Goal: Contribute content: Contribute content

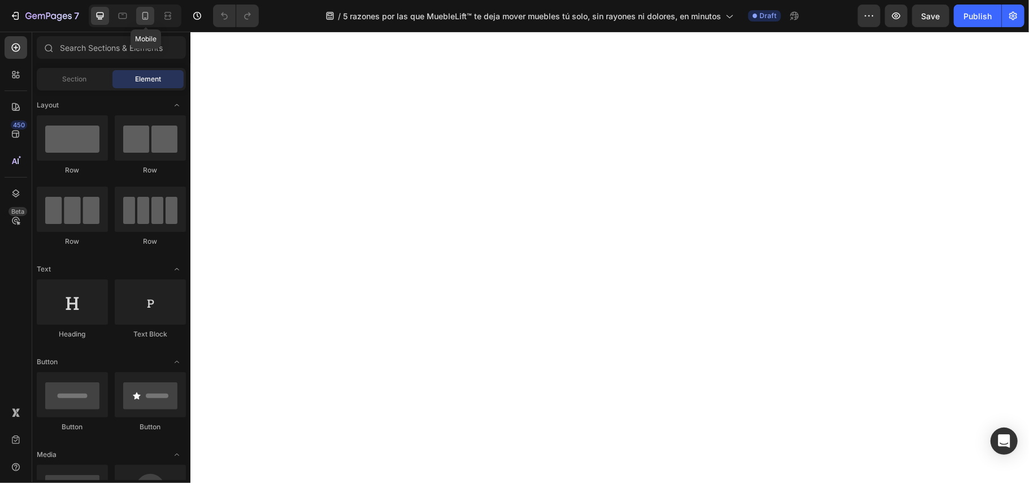
click at [148, 21] on icon at bounding box center [145, 15] width 11 height 11
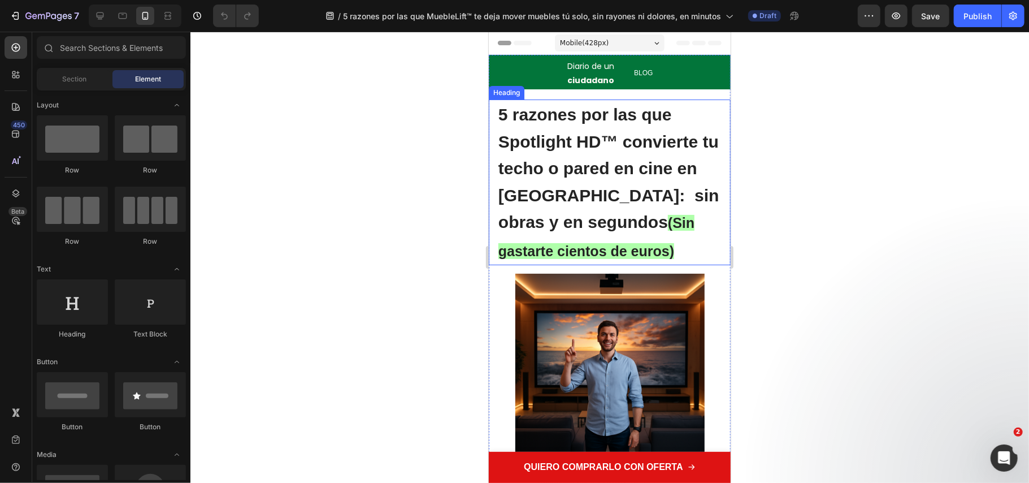
click at [674, 222] on span "(Sin gastarte cientos de euros)" at bounding box center [596, 236] width 196 height 44
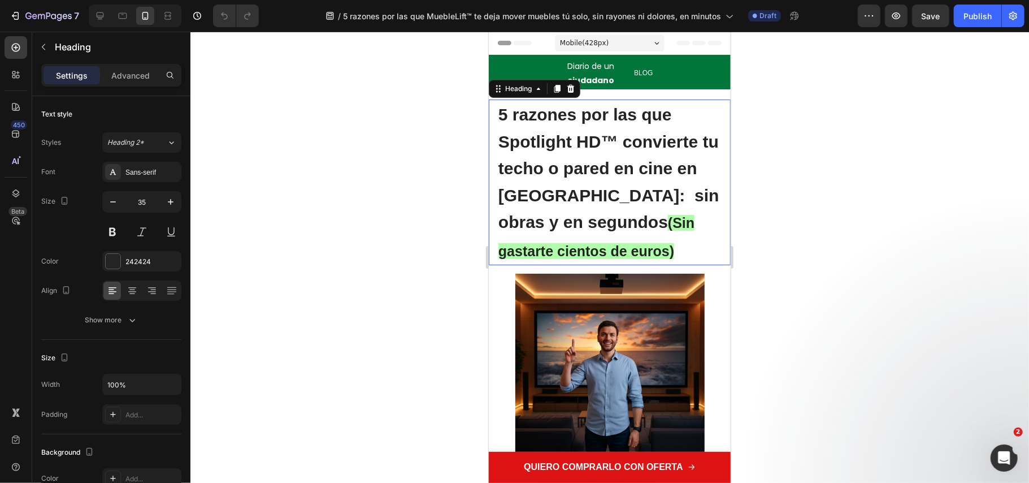
click at [639, 248] on p "5 razones por las que Spotlight HD™ convierte tu techo o pared en cine en Españ…" at bounding box center [609, 181] width 223 height 163
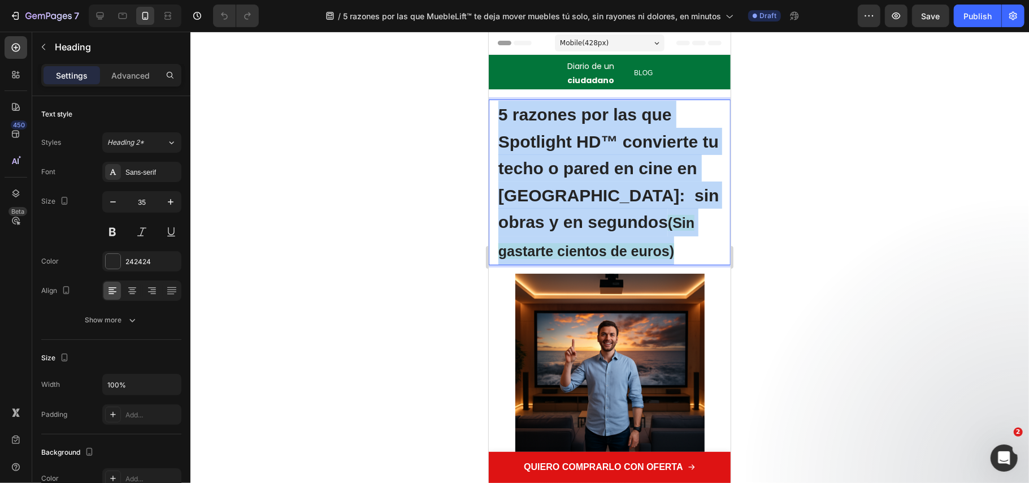
drag, startPoint x: 580, startPoint y: 240, endPoint x: 489, endPoint y: 104, distance: 163.5
click at [493, 107] on div "5 razones por las que Spotlight HD™ convierte tu techo o pared en cine en Españ…" at bounding box center [609, 182] width 242 height 166
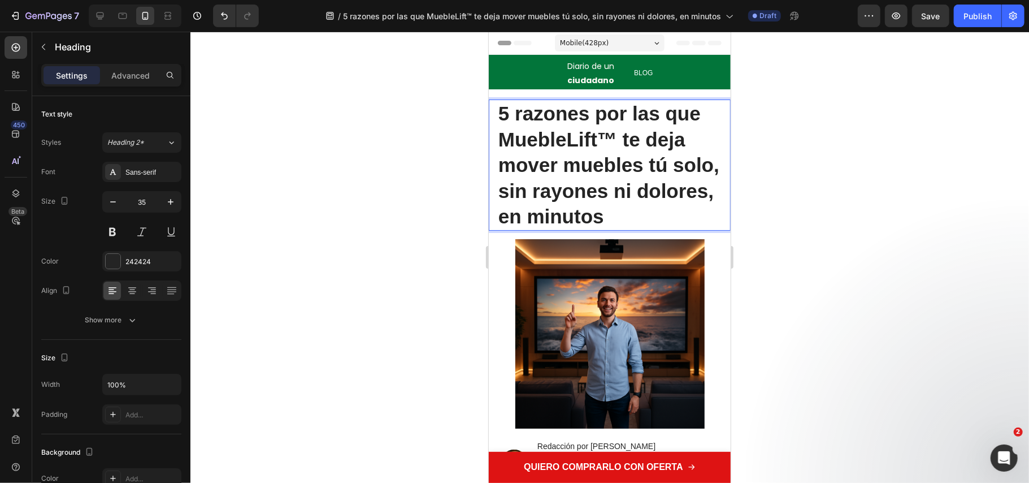
click at [376, 177] on div at bounding box center [609, 257] width 839 height 451
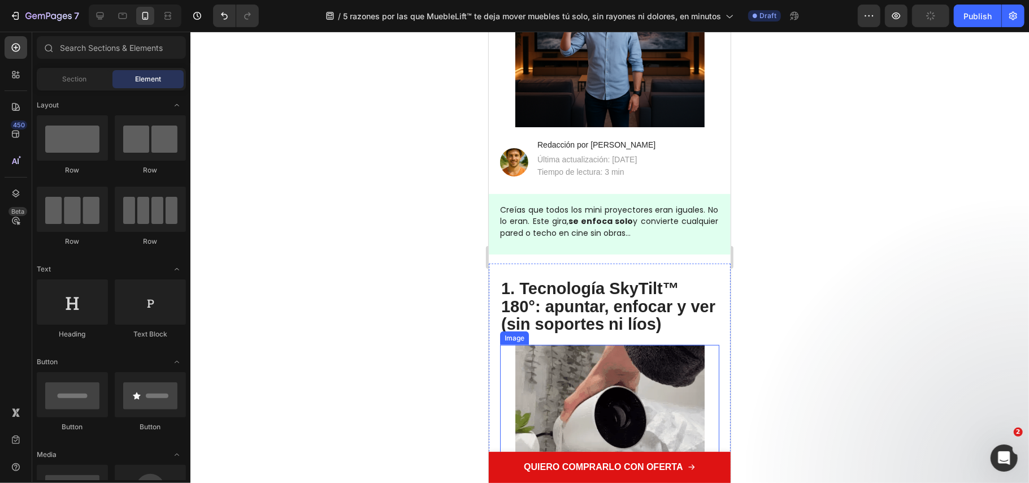
scroll to position [376, 0]
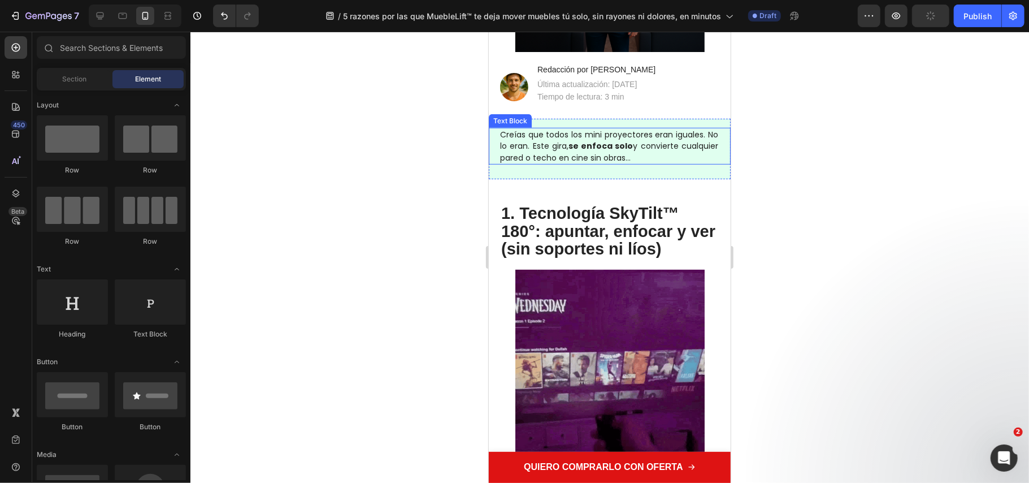
click at [600, 146] on strong "se enfoca solo" at bounding box center [600, 145] width 65 height 11
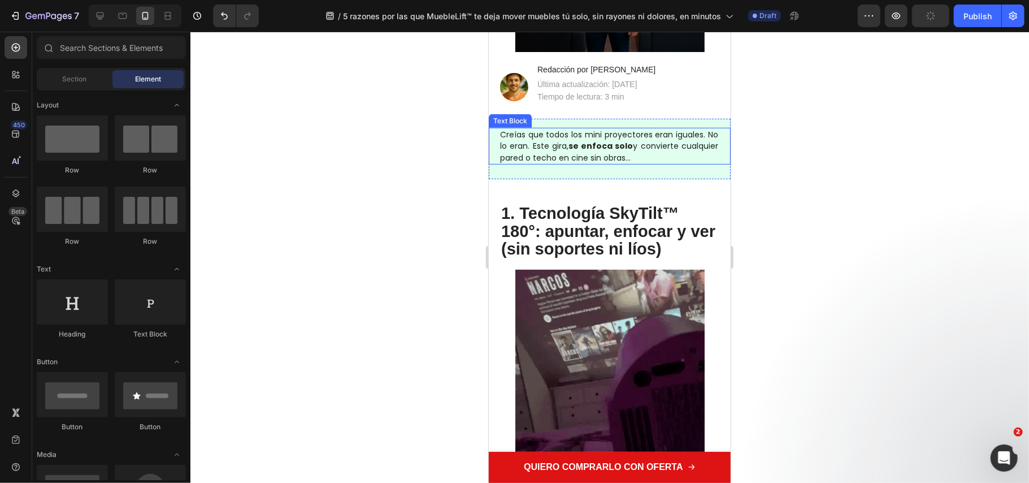
click at [600, 146] on strong "se enfoca solo" at bounding box center [600, 145] width 65 height 11
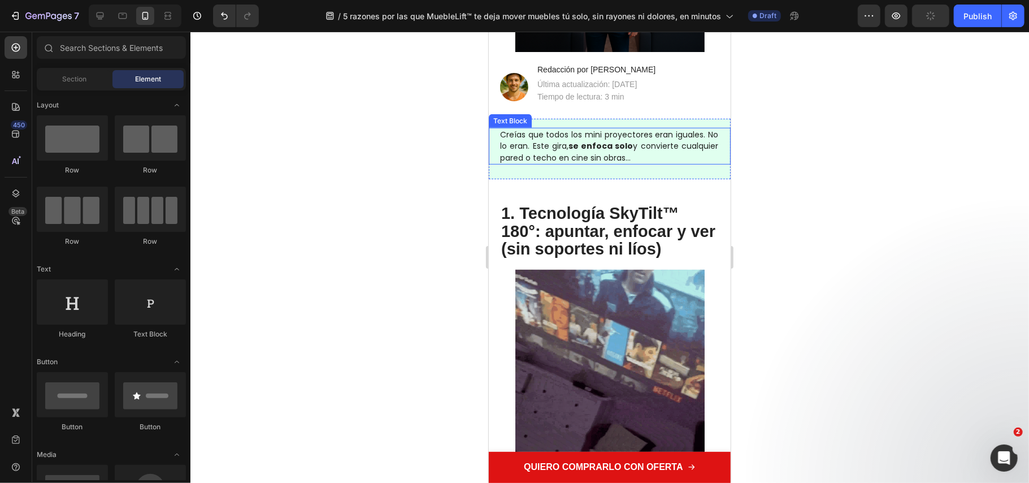
click at [600, 146] on strong "se enfoca solo" at bounding box center [600, 145] width 65 height 11
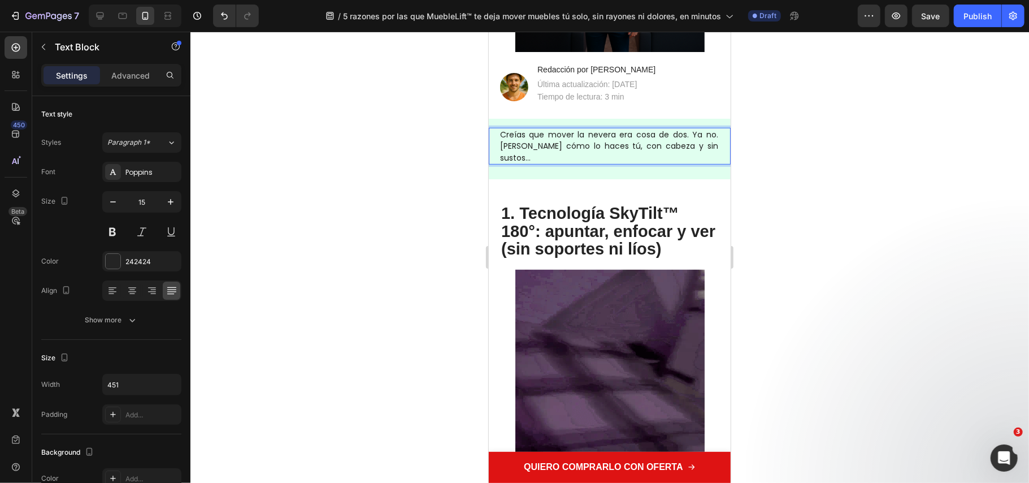
click at [504, 131] on span "Creías que mover la nevera era cosa de dos. Ya no. [PERSON_NAME] cómo lo haces …" at bounding box center [609, 145] width 218 height 34
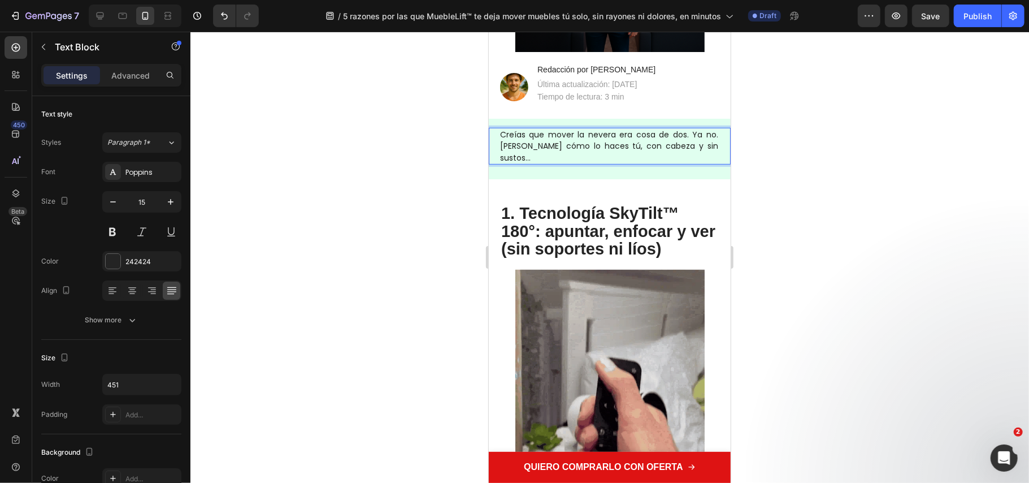
click at [860, 271] on div at bounding box center [609, 257] width 839 height 451
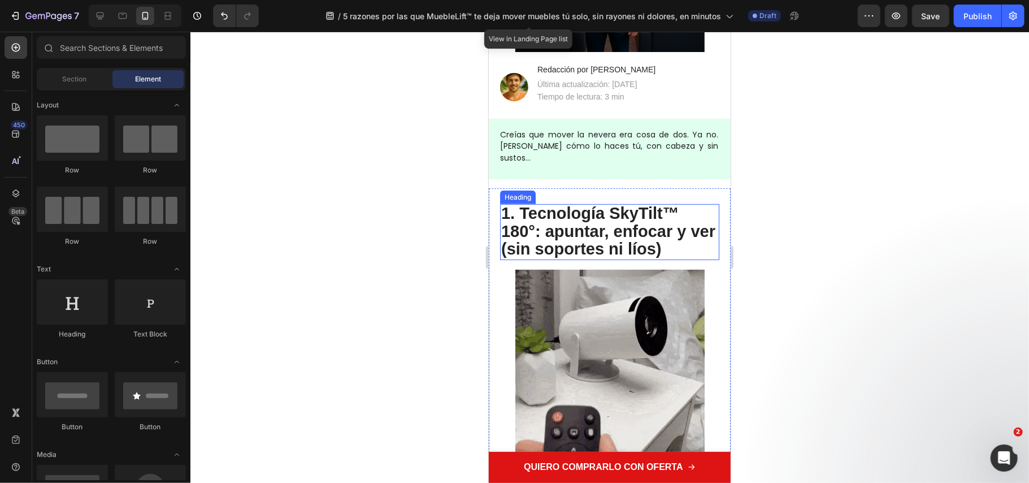
click at [658, 216] on strong "1. Tecnología SkyTilt™ 180°: apuntar, enfocar y ver (sin soportes ni líos)" at bounding box center [608, 230] width 214 height 54
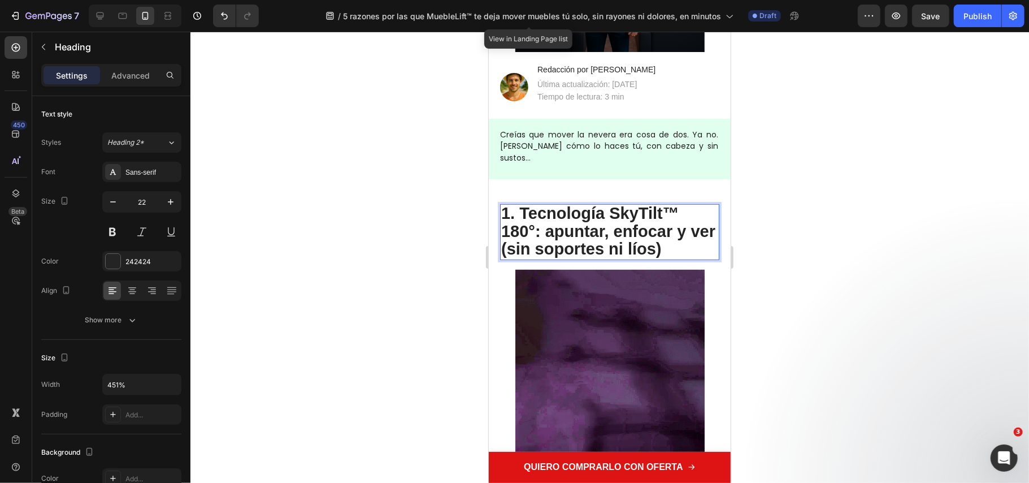
click at [690, 238] on p "1. Tecnología SkyTilt™ 180°: apuntar, enfocar y ver (sin soportes ni líos)" at bounding box center [609, 232] width 217 height 54
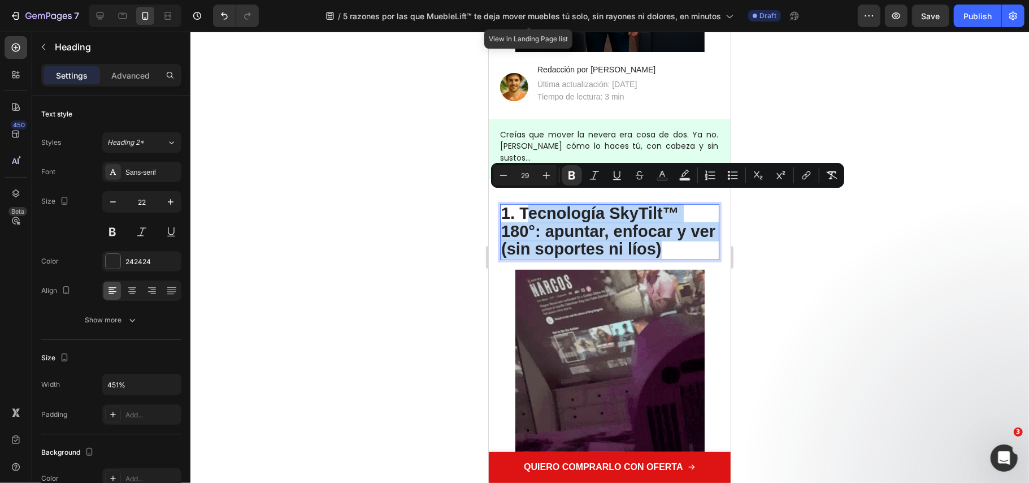
drag, startPoint x: 691, startPoint y: 238, endPoint x: 523, endPoint y: 201, distance: 171.3
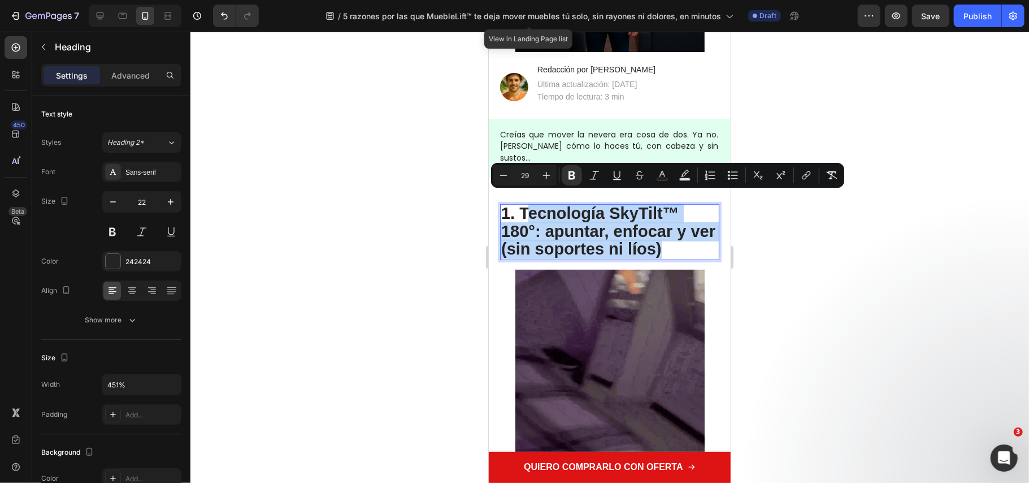
click at [523, 205] on p "1. Tecnología SkyTilt™ 180°: apuntar, enfocar y ver (sin soportes ni líos)" at bounding box center [609, 232] width 217 height 54
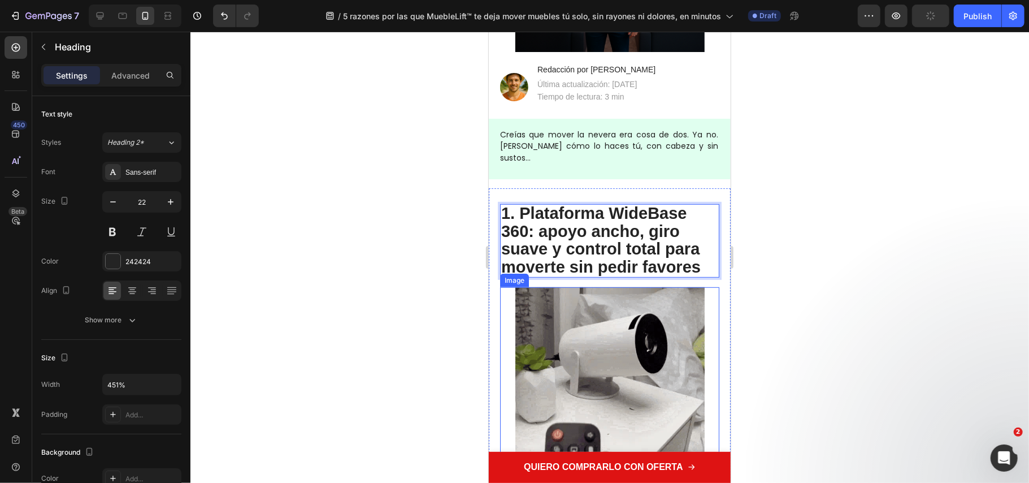
scroll to position [603, 0]
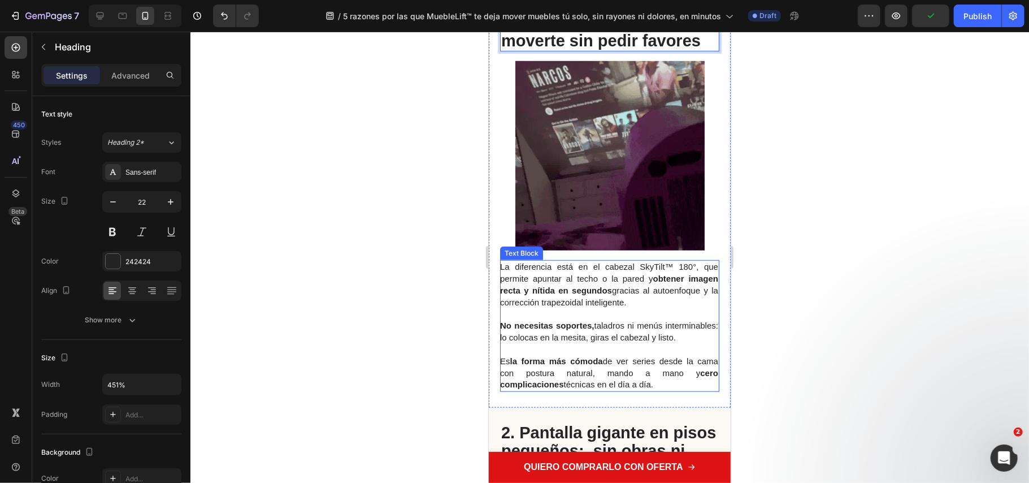
click at [668, 384] on p "Es la forma más cómoda de ver series desde la cama con postura natural, mando a…" at bounding box center [609, 372] width 218 height 35
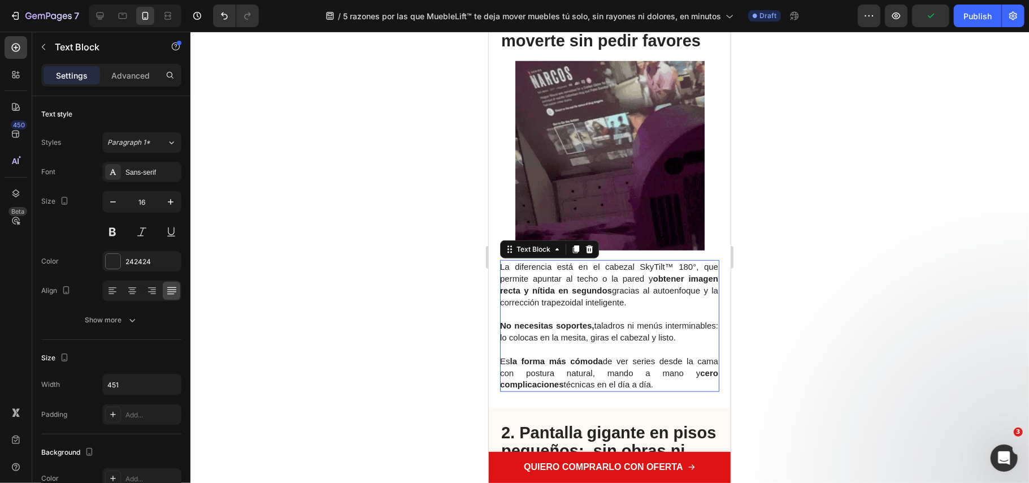
click at [668, 385] on p "Es la forma más cómoda de ver series desde la cama con postura natural, mando a…" at bounding box center [609, 372] width 218 height 35
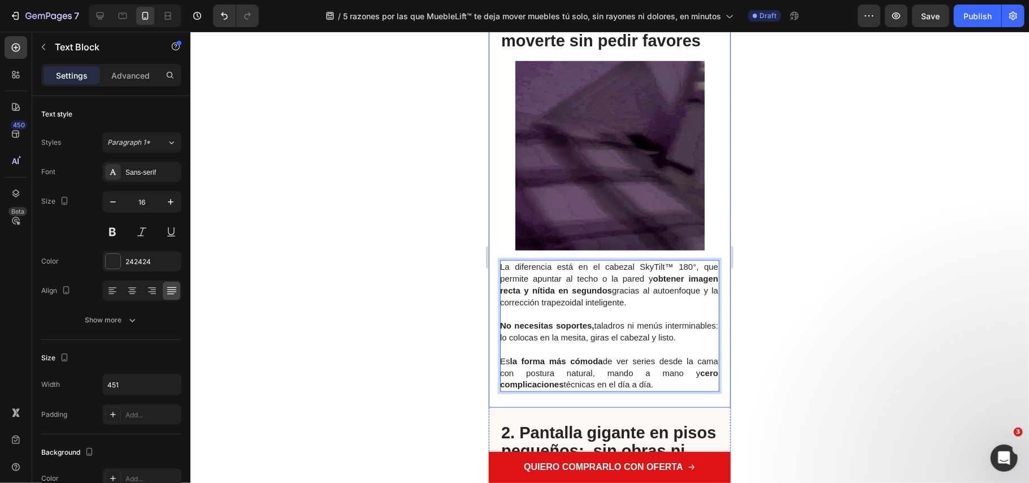
drag, startPoint x: 663, startPoint y: 382, endPoint x: 491, endPoint y: 235, distance: 225.7
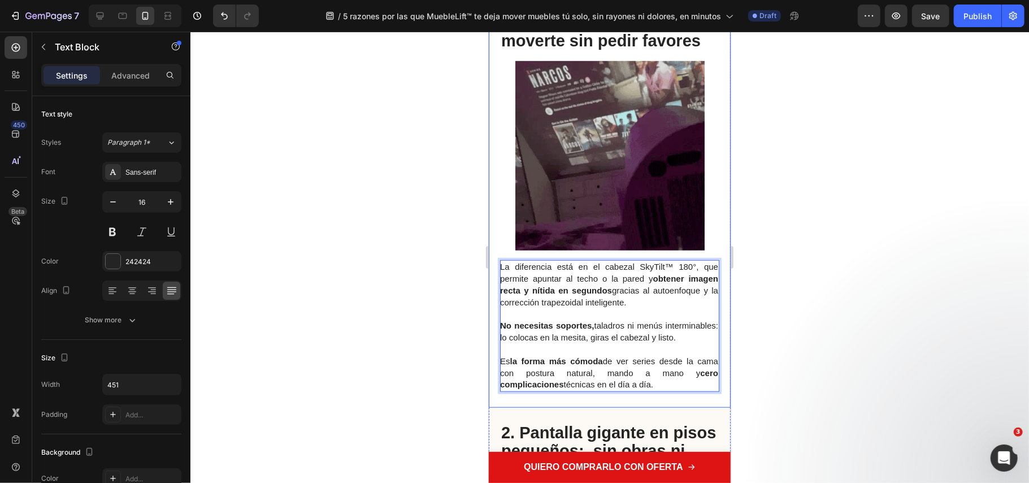
click at [491, 235] on div "⁠⁠⁠⁠⁠⁠⁠ 1. Plataforma WideBase 360: apoyo ancho, giro suave y control total par…" at bounding box center [609, 184] width 242 height 445
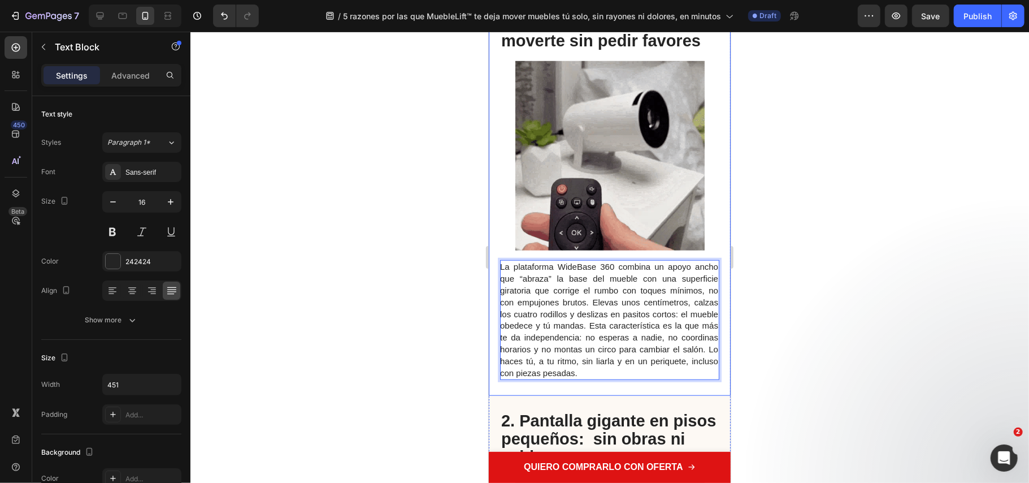
scroll to position [829, 0]
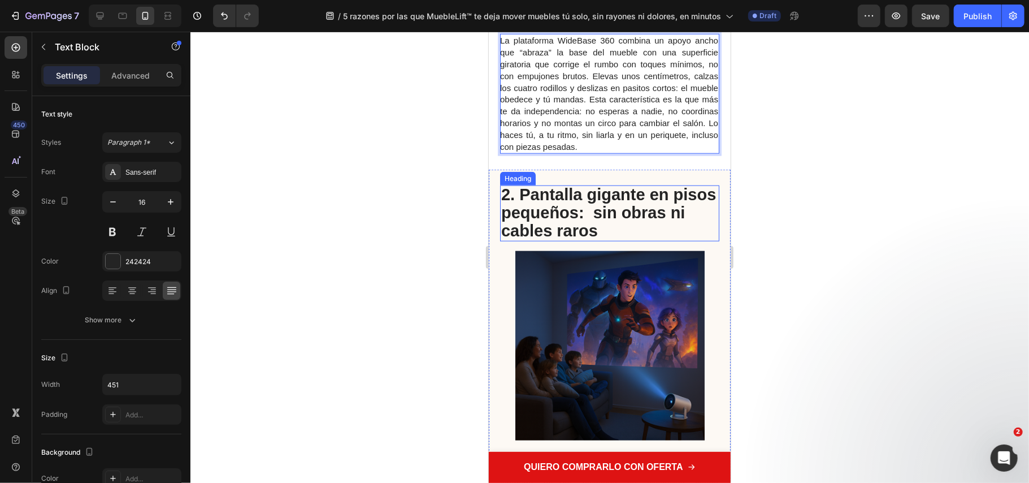
click at [557, 195] on strong "2. Pantalla gigante en pisos pequeños: sin obras ni cables raros" at bounding box center [608, 212] width 215 height 54
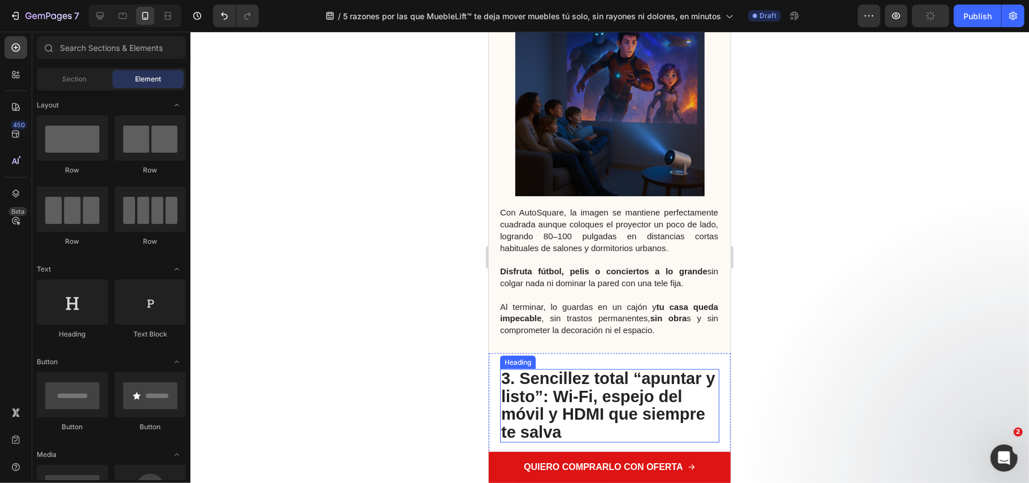
scroll to position [772, 0]
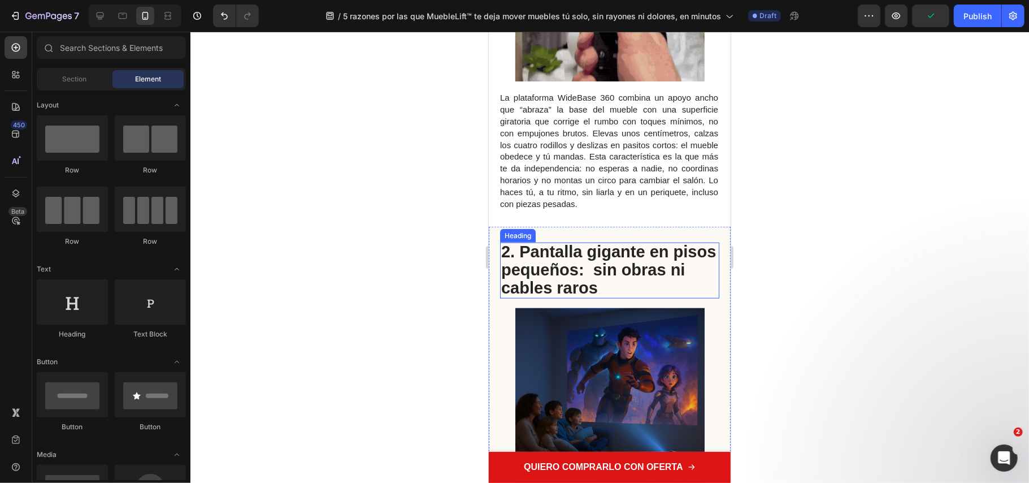
click at [663, 273] on strong "2. Pantalla gigante en pisos pequeños: sin obras ni cables raros" at bounding box center [608, 269] width 215 height 54
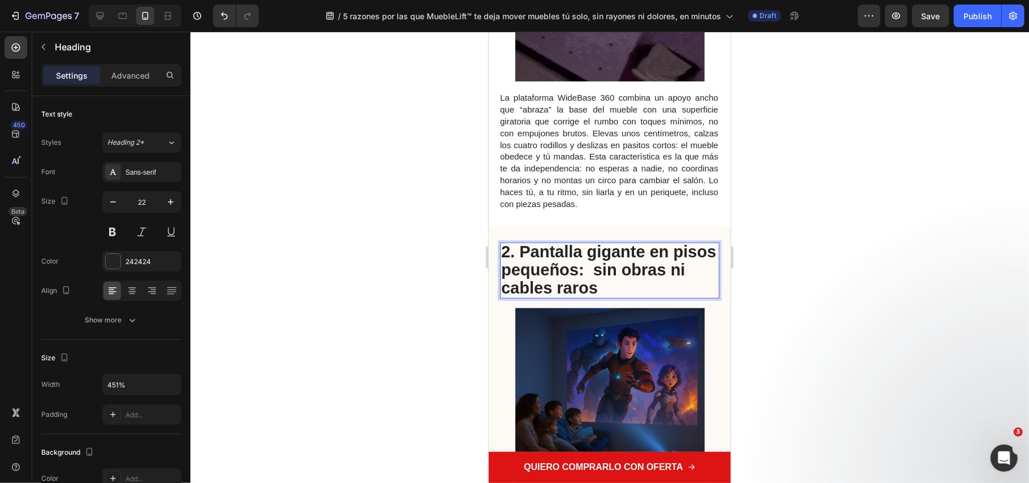
click at [670, 280] on p "2. Pantalla gigante en pisos pequeños: sin obras ni cables raros" at bounding box center [609, 270] width 217 height 54
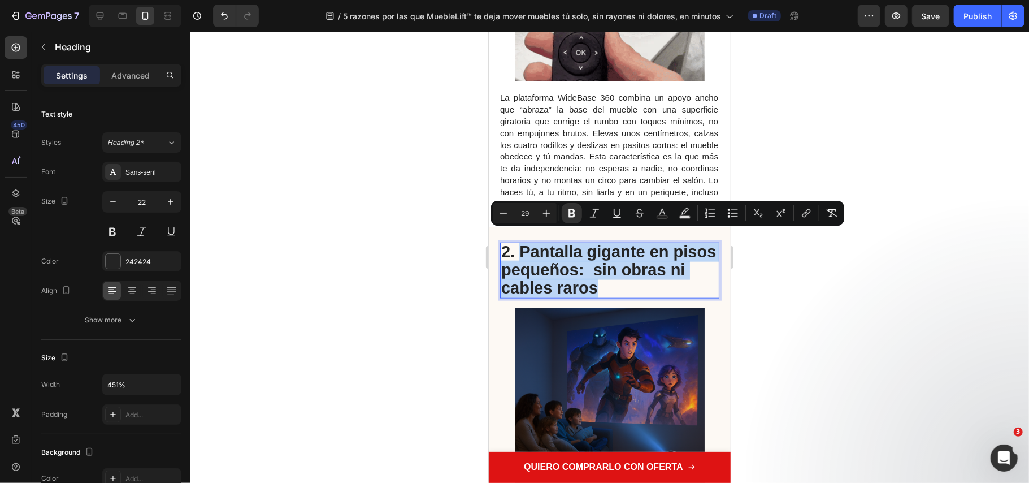
drag, startPoint x: 654, startPoint y: 270, endPoint x: 520, endPoint y: 240, distance: 137.3
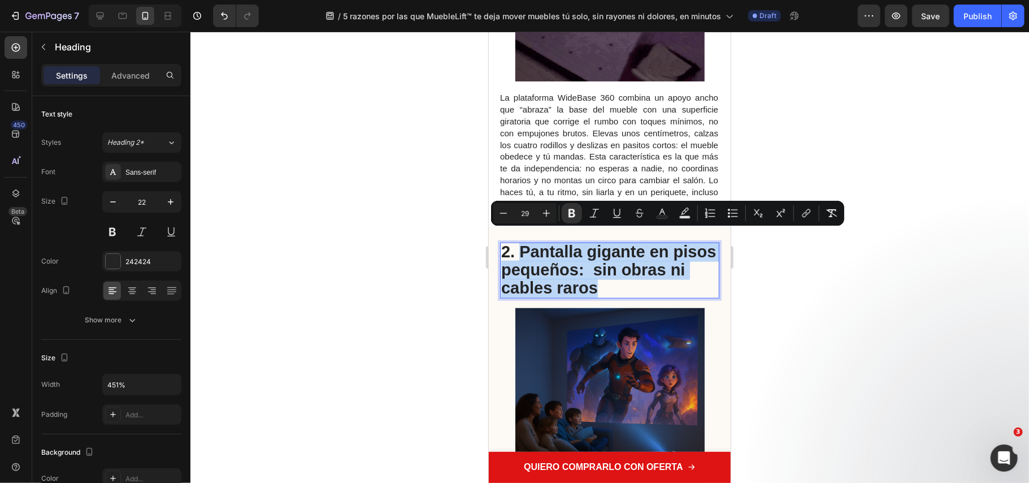
click at [520, 243] on p "2. Pantalla gigante en pisos pequeños: sin obras ni cables raros" at bounding box center [609, 270] width 217 height 54
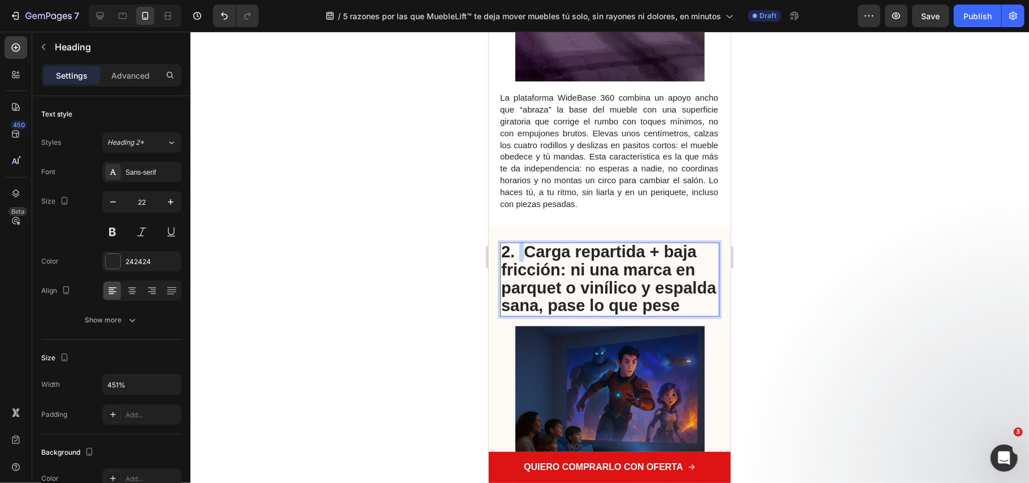
click at [521, 242] on strong "2. Carga repartida + baja fricción: ni una marca en parquet o vinílico y espald…" at bounding box center [608, 278] width 215 height 72
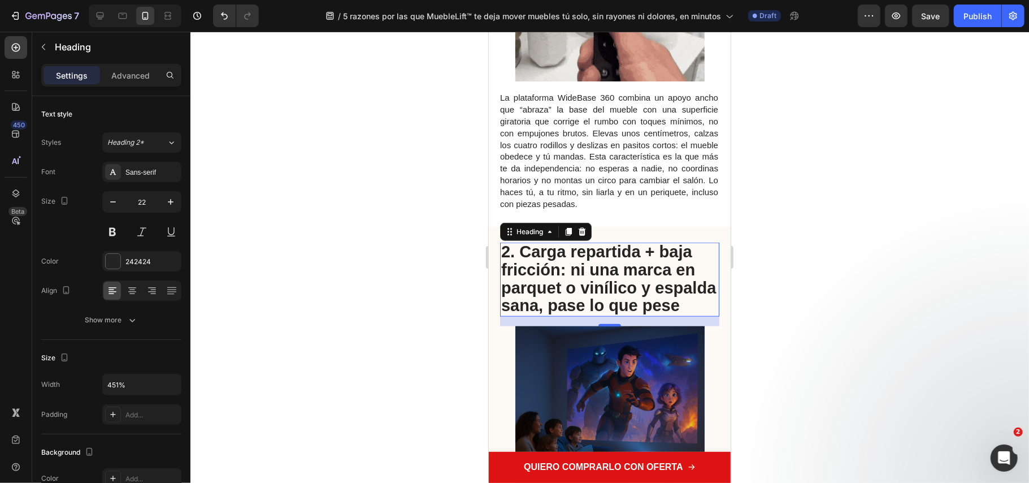
click at [777, 338] on div at bounding box center [609, 257] width 839 height 451
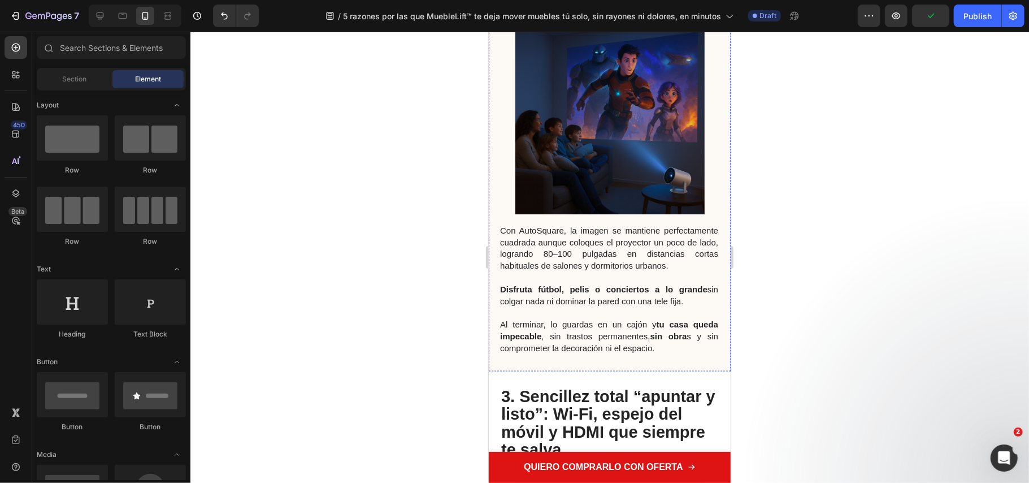
scroll to position [1224, 0]
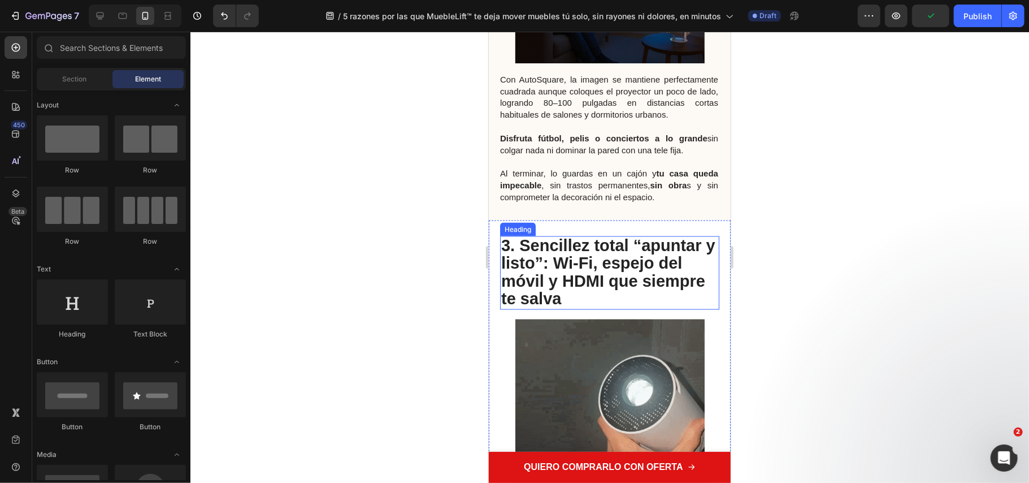
click at [567, 309] on h2 "3. Sencillez total “apuntar y listo”: Wi-Fi, espejo del móvil y HDMI que siempr…" at bounding box center [609, 272] width 219 height 73
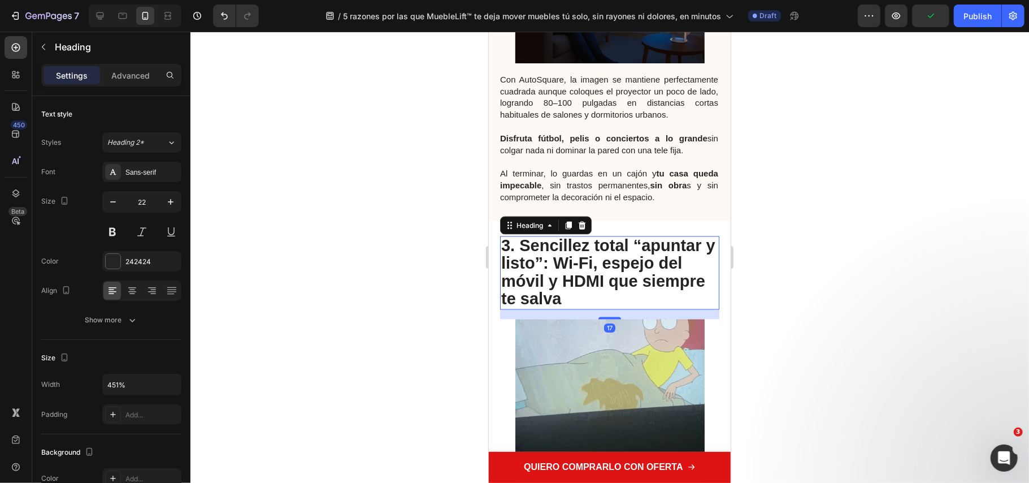
click at [562, 309] on h2 "3. Sencillez total “apuntar y listo”: Wi-Fi, espejo del móvil y HDMI que siempr…" at bounding box center [609, 272] width 219 height 73
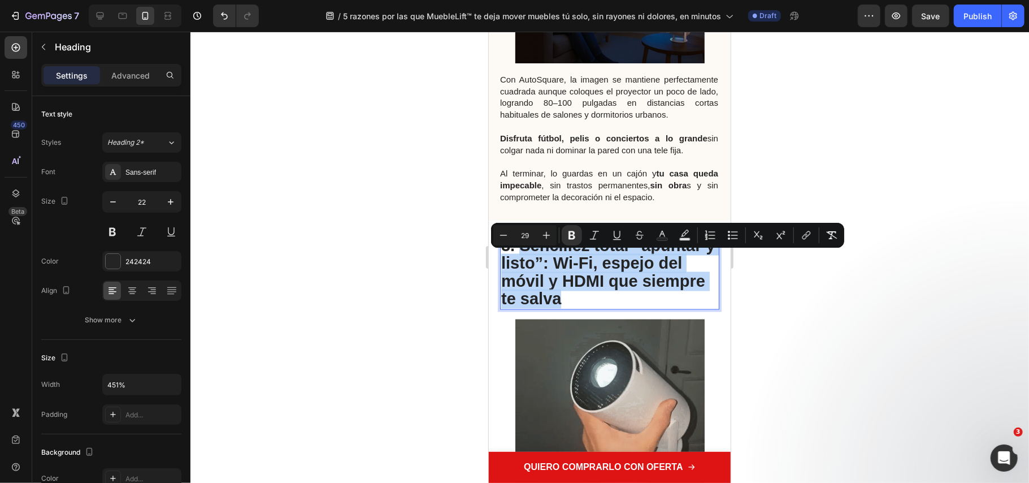
drag, startPoint x: 562, startPoint y: 314, endPoint x: 521, endPoint y: 258, distance: 69.1
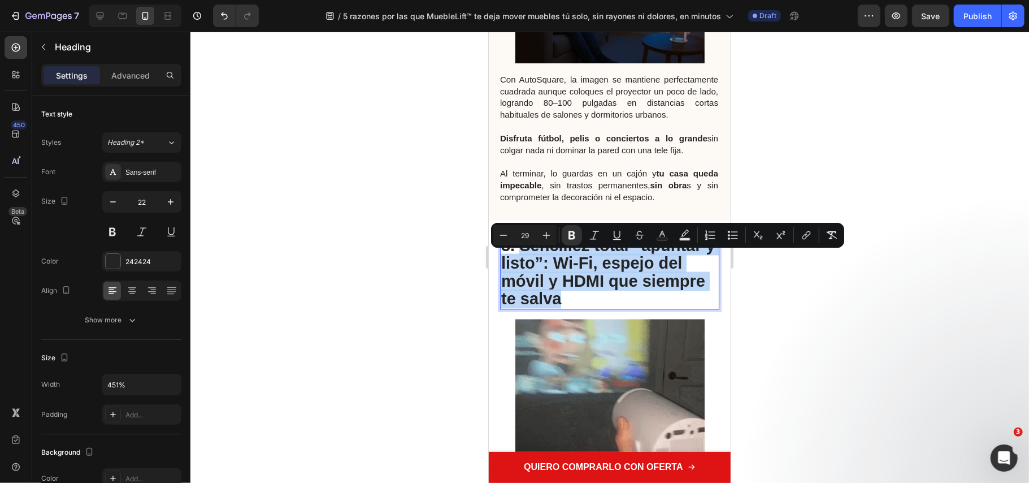
click at [521, 258] on p "3. Sencillez total “apuntar y listo”: Wi-Fi, espejo del móvil y HDMI que siempr…" at bounding box center [609, 272] width 217 height 71
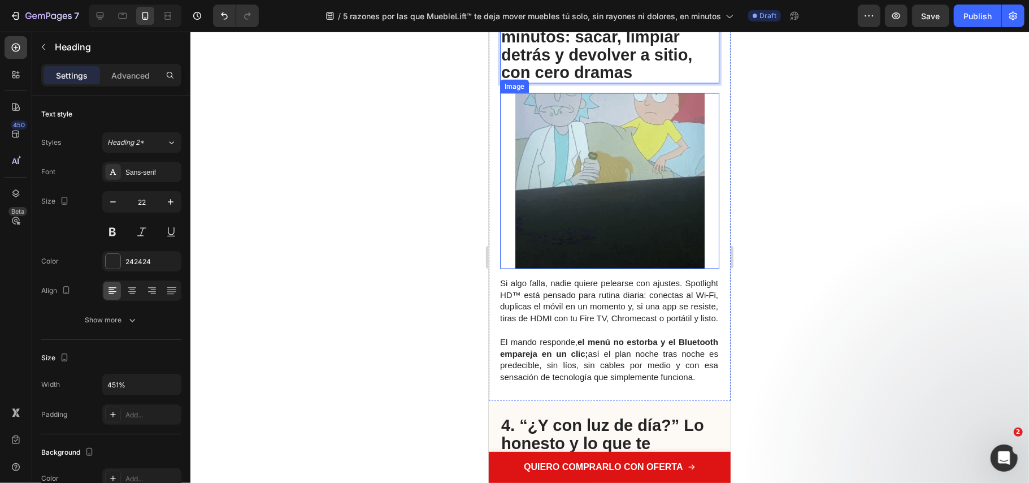
scroll to position [1525, 0]
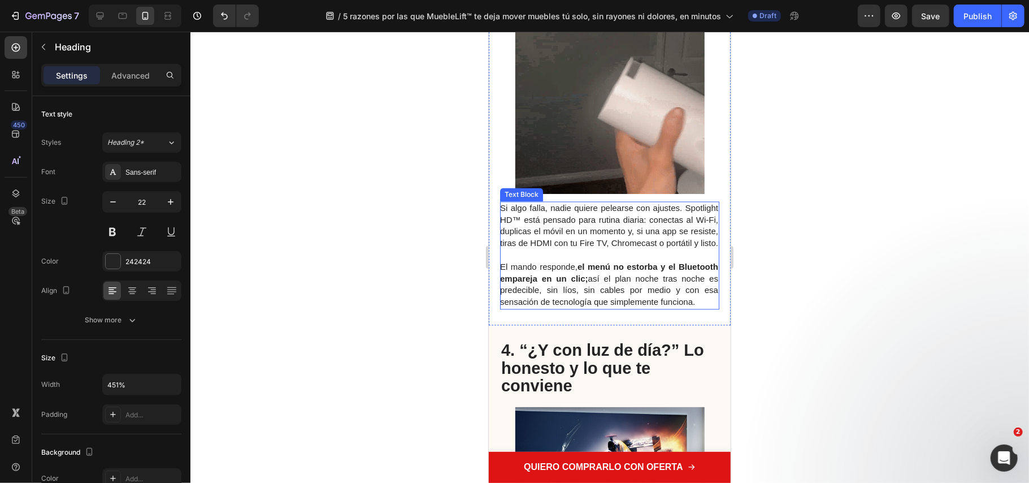
click at [548, 283] on strong "el menú no estorba y el Bluetooth empareja" at bounding box center [609, 272] width 218 height 21
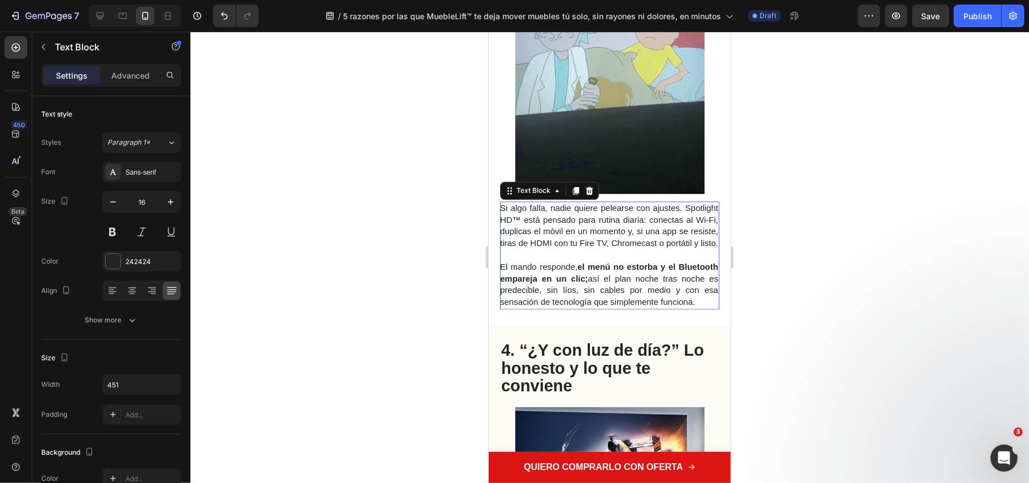
click at [544, 308] on p "El mando responde, el menú no estorba y el Bluetooth empareja en un clic; así e…" at bounding box center [609, 284] width 218 height 47
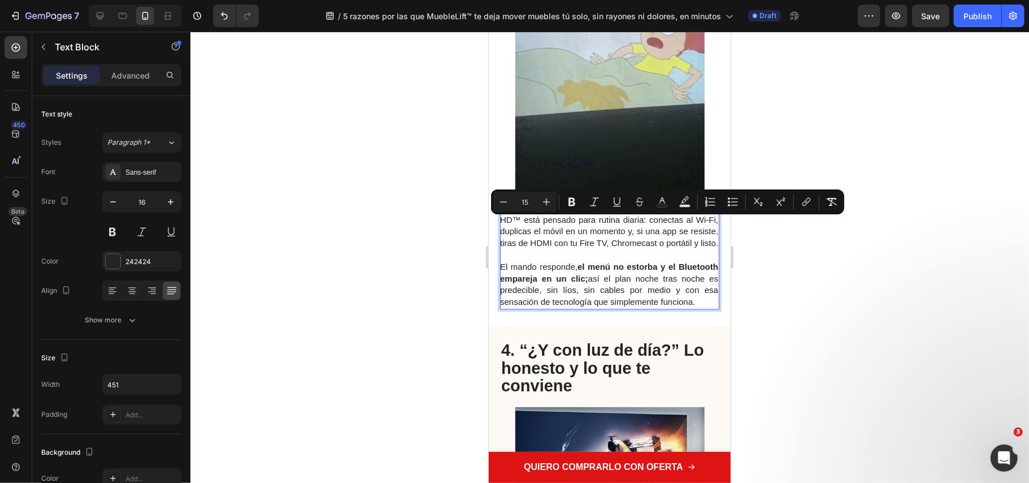
drag, startPoint x: 543, startPoint y: 339, endPoint x: 946, endPoint y: 246, distance: 413.1
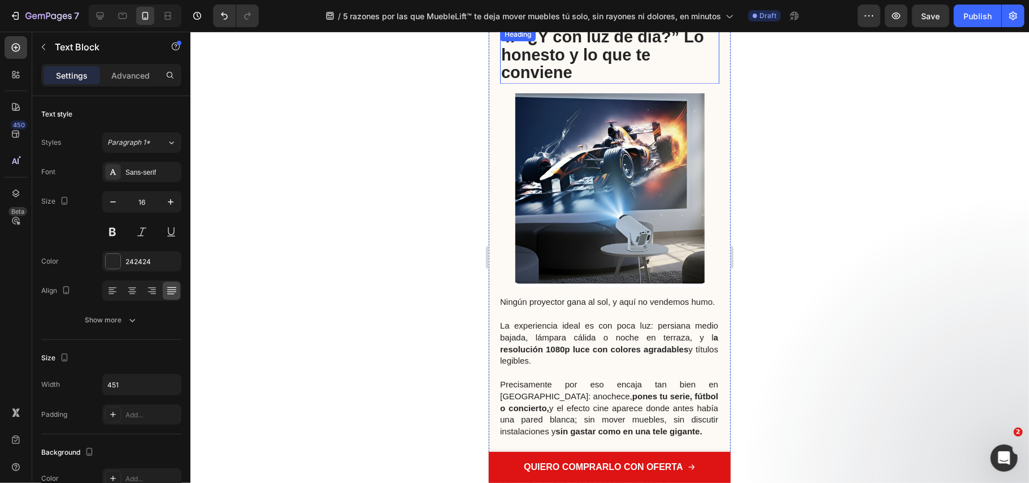
scroll to position [1751, 0]
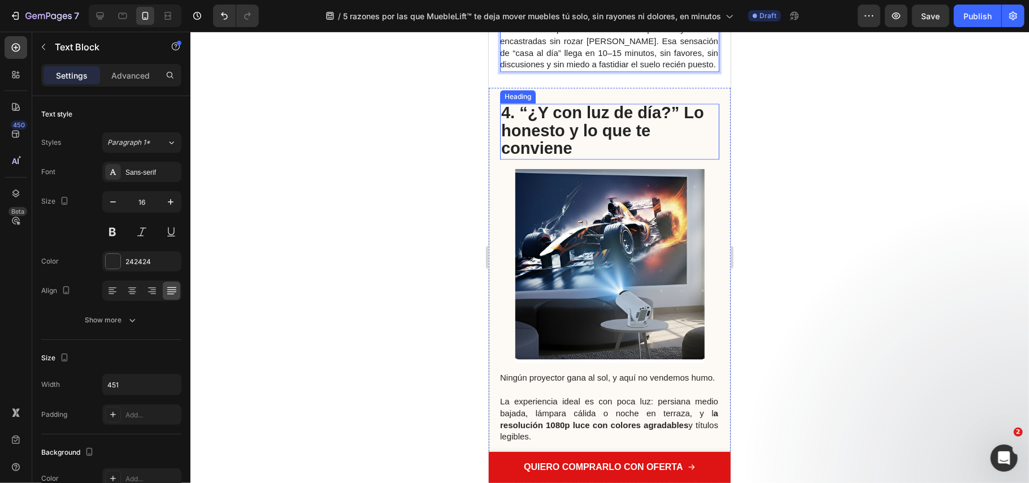
click at [599, 159] on h2 "4. “¿Y con luz de día?” Lo honesto y lo que te conviene" at bounding box center [609, 131] width 219 height 56
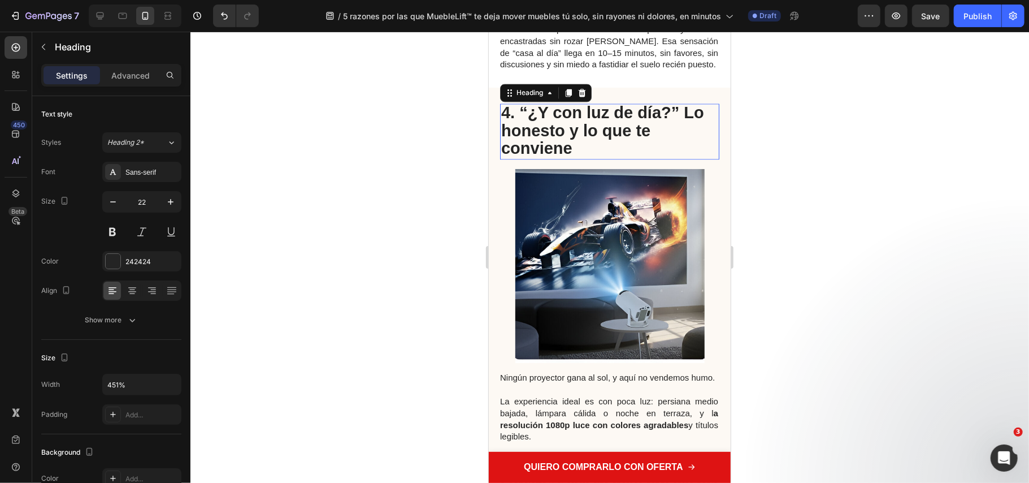
click at [587, 159] on h2 "4. “¿Y con luz de día?” Lo honesto y lo que te conviene" at bounding box center [609, 131] width 219 height 56
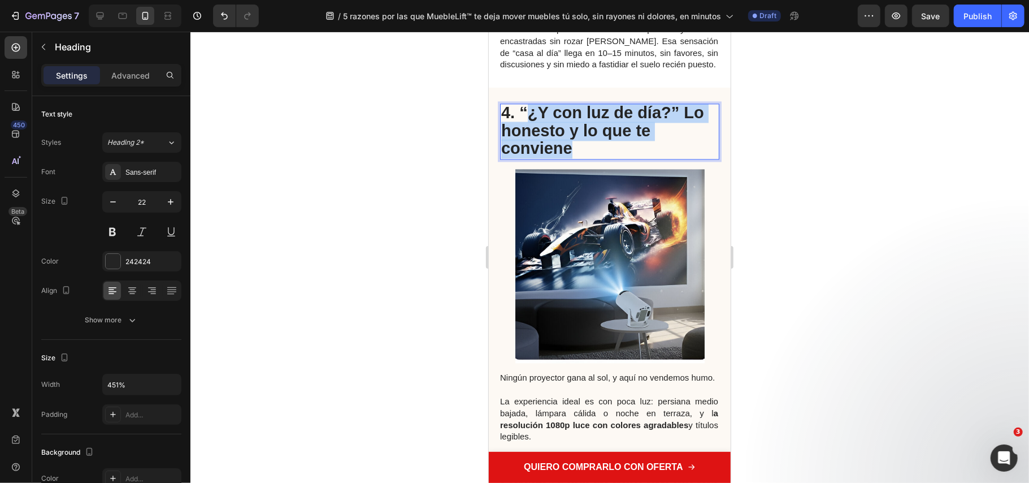
drag, startPoint x: 579, startPoint y: 172, endPoint x: 523, endPoint y: 138, distance: 65.7
click at [523, 138] on p "4. “¿Y con luz de día?” Lo honesto y lo que te conviene" at bounding box center [609, 131] width 217 height 54
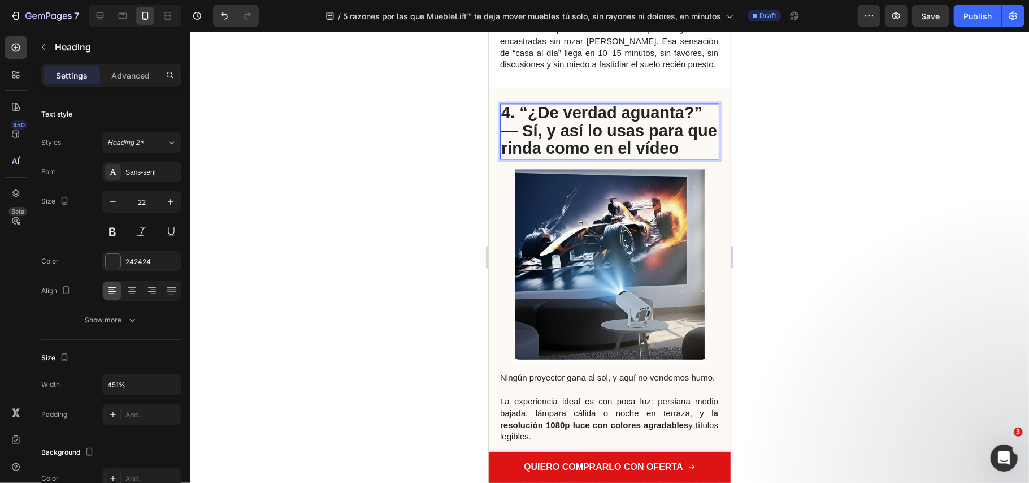
click at [525, 154] on strong "4. “¿De verdad aguanta?” — Sí, y así lo usas para que rinda como en el vídeo" at bounding box center [609, 130] width 216 height 54
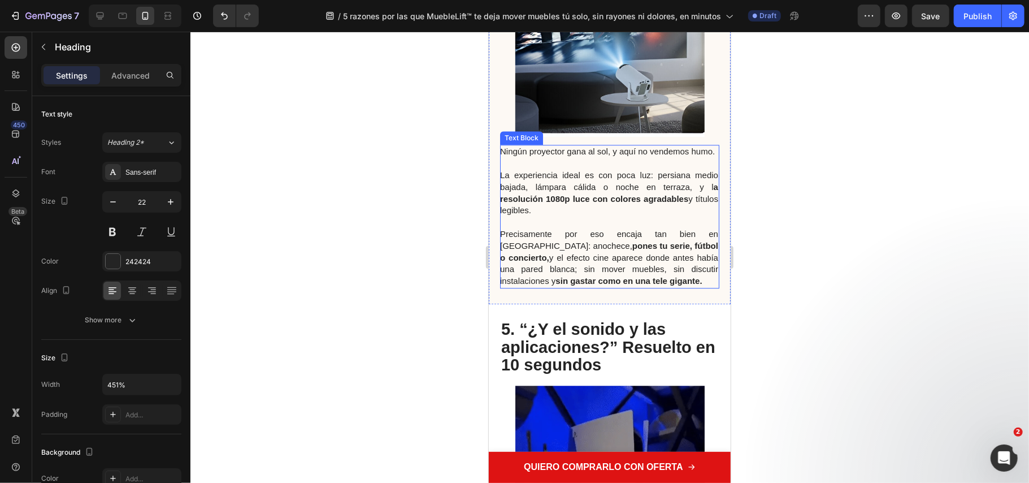
scroll to position [2128, 0]
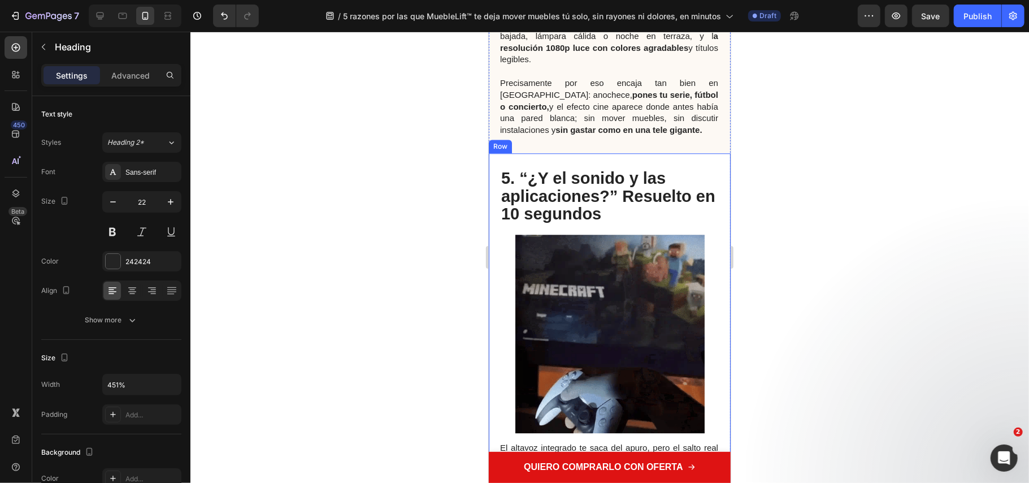
click at [612, 222] on strong "5. “¿Y el sonido y las aplicaciones?” Resuelto en 10 segundos" at bounding box center [608, 195] width 214 height 54
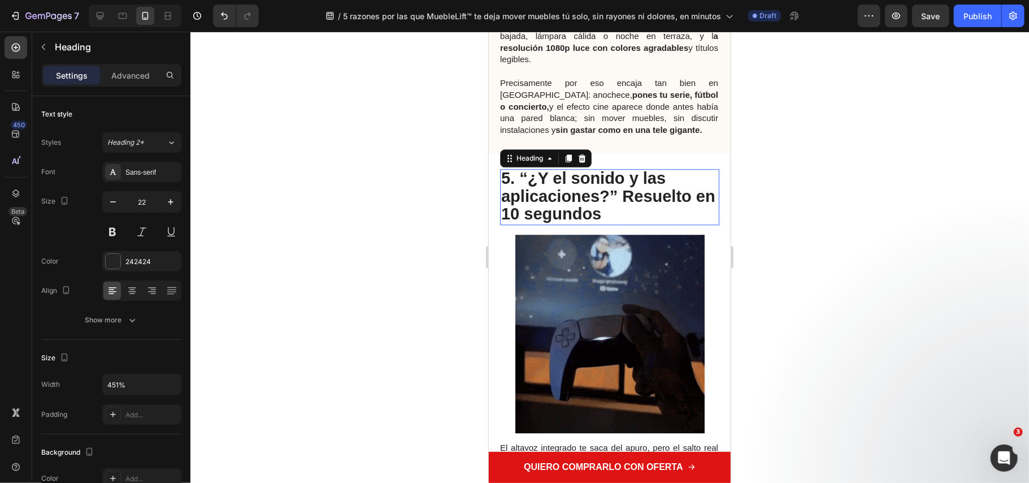
click at [641, 224] on h2 "5. “¿Y el sonido y las aplicaciones?” Resuelto en 10 segundos" at bounding box center [609, 196] width 219 height 56
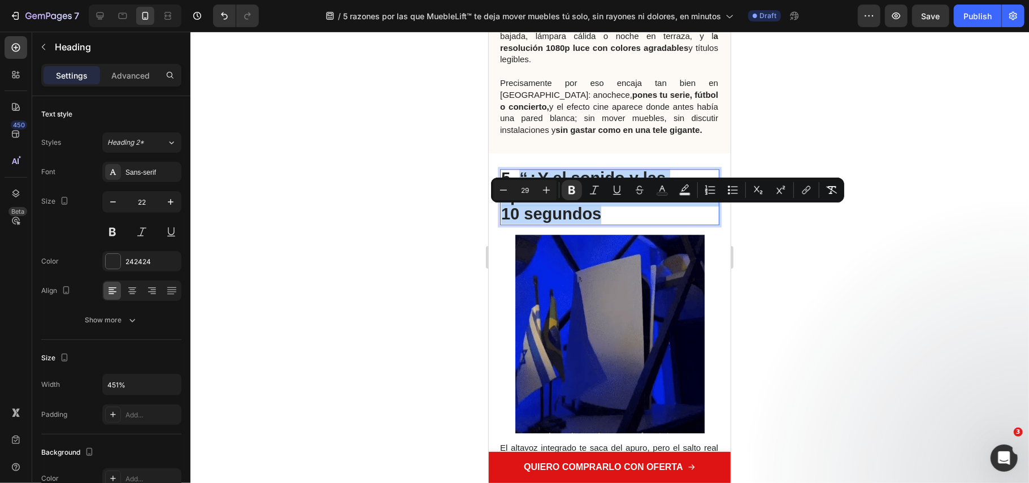
drag, startPoint x: 582, startPoint y: 231, endPoint x: 519, endPoint y: 213, distance: 65.8
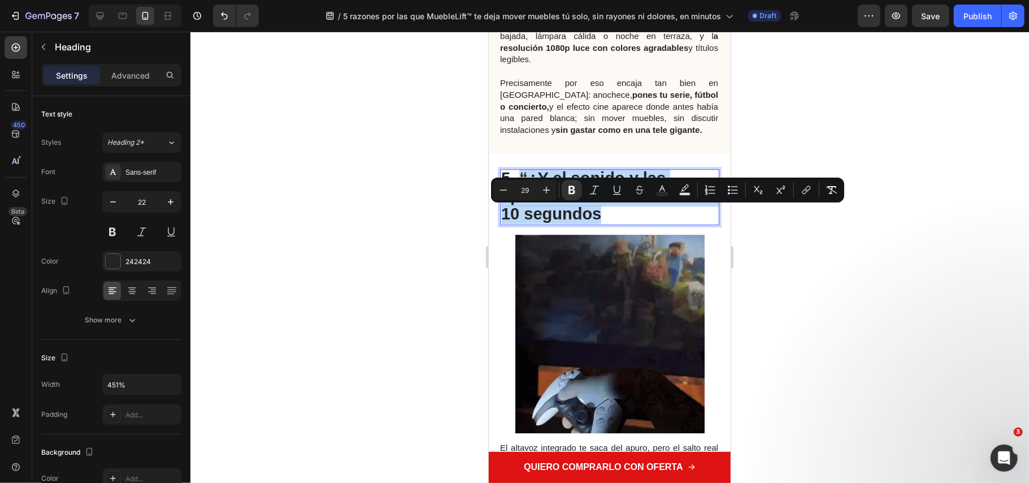
click at [519, 213] on p "5. “¿Y el sonido y las aplicaciones?” Resuelto en 10 segundos" at bounding box center [609, 197] width 217 height 54
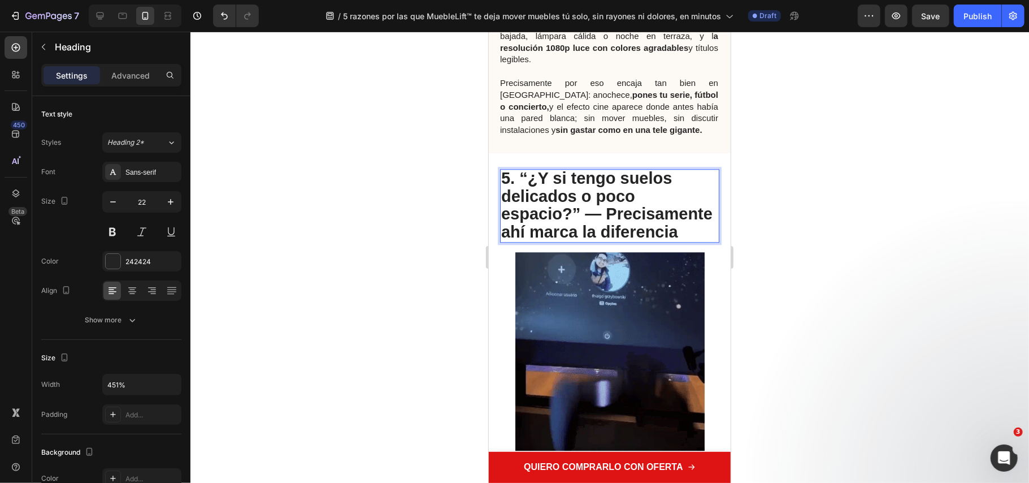
click at [631, 241] on p "5. “¿Y si tengo suelos delicados o poco espacio?” — Precisamente ahí marca la d…" at bounding box center [609, 205] width 217 height 71
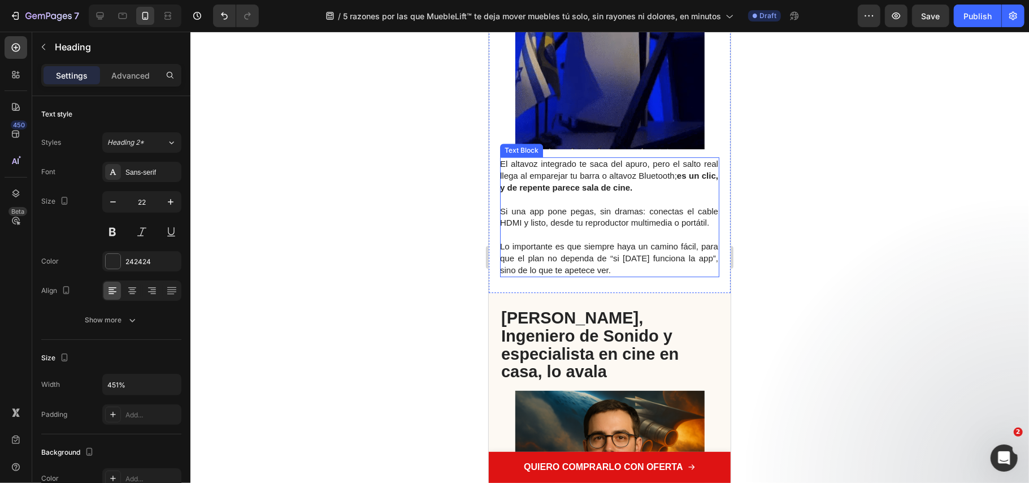
scroll to position [2655, 0]
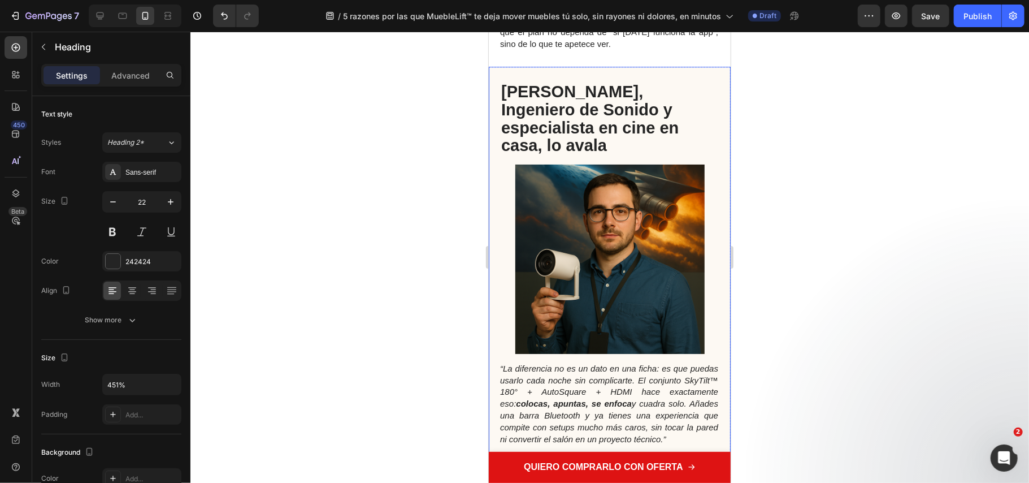
click at [572, 149] on span "Álvaro Sáenz, Ingeniero de Sonido y especialista en cine en casa, lo avala" at bounding box center [589, 118] width 177 height 72
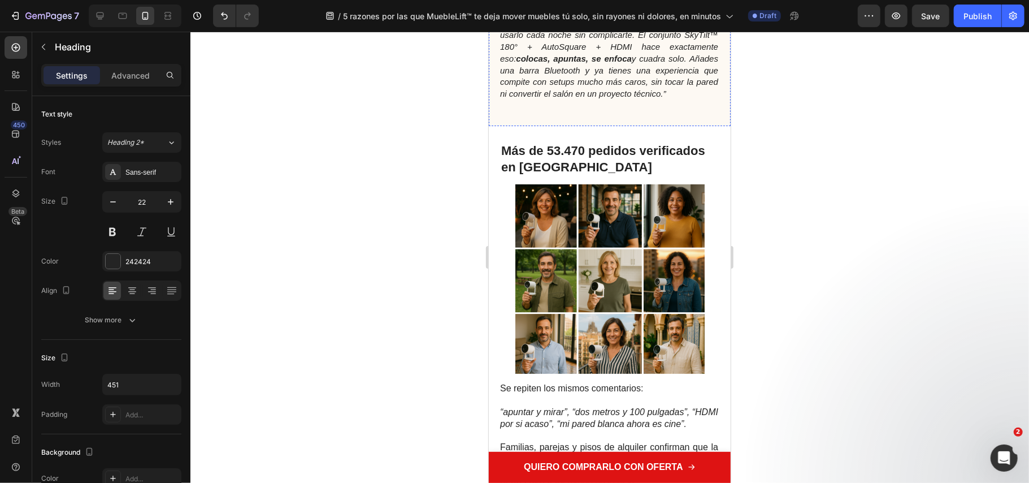
scroll to position [3108, 0]
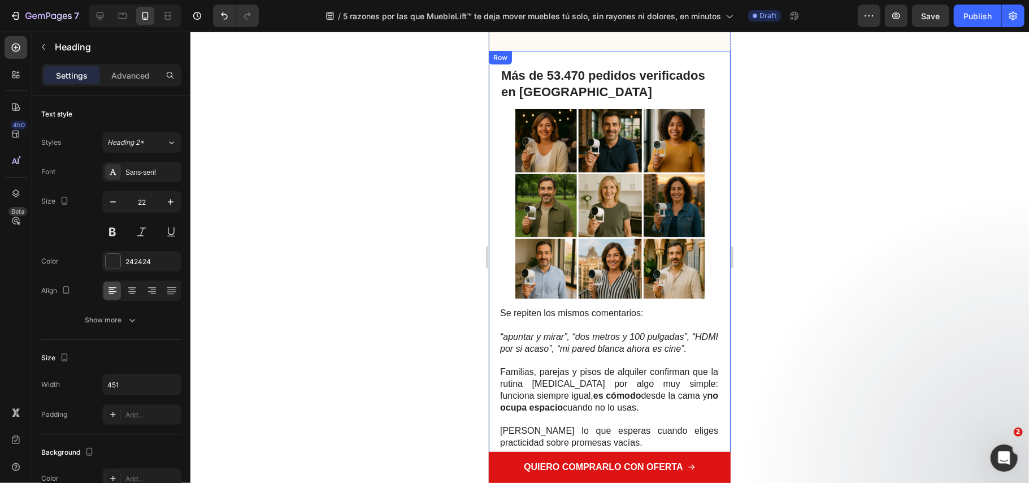
click at [571, 101] on h2 "Más de 53.470 pedidos verificados en España" at bounding box center [609, 83] width 219 height 34
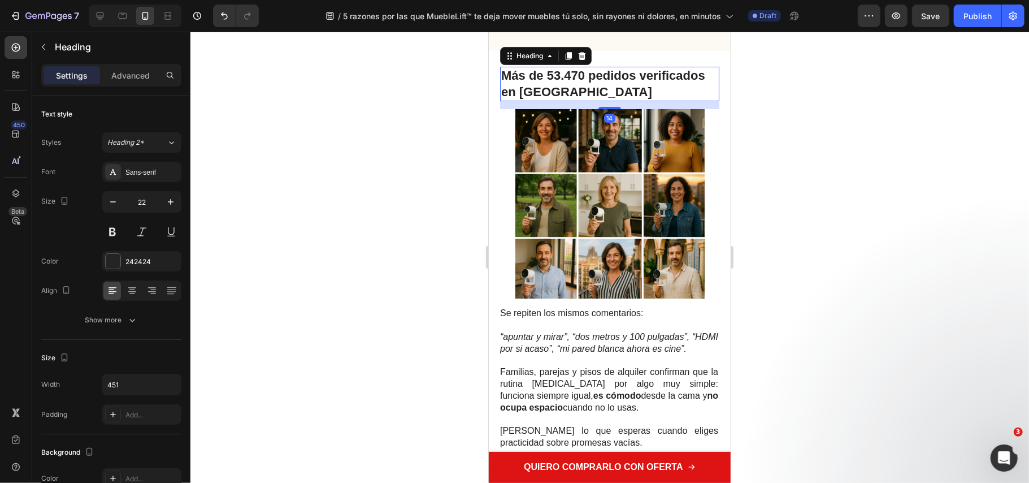
click at [586, 101] on h2 "Más de 53.470 pedidos verificados en España" at bounding box center [609, 83] width 219 height 34
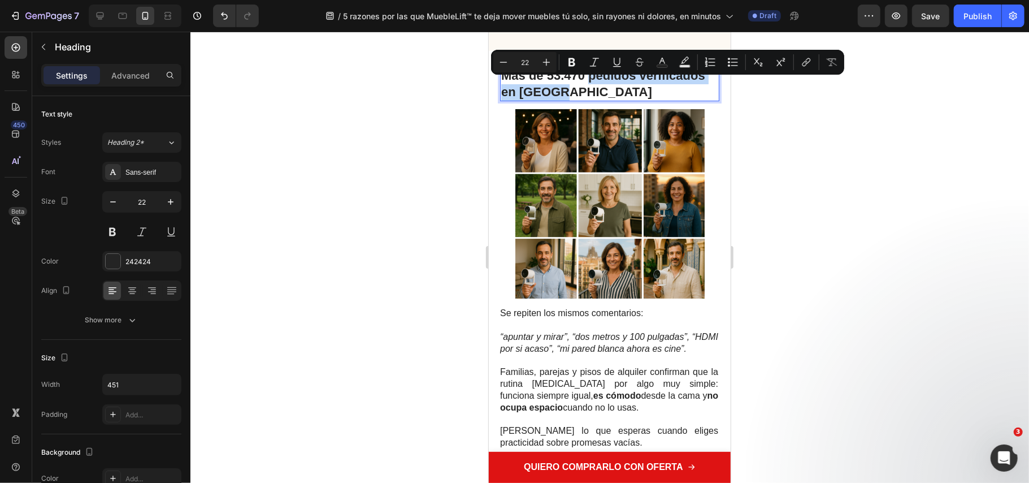
drag, startPoint x: 586, startPoint y: 107, endPoint x: 588, endPoint y: 81, distance: 26.1
click at [588, 81] on p "Más de 53.470 pedidos verificados en España" at bounding box center [609, 83] width 217 height 32
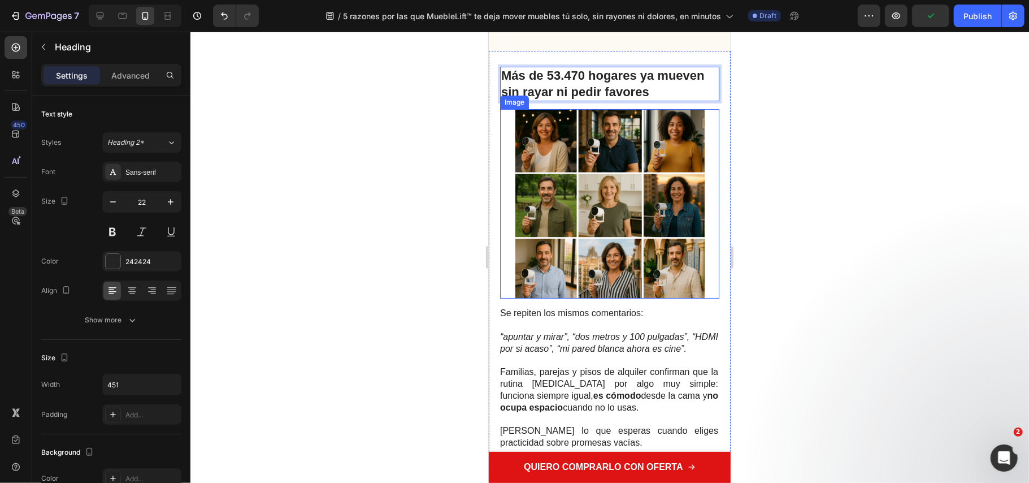
scroll to position [3334, 0]
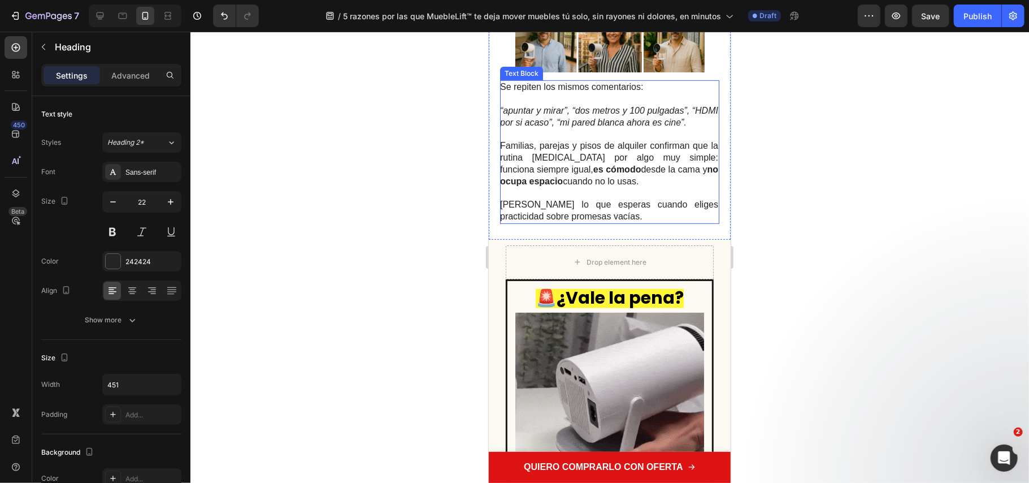
click at [584, 140] on p at bounding box center [609, 134] width 218 height 12
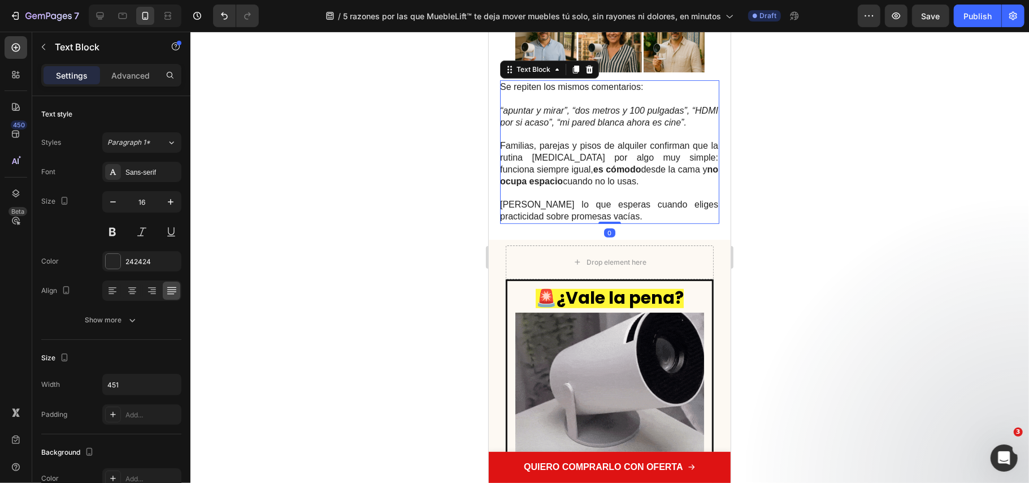
click at [607, 222] on p "Justo lo que esperas cuando eliges practicidad sobre promesas vacías." at bounding box center [609, 210] width 218 height 24
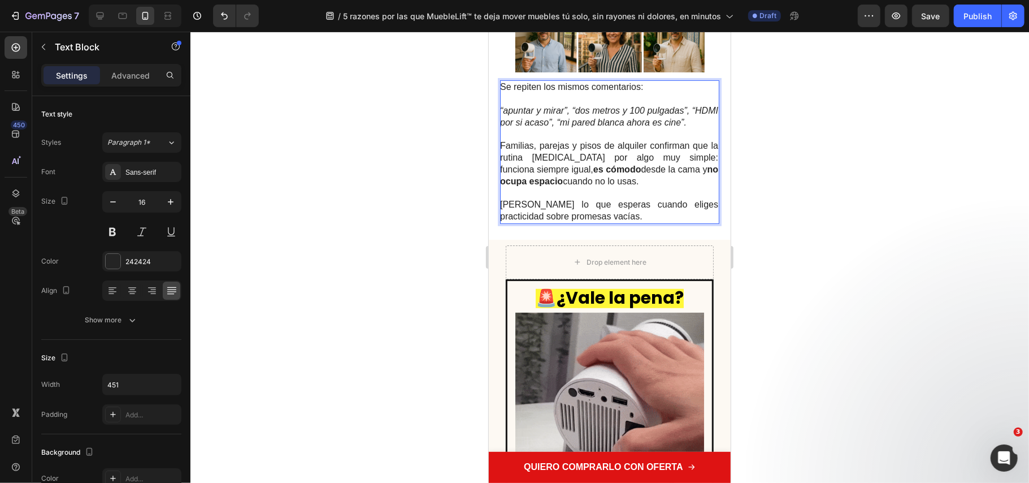
click at [600, 222] on p "Justo lo que esperas cuando eliges practicidad sobre promesas vacías." at bounding box center [609, 210] width 218 height 24
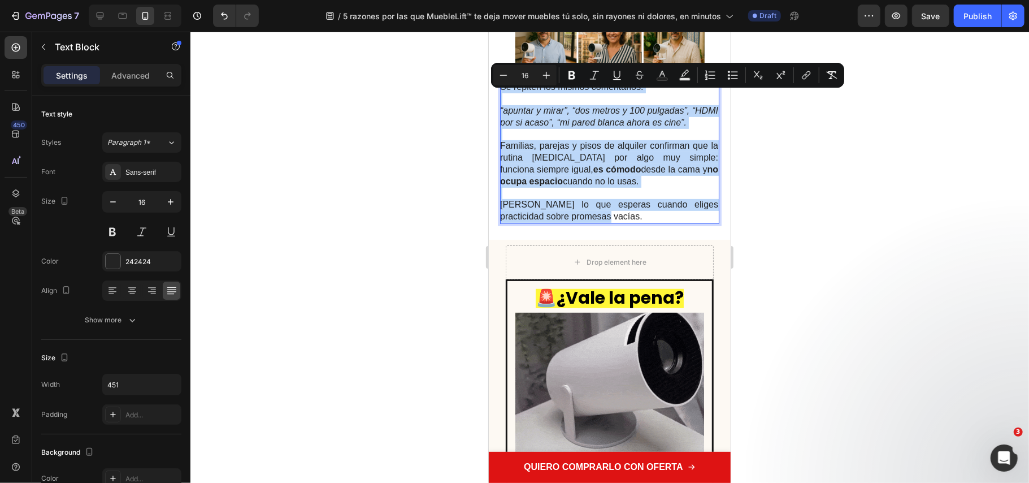
drag, startPoint x: 569, startPoint y: 218, endPoint x: 466, endPoint y: 55, distance: 192.6
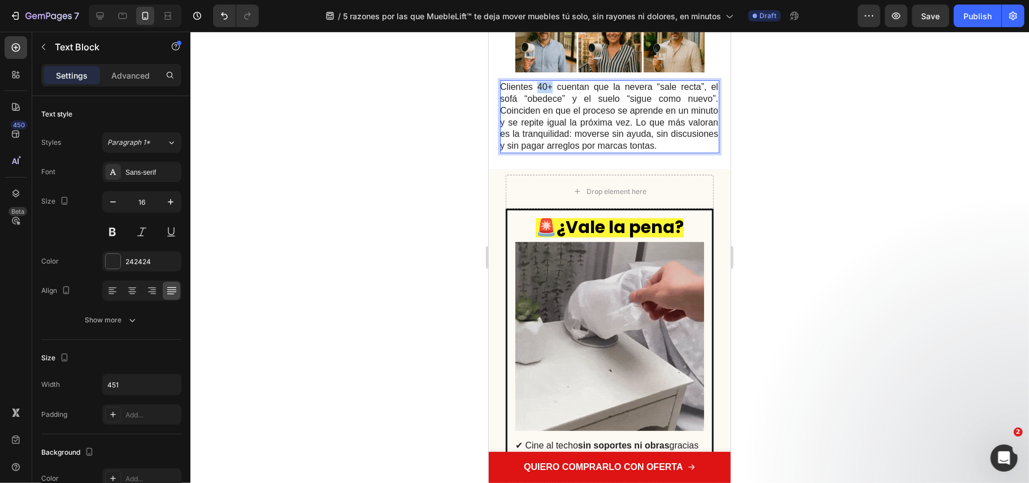
drag, startPoint x: 550, startPoint y: 97, endPoint x: 538, endPoint y: 101, distance: 12.7
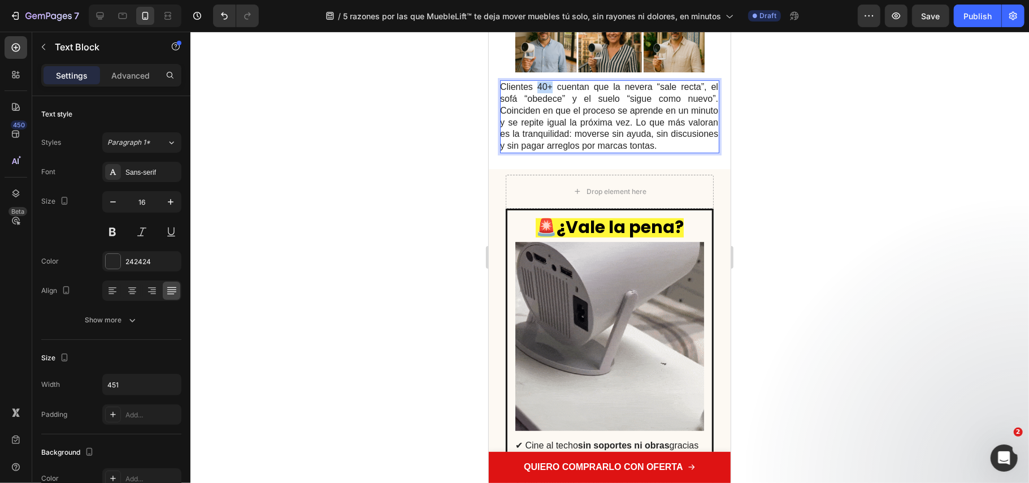
click at [536, 100] on p "Clientes 40+ cuentan que la nevera “sale recta”, el sofá “obedece” y el suelo “…" at bounding box center [609, 116] width 218 height 71
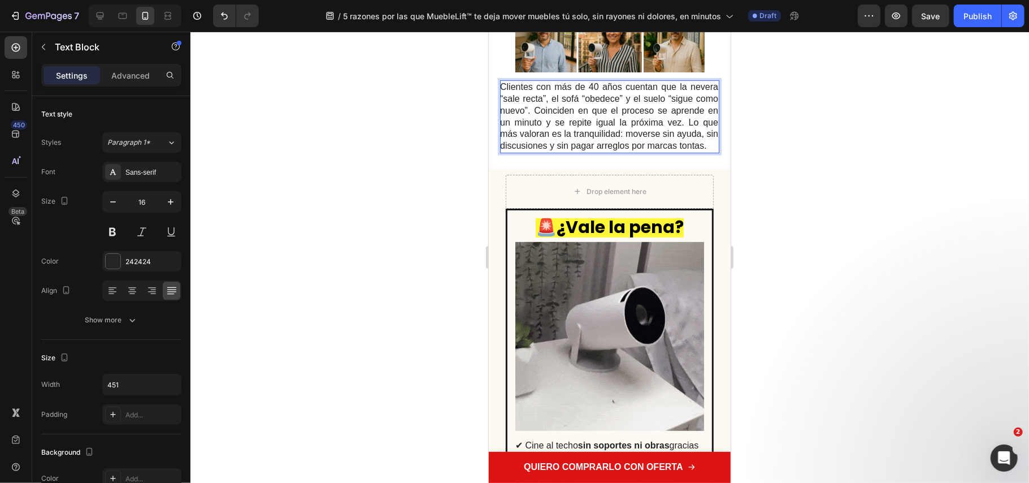
click at [754, 272] on div at bounding box center [609, 257] width 839 height 451
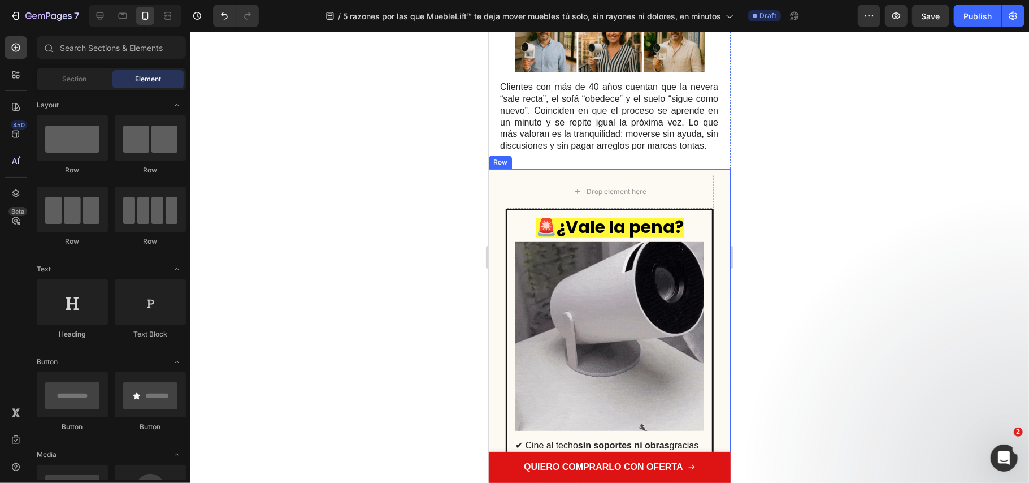
scroll to position [3711, 0]
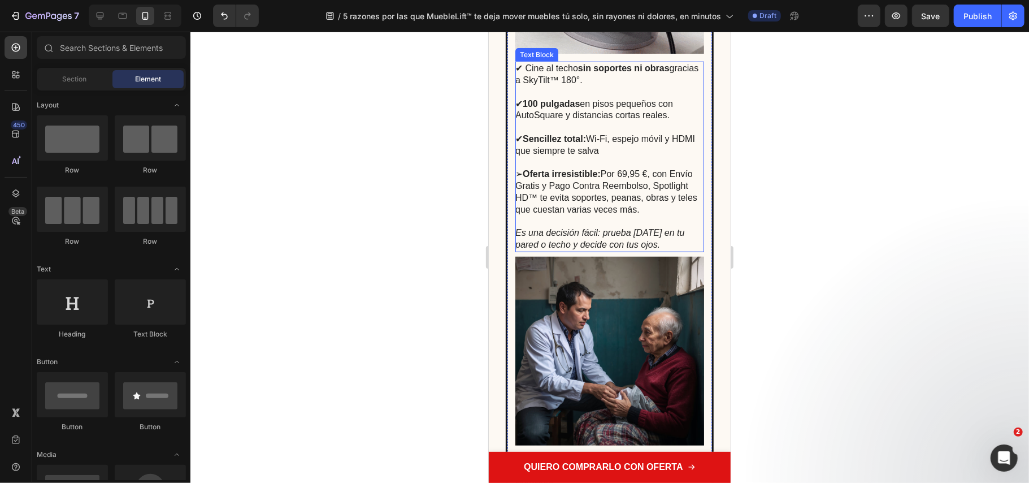
click at [582, 178] on strong "Oferta irresistible:" at bounding box center [561, 173] width 78 height 10
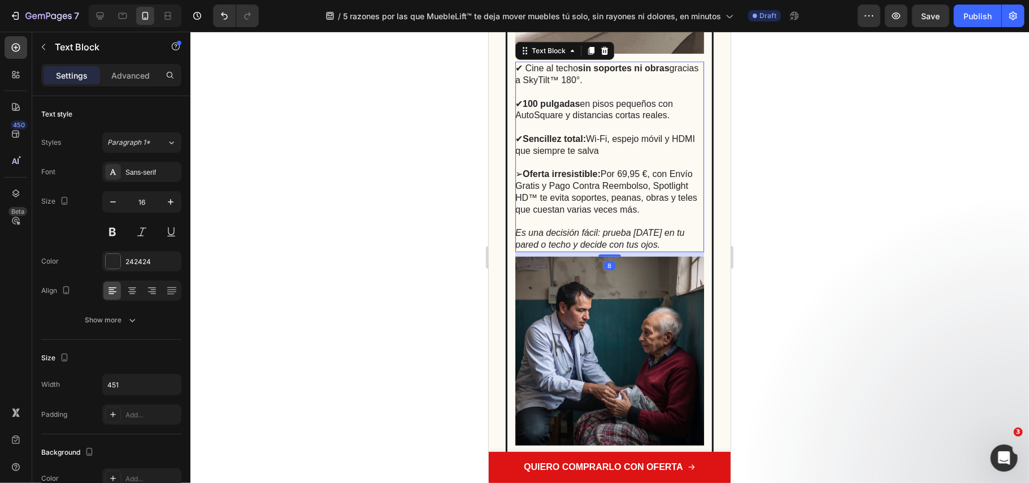
click at [631, 215] on p "✔ Sencillez total: Wi-Fi, espejo móvil y HDMI que siempre te salva ➢ Oferta irr…" at bounding box center [609, 168] width 188 height 94
click at [668, 278] on div "🚨 ¿Vale la pena? Text Block Image ✔ Cine al techo sin soportes ni obras gracias…" at bounding box center [609, 197] width 189 height 713
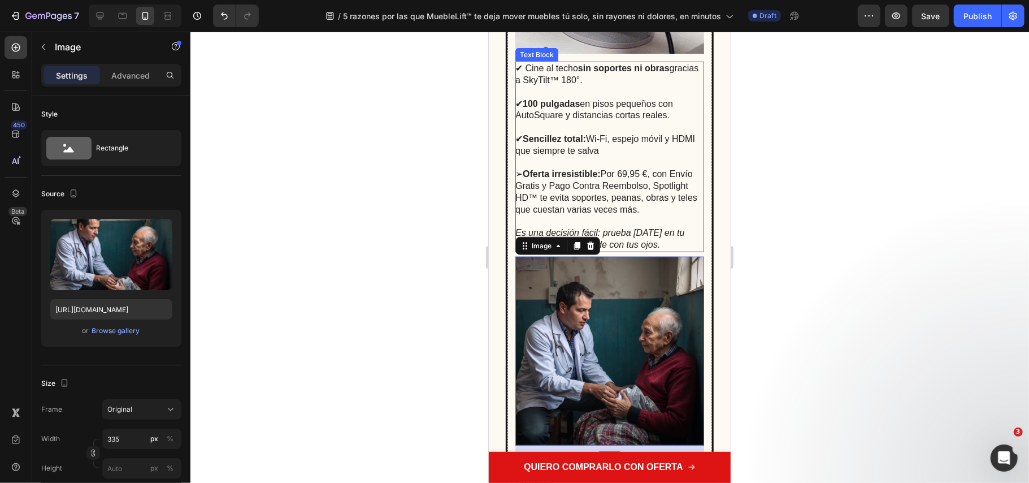
click at [665, 250] on p "Es una decisión fácil: prueba [DATE] en tu pared o techo y decide con tus ojos." at bounding box center [609, 239] width 188 height 24
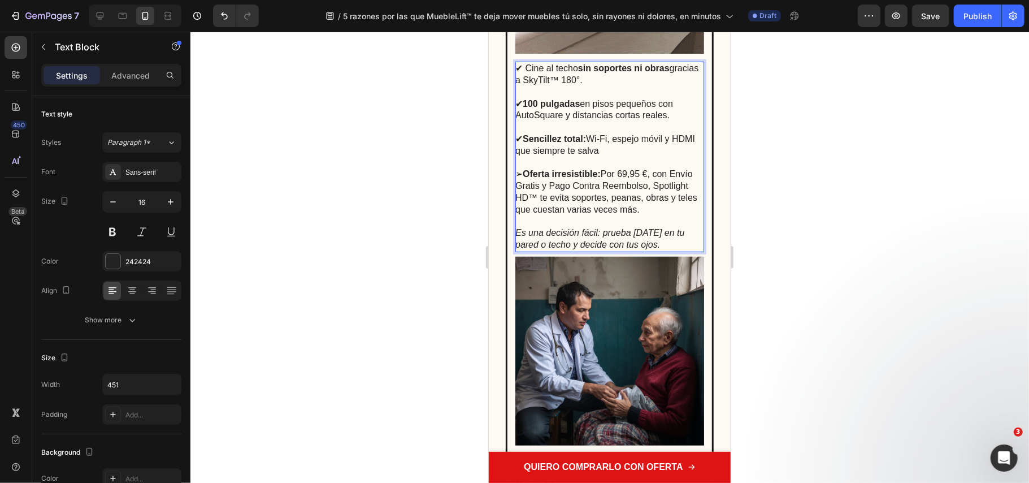
click at [665, 250] on p "Es una decisión fácil: prueba [DATE] en tu pared o techo y decide con tus ojos." at bounding box center [609, 239] width 188 height 24
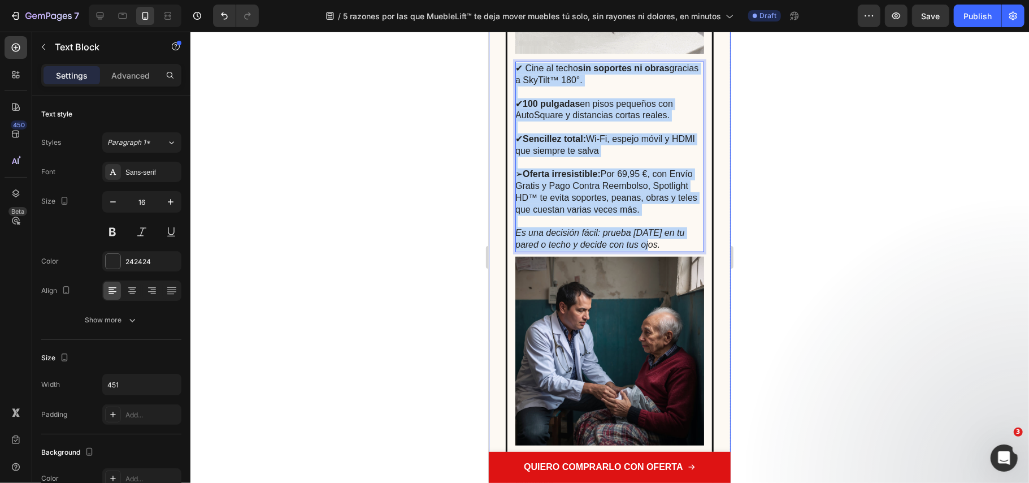
scroll to position [3646, 0]
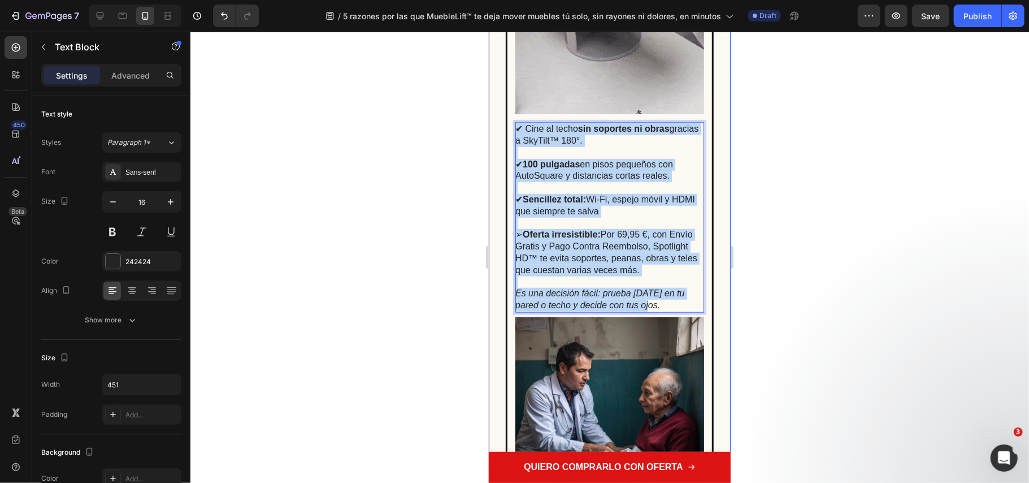
drag, startPoint x: 665, startPoint y: 267, endPoint x: 494, endPoint y: 39, distance: 285.1
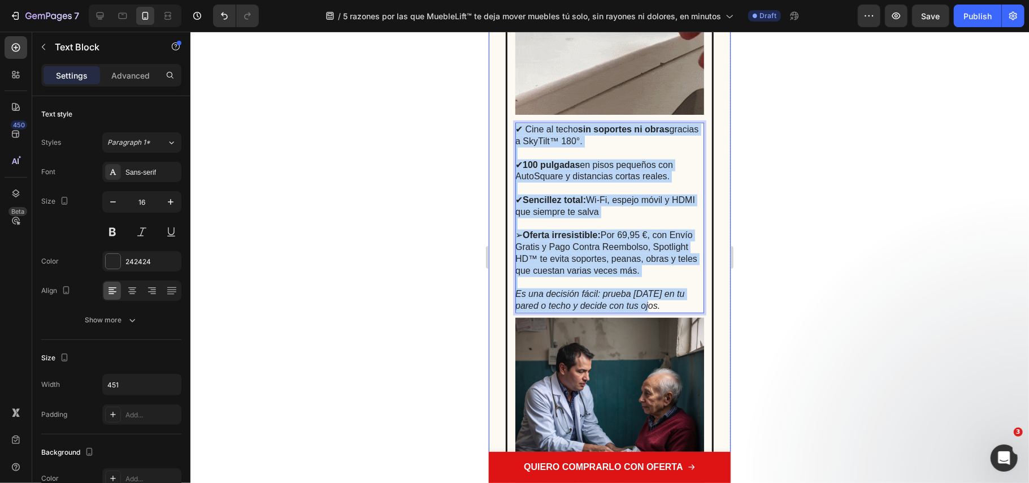
click at [494, 39] on div "🚨 ¿Vale la pena? Text Block Image ✔ Cine al techo sin soportes ni obras gracias…" at bounding box center [609, 243] width 242 height 783
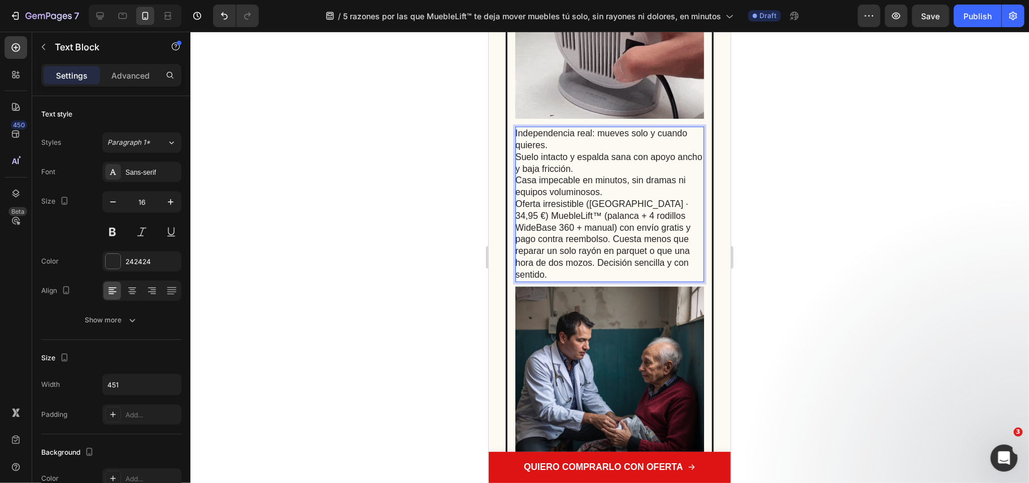
drag, startPoint x: 579, startPoint y: 167, endPoint x: 573, endPoint y: 164, distance: 6.6
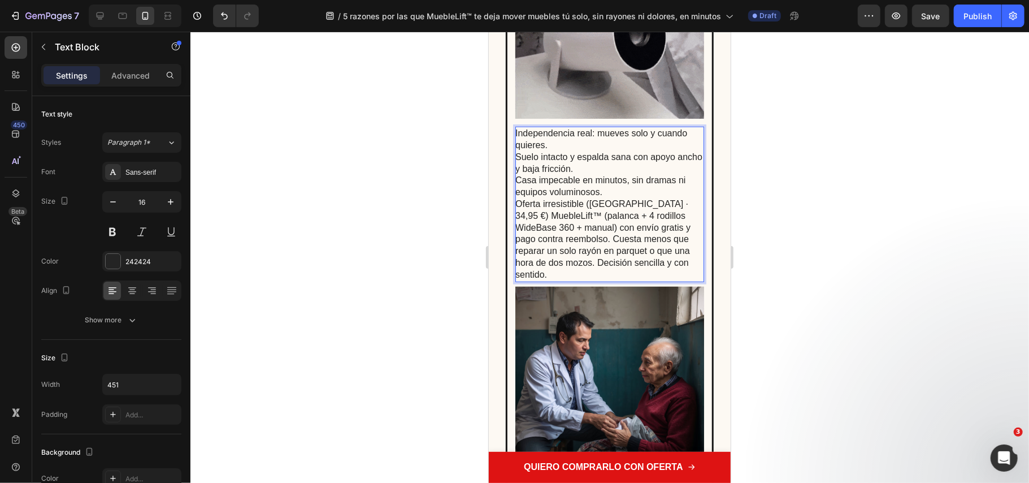
click at [578, 167] on p "Independencia real: mueves solo y cuando quieres. Suelo intacto y espalda sana …" at bounding box center [609, 203] width 188 height 153
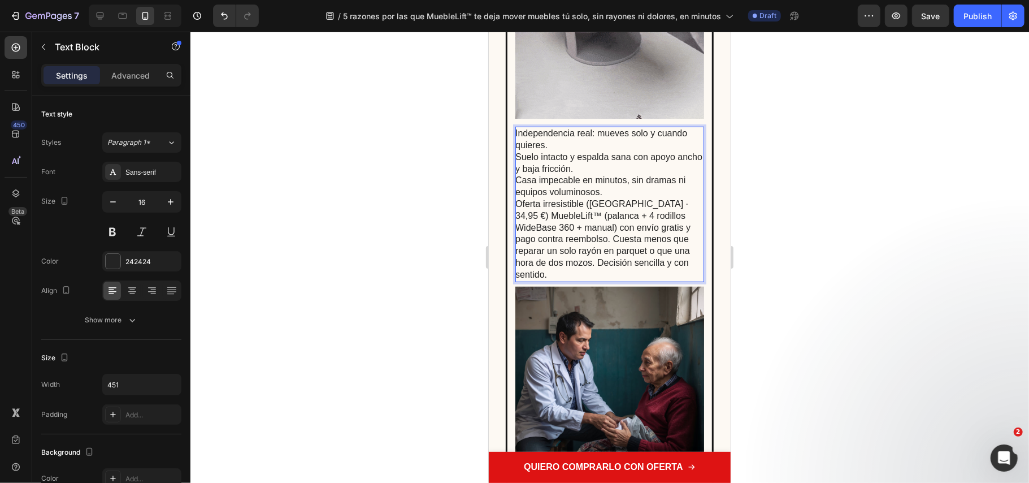
drag, startPoint x: 582, startPoint y: 181, endPoint x: 595, endPoint y: 188, distance: 14.7
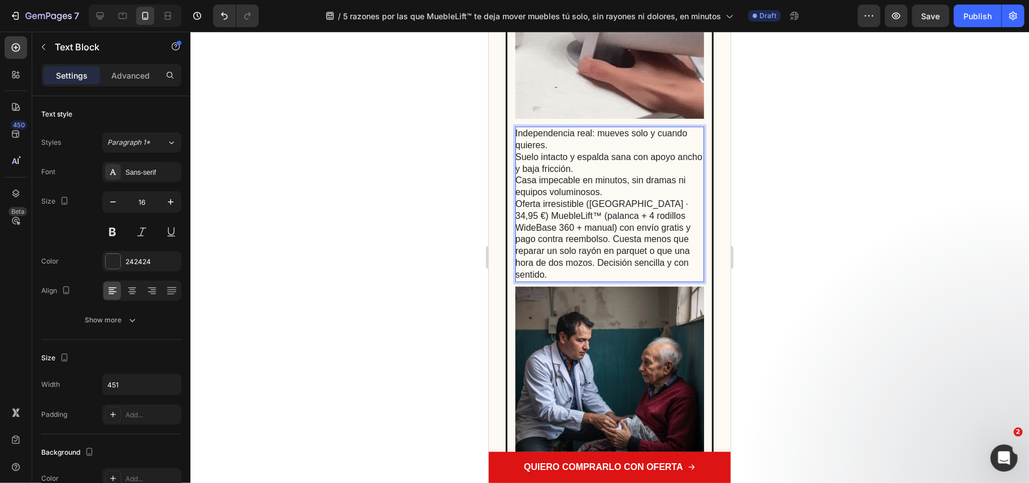
click at [580, 181] on p "Independencia real: mueves solo y cuando quieres. Suelo intacto y espalda sana …" at bounding box center [609, 203] width 188 height 153
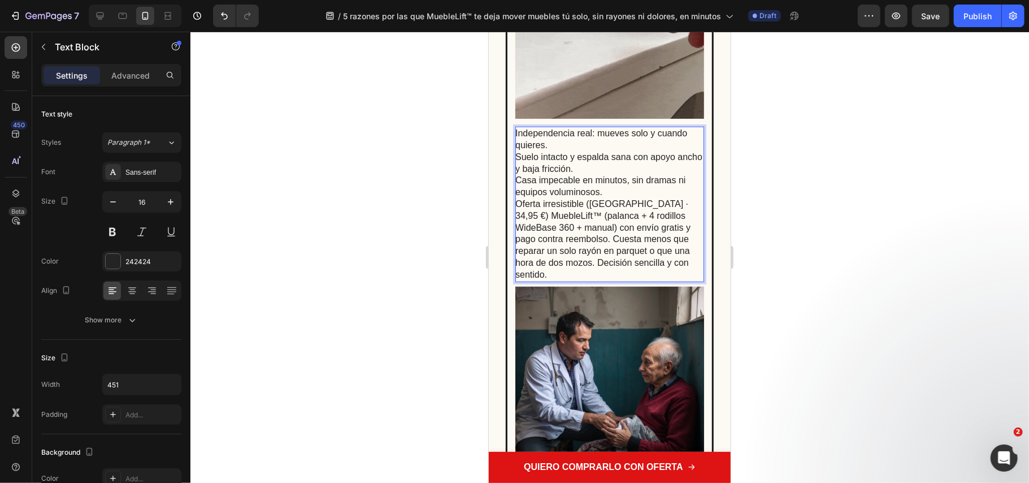
click at [620, 174] on p "Independencia real: mueves solo y cuando quieres. Suelo intacto y espalda sana …" at bounding box center [609, 203] width 188 height 153
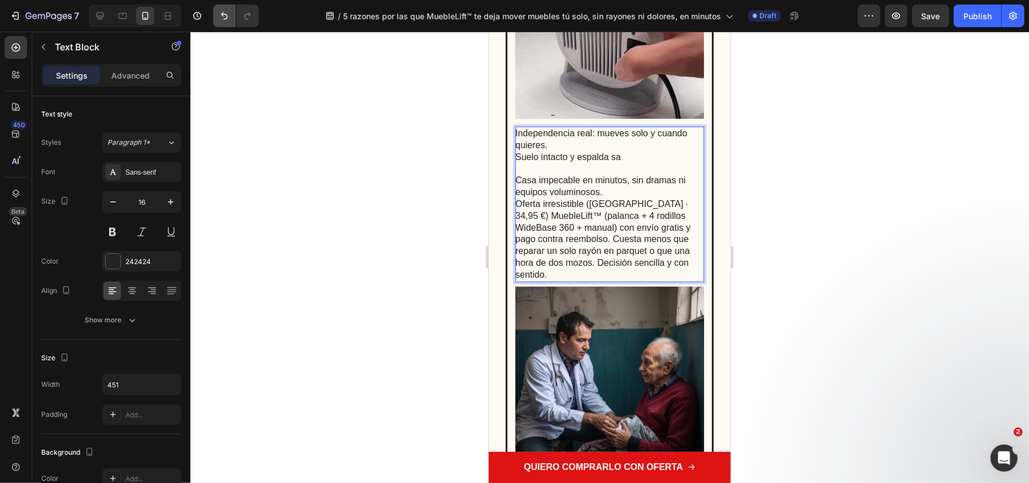
click at [238, 86] on div at bounding box center [609, 257] width 839 height 451
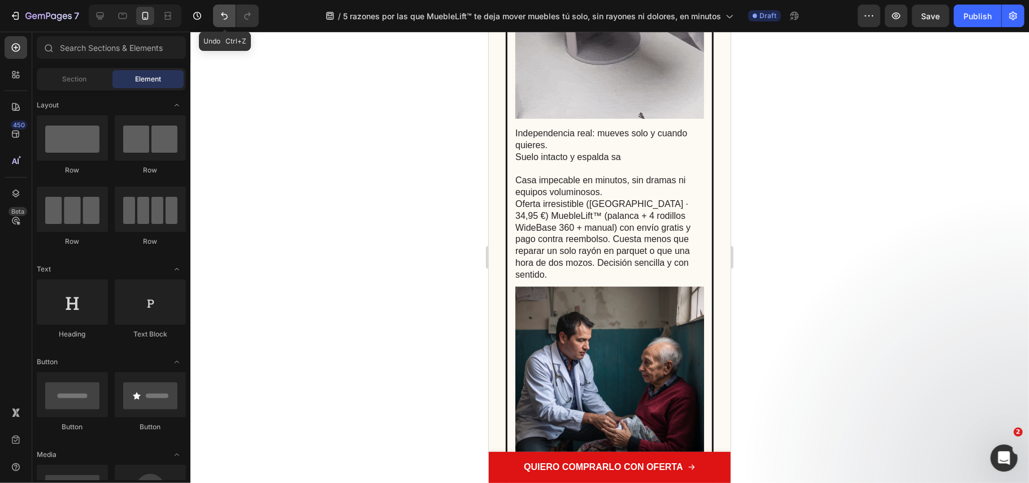
click at [228, 10] on icon "Undo/Redo" at bounding box center [224, 15] width 11 height 11
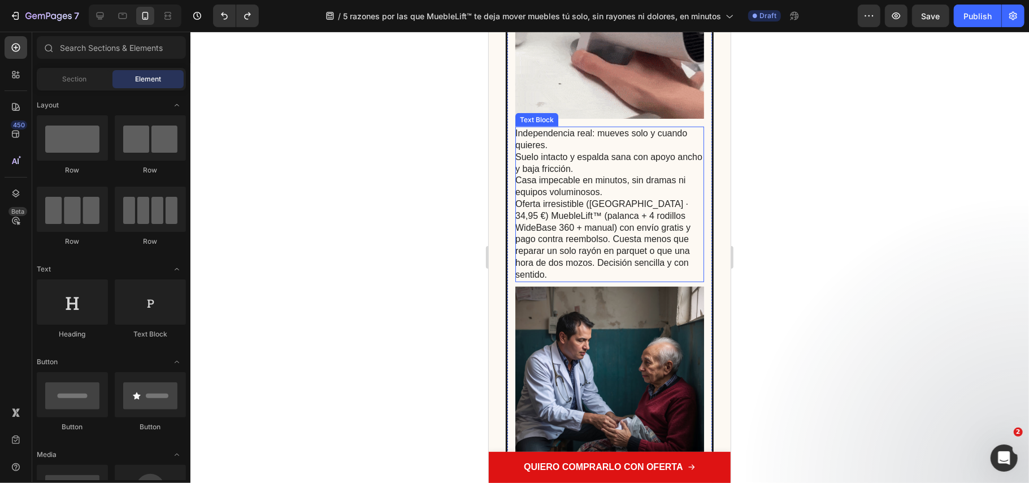
click at [593, 152] on p "Independencia real: mueves solo y cuando quieres. Suelo intacto y espalda sana …" at bounding box center [609, 203] width 188 height 153
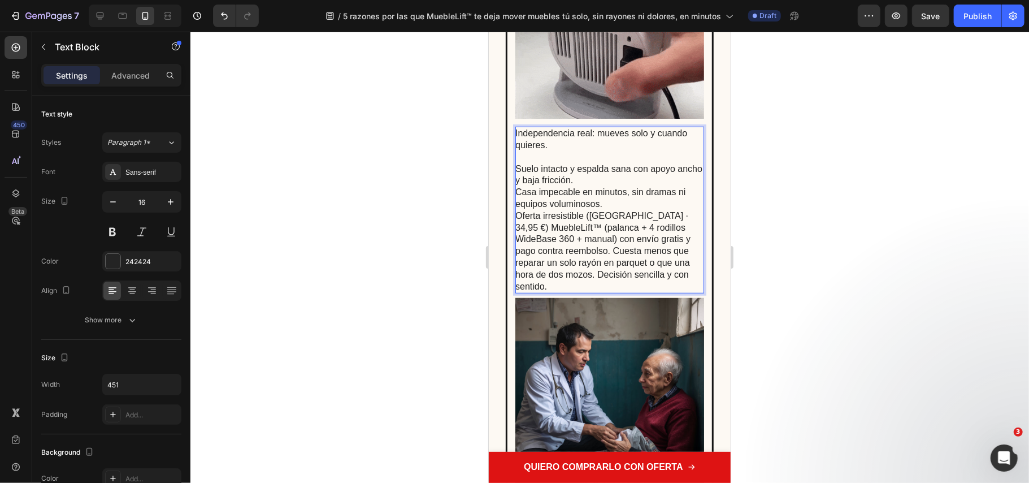
click at [609, 190] on p "⁠⁠⁠⁠⁠⁠⁠ Suelo intacto y espalda sana con apoyo ancho y baja fricción. Casa impe…" at bounding box center [609, 221] width 188 height 141
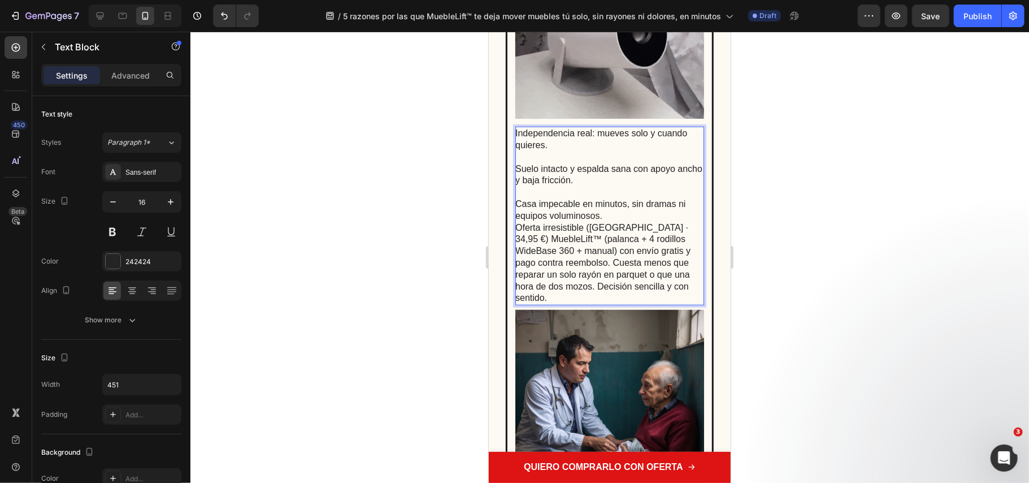
click at [661, 228] on p "⁠⁠⁠⁠⁠⁠⁠ Casa impecable en minutos, sin dramas ni equipos voluminosos. Oferta ir…" at bounding box center [609, 245] width 188 height 118
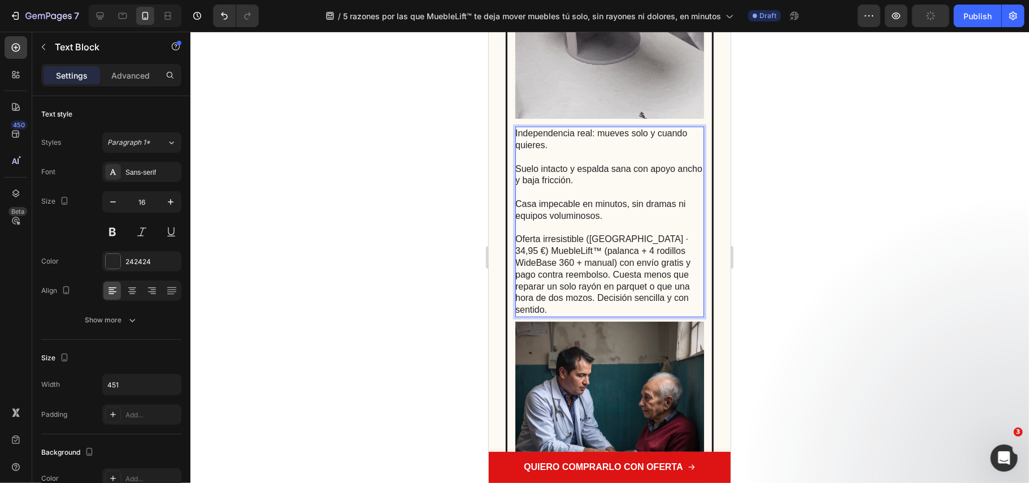
click at [659, 263] on p "⁠⁠⁠⁠⁠⁠⁠ Oferta irresistible (España · 34,95 €) MuebleLift™ (palanca + 4 rodillo…" at bounding box center [609, 269] width 188 height 94
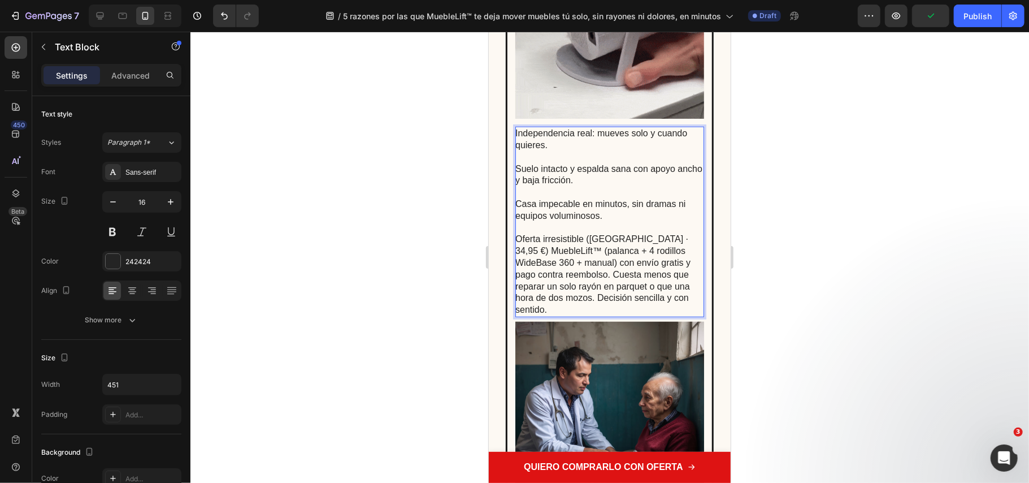
click at [616, 285] on p "Oferta irresistible (España · 34,95 €) MuebleLift™ (palanca + 4 rodillos WideBa…" at bounding box center [609, 269] width 188 height 94
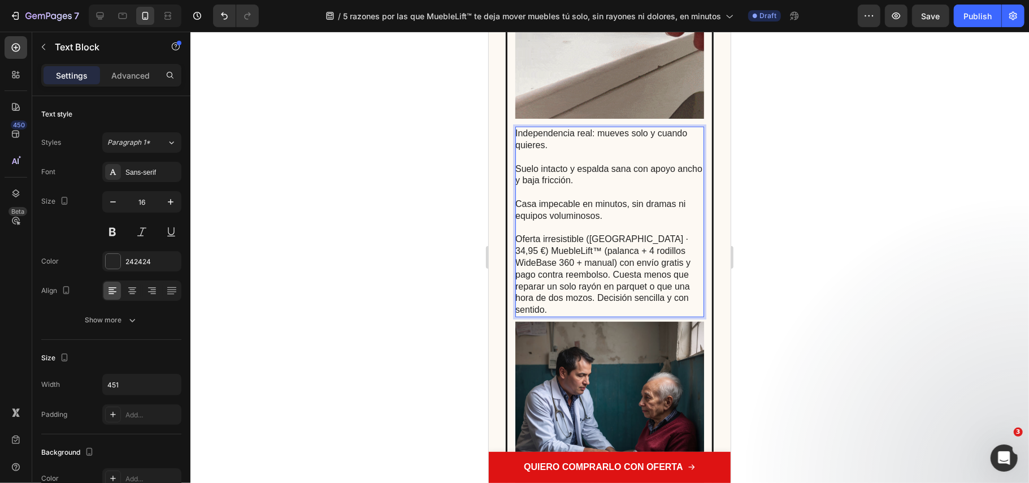
drag, startPoint x: 613, startPoint y: 283, endPoint x: 720, endPoint y: 330, distance: 116.4
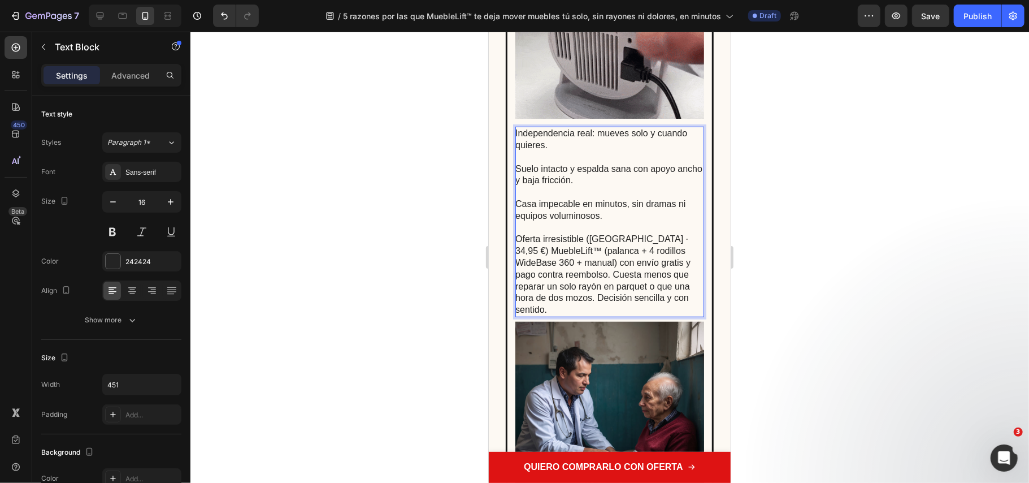
click at [613, 283] on p "Oferta irresistible (España · 34,95 €) MuebleLift™ (palanca + 4 rodillos WideBa…" at bounding box center [609, 269] width 188 height 94
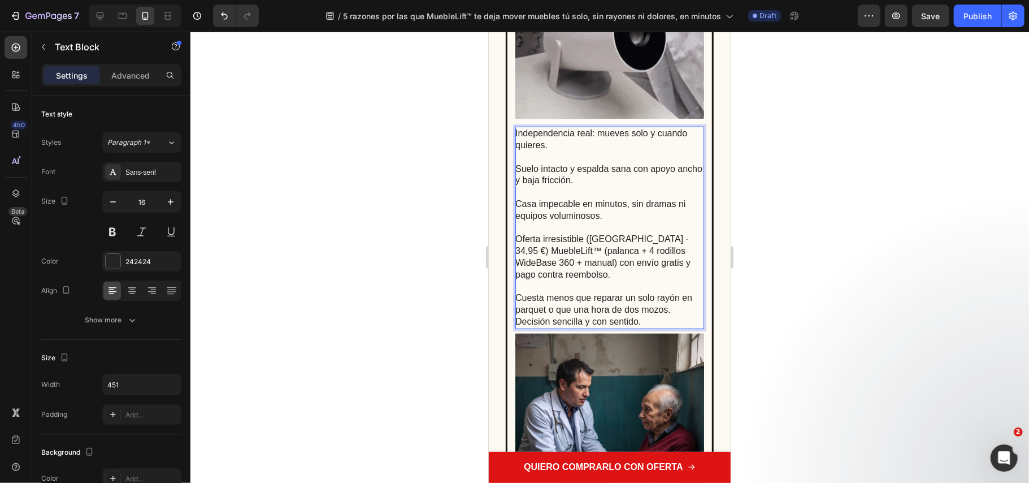
click at [808, 338] on div at bounding box center [609, 257] width 839 height 451
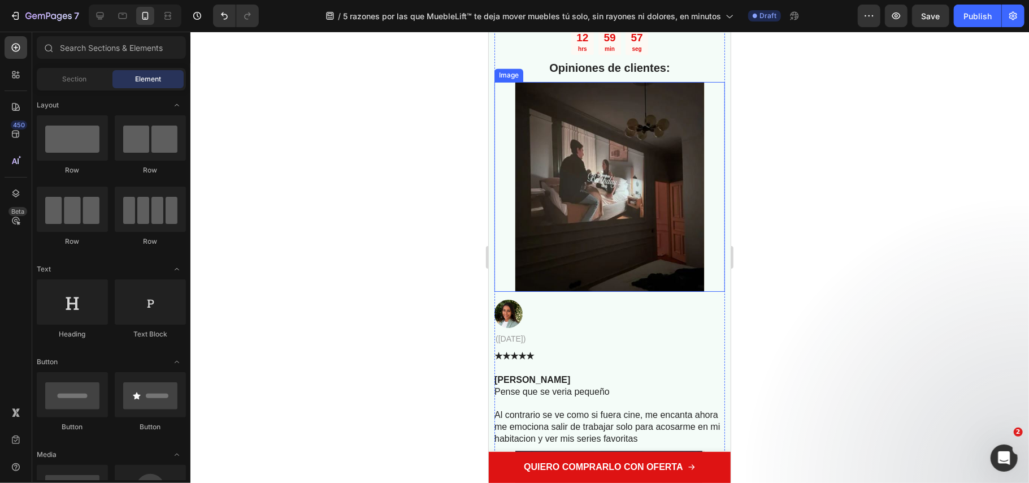
scroll to position [4927, 0]
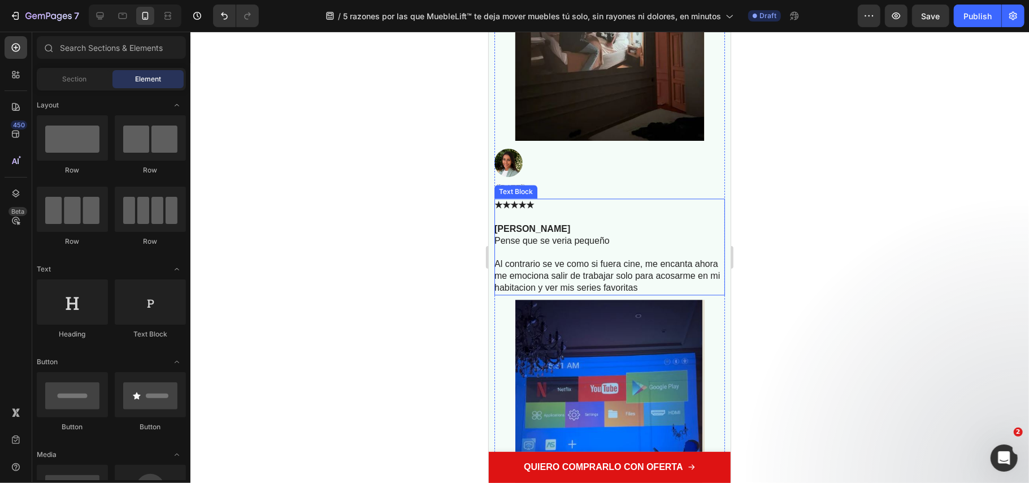
click at [535, 246] on p "Helena Fuentes Pense que se veria pequeño" at bounding box center [608, 235] width 229 height 24
click at [532, 246] on p "Helena Fuentes Pense que se veria pequeño" at bounding box center [608, 235] width 229 height 24
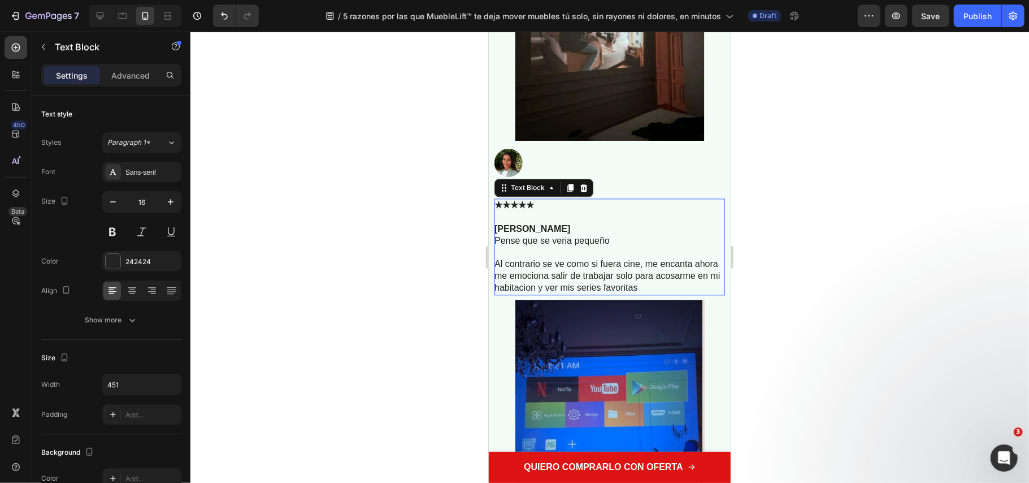
click at [532, 246] on p "Helena Fuentes Pense que se veria pequeño" at bounding box center [608, 235] width 229 height 24
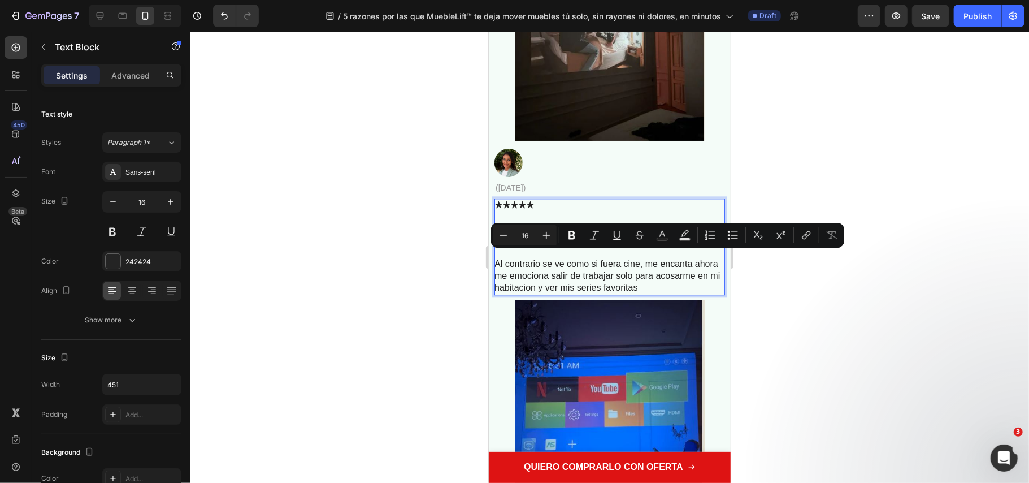
click at [532, 246] on p "Helena Fuentes Pense que se veria pequeño" at bounding box center [608, 235] width 229 height 24
drag, startPoint x: 532, startPoint y: 258, endPoint x: 535, endPoint y: 253, distance: 6.1
click at [534, 246] on p "Helena Fuentes Pense que se veria pequeño" at bounding box center [608, 235] width 229 height 24
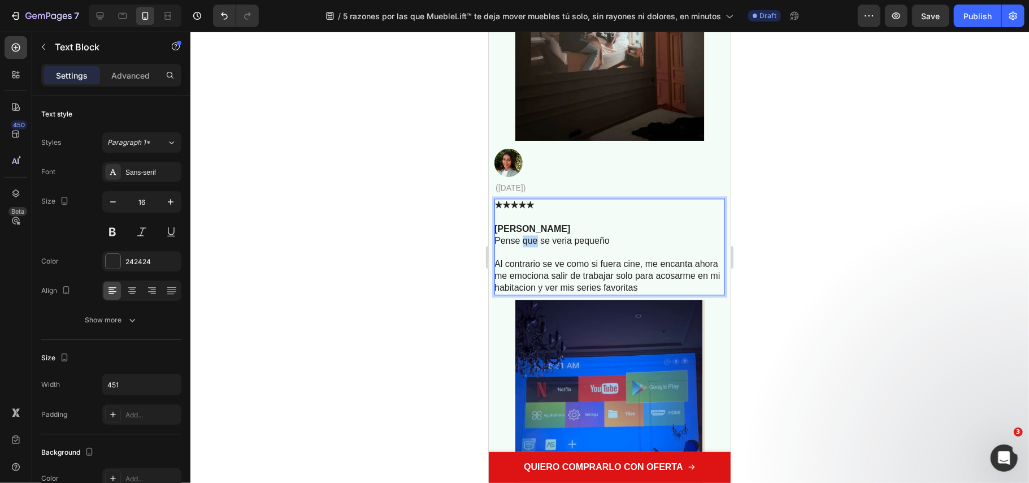
click at [536, 246] on p "Helena Fuentes Pense que se veria pequeño" at bounding box center [608, 235] width 229 height 24
click at [539, 246] on p "Helena Fuentes Pense que se veria pequeño" at bounding box center [608, 235] width 229 height 24
click at [511, 284] on p "Al contrario se ve como si fuera cine, me encanta ahora me emociona salir de tr…" at bounding box center [608, 275] width 229 height 35
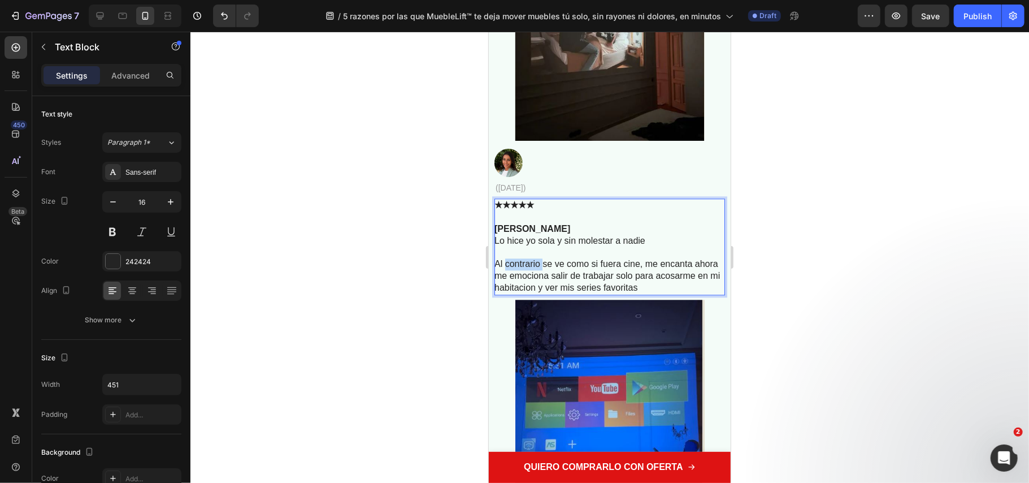
click at [511, 283] on p "Al contrario se ve como si fuera cine, me encanta ahora me emociona salir de tr…" at bounding box center [608, 275] width 229 height 35
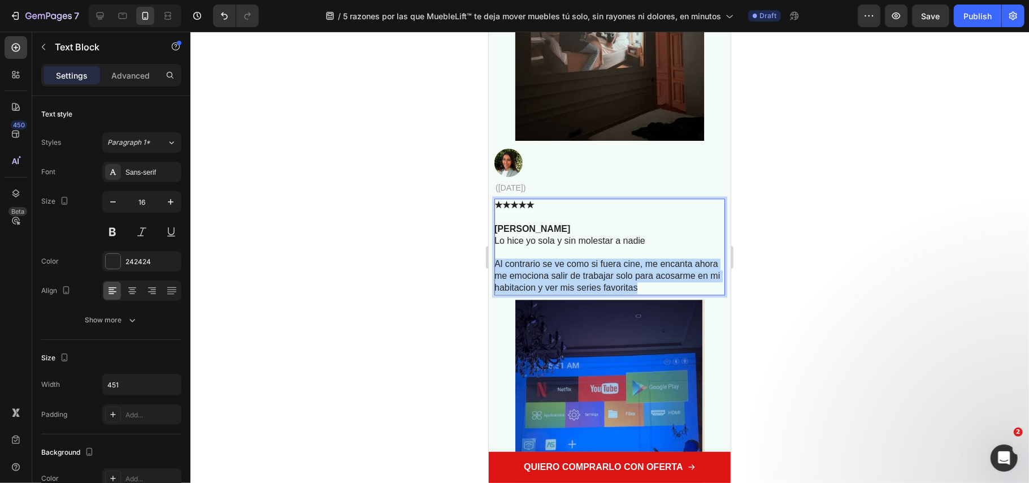
click at [511, 283] on p "Al contrario se ve como si fuera cine, me encanta ahora me emociona salir de tr…" at bounding box center [608, 275] width 229 height 35
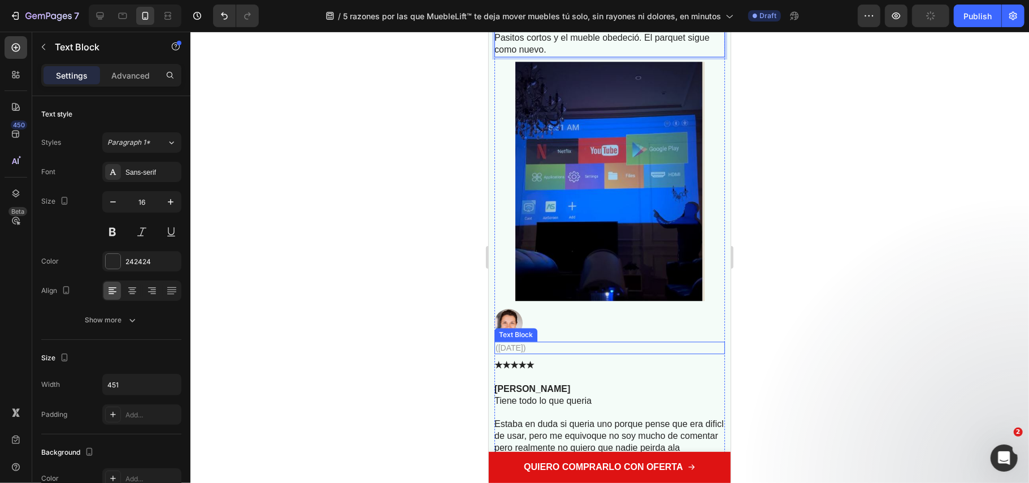
scroll to position [5304, 0]
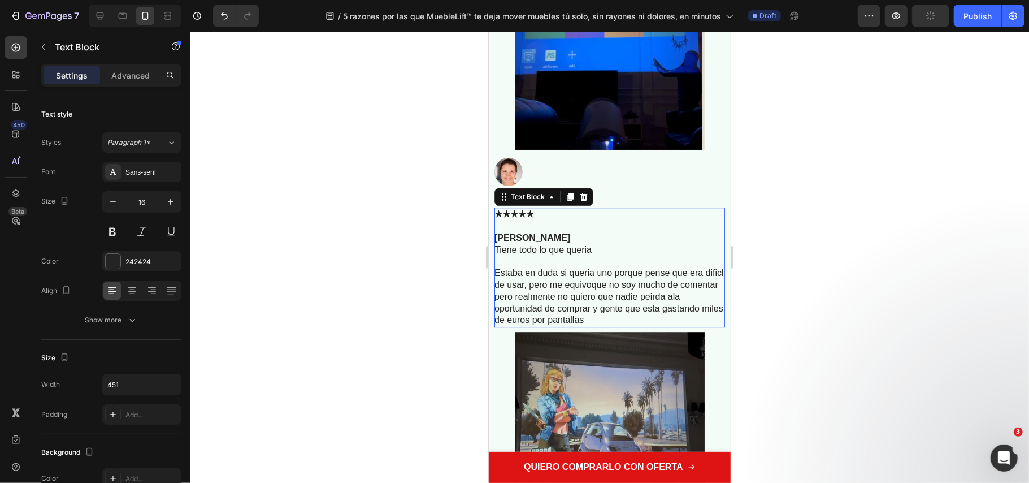
click at [548, 255] on p "Tiene todo lo que queria" at bounding box center [608, 250] width 229 height 12
click at [505, 293] on p "Estaba en duda si queria uno porque pense que era dificl de usar, pero me equiv…" at bounding box center [608, 296] width 229 height 59
click at [505, 294] on p "Estaba en duda si queria uno porque pense que era dificl de usar, pero me equiv…" at bounding box center [608, 296] width 229 height 59
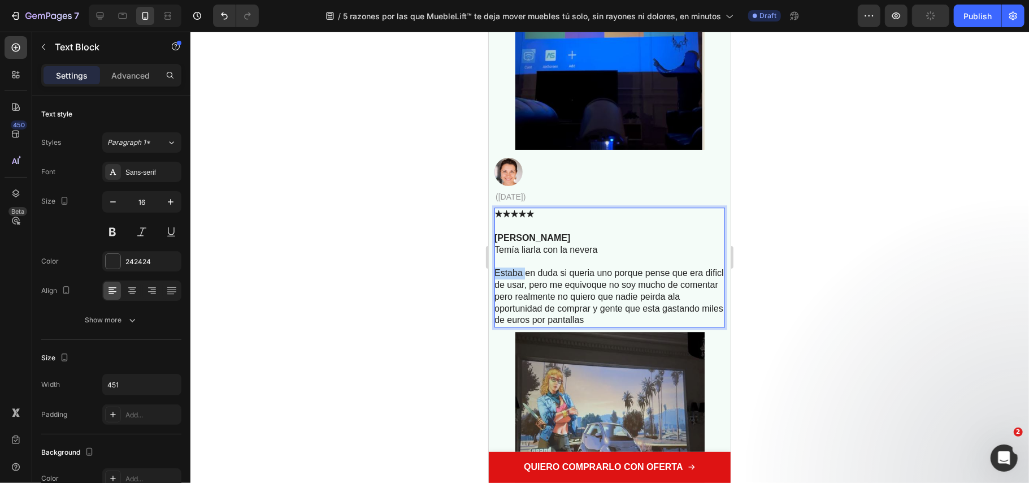
click at [504, 294] on p "Estaba en duda si queria uno porque pense que era dificl de usar, pero me equiv…" at bounding box center [608, 296] width 229 height 59
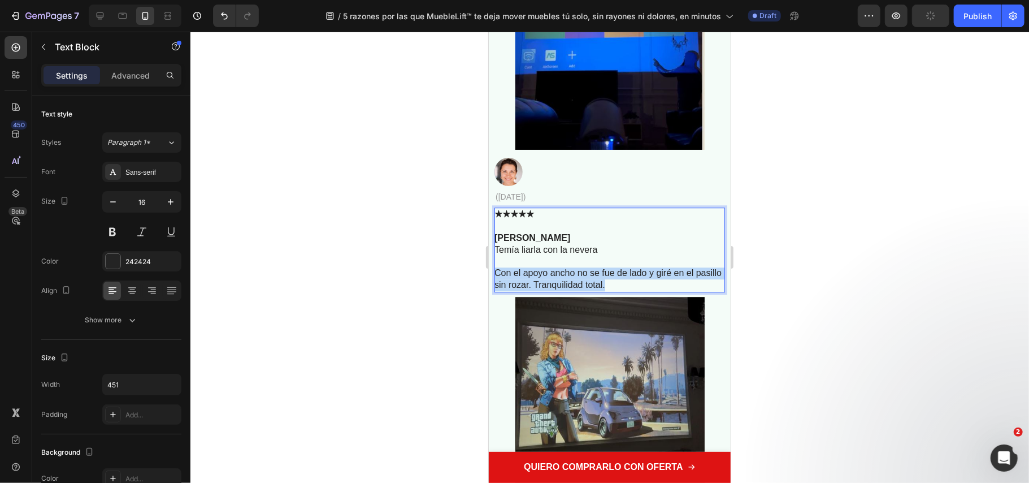
drag, startPoint x: 645, startPoint y: 299, endPoint x: 461, endPoint y: 294, distance: 184.3
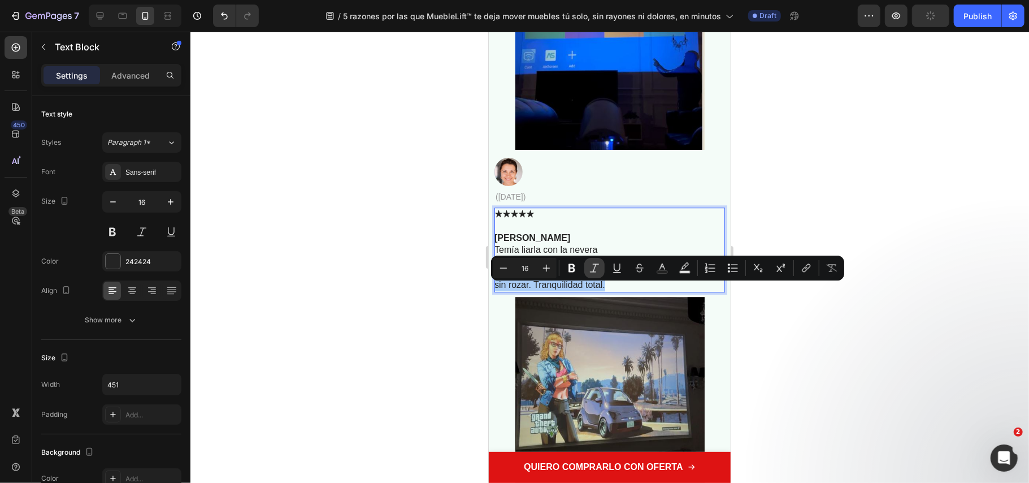
click at [584, 265] on button "Italic" at bounding box center [594, 268] width 20 height 20
click at [318, 333] on div at bounding box center [609, 257] width 839 height 451
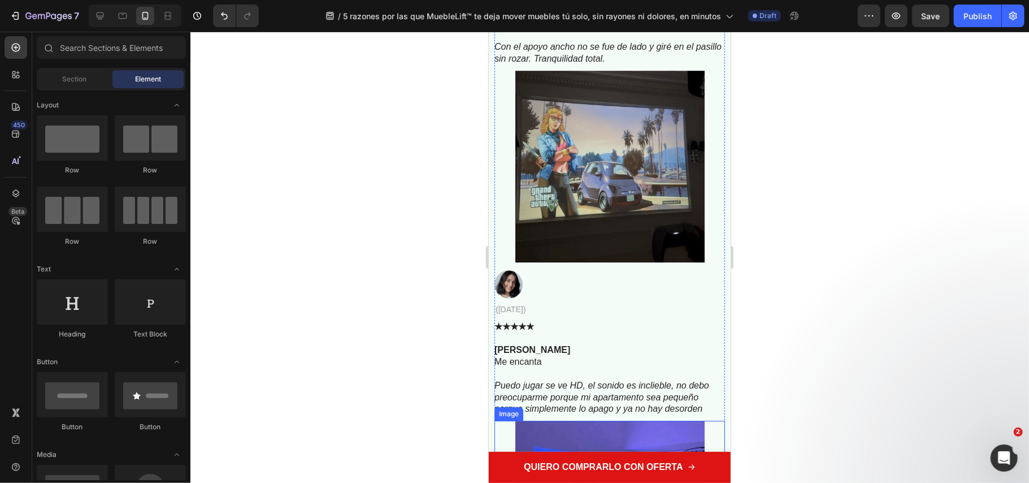
scroll to position [5680, 0]
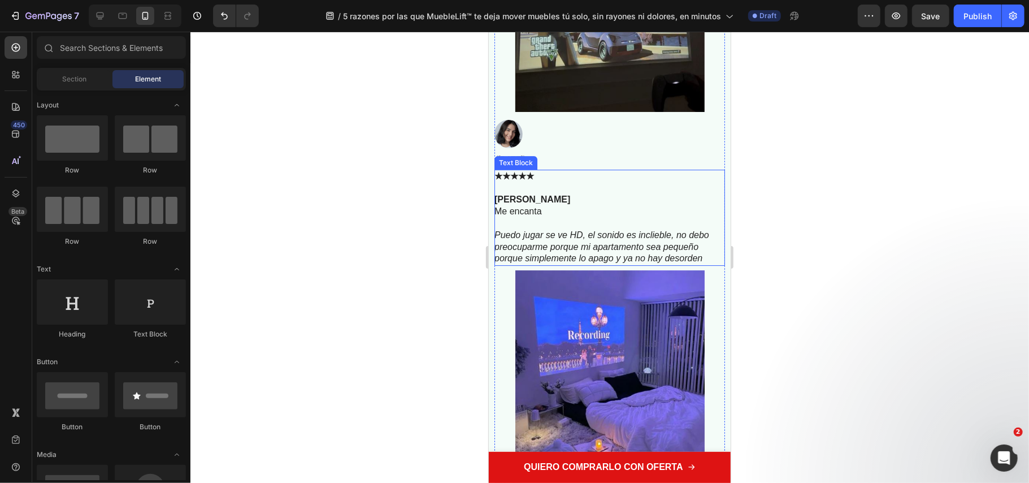
click at [536, 217] on p "Me encanta" at bounding box center [608, 211] width 229 height 12
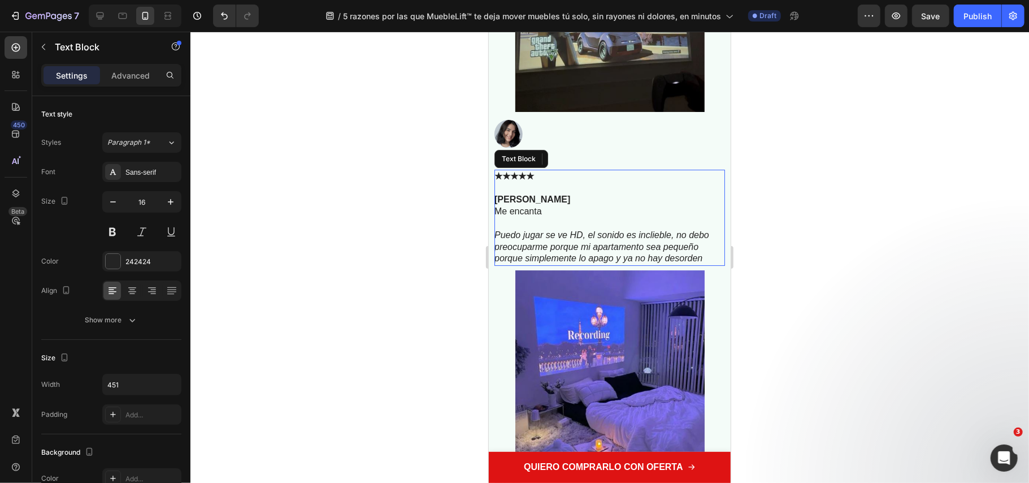
click at [536, 217] on p "Me encanta" at bounding box center [608, 211] width 229 height 12
click at [584, 263] on icon "Puedo jugar se ve HD, el sonido es inclieble, no debo preocuparme porque mi apa…" at bounding box center [601, 245] width 215 height 33
click at [586, 263] on icon "Puedo jugar se ve HD, el sonido es inclieble, no debo preocuparme porque mi apa…" at bounding box center [601, 245] width 215 height 33
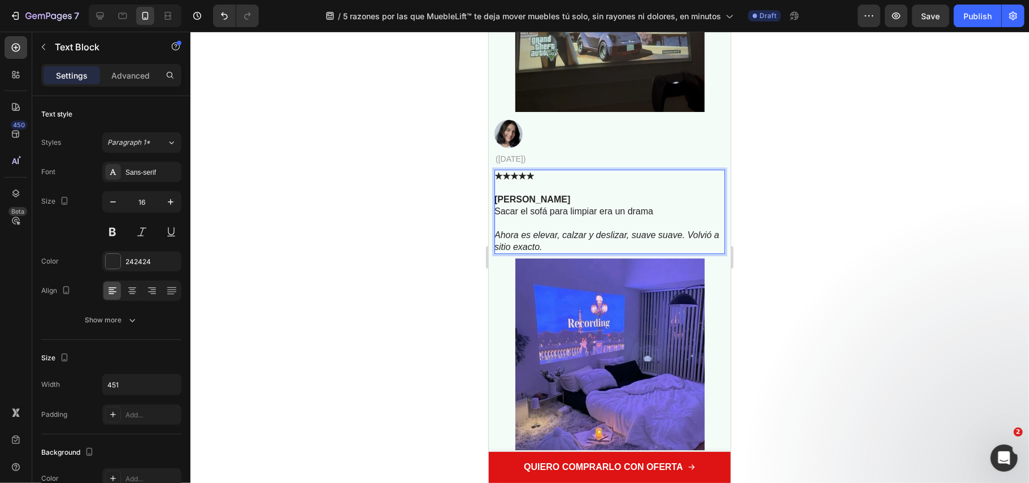
click at [499, 250] on icon "Ahora es elevar, calzar y deslizar, suave suave. Volvió a sitio exacto." at bounding box center [606, 239] width 225 height 21
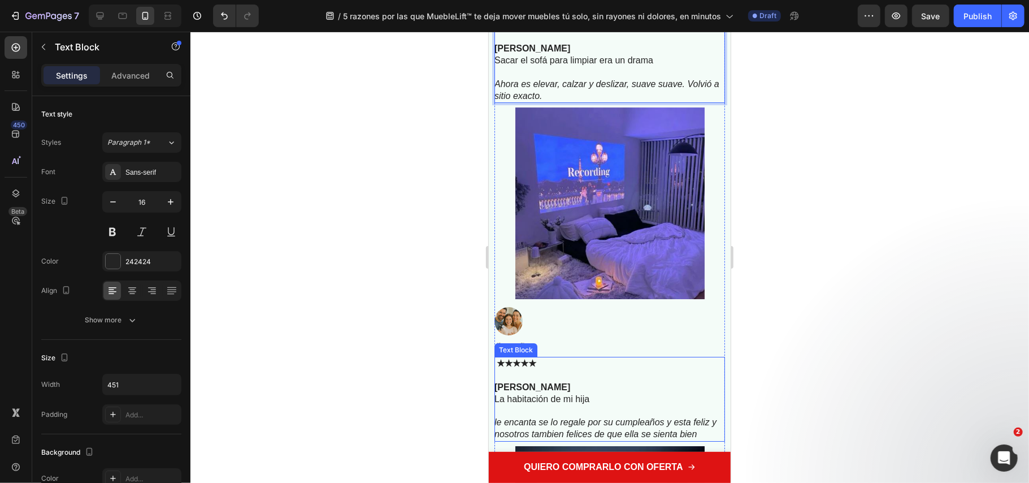
click at [513, 405] on p "La habitación de mi hija" at bounding box center [608, 399] width 229 height 12
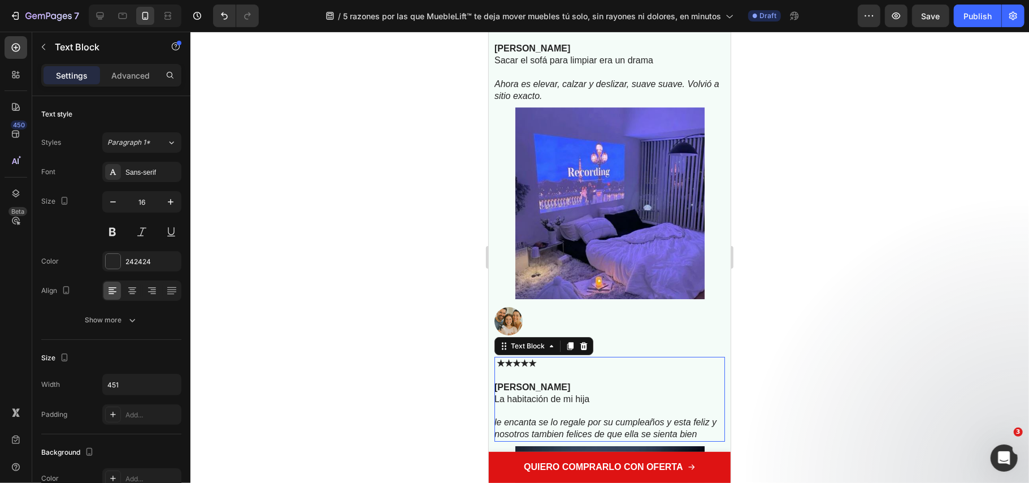
click at [512, 405] on p "La habitación de mi hija" at bounding box center [608, 399] width 229 height 12
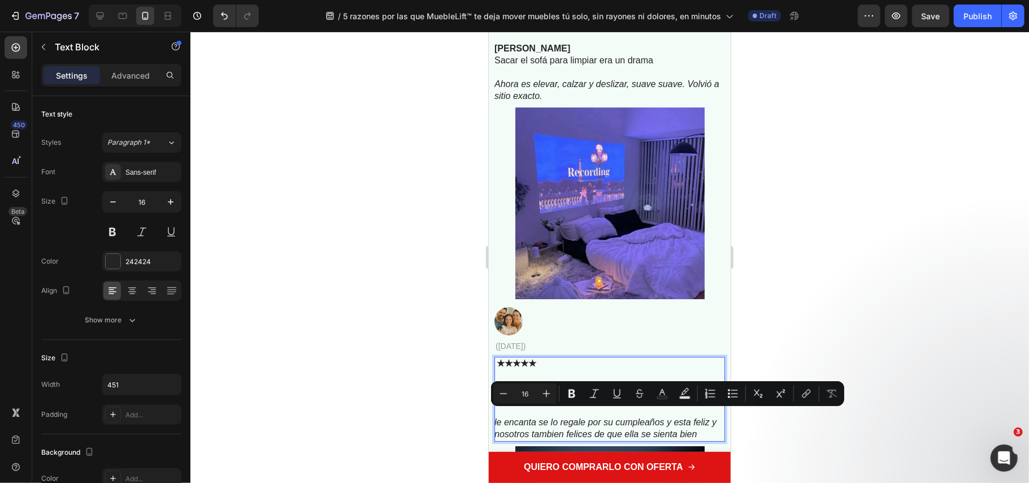
click at [512, 405] on p "La habitación de mi hija" at bounding box center [608, 399] width 229 height 12
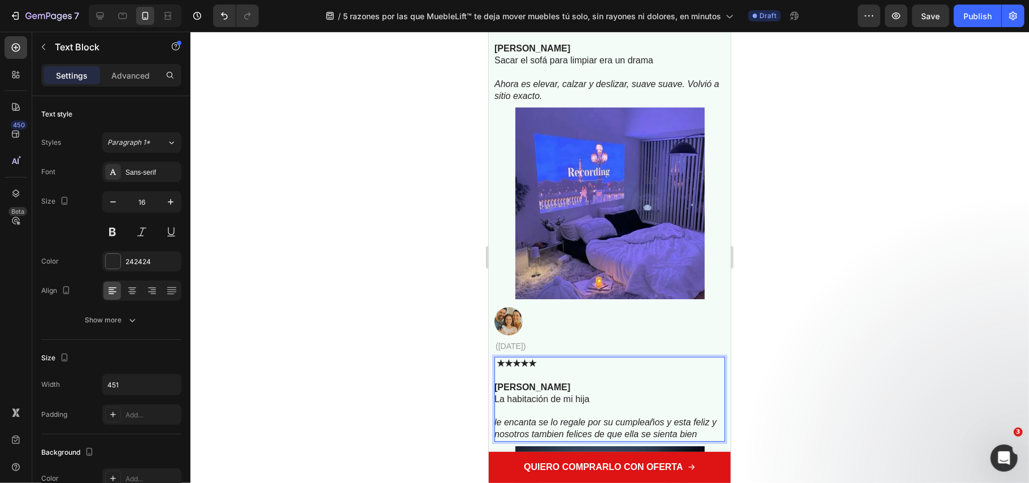
click at [512, 405] on p "La habitación de mi hija" at bounding box center [608, 399] width 229 height 12
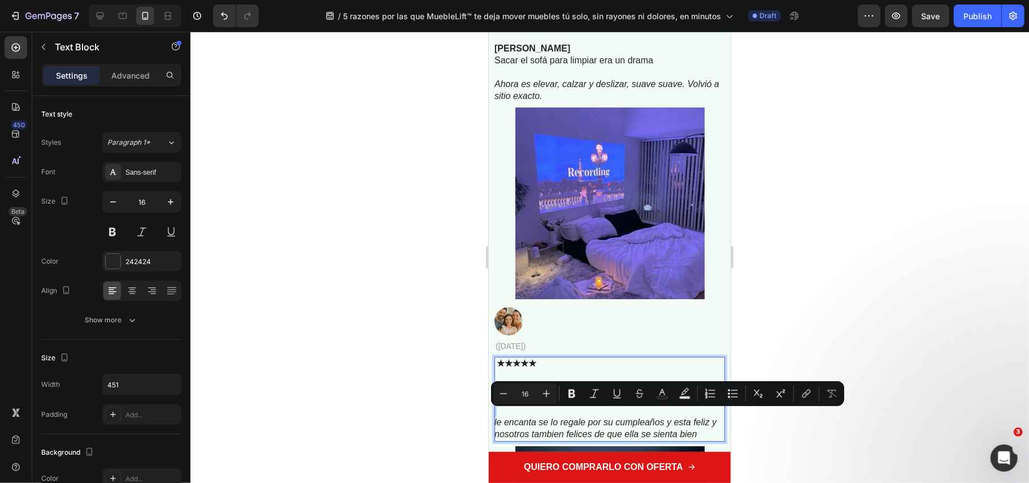
click at [512, 405] on p "La habitación de mi hija" at bounding box center [608, 399] width 229 height 12
drag, startPoint x: 539, startPoint y: 423, endPoint x: 489, endPoint y: 408, distance: 51.7
click at [491, 409] on div "Product Images Image Spotlight HD™ – Cine al techo y pared 100 pulgadas en piso…" at bounding box center [609, 216] width 242 height 3485
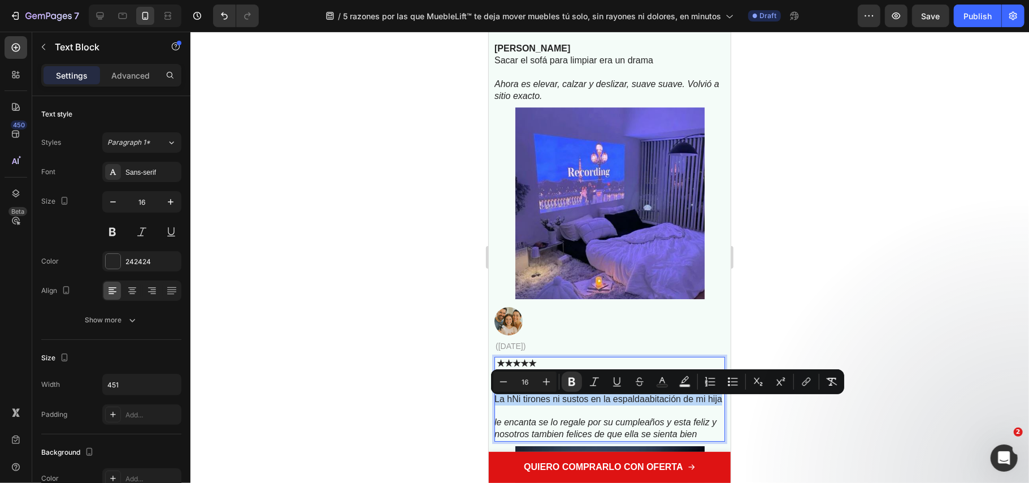
click at [526, 416] on p "Rich Text Editor. Editing area: main" at bounding box center [608, 410] width 229 height 12
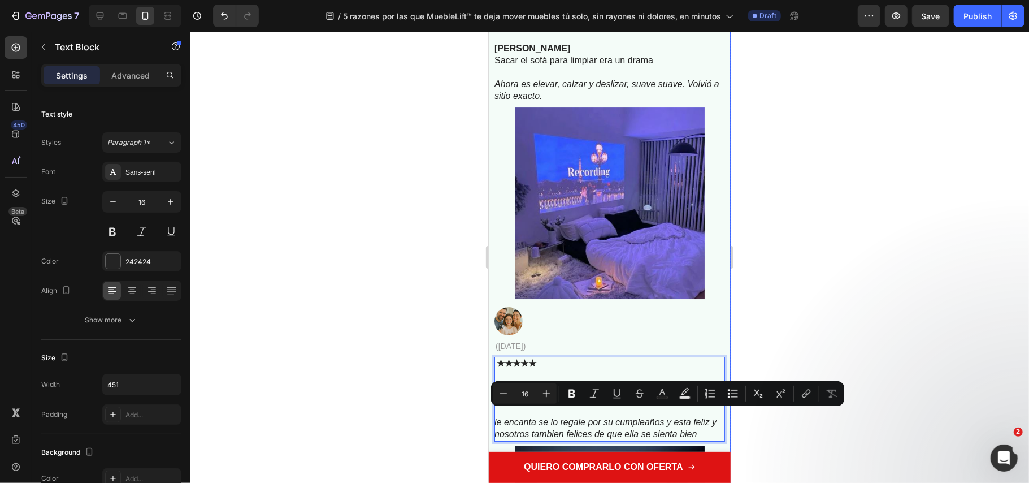
drag, startPoint x: 517, startPoint y: 430, endPoint x: 492, endPoint y: 415, distance: 28.6
click at [492, 415] on div "Product Images Image Spotlight HD™ – Cine al techo y pared 100 pulgadas en piso…" at bounding box center [609, 216] width 242 height 3485
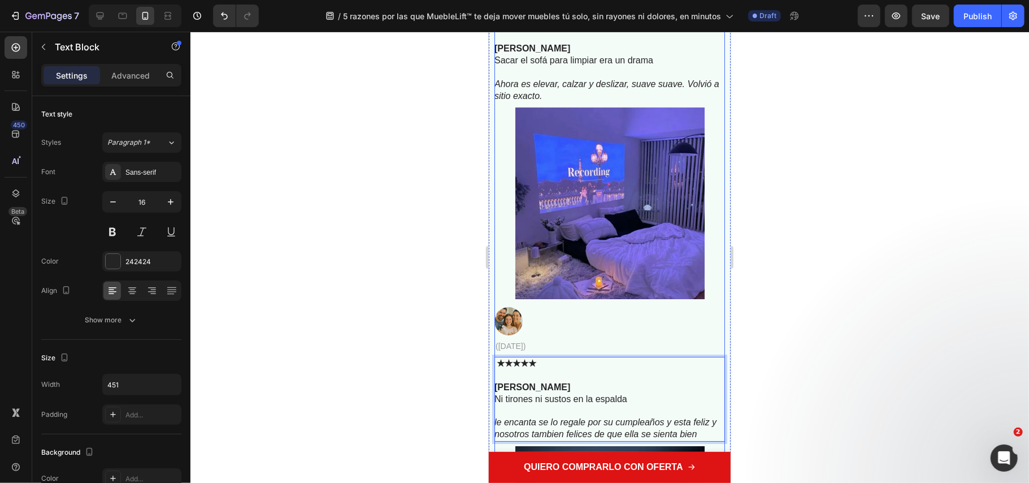
scroll to position [5982, 0]
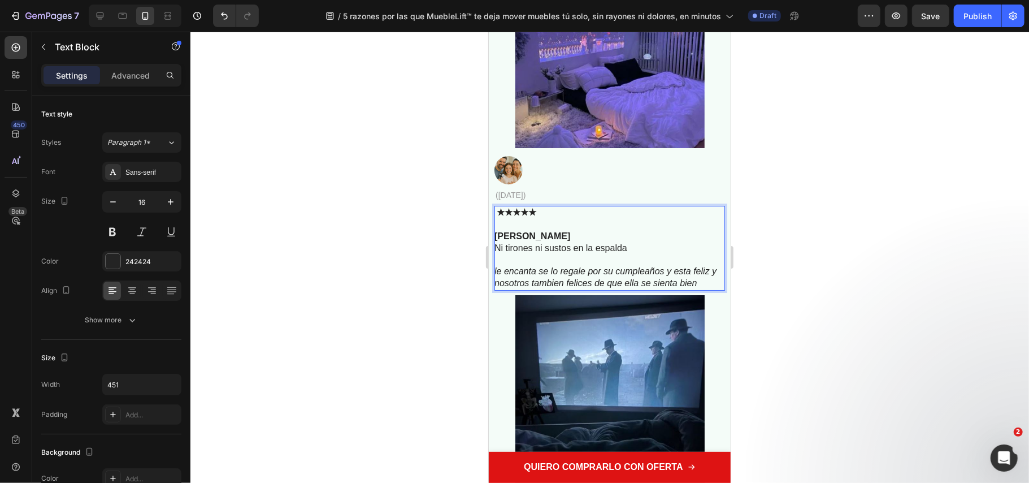
click at [540, 287] on icon "le encanta se lo regale por su cumpleaños y esta feliz y nosotros tambien felic…" at bounding box center [605, 276] width 222 height 21
click at [541, 287] on icon "le encanta se lo regale por su cumpleaños y esta feliz y nosotros tambien felic…" at bounding box center [605, 276] width 222 height 21
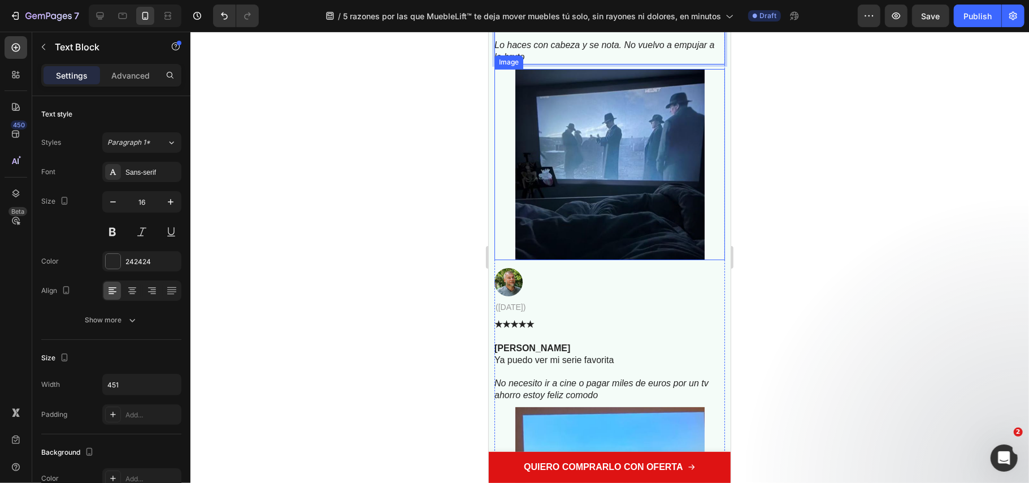
scroll to position [6284, 0]
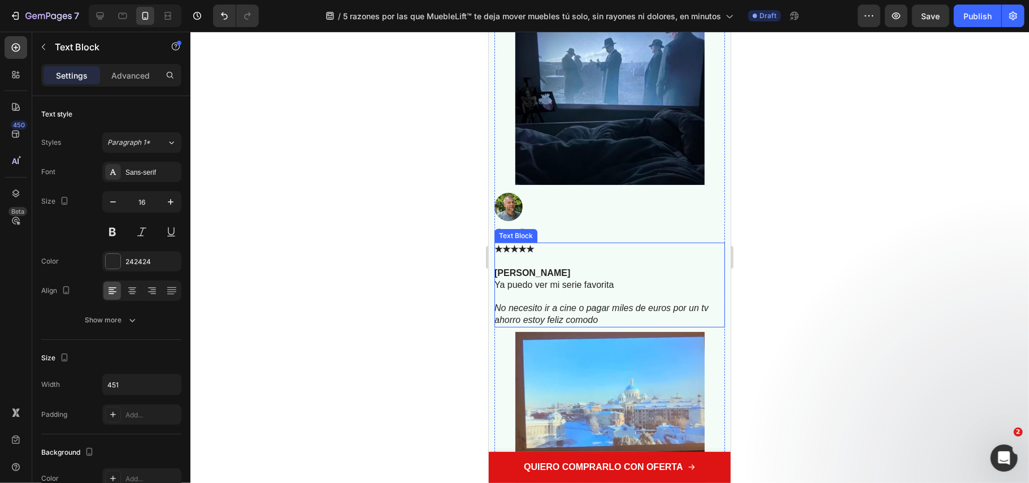
click at [545, 291] on p "Ya puedo ver mi serie favorita" at bounding box center [608, 285] width 229 height 12
click at [546, 291] on p "Ya puedo ver mi serie favorita" at bounding box center [608, 285] width 229 height 12
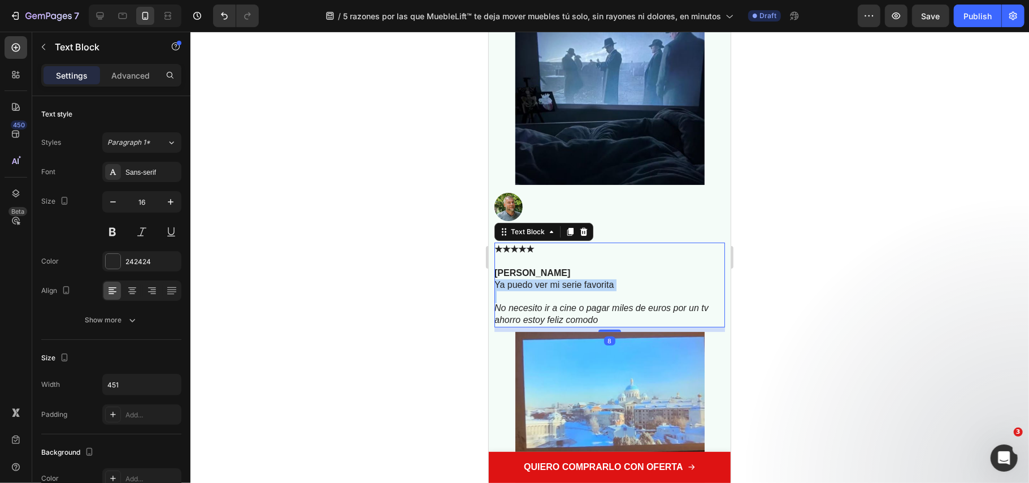
click at [546, 291] on p "Ya puedo ver mi serie favorita" at bounding box center [608, 285] width 229 height 12
click at [516, 324] on icon "No necesito ir a cine o pagar miles de euros por un tv ahorro estoy feliz comodo" at bounding box center [601, 312] width 214 height 21
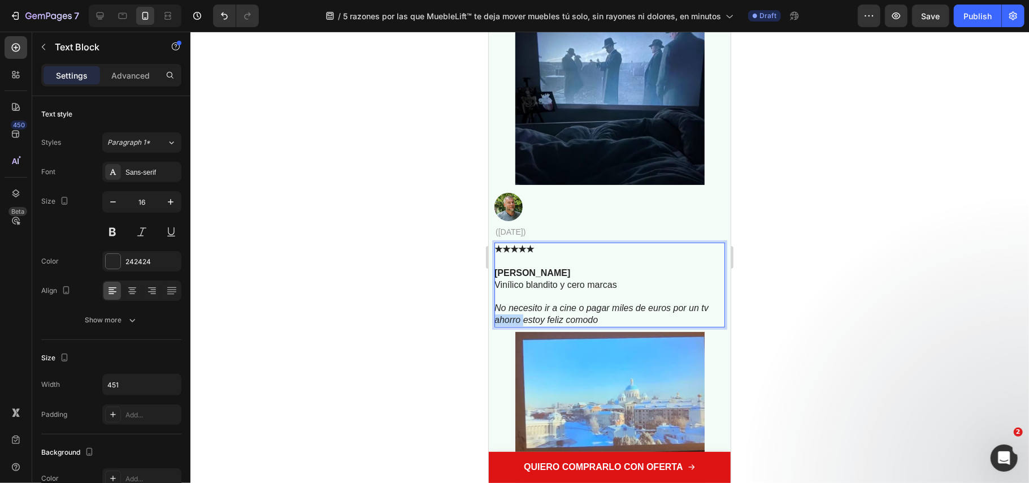
click at [517, 324] on icon "No necesito ir a cine o pagar miles de euros por un tv ahorro estoy feliz comodo" at bounding box center [601, 312] width 214 height 21
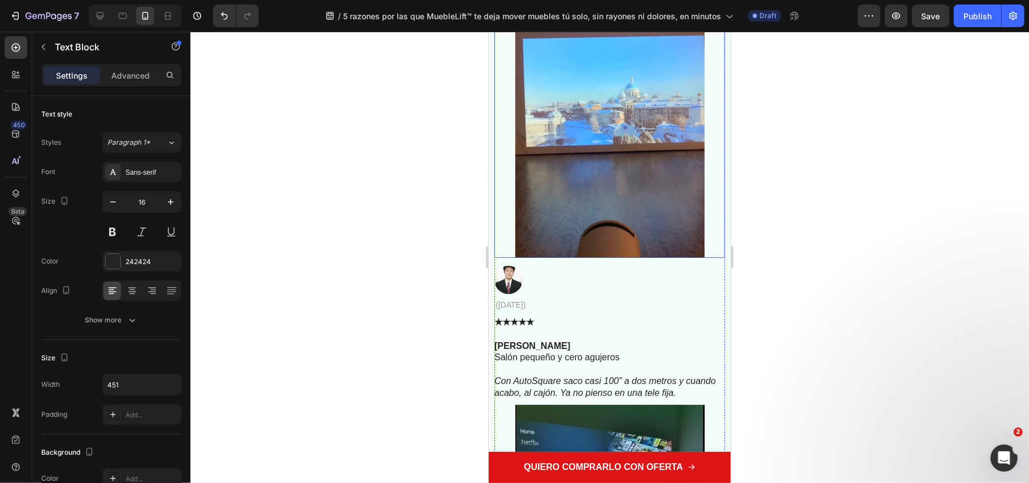
scroll to position [6661, 0]
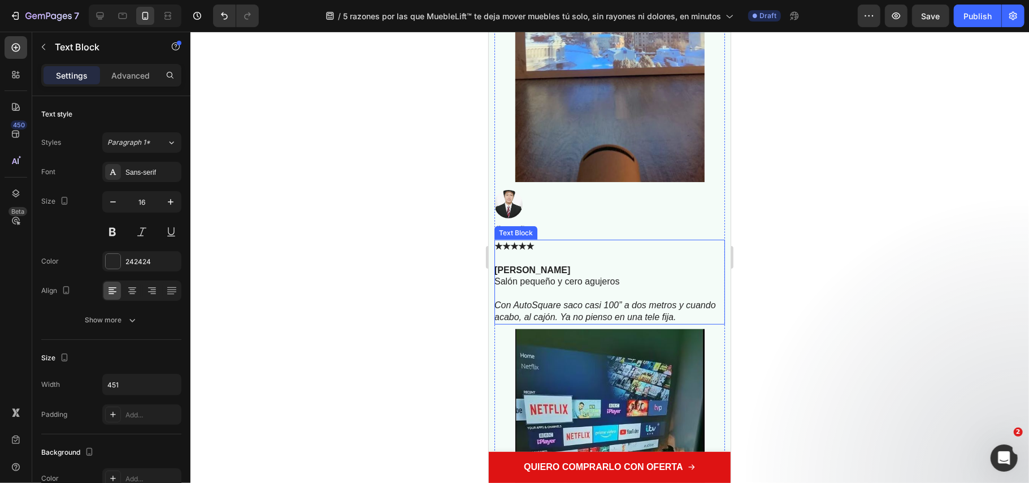
click at [559, 287] on p "Salón pequeño y cero agujeros" at bounding box center [608, 281] width 229 height 12
click at [561, 287] on p "Salón pequeño y cero agujeros" at bounding box center [608, 281] width 229 height 12
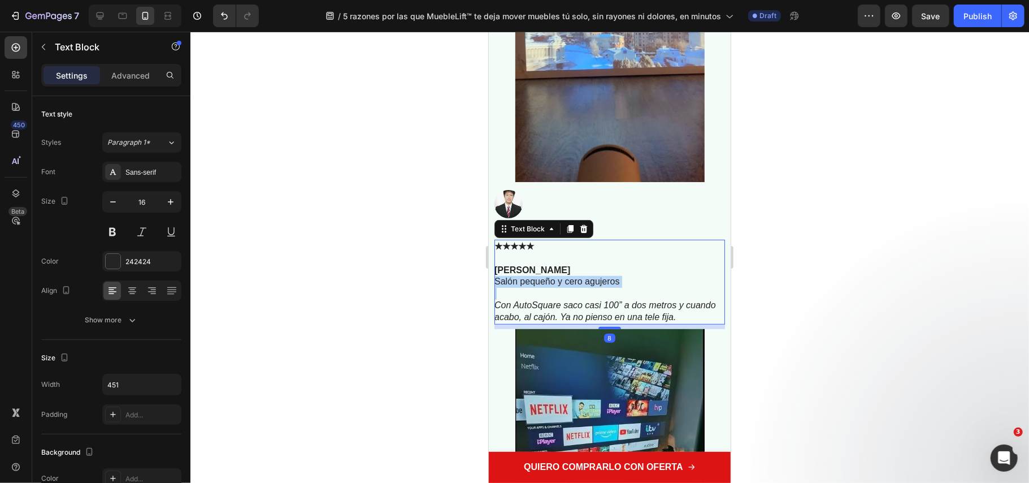
click at [561, 287] on p "Salón pequeño y cero agujeros" at bounding box center [608, 281] width 229 height 12
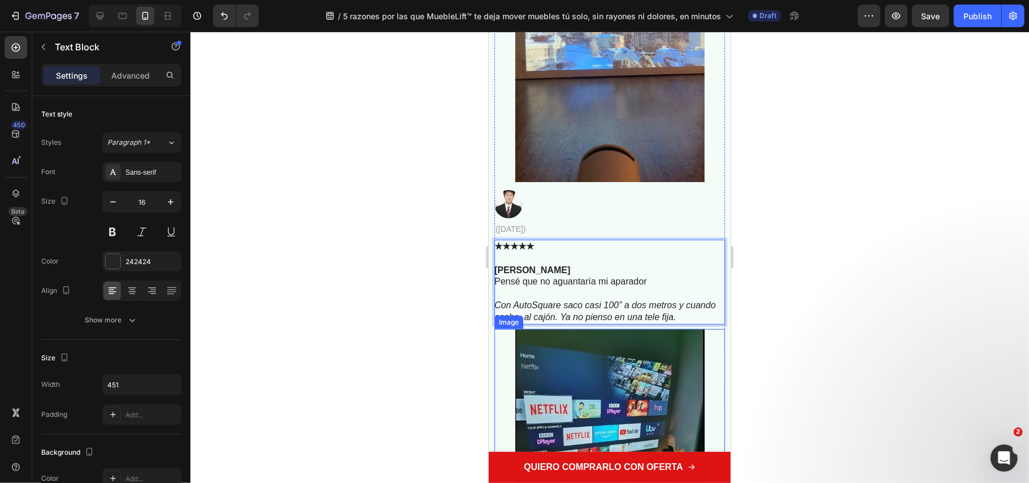
click at [579, 323] on p "Con AutoSquare saco casi 100” a dos metros y cuando acabo, al cajón. Ya no pien…" at bounding box center [608, 311] width 229 height 24
click at [579, 321] on icon "Con AutoSquare saco casi 100” a dos metros y cuando acabo, al cajón. Ya no pien…" at bounding box center [605, 310] width 222 height 21
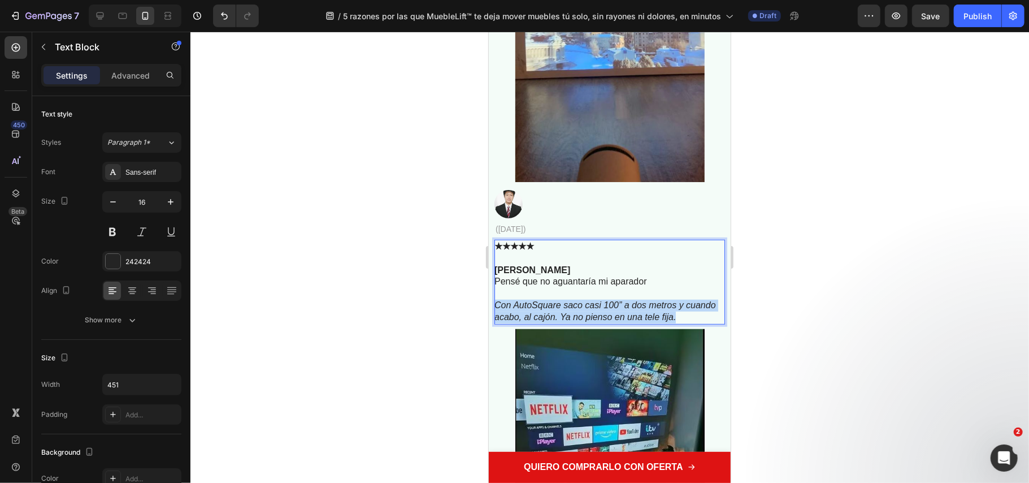
click at [579, 323] on p "Con AutoSquare saco casi 100” a dos metros y cuando acabo, al cajón. Ya no pien…" at bounding box center [608, 311] width 229 height 24
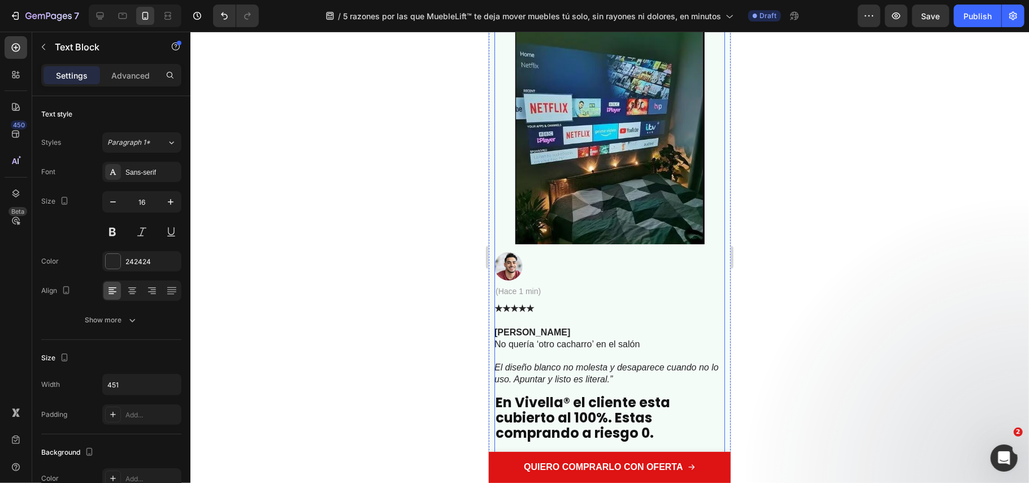
scroll to position [7037, 0]
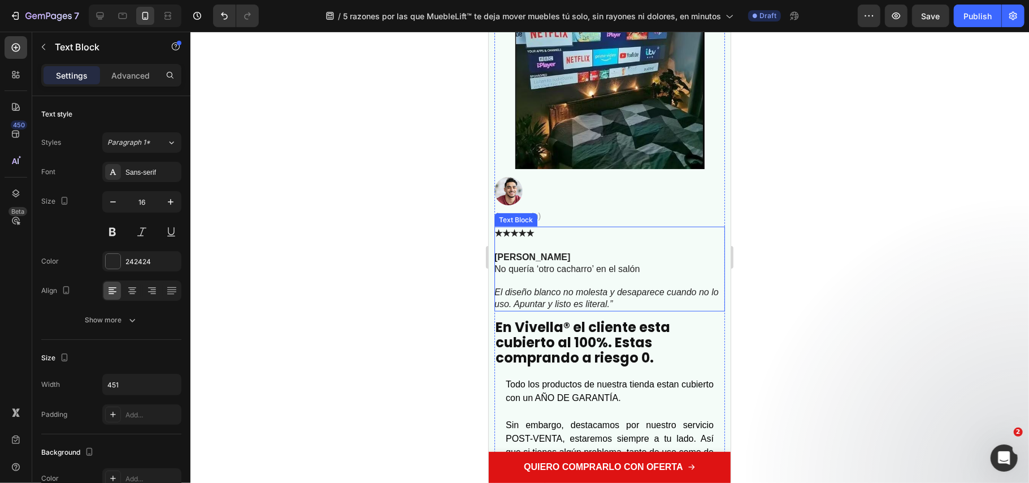
click at [543, 275] on p "No quería ‘otro cacharro’ en el salón" at bounding box center [608, 269] width 229 height 12
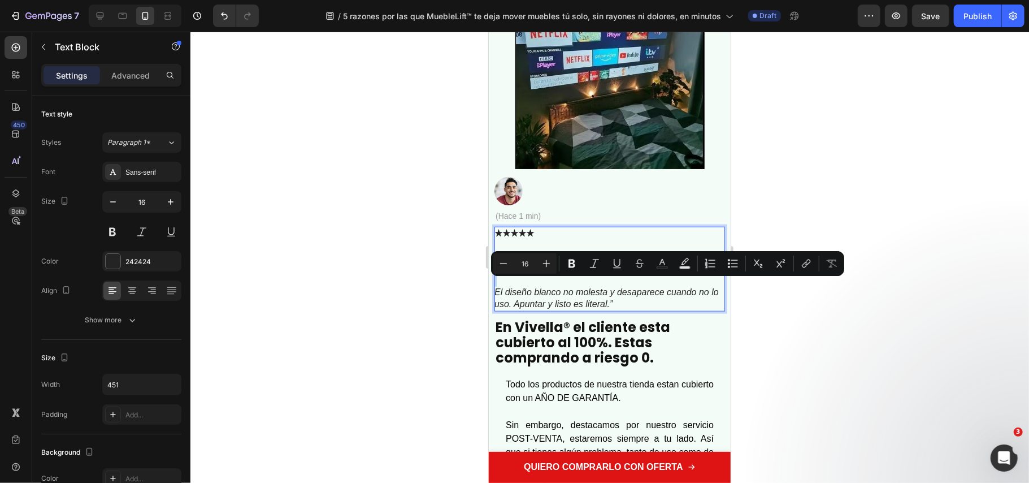
click at [543, 275] on p "No quería ‘otro cacharro’ en el salón" at bounding box center [608, 269] width 229 height 12
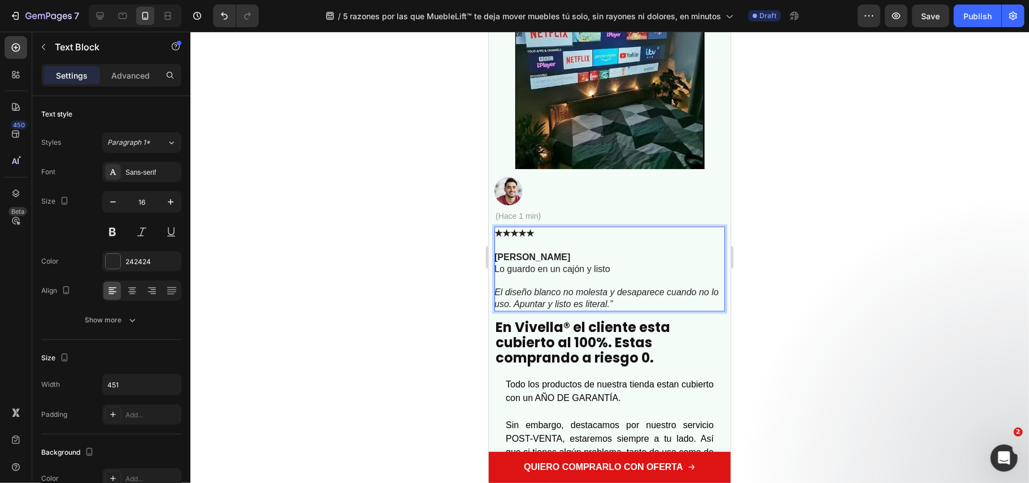
click at [543, 306] on icon "El diseño blanco no molesta y desaparece cuando no lo uso. Apuntar y listo es l…" at bounding box center [606, 297] width 224 height 21
click at [808, 362] on div at bounding box center [609, 257] width 839 height 451
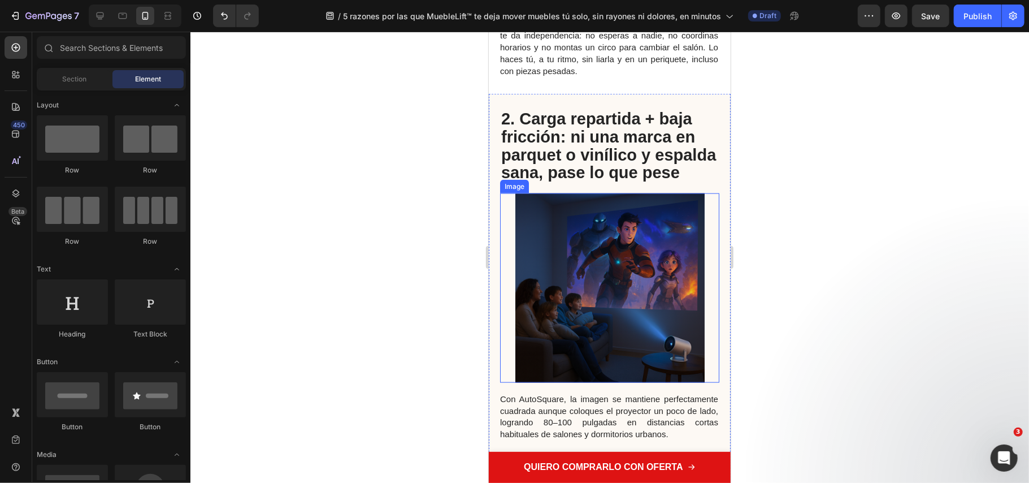
scroll to position [603, 0]
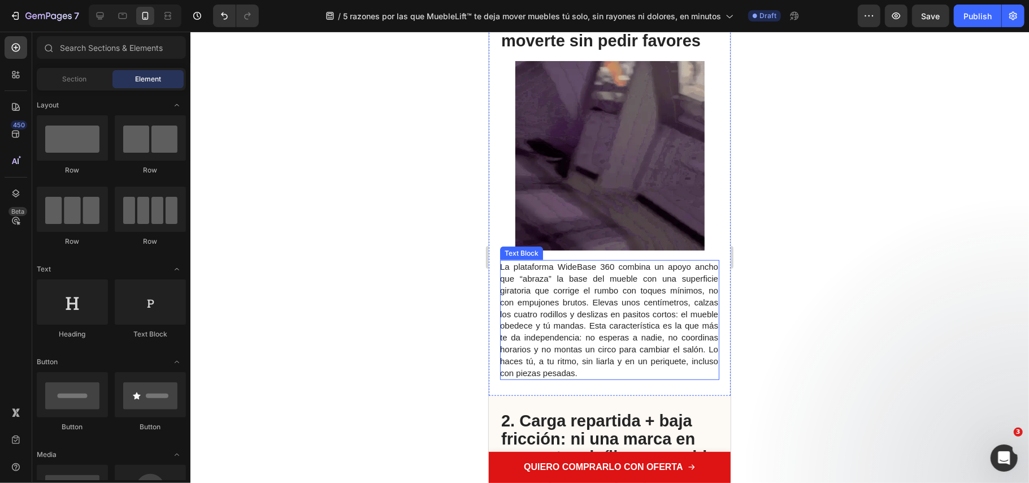
click at [602, 287] on span "La plataforma WideBase 360 combina un apoyo ancho que “abraza” la base del mueb…" at bounding box center [609, 318] width 218 height 115
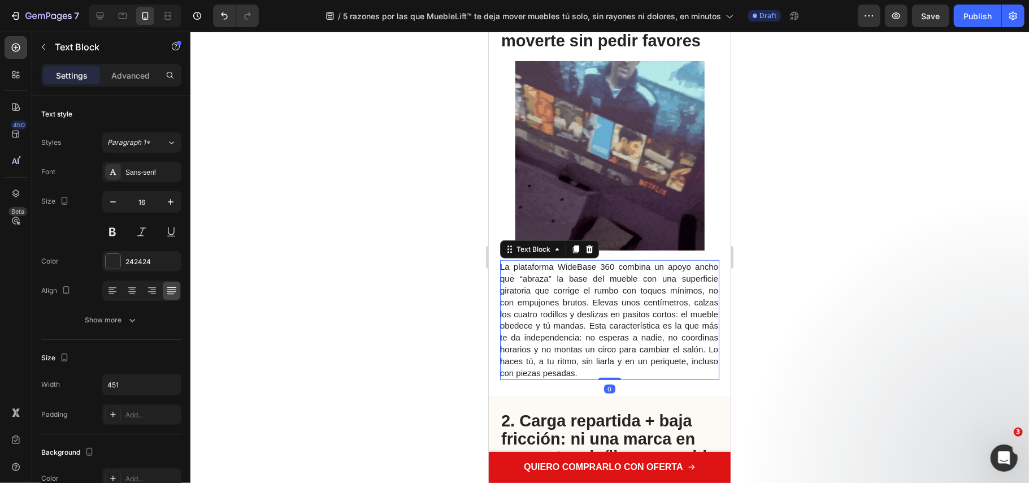
click at [602, 293] on span "La plataforma WideBase 360 combina un apoyo ancho que “abraza” la base del mueb…" at bounding box center [609, 318] width 218 height 115
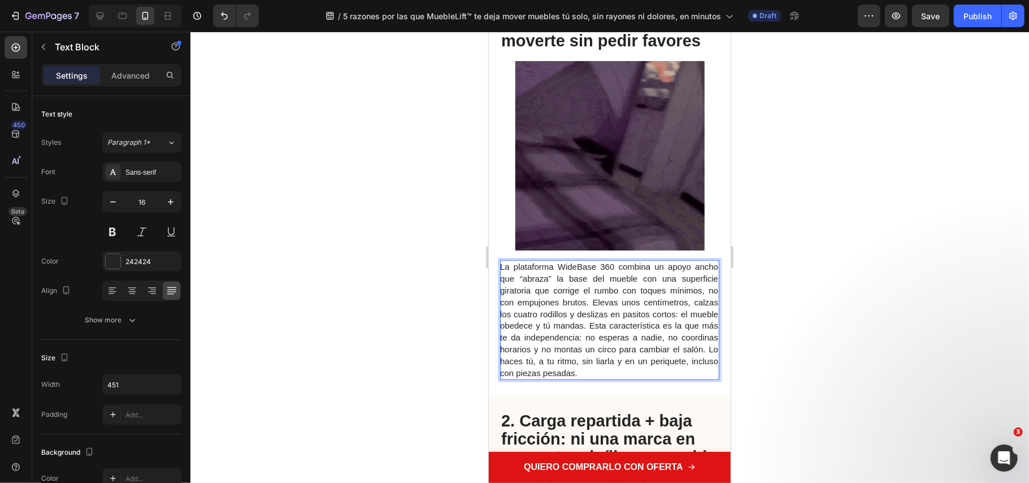
click at [604, 288] on span "La plataforma WideBase 360 combina un apoyo ancho que “abraza” la base del mueb…" at bounding box center [609, 318] width 218 height 115
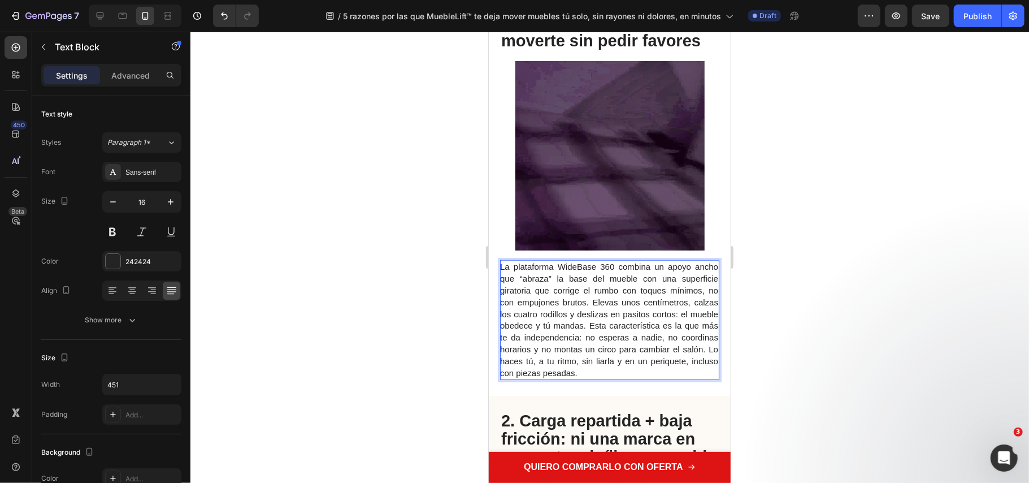
click at [604, 288] on span "La plataforma WideBase 360 combina un apoyo ancho que “abraza” la base del mueb…" at bounding box center [609, 318] width 218 height 115
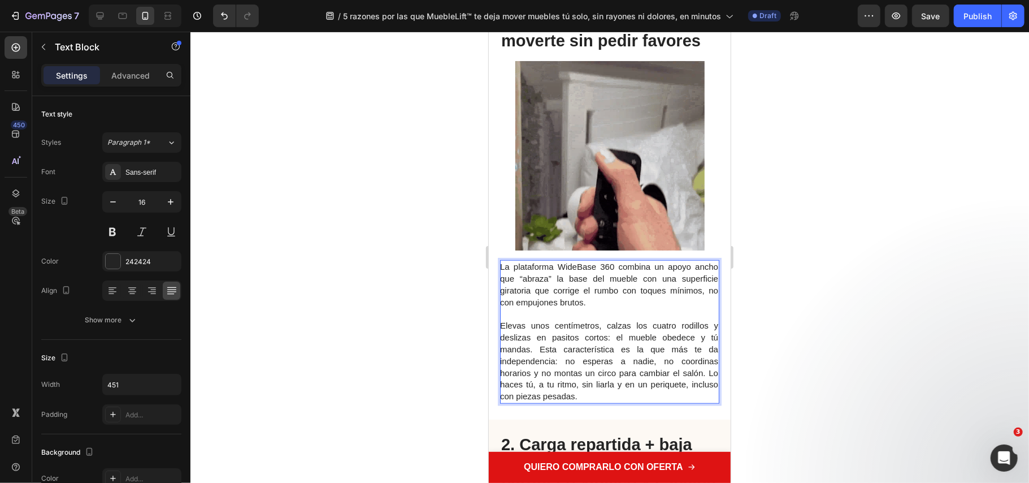
click at [536, 336] on span "Elevas unos centímetros, calzas los cuatro rodillos y deslizas en pasitos corto…" at bounding box center [609, 360] width 218 height 80
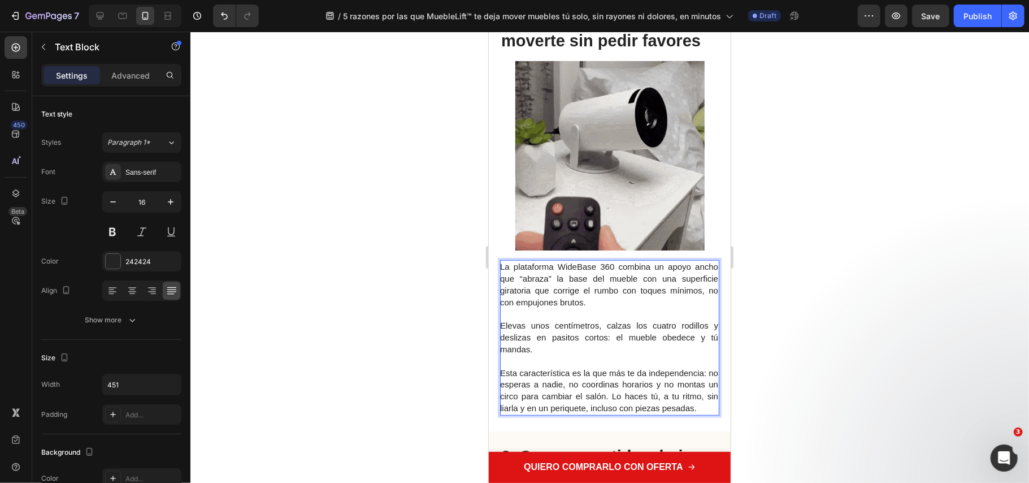
click at [652, 382] on span "Esta característica es la que más te da independencia: no esperas a nadie, no c…" at bounding box center [609, 389] width 218 height 45
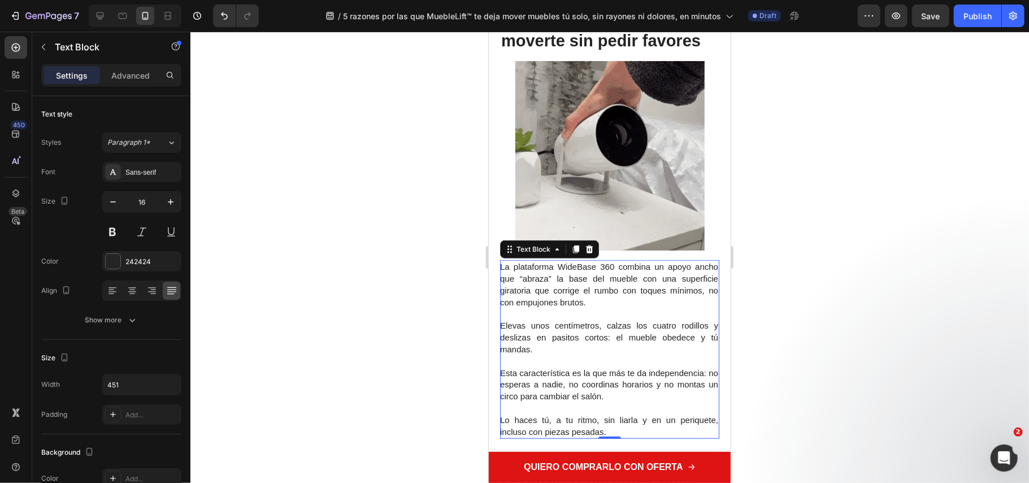
click at [776, 349] on div at bounding box center [609, 257] width 839 height 451
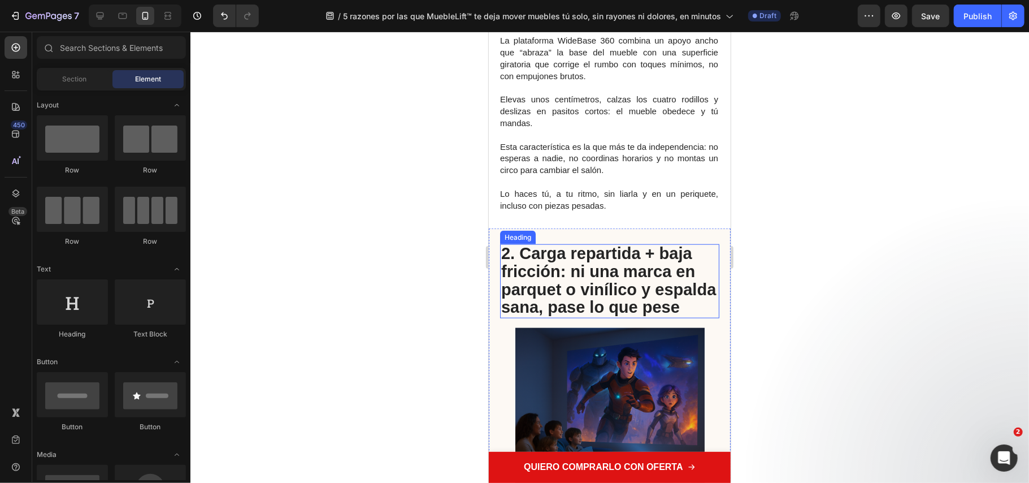
scroll to position [678, 0]
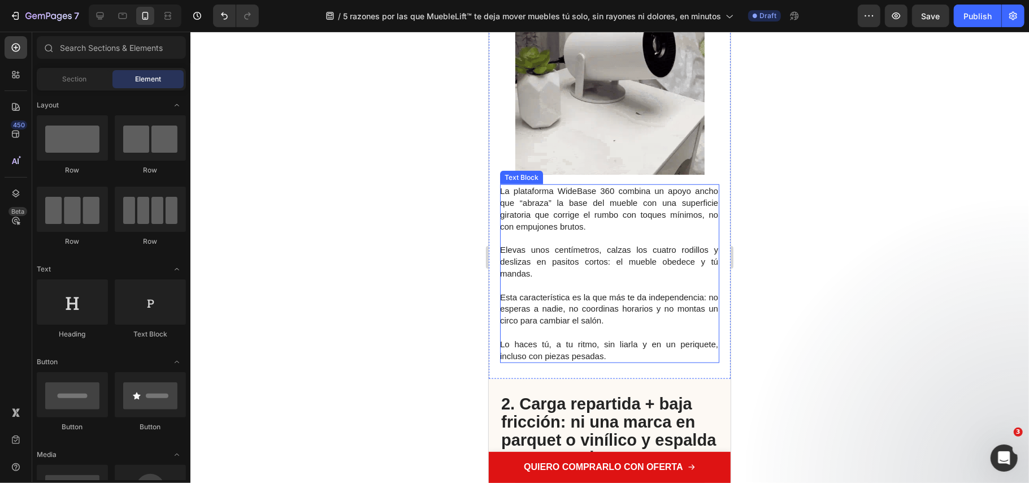
click at [613, 340] on p "Lo haces tú, a tu ritmo, sin liarla y en un periquete, incluso con piezas pesad…" at bounding box center [609, 350] width 218 height 24
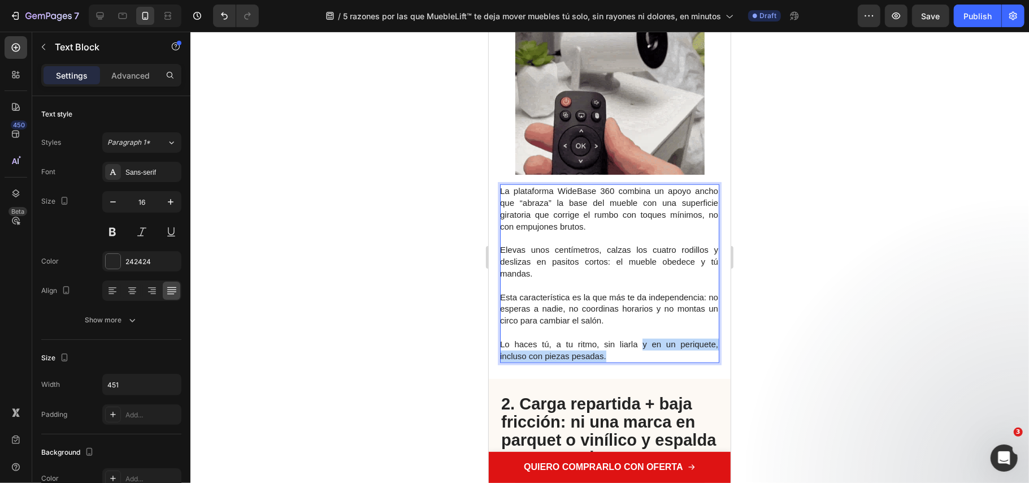
drag, startPoint x: 629, startPoint y: 339, endPoint x: 632, endPoint y: 333, distance: 6.6
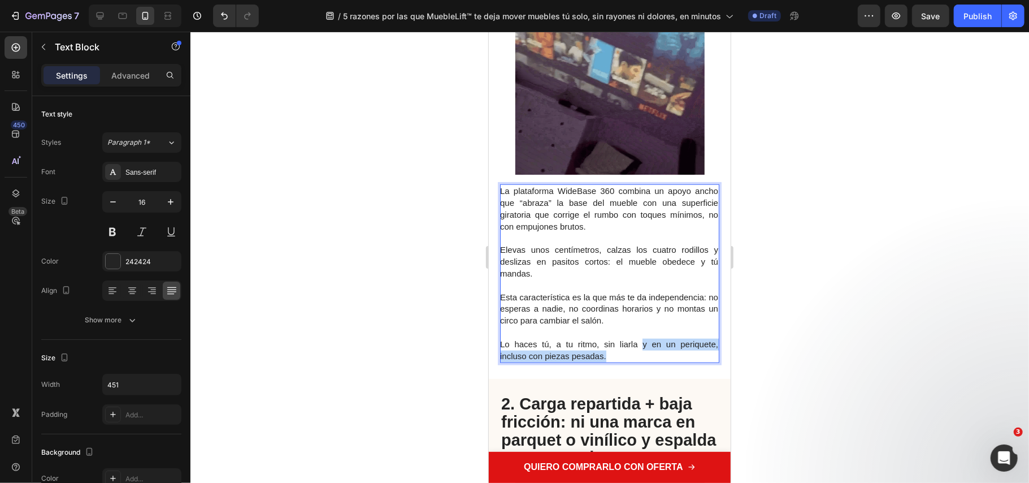
click at [632, 338] on p "Lo haces tú, a tu ritmo, sin liarla y en un periquete, incluso con piezas pesad…" at bounding box center [609, 350] width 218 height 24
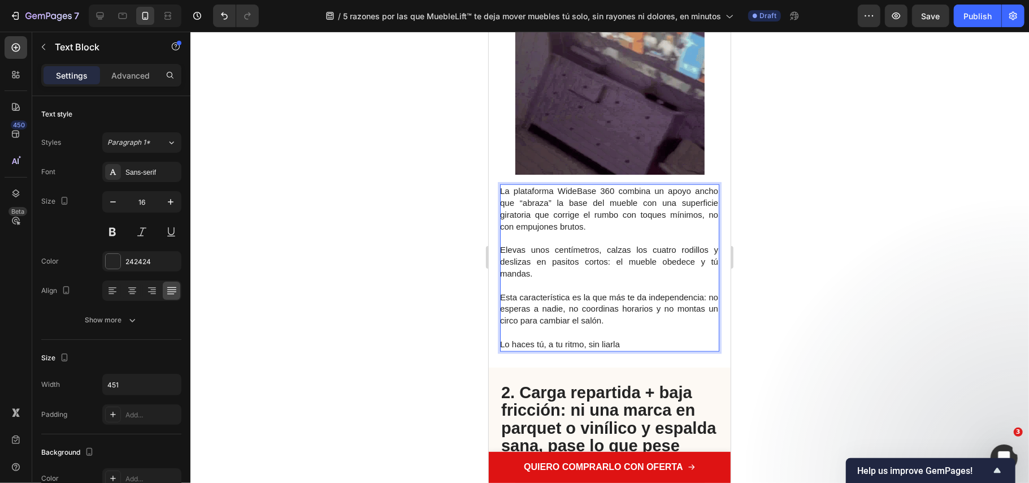
click at [505, 339] on span "Lo haces tú, a tu ritmo, sin liarla" at bounding box center [560, 344] width 120 height 10
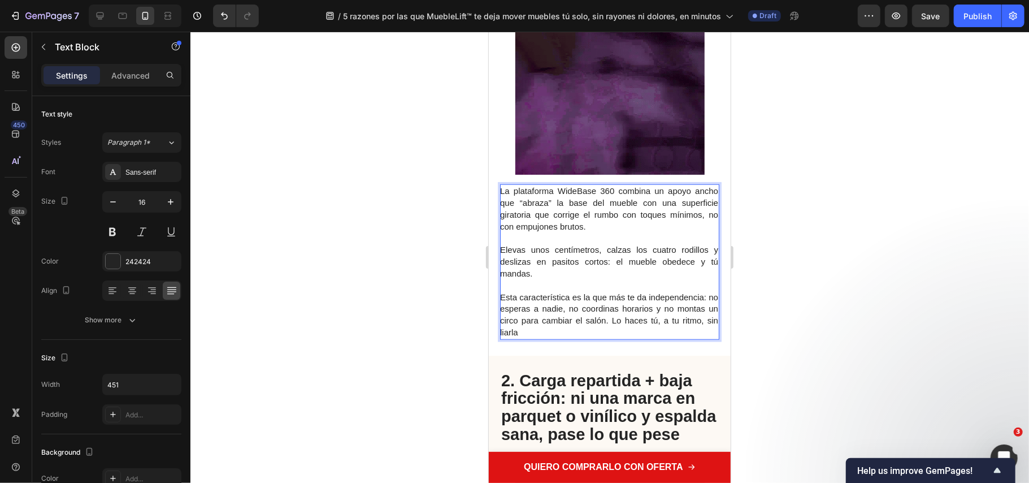
click at [643, 317] on p "Esta característica es la que más te da independencia: no esperas a nadie, no c…" at bounding box center [609, 314] width 218 height 47
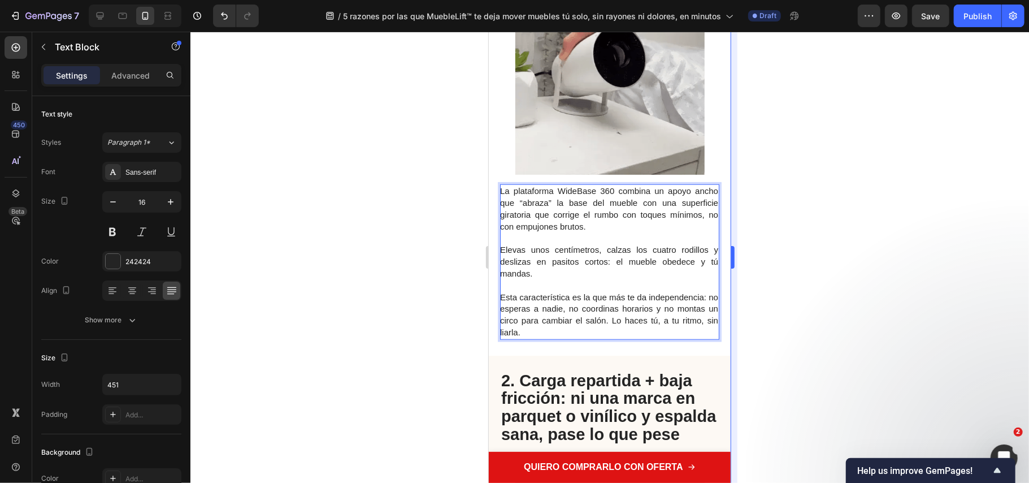
drag, startPoint x: 814, startPoint y: 284, endPoint x: 736, endPoint y: 233, distance: 93.3
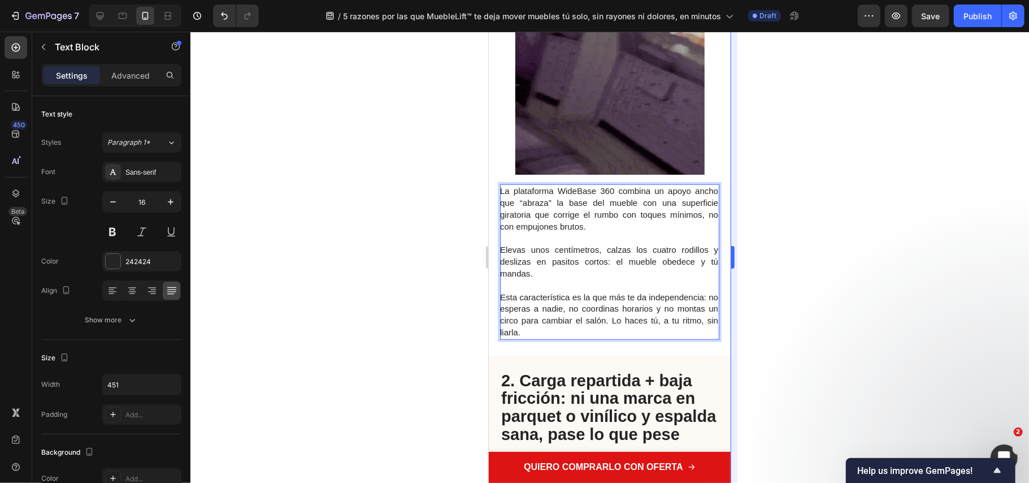
click at [814, 283] on div at bounding box center [609, 257] width 839 height 451
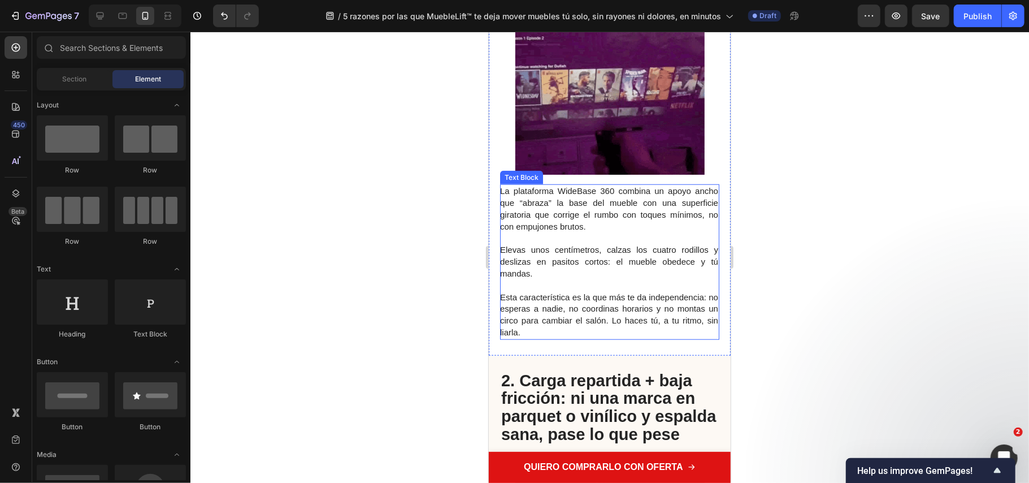
scroll to position [376, 0]
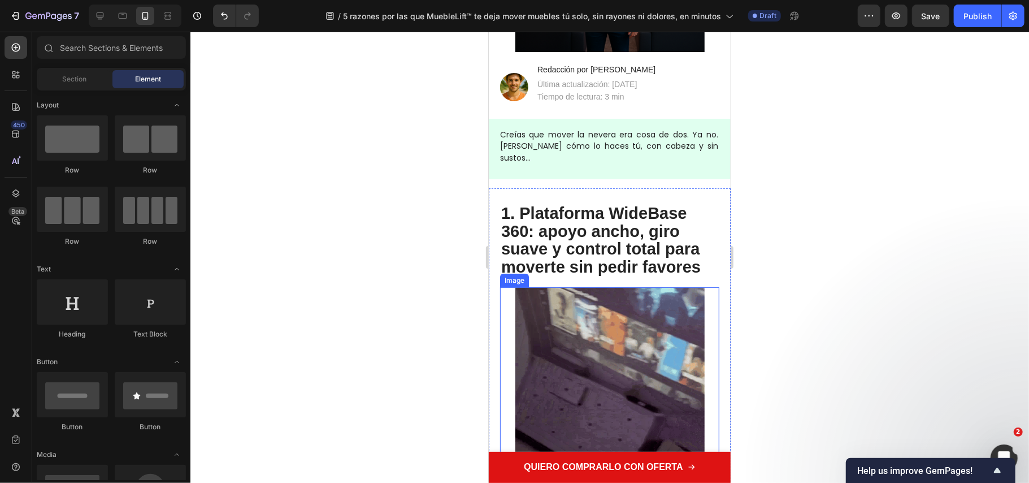
click at [599, 328] on img at bounding box center [609, 381] width 189 height 189
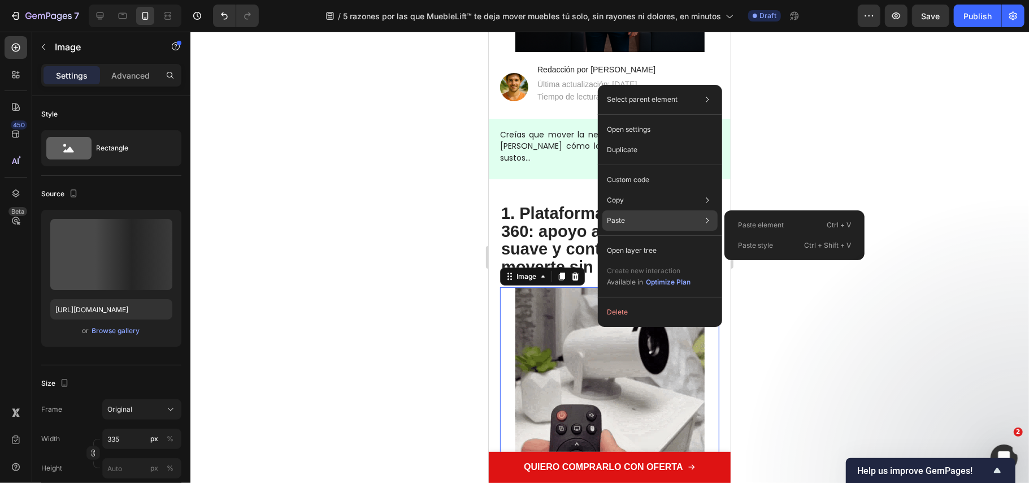
click at [647, 215] on div "Paste Paste element Ctrl + V Paste style Ctrl + Shift + V" at bounding box center [660, 220] width 115 height 20
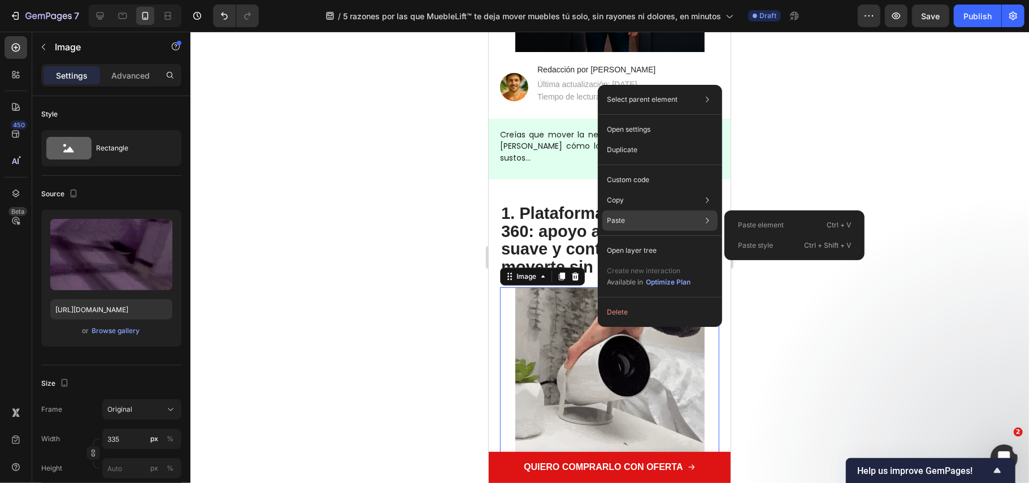
click at [650, 220] on div "Paste Paste element Ctrl + V Paste style Ctrl + Shift + V" at bounding box center [660, 220] width 115 height 20
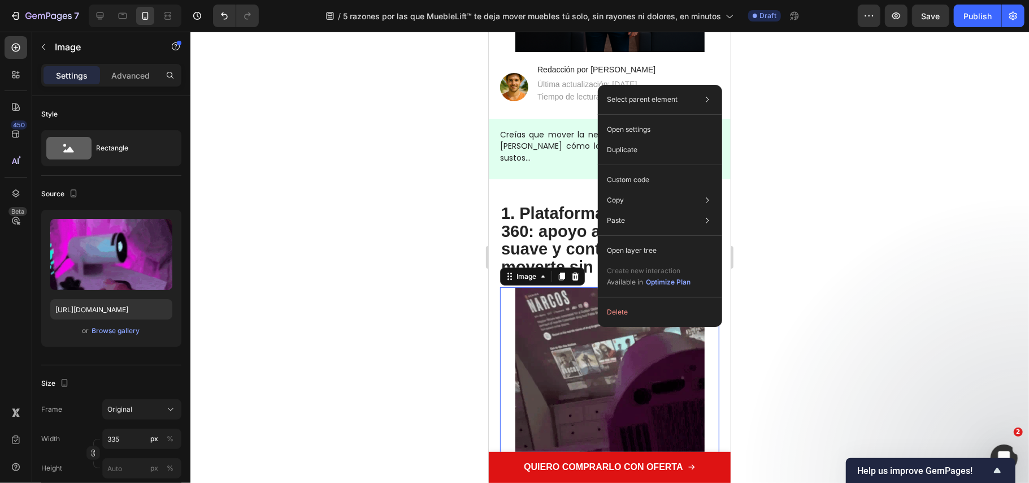
click at [573, 339] on img at bounding box center [609, 381] width 189 height 189
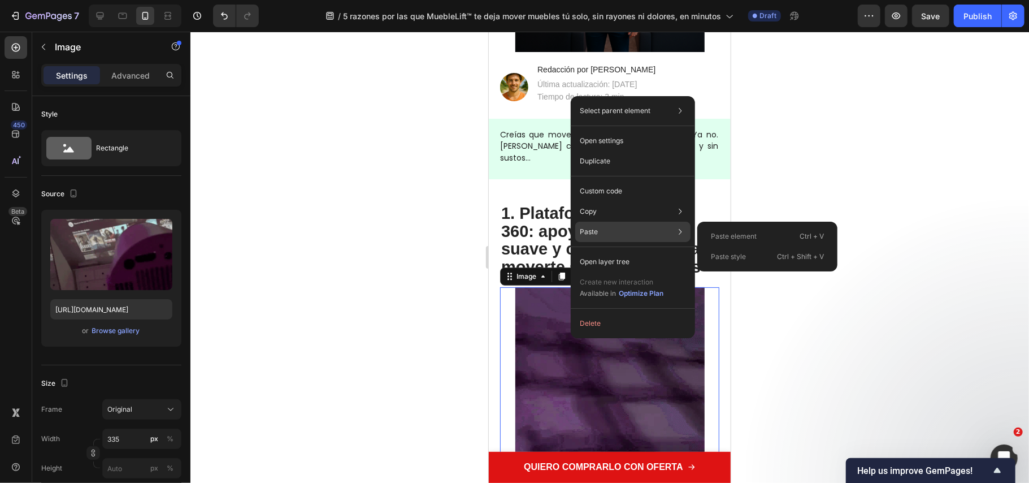
click at [602, 227] on div "Paste Paste element Ctrl + V Paste style Ctrl + Shift + V" at bounding box center [632, 232] width 115 height 20
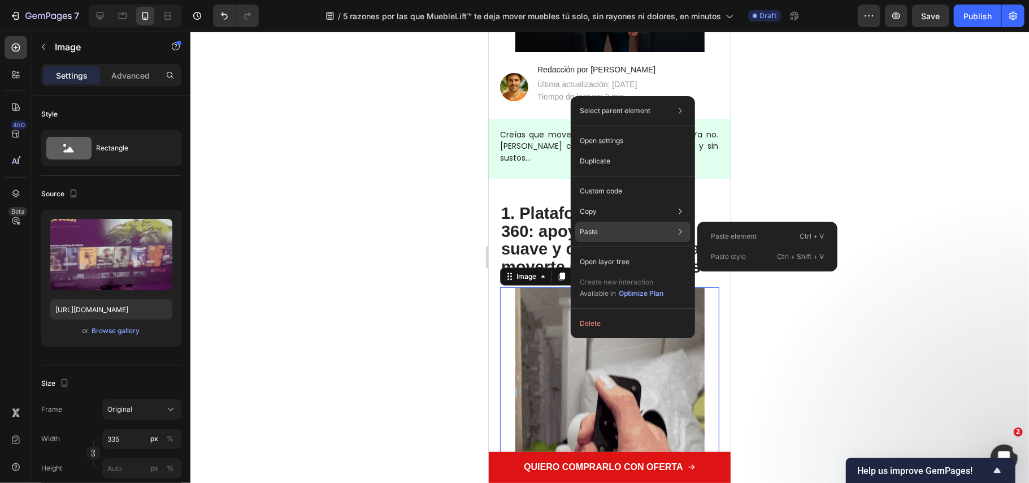
click at [609, 229] on div "Paste Paste element Ctrl + V Paste style Ctrl + Shift + V" at bounding box center [632, 232] width 115 height 20
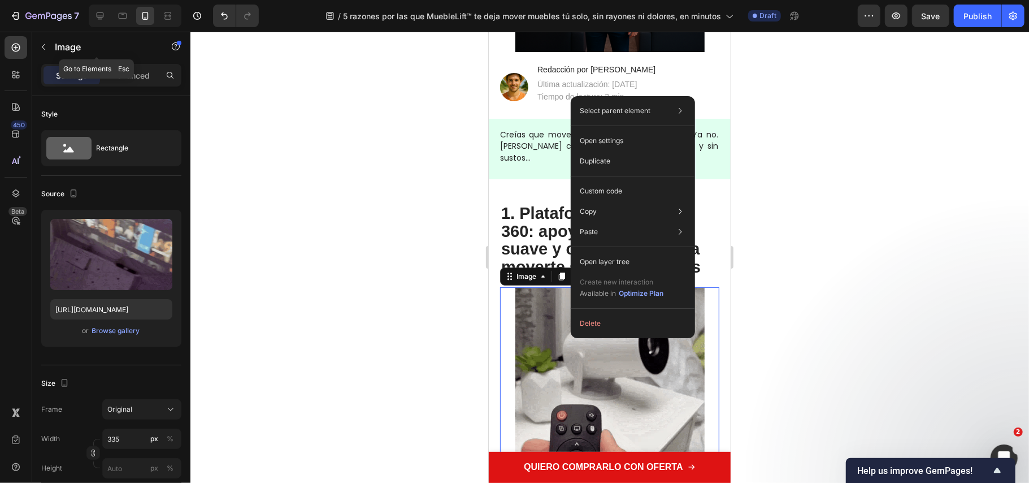
click at [136, 63] on div "Image" at bounding box center [96, 48] width 129 height 32
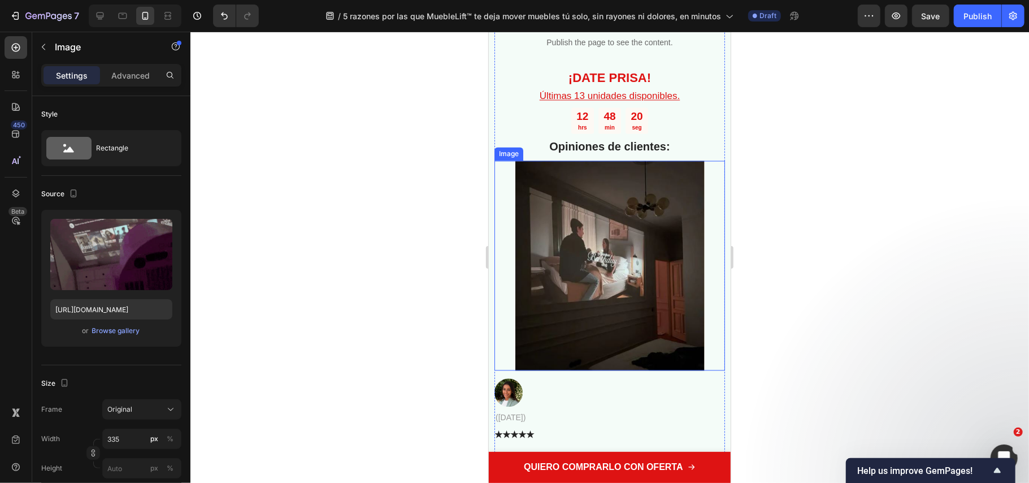
scroll to position [4823, 0]
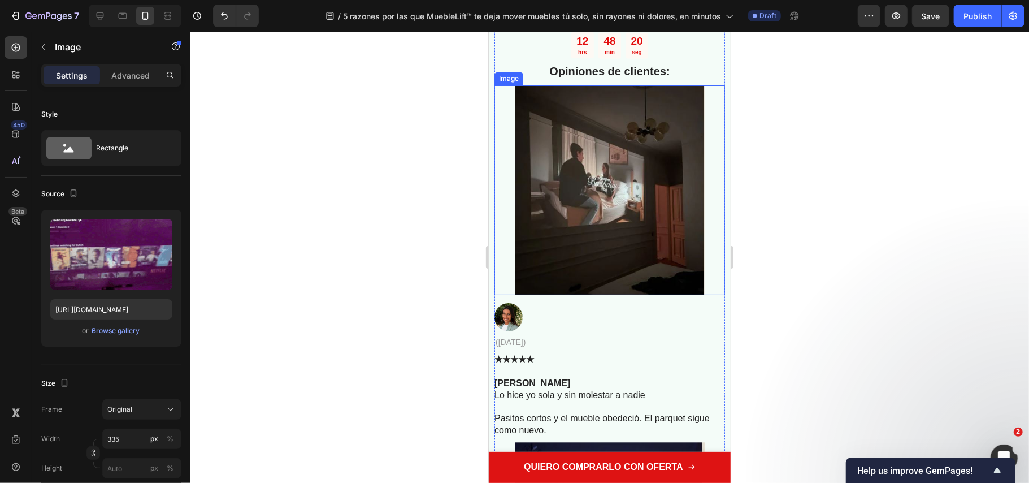
click at [609, 213] on img at bounding box center [609, 190] width 189 height 210
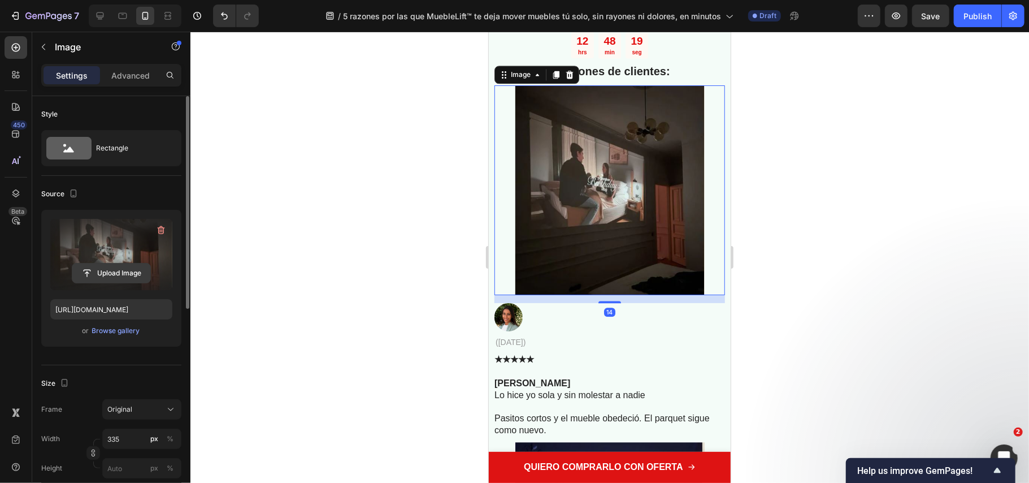
click at [93, 276] on input "file" at bounding box center [111, 272] width 78 height 19
type input "C:\fakepath\U1659d13a05ee4bffabd6a0b76793cc327.avif"
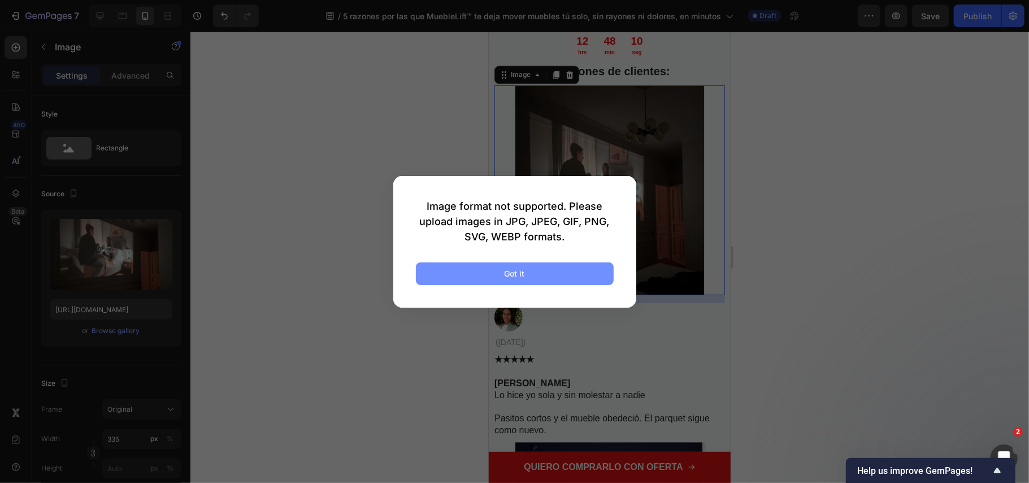
click at [464, 270] on button "Got it" at bounding box center [515, 273] width 198 height 23
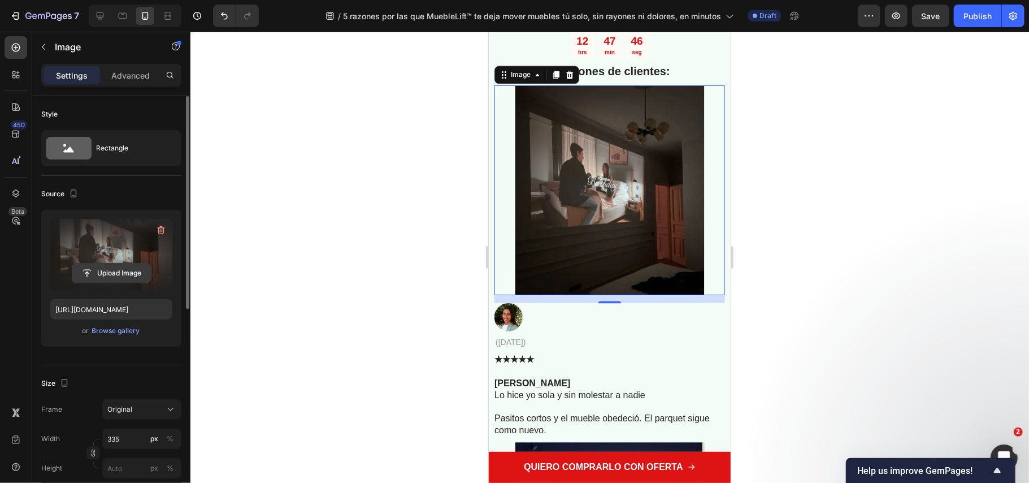
click at [123, 277] on input "file" at bounding box center [111, 272] width 78 height 19
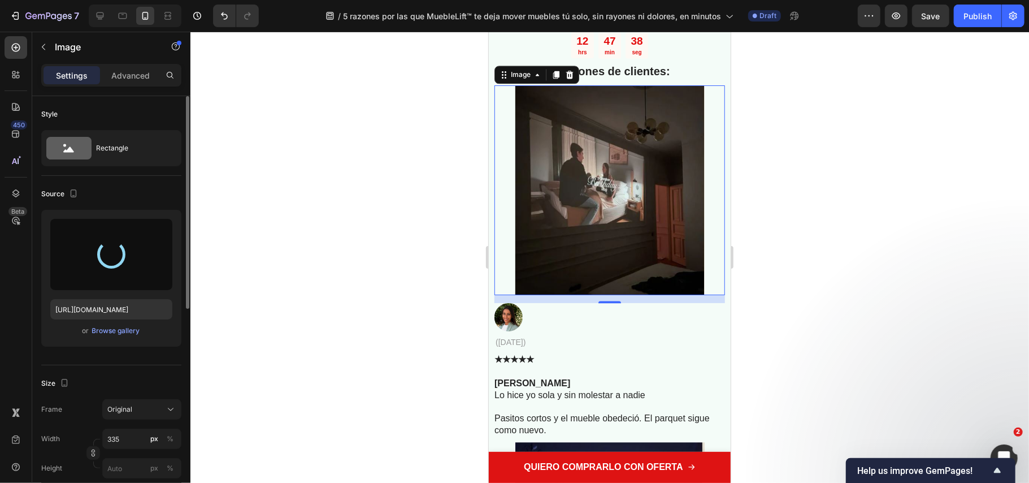
type input "https://cdn.shopify.com/s/files/1/0686/9916/0809/files/gempages_536292980345013…"
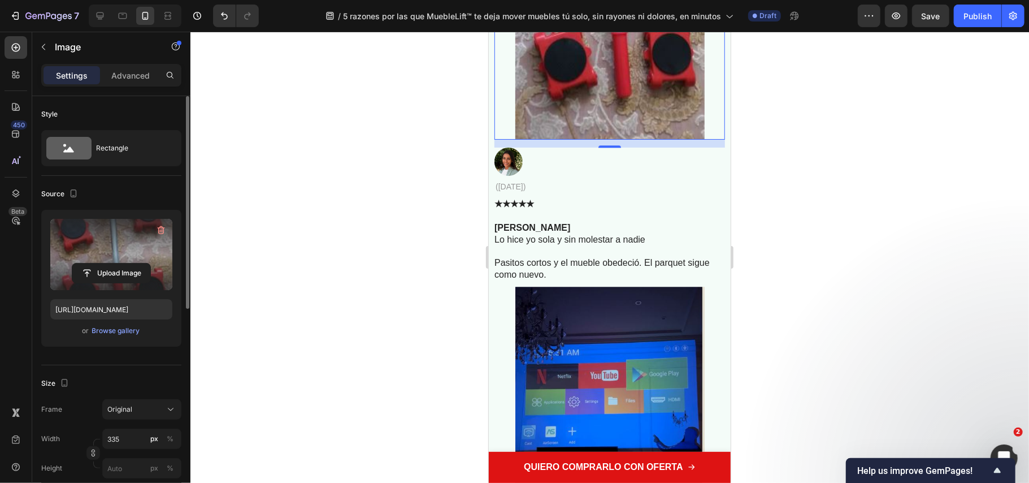
scroll to position [5124, 0]
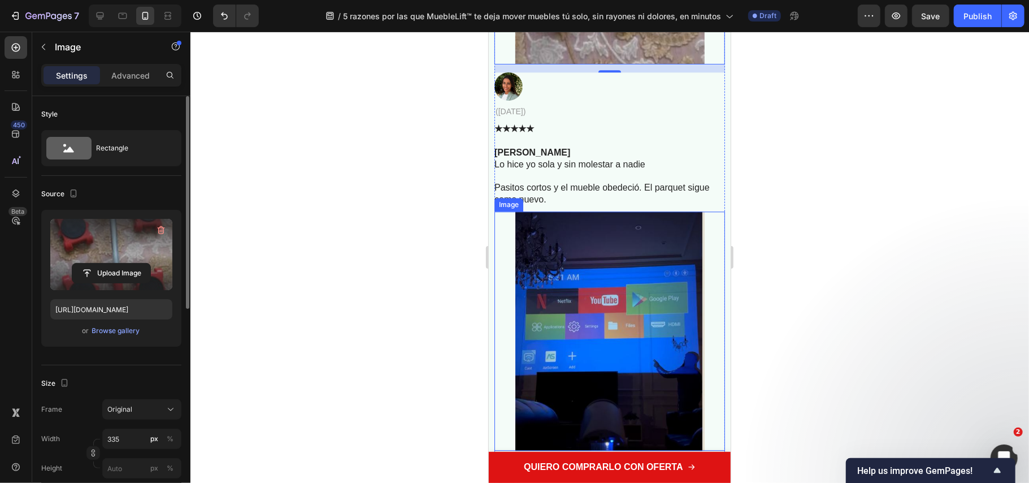
click at [529, 298] on img at bounding box center [609, 330] width 189 height 239
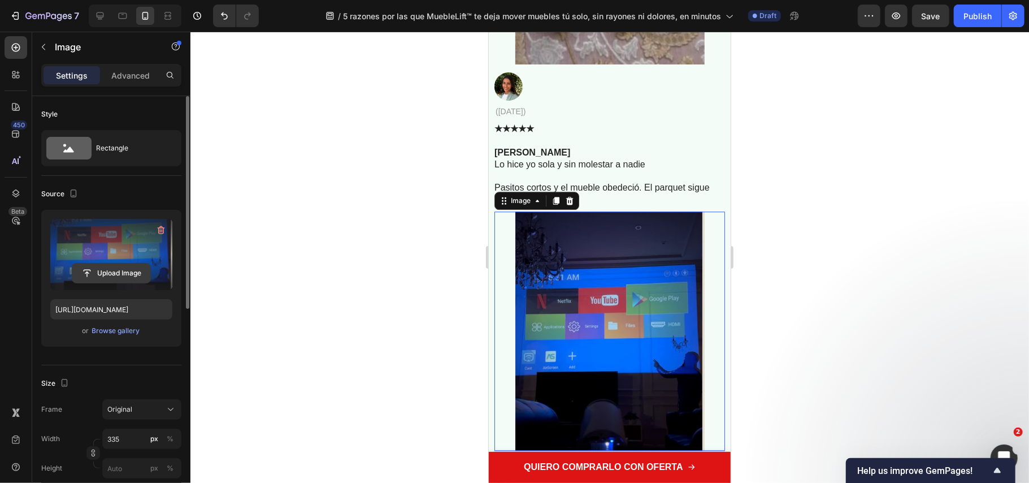
click at [140, 272] on input "file" at bounding box center [111, 272] width 78 height 19
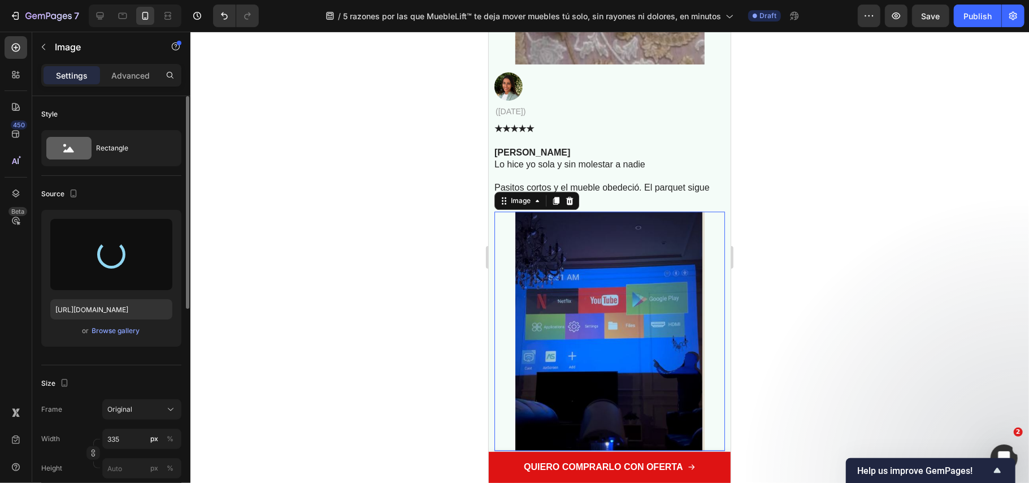
type input "https://cdn.shopify.com/s/files/1/0686/9916/0809/files/gempages_536292980345013…"
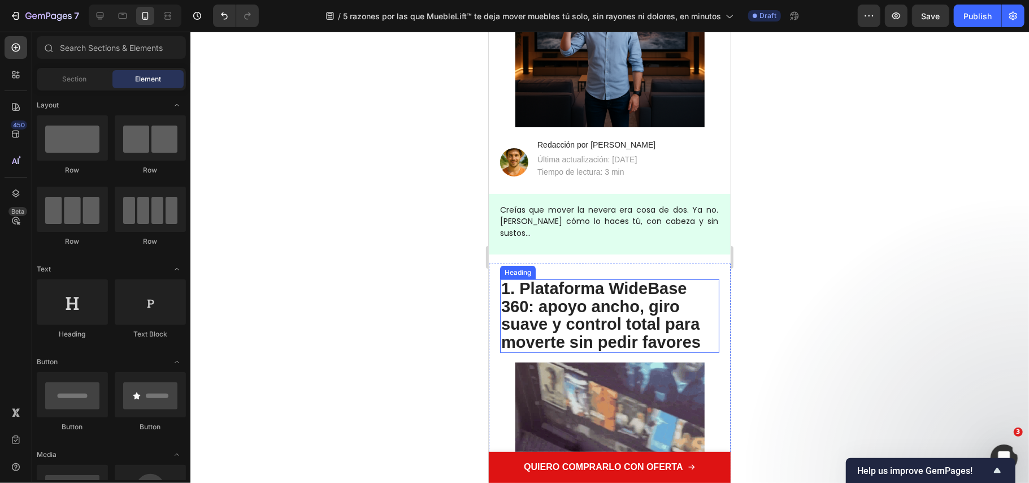
scroll to position [376, 0]
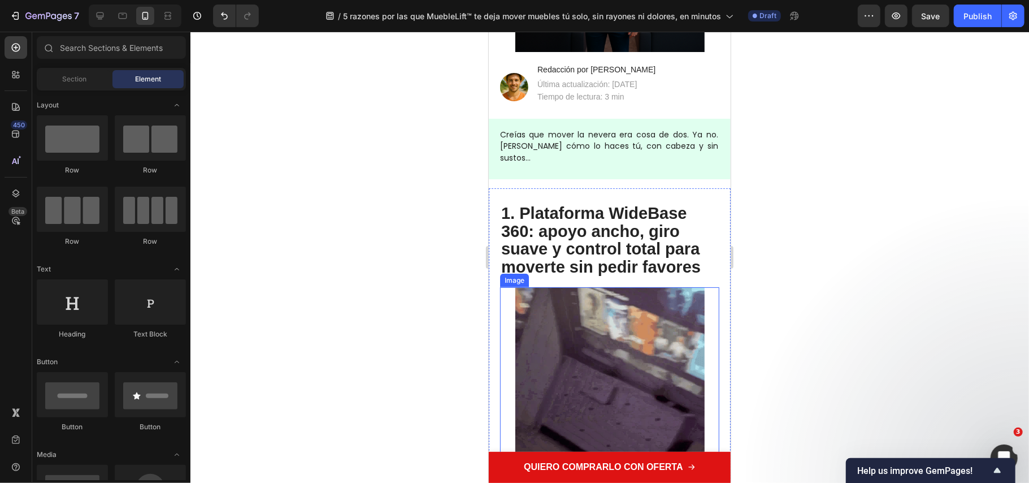
click at [604, 340] on img at bounding box center [609, 381] width 189 height 189
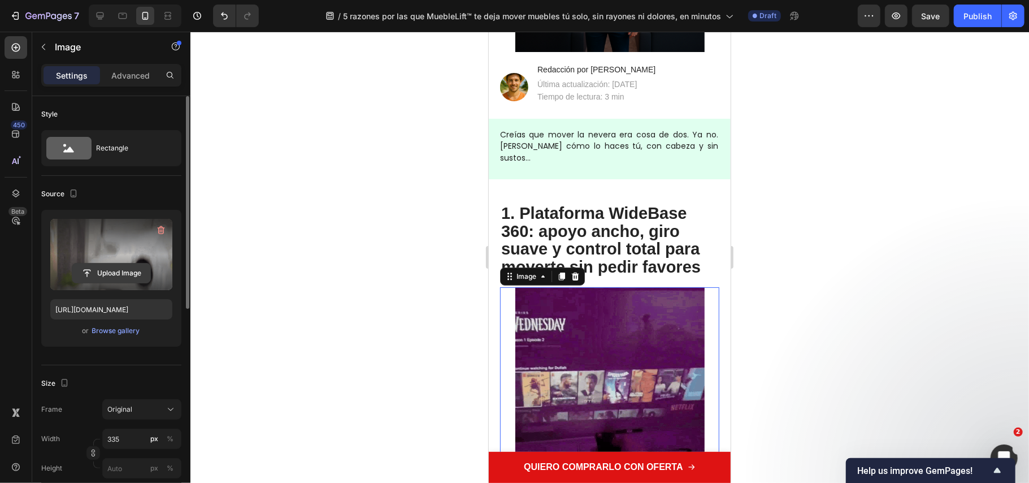
click at [138, 272] on input "file" at bounding box center [111, 272] width 78 height 19
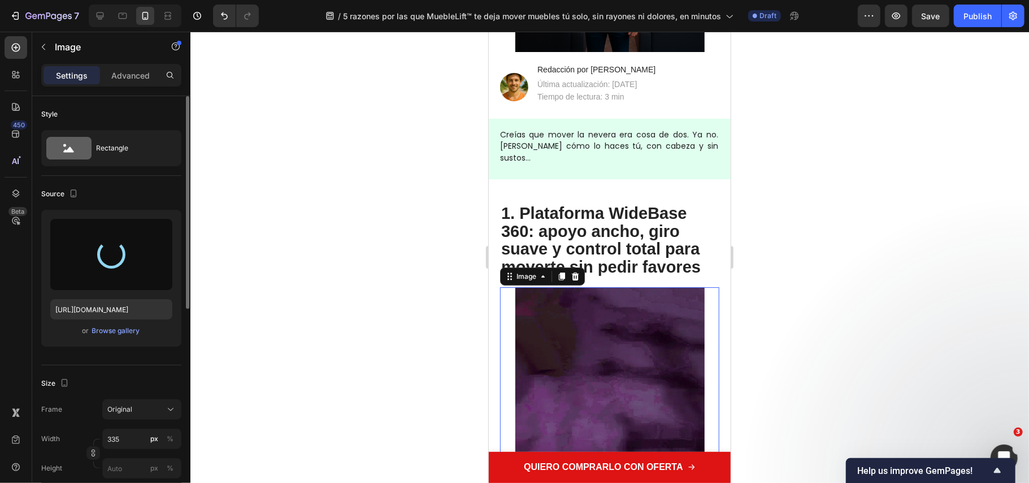
type input "https://cdn.shopify.com/s/files/1/0686/9916/0809/files/gempages_536292980345013…"
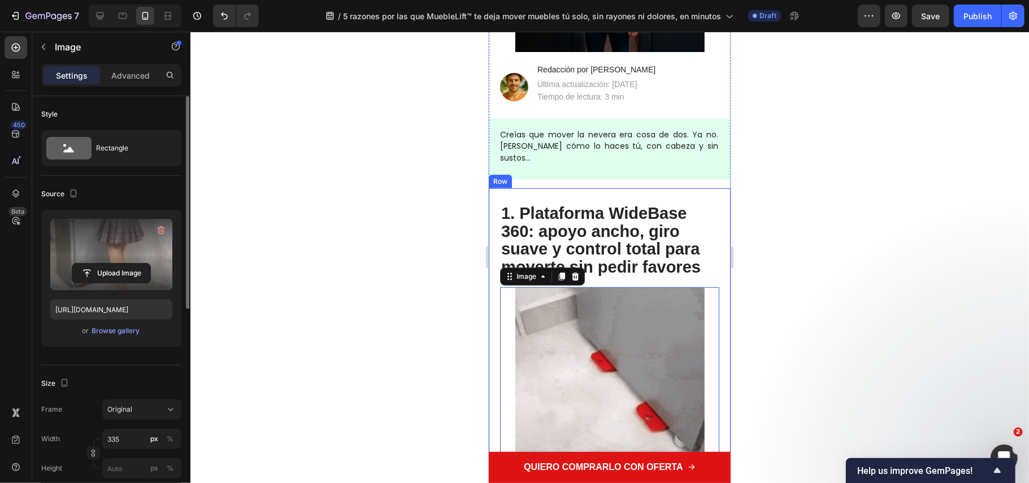
click at [448, 263] on div at bounding box center [609, 257] width 839 height 451
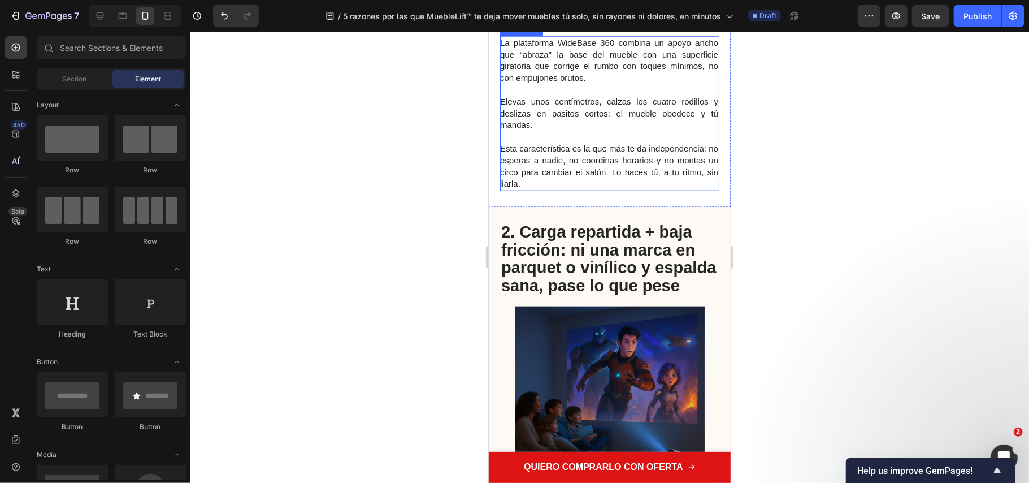
scroll to position [904, 0]
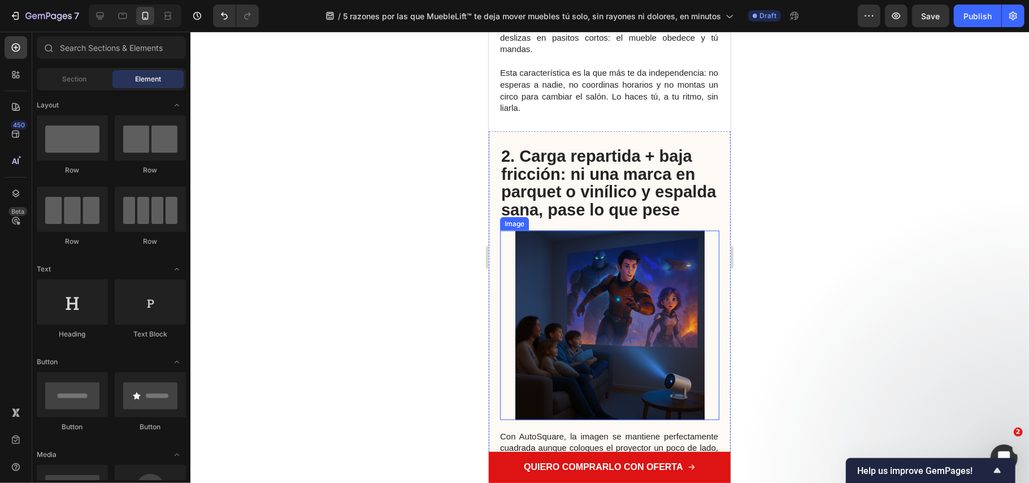
click at [622, 323] on img at bounding box center [609, 324] width 189 height 189
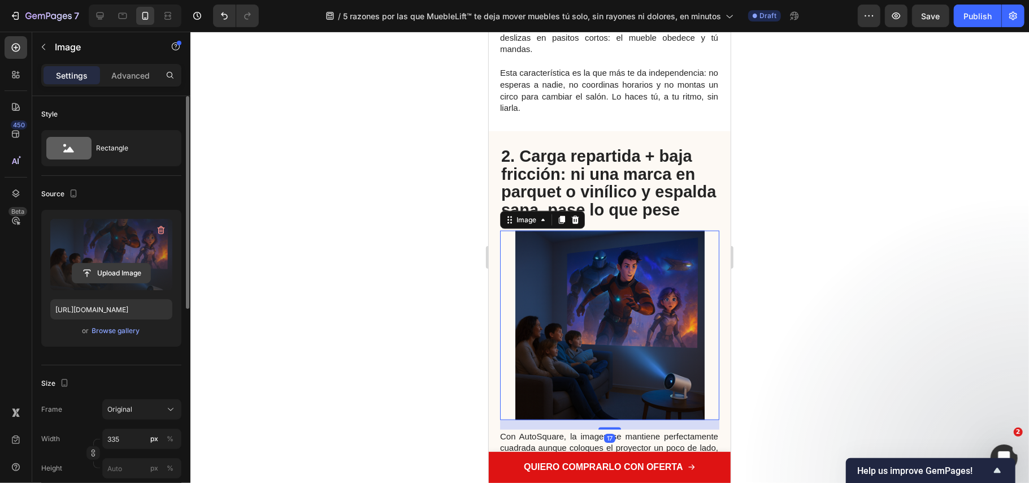
click at [103, 276] on input "file" at bounding box center [111, 272] width 78 height 19
type input "C:\fakepath\3d4054e9537b4609bd4532ba46ac026d (1) (online-video-cutter.com).mp4"
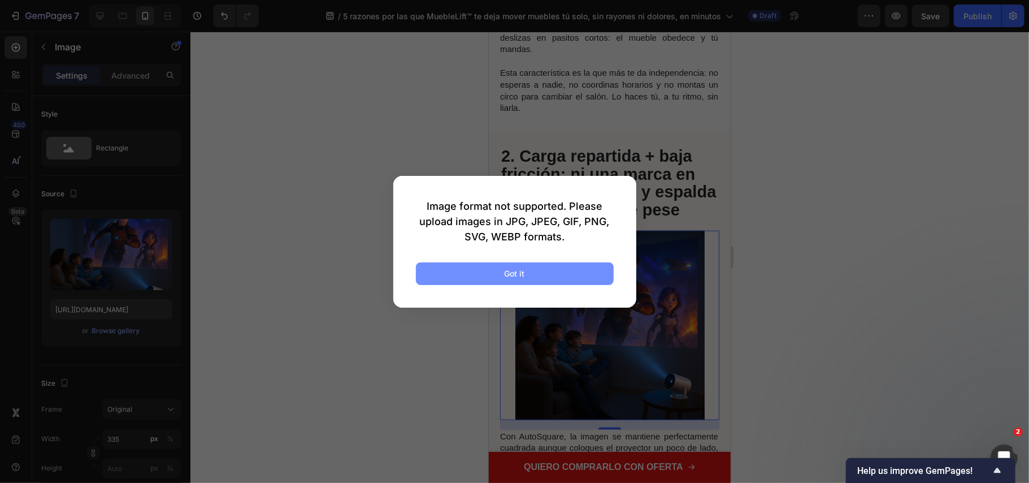
click at [514, 272] on div "Got it" at bounding box center [515, 273] width 20 height 12
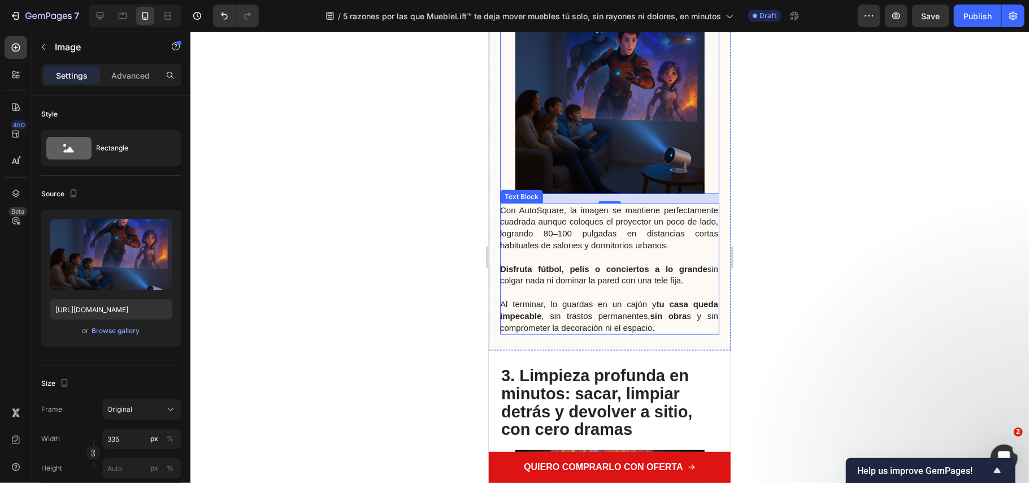
scroll to position [1281, 0]
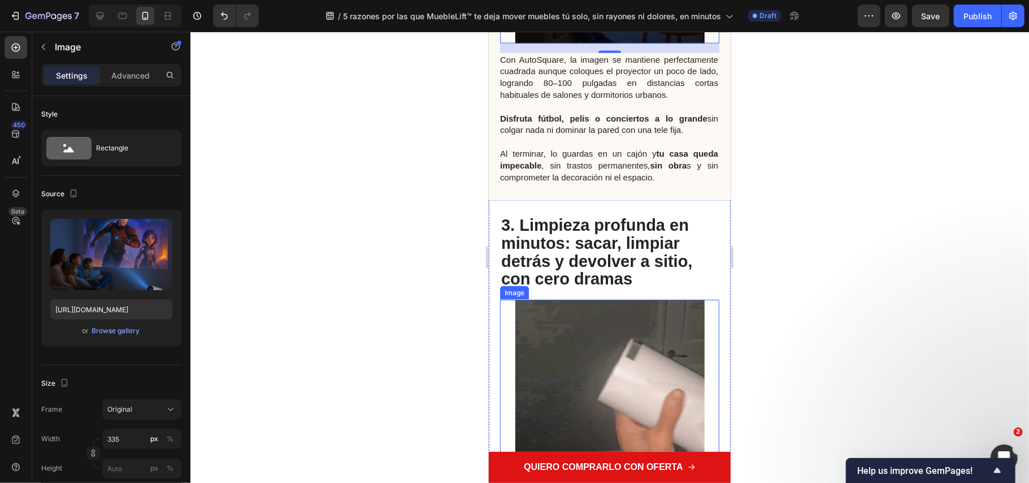
click at [568, 335] on img at bounding box center [609, 387] width 189 height 176
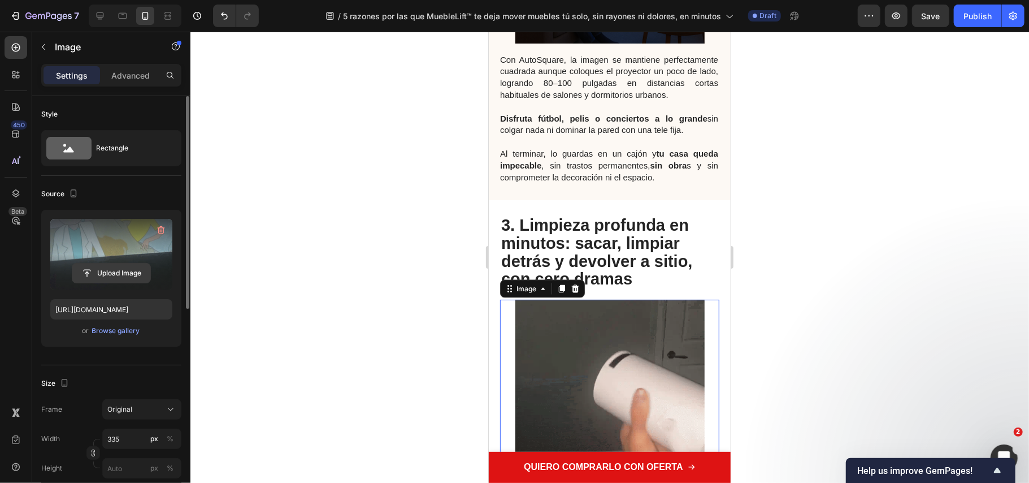
click at [106, 272] on input "file" at bounding box center [111, 272] width 78 height 19
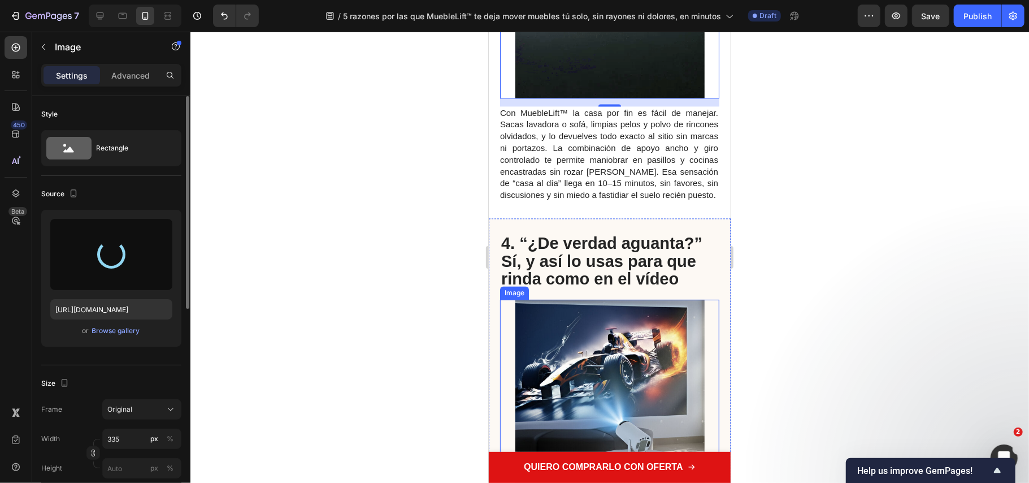
scroll to position [1884, 0]
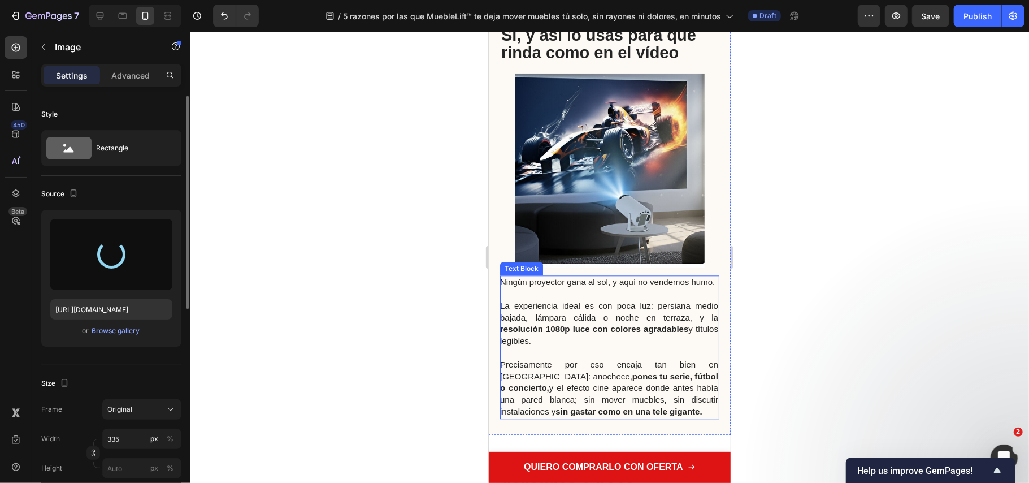
type input "https://cdn.shopify.com/s/files/1/0686/9916/0809/files/gempages_536292980345013…"
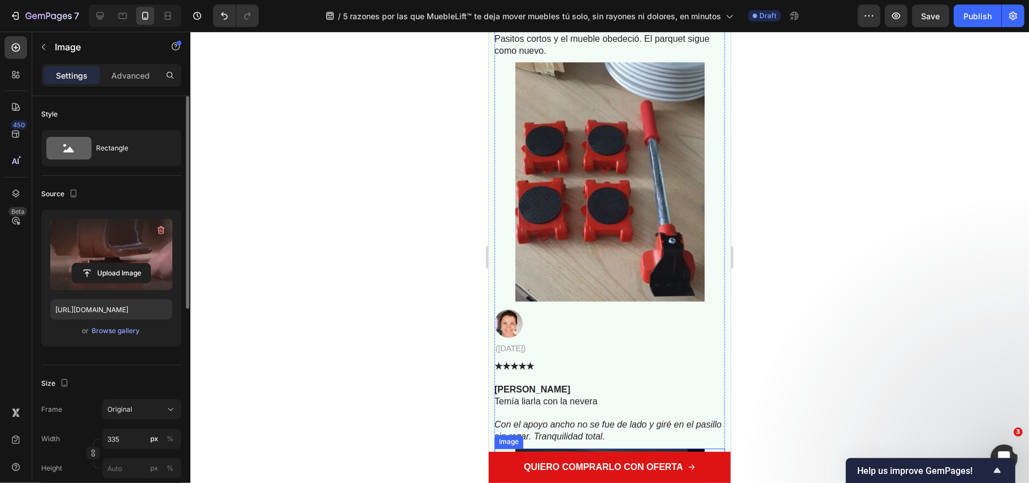
scroll to position [5590, 0]
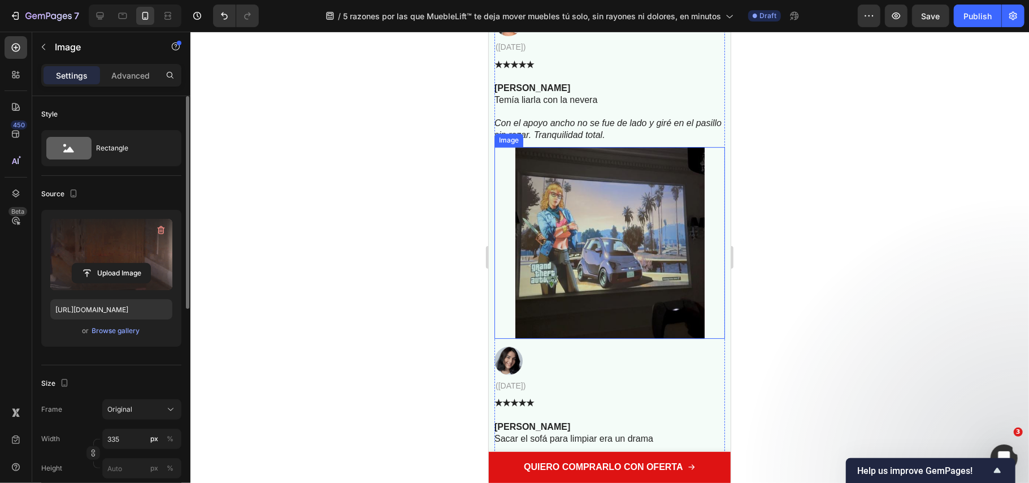
click at [588, 297] on img at bounding box center [609, 242] width 189 height 192
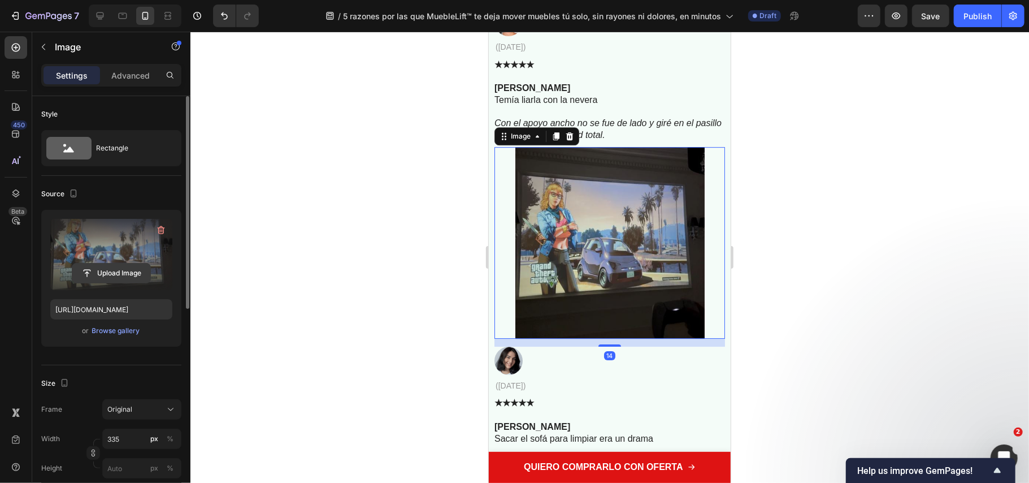
click at [141, 274] on input "file" at bounding box center [111, 272] width 78 height 19
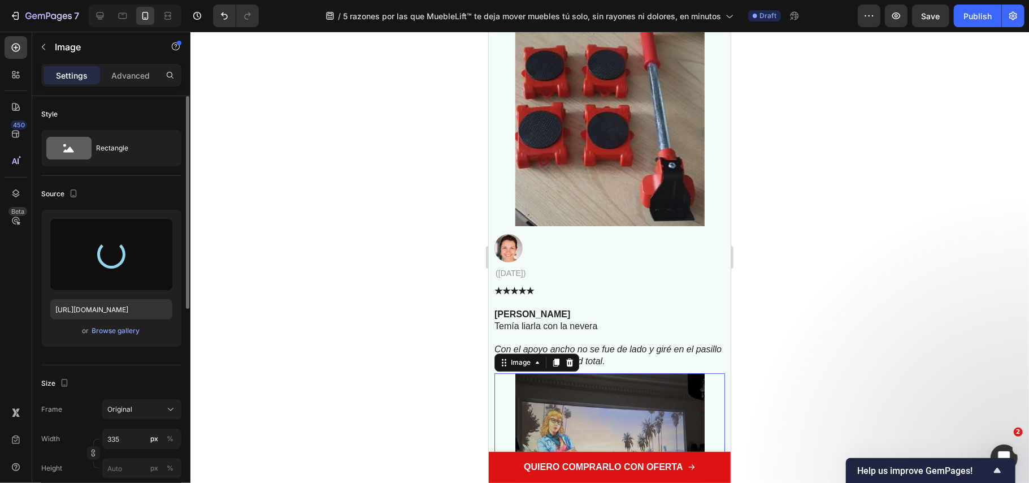
scroll to position [5440, 0]
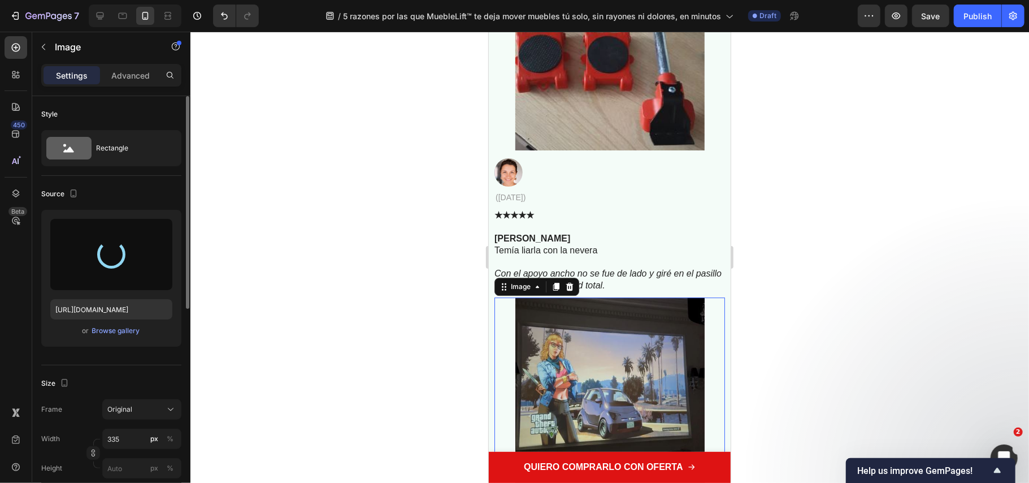
type input "https://cdn.shopify.com/s/files/1/0686/9916/0809/files/gempages_536292980345013…"
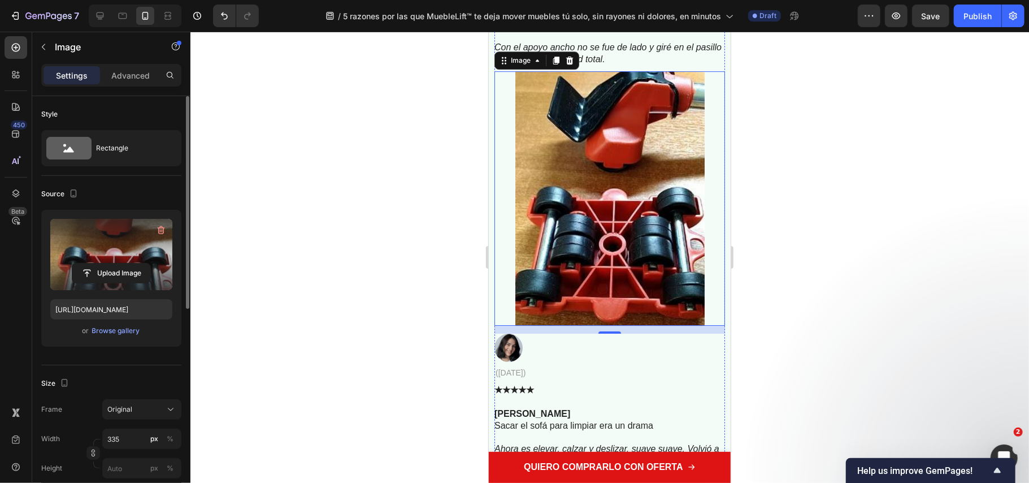
scroll to position [5967, 0]
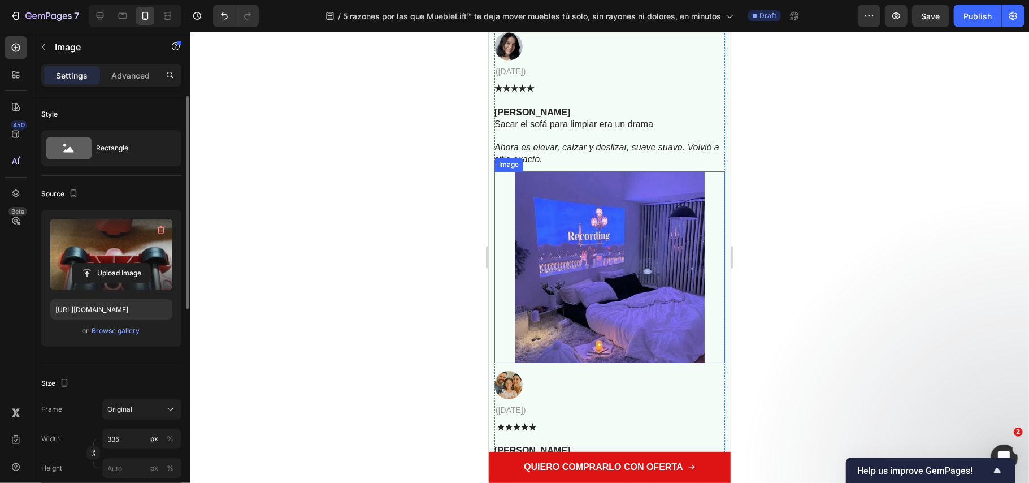
drag, startPoint x: 597, startPoint y: 317, endPoint x: 493, endPoint y: 284, distance: 108.3
click at [597, 317] on img at bounding box center [609, 267] width 189 height 192
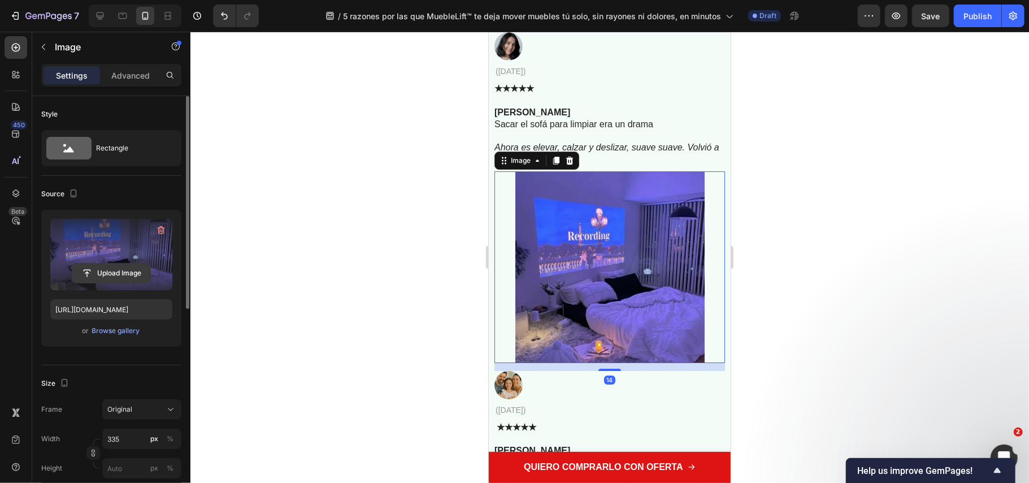
click at [141, 275] on input "file" at bounding box center [111, 272] width 78 height 19
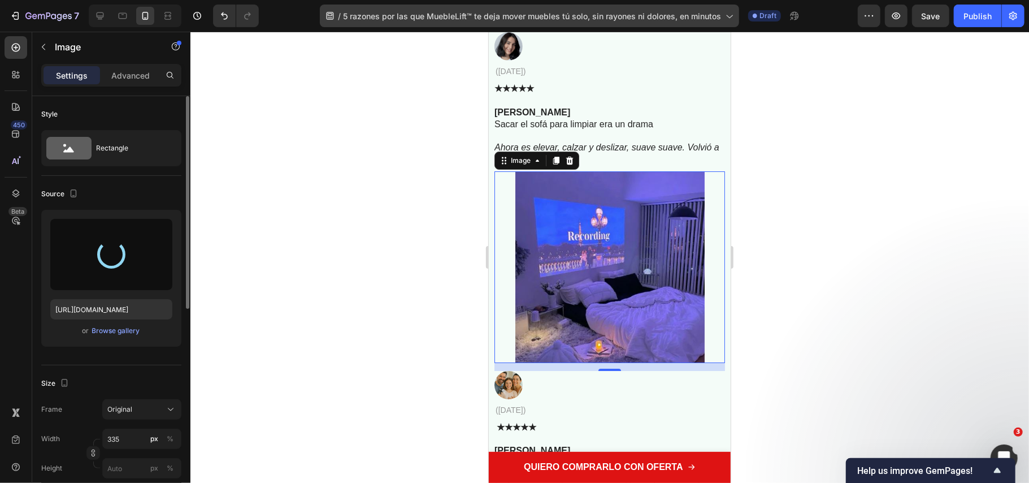
type input "https://cdn.shopify.com/s/files/1/0686/9916/0809/files/gempages_536292980345013…"
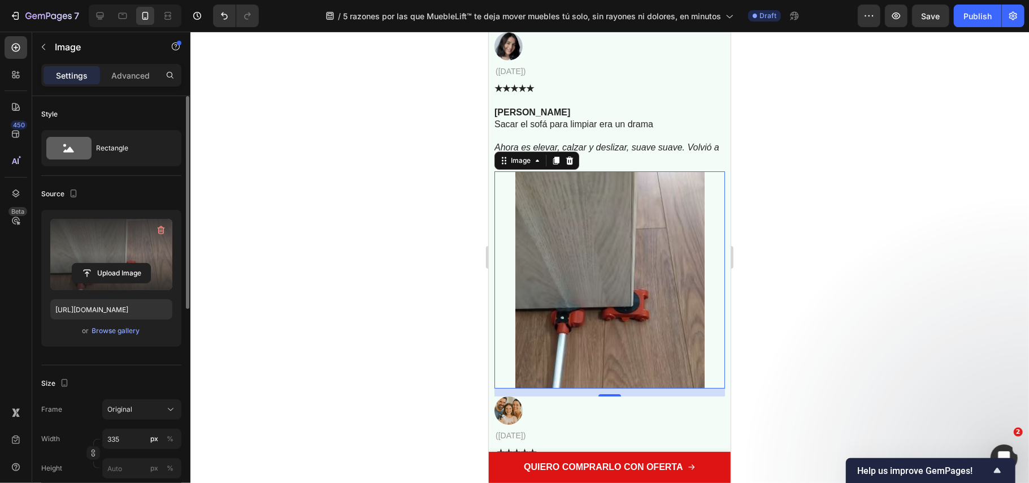
drag, startPoint x: 370, startPoint y: 292, endPoint x: 428, endPoint y: 270, distance: 63.0
click at [371, 293] on div at bounding box center [609, 257] width 839 height 451
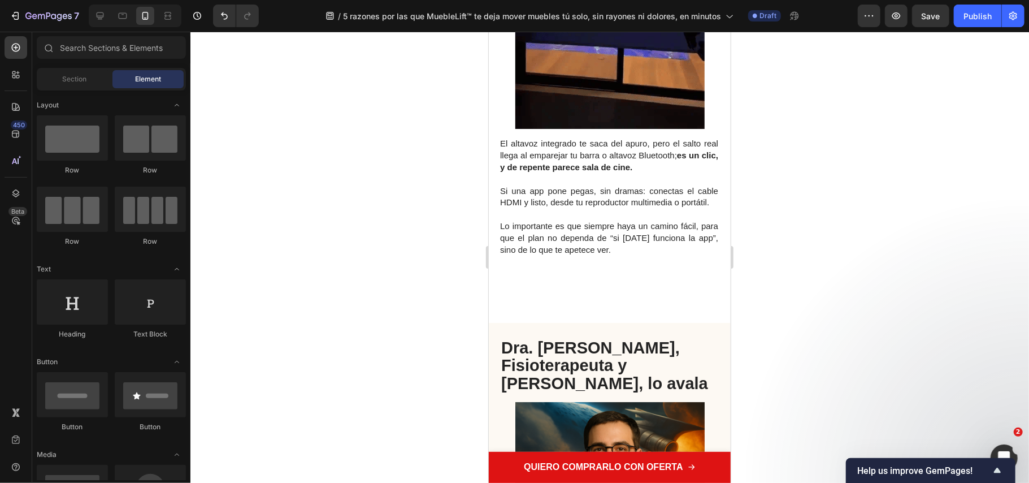
scroll to position [2274, 0]
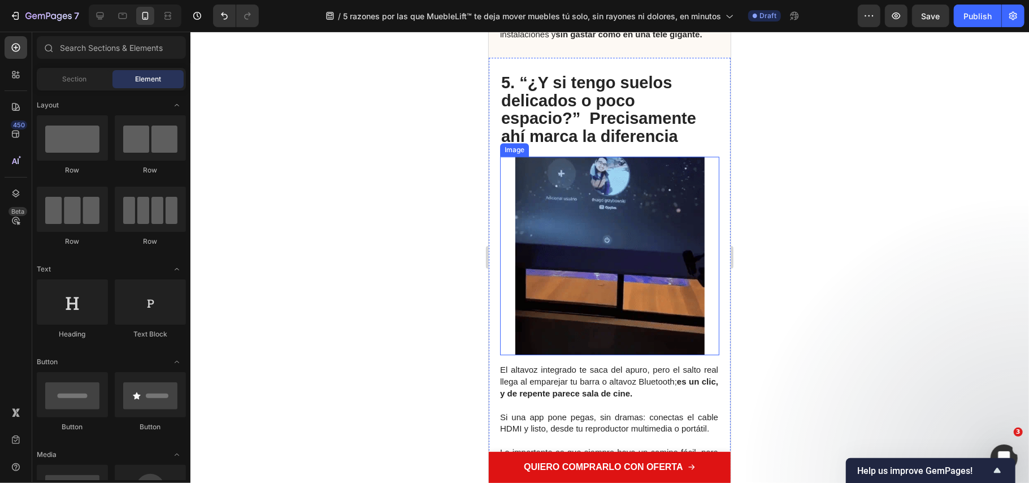
click at [606, 268] on img at bounding box center [609, 255] width 189 height 198
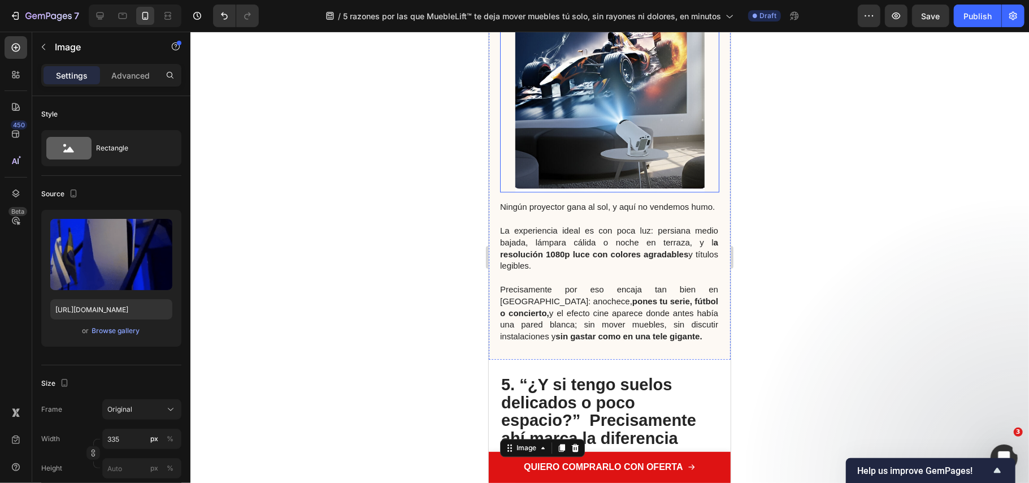
scroll to position [1747, 0]
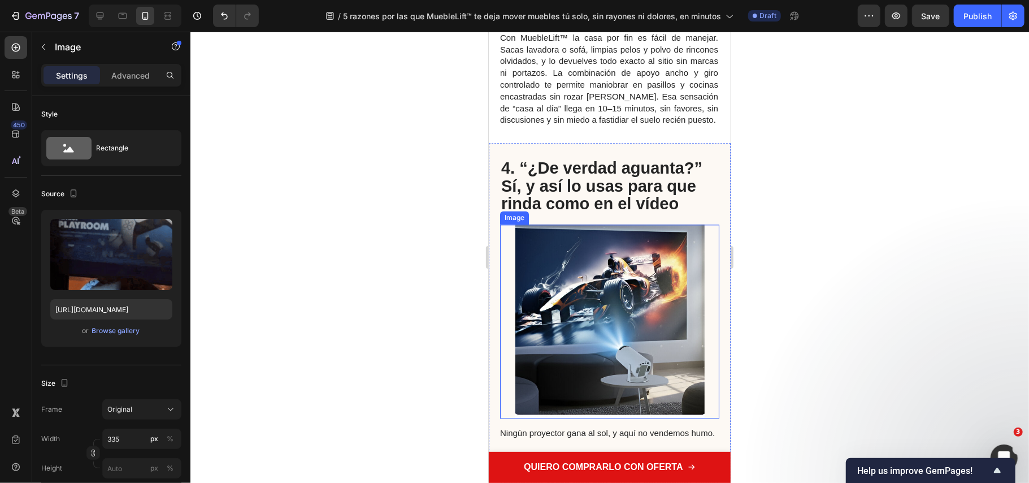
click at [591, 294] on img at bounding box center [609, 321] width 189 height 194
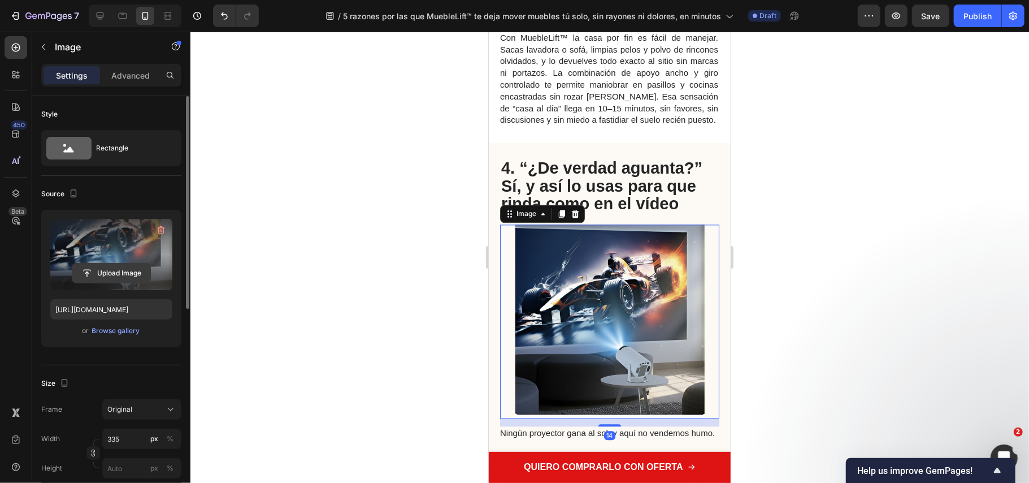
click at [136, 270] on input "file" at bounding box center [111, 272] width 78 height 19
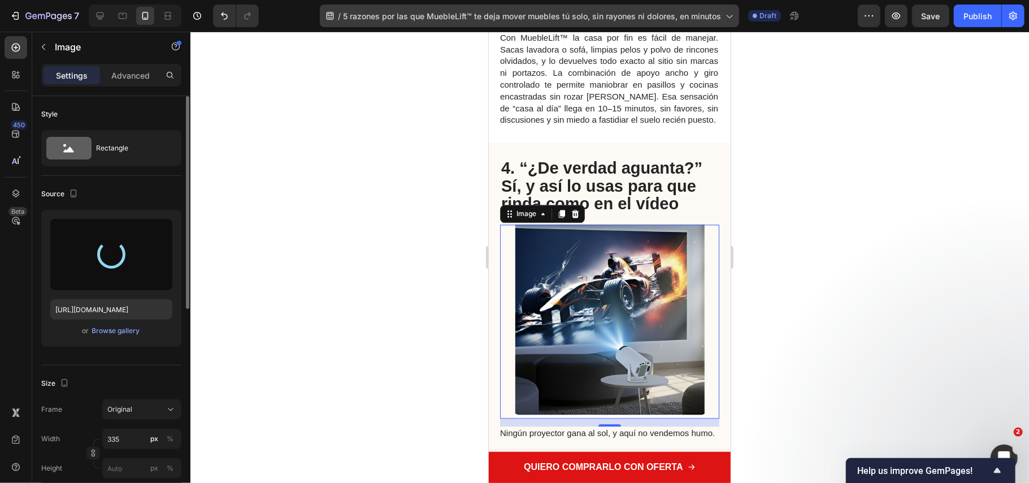
type input "https://cdn.shopify.com/s/files/1/0686/9916/0809/files/gempages_536292980345013…"
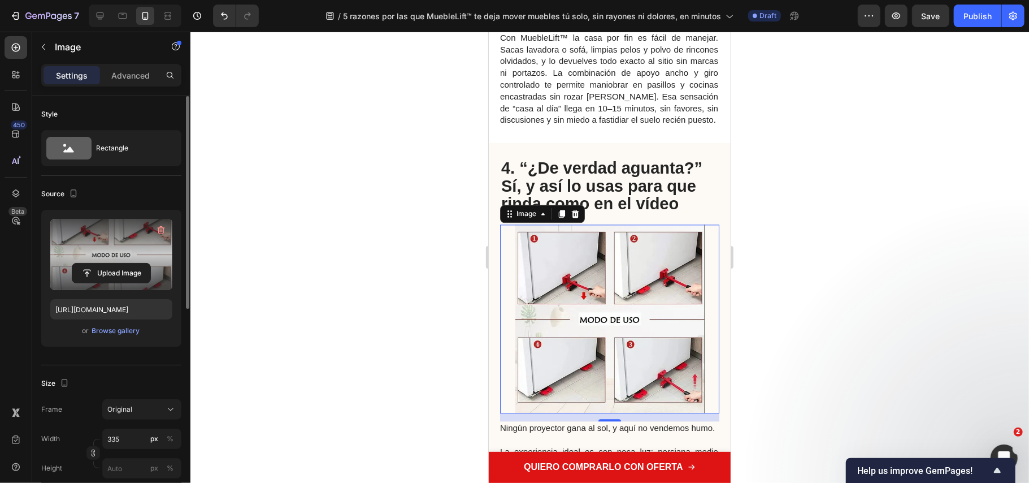
click at [407, 240] on div at bounding box center [609, 257] width 839 height 451
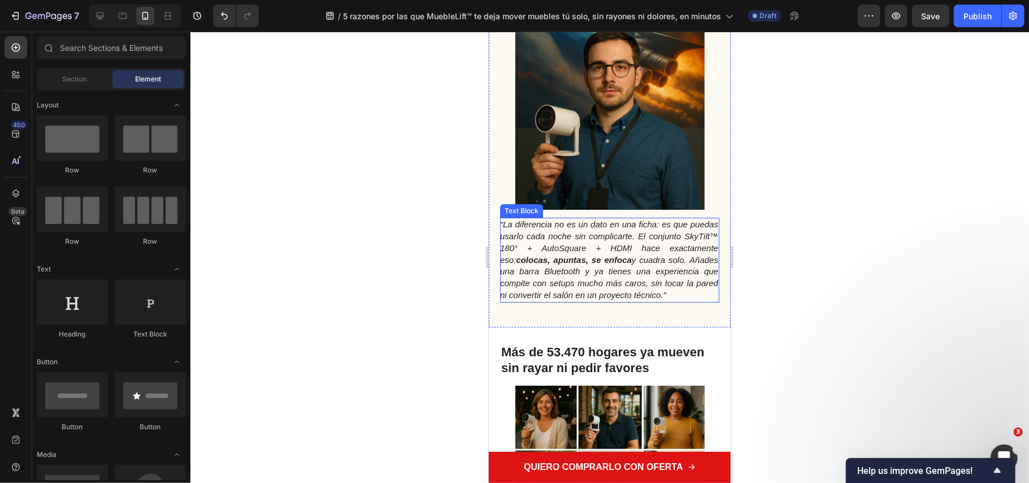
scroll to position [3179, 0]
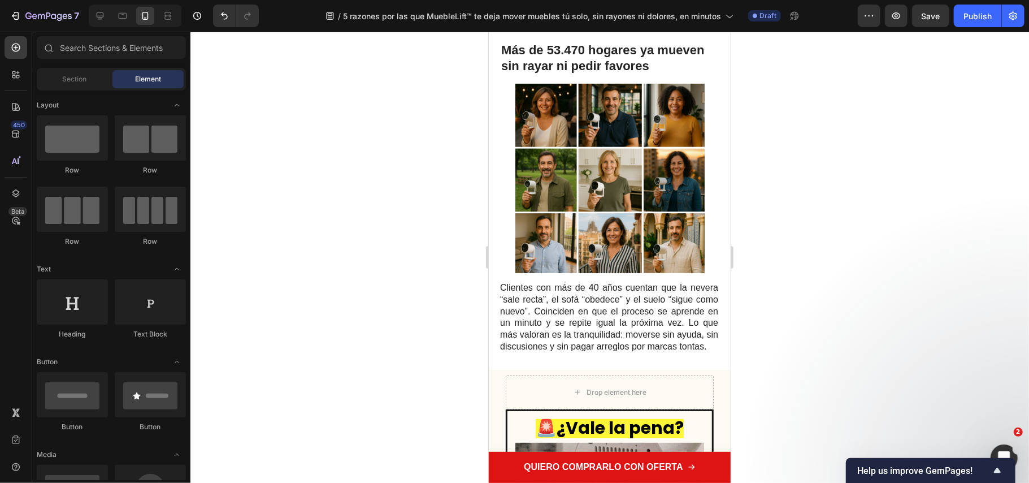
drag, startPoint x: 387, startPoint y: 475, endPoint x: 387, endPoint y: 482, distance: 6.2
click at [899, 249] on div at bounding box center [609, 257] width 839 height 451
click at [900, 223] on div at bounding box center [609, 257] width 839 height 451
click at [867, 371] on div at bounding box center [609, 257] width 839 height 451
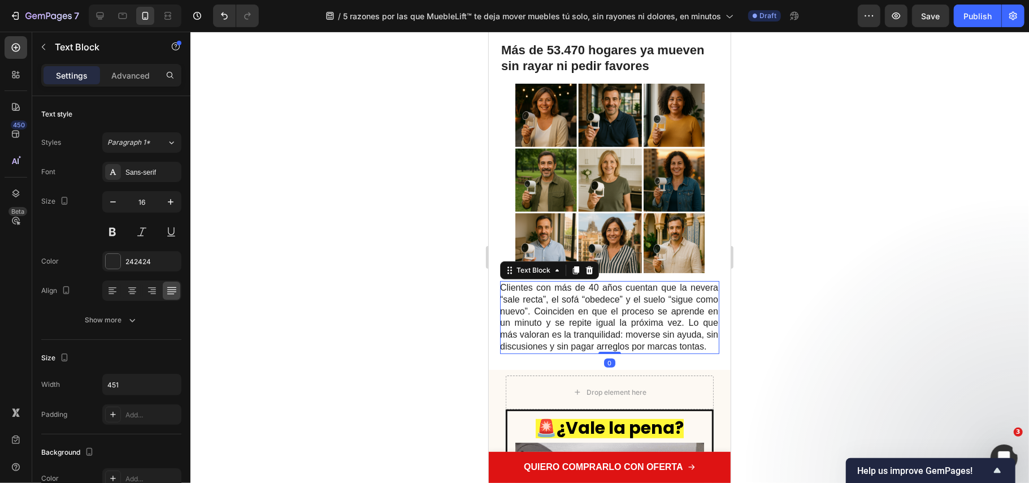
drag, startPoint x: 498, startPoint y: 363, endPoint x: 311, endPoint y: 512, distance: 238.6
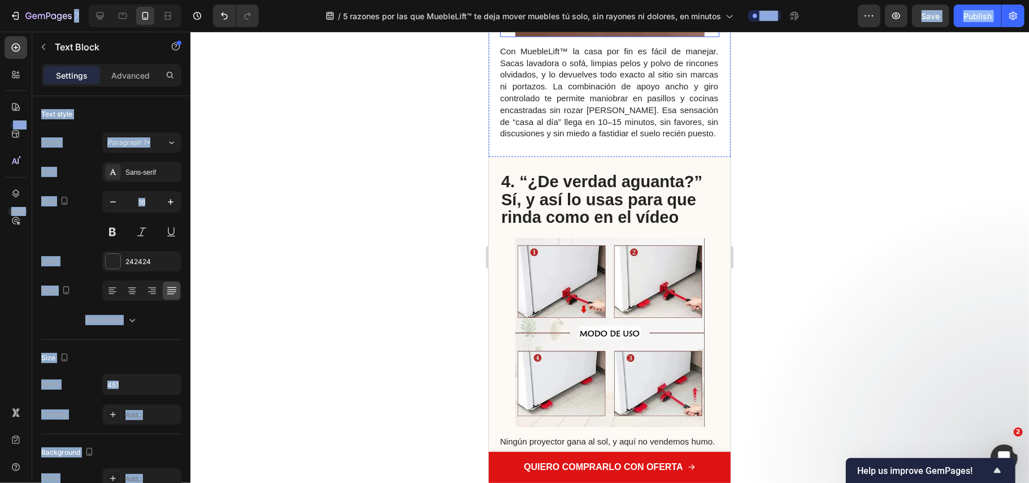
scroll to position [2185, 0]
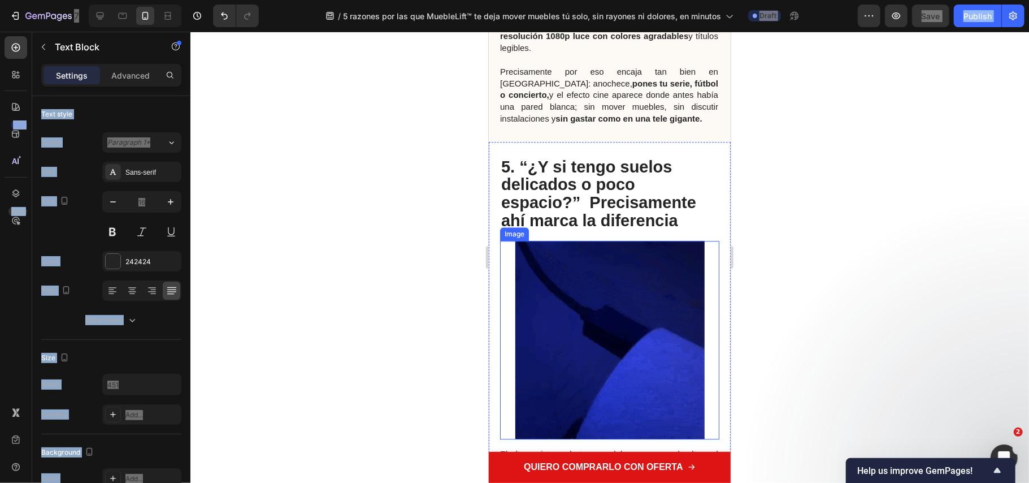
click at [593, 362] on img at bounding box center [609, 339] width 189 height 198
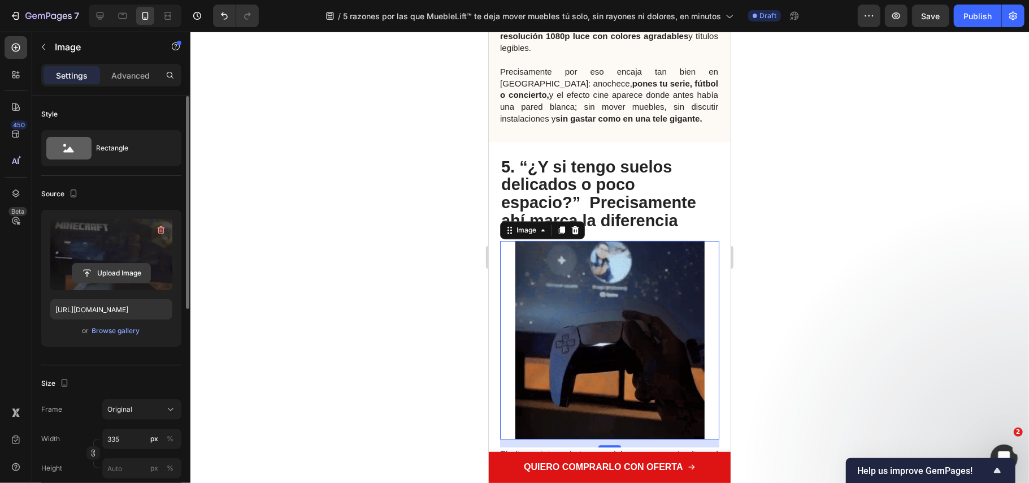
click at [143, 274] on input "file" at bounding box center [111, 272] width 78 height 19
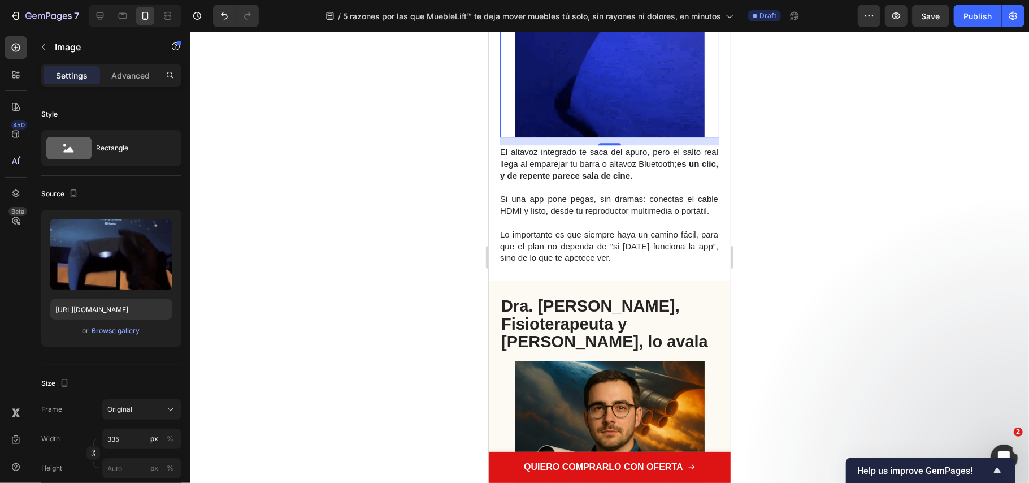
scroll to position [2336, 0]
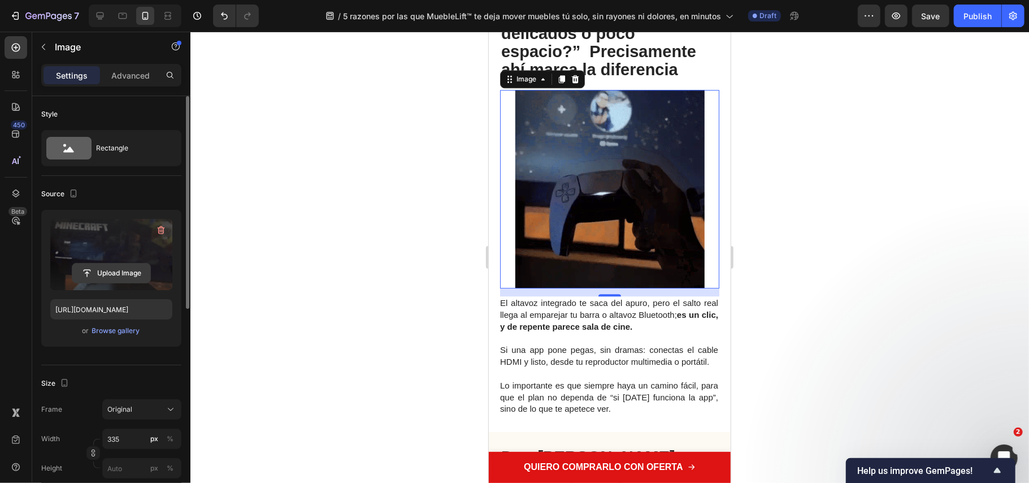
click at [129, 278] on input "file" at bounding box center [111, 272] width 78 height 19
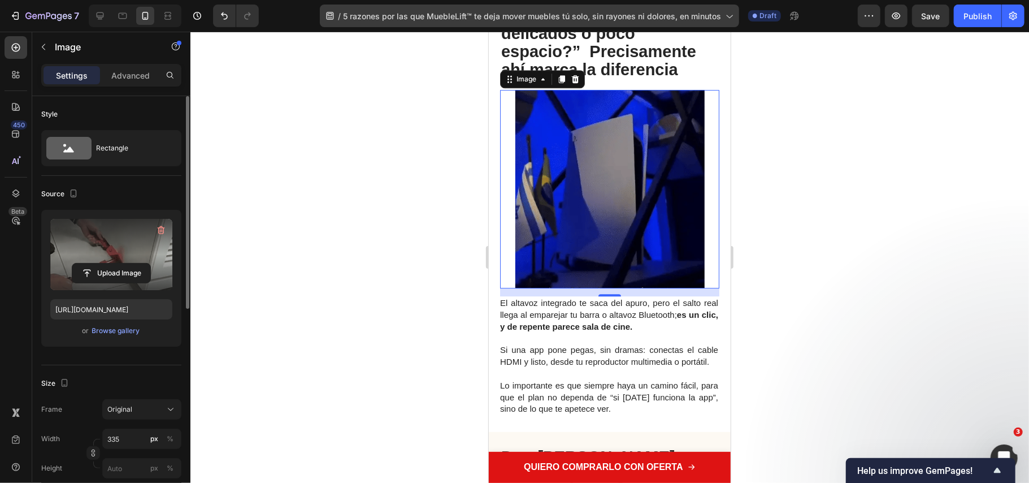
type input "https://cdn.shopify.com/s/files/1/0686/9916/0809/files/gempages_536292980345013…"
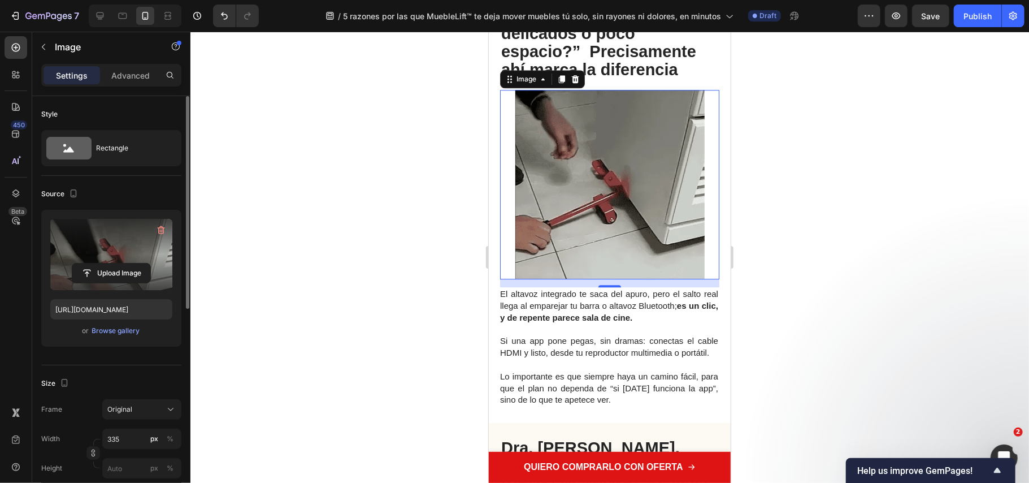
scroll to position [2327, 0]
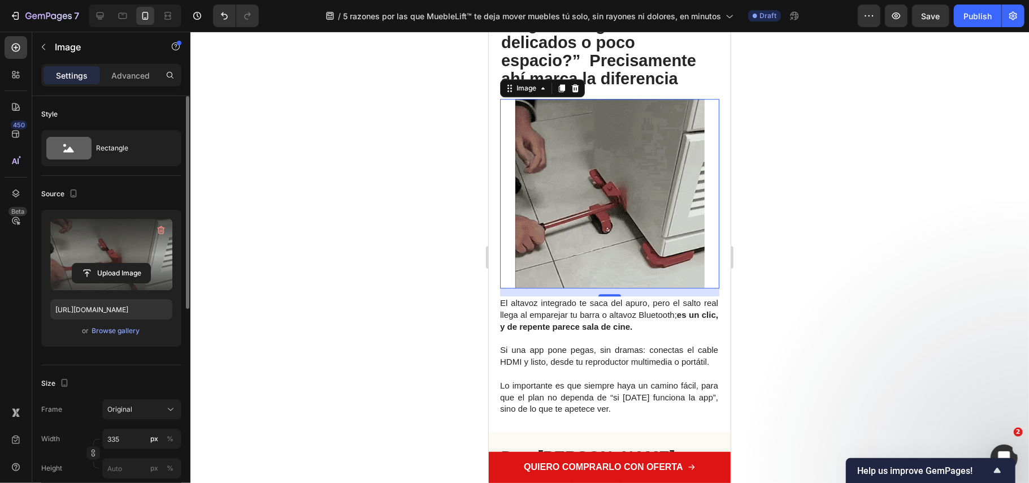
click at [393, 298] on div at bounding box center [609, 257] width 839 height 451
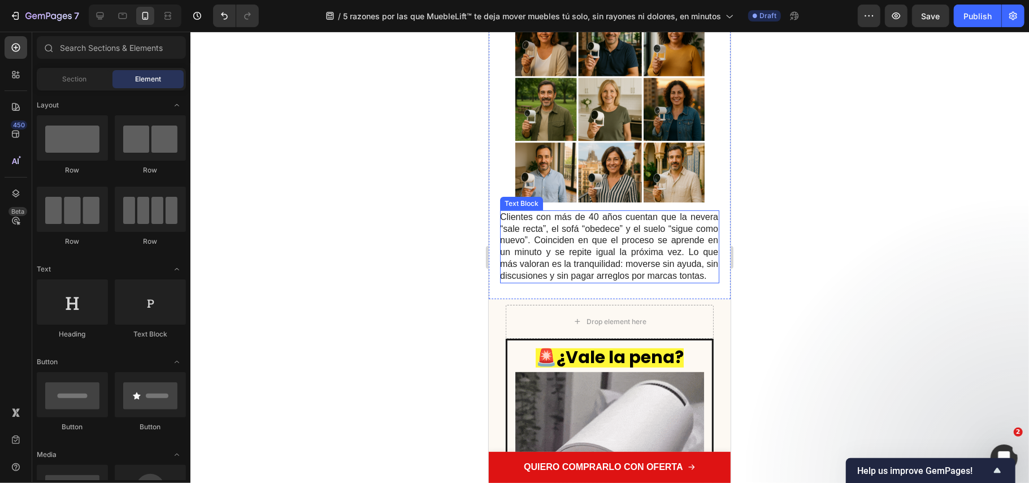
scroll to position [3542, 0]
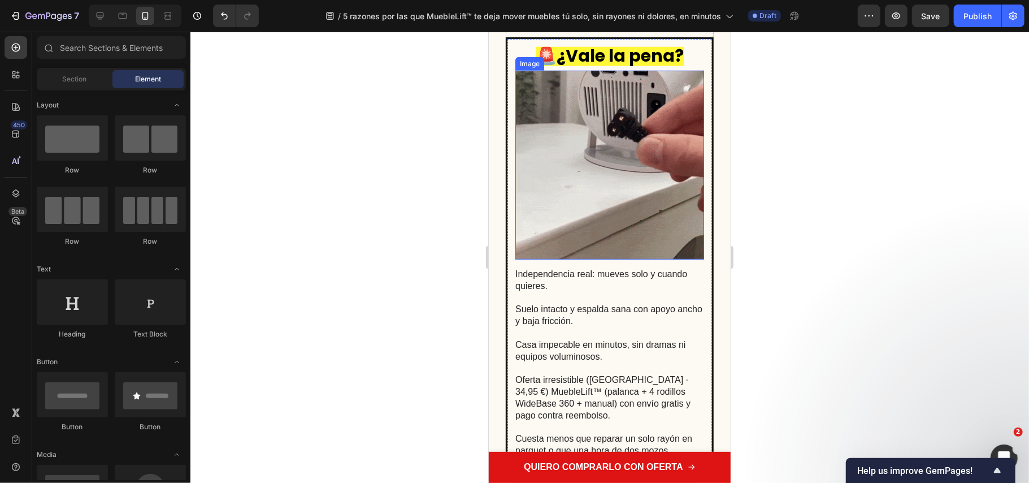
click at [561, 210] on img at bounding box center [609, 164] width 189 height 189
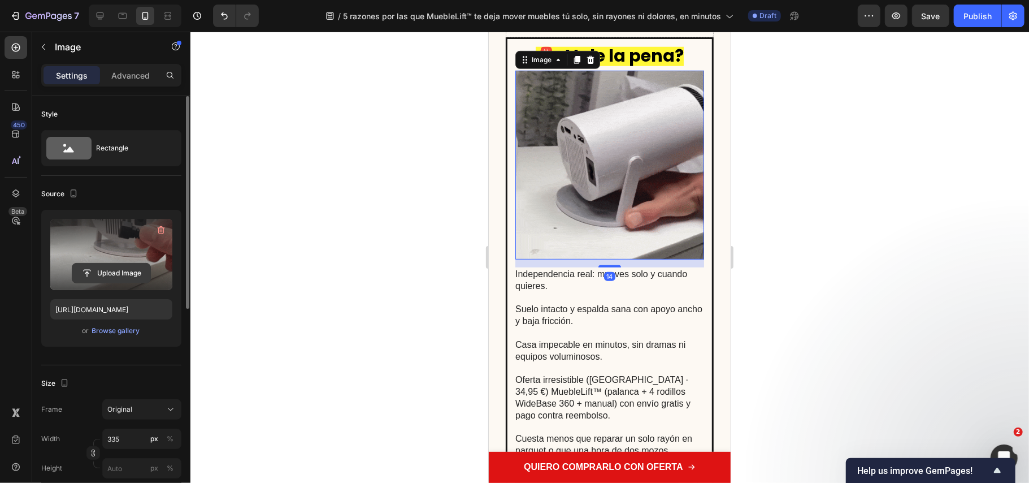
click at [136, 270] on input "file" at bounding box center [111, 272] width 78 height 19
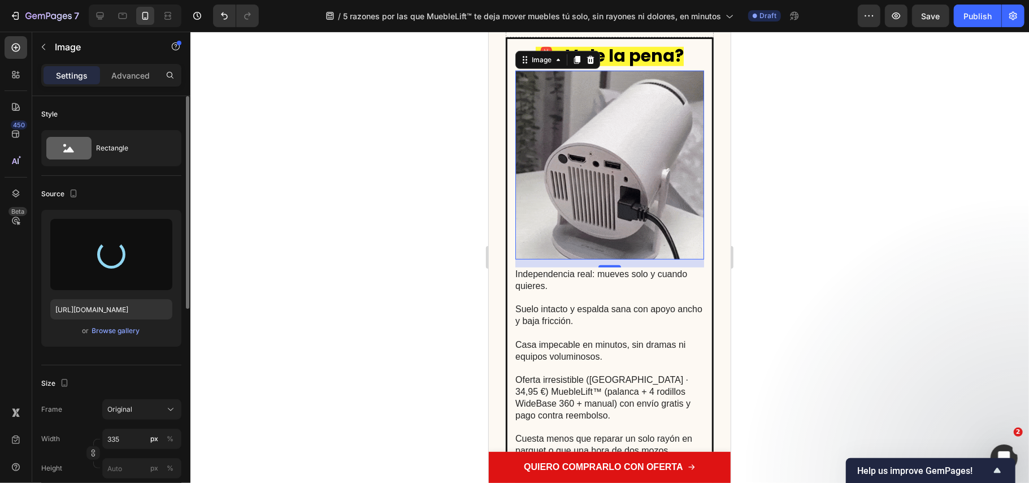
type input "https://cdn.shopify.com/s/files/1/0686/9916/0809/files/gempages_536292980345013…"
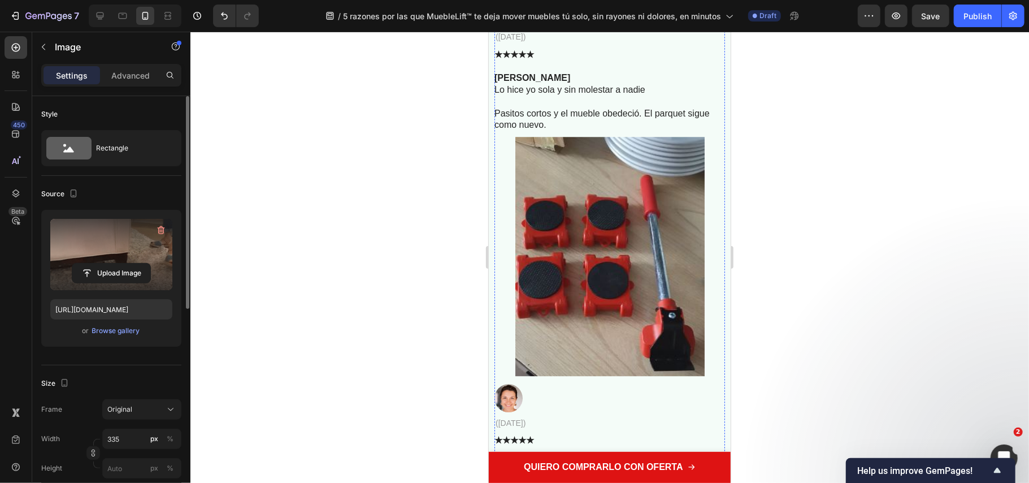
scroll to position [5576, 0]
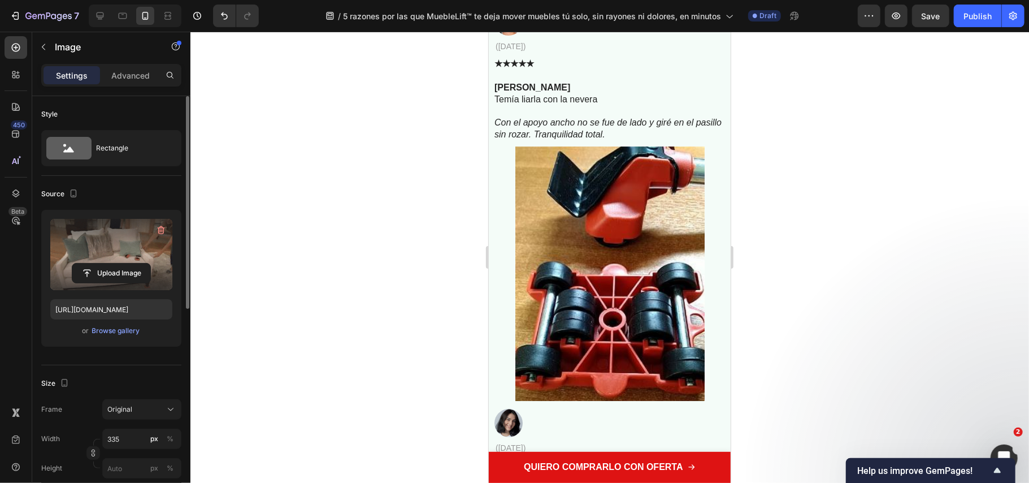
drag, startPoint x: 848, startPoint y: 305, endPoint x: 203, endPoint y: 276, distance: 645.0
click at [848, 305] on div at bounding box center [609, 257] width 839 height 451
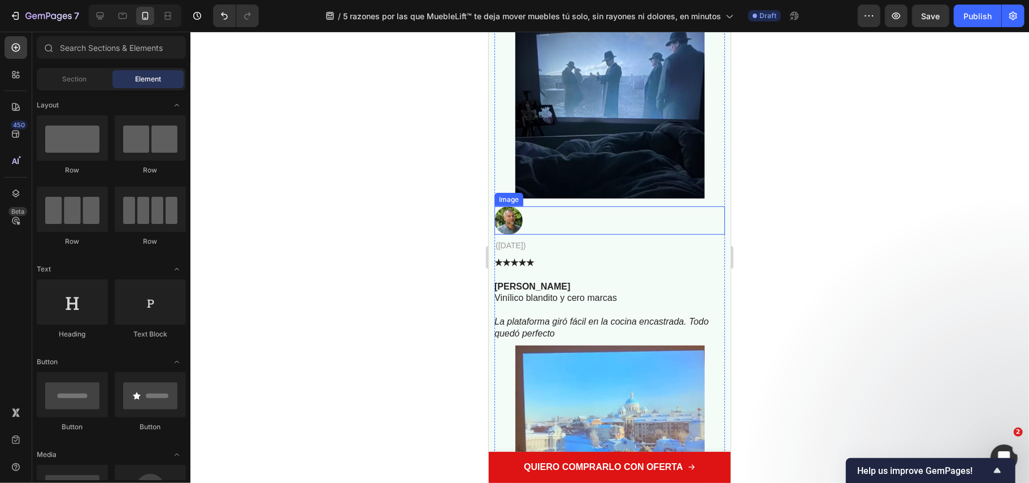
scroll to position [6330, 0]
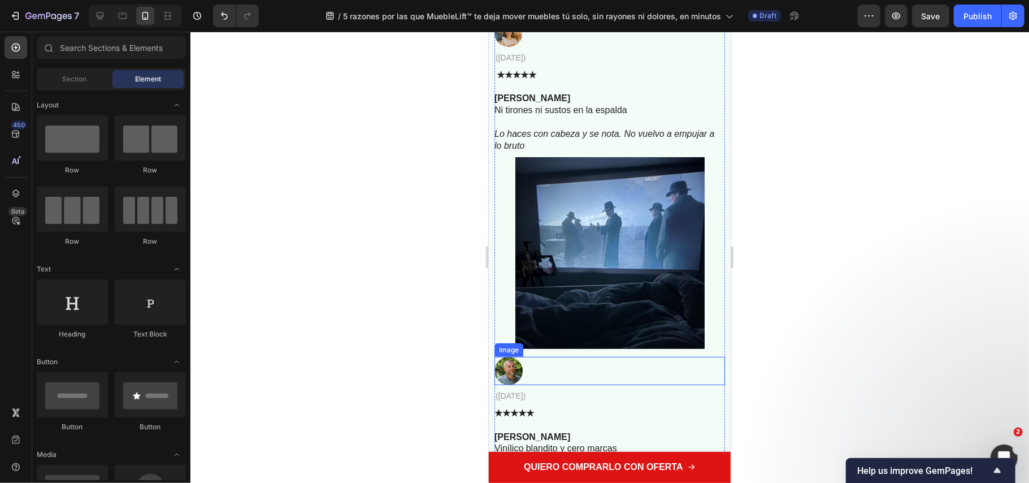
click at [567, 232] on img at bounding box center [609, 252] width 189 height 191
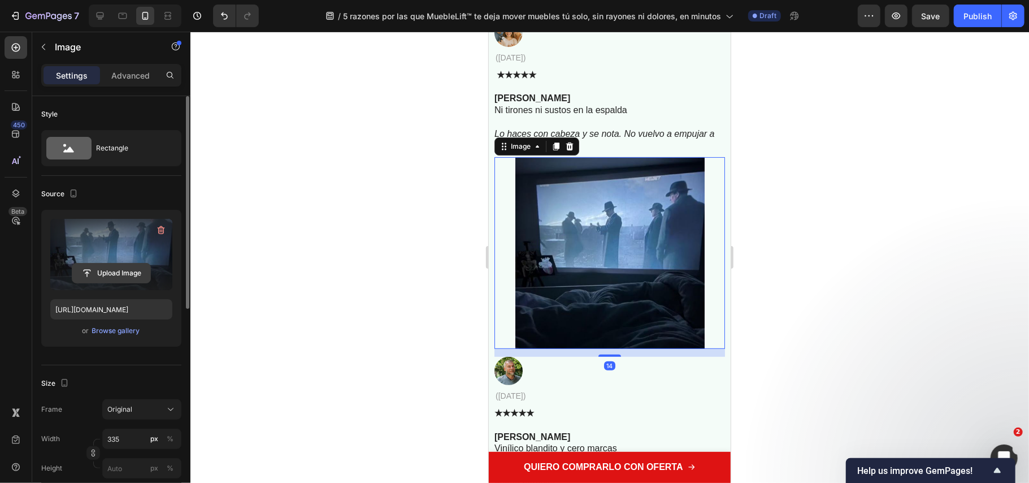
click at [125, 269] on input "file" at bounding box center [111, 272] width 78 height 19
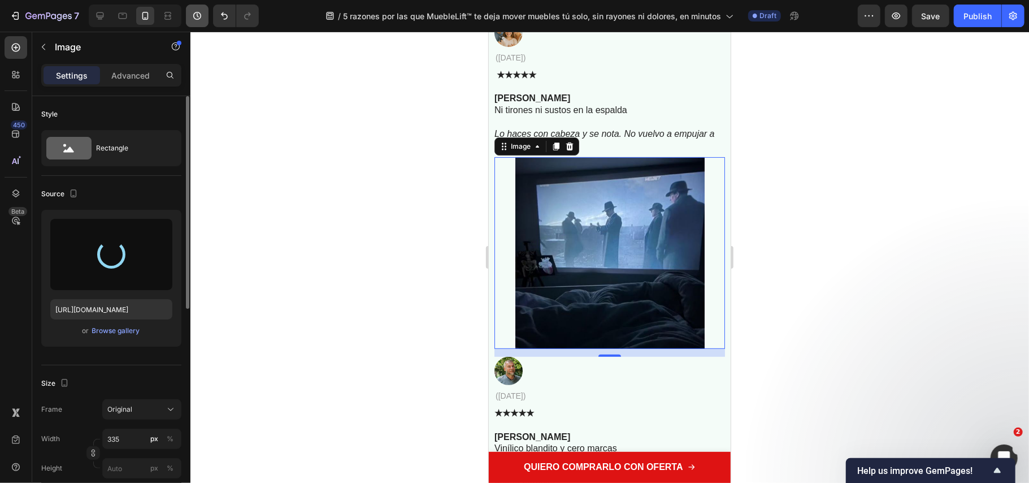
type input "https://cdn.shopify.com/s/files/1/0686/9916/0809/files/gempages_536292980345013…"
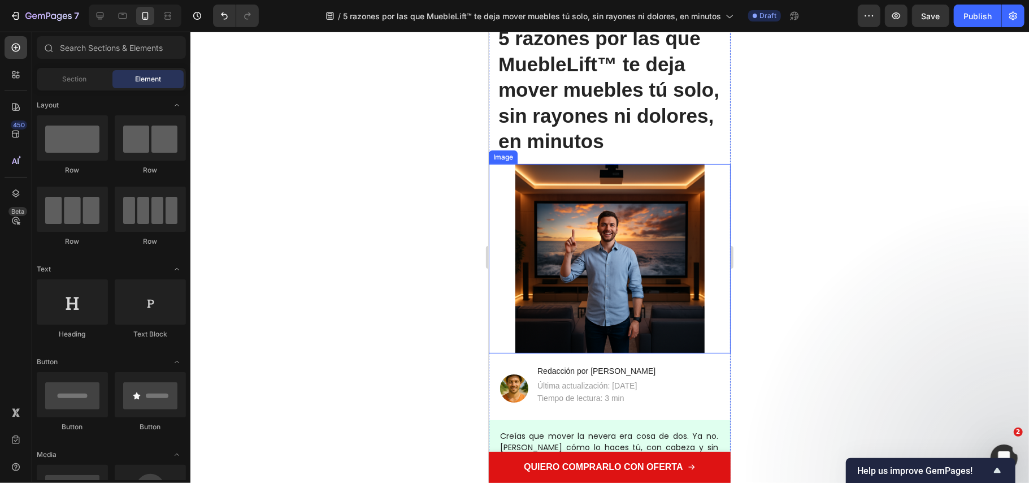
scroll to position [0, 0]
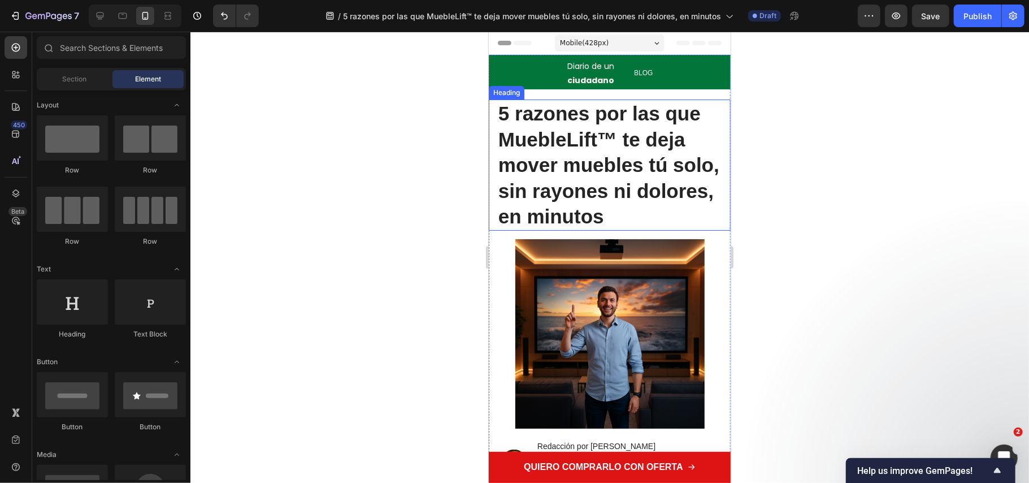
click at [683, 222] on strong "5 razones por las que MuebleLift™ te deja mover muebles tú solo, sin rayones ni…" at bounding box center [608, 164] width 221 height 125
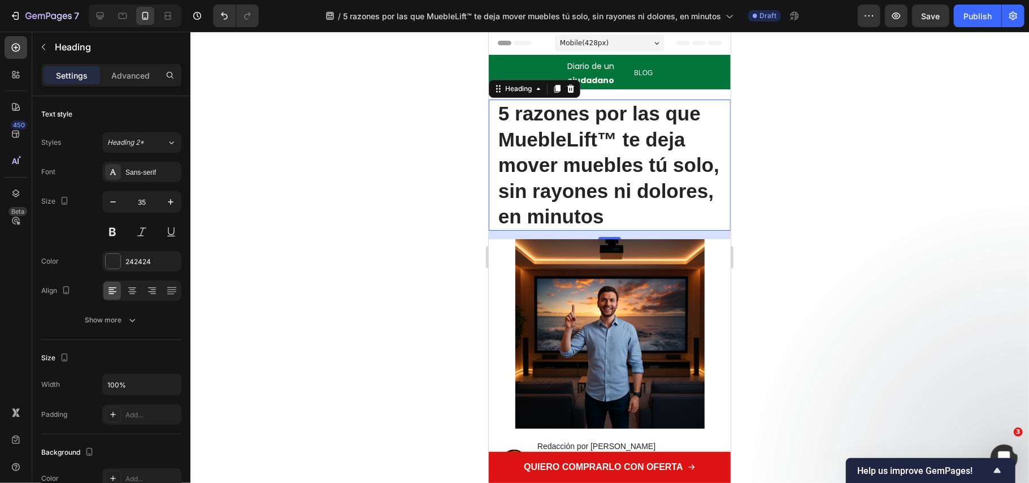
click at [697, 219] on h1 "5 razones por las que MuebleLift™ te deja mover muebles tú solo, sin rayones ni…" at bounding box center [609, 164] width 225 height 131
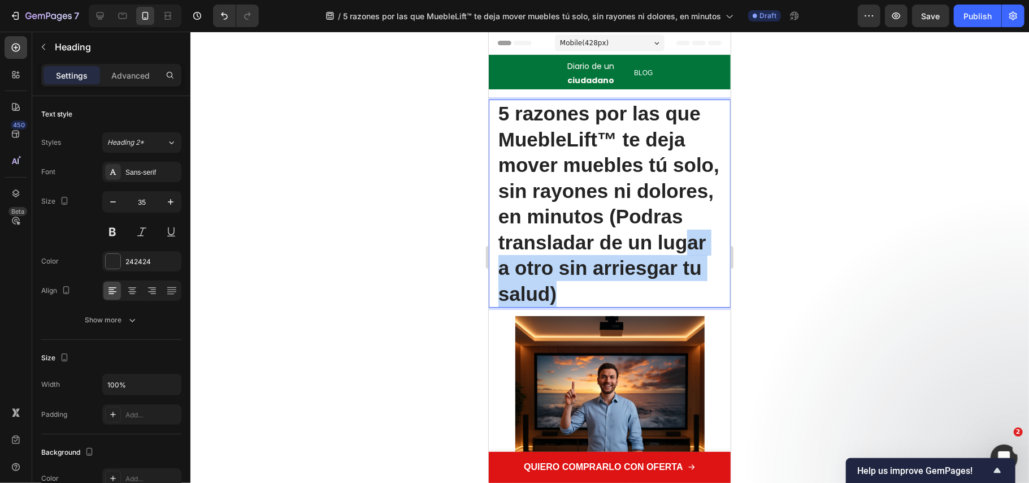
drag, startPoint x: 669, startPoint y: 292, endPoint x: 557, endPoint y: 260, distance: 116.8
click at [556, 260] on p "5 razones por las que MuebleLift™ te deja mover muebles tú solo, sin rayones ni…" at bounding box center [609, 203] width 223 height 206
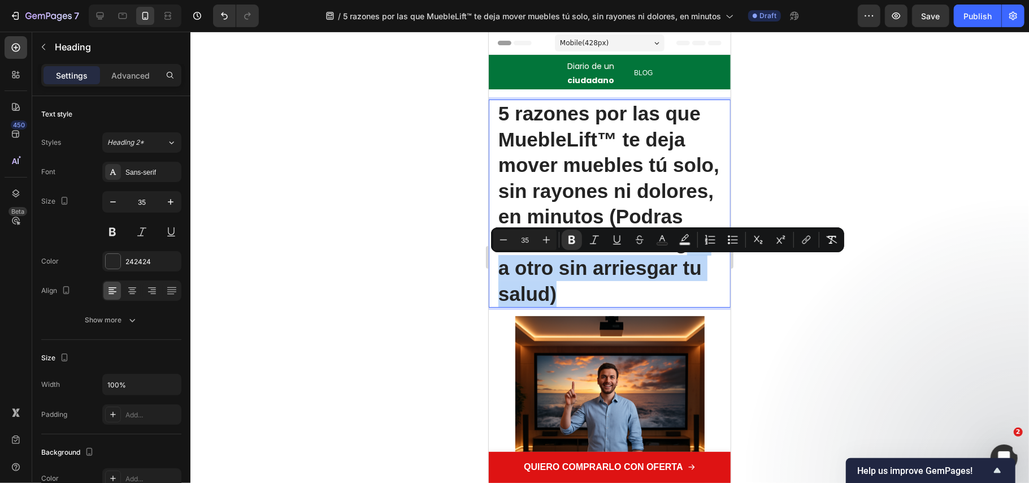
click at [550, 250] on div "Minus 35 Plus Bold Italic Underline Strikethrough Text Color Text Background Co…" at bounding box center [667, 239] width 353 height 25
click at [578, 269] on strong "5 razones por las que MuebleLift™ te deja mover muebles tú solo, sin rayones ni…" at bounding box center [608, 203] width 221 height 202
click at [813, 378] on div at bounding box center [609, 257] width 839 height 451
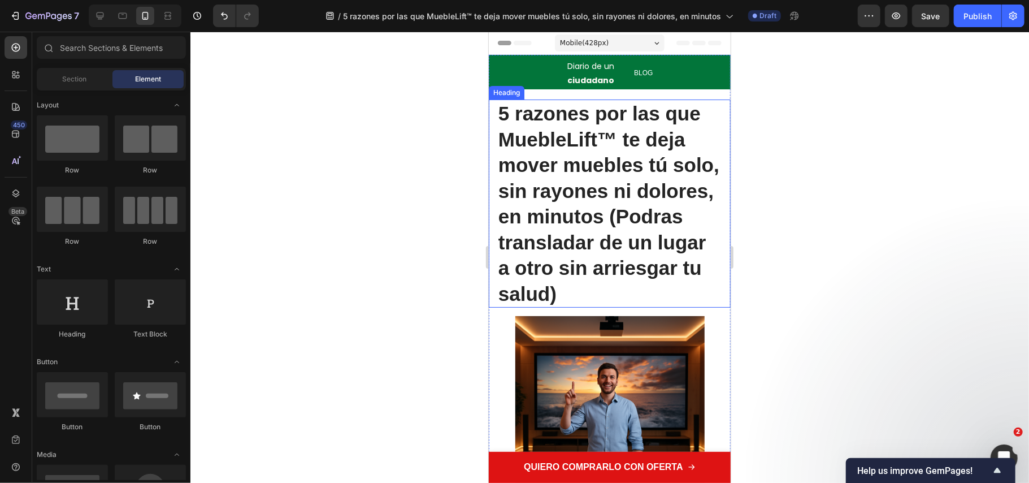
click at [563, 236] on strong "5 razones por las que MuebleLift™ te deja mover muebles tú solo, sin rayones ni…" at bounding box center [608, 203] width 221 height 202
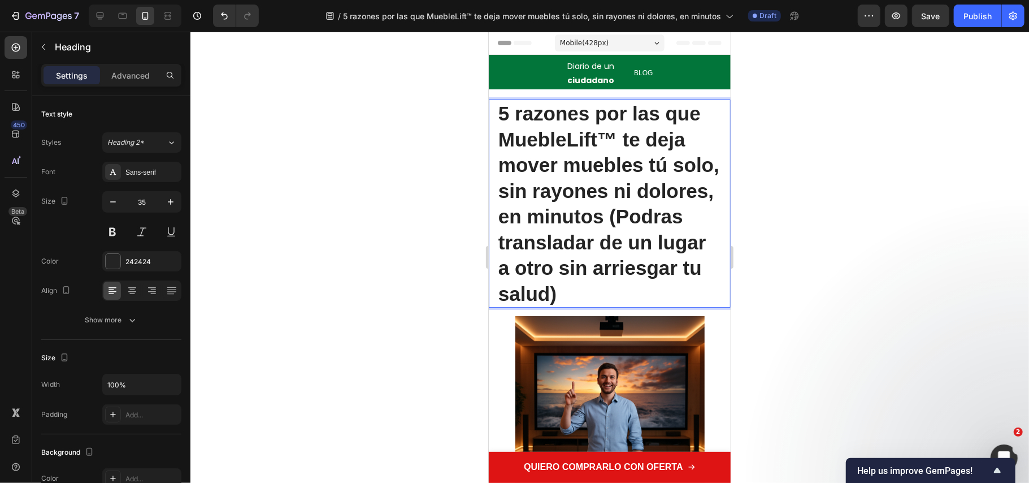
click at [677, 282] on p "5 razones por las que MuebleLift™ te deja mover muebles tú solo, sin rayones ni…" at bounding box center [609, 203] width 223 height 206
click at [688, 305] on p "5 razones por las que MuebleLift™ te deja mover muebles tú solo, sin rayones ni…" at bounding box center [609, 203] width 223 height 206
click at [665, 236] on strong "5 razones por las que MuebleLift™ te deja mover muebles tú solo, sin rayones ni…" at bounding box center [608, 203] width 221 height 202
drag, startPoint x: 670, startPoint y: 244, endPoint x: 611, endPoint y: 235, distance: 60.0
click at [611, 235] on strong "5 razones por las que MuebleLift™ te deja mover muebles tú solo, sin rayones ni…" at bounding box center [608, 203] width 221 height 202
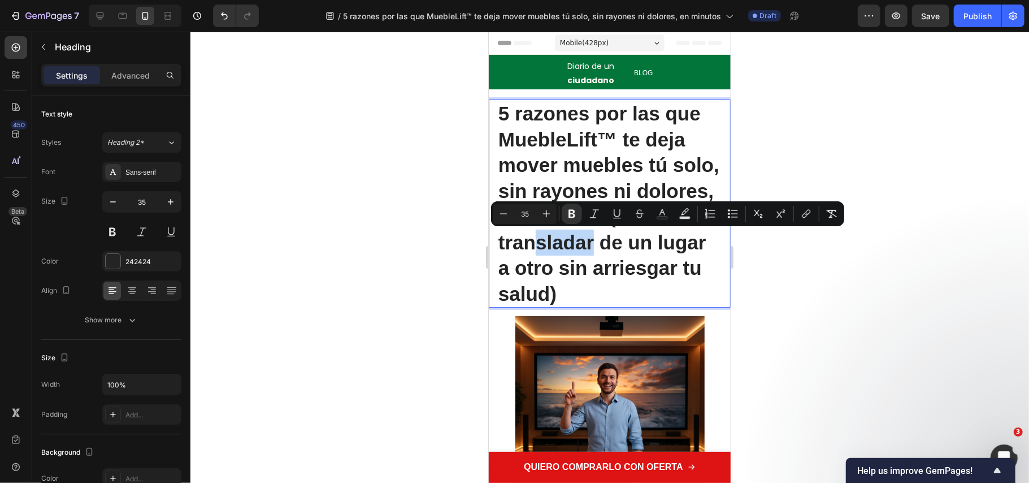
click at [613, 242] on strong "5 razones por las que MuebleLift™ te deja mover muebles tú solo, sin rayones ni…" at bounding box center [608, 203] width 221 height 202
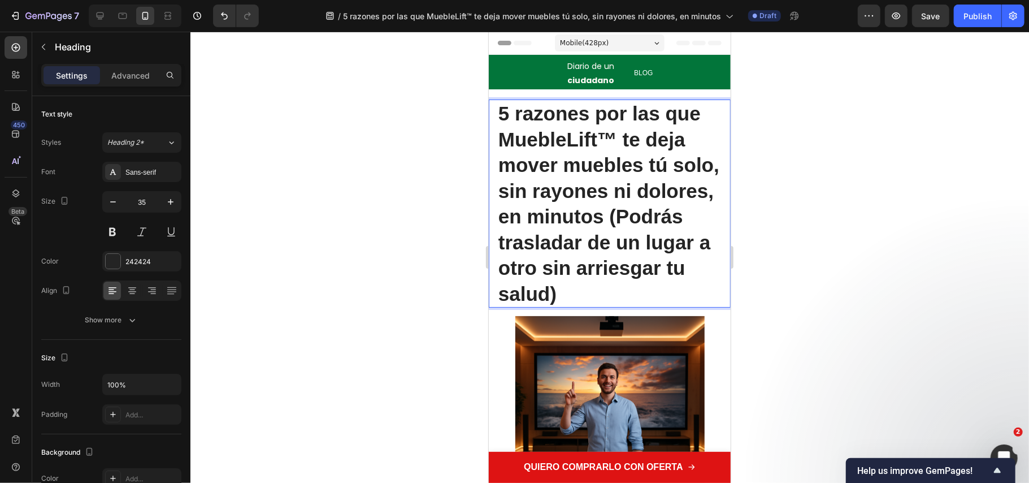
click at [647, 271] on strong "5 razones por las que MuebleLift™ te deja mover muebles tú solo, sin rayones ni…" at bounding box center [608, 203] width 221 height 202
click at [670, 287] on strong "5 razones por las que MuebleLift™ te deja mover muebles tú solo, sin rayones ni…" at bounding box center [608, 203] width 221 height 202
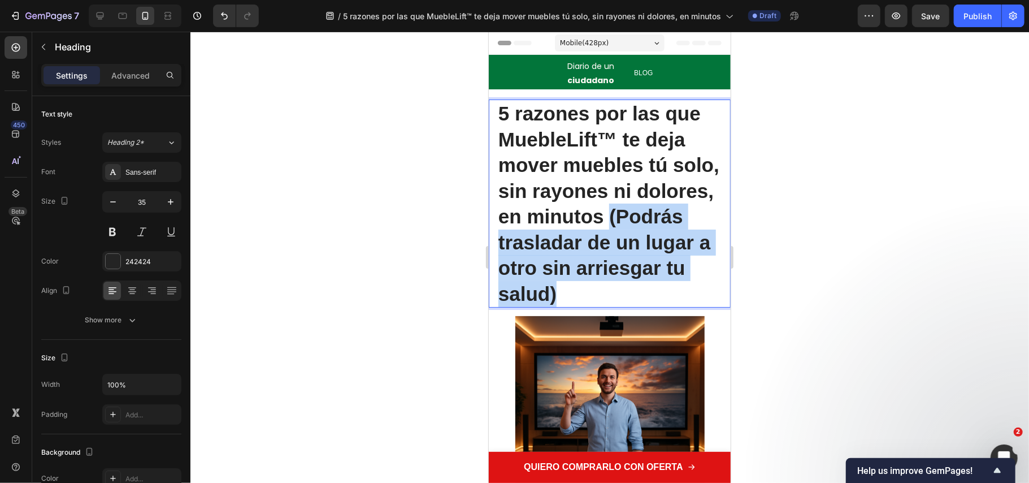
drag, startPoint x: 671, startPoint y: 289, endPoint x: 495, endPoint y: 233, distance: 185.0
click at [488, 230] on div "5 razones por las que MuebleLift™ te deja mover muebles tú solo, sin rayones ni…" at bounding box center [609, 203] width 242 height 208
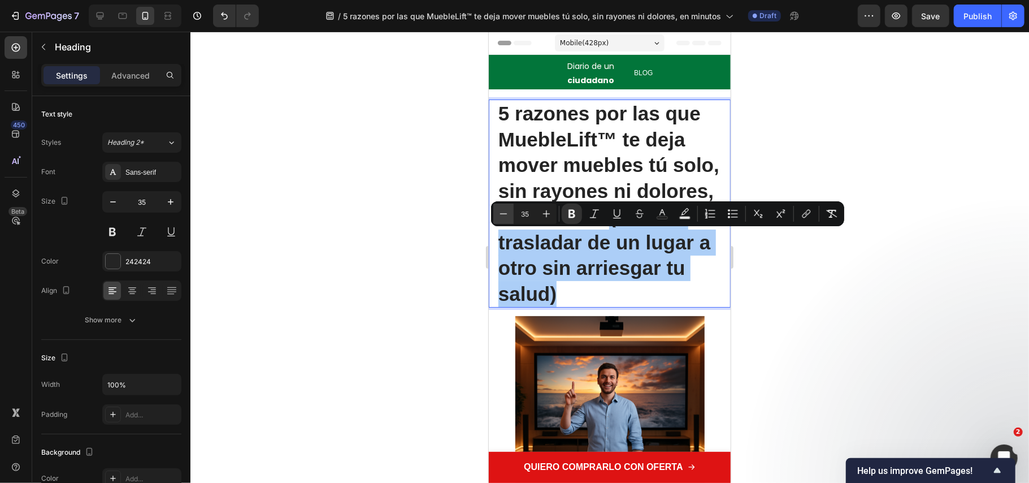
click at [505, 211] on icon "Editor contextual toolbar" at bounding box center [503, 213] width 11 height 11
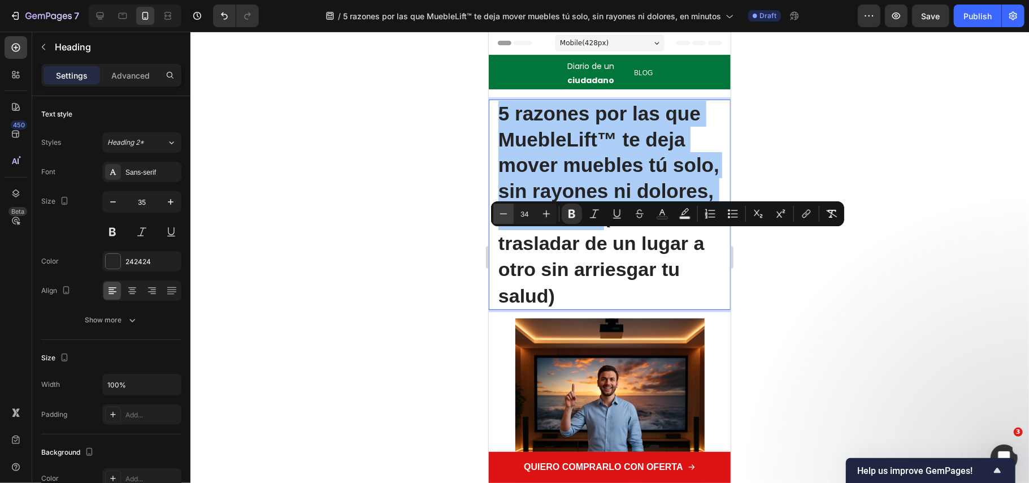
click at [507, 213] on icon "Editor contextual toolbar" at bounding box center [503, 213] width 11 height 11
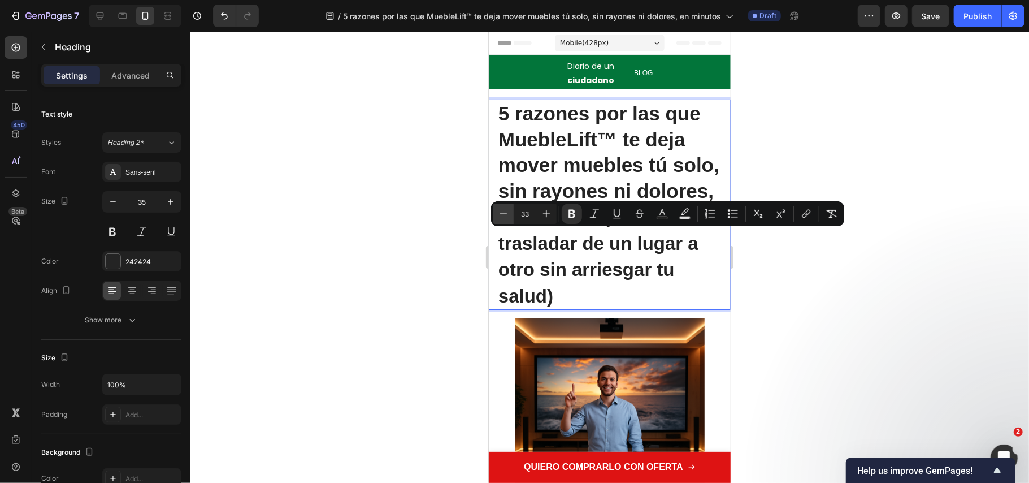
click at [507, 213] on icon "Editor contextual toolbar" at bounding box center [503, 213] width 11 height 11
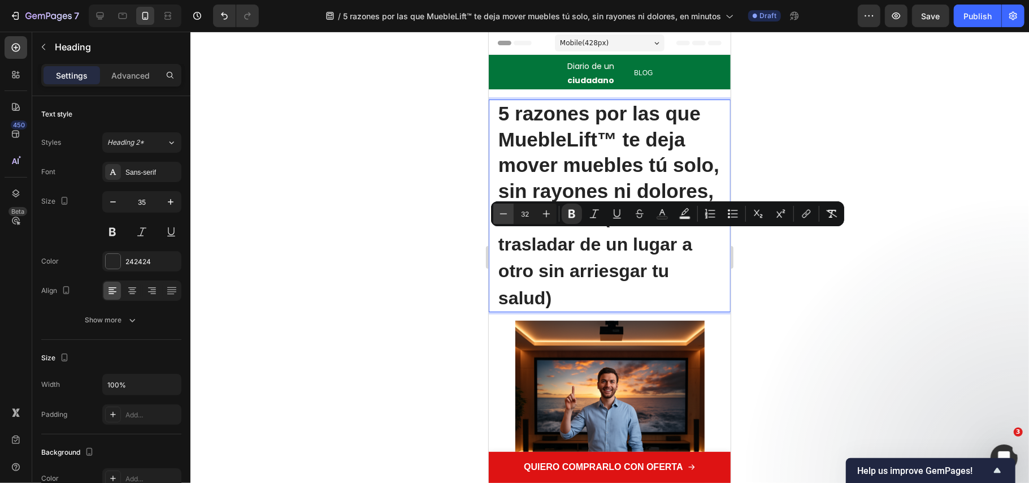
click at [508, 213] on icon "Editor contextual toolbar" at bounding box center [503, 213] width 11 height 11
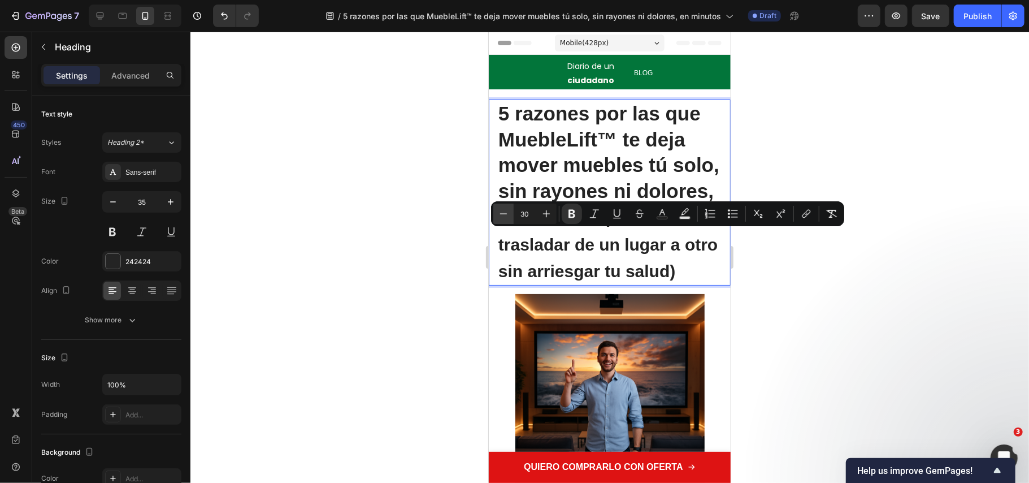
click at [508, 213] on icon "Editor contextual toolbar" at bounding box center [503, 213] width 11 height 11
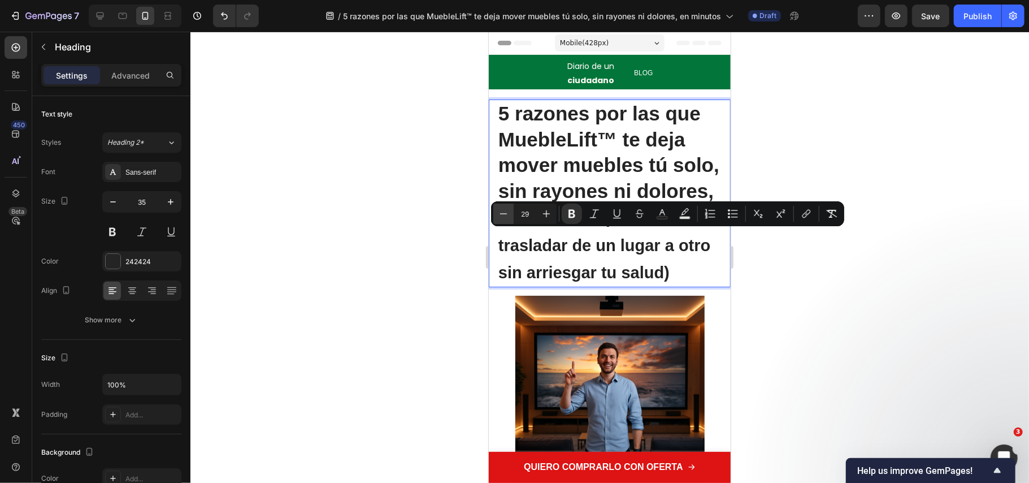
click at [508, 214] on icon "Editor contextual toolbar" at bounding box center [503, 213] width 11 height 11
click at [509, 214] on icon "Editor contextual toolbar" at bounding box center [503, 213] width 11 height 11
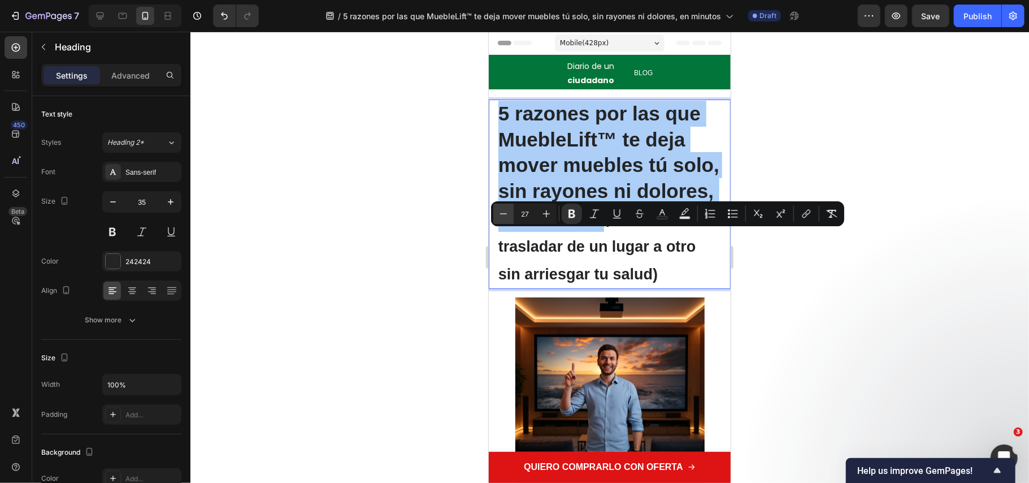
click at [510, 215] on button "Minus" at bounding box center [503, 213] width 20 height 20
click at [511, 215] on button "Minus" at bounding box center [503, 213] width 20 height 20
drag, startPoint x: 545, startPoint y: 214, endPoint x: 72, endPoint y: 200, distance: 472.7
click at [545, 214] on icon "Editor contextual toolbar" at bounding box center [546, 213] width 11 height 11
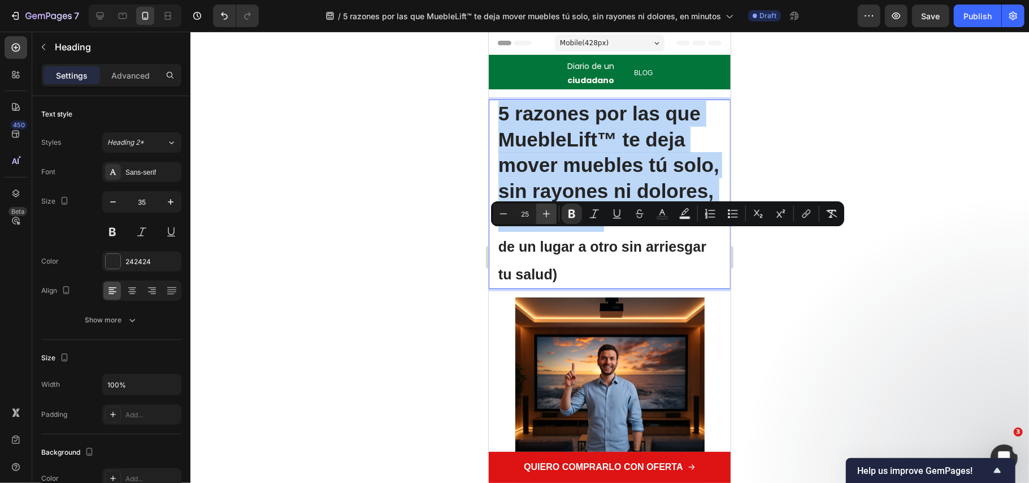
type input "26"
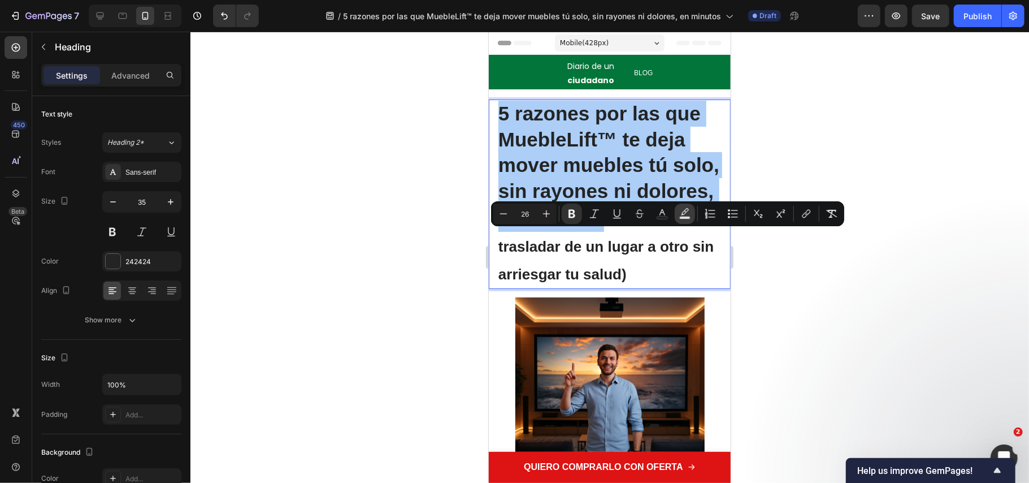
click at [686, 214] on icon "Editor contextual toolbar" at bounding box center [684, 213] width 11 height 11
type input "000000"
type input "77"
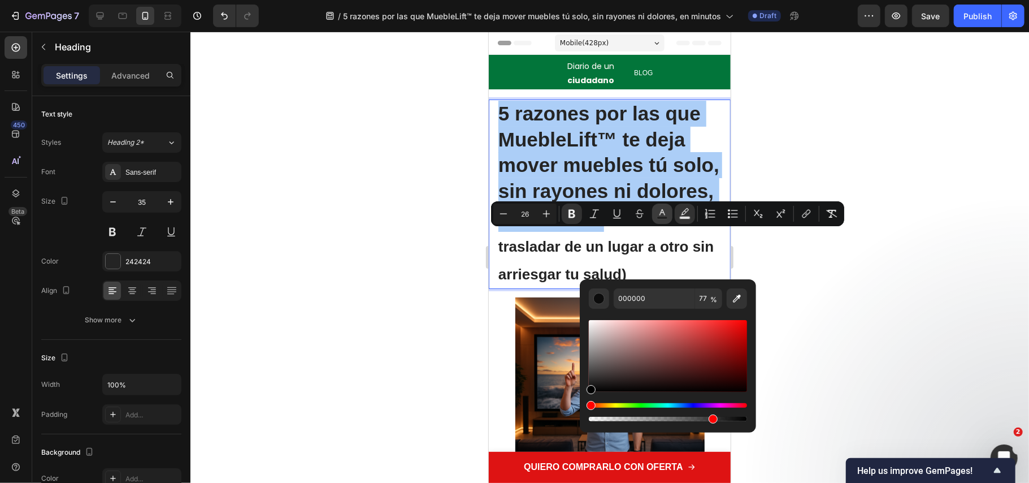
click at [659, 213] on icon "Editor contextual toolbar" at bounding box center [662, 213] width 11 height 11
type input "242424"
click at [738, 297] on icon "Editor contextual toolbar" at bounding box center [736, 298] width 11 height 11
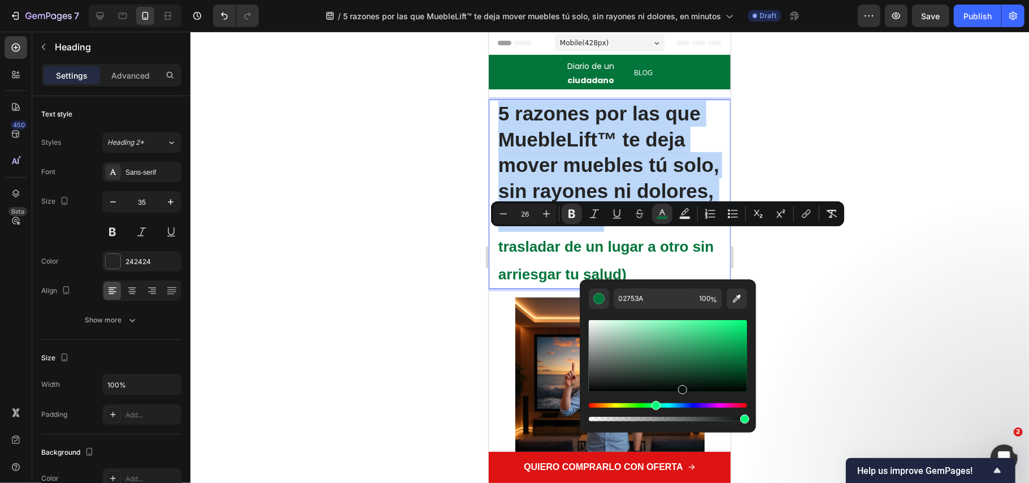
drag, startPoint x: 681, startPoint y: 387, endPoint x: 668, endPoint y: 400, distance: 18.8
click at [668, 400] on div "Editor contextual toolbar" at bounding box center [668, 371] width 158 height 106
type input "000000"
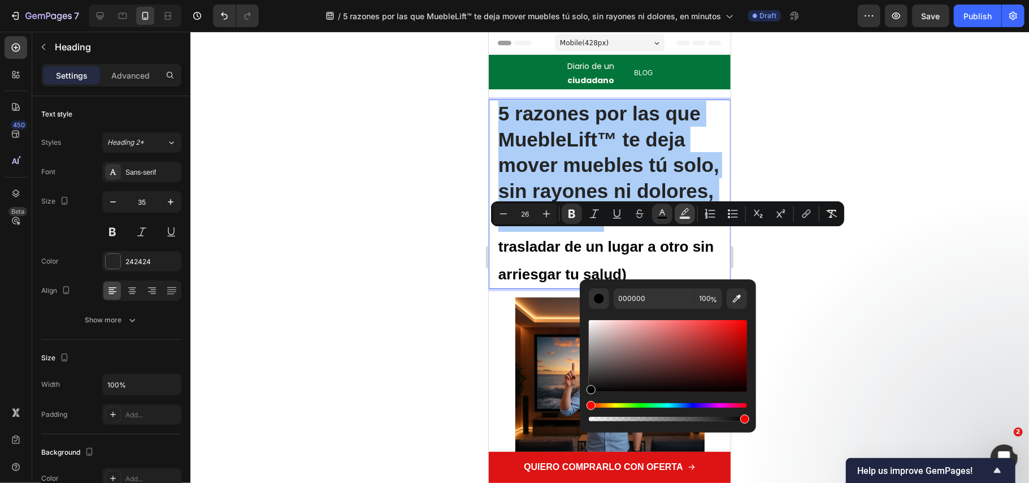
click at [681, 210] on icon "Editor contextual toolbar" at bounding box center [684, 213] width 11 height 11
click at [730, 297] on button "Editor contextual toolbar" at bounding box center [737, 298] width 20 height 20
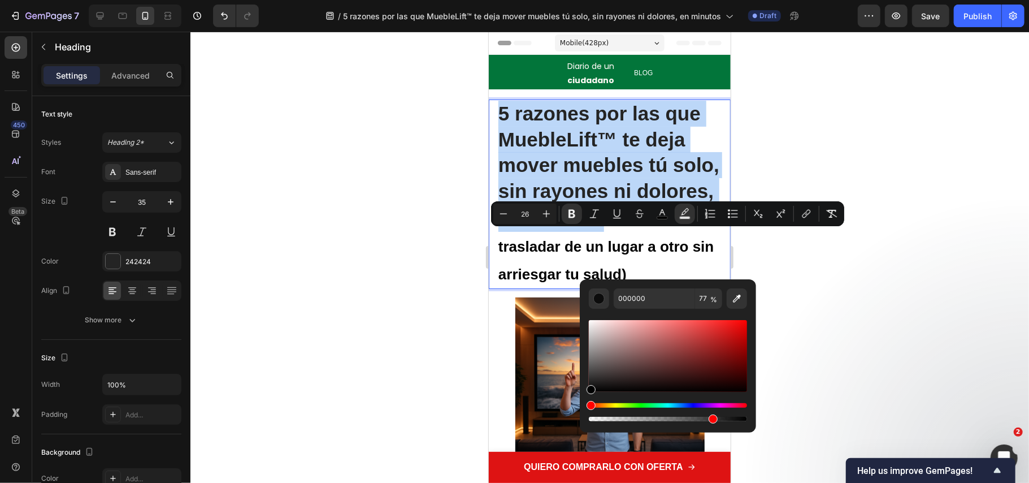
type input "02753A"
type input "100"
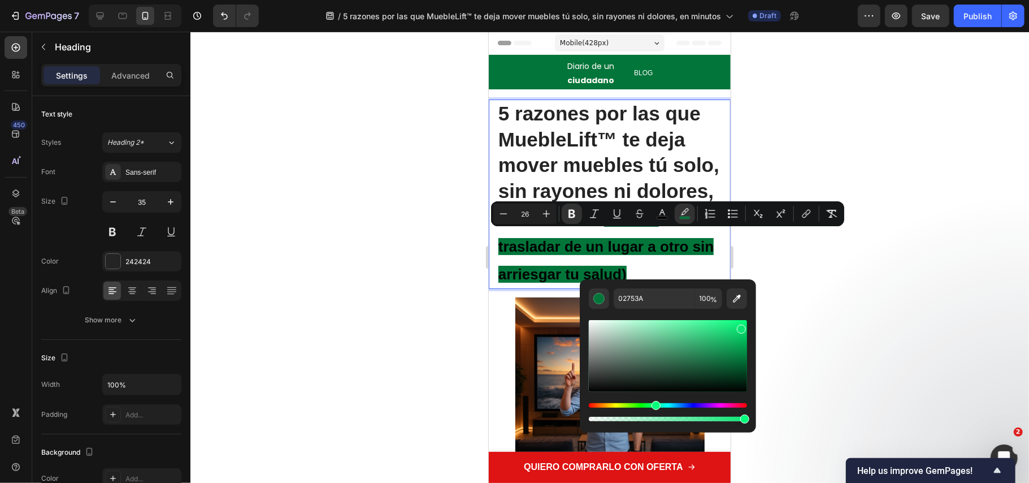
drag, startPoint x: 740, startPoint y: 348, endPoint x: 740, endPoint y: 326, distance: 22.1
click at [740, 326] on div "Editor contextual toolbar" at bounding box center [741, 328] width 9 height 9
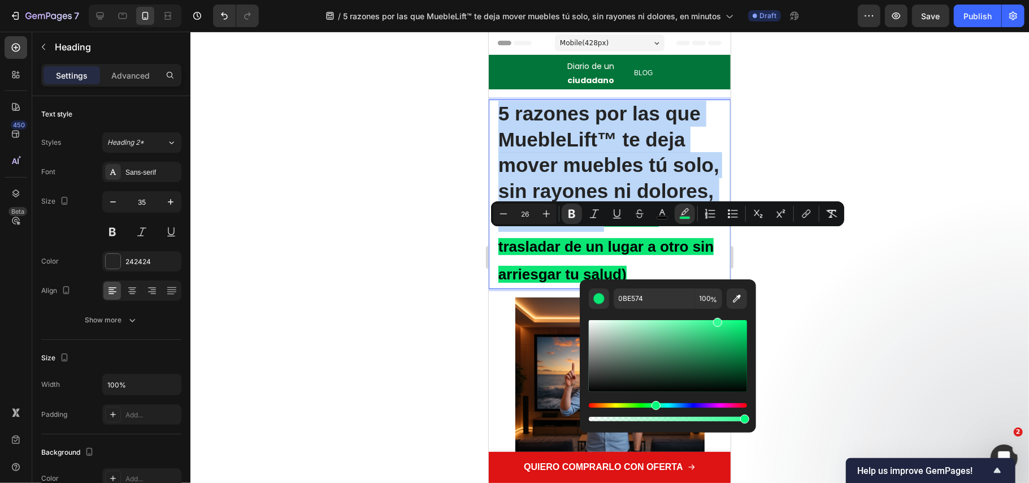
drag, startPoint x: 740, startPoint y: 326, endPoint x: 717, endPoint y: 315, distance: 26.1
click at [717, 315] on div "Editor contextual toolbar" at bounding box center [668, 366] width 158 height 115
type input "32FF95"
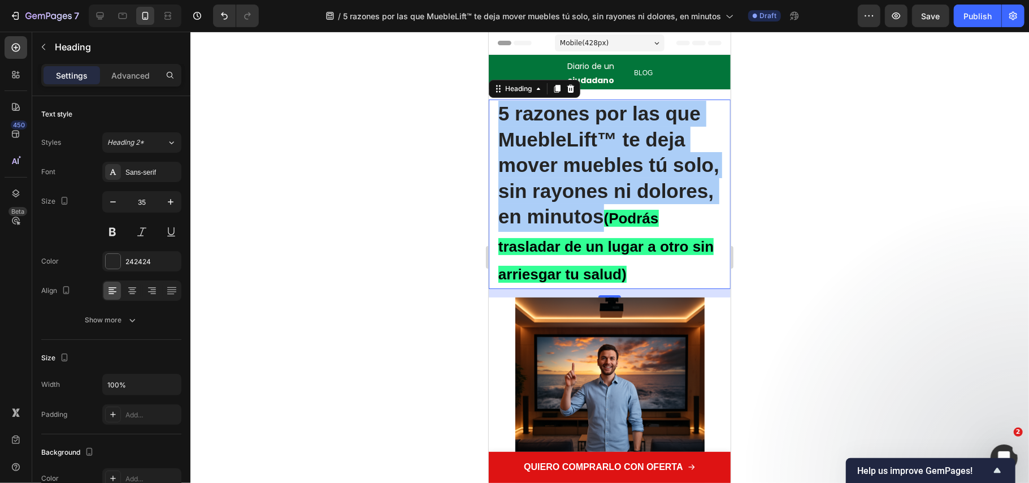
drag, startPoint x: 1206, startPoint y: 348, endPoint x: 1176, endPoint y: 345, distance: 29.5
click at [747, 258] on div at bounding box center [609, 257] width 839 height 451
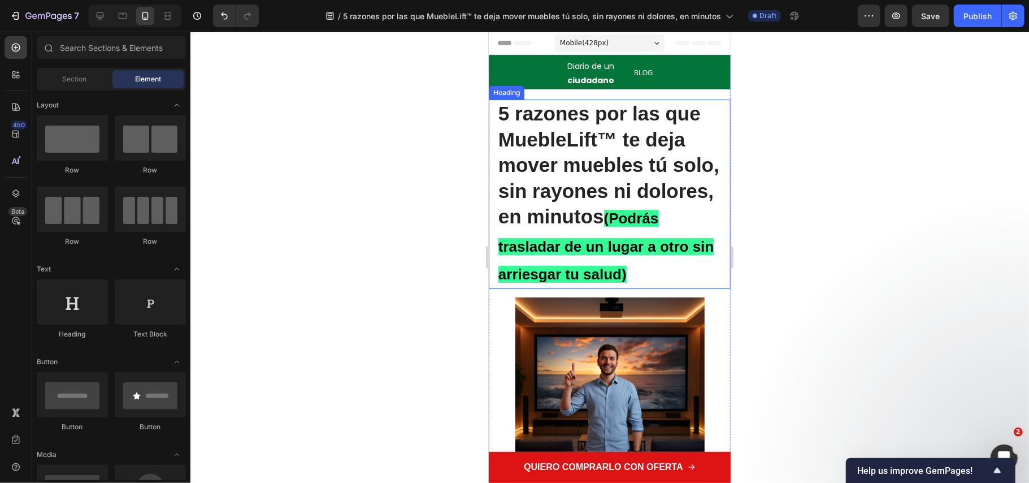
click at [632, 263] on strong "Rich Text Editor. Editing area: main" at bounding box center [629, 272] width 6 height 22
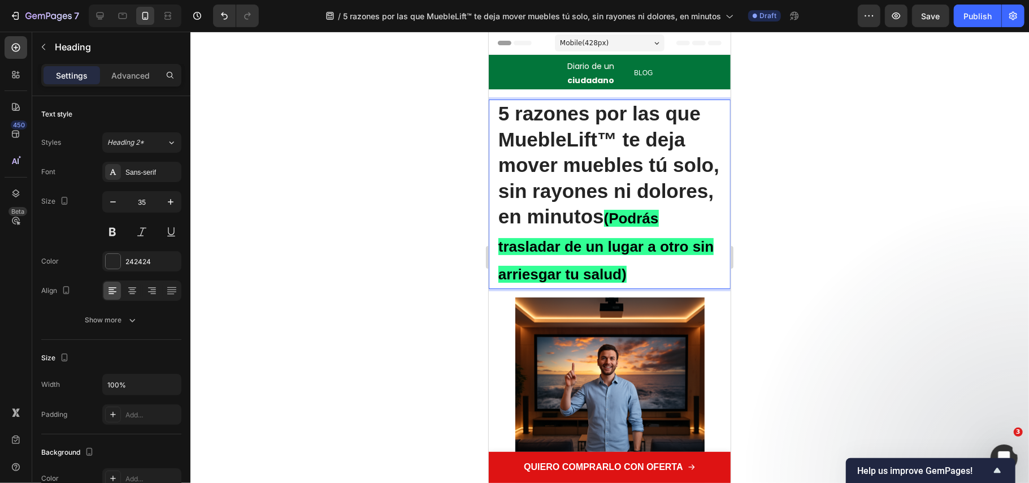
click at [632, 271] on strong "Rich Text Editor. Editing area: main" at bounding box center [629, 272] width 6 height 22
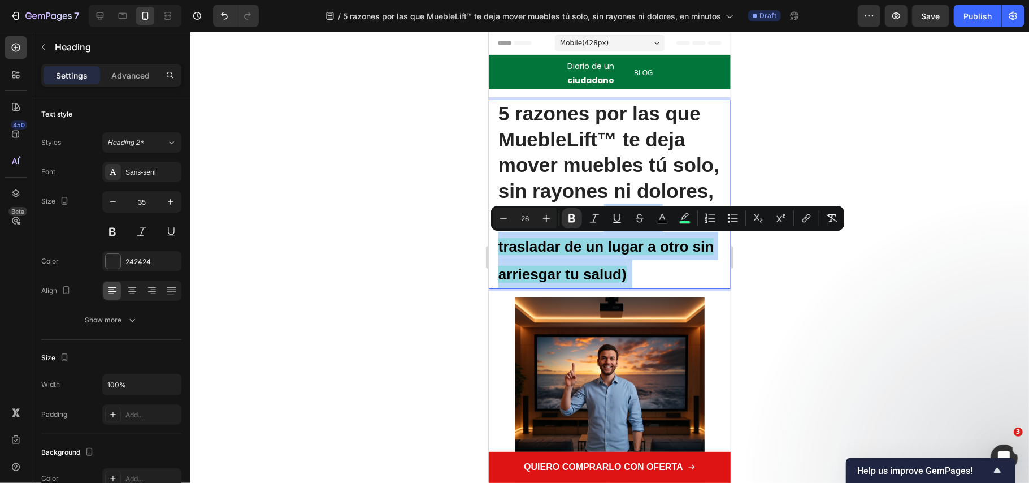
drag, startPoint x: 701, startPoint y: 270, endPoint x: 495, endPoint y: 240, distance: 207.9
click at [495, 240] on div "5 razones por las que MuebleLift™ te deja mover muebles tú solo, sin rayones ni…" at bounding box center [609, 193] width 242 height 189
click at [685, 214] on icon "Editor contextual toolbar" at bounding box center [684, 218] width 11 height 11
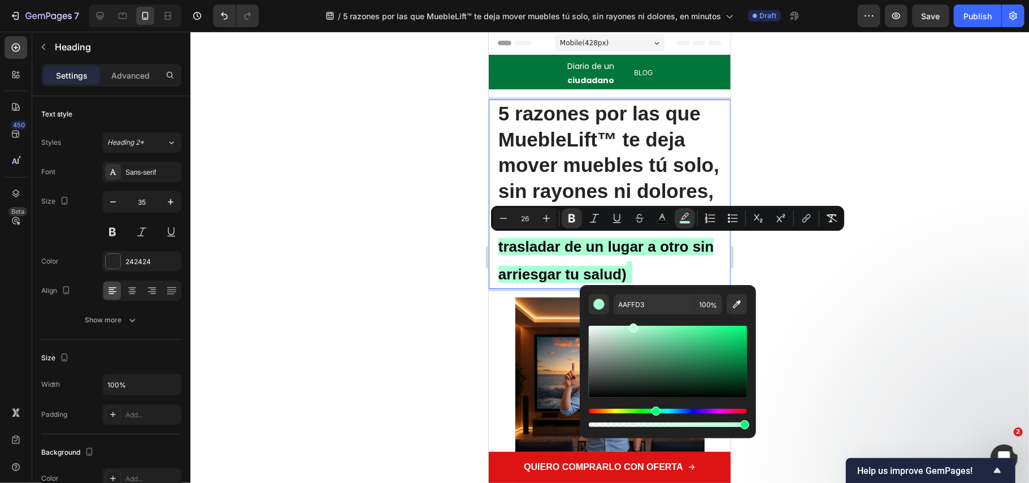
type input "BAFFDB"
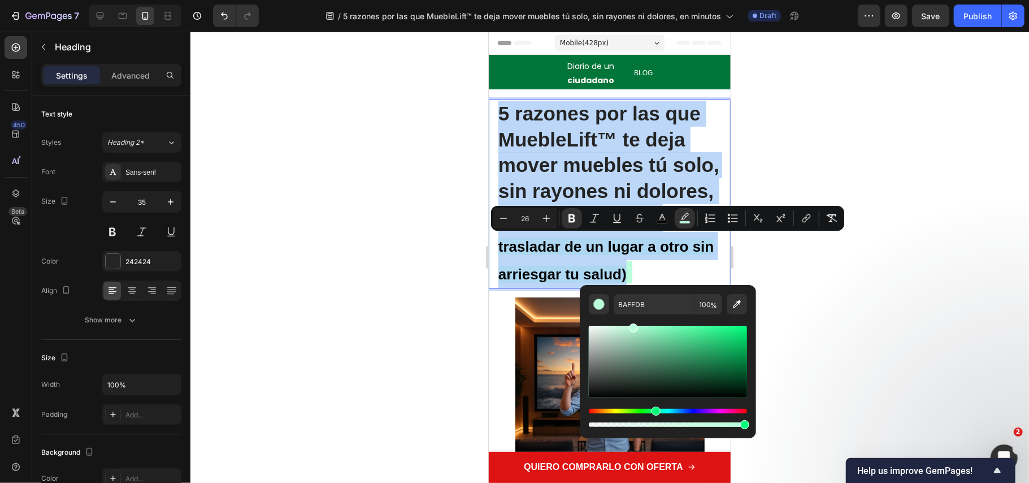
drag, startPoint x: 694, startPoint y: 327, endPoint x: 633, endPoint y: 318, distance: 61.7
click at [633, 318] on div "Editor contextual toolbar" at bounding box center [668, 371] width 158 height 115
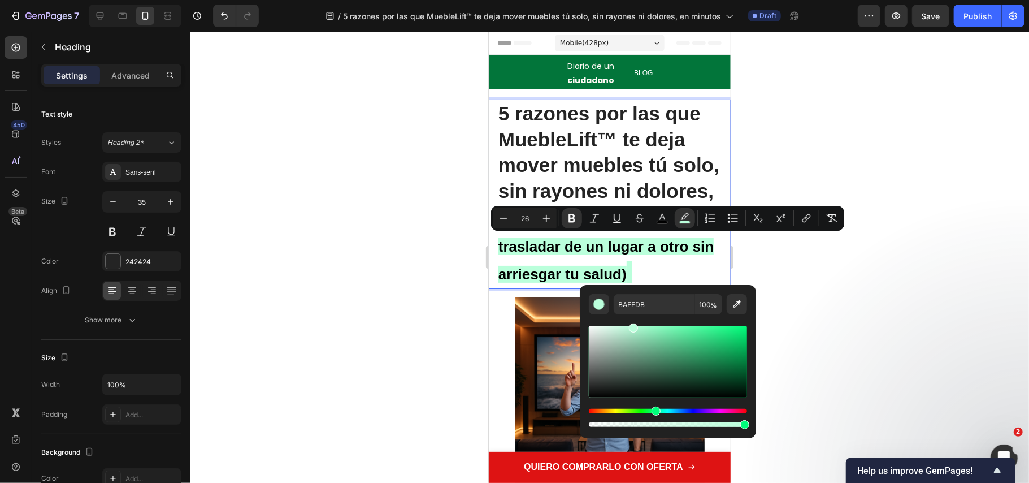
click at [830, 323] on div at bounding box center [609, 257] width 839 height 451
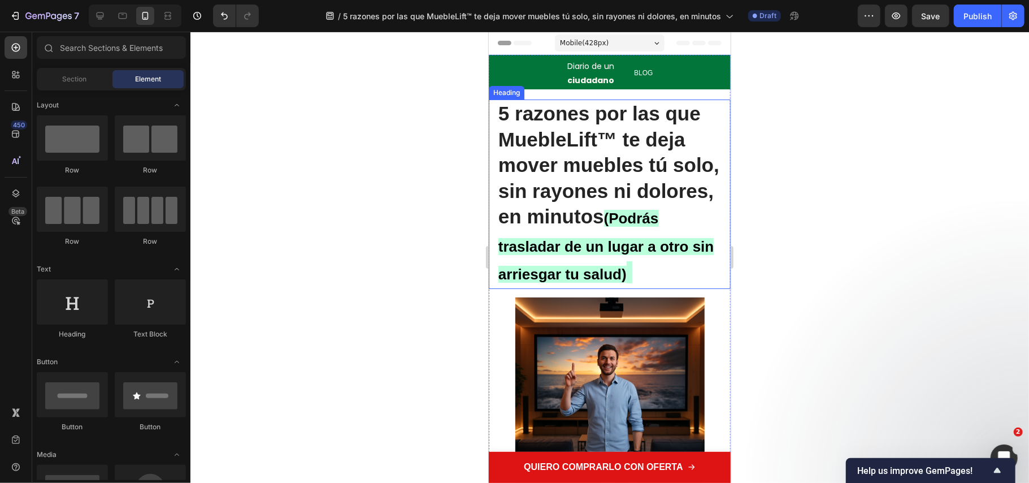
click at [618, 264] on strong "(Podrás trasladar de un lugar a otro sin arriesgar tu salud)" at bounding box center [605, 245] width 215 height 73
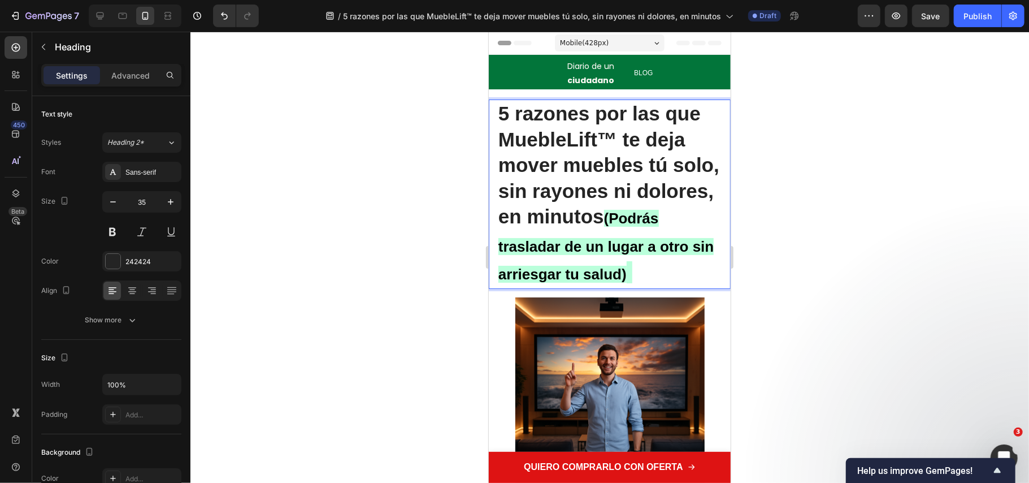
click at [669, 271] on strong "(Podrás trasladar de un lugar a otro sin arriesgar tu salud)" at bounding box center [605, 245] width 215 height 73
click at [320, 227] on div at bounding box center [609, 257] width 839 height 451
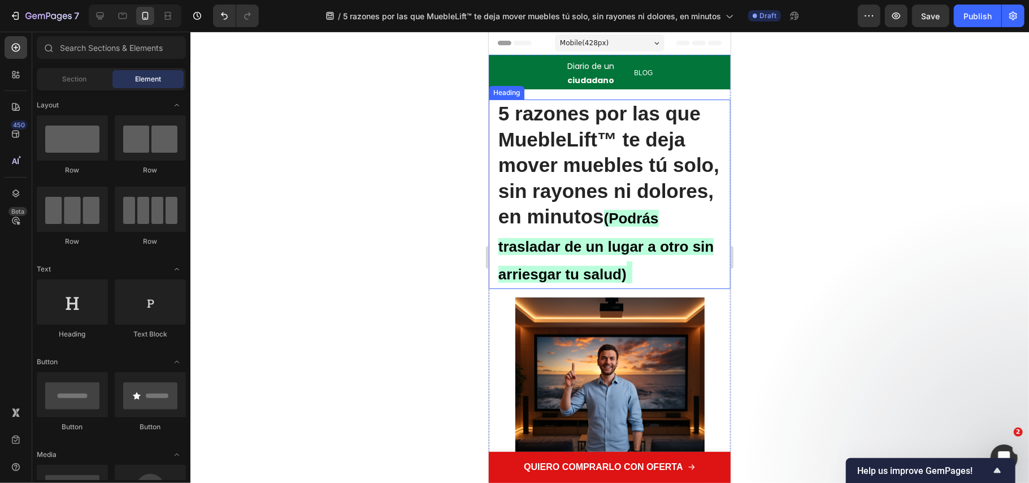
click at [668, 265] on strong "(Podrás trasladar de un lugar a otro sin arriesgar tu salud)" at bounding box center [605, 245] width 215 height 73
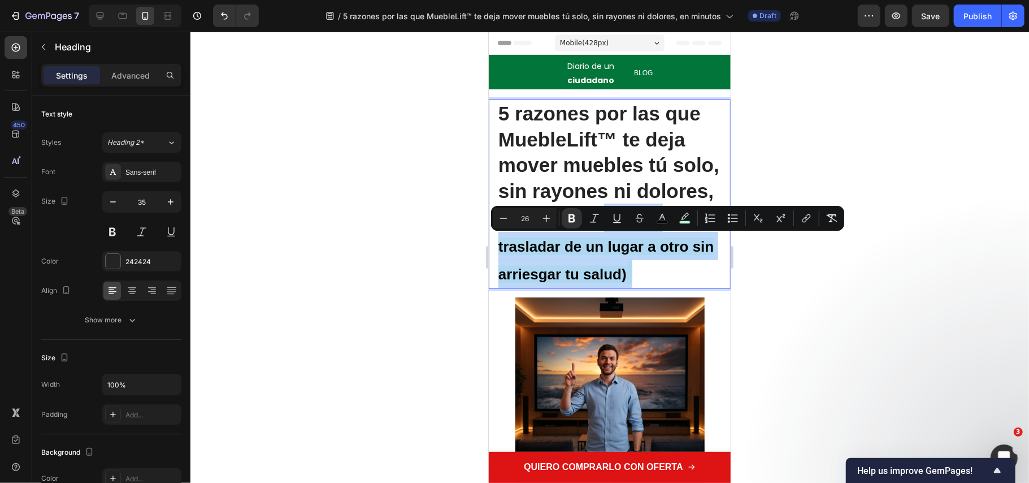
drag, startPoint x: 696, startPoint y: 268, endPoint x: 484, endPoint y: 246, distance: 213.7
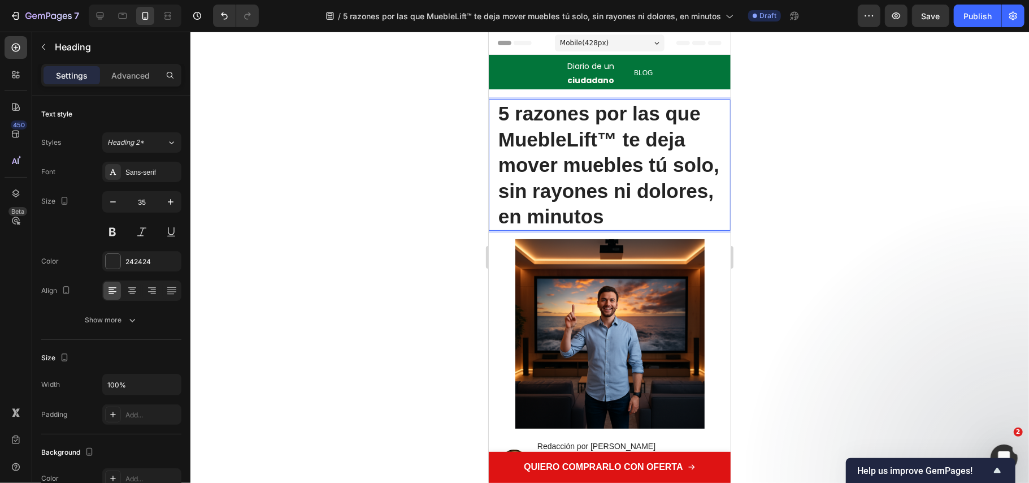
click at [771, 257] on div at bounding box center [609, 257] width 839 height 451
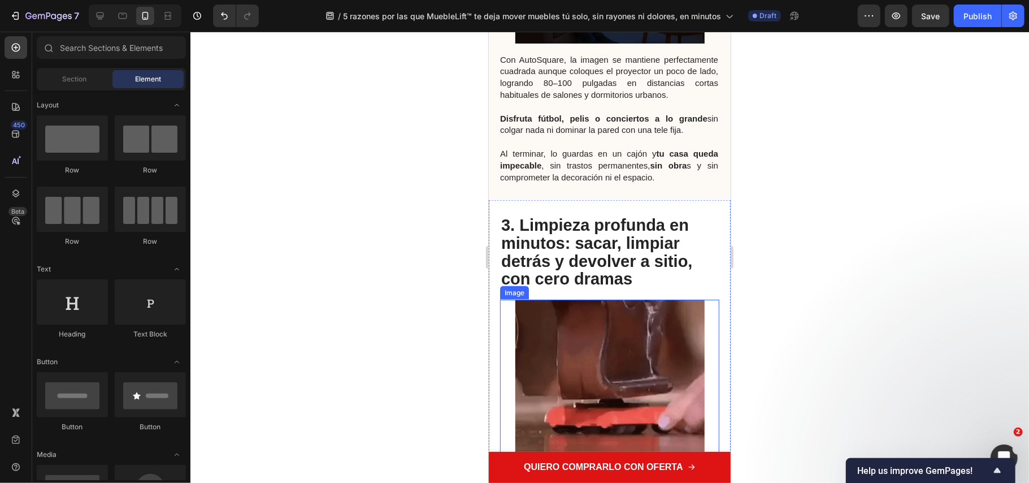
scroll to position [1055, 0]
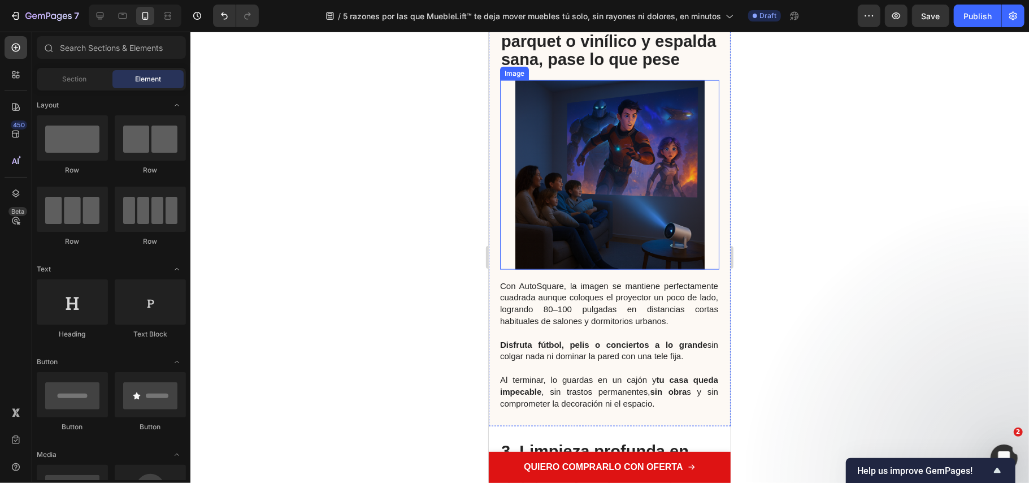
click at [570, 202] on img at bounding box center [609, 174] width 189 height 189
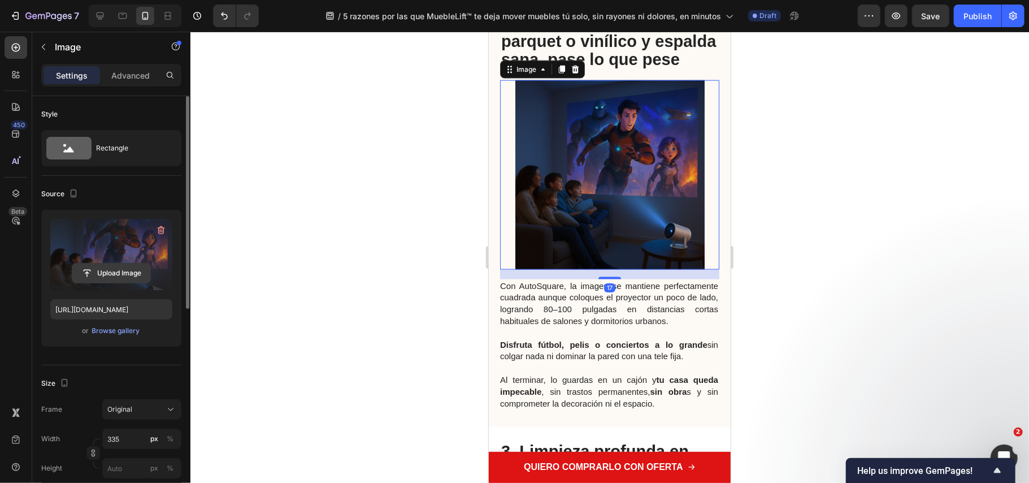
click at [116, 274] on input "file" at bounding box center [111, 272] width 78 height 19
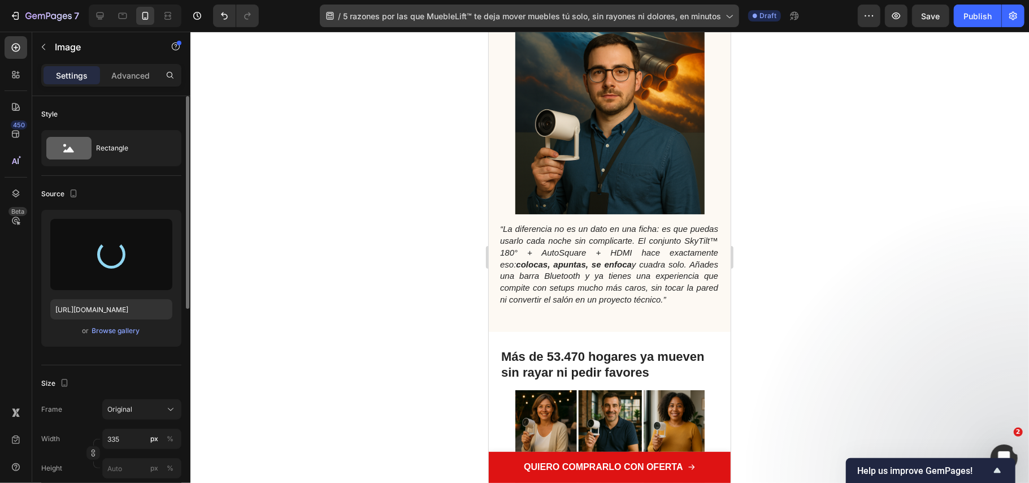
scroll to position [2562, 0]
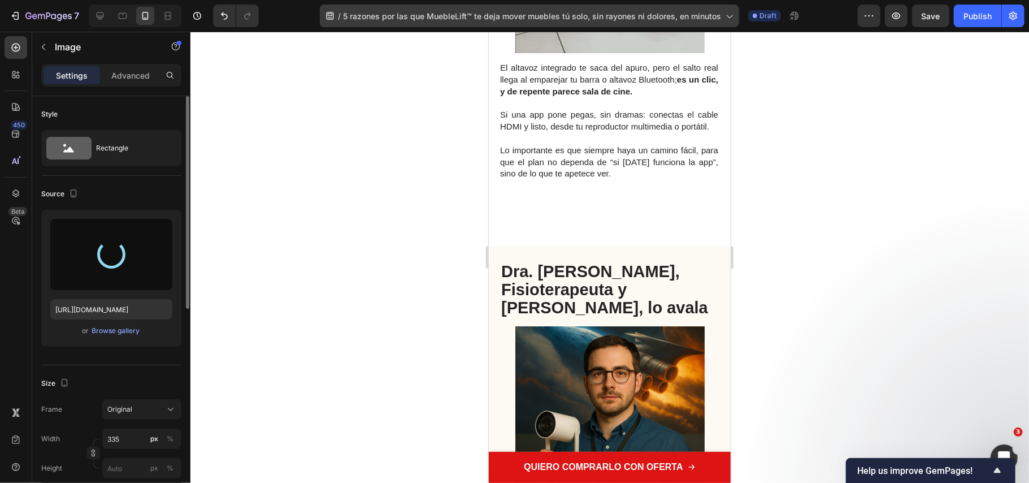
type input "https://cdn.shopify.com/s/files/1/0686/9916/0809/files/gempages_536292980345013…"
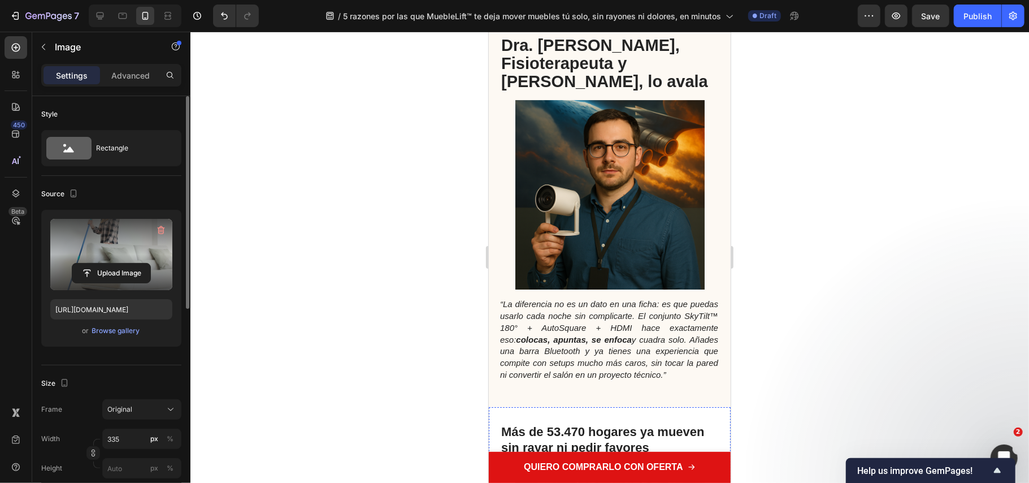
scroll to position [2713, 0]
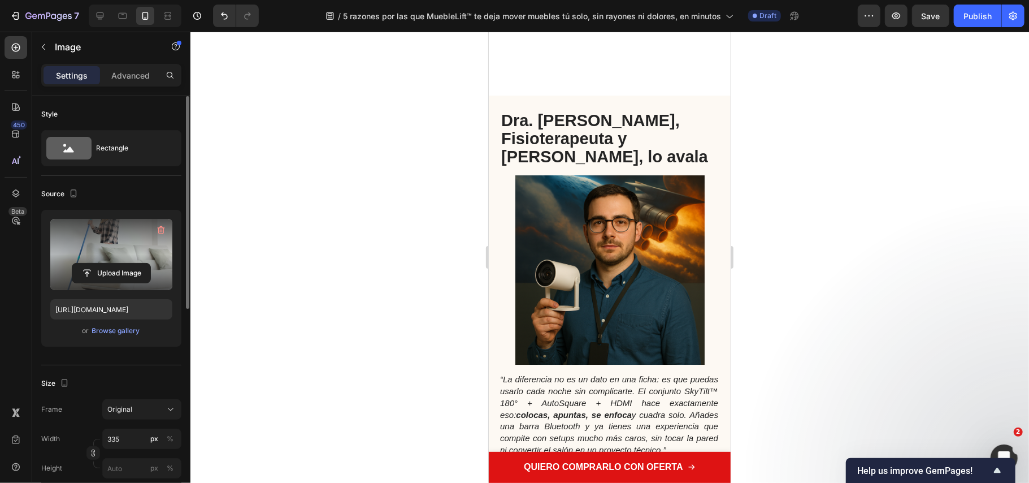
click at [613, 273] on img at bounding box center [609, 269] width 189 height 189
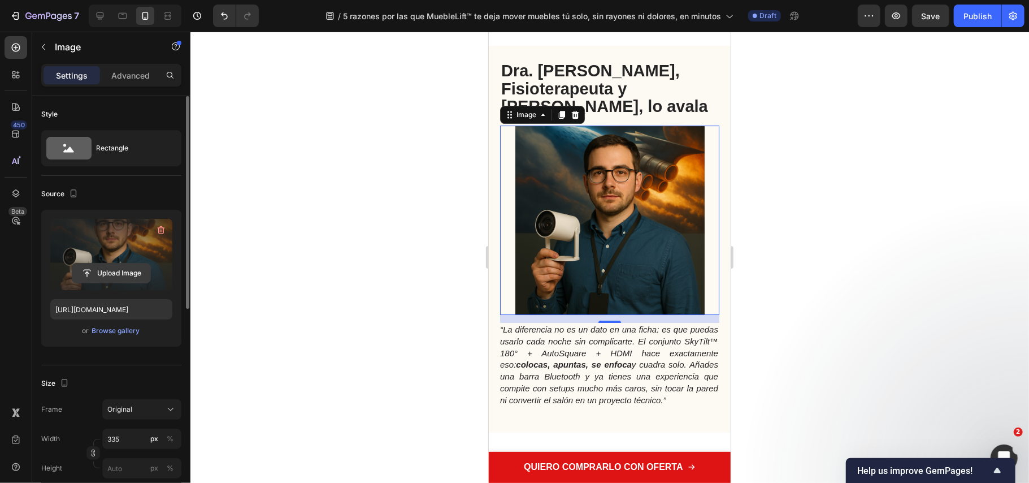
click at [118, 279] on input "file" at bounding box center [111, 272] width 78 height 19
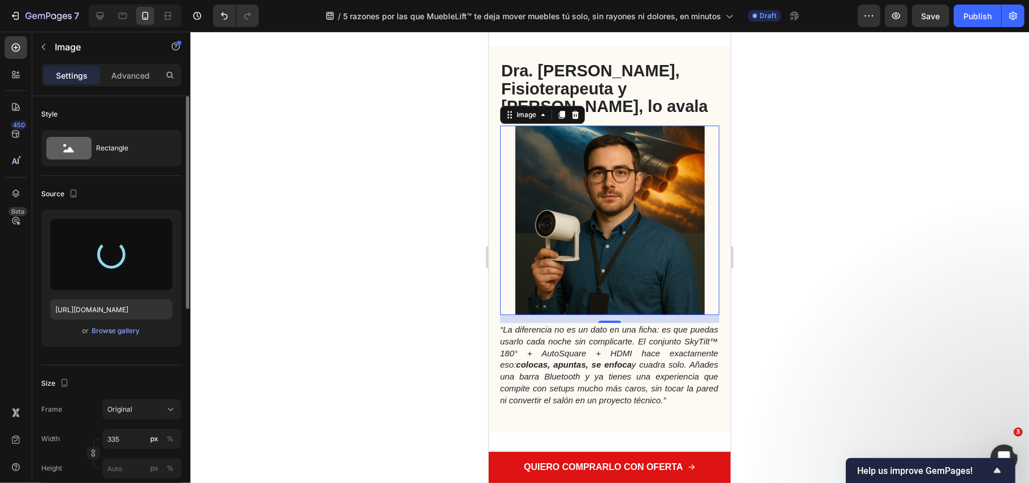
type input "https://cdn.shopify.com/s/files/1/0686/9916/0809/files/gempages_536292980345013…"
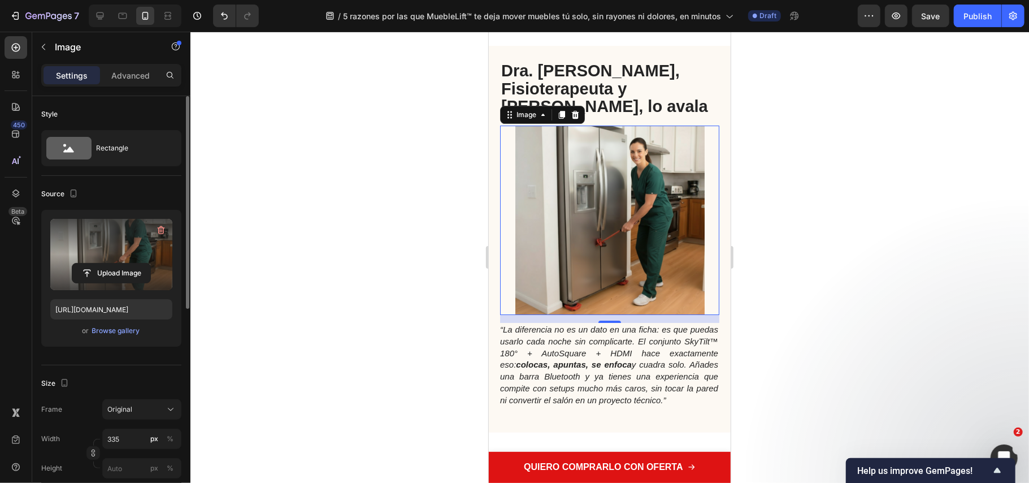
click at [789, 304] on div at bounding box center [609, 257] width 839 height 451
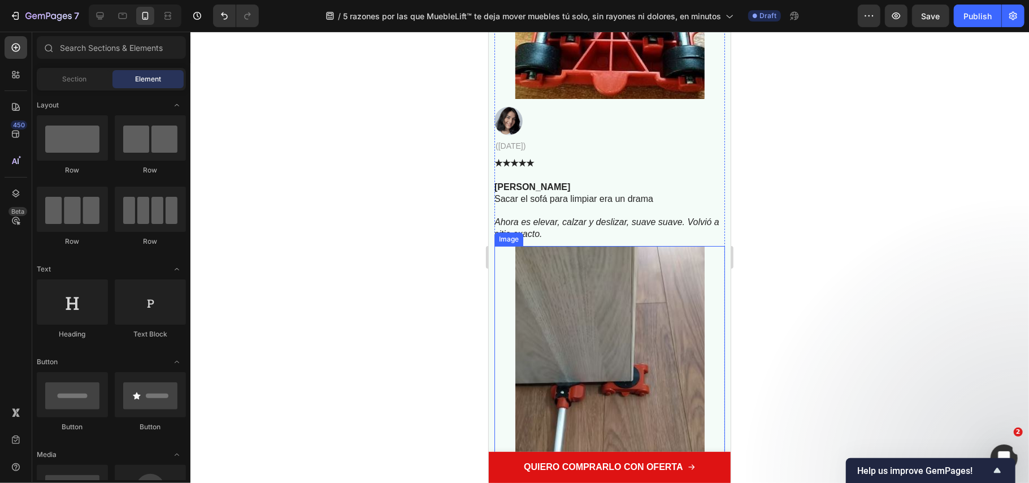
scroll to position [6255, 0]
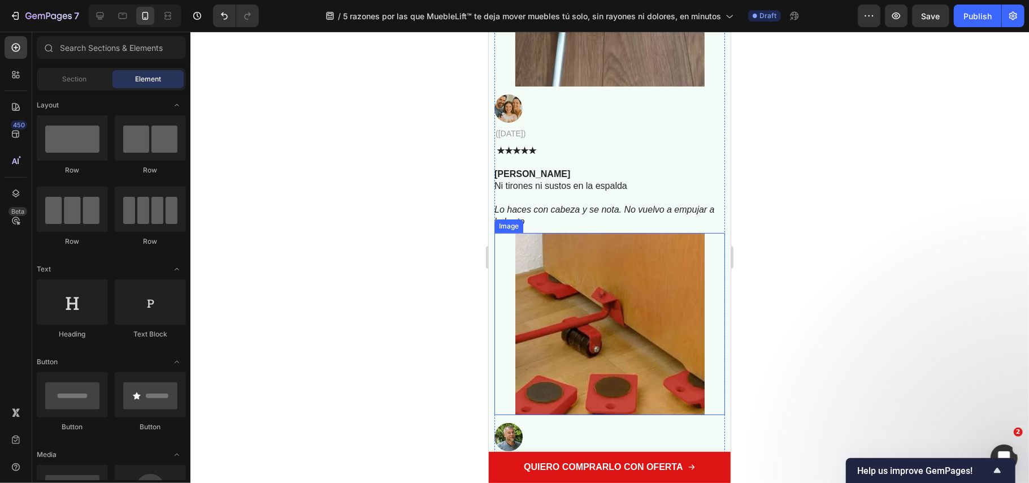
click at [610, 294] on img at bounding box center [609, 322] width 189 height 181
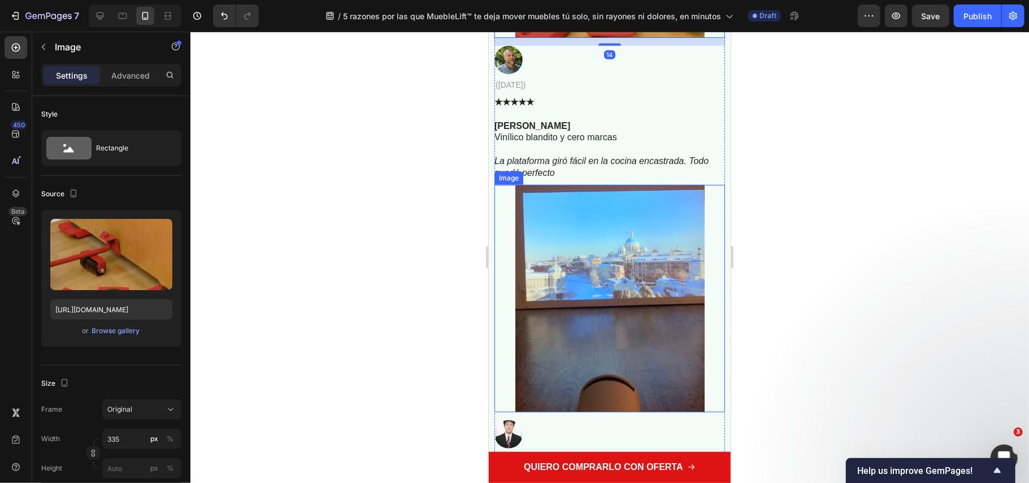
scroll to position [6858, 0]
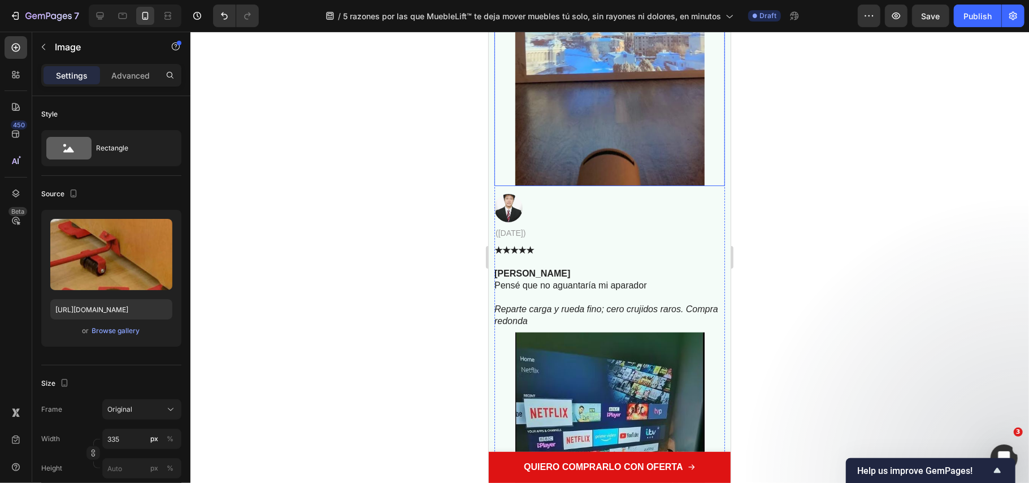
click at [545, 131] on img at bounding box center [609, 71] width 189 height 227
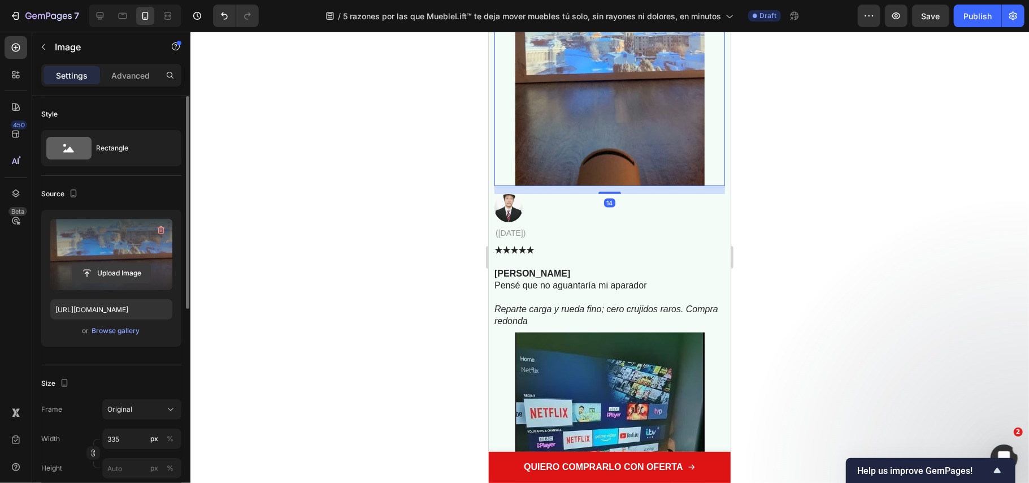
click at [144, 267] on input "file" at bounding box center [111, 272] width 78 height 19
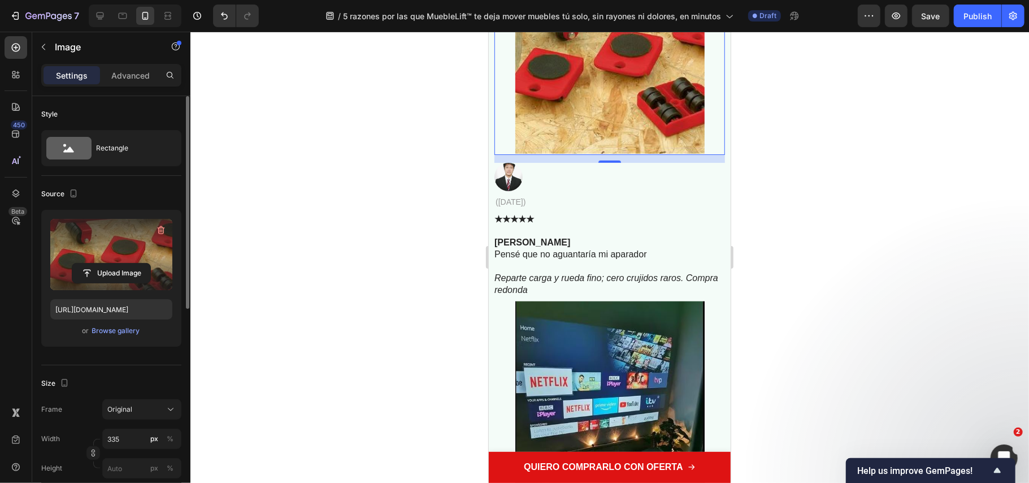
type input "https://cdn.shopify.com/s/files/1/0686/9916/0809/files/gempages_536292980345013…"
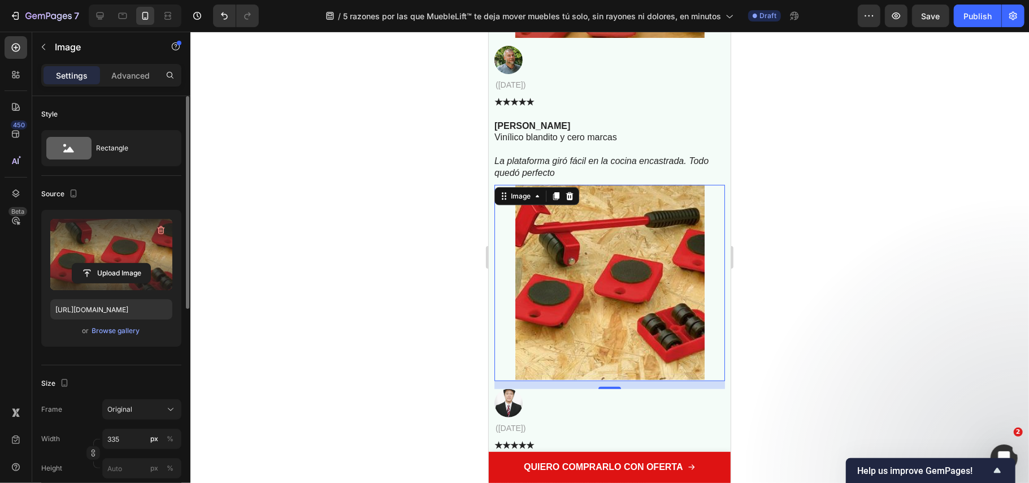
click at [372, 196] on div at bounding box center [609, 257] width 839 height 451
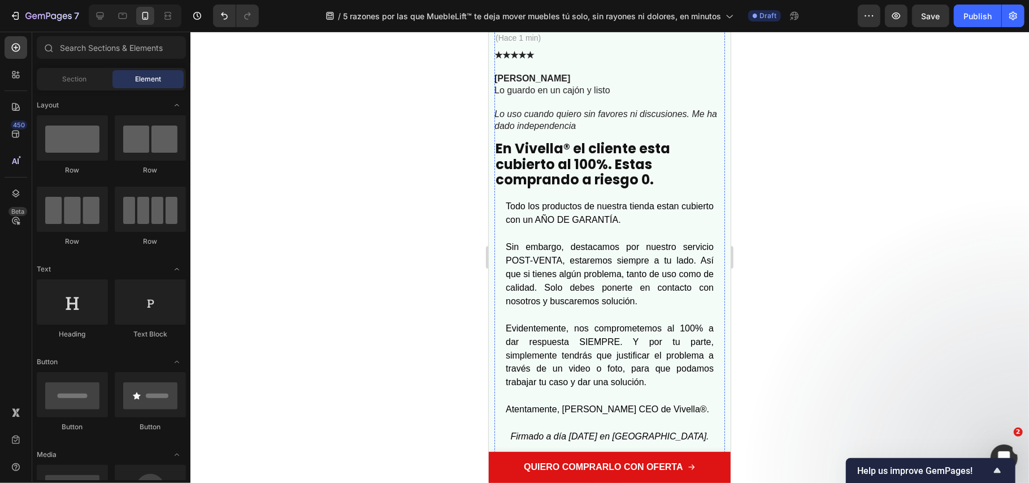
scroll to position [7084, 0]
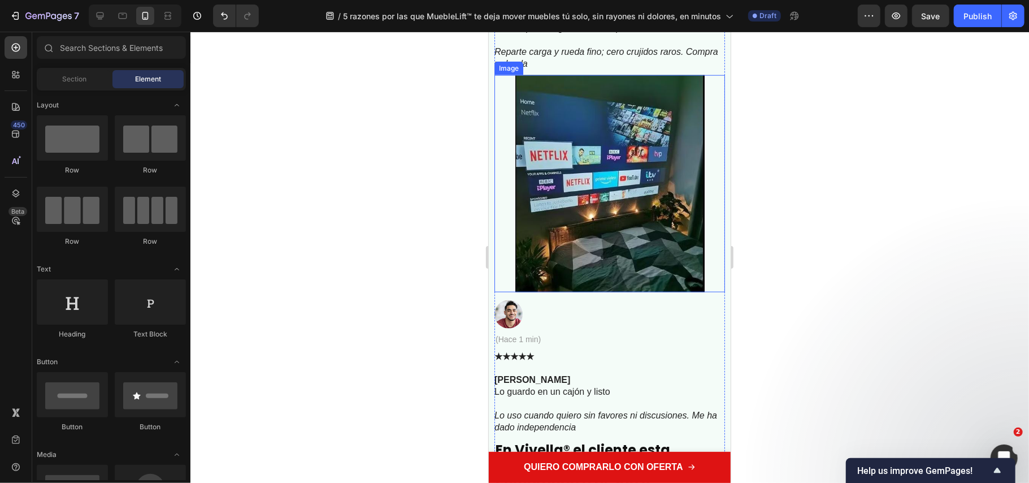
click at [617, 219] on img at bounding box center [609, 183] width 189 height 216
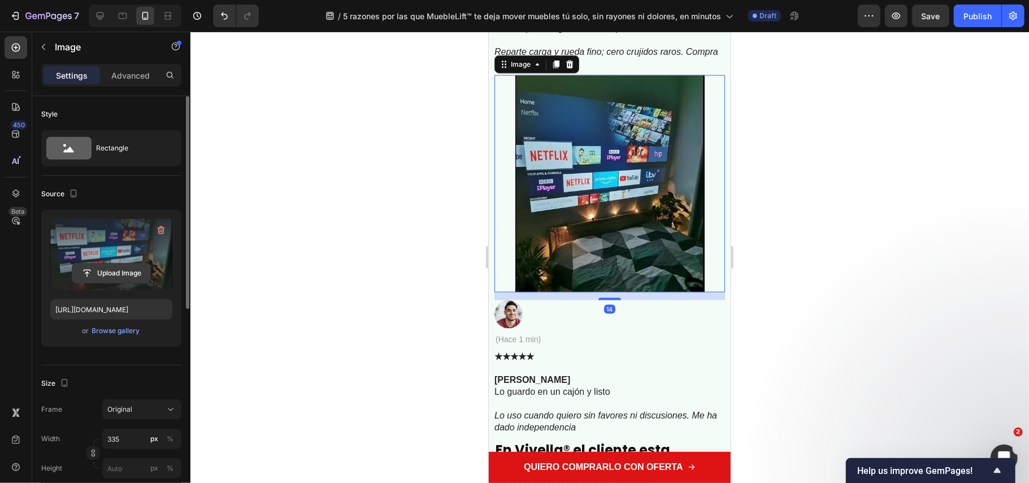
click at [131, 274] on input "file" at bounding box center [111, 272] width 78 height 19
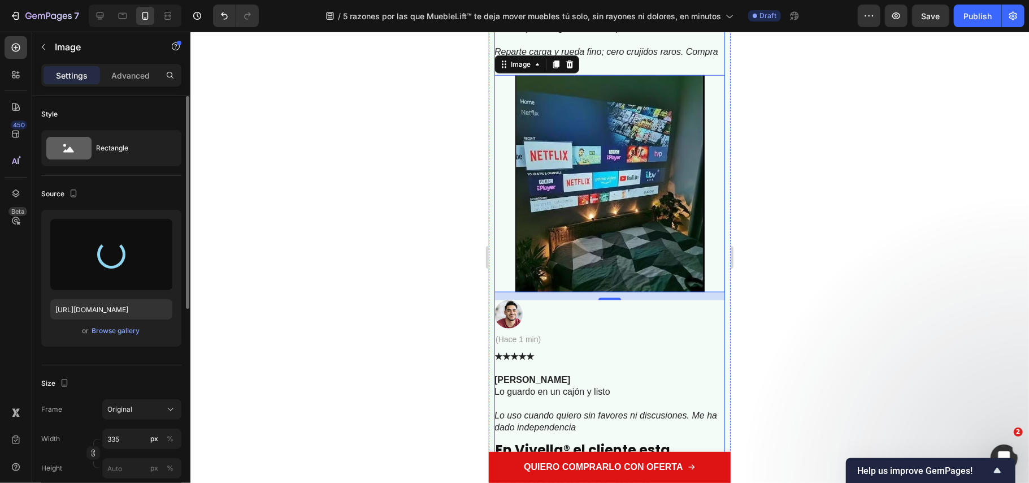
scroll to position [7009, 0]
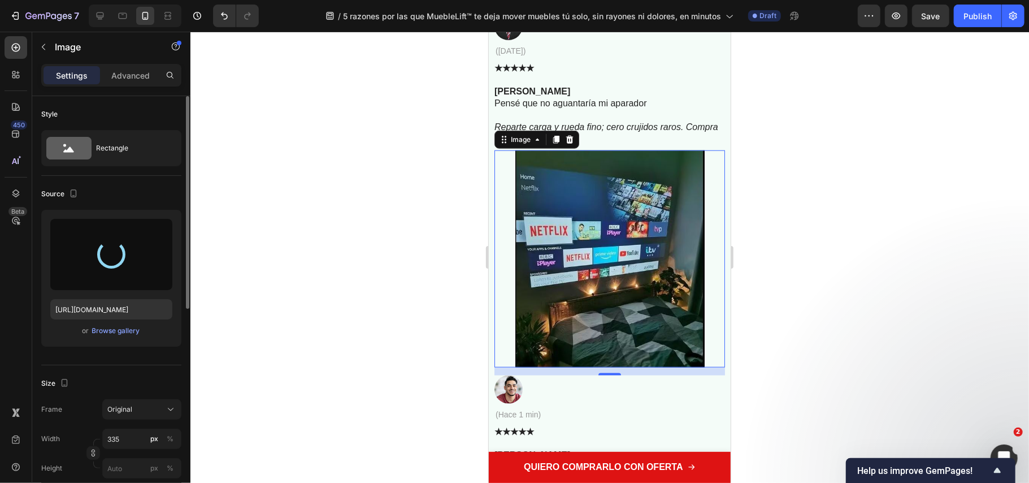
type input "https://cdn.shopify.com/s/files/1/0686/9916/0809/files/gempages_536292980345013…"
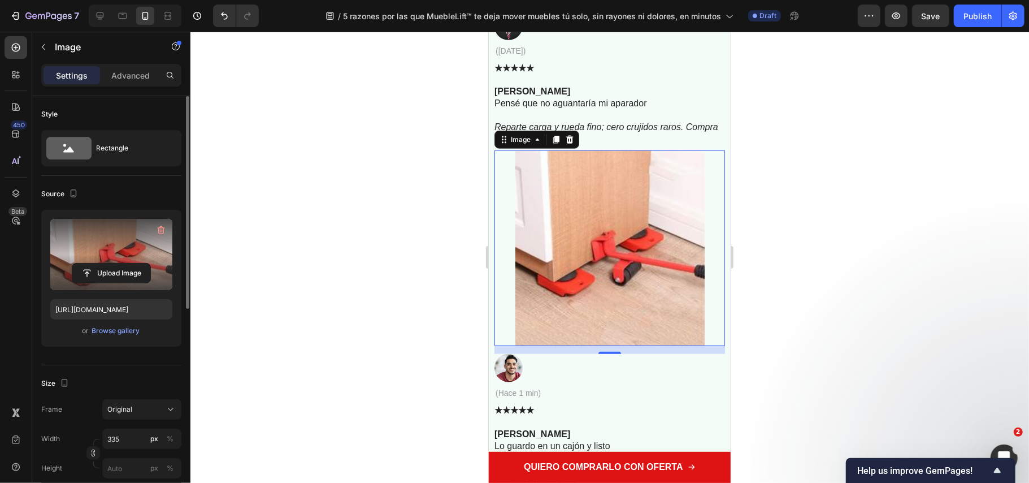
click at [814, 291] on div at bounding box center [609, 257] width 839 height 451
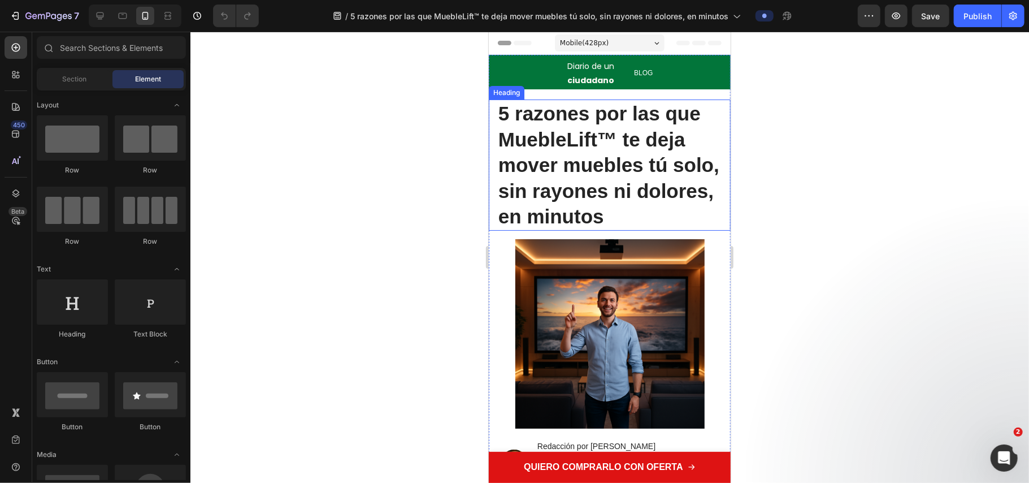
click at [701, 189] on div at bounding box center [609, 257] width 839 height 451
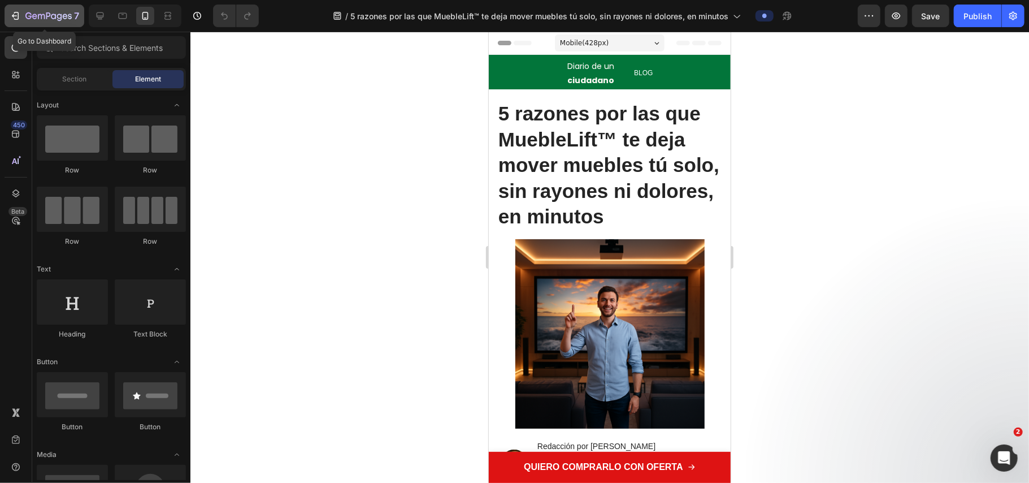
click at [55, 20] on icon "button" at bounding box center [48, 17] width 46 height 10
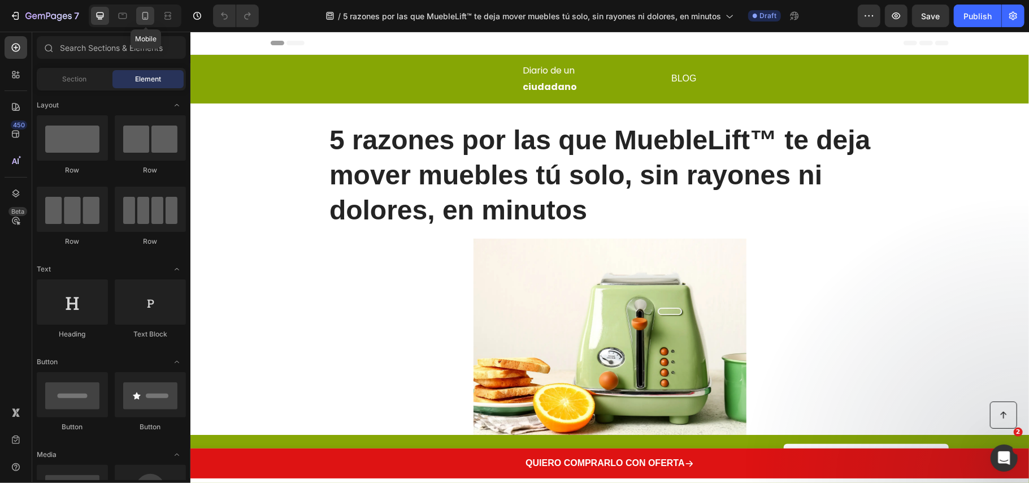
click at [148, 20] on icon at bounding box center [145, 15] width 11 height 11
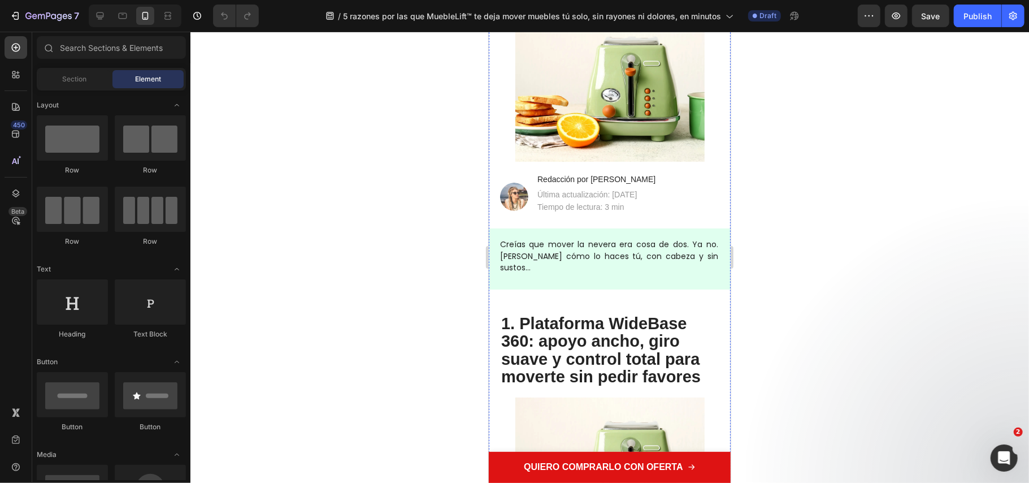
scroll to position [376, 0]
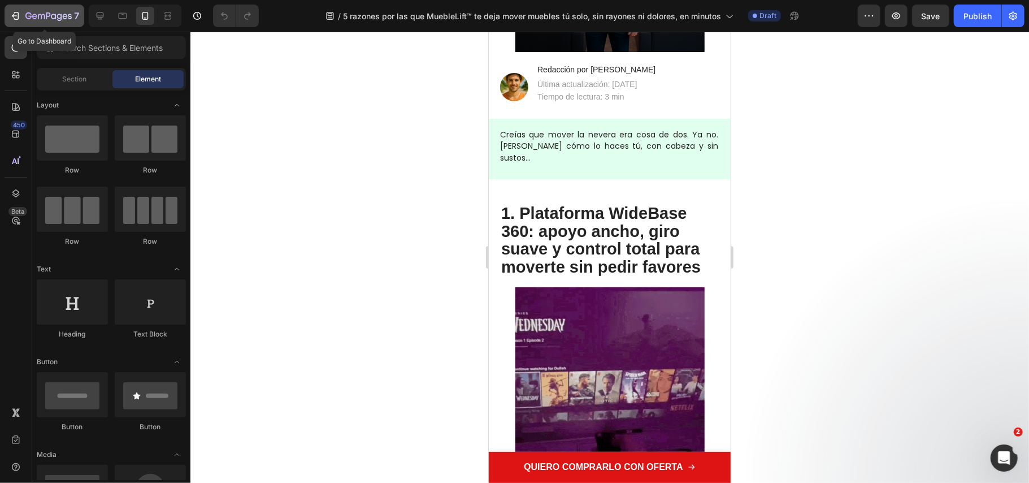
click at [33, 19] on icon "button" at bounding box center [48, 17] width 46 height 10
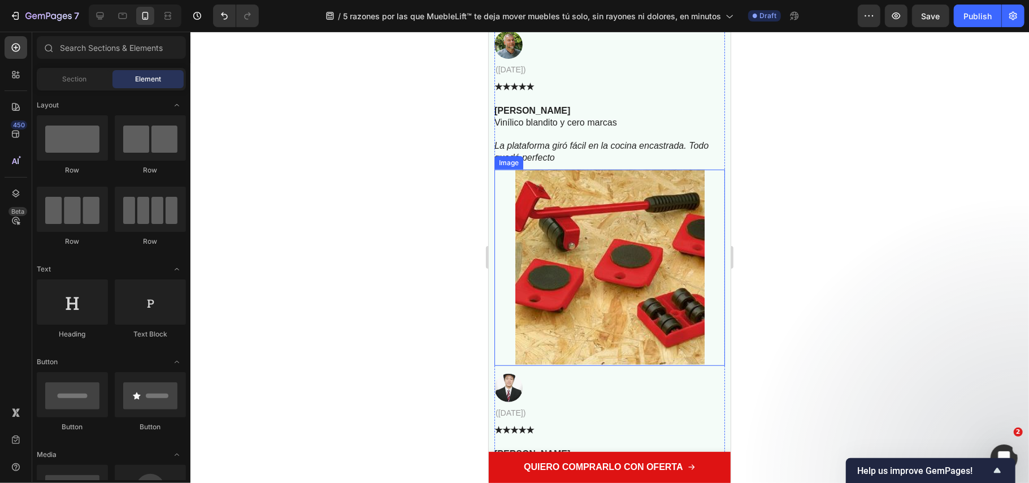
scroll to position [6330, 0]
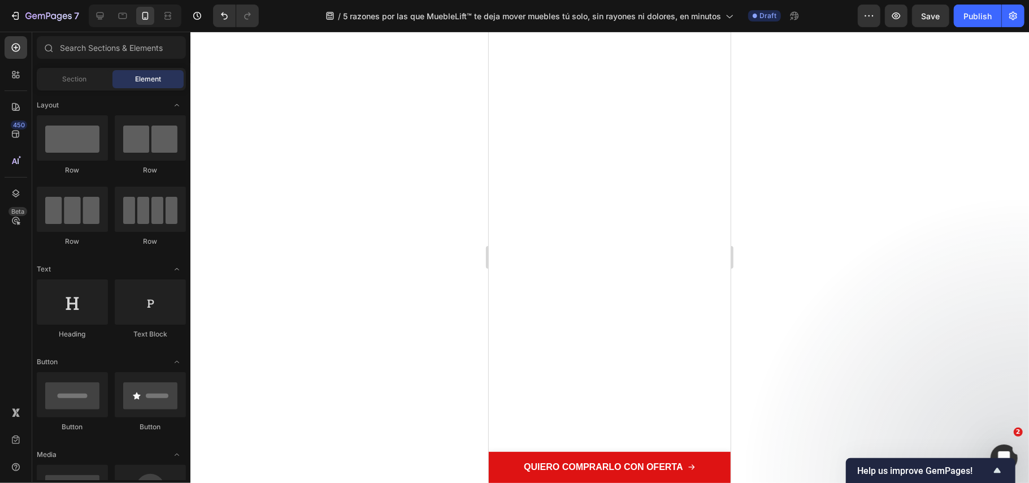
drag, startPoint x: 725, startPoint y: 374, endPoint x: 1229, endPoint y: 98, distance: 574.7
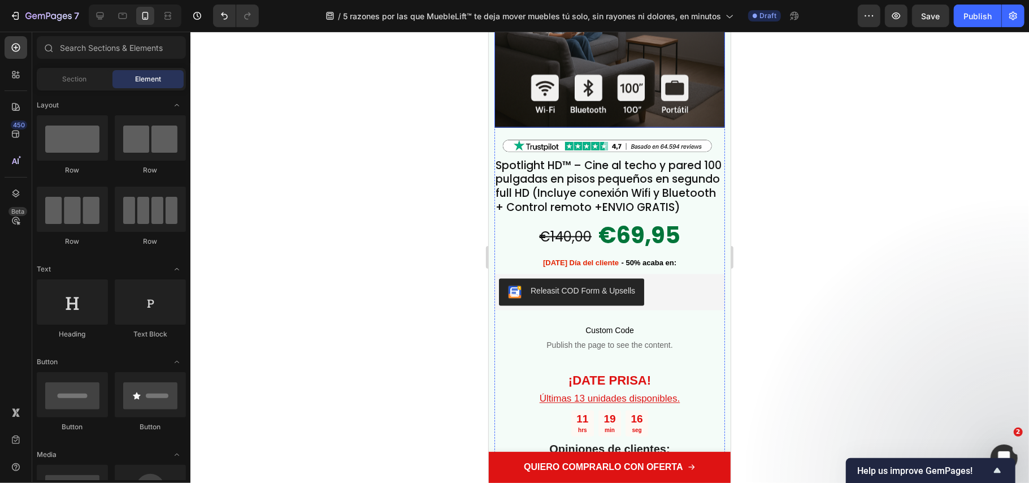
scroll to position [4296, 0]
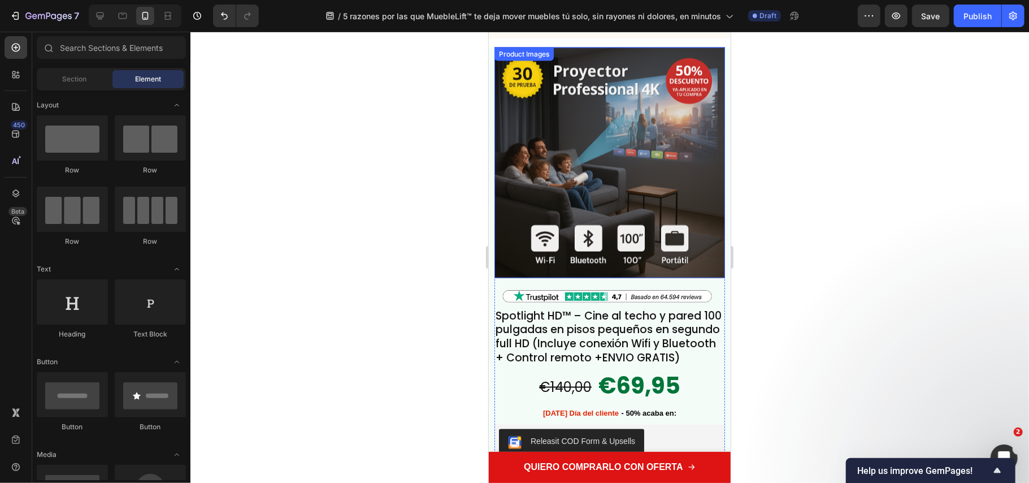
click at [577, 169] on img at bounding box center [609, 162] width 231 height 231
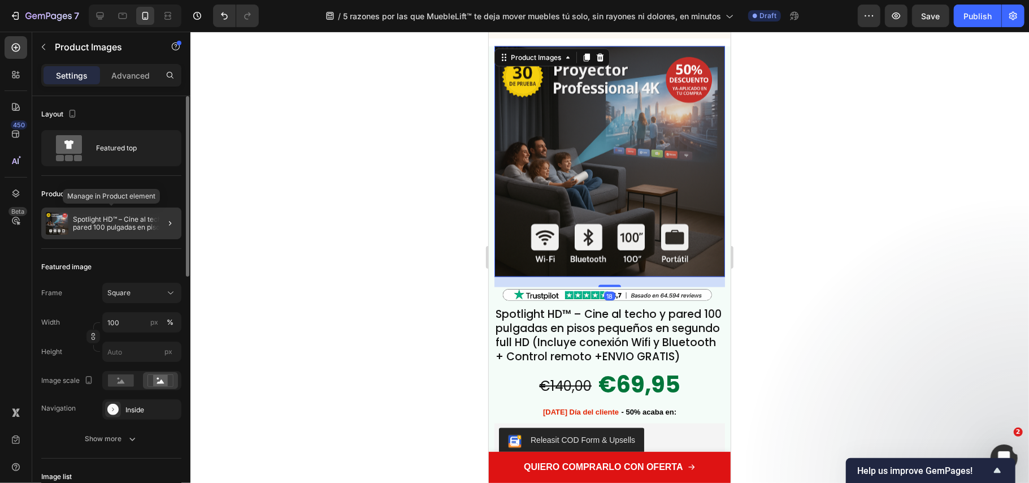
click at [127, 223] on p "Spotlight HD™ – Cine al techo y pared 100 pulgadas en pisos pequeños en segundo…" at bounding box center [125, 223] width 104 height 16
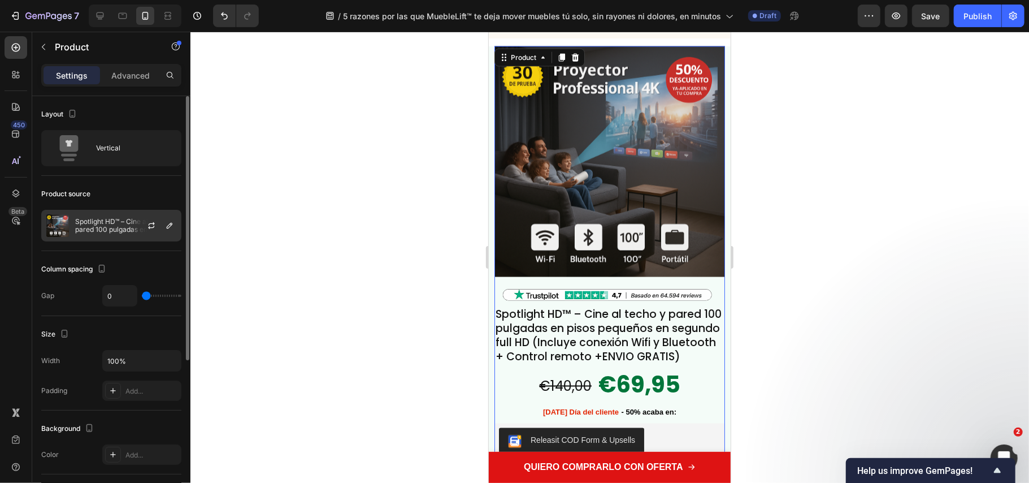
click at [132, 222] on div at bounding box center [156, 225] width 50 height 31
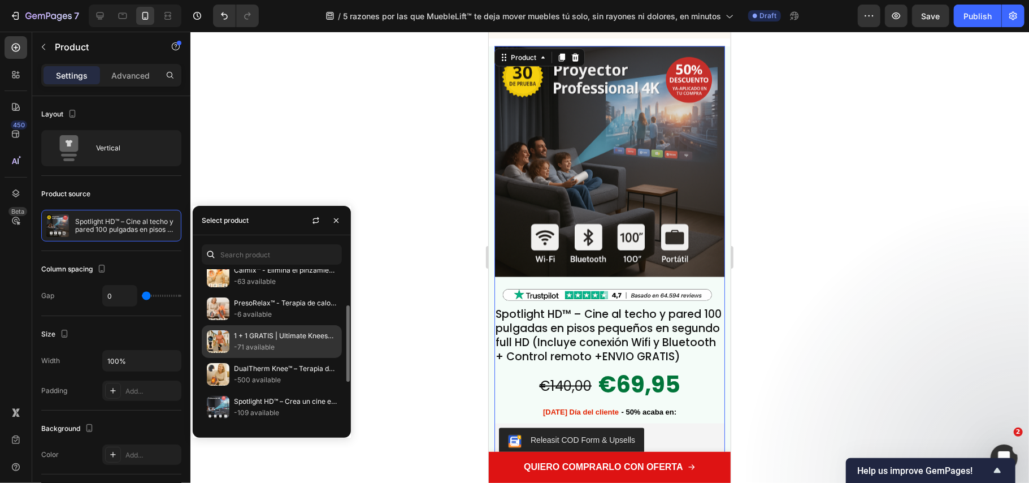
scroll to position [150, 0]
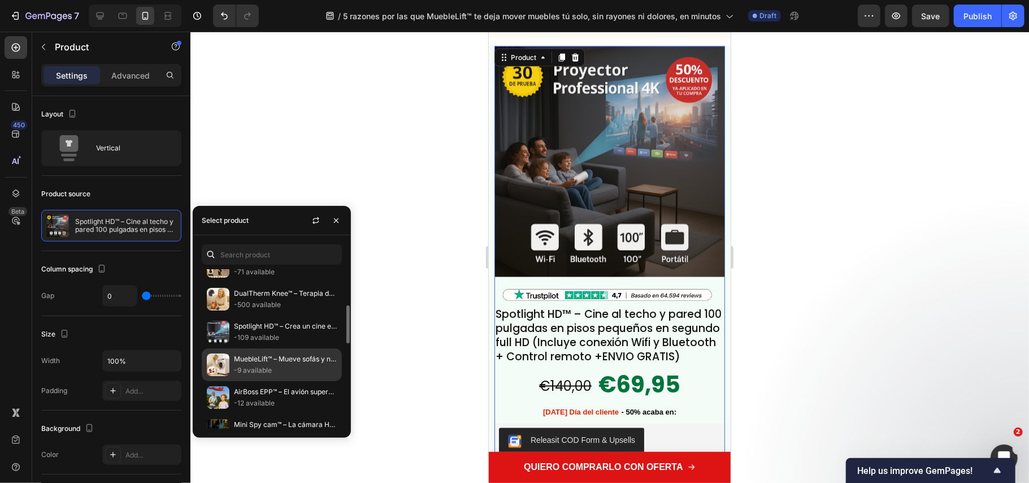
click at [269, 362] on p "MuebleLift™ – Mueve sofás y neveras sin dolor, sin rayar el suelo y limpiando e…" at bounding box center [285, 358] width 103 height 11
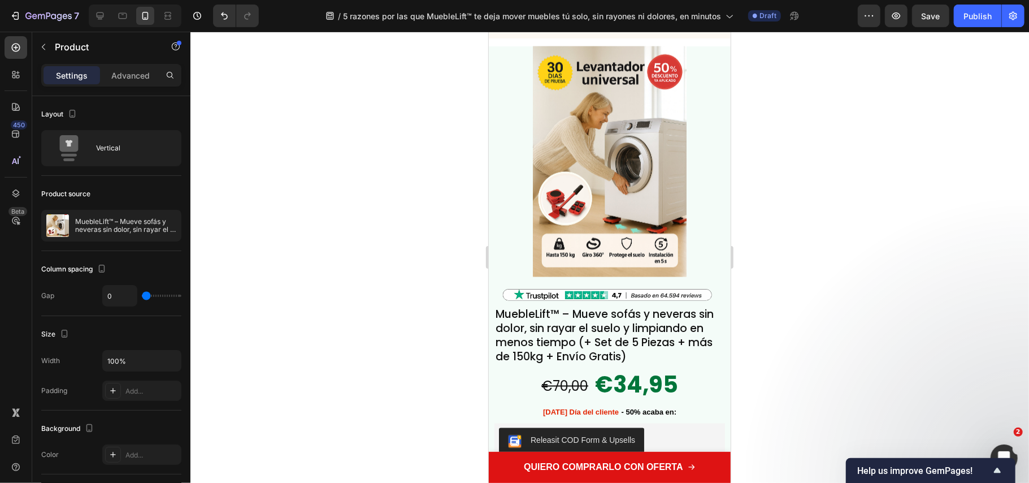
click at [449, 281] on div at bounding box center [609, 257] width 839 height 451
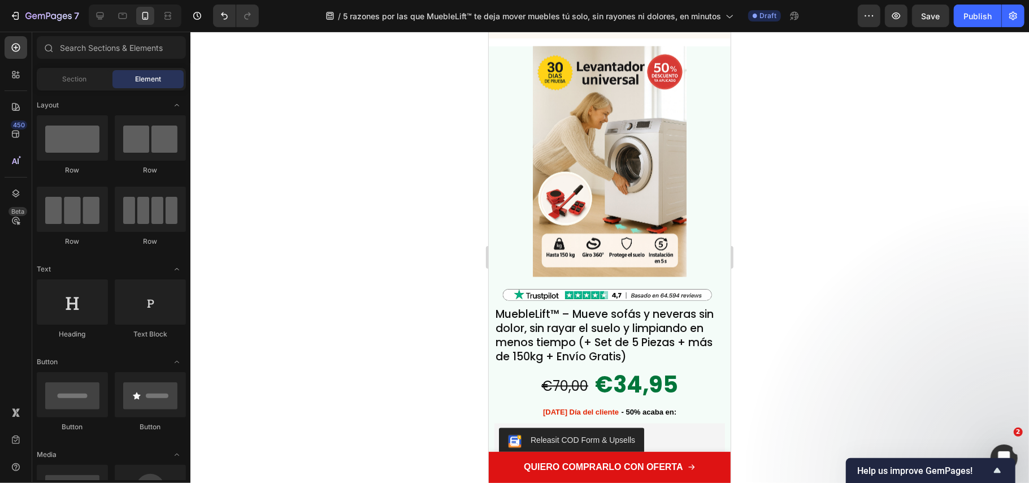
click at [982, 276] on div at bounding box center [609, 257] width 839 height 451
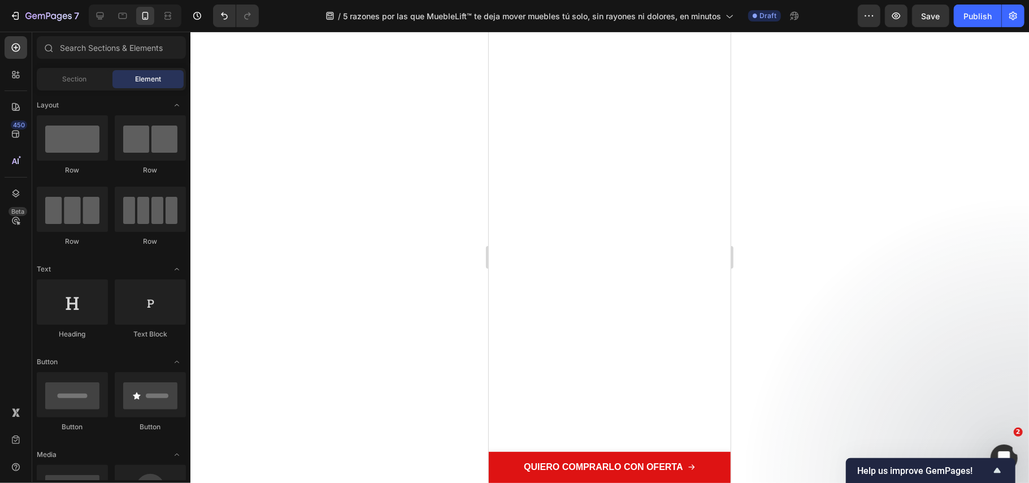
scroll to position [0, 0]
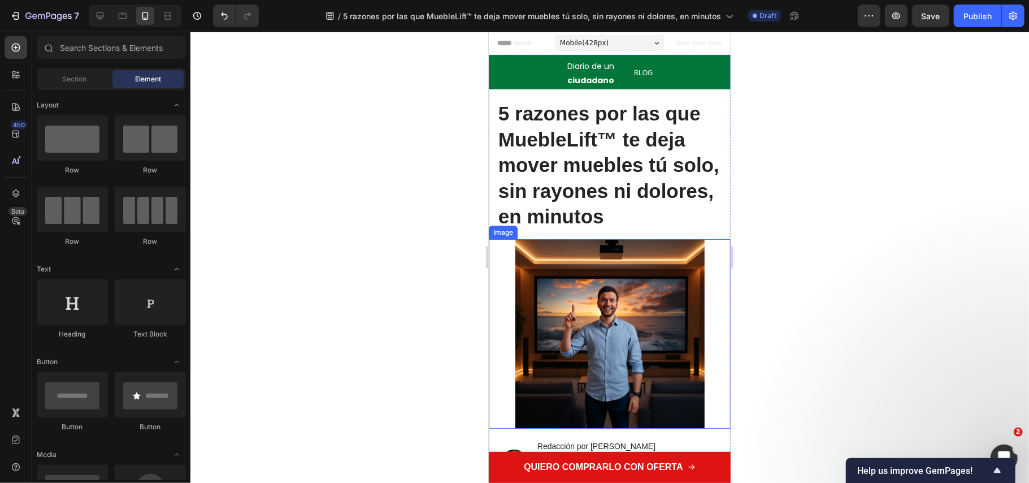
click at [545, 301] on img at bounding box center [609, 333] width 189 height 189
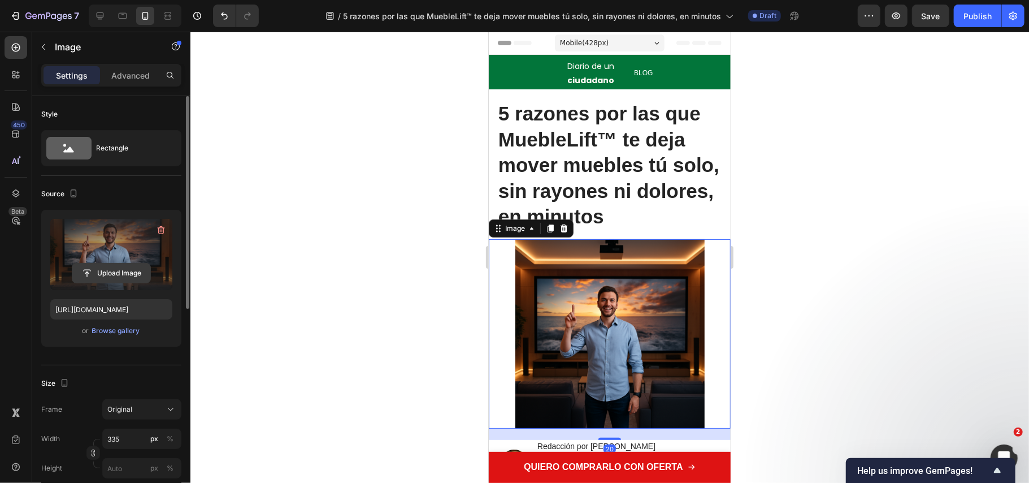
click at [114, 276] on input "file" at bounding box center [111, 272] width 78 height 19
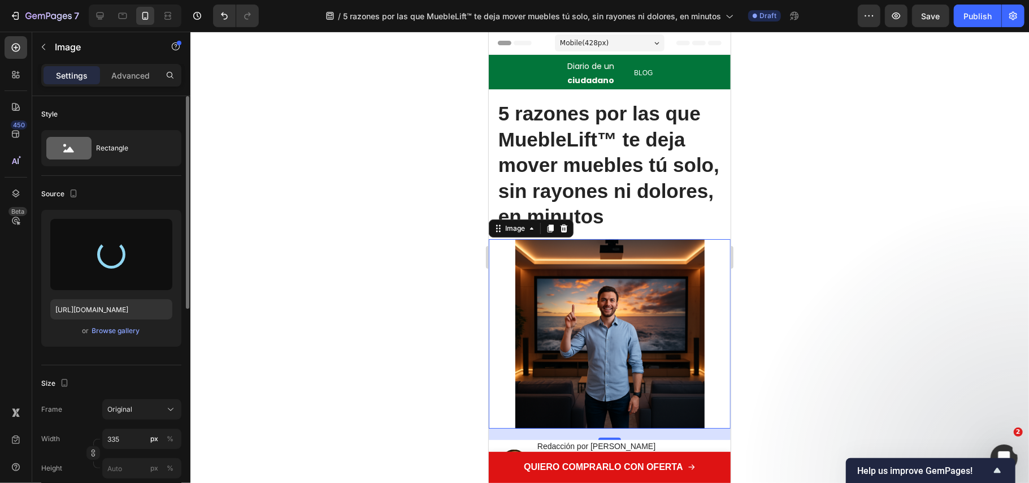
type input "https://cdn.shopify.com/s/files/1/0686/9916/0809/files/gempages_536292980345013…"
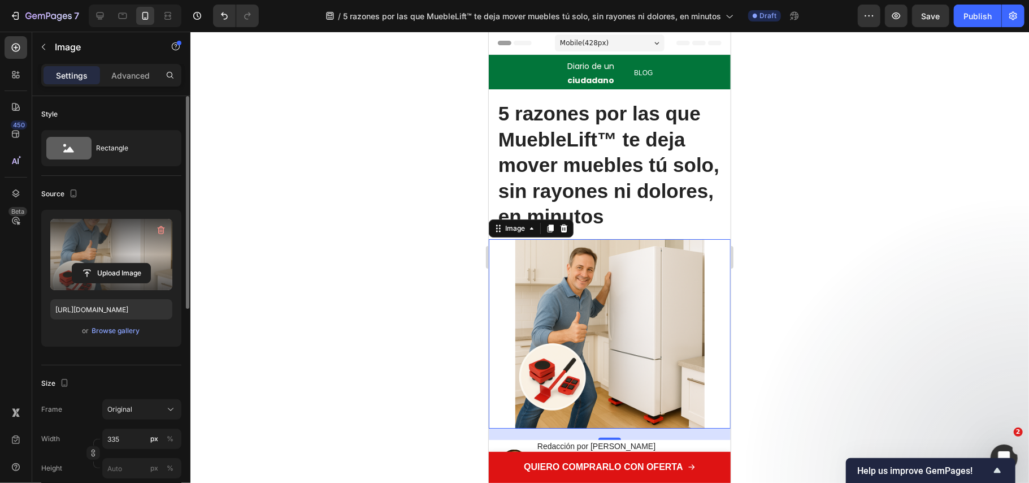
click at [792, 343] on div at bounding box center [609, 257] width 839 height 451
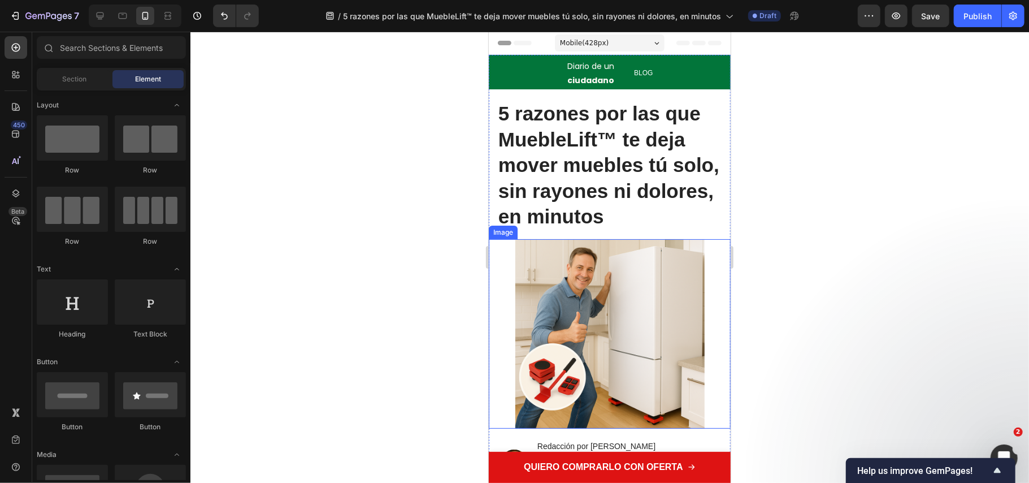
scroll to position [150, 0]
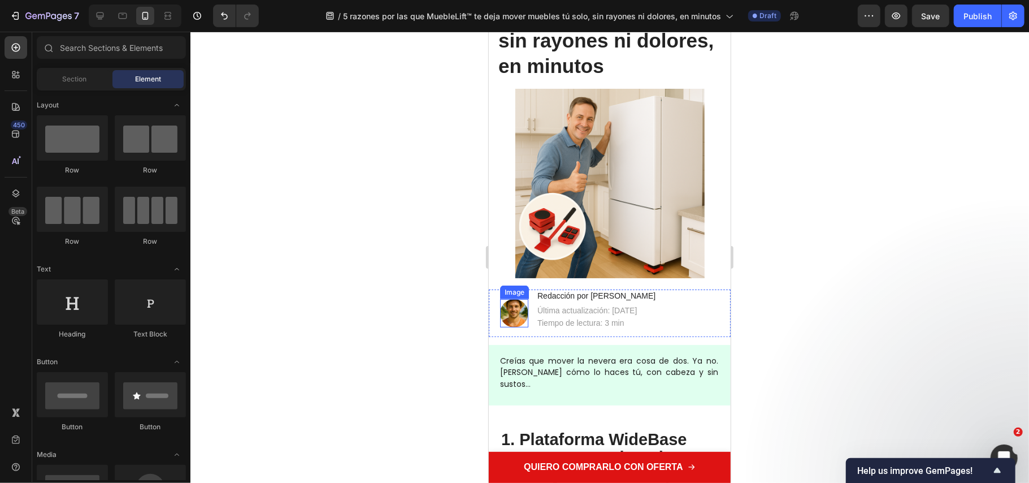
click at [522, 307] on img at bounding box center [514, 312] width 28 height 28
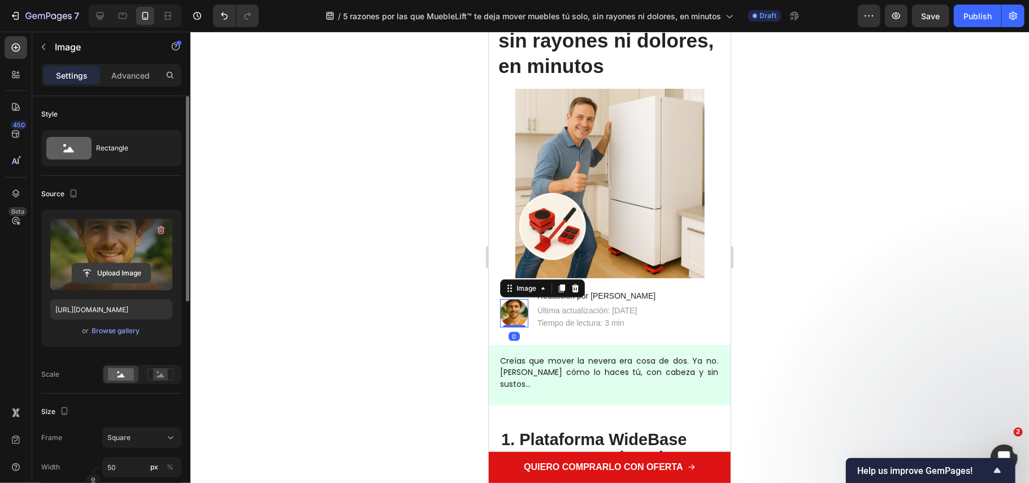
click at [139, 274] on input "file" at bounding box center [111, 272] width 78 height 19
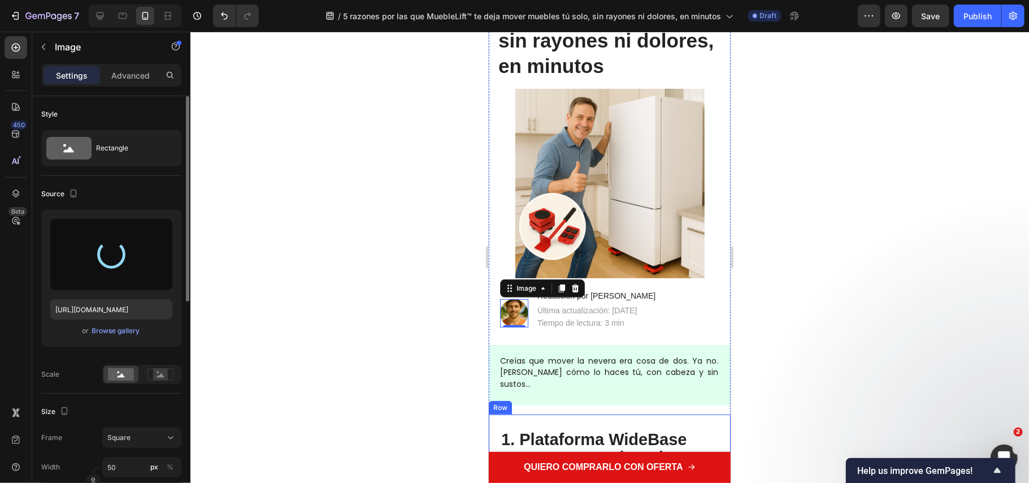
type input "https://cdn.shopify.com/s/files/1/0686/9916/0809/files/gempages_536292980345013…"
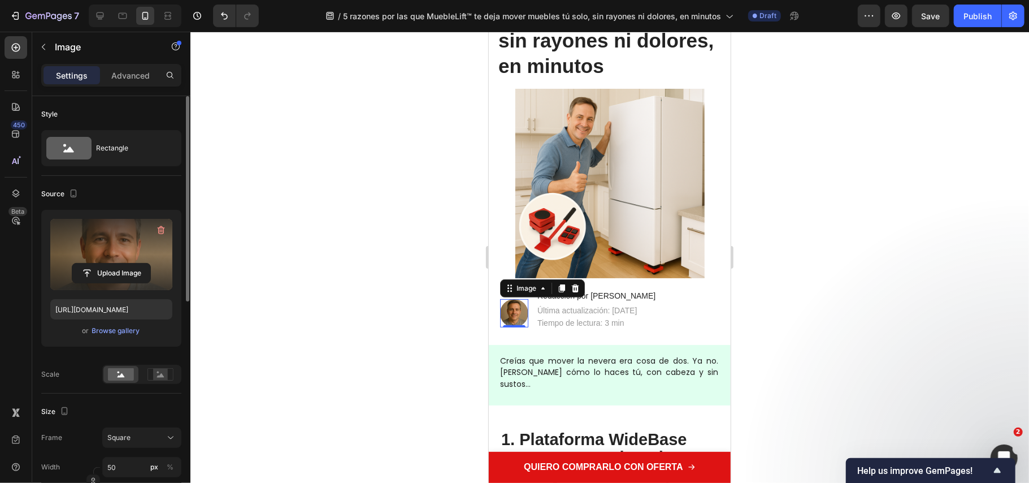
click at [759, 376] on div at bounding box center [609, 257] width 839 height 451
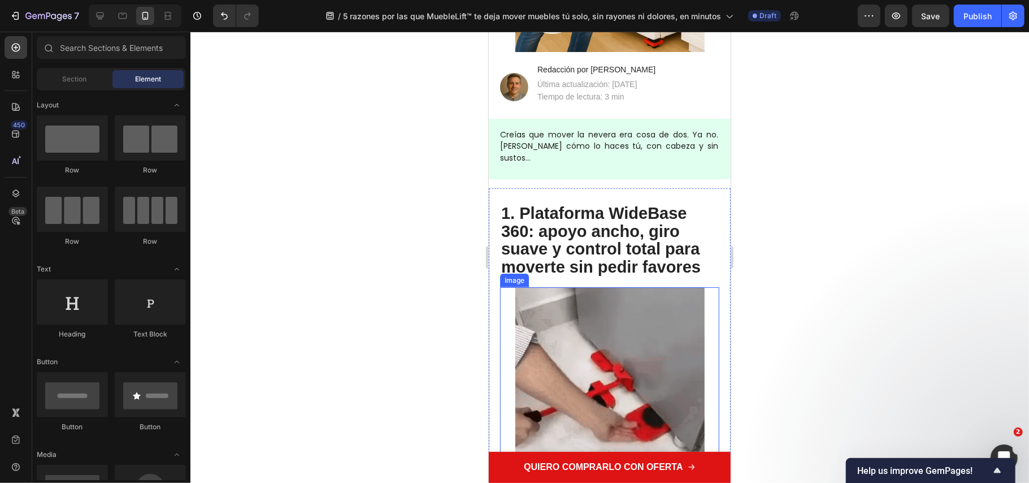
scroll to position [603, 0]
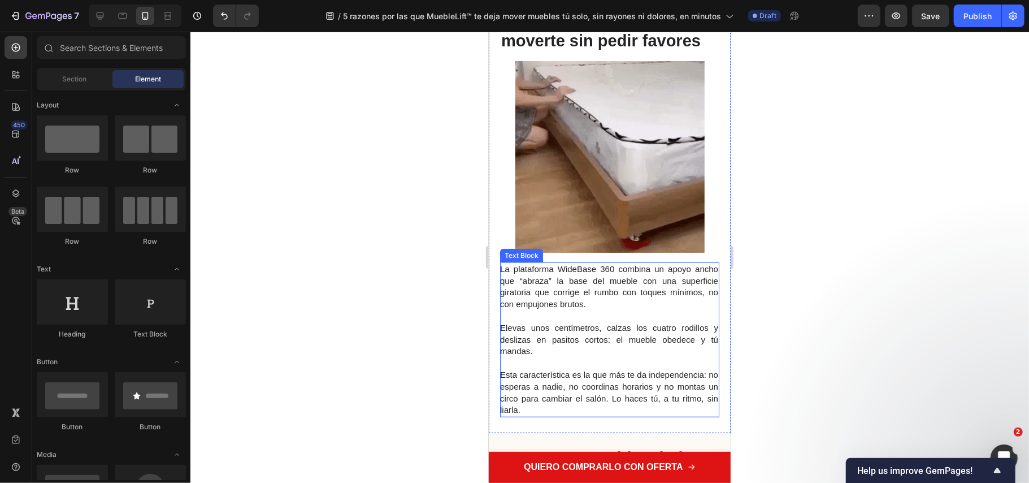
click at [609, 268] on span "La plataforma WideBase 360 combina un apoyo ancho que “abraza” la base del mueb…" at bounding box center [609, 285] width 218 height 45
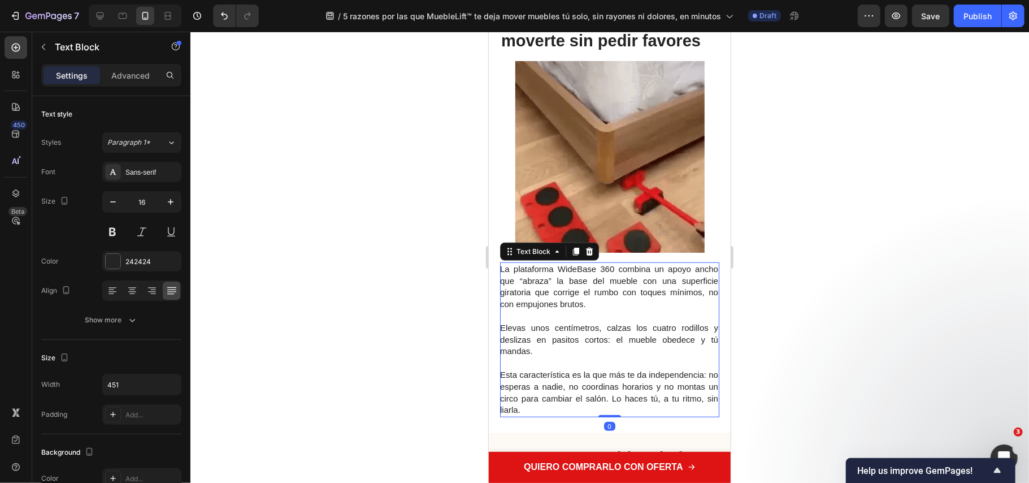
click at [634, 279] on span "La plataforma WideBase 360 combina un apoyo ancho que “abraza” la base del mueb…" at bounding box center [609, 285] width 218 height 45
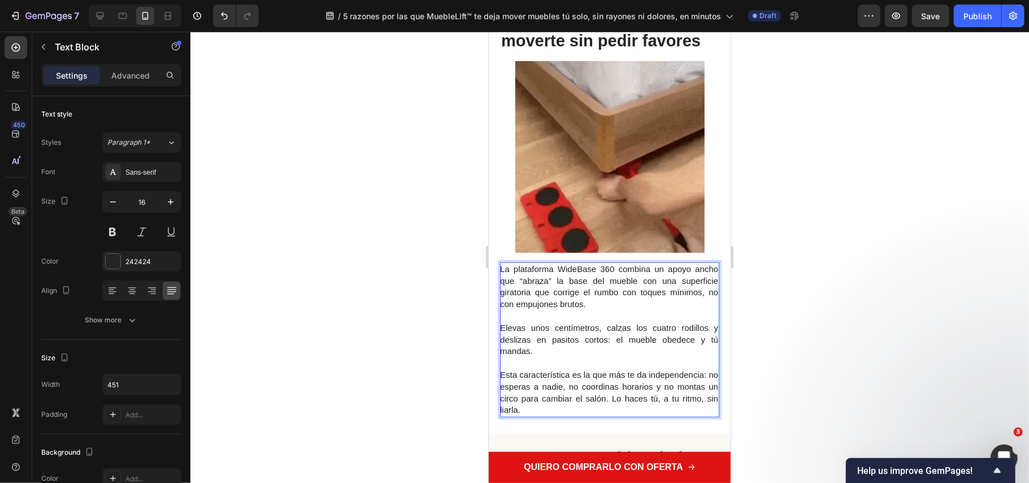
scroll to position [753, 0]
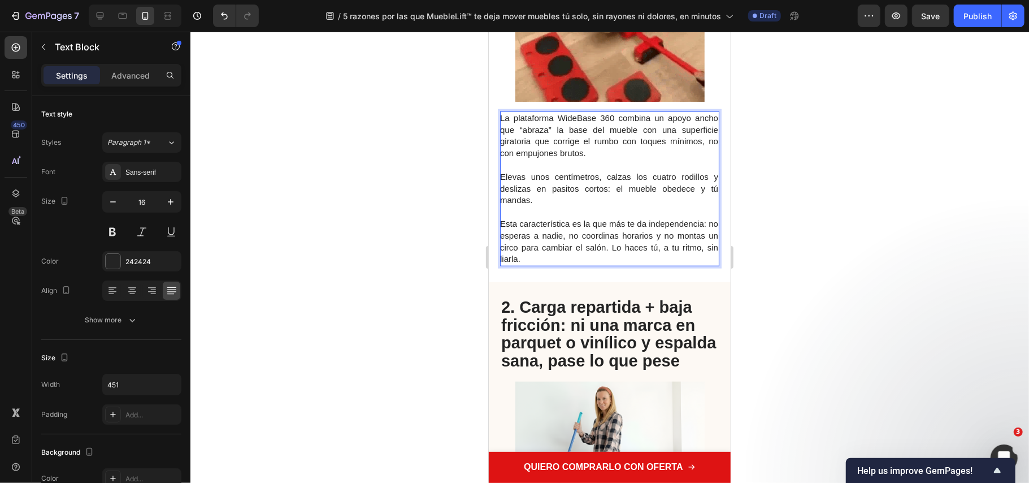
drag, startPoint x: 609, startPoint y: 102, endPoint x: 608, endPoint y: 111, distance: 9.1
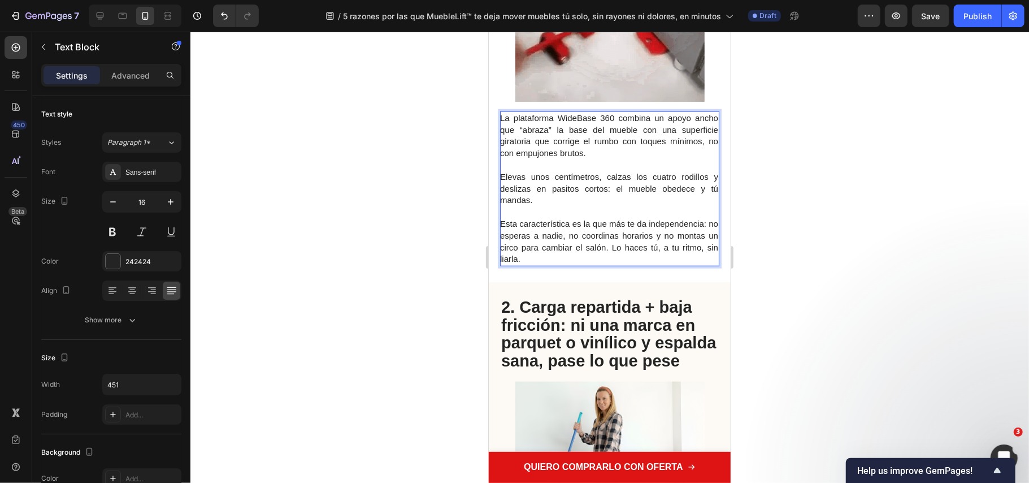
click at [608, 112] on p "La plataforma WideBase 360 combina un apoyo ancho que “abraza” la base del mueb…" at bounding box center [609, 135] width 218 height 47
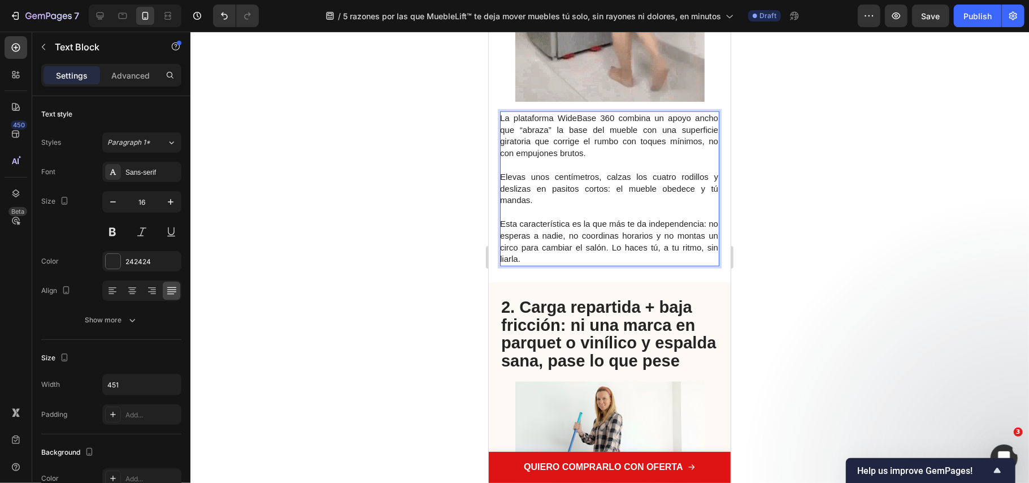
click at [595, 124] on span "La plataforma WideBase 360 combina un apoyo ancho que “abraza” la base del mueb…" at bounding box center [609, 134] width 218 height 45
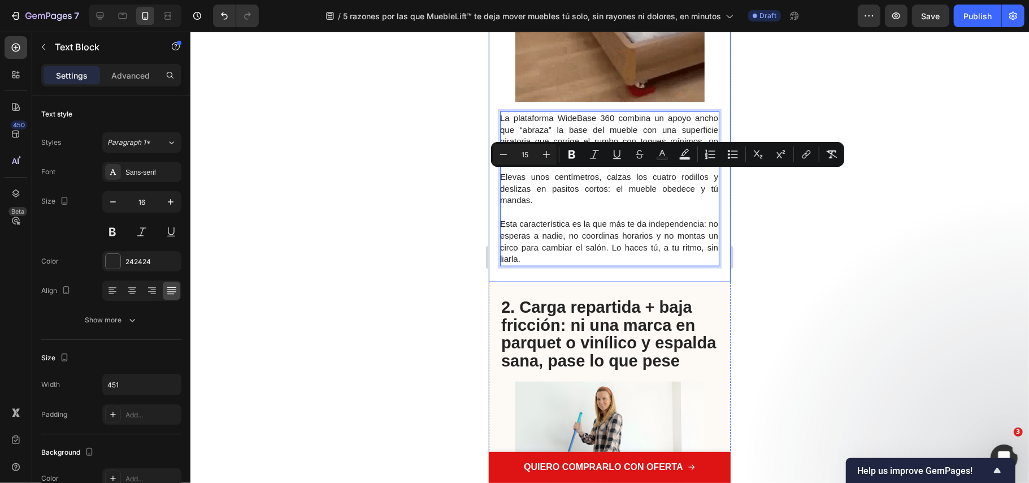
drag, startPoint x: 608, startPoint y: 175, endPoint x: 705, endPoint y: 181, distance: 97.5
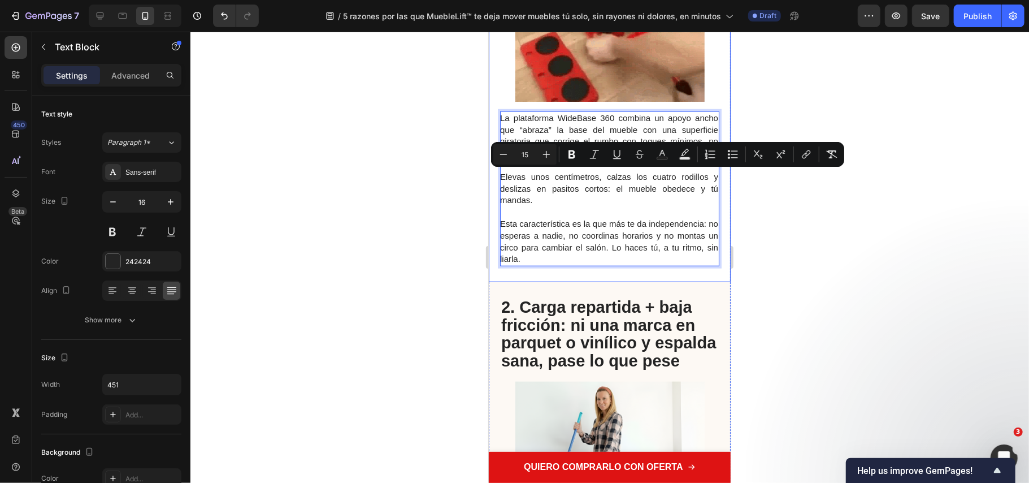
click at [711, 185] on div "1. Plataforma WideBase 360: apoyo ancho, giro suave y control total para movert…" at bounding box center [609, 46] width 242 height 471
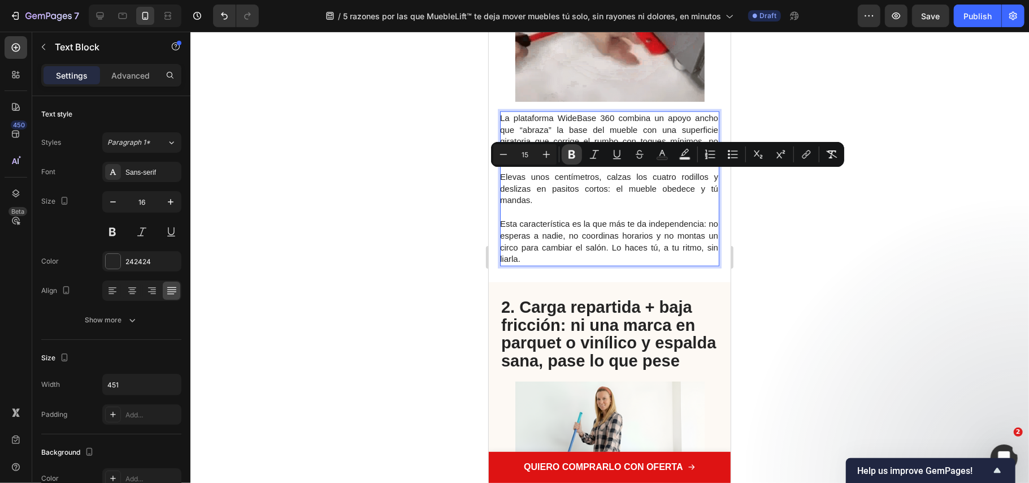
click at [569, 158] on icon "Editor contextual toolbar" at bounding box center [571, 154] width 11 height 11
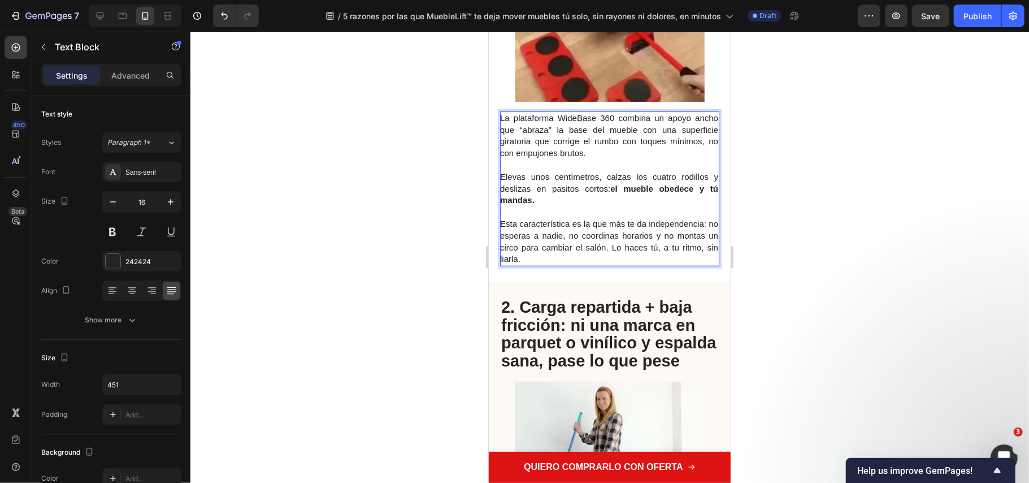
click at [565, 220] on span "Esta característica es la que más te da independencia: no esperas a nadie, no c…" at bounding box center [609, 240] width 218 height 45
drag, startPoint x: 623, startPoint y: 209, endPoint x: 704, endPoint y: 209, distance: 80.8
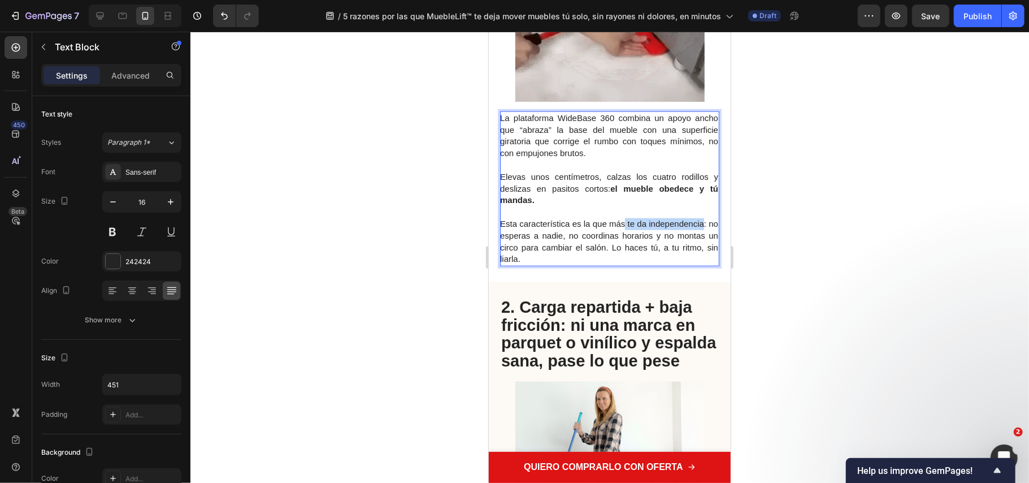
click at [704, 218] on span "Esta característica es la que más te da independencia: no esperas a nadie, no c…" at bounding box center [609, 240] width 218 height 45
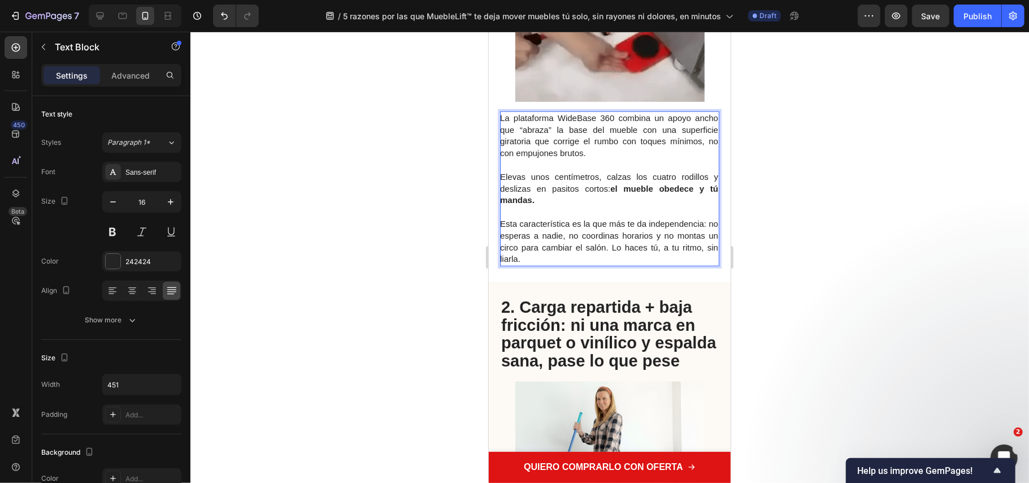
click at [633, 222] on span "Esta característica es la que más te da independencia: no esperas a nadie, no c…" at bounding box center [609, 240] width 218 height 45
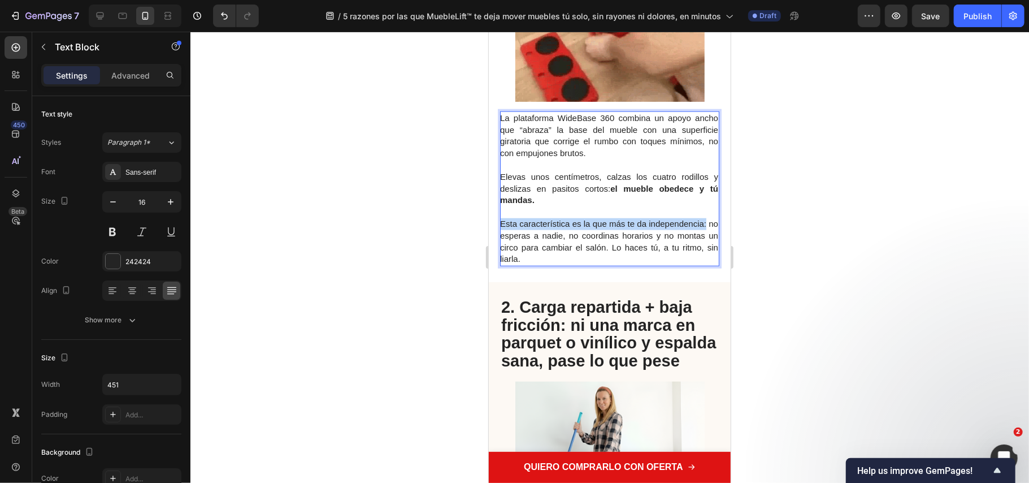
drag, startPoint x: 706, startPoint y: 209, endPoint x: 482, endPoint y: 208, distance: 223.8
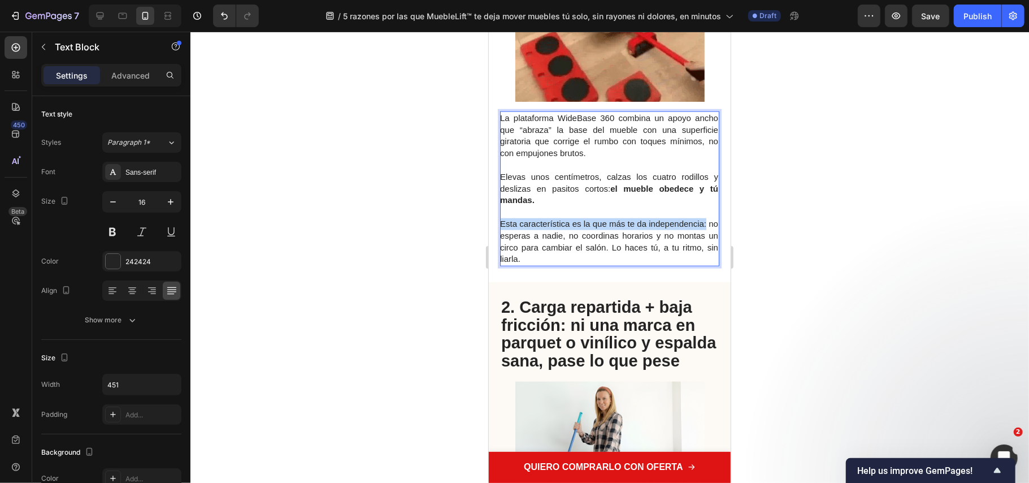
click at [564, 218] on span "Esta característica es la que más te da independencia: no esperas a nadie, no c…" at bounding box center [609, 240] width 218 height 45
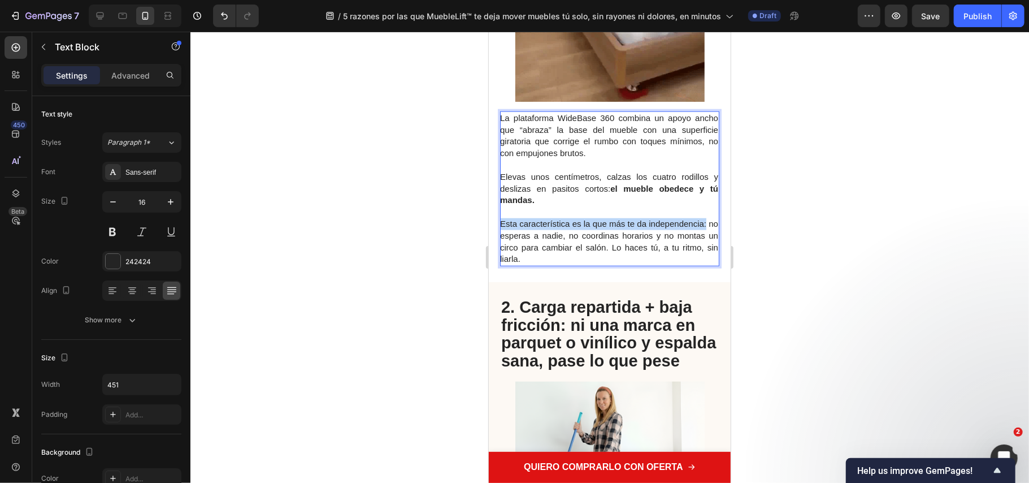
click at [564, 218] on span "Esta característica es la que más te da independencia: no esperas a nadie, no c…" at bounding box center [609, 240] width 218 height 45
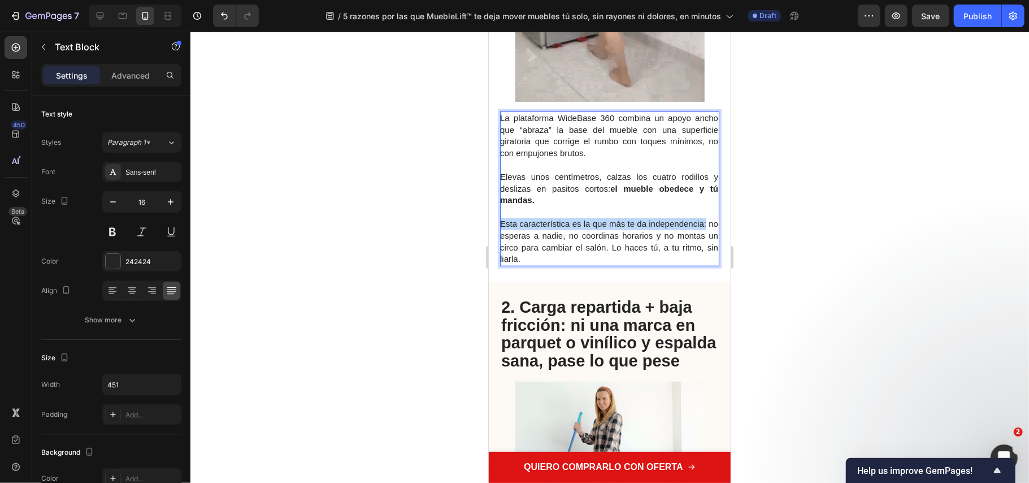
click at [564, 218] on span "Esta característica es la que más te da independencia: no esperas a nadie, no c…" at bounding box center [609, 240] width 218 height 45
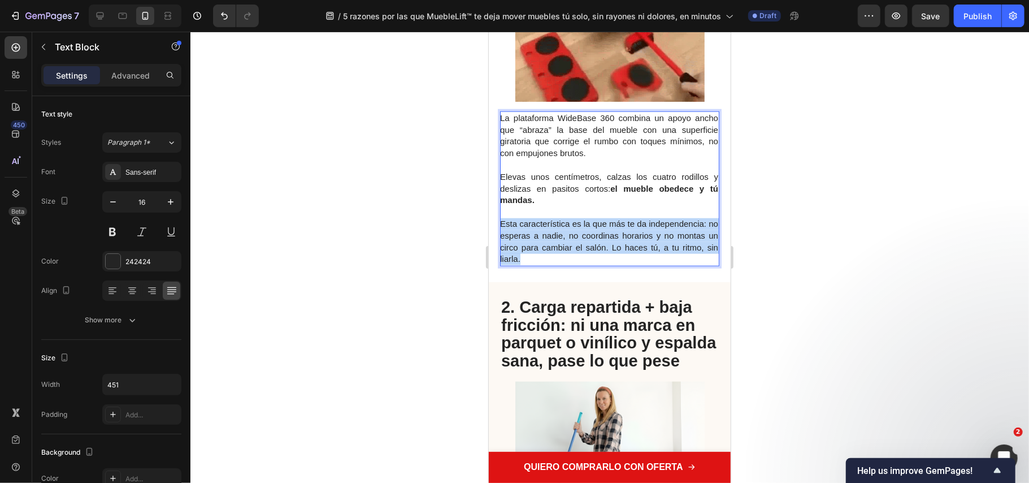
click at [568, 246] on p "Esta característica es la que más te da independencia: no esperas a nadie, no c…" at bounding box center [609, 241] width 218 height 47
click at [572, 250] on p "Esta característica es la que más te da independencia: no esperas a nadie, no c…" at bounding box center [609, 241] width 218 height 47
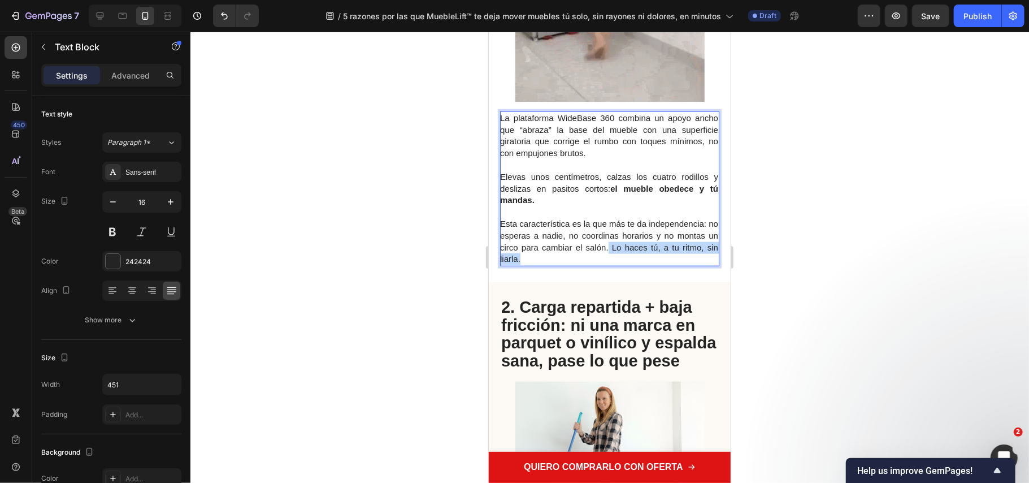
drag, startPoint x: 649, startPoint y: 233, endPoint x: 701, endPoint y: 249, distance: 54.2
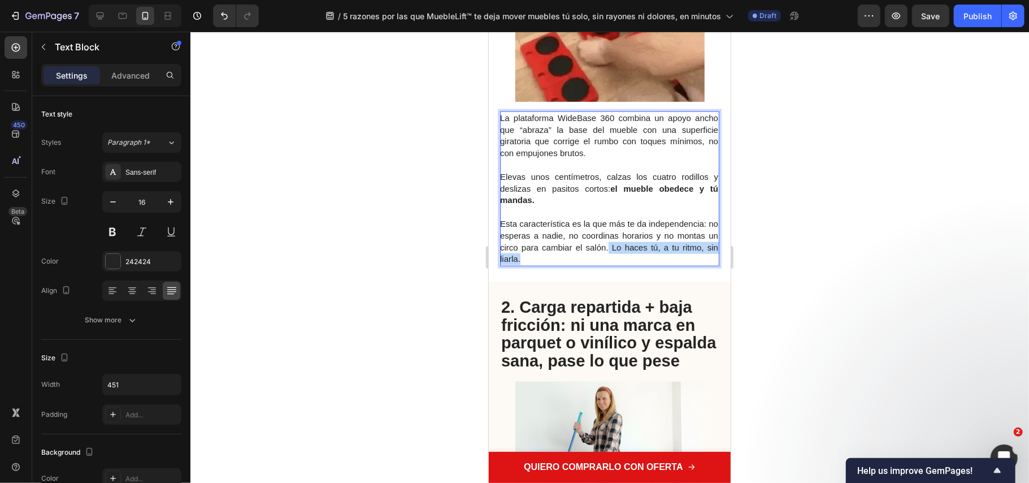
click at [701, 249] on p "Esta característica es la que más te da independencia: no esperas a nadie, no c…" at bounding box center [609, 241] width 218 height 47
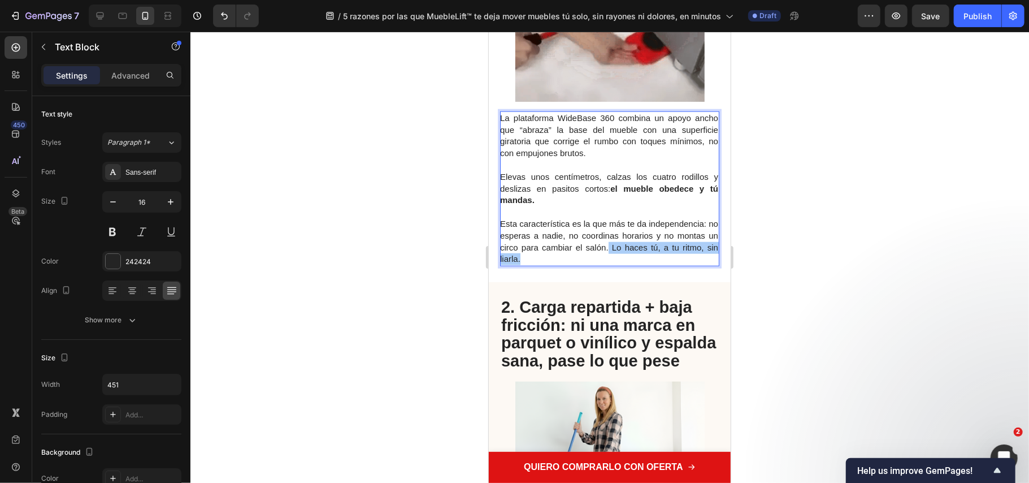
drag, startPoint x: 907, startPoint y: 250, endPoint x: 796, endPoint y: 240, distance: 111.2
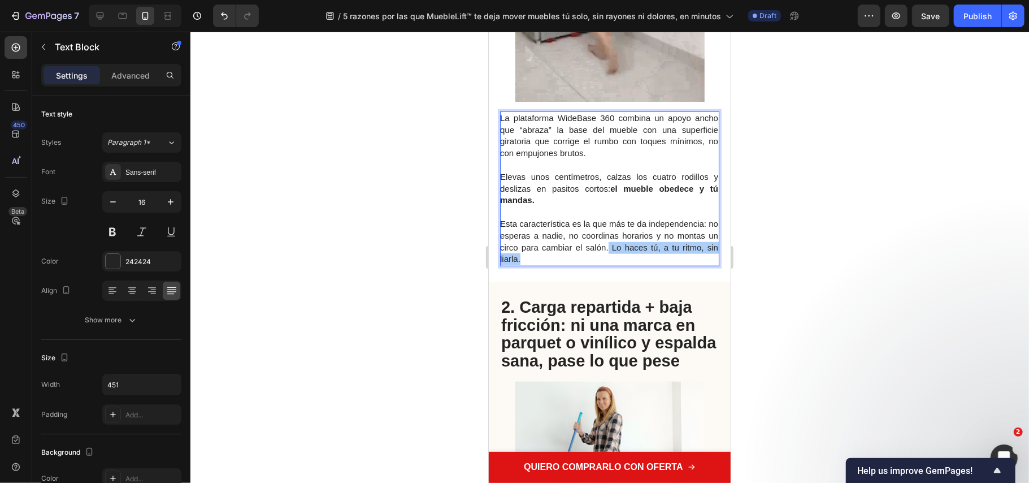
click at [907, 250] on div at bounding box center [609, 257] width 839 height 451
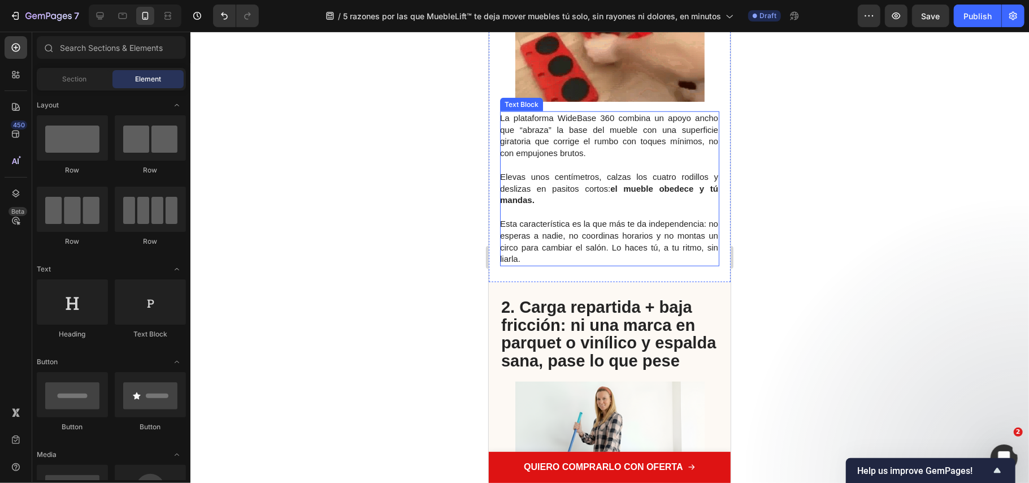
click at [625, 241] on p "Esta característica es la que más te da independencia: no esperas a nadie, no c…" at bounding box center [609, 241] width 218 height 47
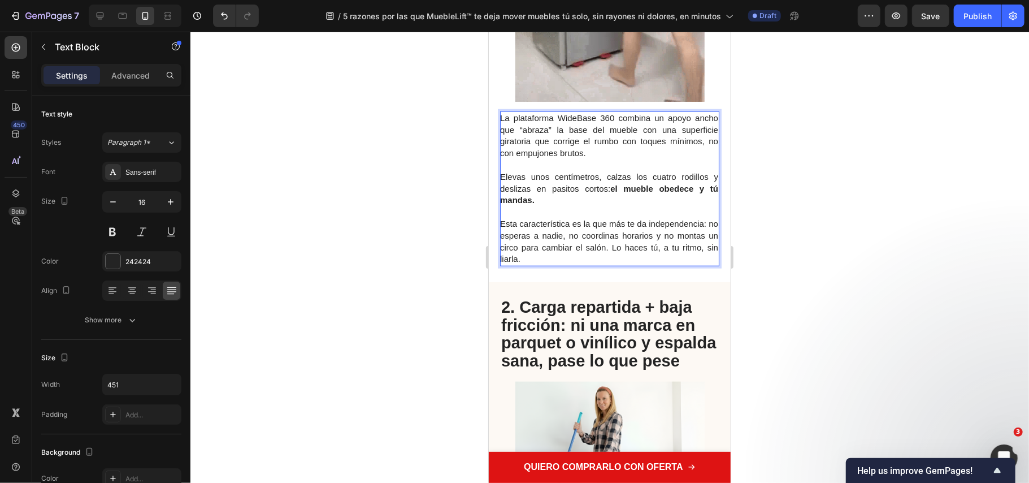
click at [649, 233] on span "Esta característica es la que más te da independencia: no esperas a nadie, no c…" at bounding box center [609, 240] width 218 height 45
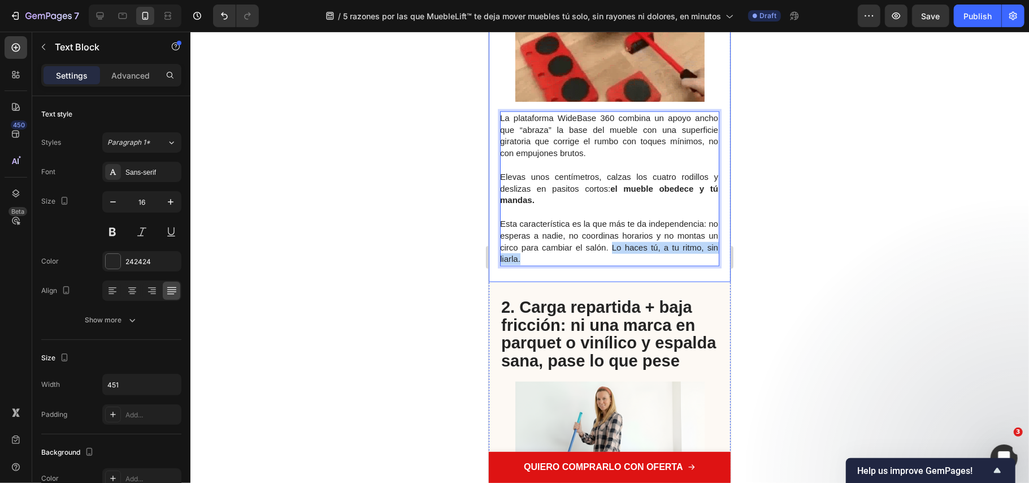
drag, startPoint x: 651, startPoint y: 233, endPoint x: 690, endPoint y: 256, distance: 45.1
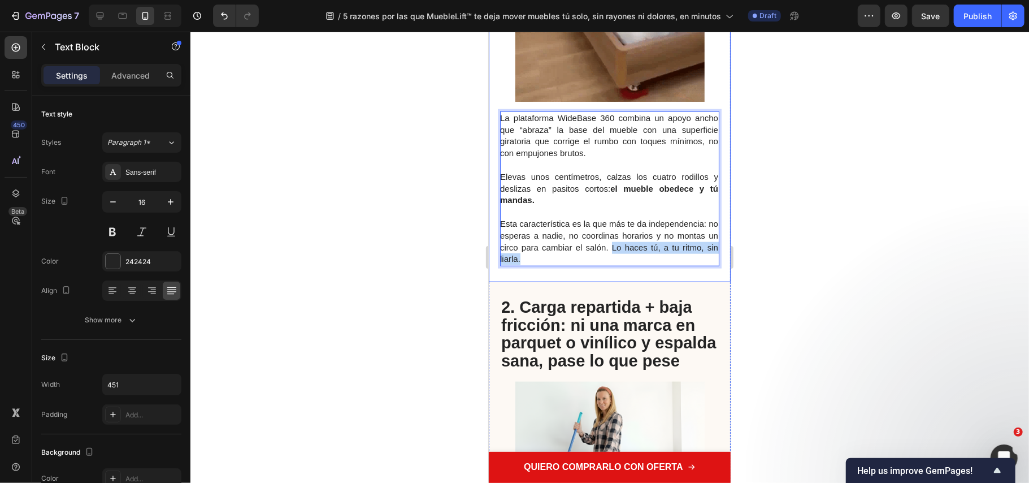
click at [690, 256] on div "1. Plataforma WideBase 360: apoyo ancho, giro suave y control total para movert…" at bounding box center [609, 46] width 242 height 471
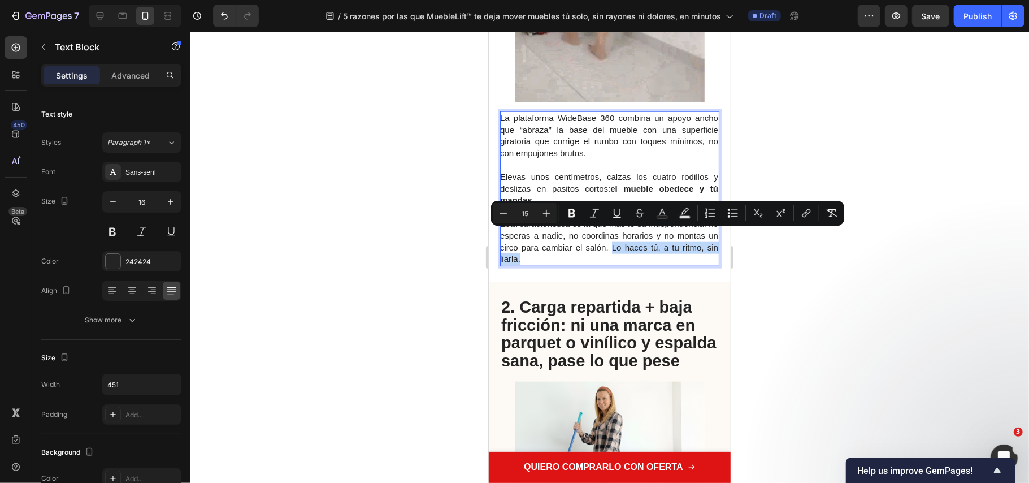
click at [640, 241] on p "Esta característica es la que más te da independencia: no esperas a nadie, no c…" at bounding box center [609, 241] width 218 height 47
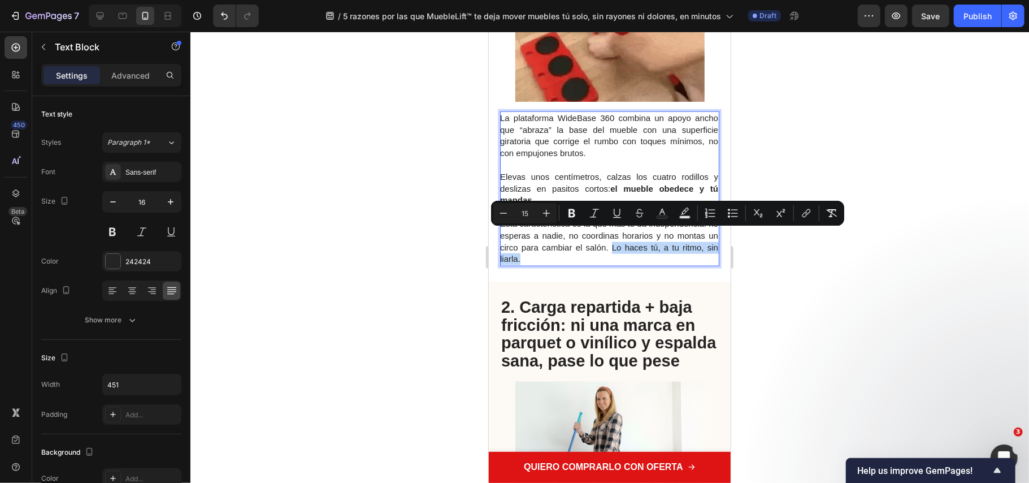
click at [656, 240] on p "Esta característica es la que más te da independencia: no esperas a nadie, no c…" at bounding box center [609, 241] width 218 height 47
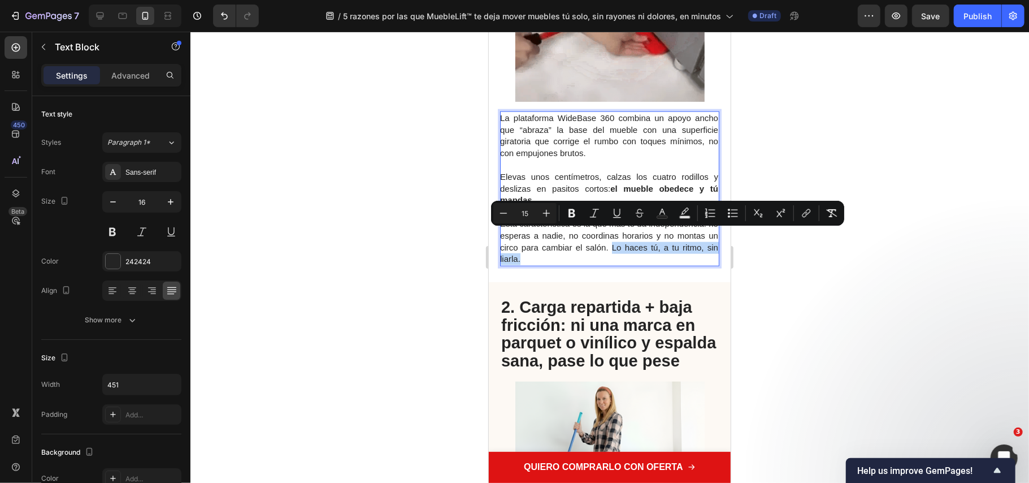
click at [651, 237] on span "Esta característica es la que más te da independencia: no esperas a nadie, no c…" at bounding box center [609, 240] width 218 height 45
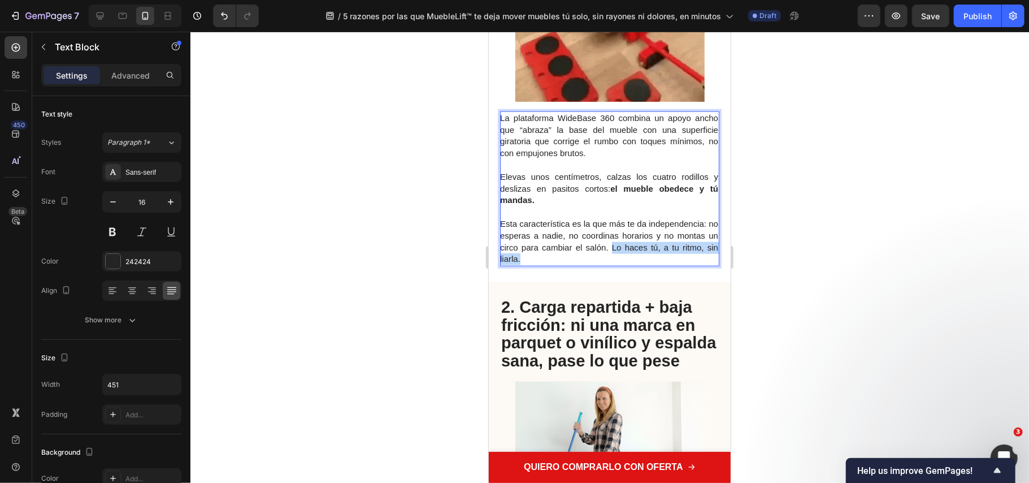
drag, startPoint x: 651, startPoint y: 237, endPoint x: 681, endPoint y: 247, distance: 31.6
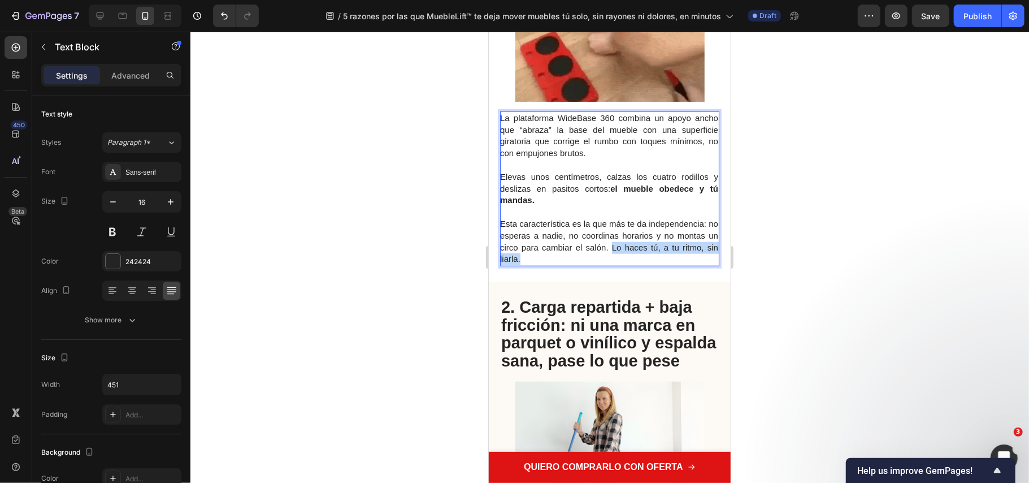
click at [681, 247] on p "Esta característica es la que más te da independencia: no esperas a nadie, no c…" at bounding box center [609, 241] width 218 height 47
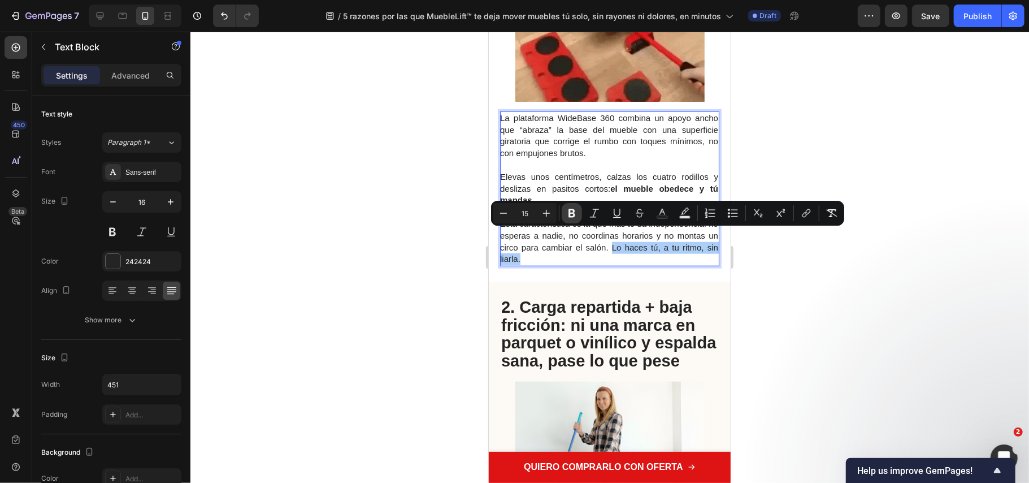
click at [578, 218] on button "Bold" at bounding box center [572, 213] width 20 height 20
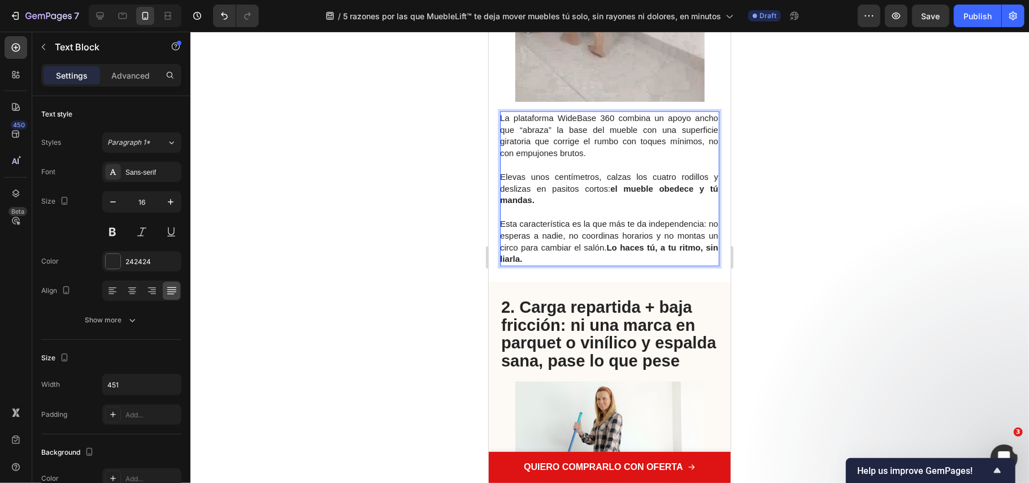
click at [787, 333] on div at bounding box center [609, 257] width 839 height 451
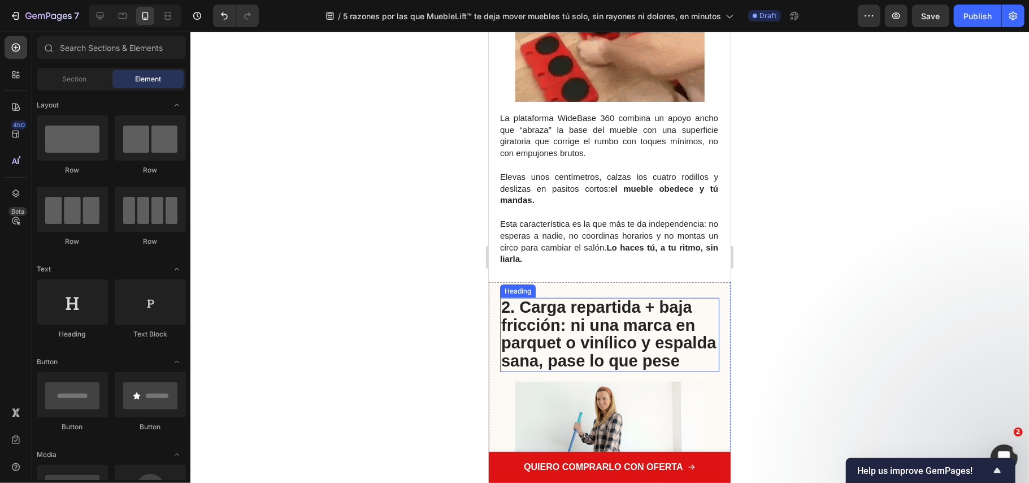
scroll to position [904, 0]
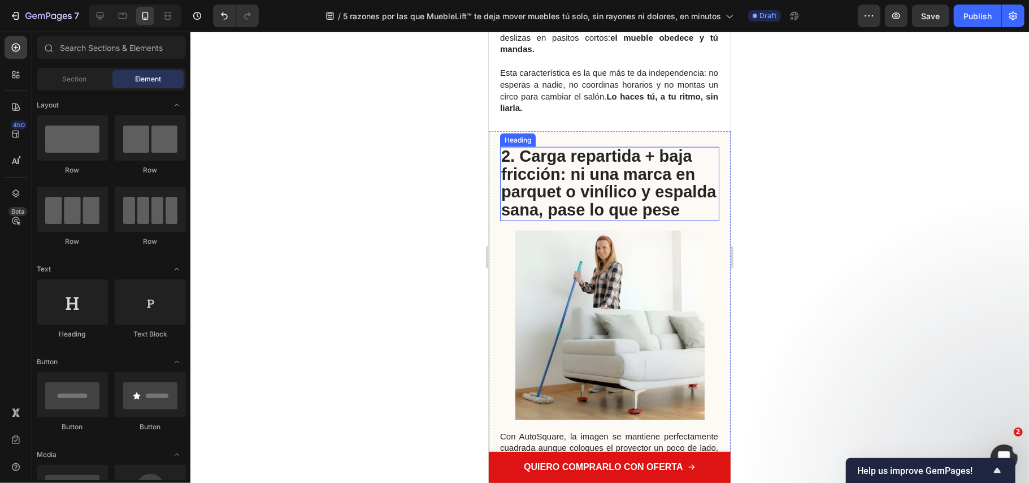
click at [562, 179] on strong "2. Carga repartida + baja fricción: ni una marca en parquet o vinílico y espald…" at bounding box center [608, 182] width 215 height 72
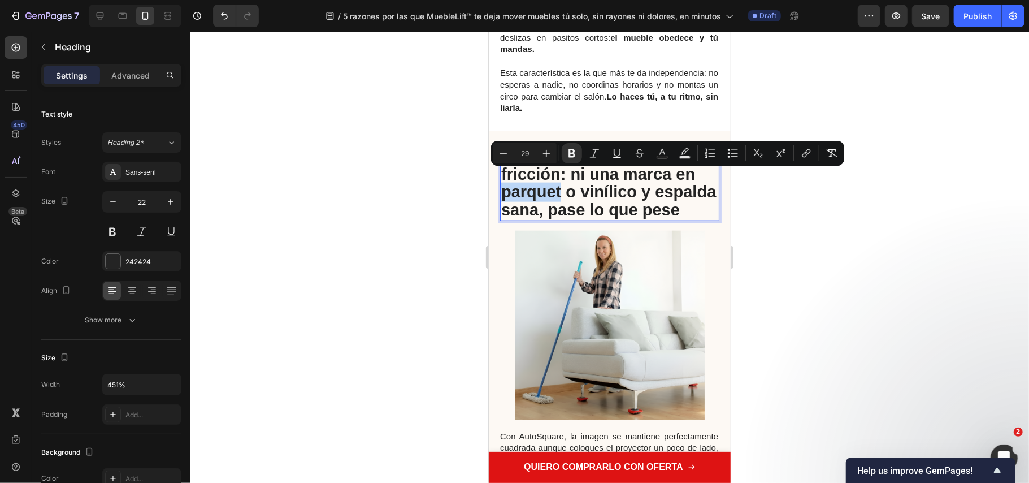
drag, startPoint x: 543, startPoint y: 175, endPoint x: 976, endPoint y: 207, distance: 433.6
click at [547, 211] on p "2. Carga repartida + baja fricción: ni una marca en parquet o vinílico y espald…" at bounding box center [609, 183] width 217 height 71
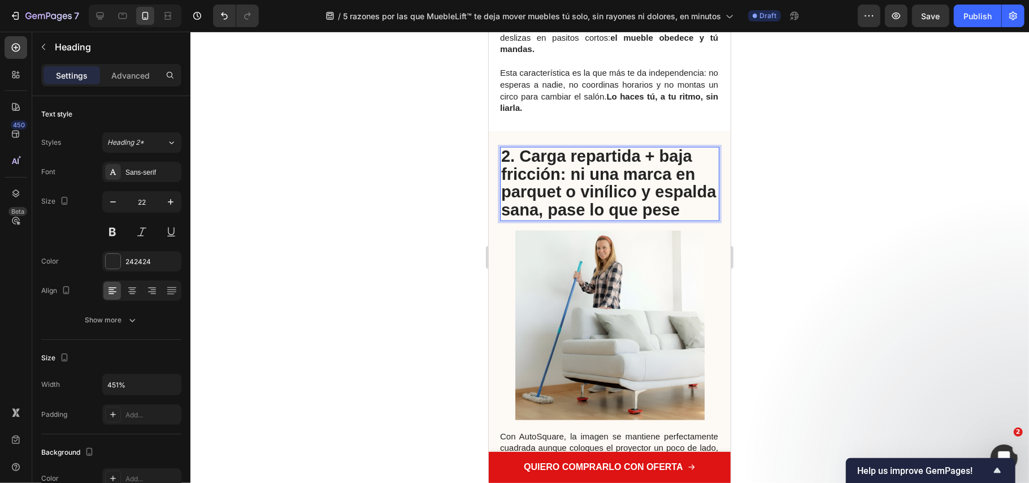
click at [547, 211] on p "2. Carga repartida + baja fricción: ni una marca en parquet o vinílico y espald…" at bounding box center [609, 183] width 217 height 71
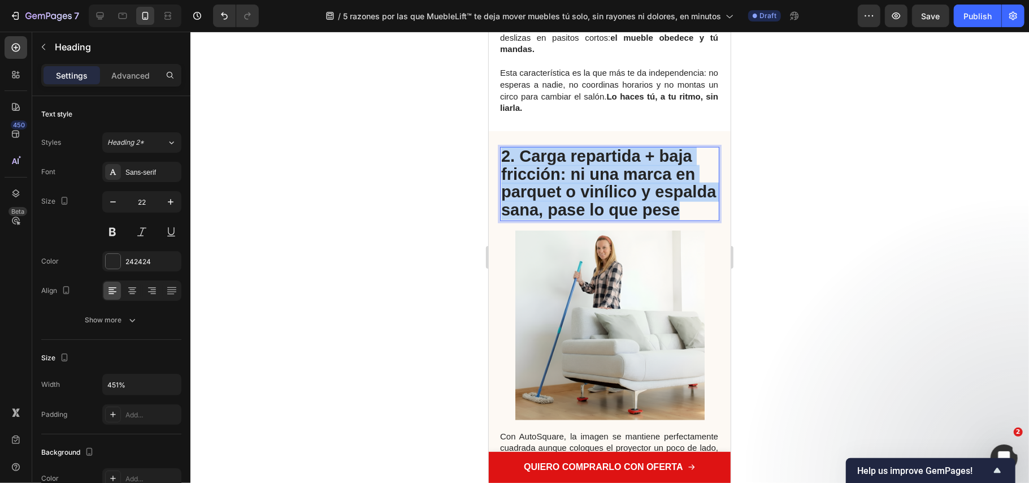
click at [547, 211] on p "2. Carga repartida + baja fricción: ni una marca en parquet o vinílico y espald…" at bounding box center [609, 183] width 217 height 71
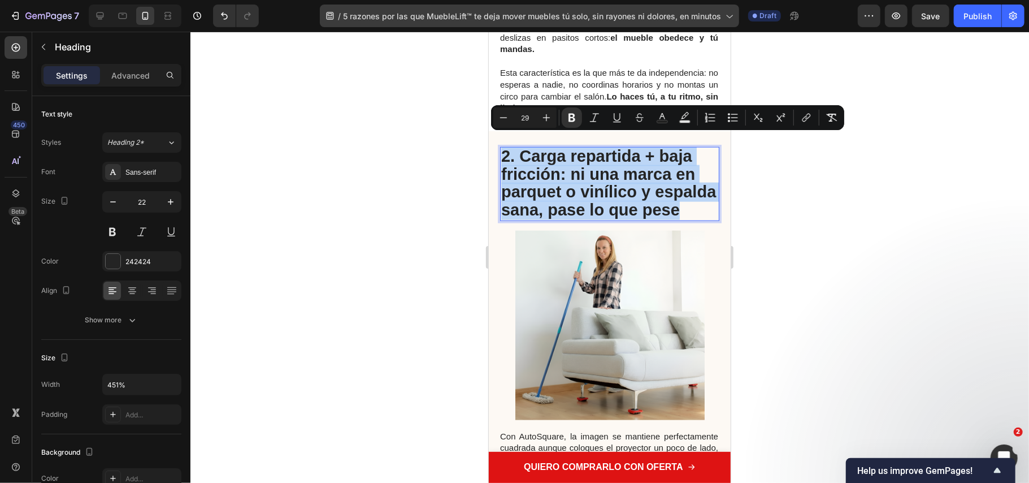
copy strong "2. Carga repartida + baja fricción: ni una marca en parquet o vinílico y espald…"
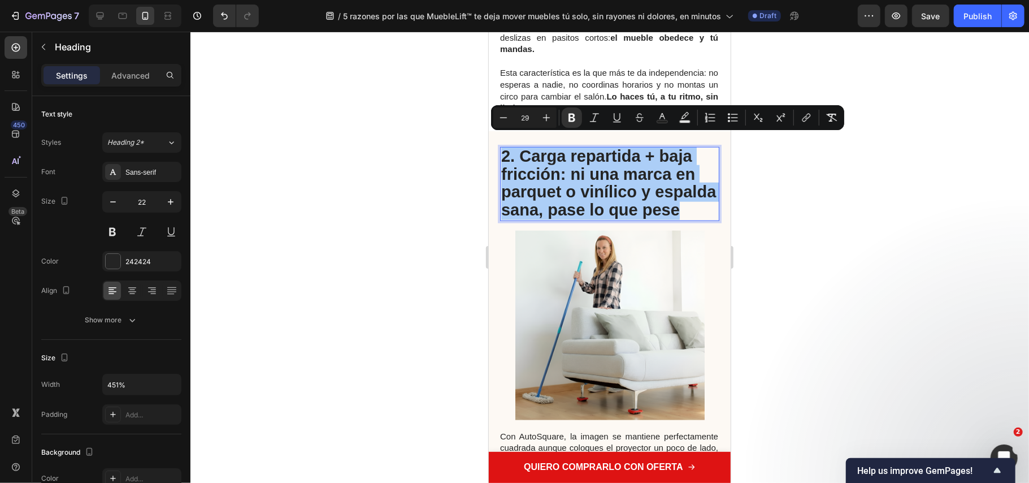
click at [448, 263] on div at bounding box center [609, 257] width 839 height 451
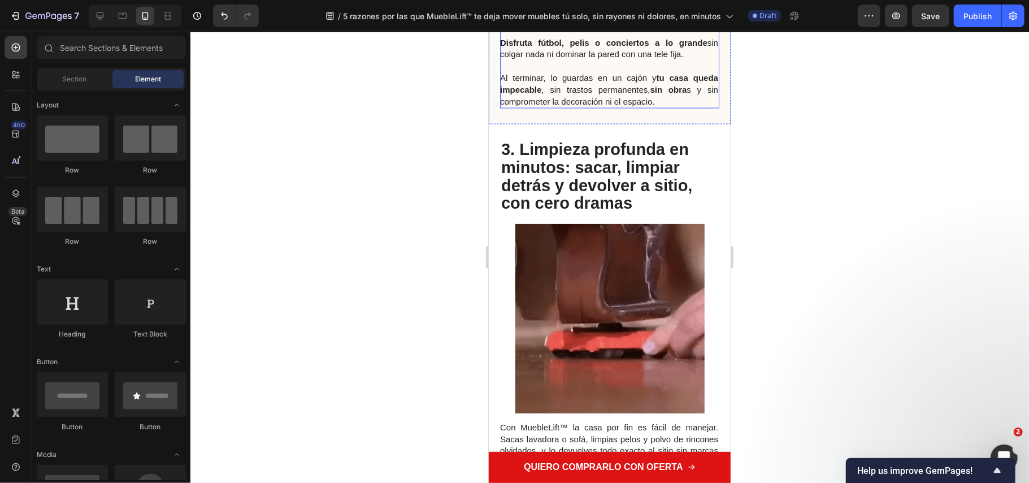
scroll to position [1507, 0]
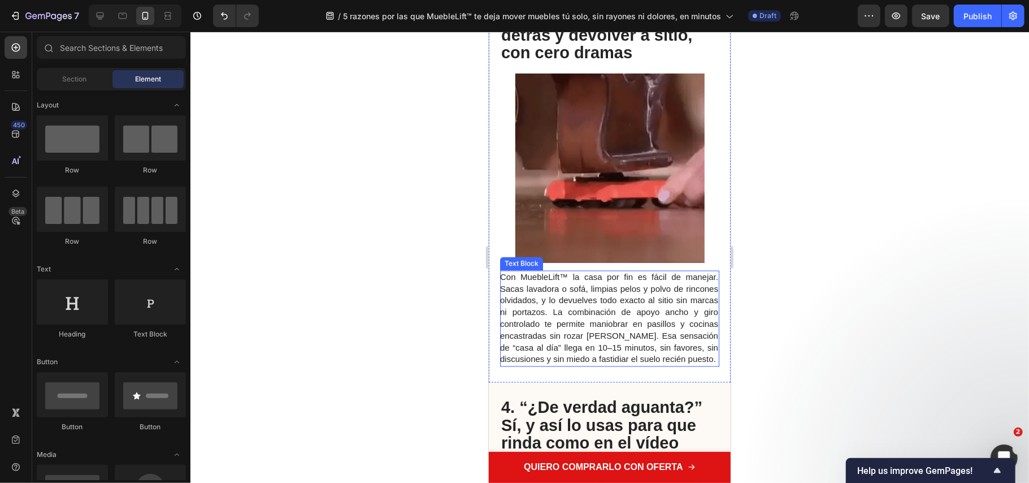
click at [573, 313] on span "Con MuebleLift™ la casa por fin es fácil de manejar. Sacas lavadora o sofá, lim…" at bounding box center [609, 318] width 218 height 92
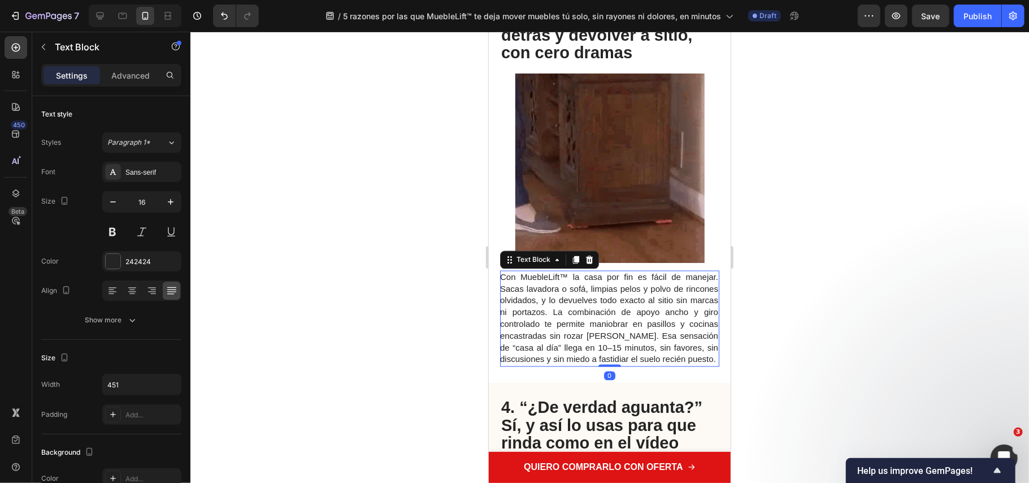
click at [612, 321] on p "Con MuebleLift™ la casa por fin es fácil de manejar. Sacas lavadora o sofá, lim…" at bounding box center [609, 318] width 218 height 94
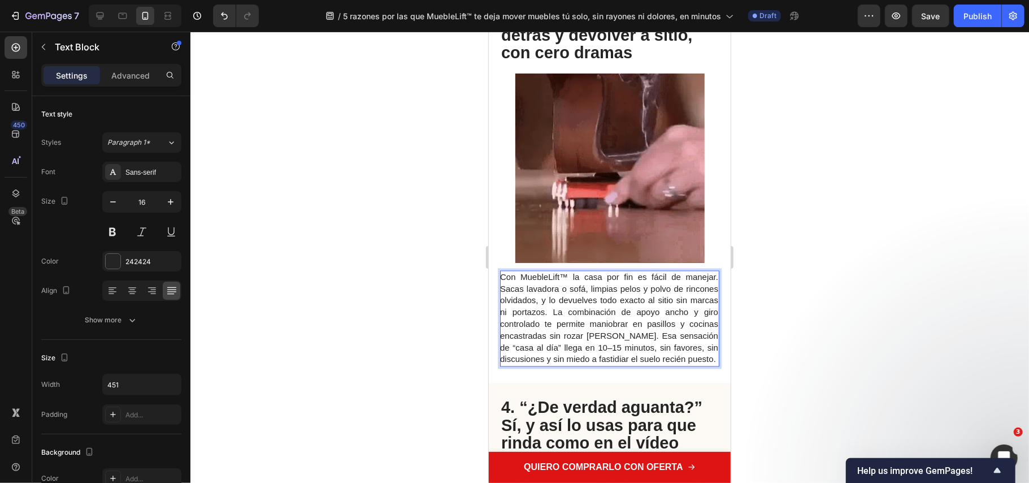
click at [602, 334] on span "Con MuebleLift™ la casa por fin es fácil de manejar. Sacas lavadora o sofá, lim…" at bounding box center [609, 318] width 218 height 92
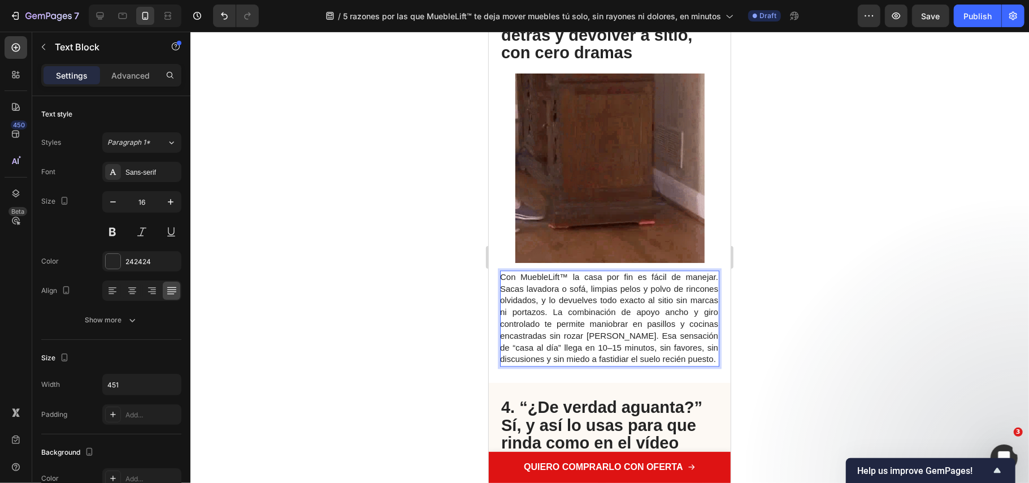
click at [600, 326] on span "Con MuebleLift™ la casa por fin es fácil de manejar. Sacas lavadora o sofá, lim…" at bounding box center [609, 318] width 218 height 92
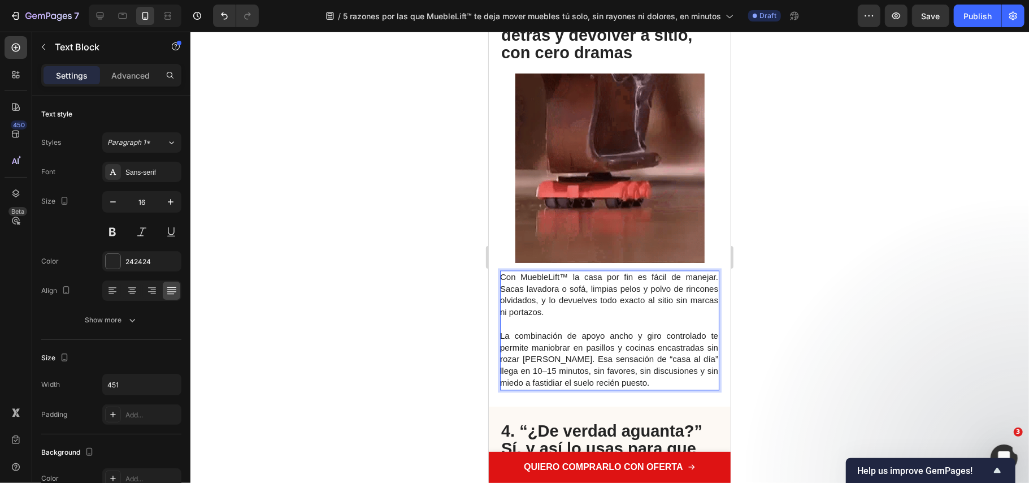
click at [569, 374] on span "La combinación de apoyo ancho y giro controlado te permite maniobrar en pasillo…" at bounding box center [609, 359] width 218 height 57
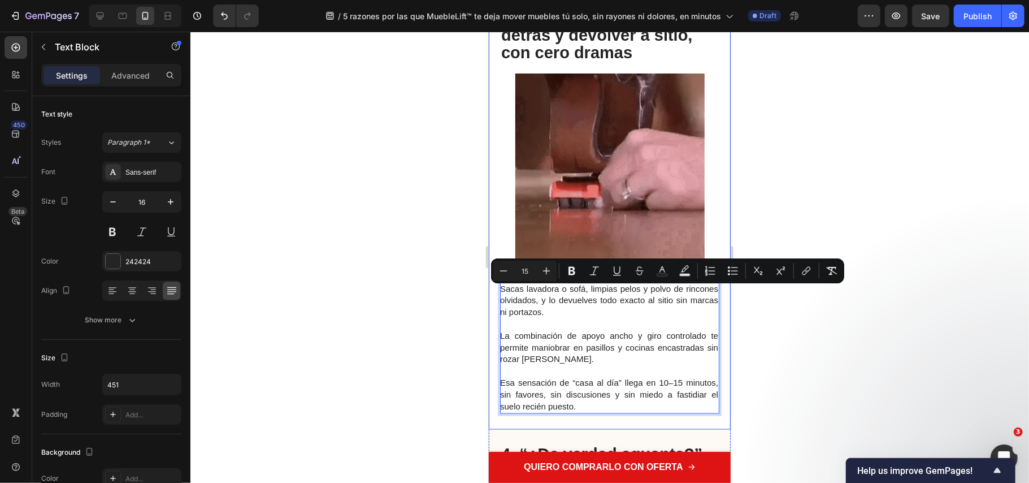
drag, startPoint x: 565, startPoint y: 292, endPoint x: 711, endPoint y: 294, distance: 145.8
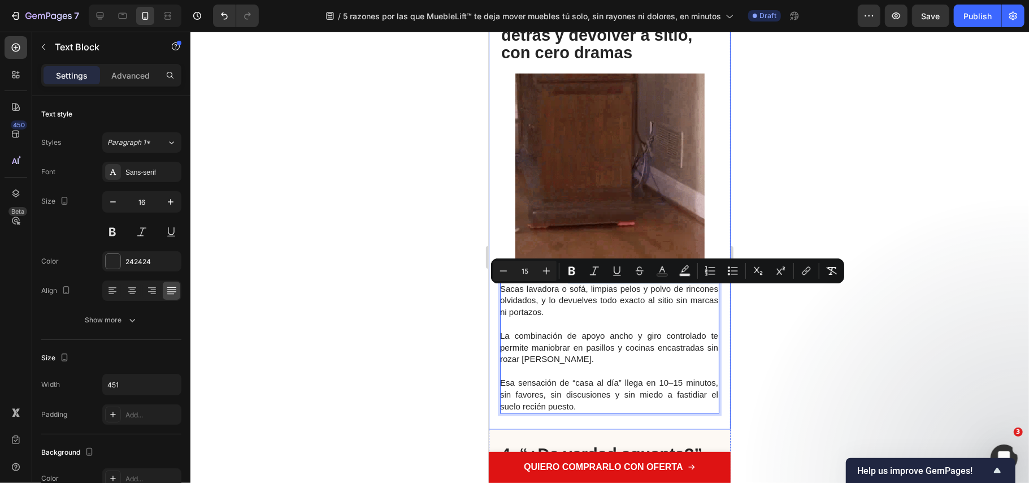
click at [711, 294] on div "3. Limpieza profunda en minutos: sacar, limpiar detrás y devolver a sitio, con …" at bounding box center [609, 201] width 242 height 456
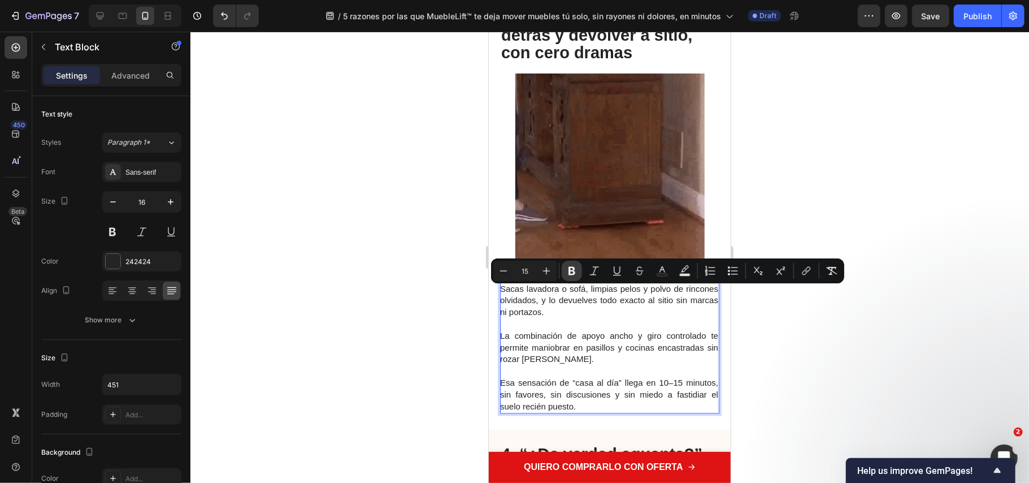
drag, startPoint x: 571, startPoint y: 271, endPoint x: 121, endPoint y: 300, distance: 450.8
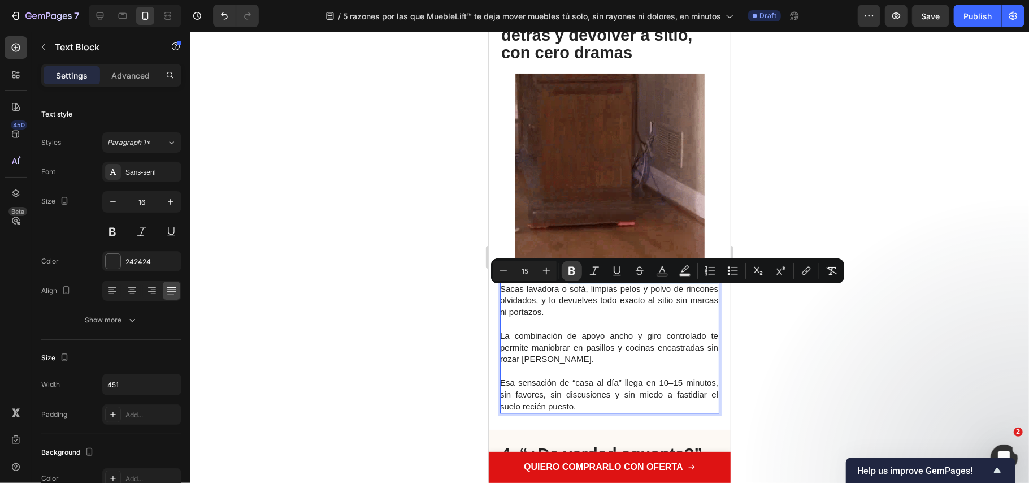
click at [571, 271] on icon "Editor contextual toolbar" at bounding box center [572, 271] width 7 height 8
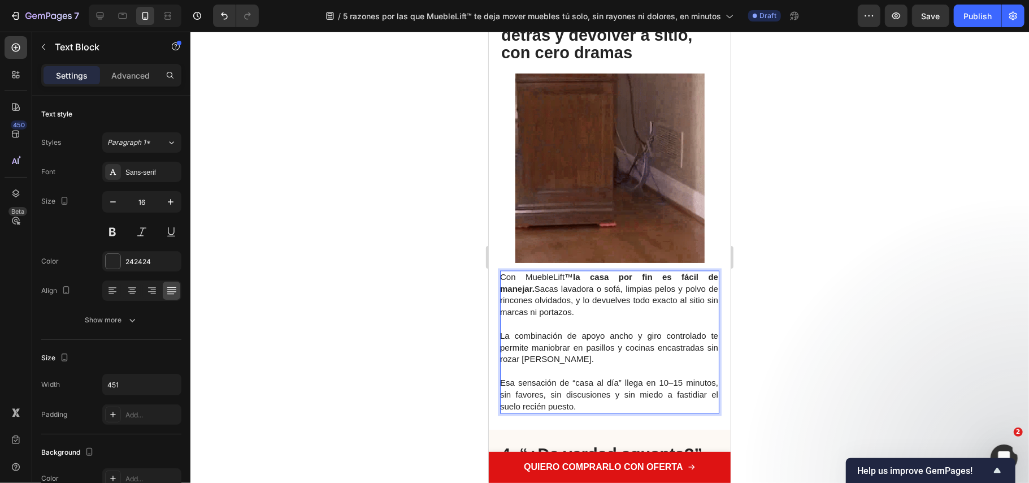
click at [609, 318] on p "Con MuebleLift™ la casa por fin es fácil de manejar. Sacas lavadora o sofá, lim…" at bounding box center [609, 294] width 218 height 47
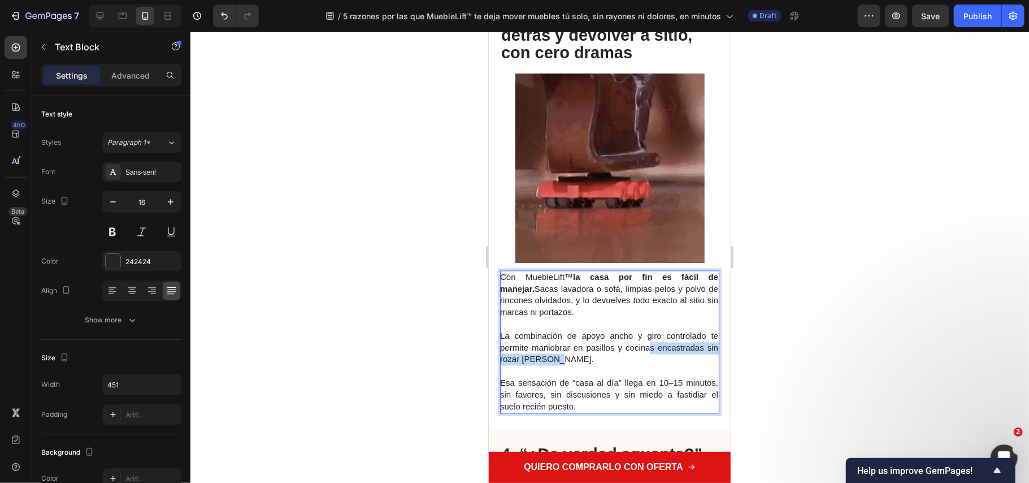
drag, startPoint x: 636, startPoint y: 376, endPoint x: 650, endPoint y: 369, distance: 15.4
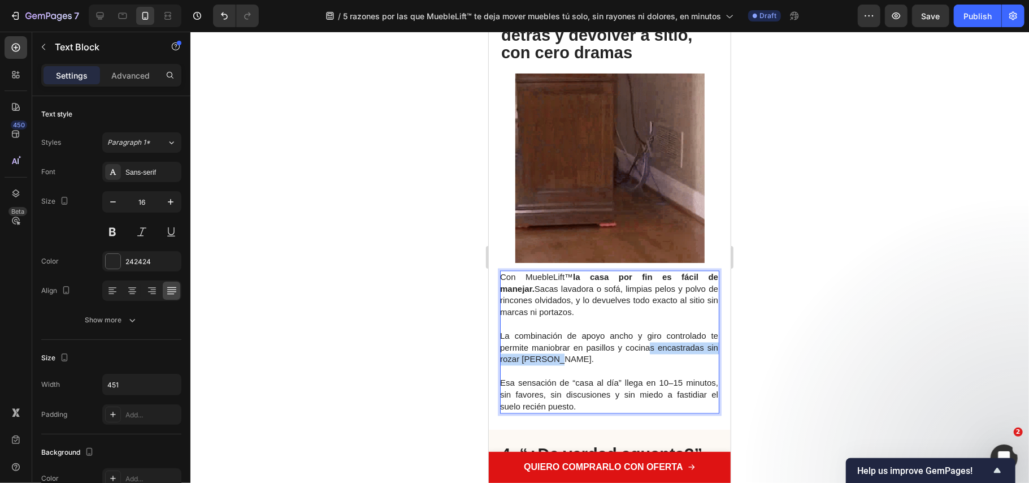
click at [650, 365] on p "La combinación de apoyo ancho y giro controlado te permite maniobrar en pasillo…" at bounding box center [609, 347] width 218 height 35
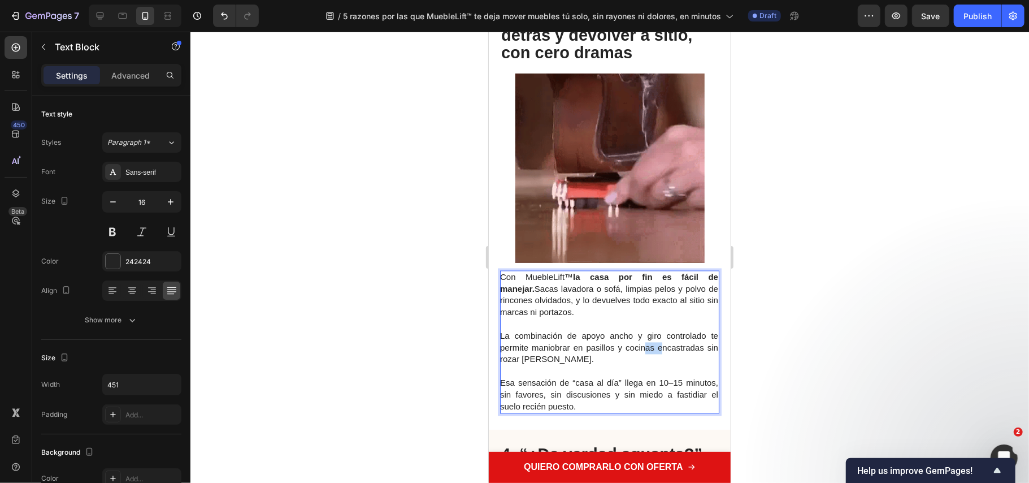
drag, startPoint x: 645, startPoint y: 363, endPoint x: 663, endPoint y: 363, distance: 18.1
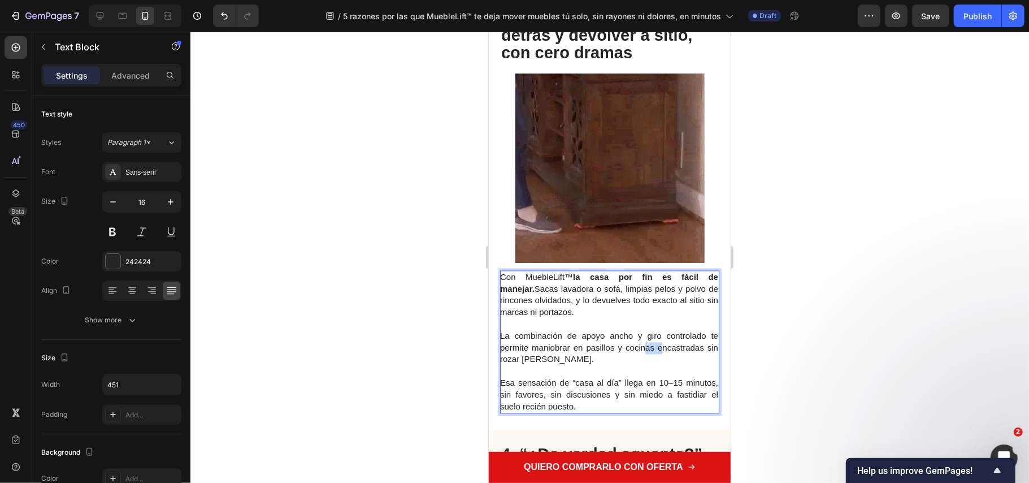
click at [663, 363] on span "La combinación de apoyo ancho y giro controlado te permite maniobrar en pasillo…" at bounding box center [609, 347] width 218 height 33
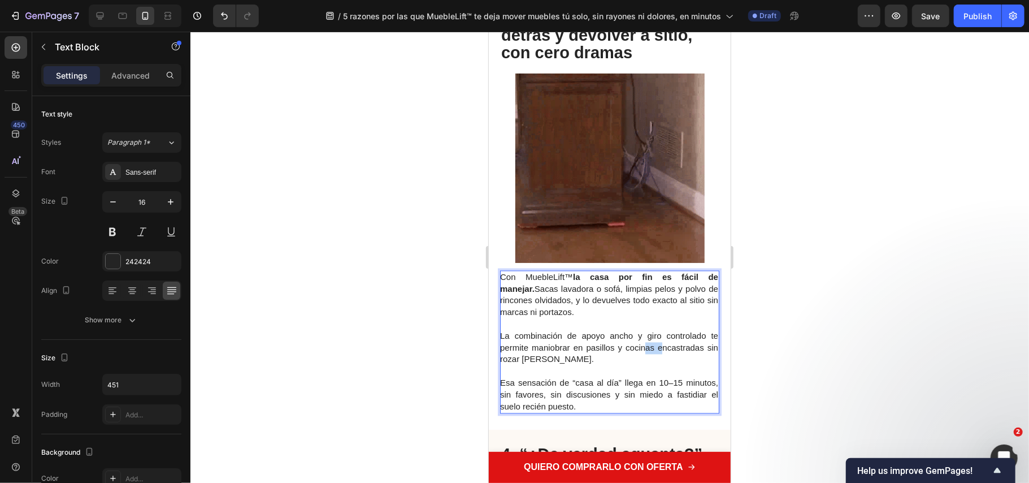
click at [663, 364] on span "La combinación de apoyo ancho y giro controlado te permite maniobrar en pasillo…" at bounding box center [609, 347] width 218 height 33
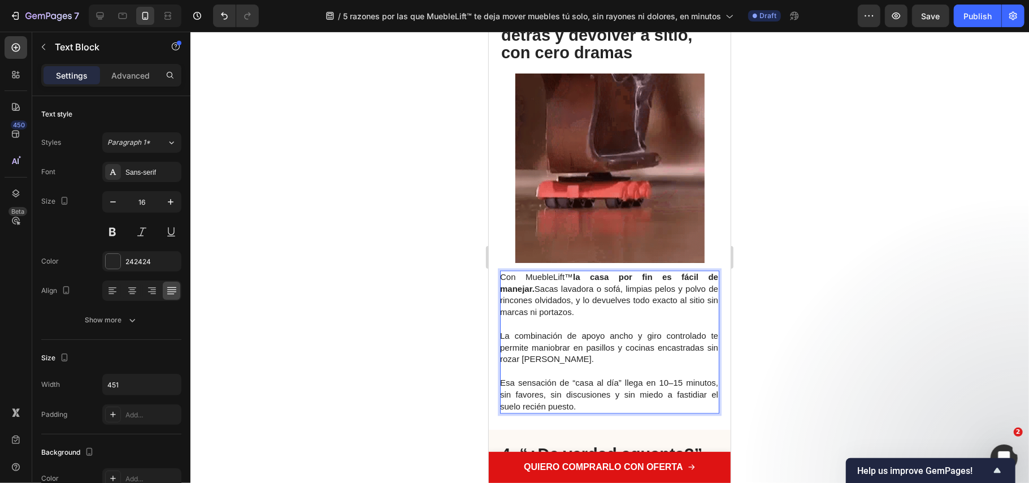
click at [665, 365] on p "La combinación de apoyo ancho y giro controlado te permite maniobrar en pasillo…" at bounding box center [609, 347] width 218 height 35
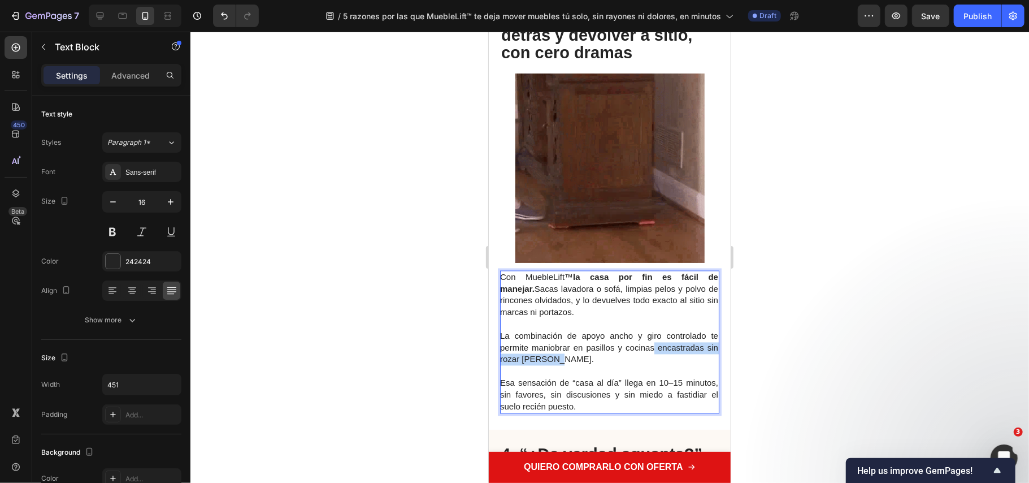
click at [658, 365] on p "La combinación de apoyo ancho y giro controlado te permite maniobrar en pasillo…" at bounding box center [609, 347] width 218 height 35
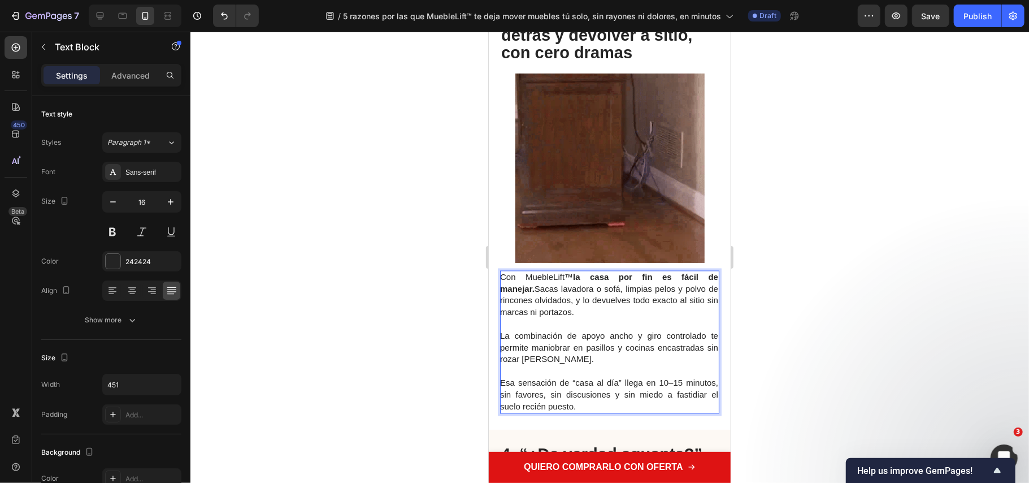
click at [632, 377] on p "Rich Text Editor. Editing area: main" at bounding box center [609, 371] width 218 height 12
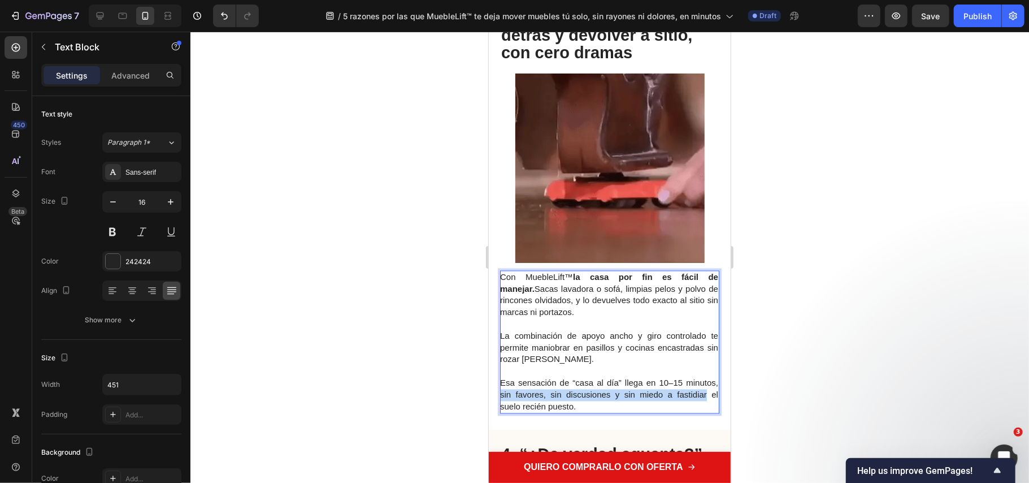
drag, startPoint x: 537, startPoint y: 410, endPoint x: 545, endPoint y: 421, distance: 13.8
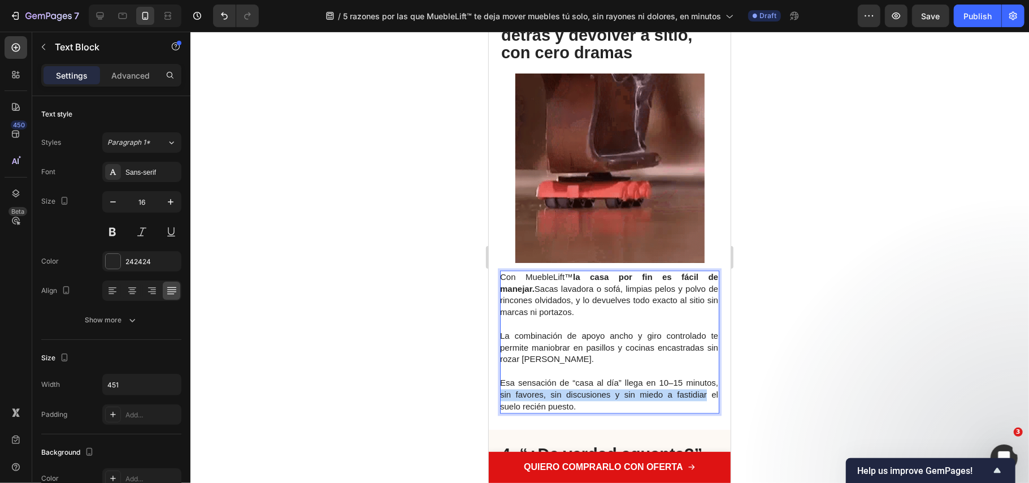
click at [532, 411] on span "Esa sensación de “casa al día” llega en 10–15 minutos, sin favores, sin discusi…" at bounding box center [609, 394] width 218 height 33
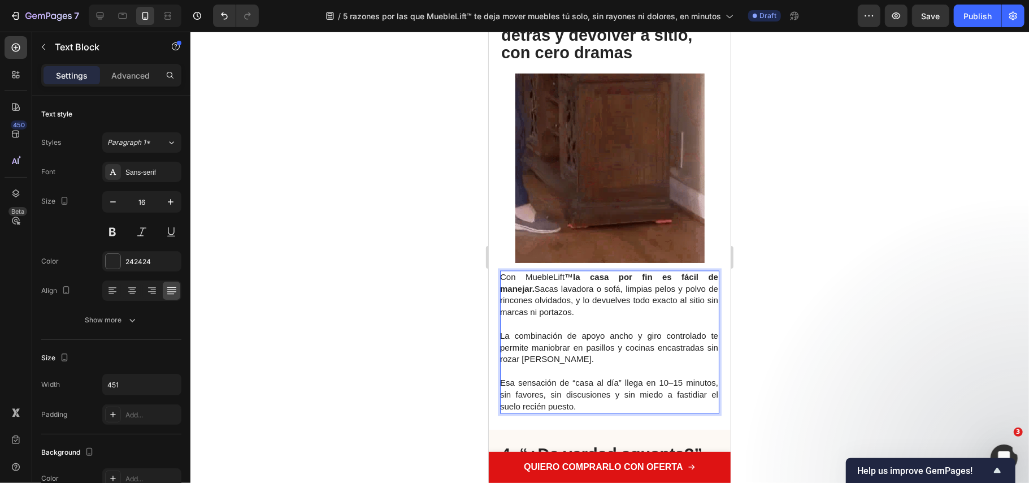
click at [545, 411] on span "Esa sensación de “casa al día” llega en 10–15 minutos, sin favores, sin discusi…" at bounding box center [609, 394] width 218 height 33
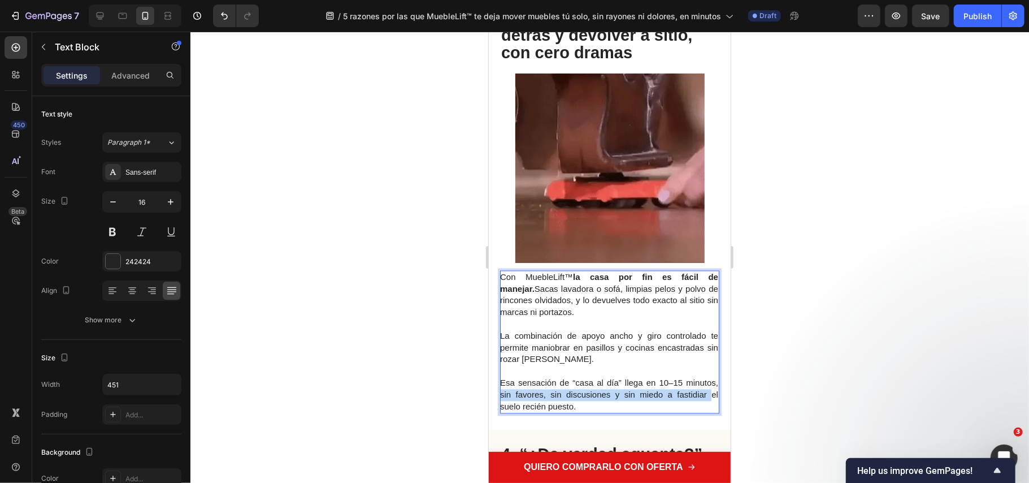
drag, startPoint x: 536, startPoint y: 411, endPoint x: 530, endPoint y: 423, distance: 13.1
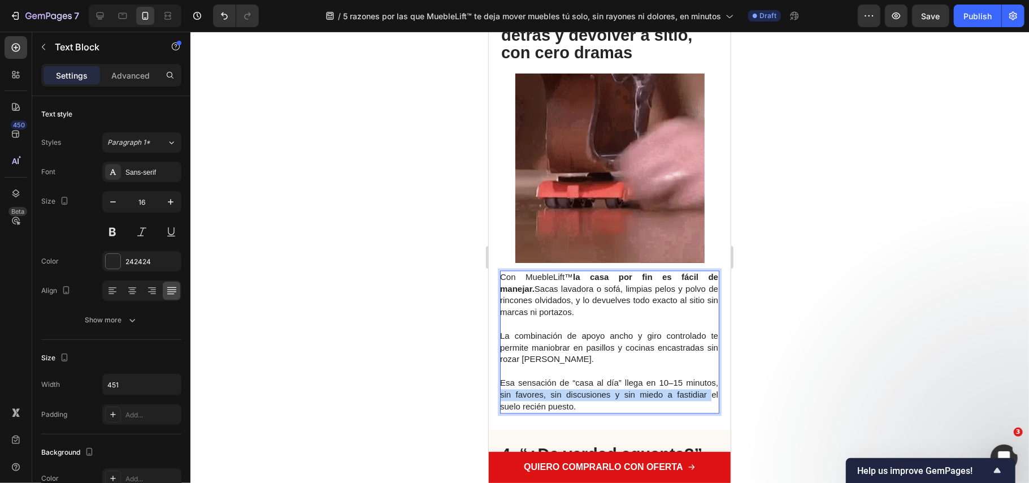
click at [530, 411] on span "Esa sensación de “casa al día” llega en 10–15 minutos, sin favores, sin discusi…" at bounding box center [609, 394] width 218 height 33
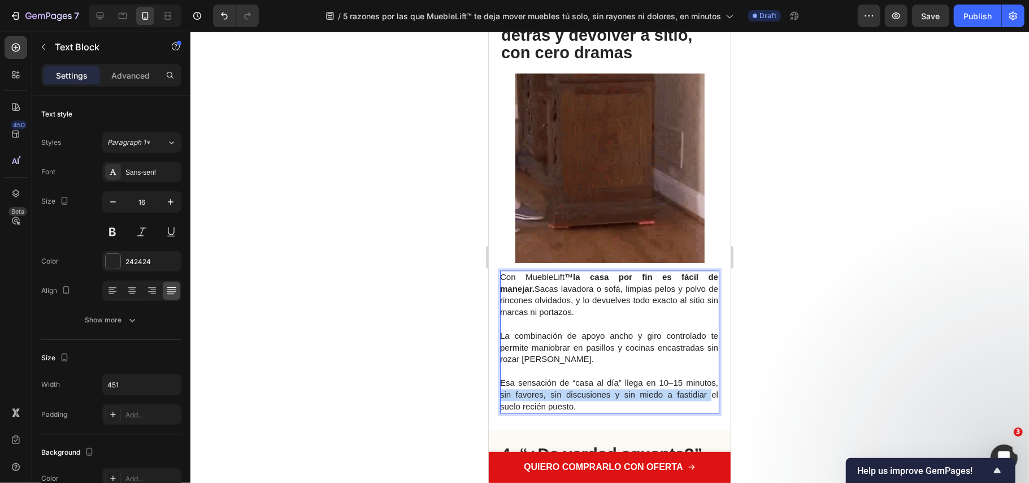
click at [531, 411] on span "Esa sensación de “casa al día” llega en 10–15 minutos, sin favores, sin discusi…" at bounding box center [609, 394] width 218 height 33
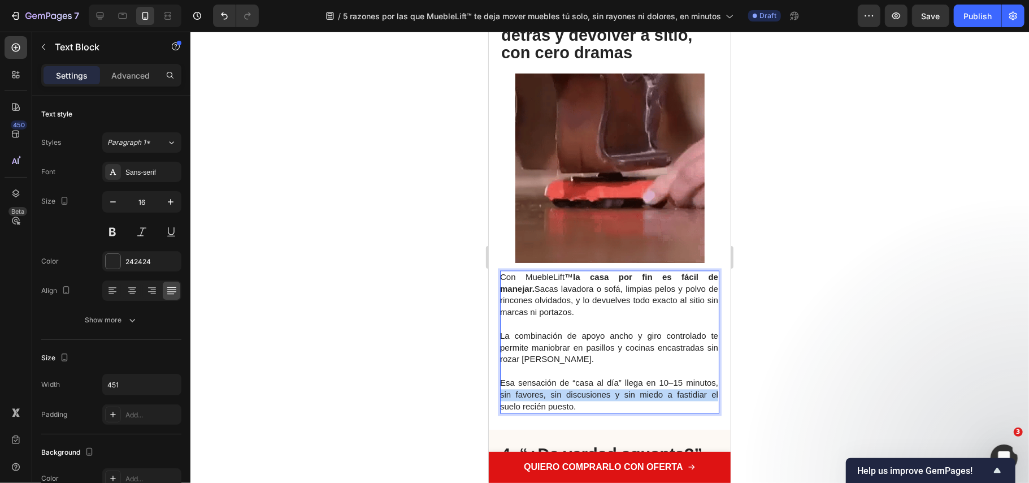
drag, startPoint x: 531, startPoint y: 423, endPoint x: 541, endPoint y: 407, distance: 19.0
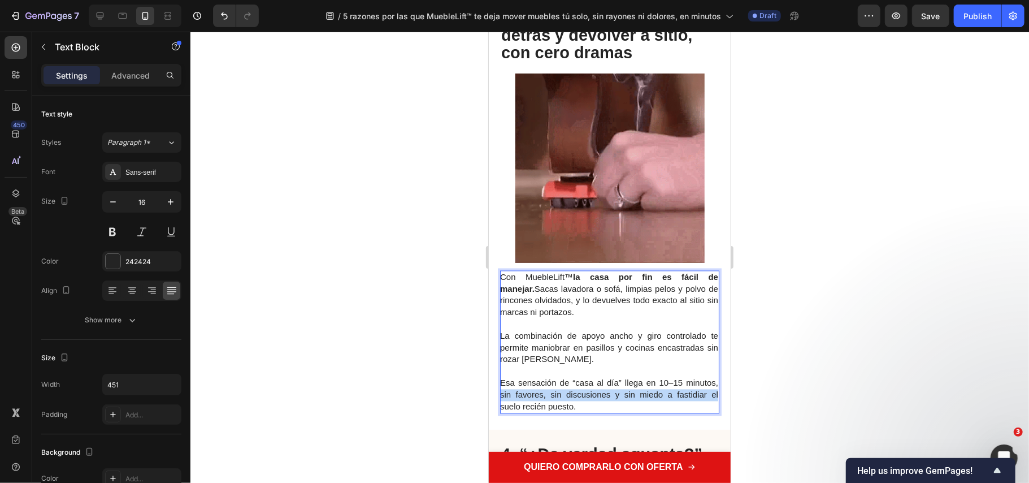
click at [541, 407] on span "Esa sensación de “casa al día” llega en 10–15 minutos, sin favores, sin discusi…" at bounding box center [609, 394] width 218 height 33
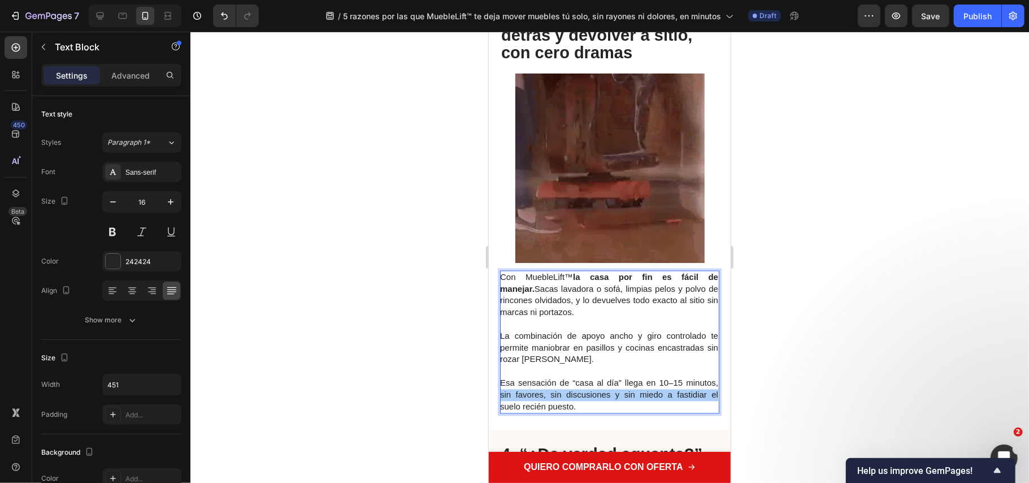
click at [739, 400] on div at bounding box center [609, 257] width 839 height 451
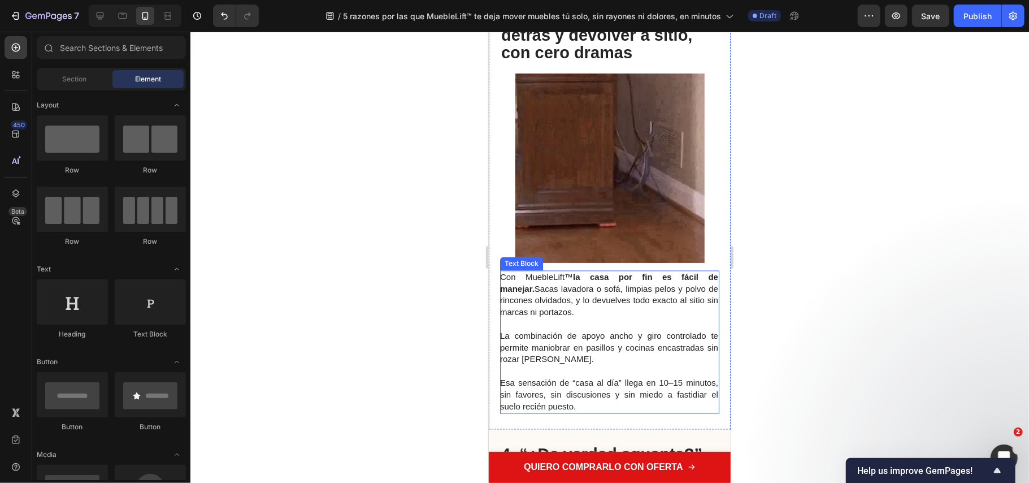
click at [517, 406] on span "Esa sensación de “casa al día” llega en 10–15 minutos, sin favores, sin discusi…" at bounding box center [609, 394] width 218 height 33
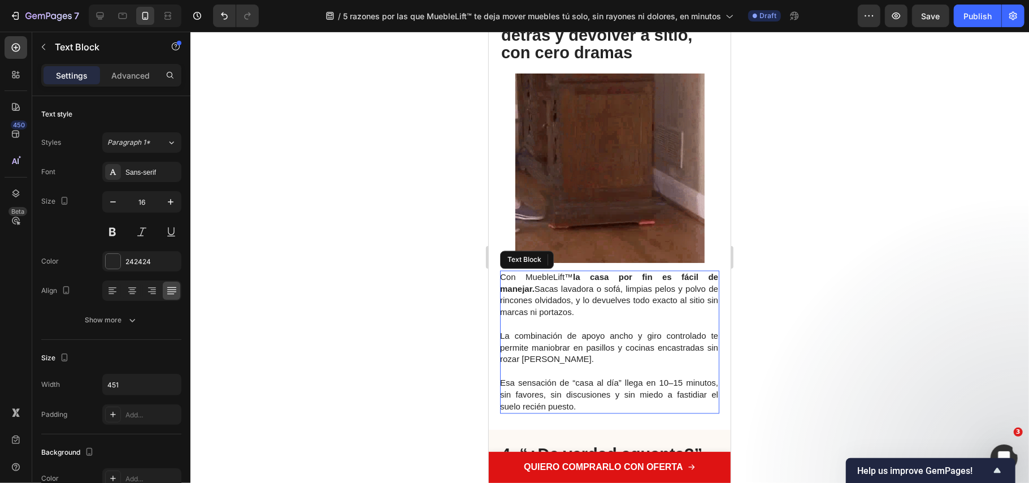
click at [535, 408] on span "Esa sensación de “casa al día” llega en 10–15 minutos, sin favores, sin discusi…" at bounding box center [609, 394] width 218 height 33
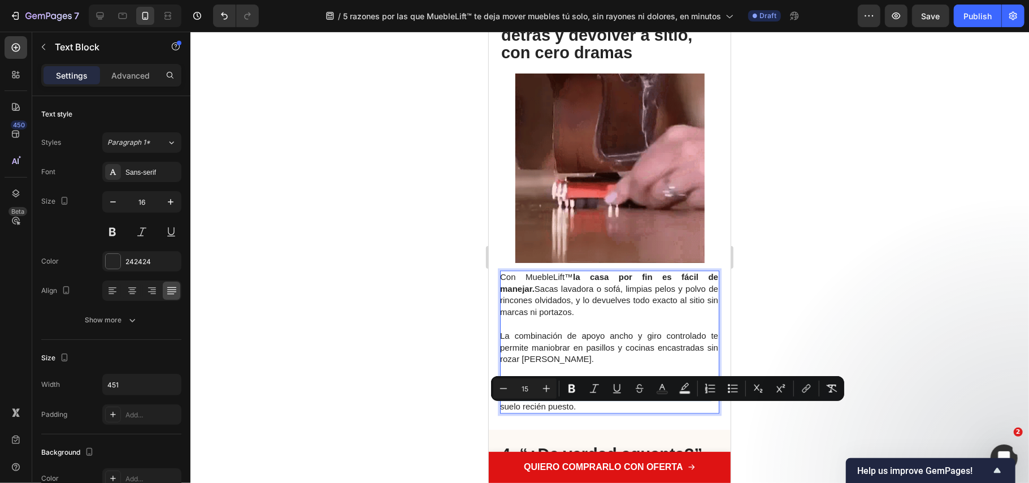
drag, startPoint x: 536, startPoint y: 408, endPoint x: 530, endPoint y: 424, distance: 18.1
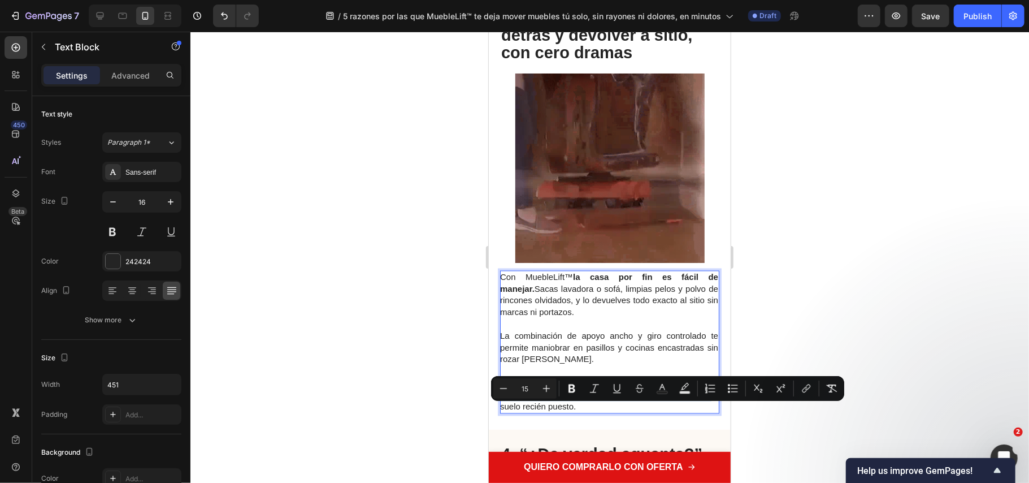
click at [530, 411] on span "Esa sensación de “casa al día” llega en 10–15 minutos, sin favores, sin discusi…" at bounding box center [609, 394] width 218 height 33
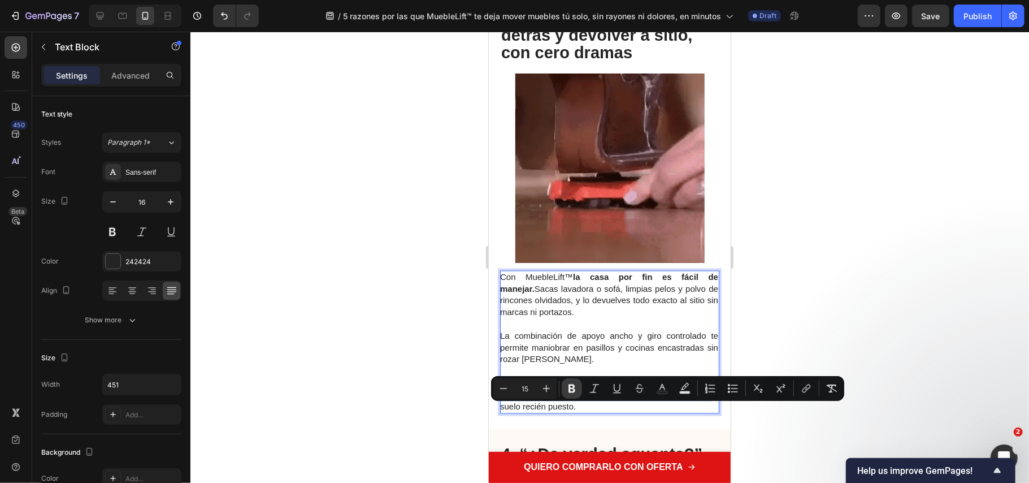
click at [564, 387] on button "Bold" at bounding box center [572, 388] width 20 height 20
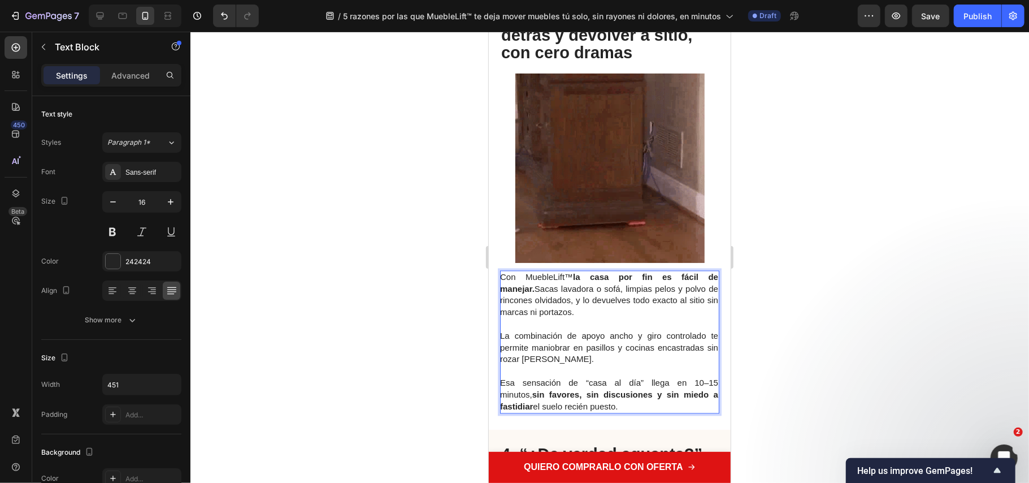
drag, startPoint x: 450, startPoint y: 312, endPoint x: 477, endPoint y: 295, distance: 32.0
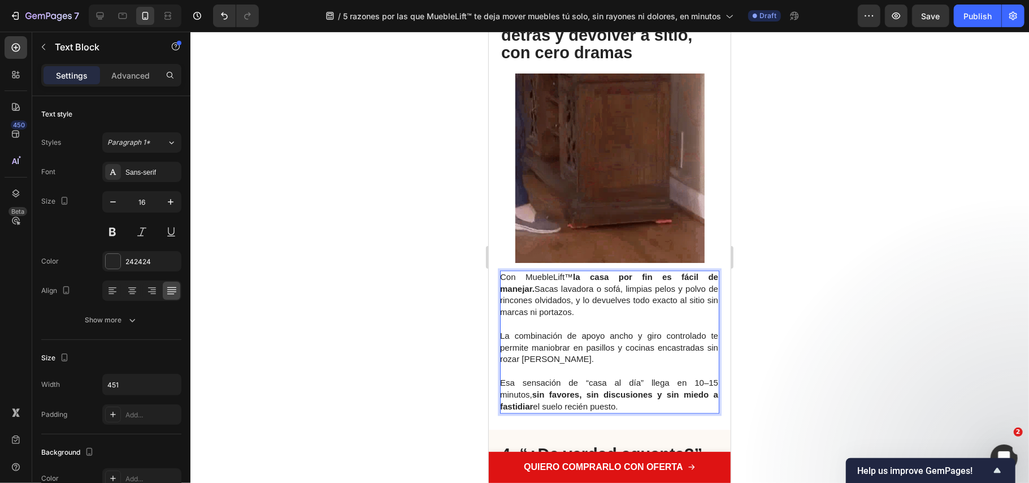
click at [450, 311] on div at bounding box center [609, 257] width 839 height 451
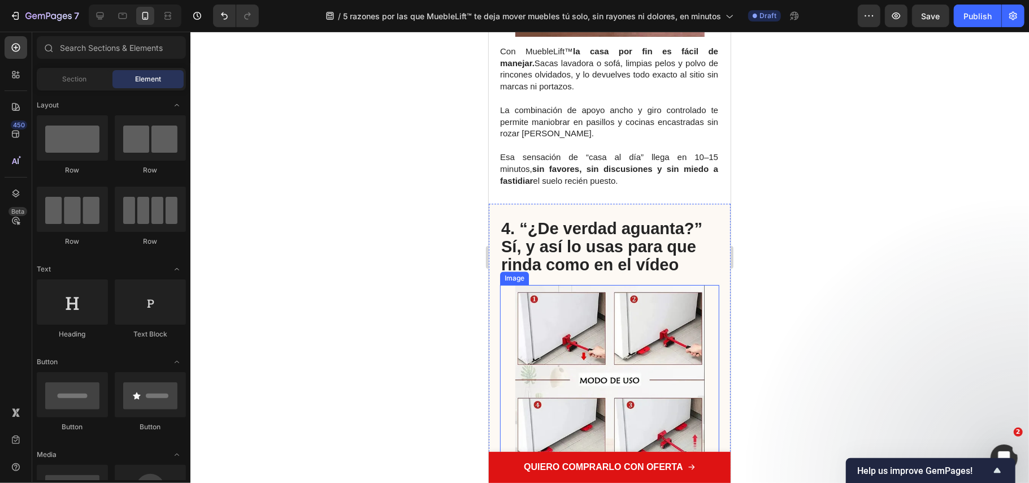
scroll to position [1959, 0]
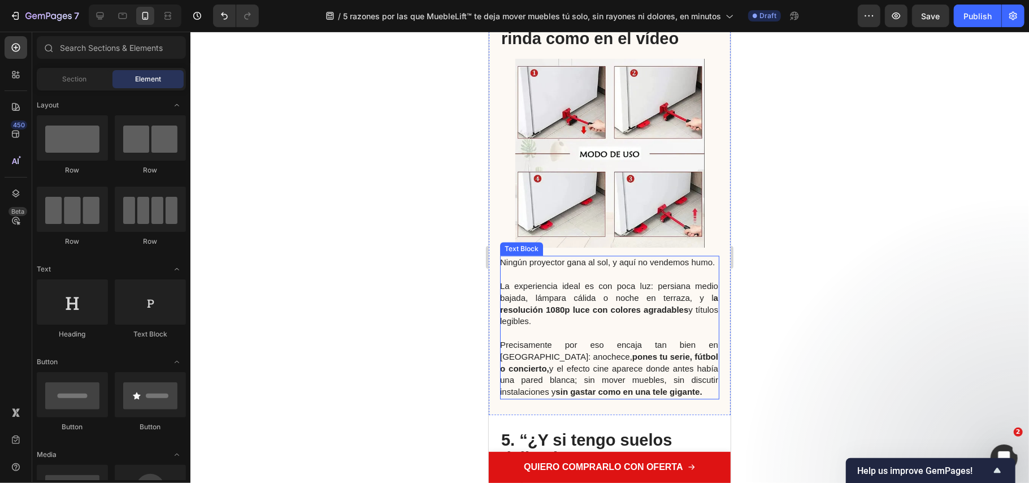
click at [574, 312] on span "La experiencia ideal es con poca luz: persiana medio bajada, lámpara cálida o n…" at bounding box center [609, 302] width 218 height 45
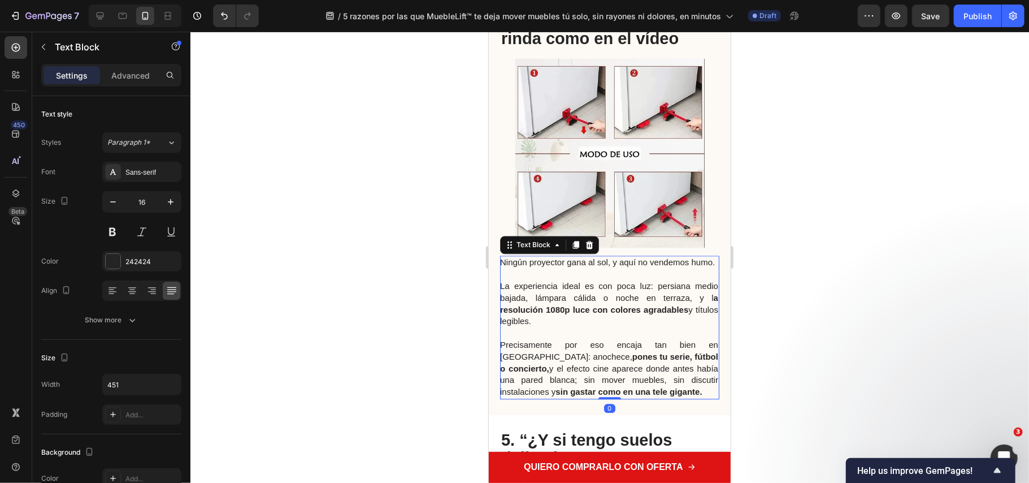
click at [629, 393] on span "Precisamente por eso encaja tan bien en España: anochece, pones tu serie, fútbo…" at bounding box center [609, 367] width 218 height 57
click at [643, 397] on p "Precisamente por eso encaja tan bien en España: anochece, pones tu serie, fútbo…" at bounding box center [609, 368] width 218 height 59
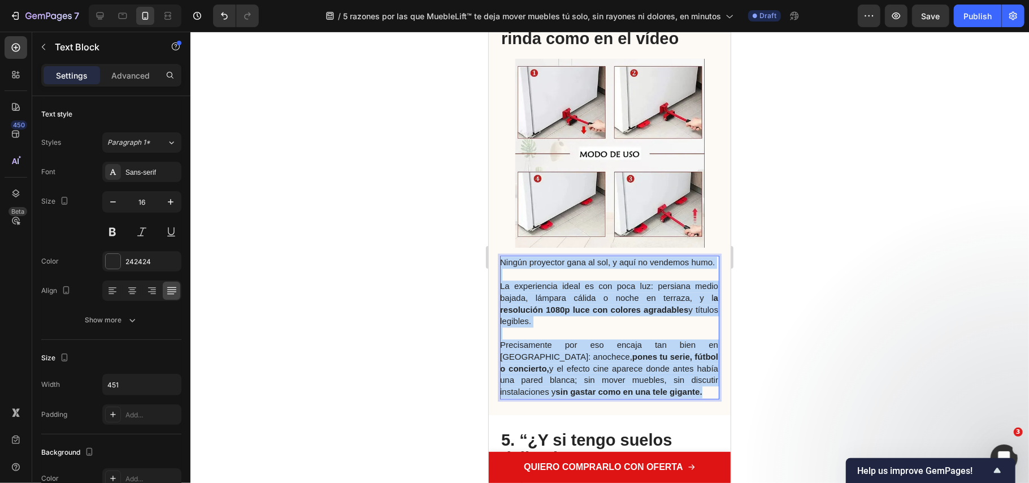
drag, startPoint x: 649, startPoint y: 417, endPoint x: 480, endPoint y: 263, distance: 228.9
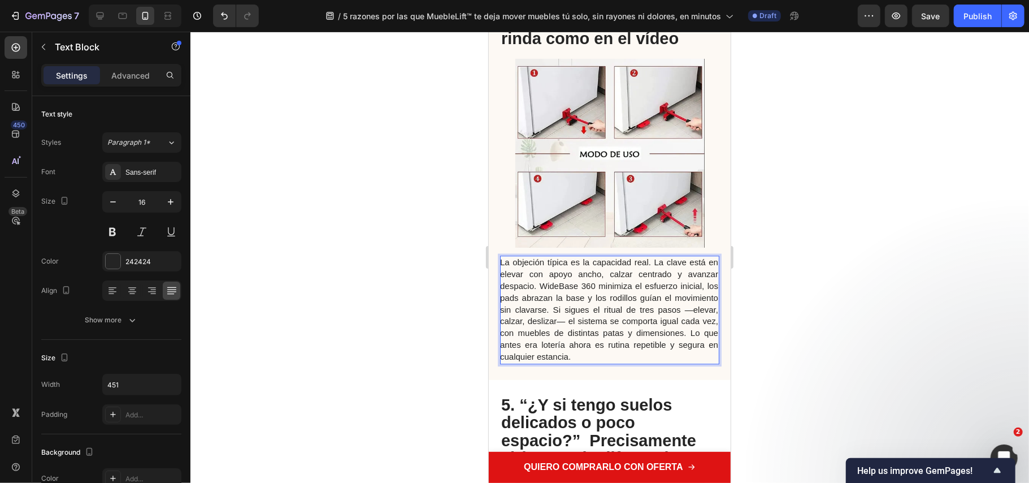
click at [539, 298] on span "La objeción típica es la capacidad real. La clave está en elevar con apoyo anch…" at bounding box center [609, 308] width 218 height 103
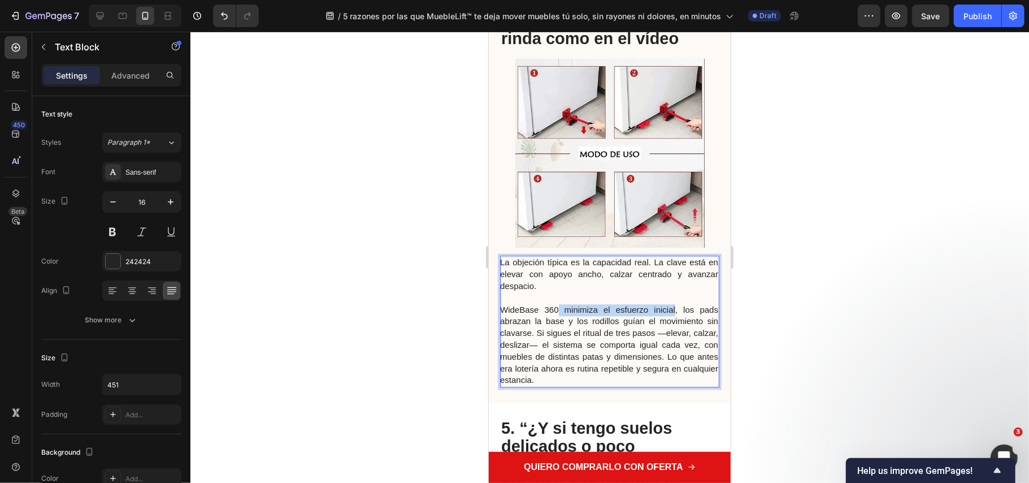
drag, startPoint x: 563, startPoint y: 323, endPoint x: 666, endPoint y: 327, distance: 102.9
click at [666, 327] on span "WideBase 360 minimiza el esfuerzo inicial, los pads abrazan la base y los rodil…" at bounding box center [609, 344] width 218 height 80
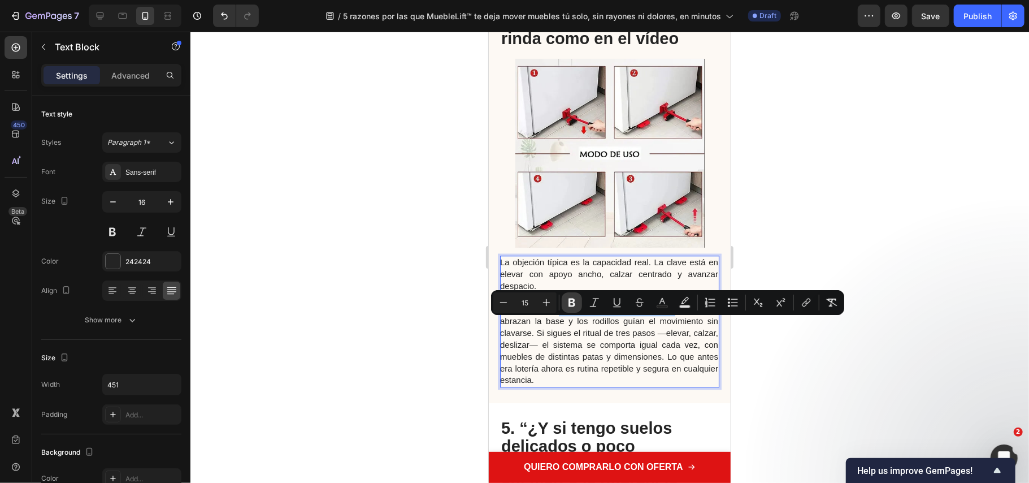
click at [569, 304] on icon "Editor contextual toolbar" at bounding box center [571, 302] width 11 height 11
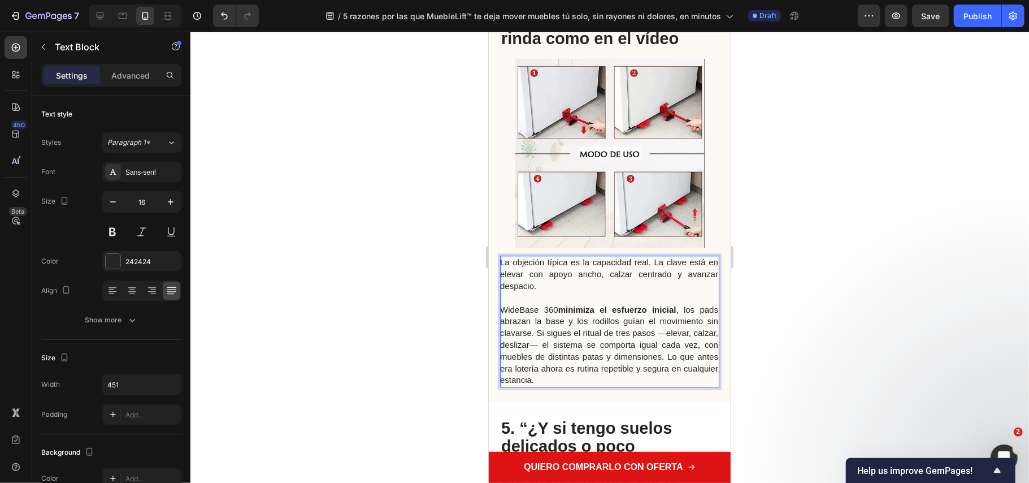
click at [677, 359] on span "WideBase 360 minimiza el esfuerzo inicial , los pads abrazan la base y los rodi…" at bounding box center [609, 344] width 218 height 80
click at [540, 349] on span "WideBase 360 minimiza el esfuerzo inicial , los pads abrazan la base y los rodi…" at bounding box center [609, 344] width 218 height 80
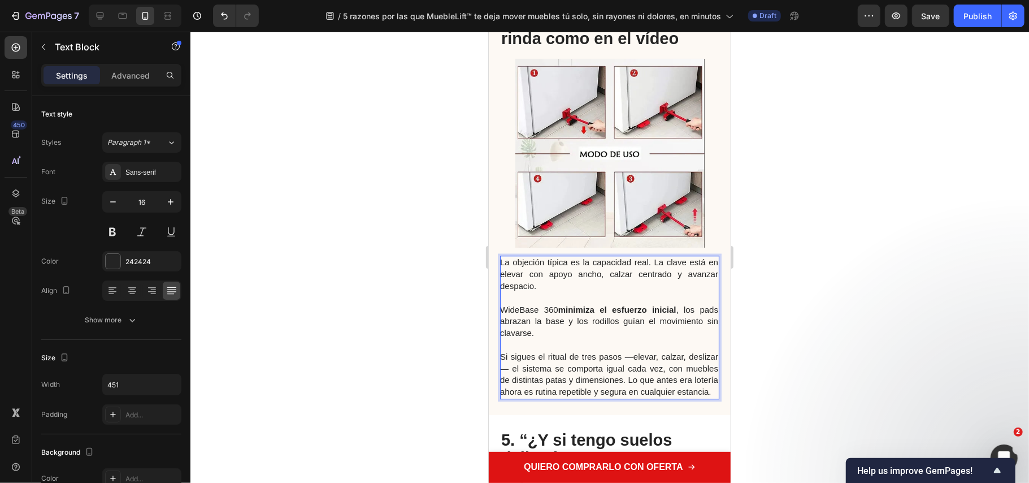
drag, startPoint x: 610, startPoint y: 333, endPoint x: 684, endPoint y: 348, distance: 75.0
click at [684, 339] on p "WideBase 360 minimiza el esfuerzo inicial , los pads abrazan la base y los rodi…" at bounding box center [609, 321] width 218 height 35
click at [629, 339] on p "WideBase 360 minimiza el esfuerzo inicial , los pads abrazan la base y los rodi…" at bounding box center [609, 321] width 218 height 35
drag, startPoint x: 626, startPoint y: 349, endPoint x: 616, endPoint y: 339, distance: 14.4
click at [616, 339] on p "WideBase 360 minimiza el esfuerzo inicial , los pads abrazan la base y los rodi…" at bounding box center [609, 321] width 218 height 35
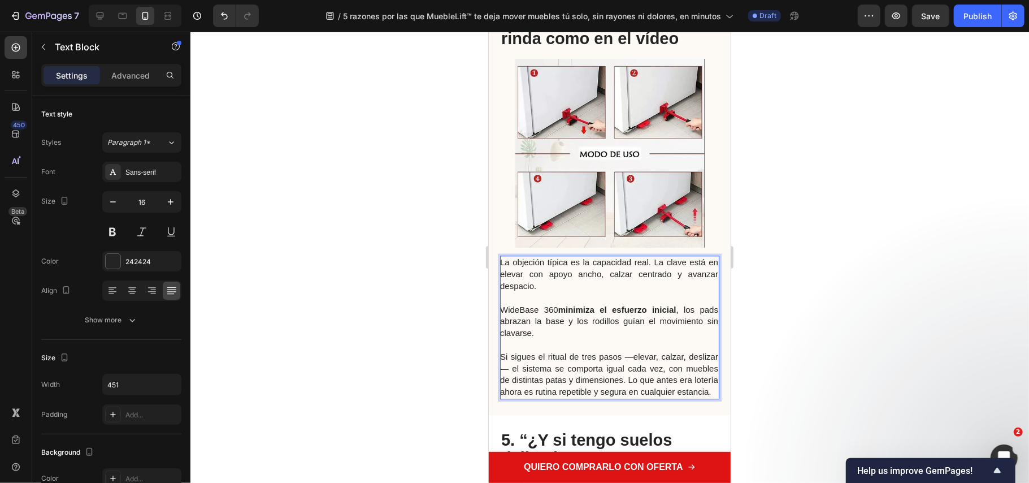
drag, startPoint x: 757, startPoint y: 342, endPoint x: 231, endPoint y: 302, distance: 528.3
click at [757, 342] on div at bounding box center [609, 257] width 839 height 451
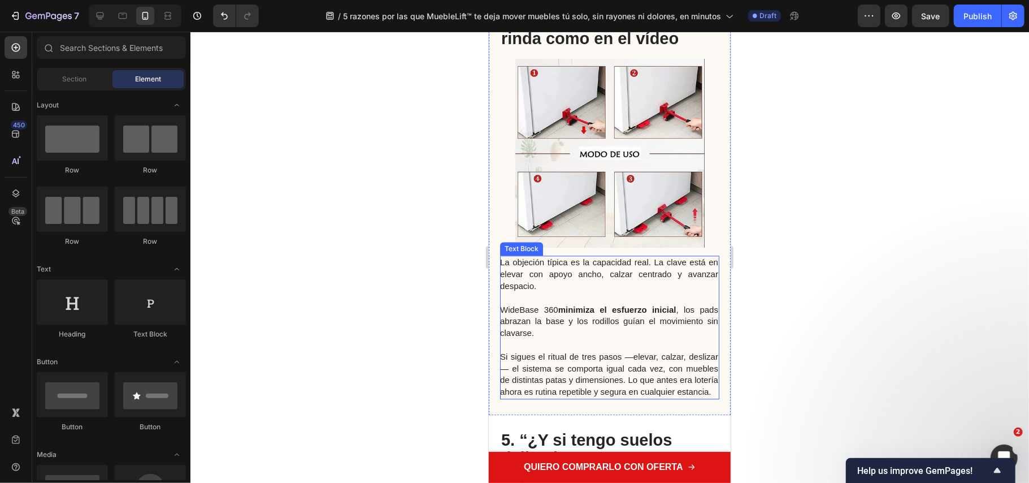
click at [622, 339] on p "WideBase 360 minimiza el esfuerzo inicial , los pads abrazan la base y los rodi…" at bounding box center [609, 321] width 218 height 35
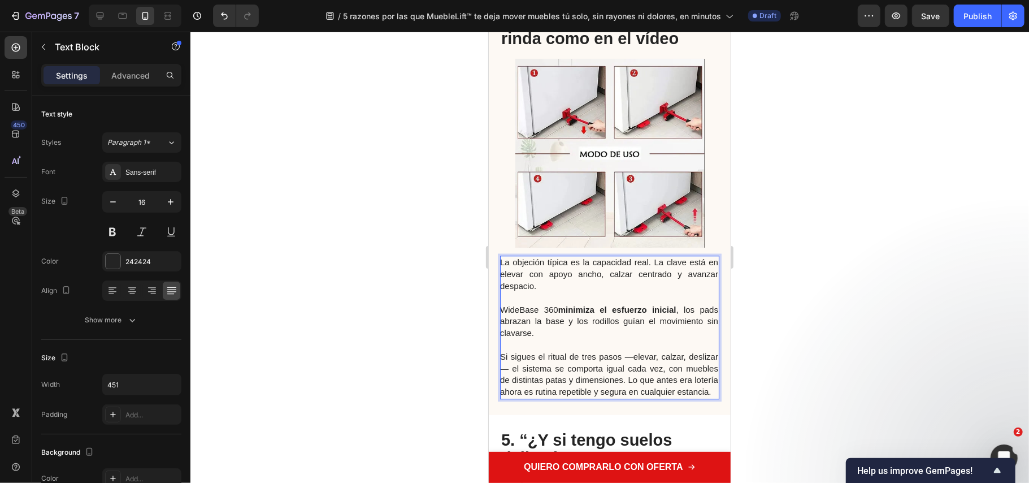
click at [616, 336] on span "WideBase 360 minimiza el esfuerzo inicial , los pads abrazan la base y los rodi…" at bounding box center [609, 320] width 218 height 33
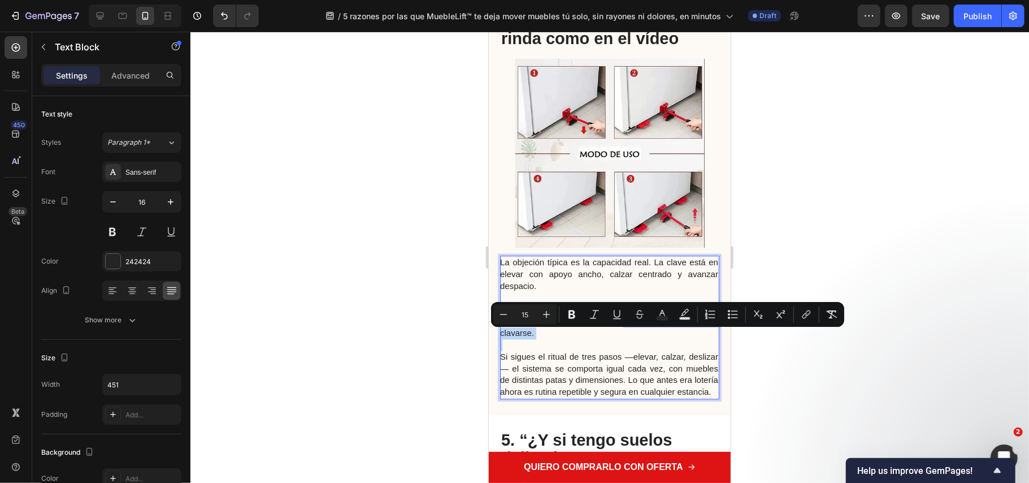
drag, startPoint x: 616, startPoint y: 336, endPoint x: 636, endPoint y: 348, distance: 22.8
click at [636, 339] on p "WideBase 360 minimiza el esfuerzo inicial , los pads abrazan la base y los rodi…" at bounding box center [609, 321] width 218 height 35
click at [579, 315] on button "Bold" at bounding box center [572, 314] width 20 height 20
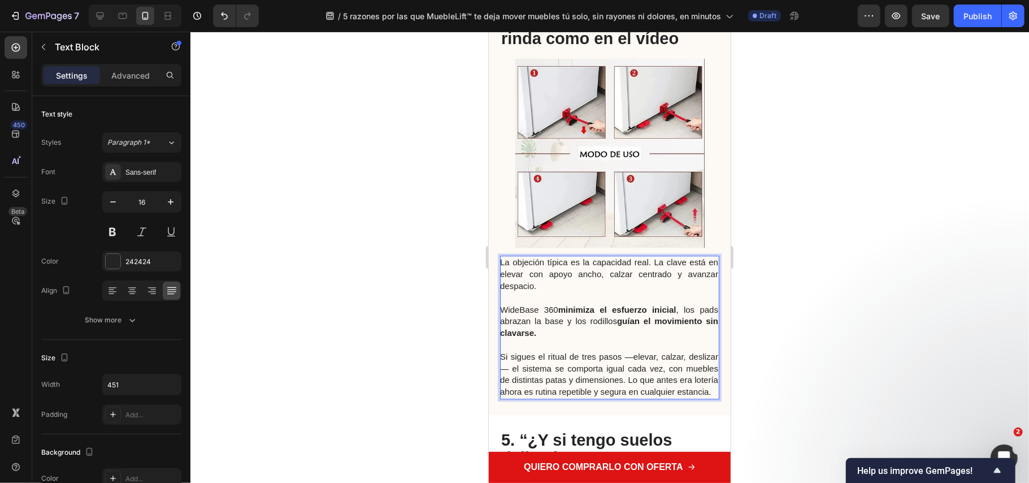
click at [599, 377] on p "Si sigues el ritual de tres pasos —elevar, calzar, deslizar— el sistema se comp…" at bounding box center [609, 373] width 218 height 47
click at [648, 373] on span "Si sigues el ritual de tres pasos —elevar, calzar, deslizar— el sistema se comp…" at bounding box center [609, 373] width 218 height 45
click at [513, 380] on span "Si sigues el ritual de tres pasos elevar, calzar, deslizar— el sistema se compo…" at bounding box center [609, 373] width 218 height 45
click at [506, 383] on span "Si sigues el ritual de tres pasos elevar, calzar, deslizar—el sistema se compor…" at bounding box center [609, 373] width 218 height 45
drag, startPoint x: 647, startPoint y: 369, endPoint x: 538, endPoint y: 387, distance: 110.5
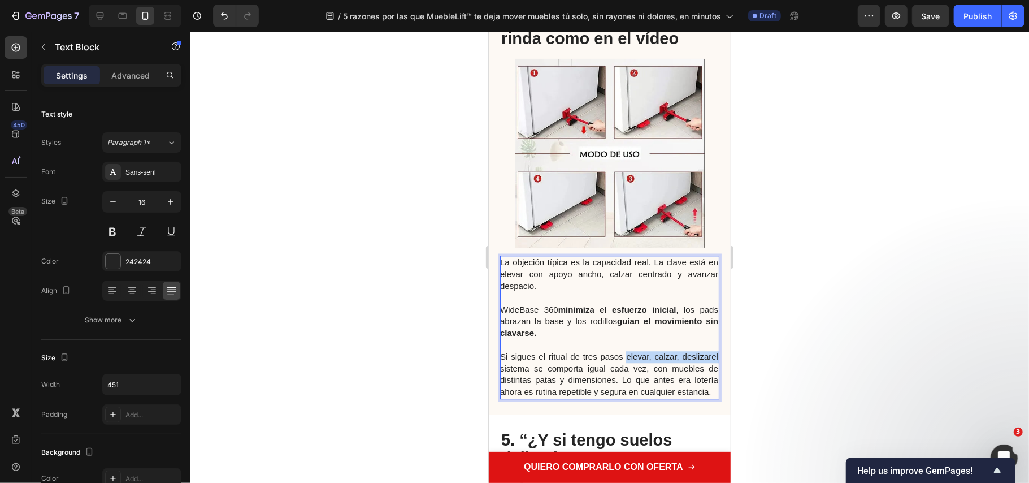
click at [538, 387] on span "Si sigues el ritual de tres pasos elevar, calzar, deslizarel sistema se comport…" at bounding box center [609, 373] width 218 height 45
click at [796, 376] on div at bounding box center [609, 257] width 839 height 451
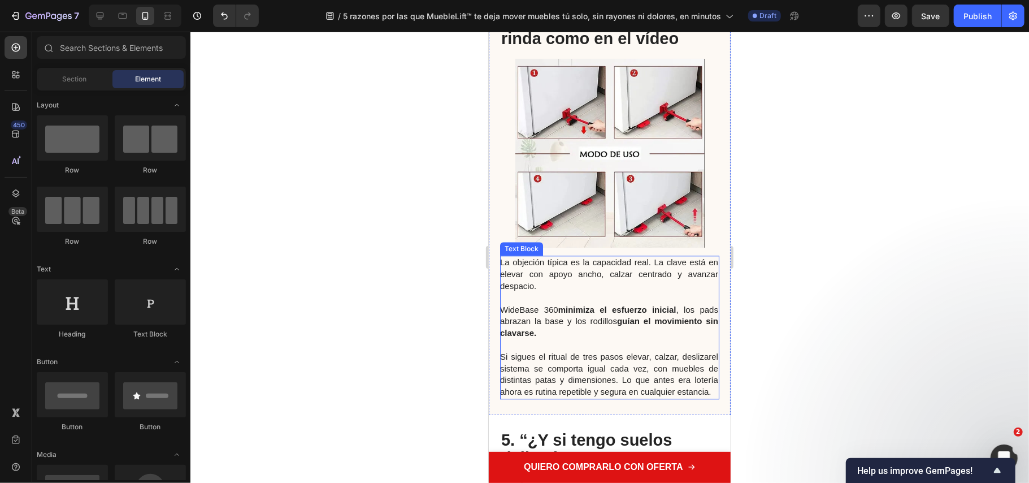
click at [647, 380] on span "Si sigues el ritual de tres pasos elevar, calzar, deslizarel sistema se comport…" at bounding box center [609, 373] width 218 height 45
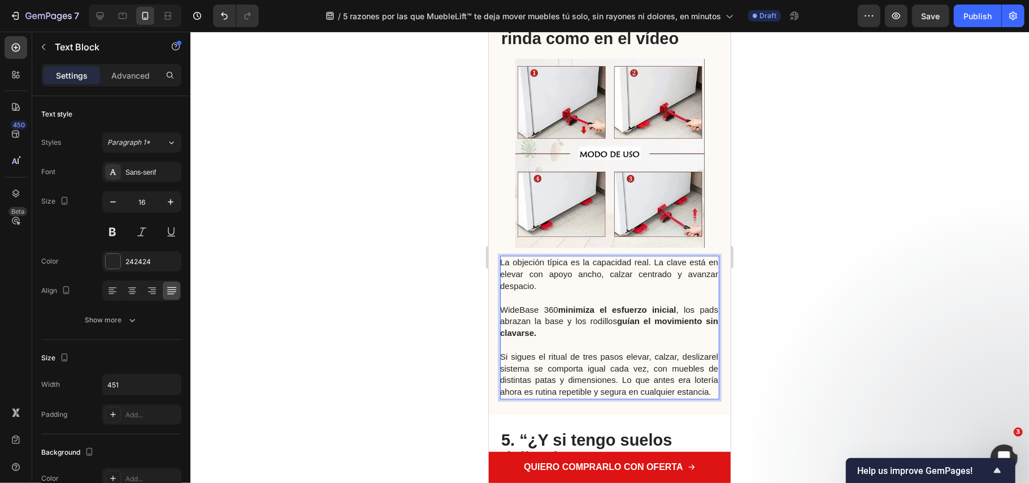
click at [647, 370] on span "Si sigues el ritual de tres pasos elevar, calzar, deslizarel sistema se comport…" at bounding box center [609, 373] width 218 height 45
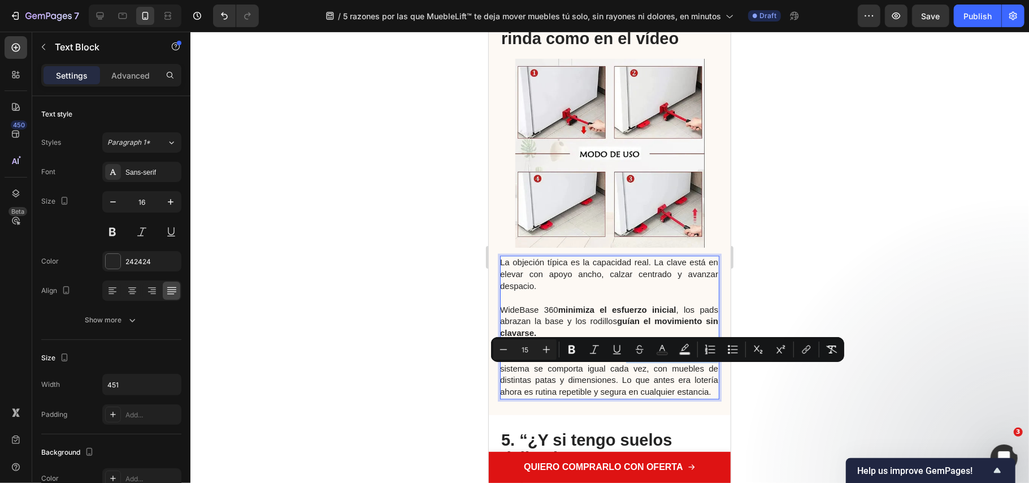
drag, startPoint x: 647, startPoint y: 369, endPoint x: 540, endPoint y: 383, distance: 107.8
click at [538, 383] on span "Si sigues el ritual de tres pasos elevar, calzar, deslizarel sistema se comport…" at bounding box center [609, 373] width 218 height 45
click at [570, 350] on icon "Editor contextual toolbar" at bounding box center [572, 349] width 7 height 8
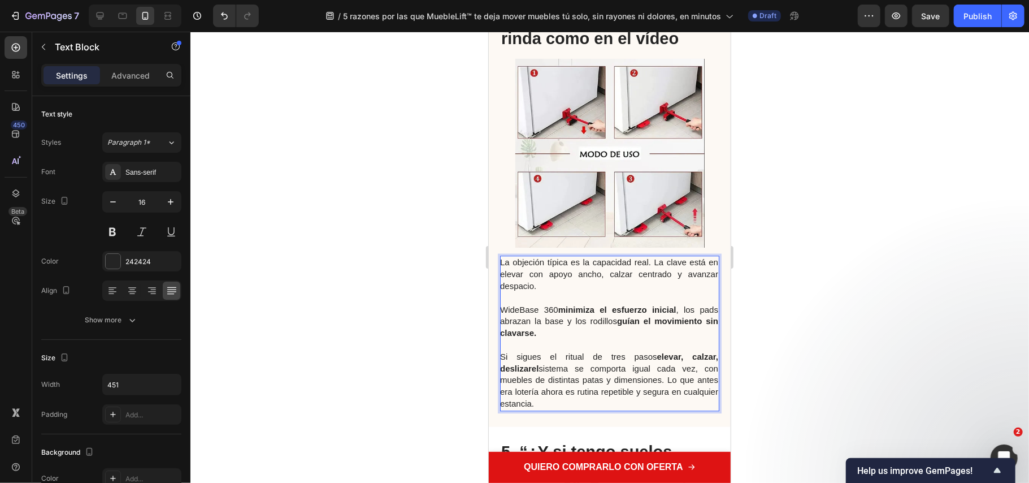
click at [675, 407] on span "Si sigues el ritual de tres pasos elevar, calzar, deslizarel sistema se comport…" at bounding box center [609, 379] width 218 height 57
click at [671, 396] on span "Si sigues el ritual de tres pasos elevar, calzar, deslizarel sistema se comport…" at bounding box center [609, 379] width 218 height 57
click at [675, 396] on span "Si sigues el ritual de tres pasos elevar, calzar, deslizarel sistema se comport…" at bounding box center [609, 379] width 218 height 57
click at [812, 344] on div at bounding box center [609, 257] width 839 height 451
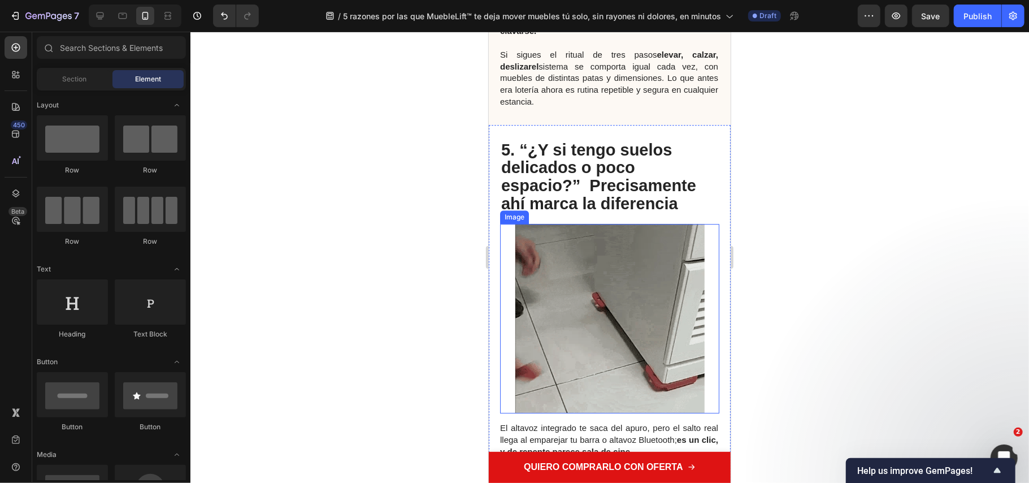
scroll to position [2411, 0]
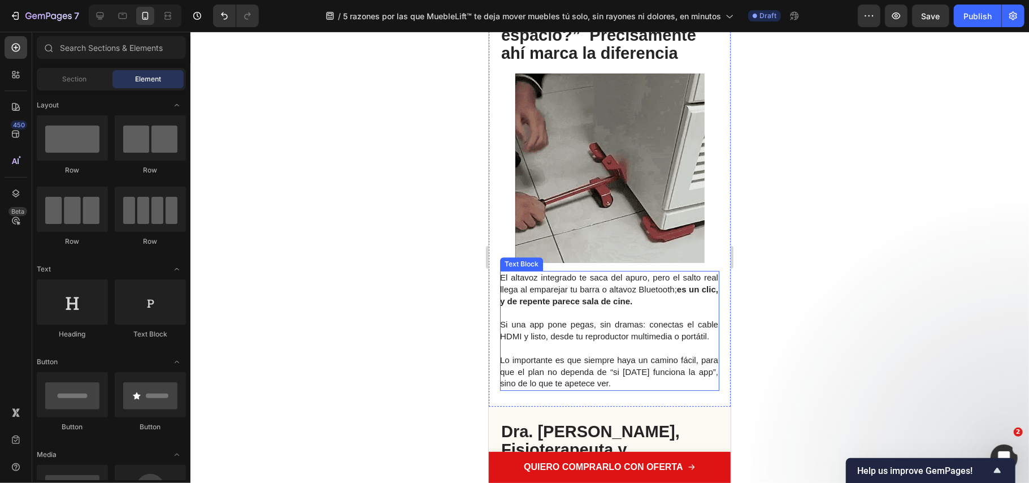
click at [616, 319] on p at bounding box center [609, 313] width 218 height 12
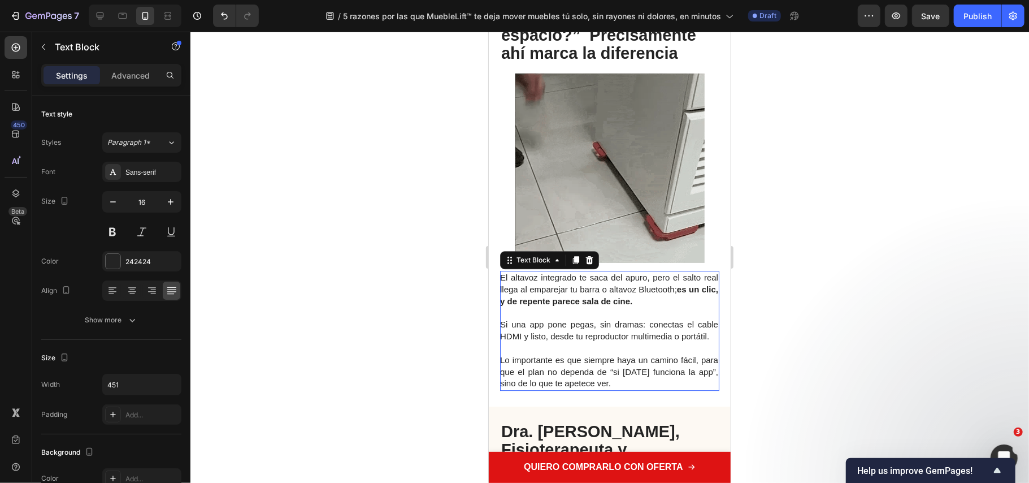
click at [634, 388] on span "Lo importante es que siempre haya un camino fácil, para que el plan no dependa …" at bounding box center [609, 370] width 218 height 33
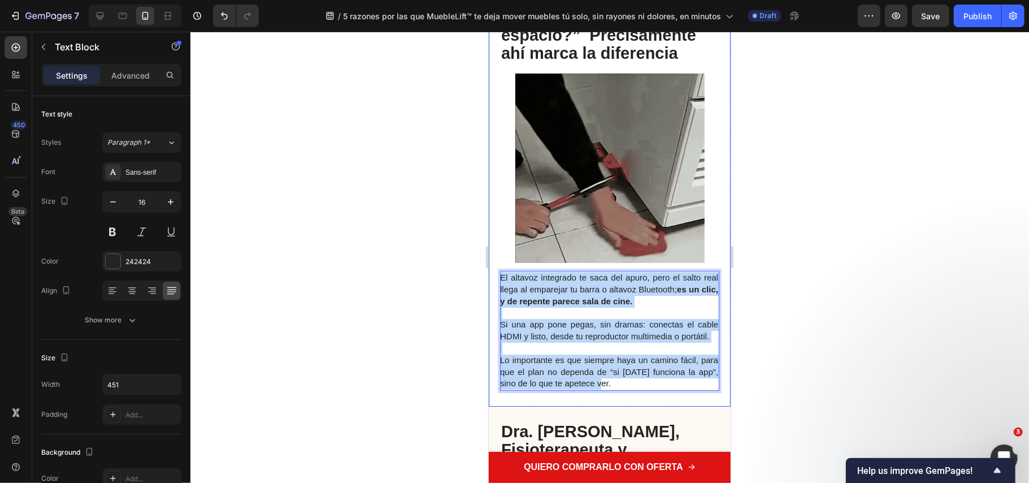
drag, startPoint x: 638, startPoint y: 412, endPoint x: 487, endPoint y: 274, distance: 204.9
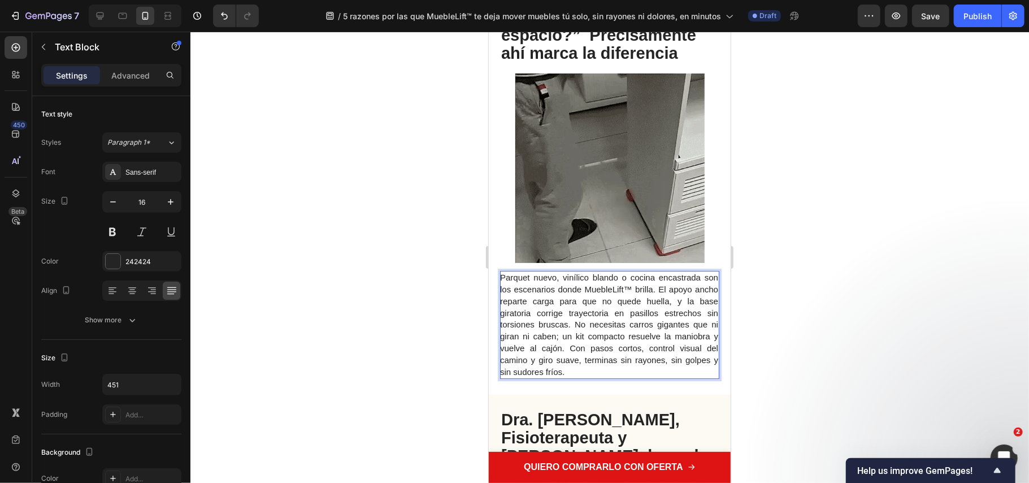
click at [674, 304] on span "Parquet nuevo, vinílico blando o cocina encastrada son los escenarios donde Mue…" at bounding box center [609, 323] width 218 height 103
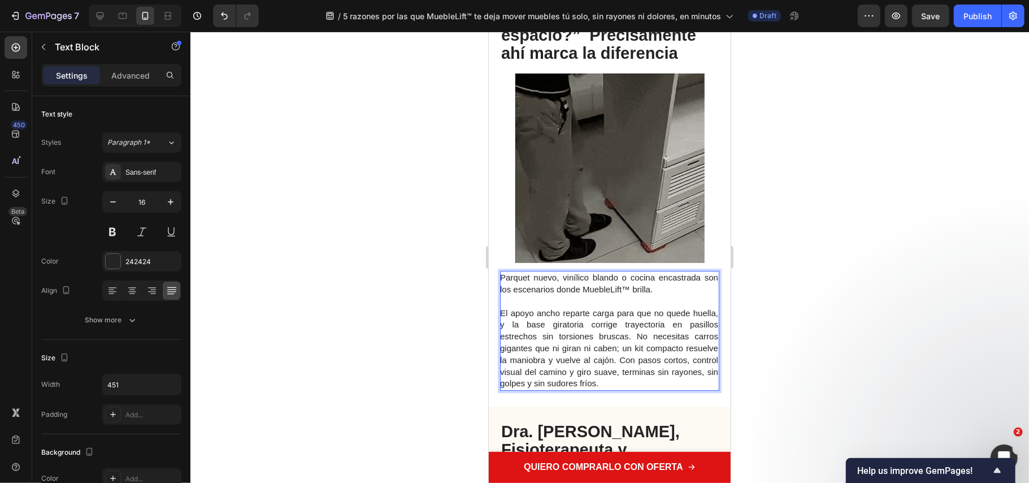
click at [626, 348] on span "El apoyo ancho reparte carga para que no quede huella, y la base giratoria corr…" at bounding box center [609, 347] width 218 height 80
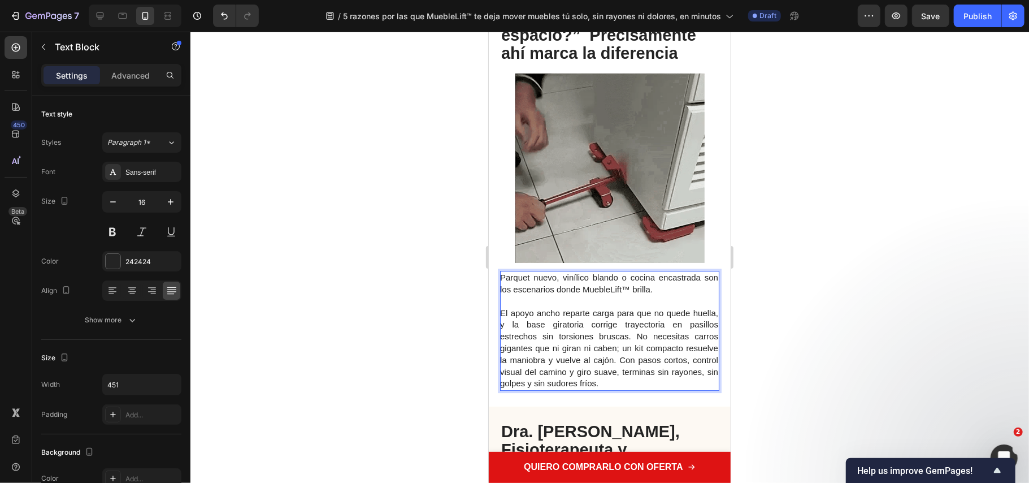
click at [631, 353] on span "El apoyo ancho reparte carga para que no quede huella, y la base giratoria corr…" at bounding box center [609, 347] width 218 height 80
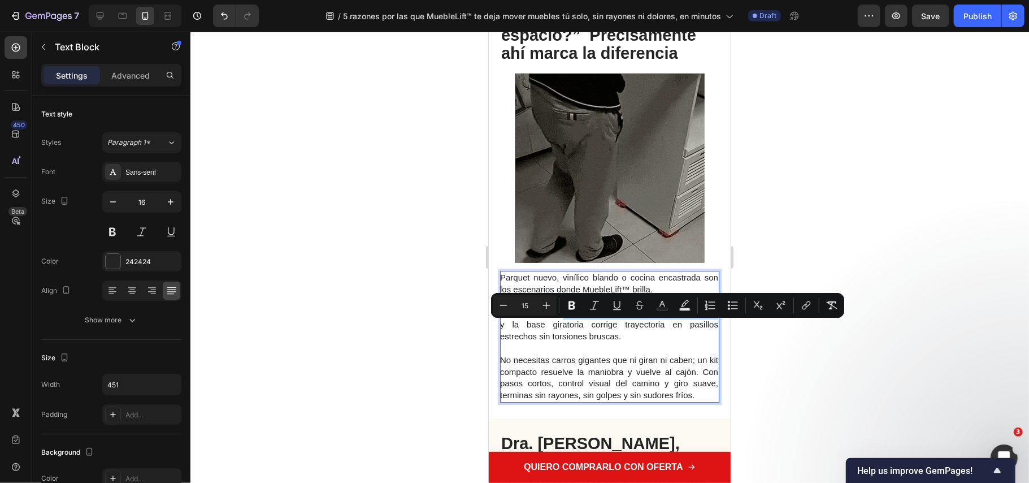
drag, startPoint x: 570, startPoint y: 322, endPoint x: 541, endPoint y: 325, distance: 28.5
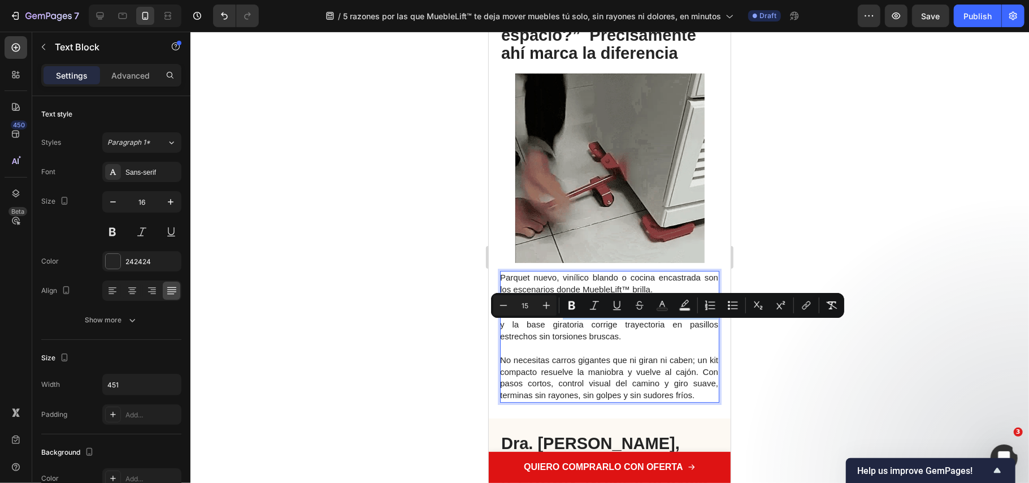
click at [525, 335] on span "El apoyo ancho reparte carga para que no quede huella, y la base giratoria corr…" at bounding box center [609, 323] width 218 height 33
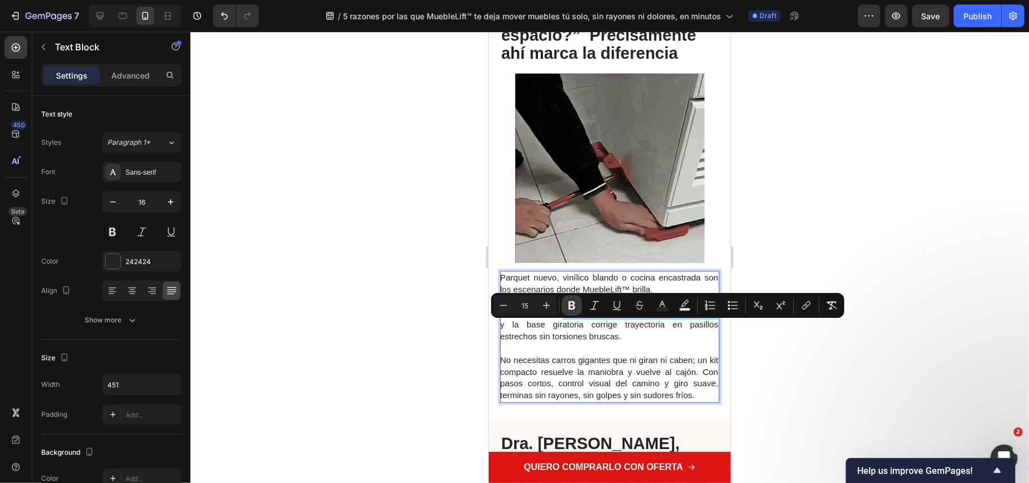
drag, startPoint x: 569, startPoint y: 298, endPoint x: 129, endPoint y: 346, distance: 442.4
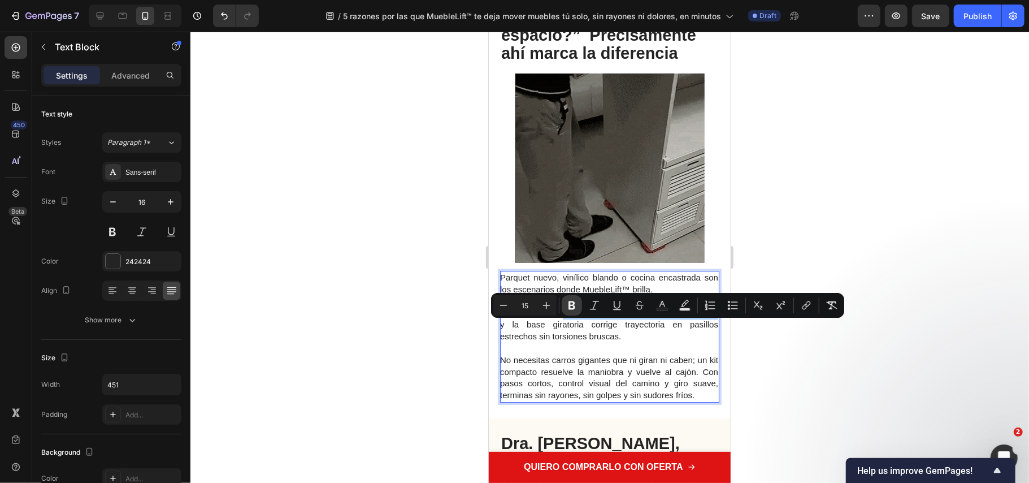
click at [569, 298] on button "Bold" at bounding box center [572, 305] width 20 height 20
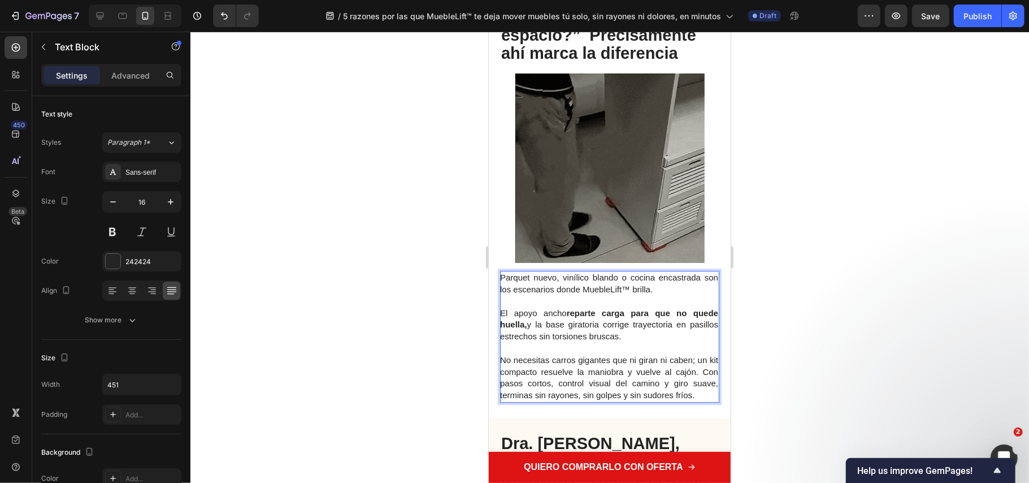
click at [648, 341] on span "El apoyo ancho reparte carga para que no quede huella, y la base giratoria corr…" at bounding box center [609, 323] width 218 height 33
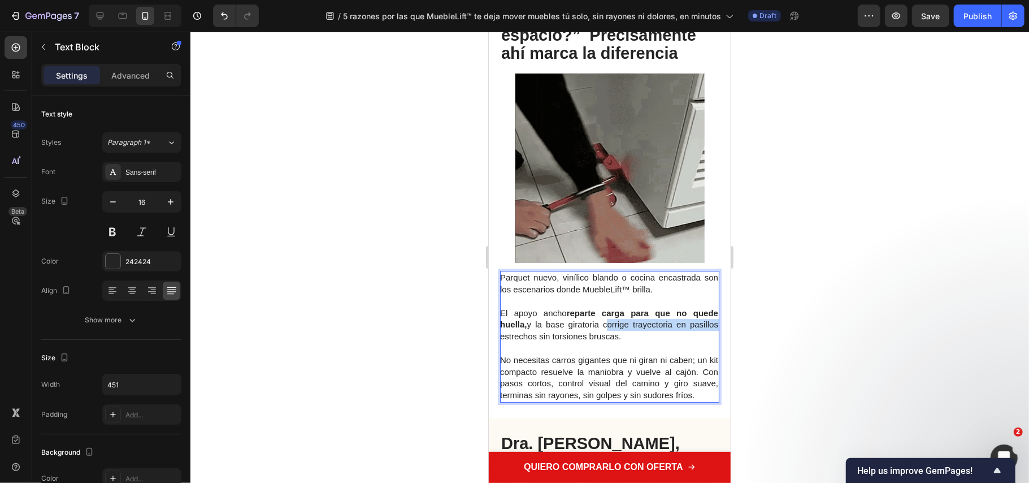
drag, startPoint x: 618, startPoint y: 339, endPoint x: 581, endPoint y: 358, distance: 41.5
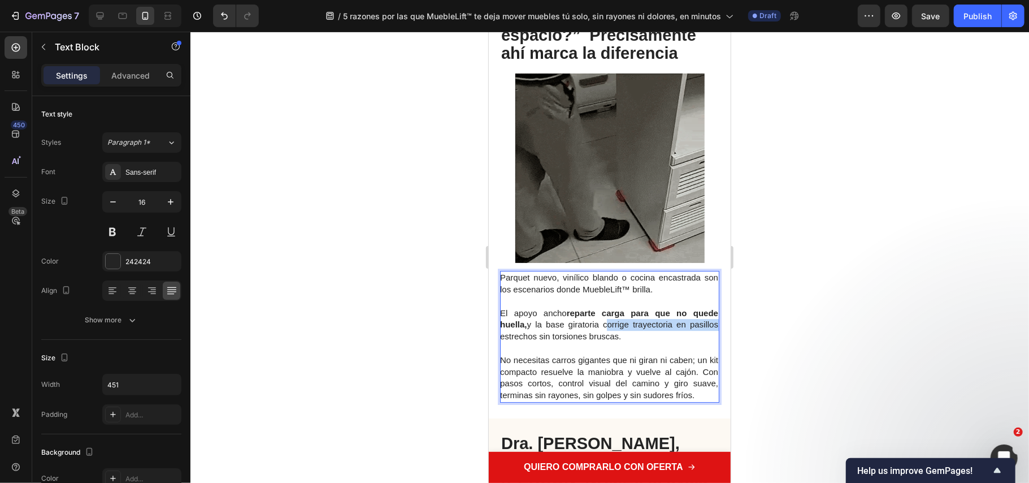
click at [529, 341] on span "El apoyo ancho reparte carga para que no quede huella, y la base giratoria corr…" at bounding box center [609, 323] width 218 height 33
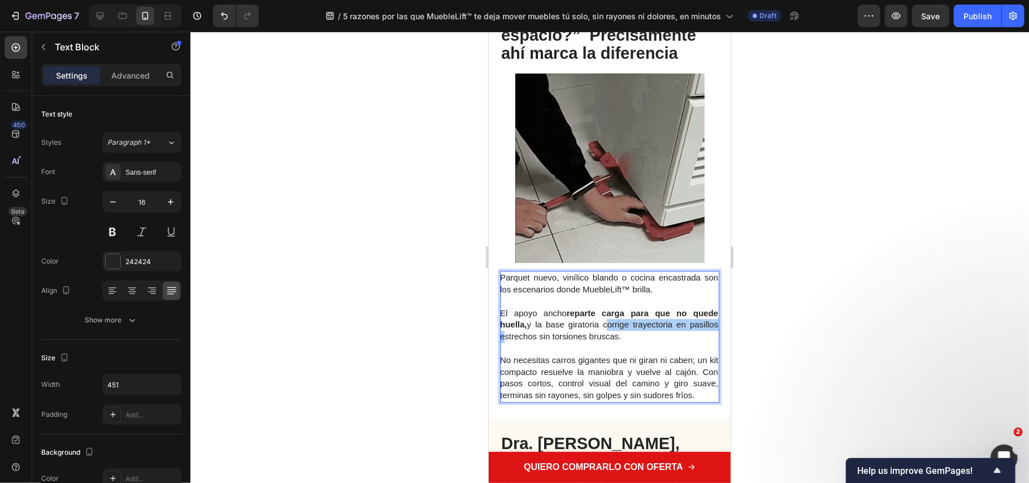
click at [855, 342] on div at bounding box center [609, 257] width 839 height 451
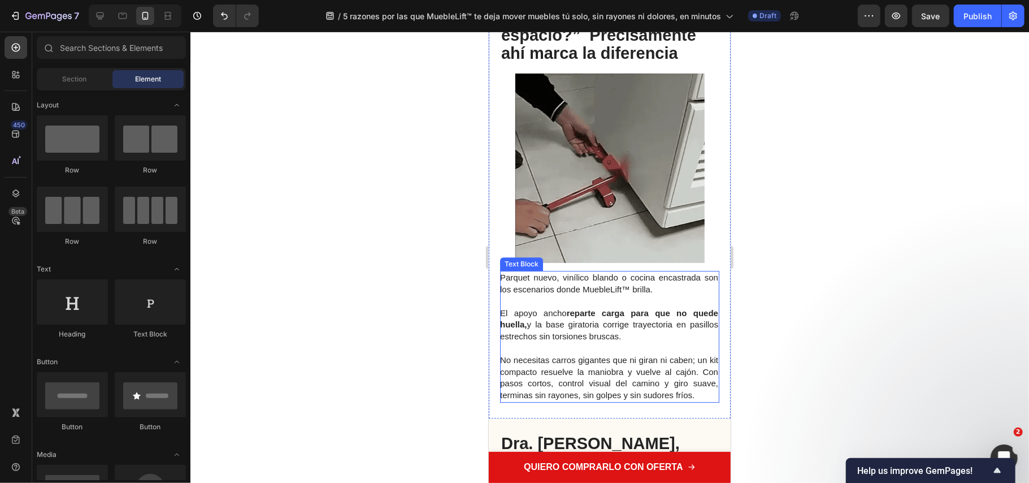
click at [656, 342] on p "El apoyo ancho reparte carga para que no quede huella, y la base giratoria corr…" at bounding box center [609, 324] width 218 height 35
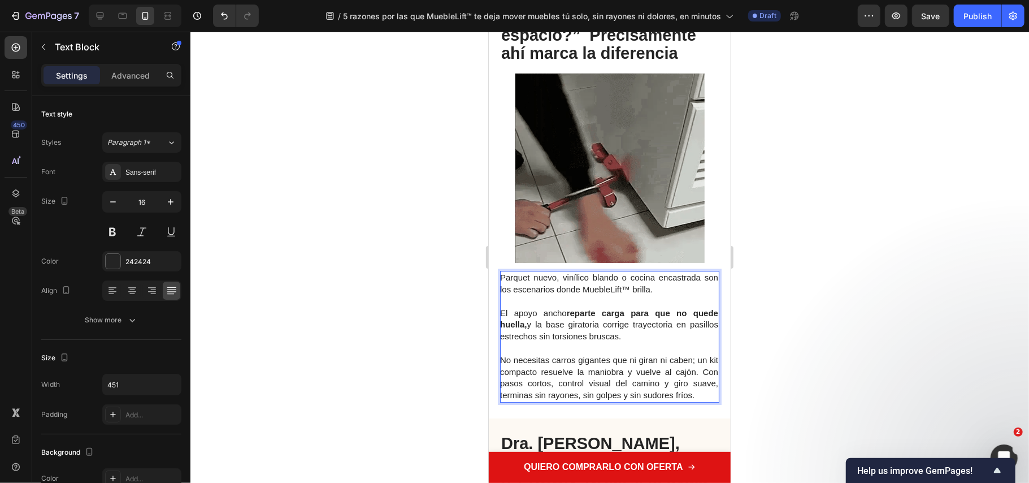
click at [616, 332] on p "El apoyo ancho reparte carga para que no quede huella, y la base giratoria corr…" at bounding box center [609, 324] width 218 height 35
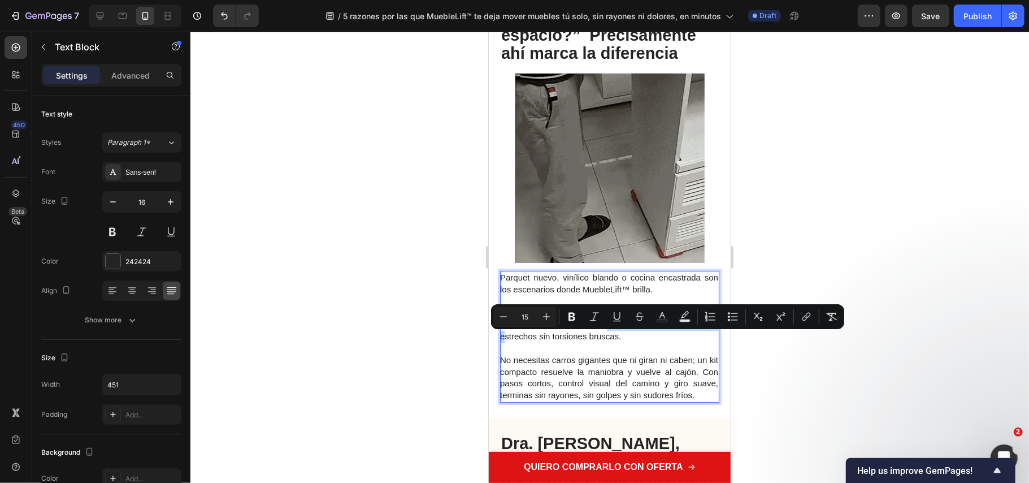
drag, startPoint x: 620, startPoint y: 335, endPoint x: 530, endPoint y: 352, distance: 91.5
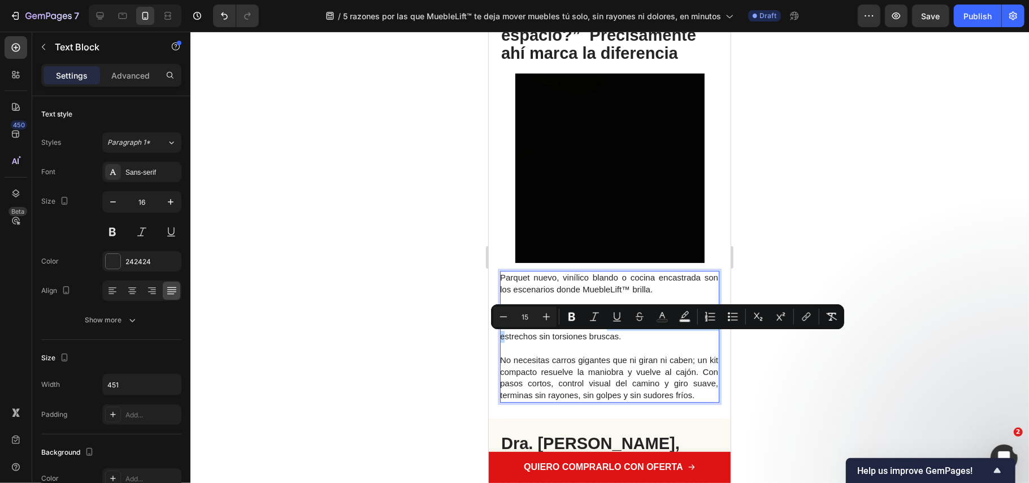
click at [530, 341] on span "El apoyo ancho reparte carga para que no quede huella, y la base giratoria corr…" at bounding box center [609, 323] width 218 height 33
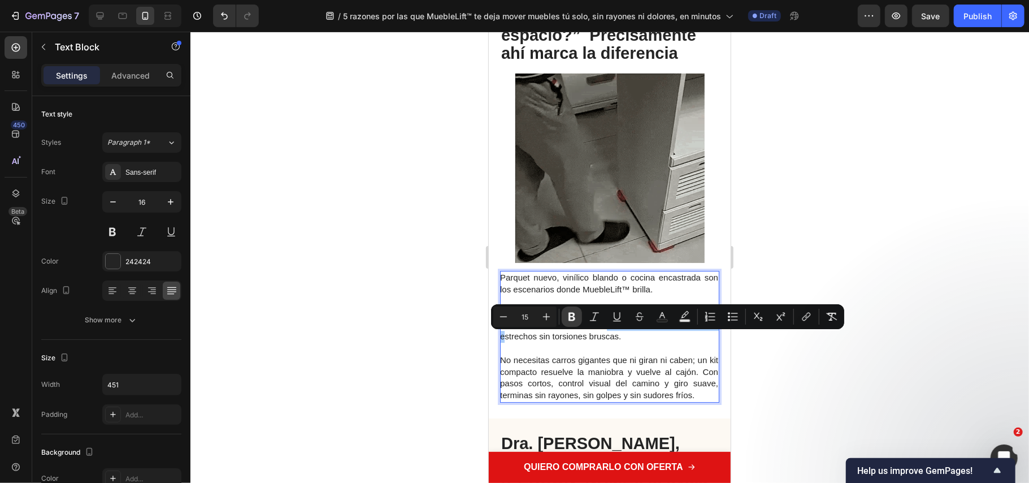
click at [573, 315] on icon "Editor contextual toolbar" at bounding box center [571, 316] width 11 height 11
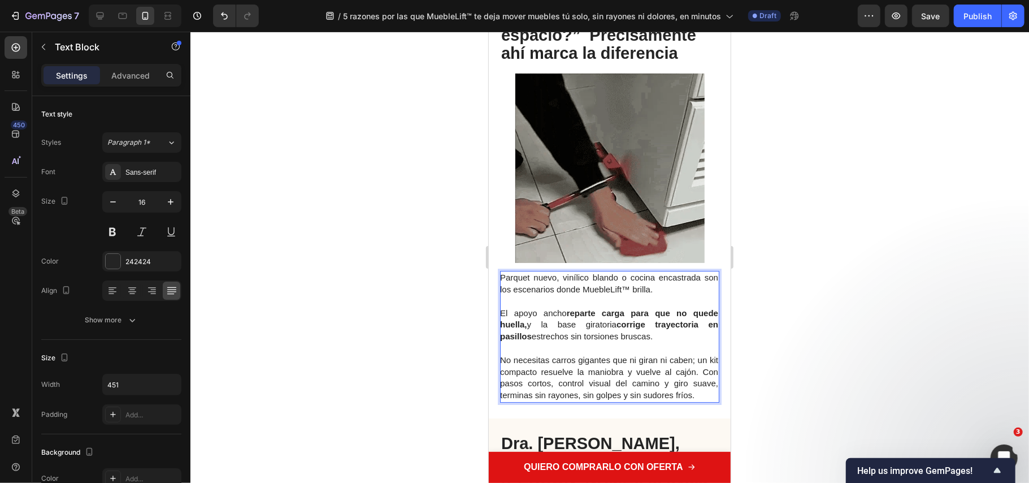
click at [591, 387] on span "No necesitas carros gigantes que ni giran ni caben; un kit compacto resuelve la…" at bounding box center [609, 376] width 218 height 45
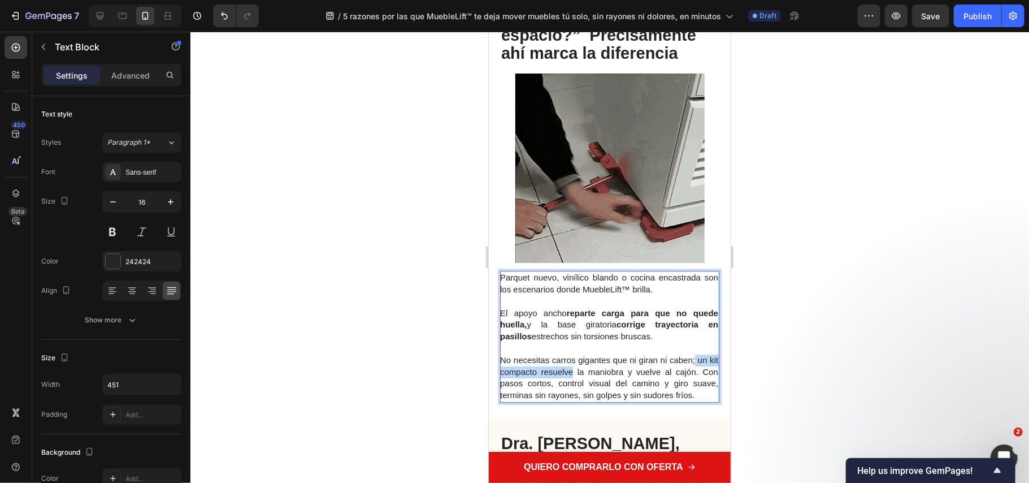
drag, startPoint x: 695, startPoint y: 371, endPoint x: 583, endPoint y: 387, distance: 112.9
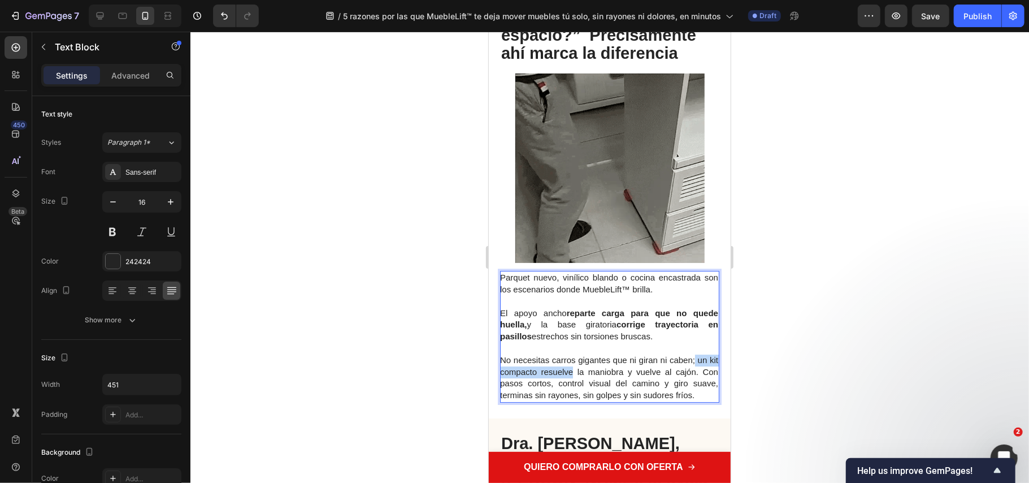
click at [583, 387] on span "No necesitas carros gigantes que ni giran ni caben; un kit compacto resuelve la…" at bounding box center [609, 376] width 218 height 45
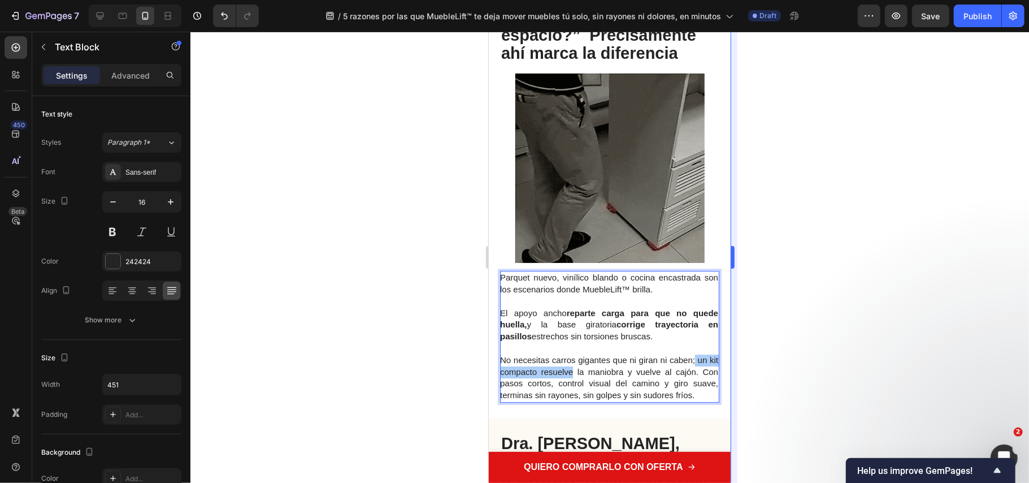
drag, startPoint x: 783, startPoint y: 367, endPoint x: 731, endPoint y: 365, distance: 51.5
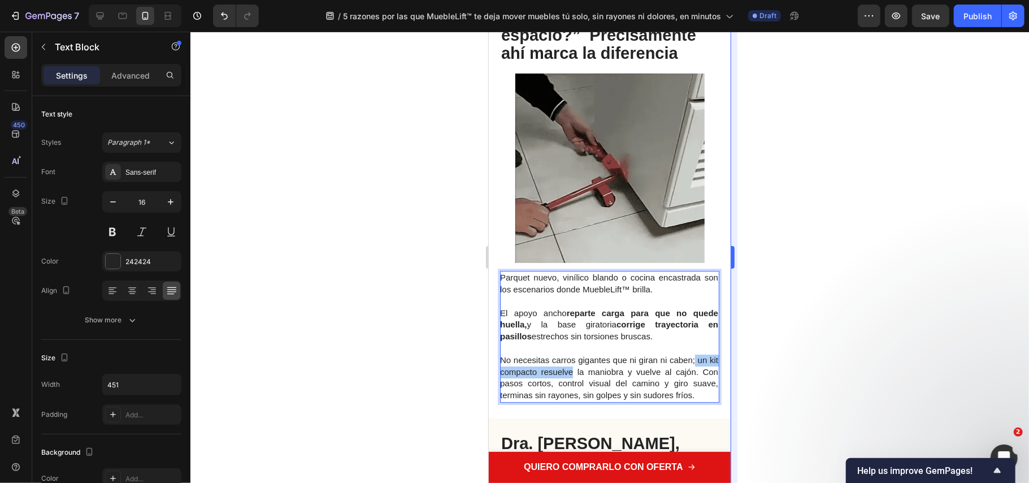
click at [781, 365] on div at bounding box center [609, 257] width 839 height 451
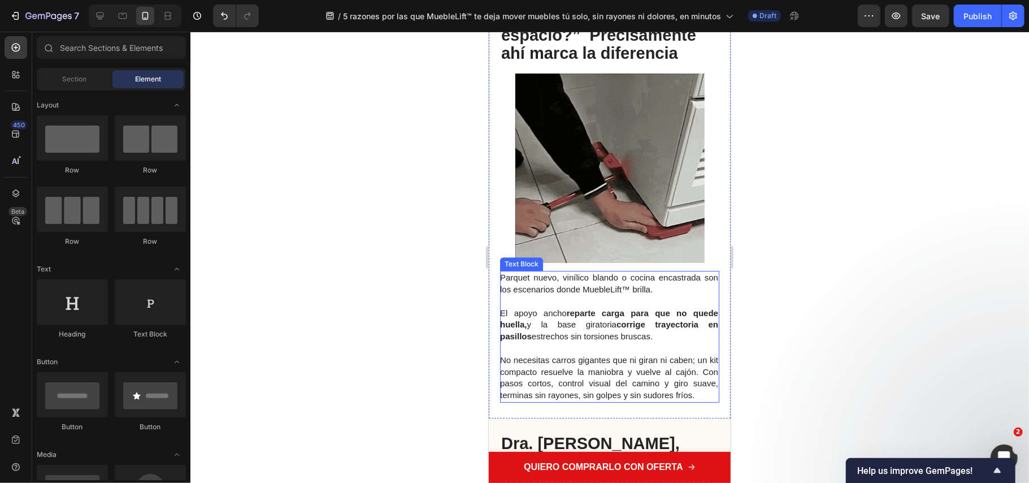
click at [699, 378] on p "No necesitas carros gigantes que ni giran ni caben; un kit compacto resuelve la…" at bounding box center [609, 377] width 218 height 47
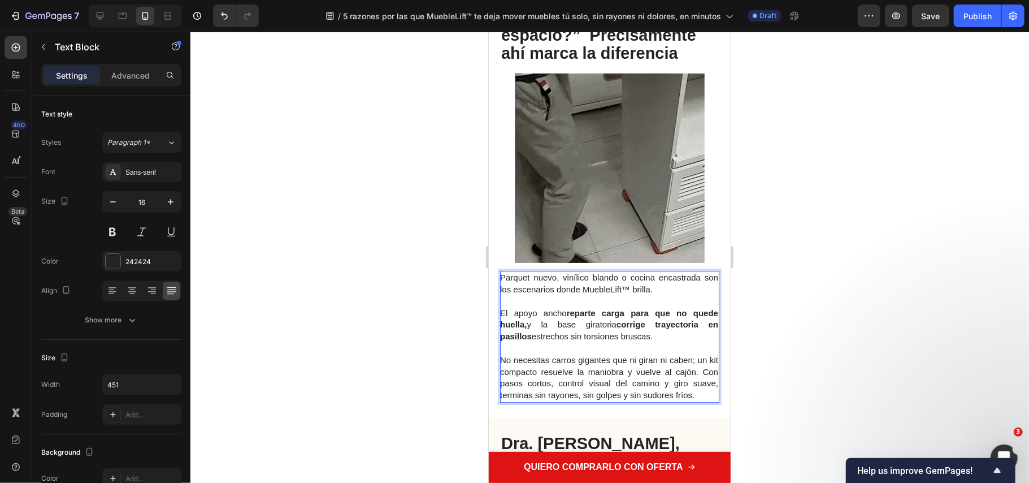
click at [697, 375] on span "No necesitas carros gigantes que ni giran ni caben; un kit compacto resuelve la…" at bounding box center [609, 376] width 218 height 45
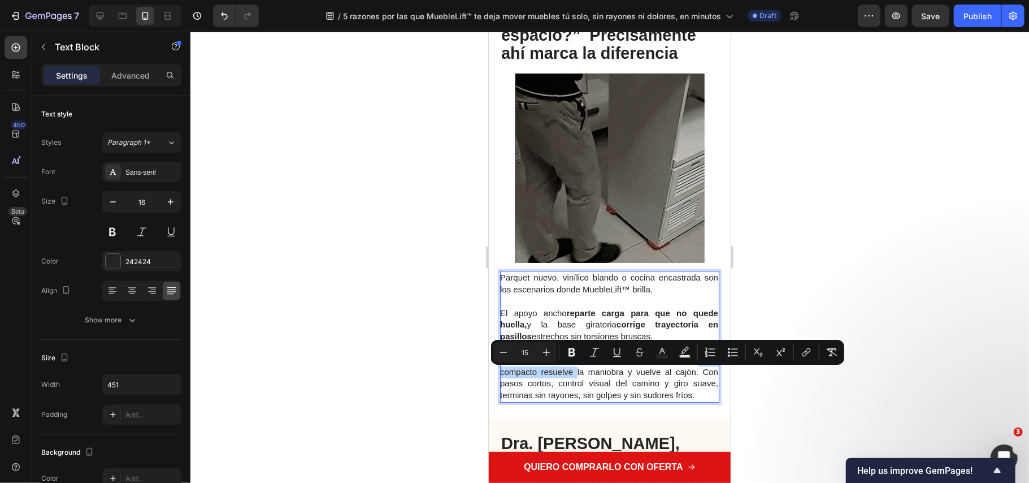
drag, startPoint x: 697, startPoint y: 375, endPoint x: 582, endPoint y: 391, distance: 115.9
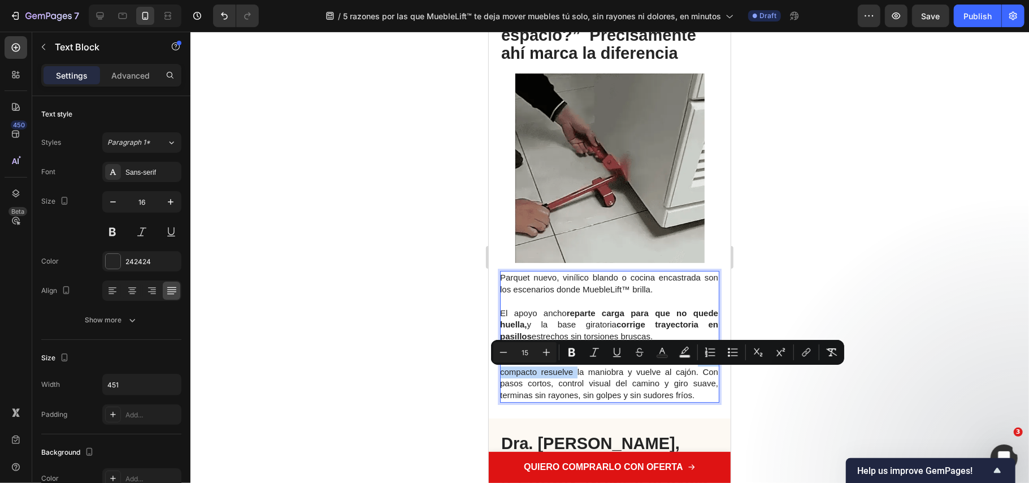
click at [582, 391] on p "No necesitas carros gigantes que ni giran ni caben; un kit compacto resuelve la…" at bounding box center [609, 377] width 218 height 47
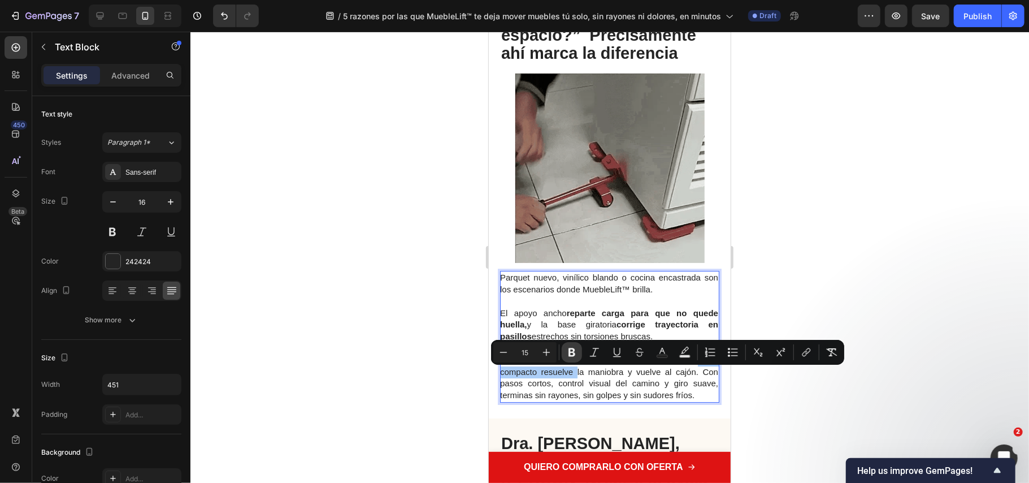
click at [569, 353] on icon "Editor contextual toolbar" at bounding box center [571, 351] width 11 height 11
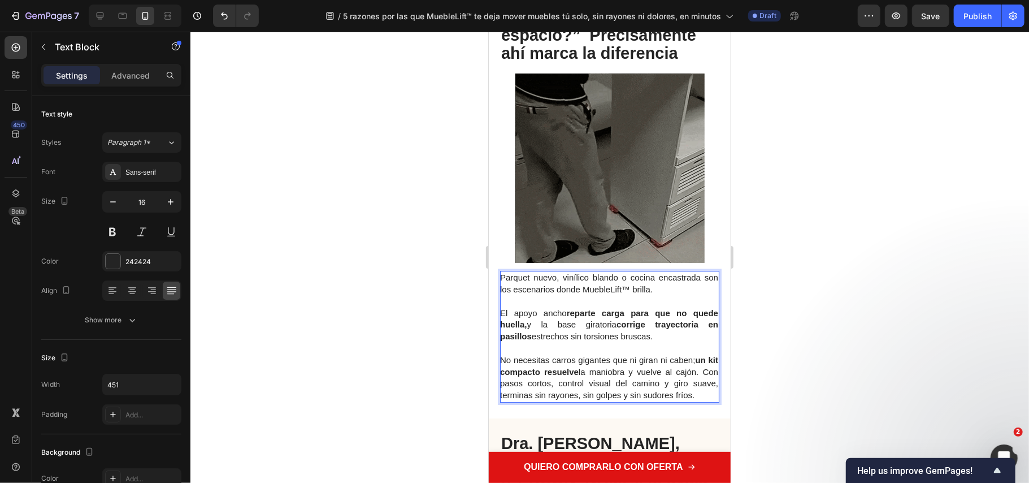
drag, startPoint x: 812, startPoint y: 225, endPoint x: 139, endPoint y: 194, distance: 673.3
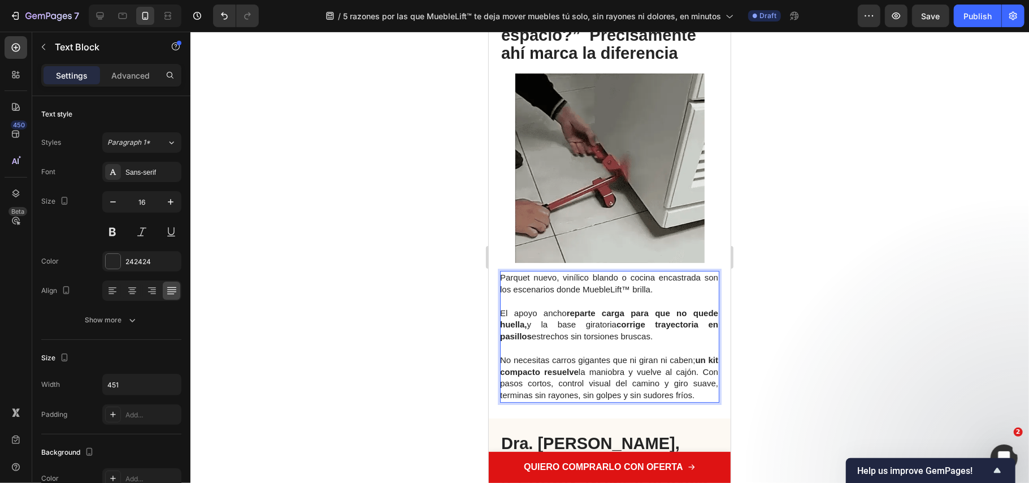
click at [812, 225] on div at bounding box center [609, 257] width 839 height 451
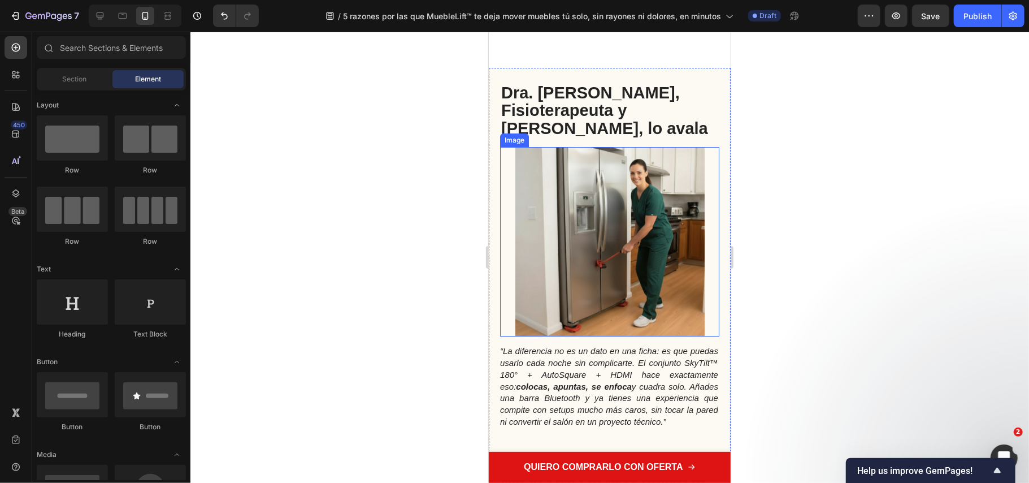
scroll to position [2863, 0]
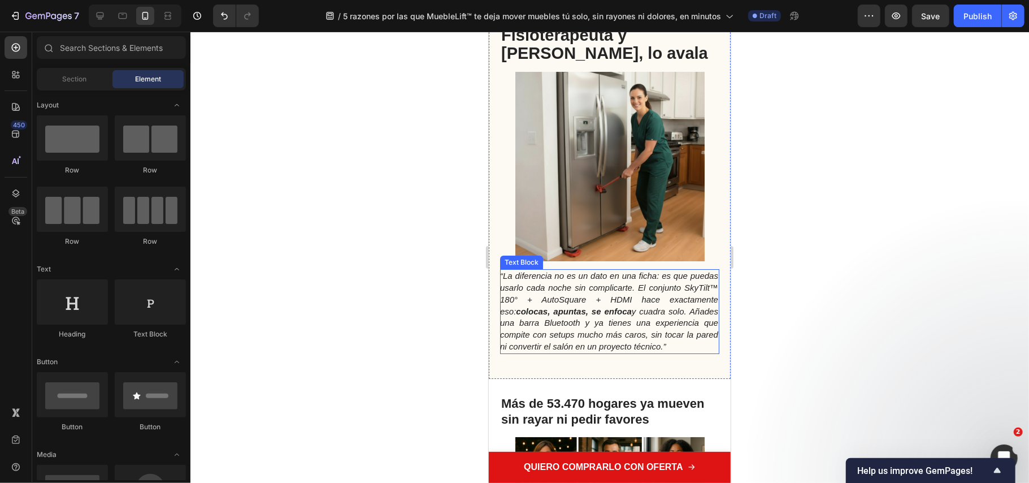
click at [568, 341] on icon "“La diferencia no es un dato en una ficha: es que puedas usarlo cada noche sin …" at bounding box center [609, 310] width 218 height 80
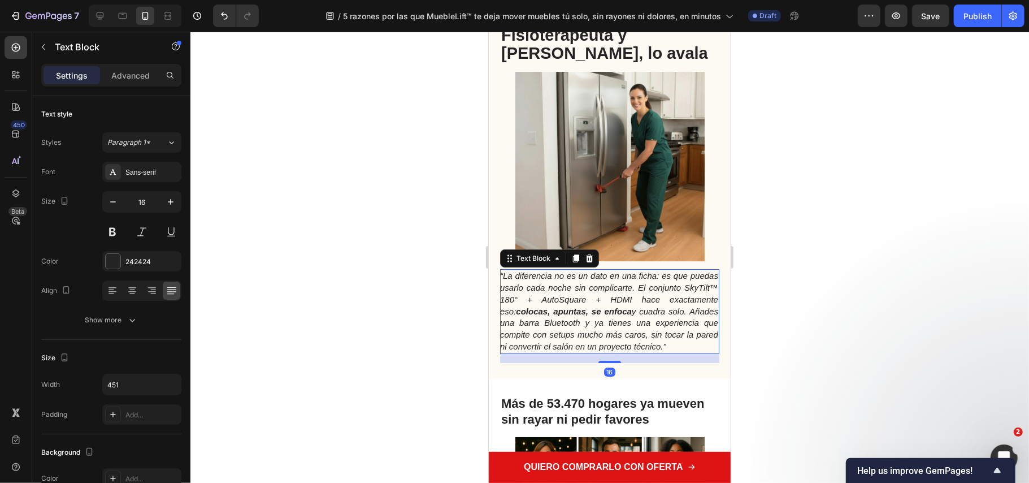
click at [581, 352] on p "“La diferencia no es un dato en una ficha: es que puedas usarlo cada noche sin …" at bounding box center [609, 311] width 218 height 83
click at [572, 352] on p "“La diferencia no es un dato en una ficha: es que puedas usarlo cada noche sin …" at bounding box center [609, 311] width 218 height 83
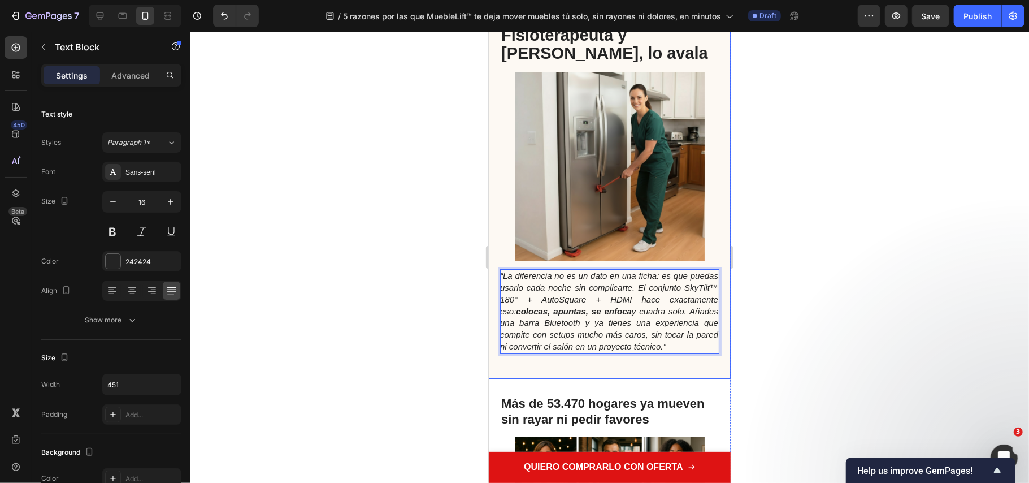
drag, startPoint x: 573, startPoint y: 353, endPoint x: 517, endPoint y: 307, distance: 73.1
click at [497, 263] on div "“La diferencia no es un dato en una ficha: es que puedas usarlo cada noche sin …" at bounding box center [609, 185] width 242 height 386
click at [520, 314] on icon "Mover peso no debería ser un examen de fuerza, sino de técnica y control. Apoyo…" at bounding box center [609, 310] width 218 height 80
click at [507, 275] on icon "Mover peso no debería ser un examen de fuerza, sino de técnica y control. Apoyo…" at bounding box center [609, 310] width 218 height 80
click at [500, 271] on icon "Mover peso no debería ser un examen de fuerza, sino de técnica y control. Apoyo…" at bounding box center [609, 310] width 218 height 80
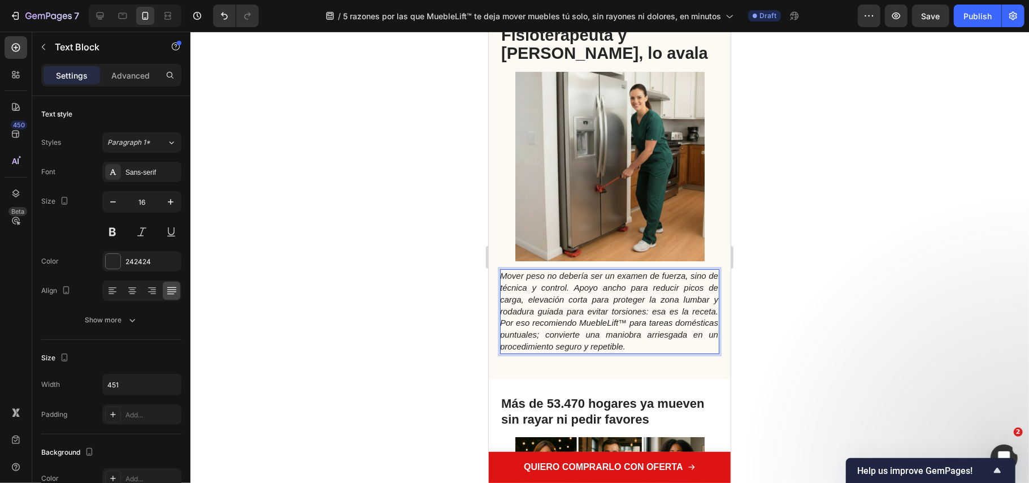
click at [500, 275] on icon "Mover peso no debería ser un examen de fuerza, sino de técnica y control. Apoyo…" at bounding box center [609, 310] width 218 height 80
click at [506, 276] on icon "Mover peso no debería ser un examen de fuerza, sino de técnica y control. Apoyo…" at bounding box center [609, 310] width 218 height 80
click at [502, 274] on icon "Mover peso no debería ser un examen de fuerza, sino de técnica y control. Apoyo…" at bounding box center [609, 310] width 218 height 80
click at [677, 343] on icon "Mover peso no debería ser un examen de fuerza, sino de técnica y control. Apoyo…" at bounding box center [609, 310] width 218 height 80
click at [692, 346] on p "Mover peso no debería ser un examen de fuerza, sino de técnica y control. Apoyo…" at bounding box center [609, 311] width 218 height 83
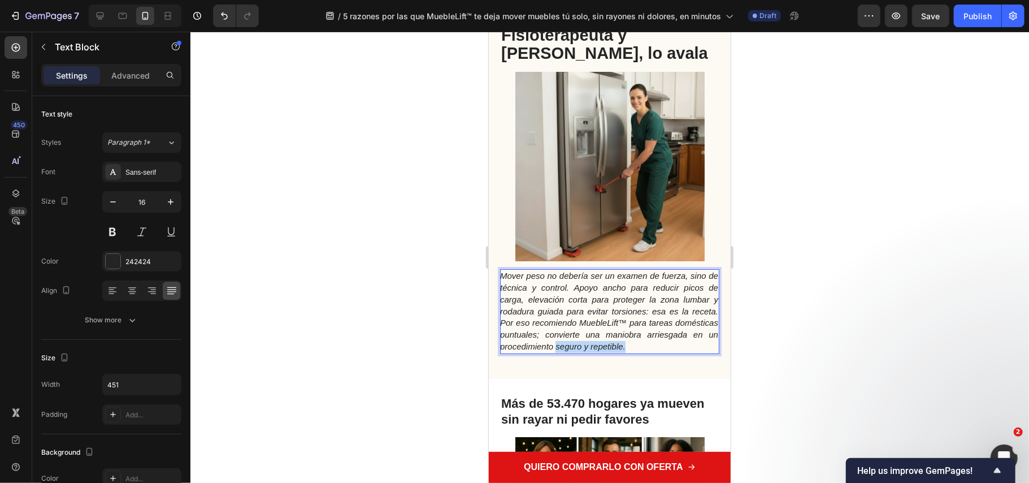
drag, startPoint x: 696, startPoint y: 346, endPoint x: 622, endPoint y: 350, distance: 74.7
click at [622, 350] on p "Mover peso no debería ser un examen de fuerza, sino de técnica y control. Apoyo…" at bounding box center [609, 311] width 218 height 83
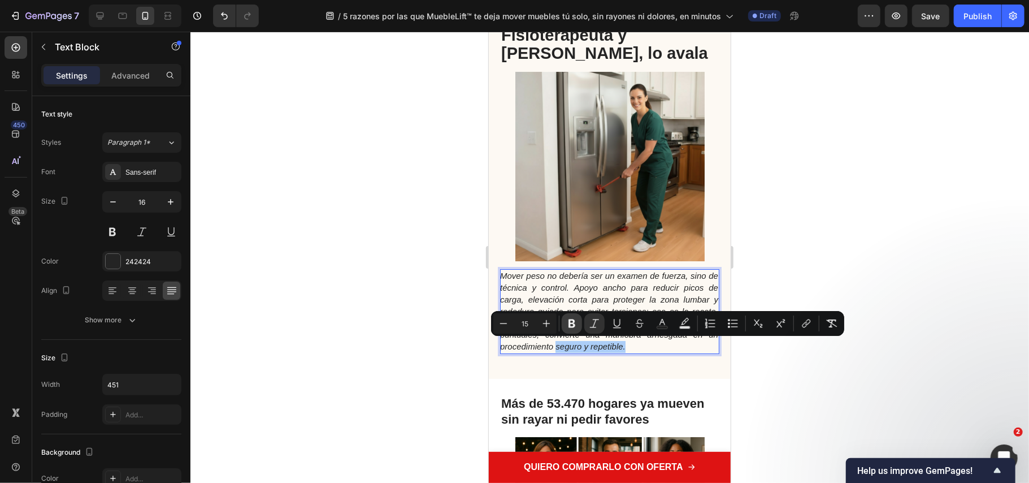
drag, startPoint x: 573, startPoint y: 328, endPoint x: 85, endPoint y: 246, distance: 495.2
click at [573, 328] on icon "Editor contextual toolbar" at bounding box center [571, 323] width 11 height 11
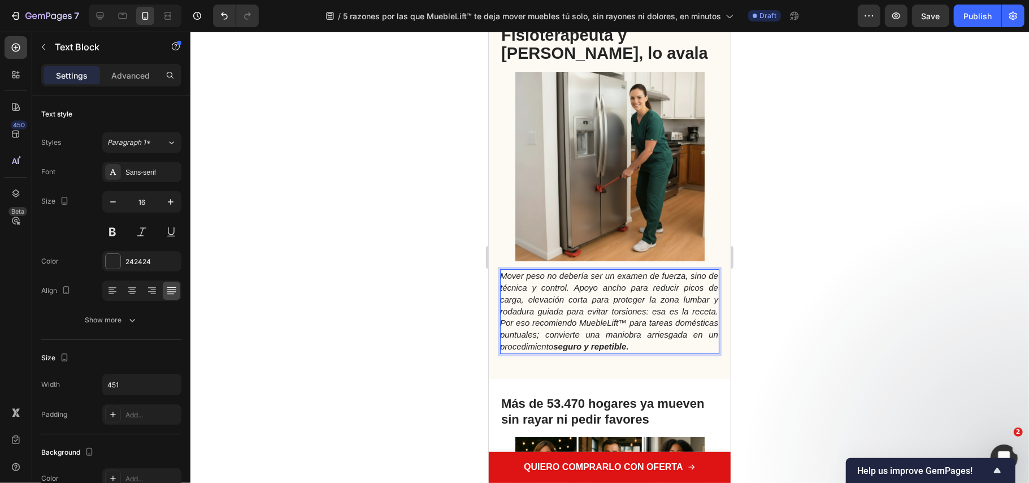
click at [563, 283] on icon "Mover peso no debería ser un examen de fuerza, sino de técnica y control. Apoyo…" at bounding box center [609, 310] width 218 height 80
drag, startPoint x: 657, startPoint y: 287, endPoint x: 534, endPoint y: 299, distance: 123.8
click at [532, 299] on icon "Mover peso no debería ser un examen de fuerza, sino de técnica y control. Apoyo…" at bounding box center [609, 310] width 218 height 80
click at [803, 324] on div at bounding box center [609, 257] width 839 height 451
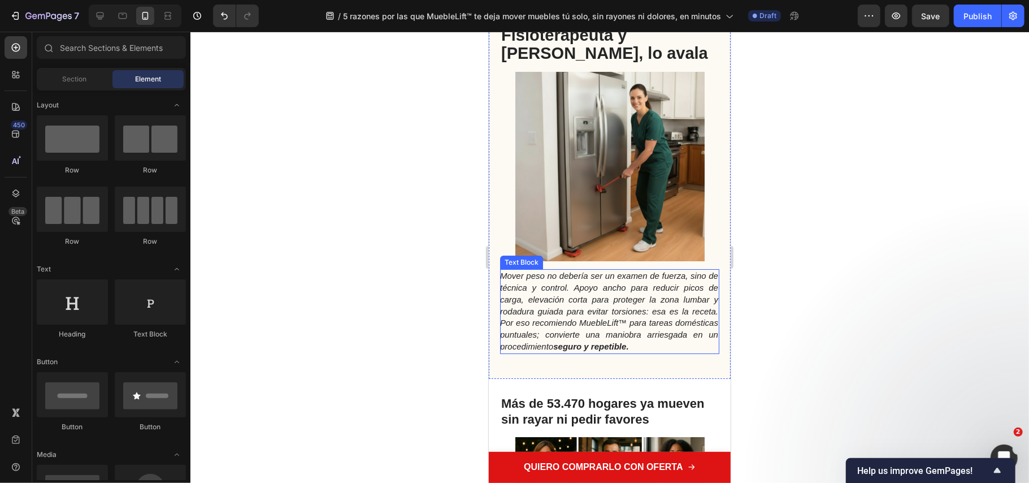
drag, startPoint x: 620, startPoint y: 291, endPoint x: 676, endPoint y: 287, distance: 56.1
click at [621, 291] on p "Mover peso no debería ser un examen de fuerza, sino de técnica y control. Apoyo…" at bounding box center [609, 311] width 218 height 83
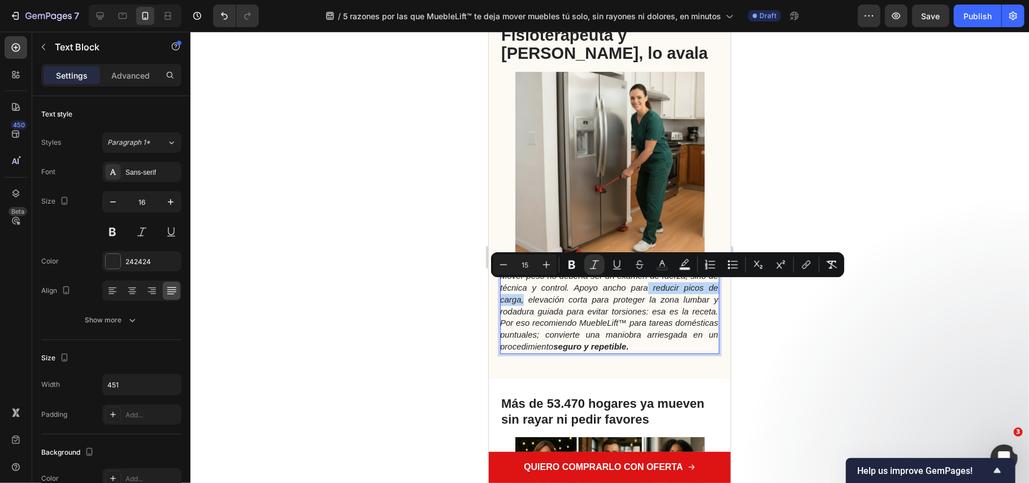
drag, startPoint x: 654, startPoint y: 285, endPoint x: 536, endPoint y: 301, distance: 119.1
click at [536, 301] on icon "Mover peso no debería ser un examen de fuerza, sino de técnica y control. Apoyo…" at bounding box center [609, 310] width 218 height 80
drag, startPoint x: 561, startPoint y: 263, endPoint x: 570, endPoint y: 266, distance: 9.9
click at [570, 266] on div "Minus 15 Plus Bold Italic Underline Strikethrough Text Color Text Background Co…" at bounding box center [667, 264] width 349 height 20
click at [570, 266] on icon "Editor contextual toolbar" at bounding box center [572, 265] width 7 height 8
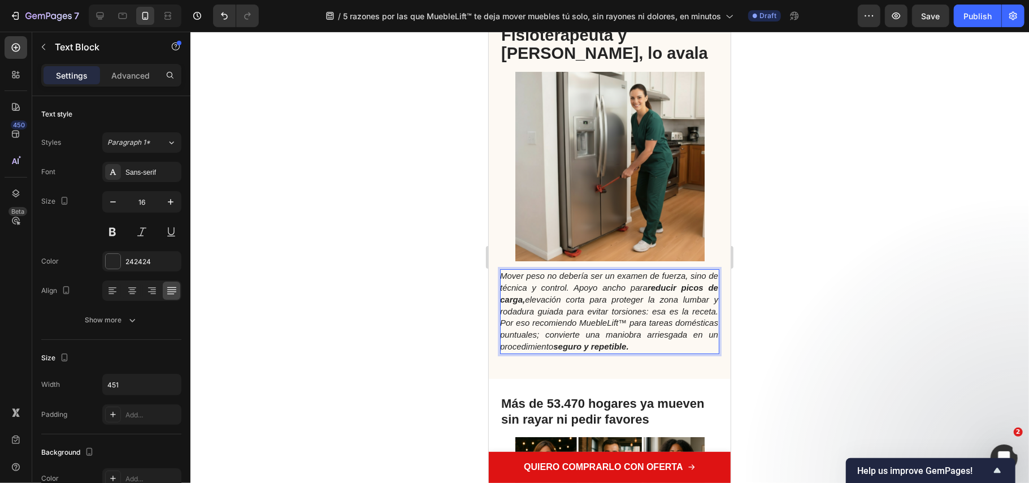
click at [633, 322] on icon "Mover peso no debería ser un examen de fuerza, sino de técnica y control. Apoyo…" at bounding box center [609, 310] width 218 height 80
click at [770, 336] on div at bounding box center [609, 257] width 839 height 451
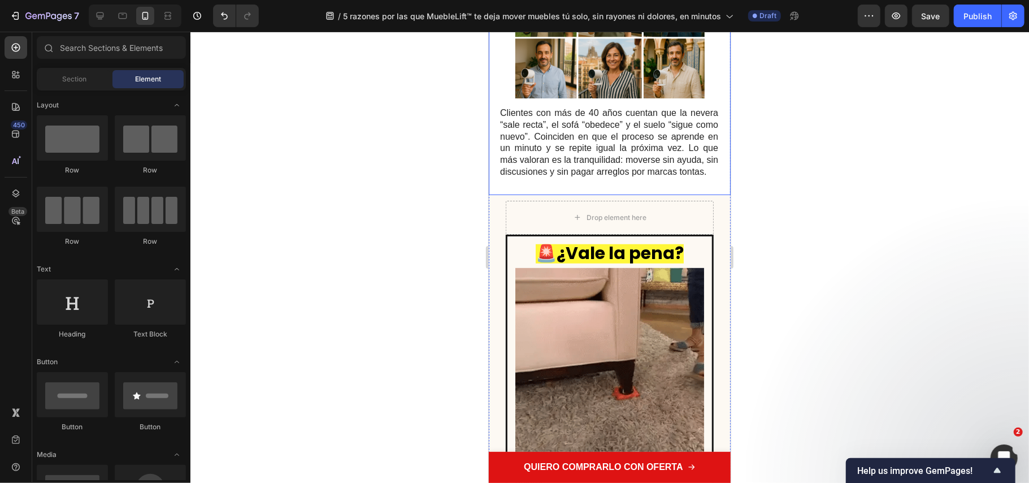
scroll to position [3089, 0]
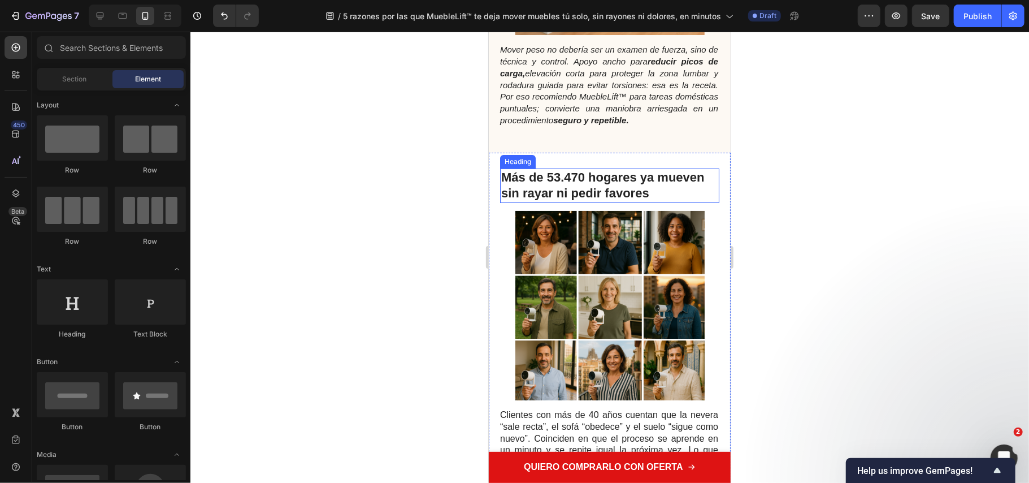
click at [616, 231] on img at bounding box center [609, 304] width 189 height 189
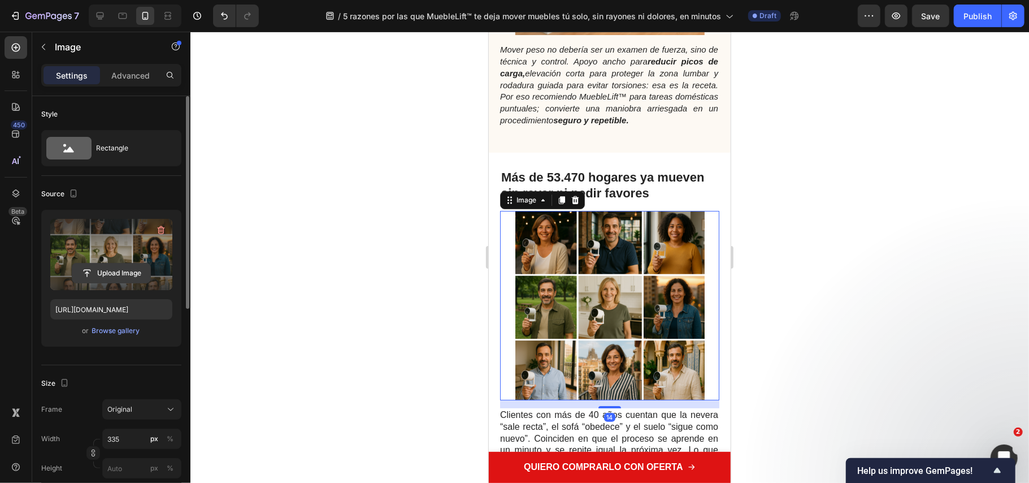
click at [127, 274] on input "file" at bounding box center [111, 272] width 78 height 19
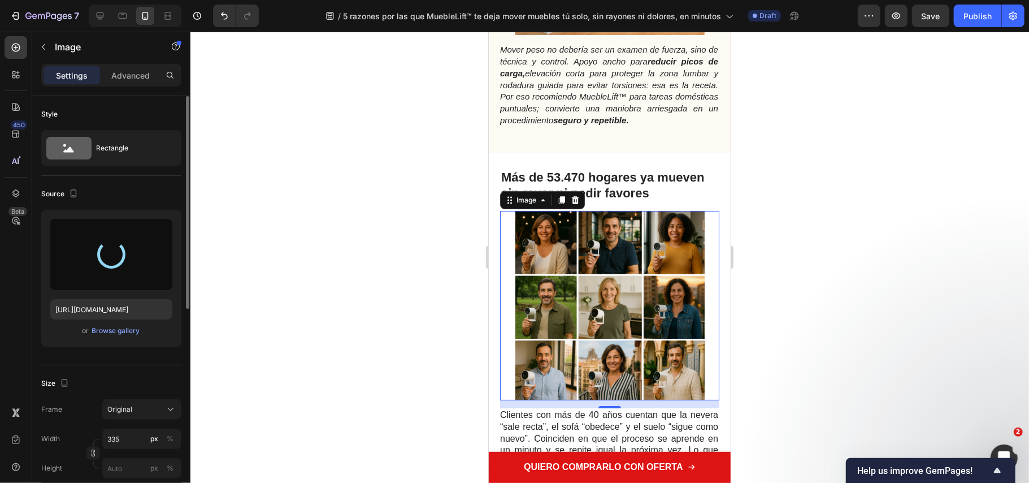
type input "https://cdn.shopify.com/s/files/1/0686/9916/0809/files/gempages_536292980345013…"
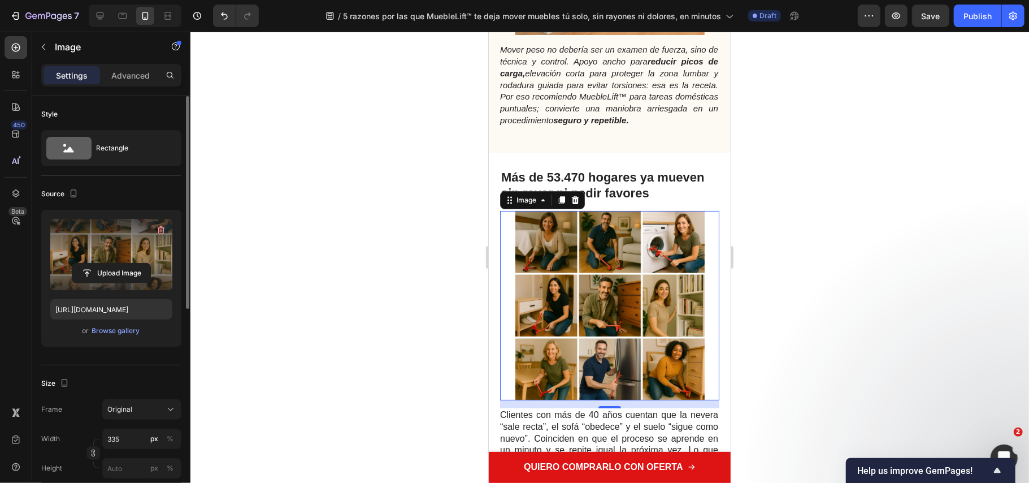
click at [441, 310] on div at bounding box center [609, 257] width 839 height 451
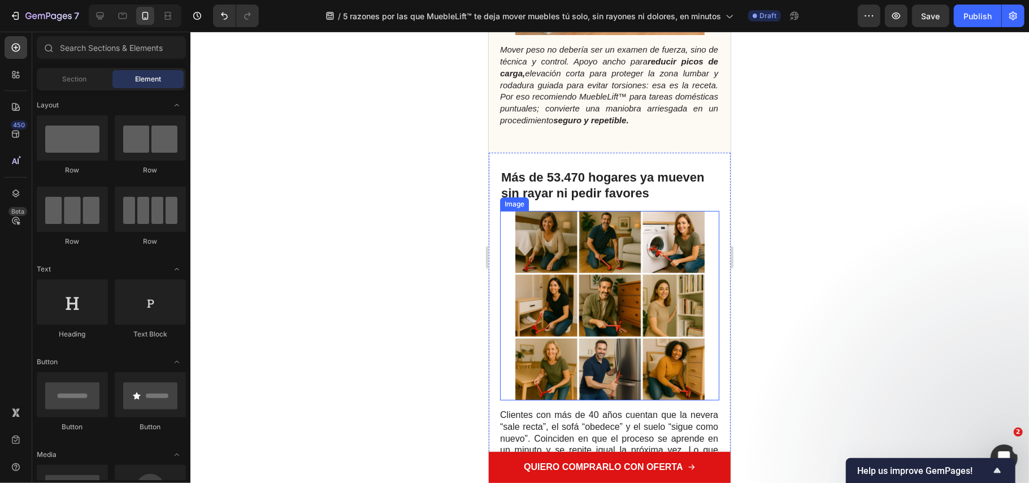
scroll to position [3165, 0]
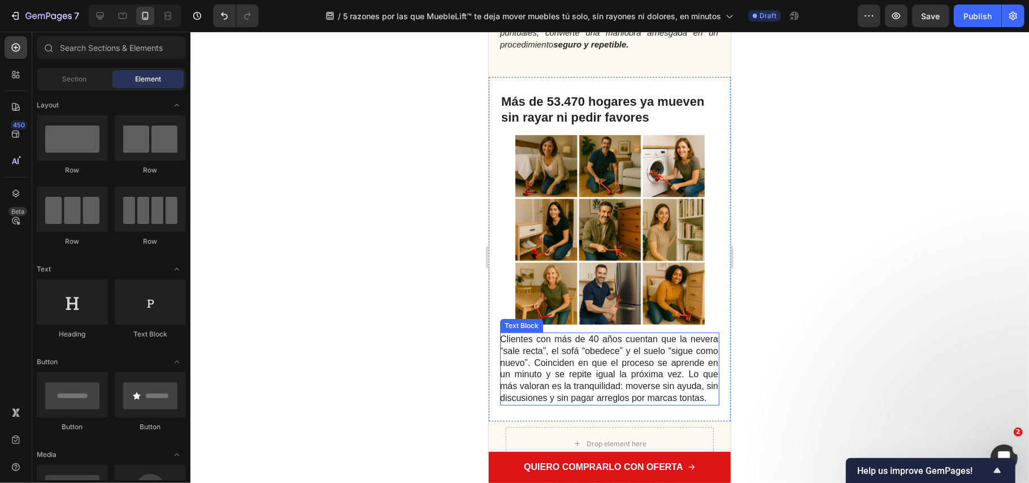
drag, startPoint x: 625, startPoint y: 346, endPoint x: 634, endPoint y: 332, distance: 17.0
click at [626, 346] on p "Clientes con más de 40 años cuentan que la nevera “sale recta”, el sofá “obedec…" at bounding box center [609, 368] width 218 height 71
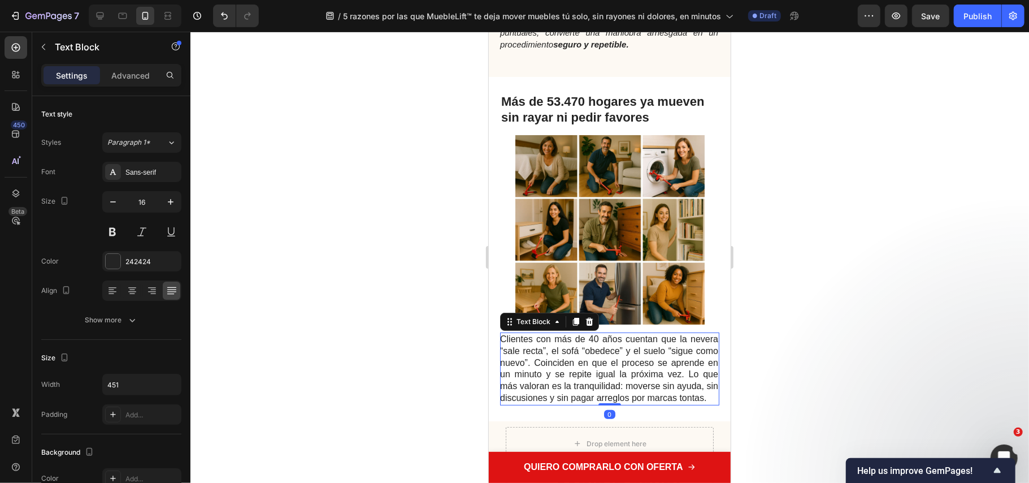
click at [634, 333] on p "Clientes con más de 40 años cuentan que la nevera “sale recta”, el sofá “obedec…" at bounding box center [609, 368] width 218 height 71
drag, startPoint x: 634, startPoint y: 332, endPoint x: 951, endPoint y: 348, distance: 316.9
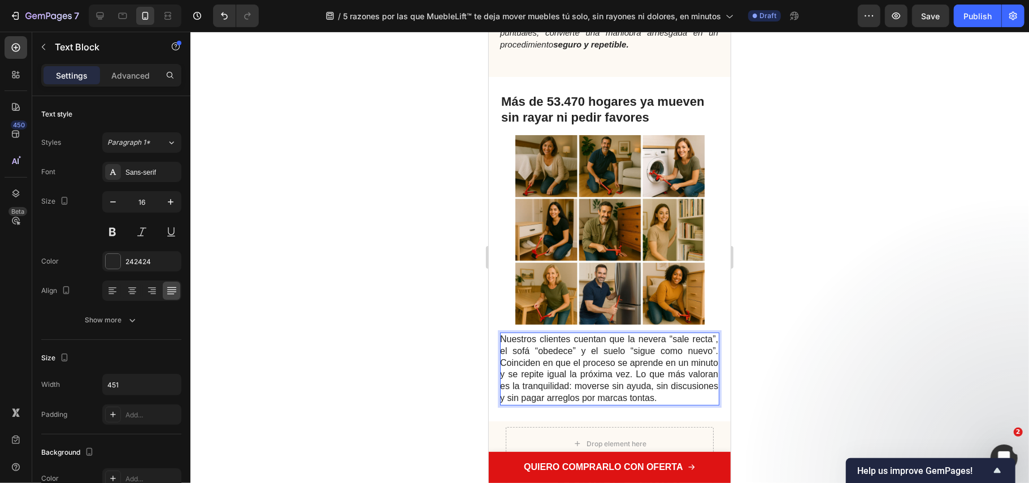
click at [573, 394] on p "Nuestros clientes cuentan que la nevera “sale recta”, el sofá “obedece” y el su…" at bounding box center [609, 368] width 218 height 71
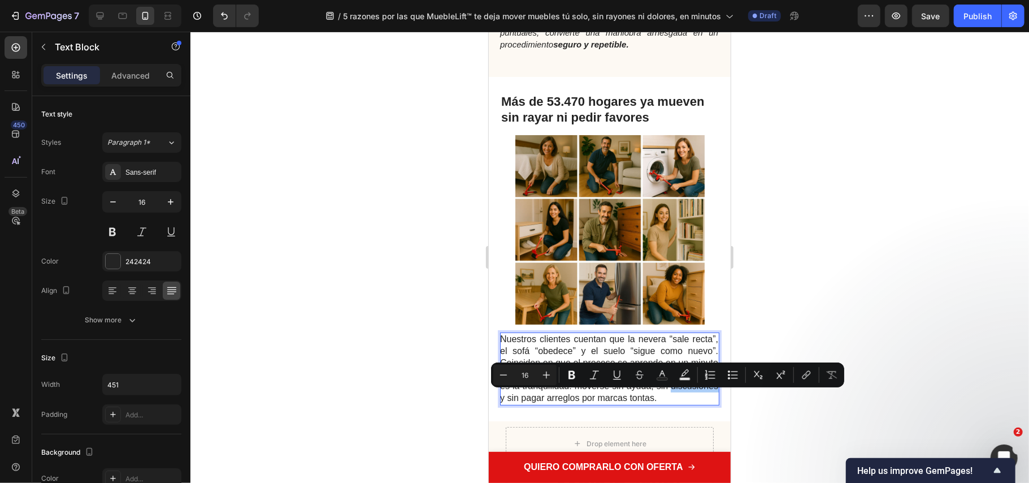
click at [792, 285] on div at bounding box center [609, 257] width 839 height 451
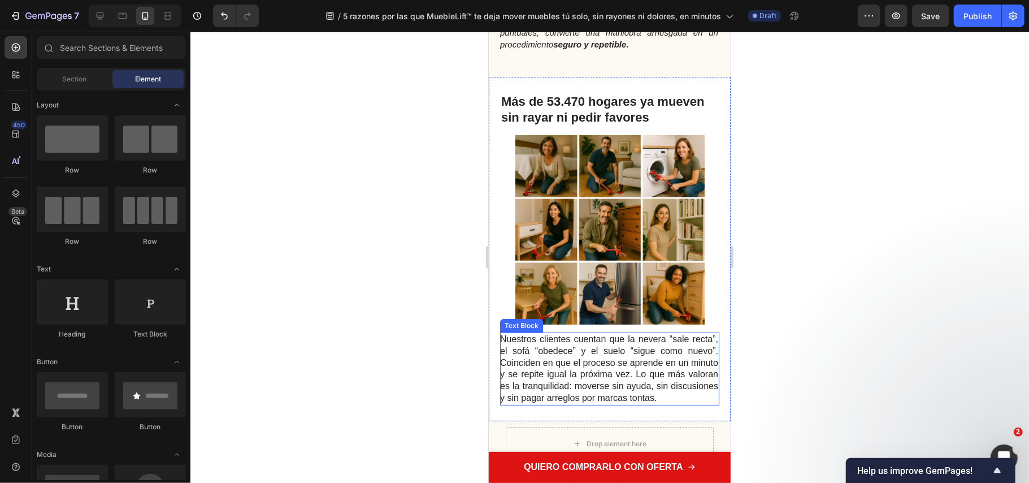
click at [541, 361] on p "Nuestros clientes cuentan que la nevera “sale recta”, el sofá “obedece” y el su…" at bounding box center [609, 368] width 218 height 71
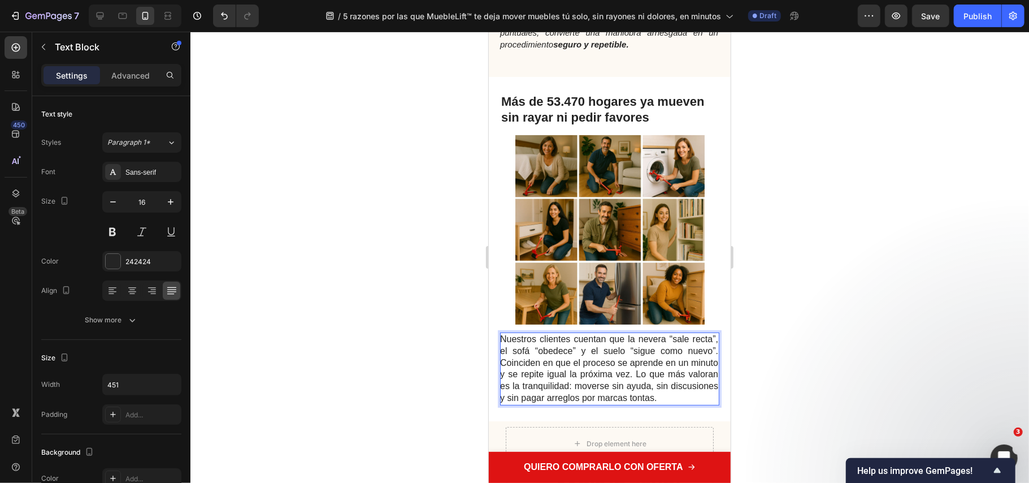
click at [534, 362] on p "Nuestros clientes cuentan que la nevera “sale recta”, el sofá “obedece” y el su…" at bounding box center [609, 368] width 218 height 71
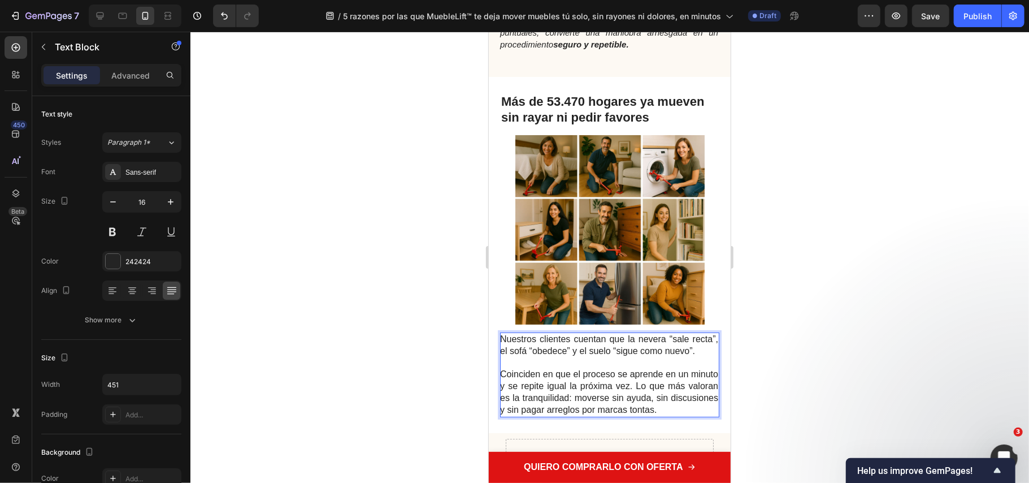
click at [665, 395] on p "Coinciden en que el proceso se aprende en un minuto y se repite igual la próxim…" at bounding box center [609, 391] width 218 height 47
click at [657, 396] on p "Coinciden en que el proceso se aprende en un minuto y se repite igual la próxim…" at bounding box center [609, 391] width 218 height 47
drag, startPoint x: 657, startPoint y: 396, endPoint x: 636, endPoint y: 405, distance: 22.3
click at [635, 405] on p "Coinciden en que el proceso se aprende en un minuto y se repite igual la próxim…" at bounding box center [609, 391] width 218 height 47
click at [654, 409] on p "Coinciden en que el proceso se aprende en un minuto y se repite igual la próxim…" at bounding box center [609, 391] width 218 height 47
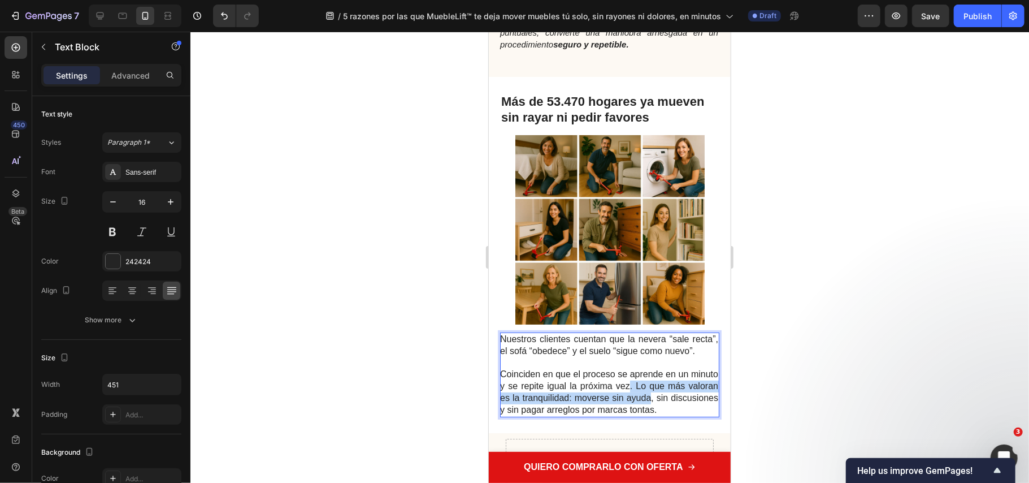
drag, startPoint x: 654, startPoint y: 394, endPoint x: 690, endPoint y: 406, distance: 37.7
click at [690, 406] on p "Coinciden en que el proceso se aprende en un minuto y se repite igual la próxim…" at bounding box center [609, 391] width 218 height 47
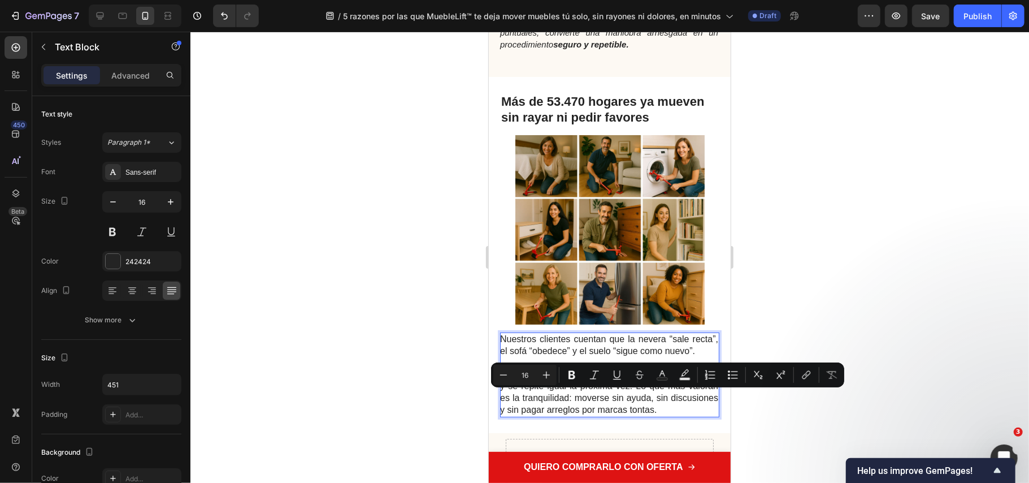
click at [667, 409] on p "Coinciden en que el proceso se aprende en un minuto y se repite igual la próxim…" at bounding box center [609, 391] width 218 height 47
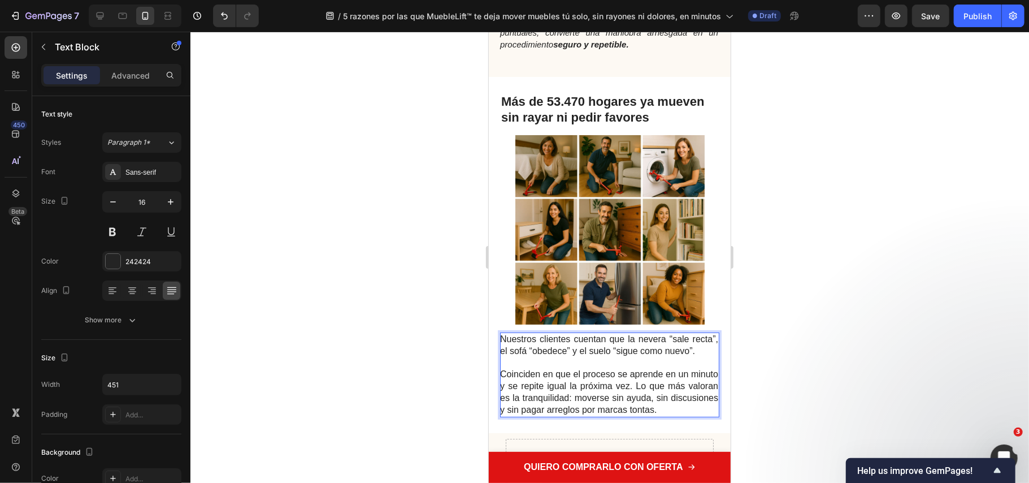
click at [658, 394] on p "Coinciden en que el proceso se aprende en un minuto y se repite igual la próxim…" at bounding box center [609, 391] width 218 height 47
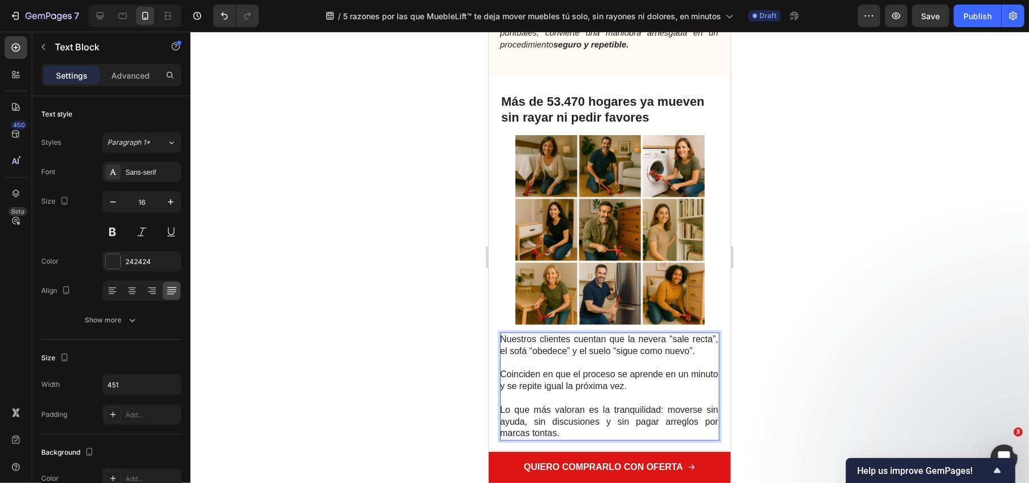
scroll to position [3316, 0]
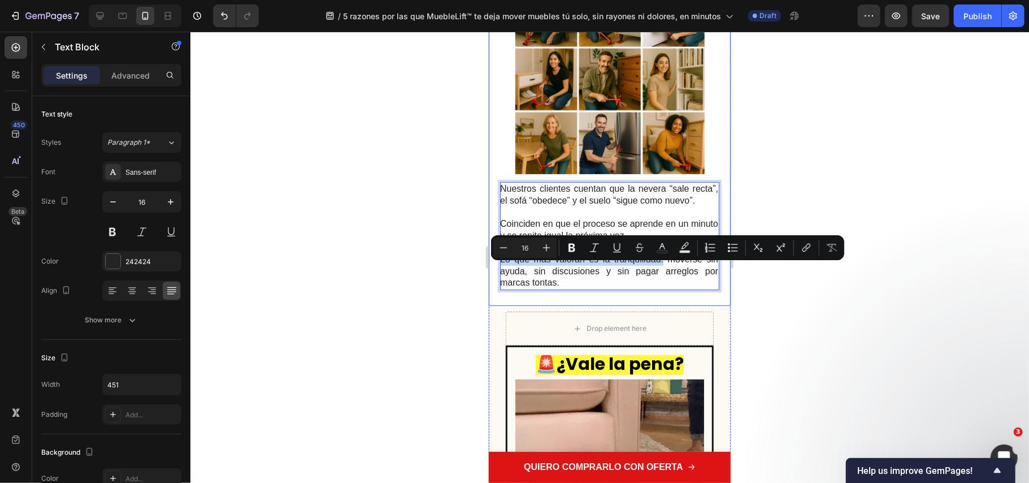
drag, startPoint x: 654, startPoint y: 269, endPoint x: 552, endPoint y: 269, distance: 101.7
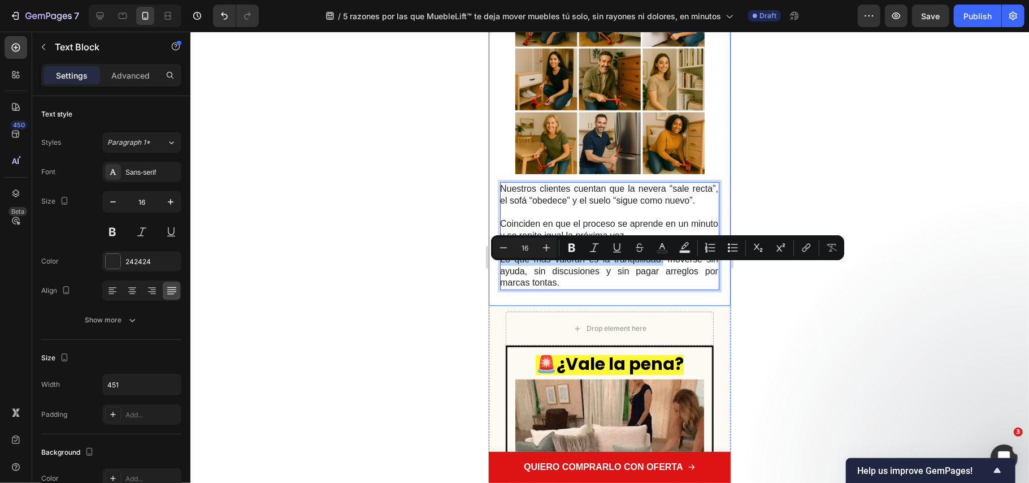
click at [498, 275] on div "Nuestros clientes cuentan que la nevera “sale recta”, el sofá “obedece” y el su…" at bounding box center [609, 115] width 242 height 379
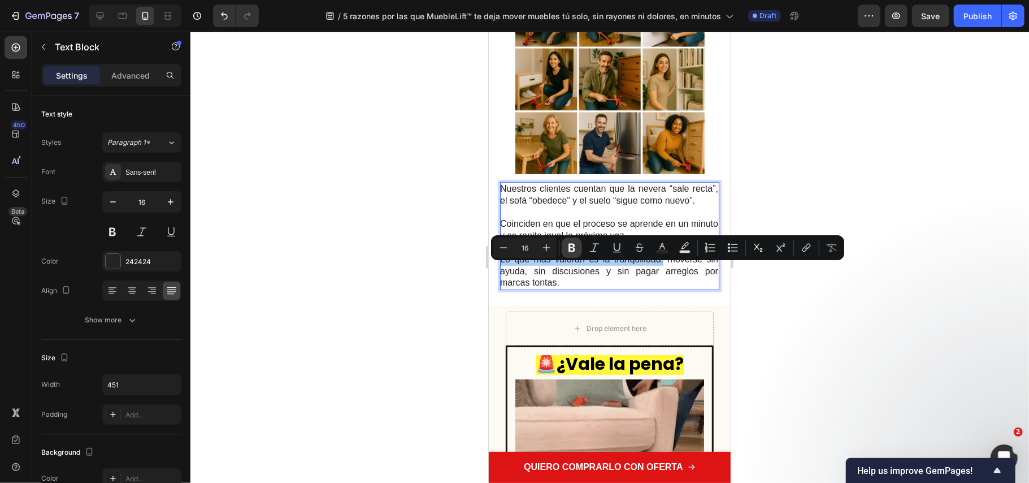
click at [571, 244] on icon "Editor contextual toolbar" at bounding box center [572, 248] width 7 height 8
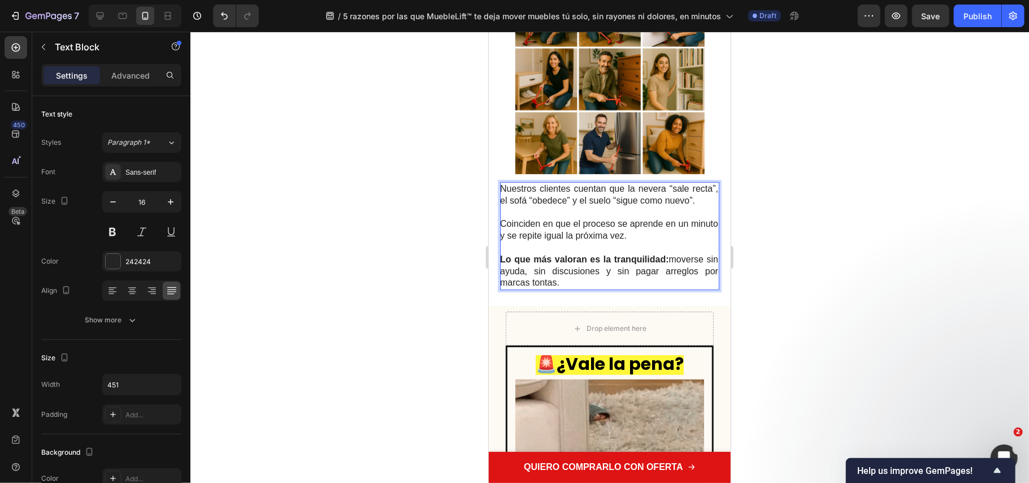
click at [814, 378] on div at bounding box center [609, 257] width 839 height 451
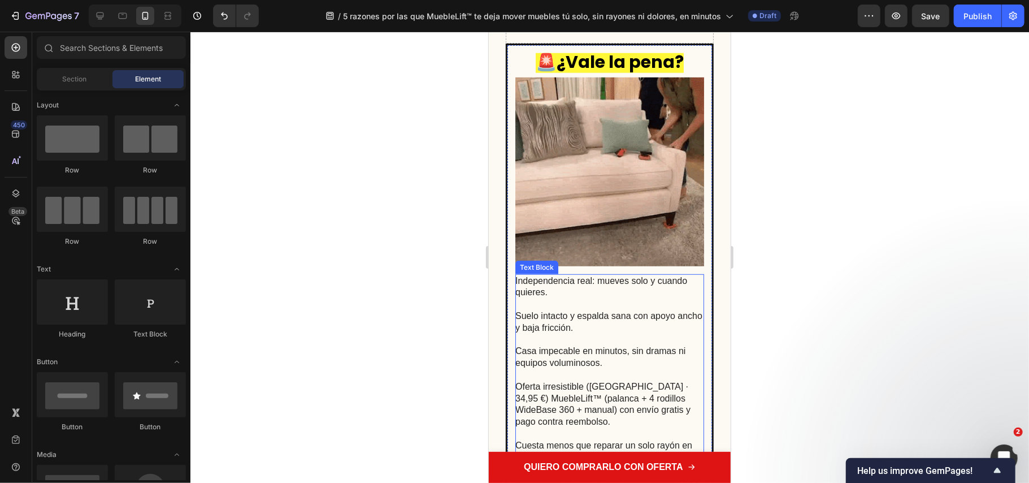
scroll to position [3693, 0]
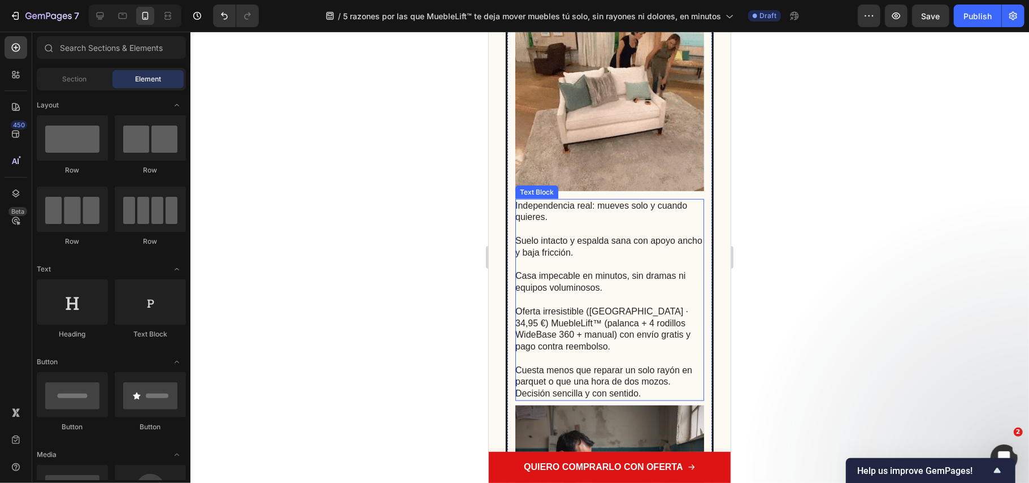
click at [523, 208] on p "Independencia real: mueves solo y cuando quieres." at bounding box center [609, 212] width 188 height 24
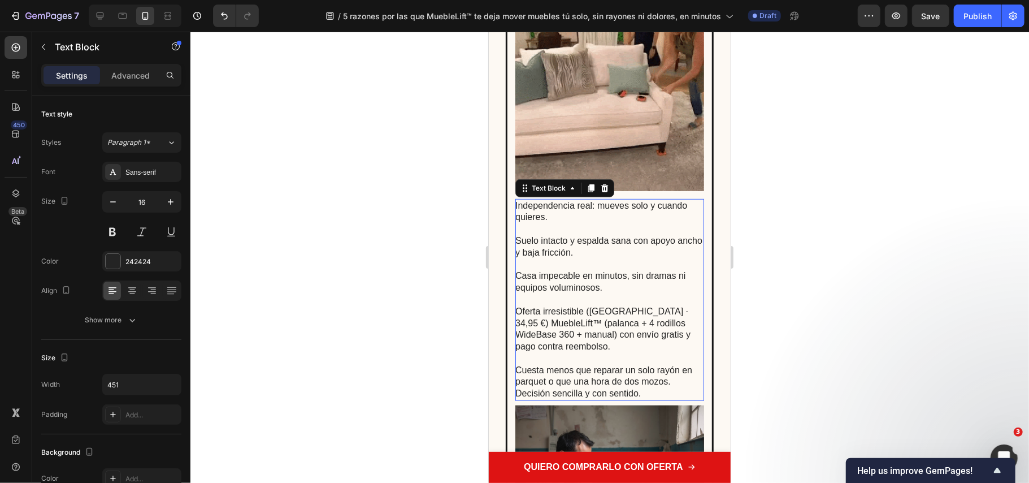
click at [518, 207] on p "Independencia real: mueves solo y cuando quieres." at bounding box center [609, 212] width 188 height 24
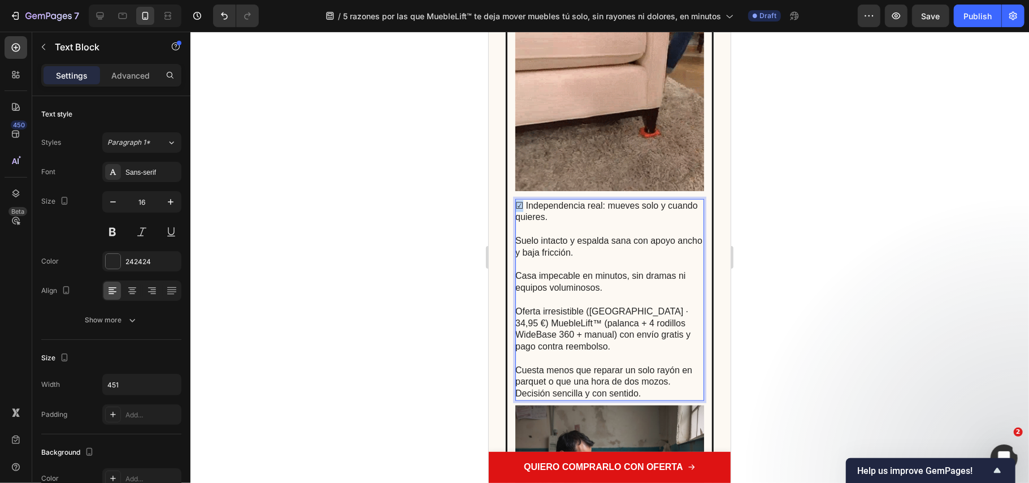
drag, startPoint x: 518, startPoint y: 204, endPoint x: 507, endPoint y: 201, distance: 11.7
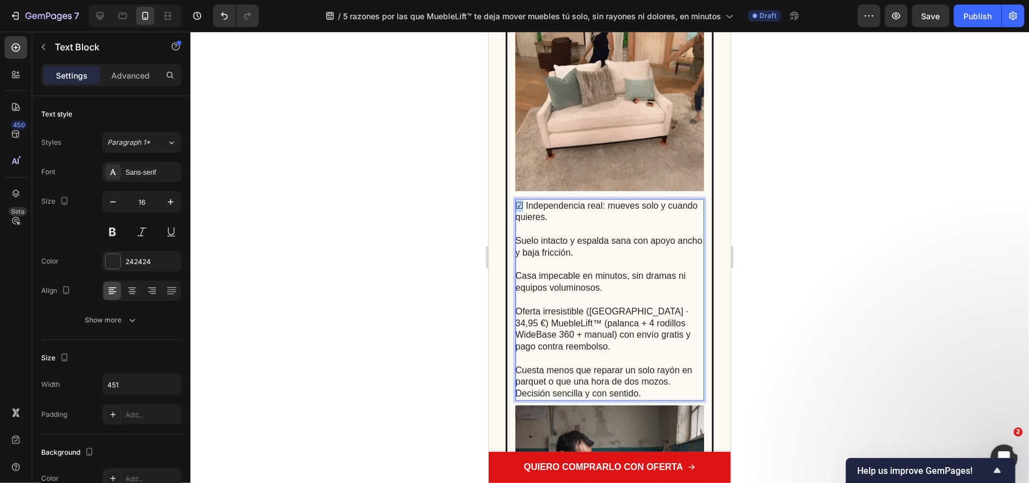
click at [507, 201] on div "🚨 ¿Vale la pena? Text Block Image ☑ Independencia real: mueves solo y cuando qu…" at bounding box center [609, 340] width 208 height 744
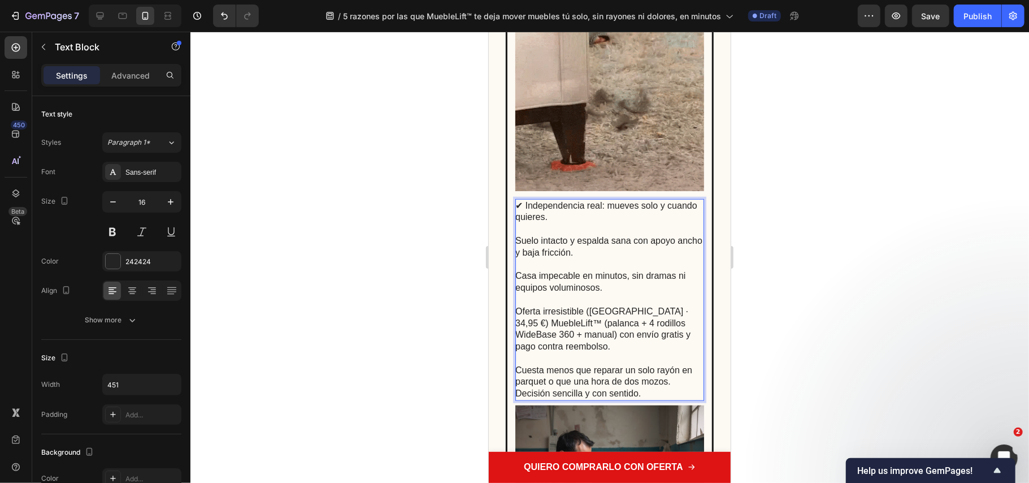
click at [518, 240] on p "Suelo intacto y espalda sana con apoyo ancho y baja fricción." at bounding box center [609, 240] width 188 height 35
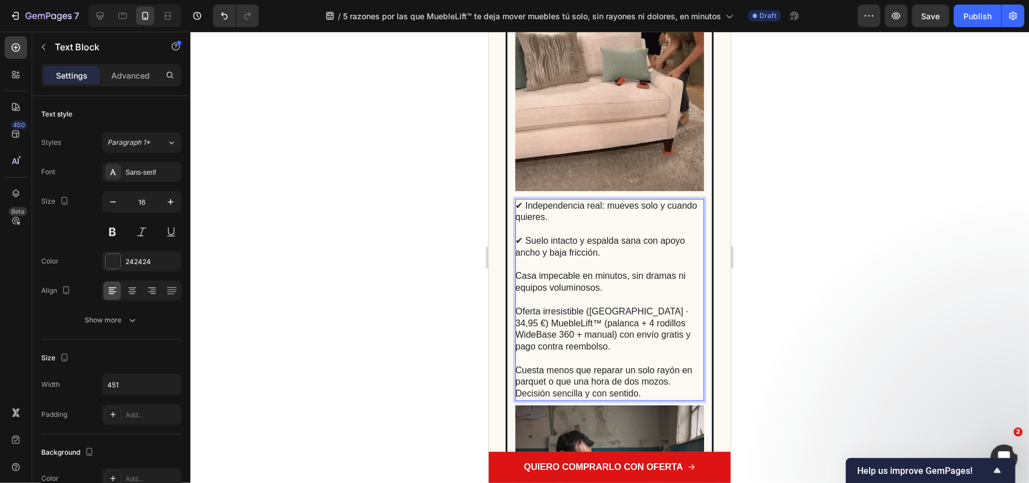
click at [525, 276] on p "Casa impecable en minutos, sin dramas ni equipos voluminosos." at bounding box center [609, 275] width 188 height 35
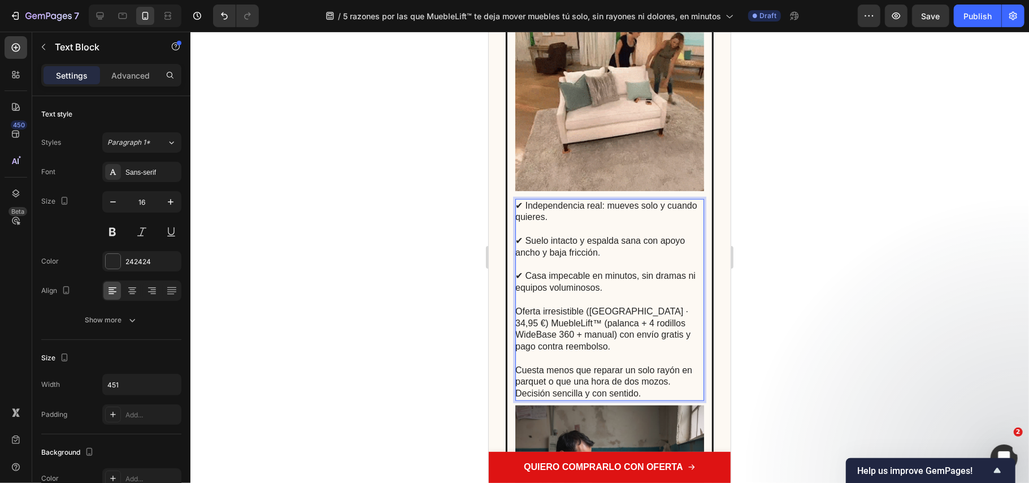
click at [518, 310] on p "Oferta irresistible (España · 34,95 €) MuebleLift™ (palanca + 4 rodillos WideBa…" at bounding box center [609, 322] width 188 height 59
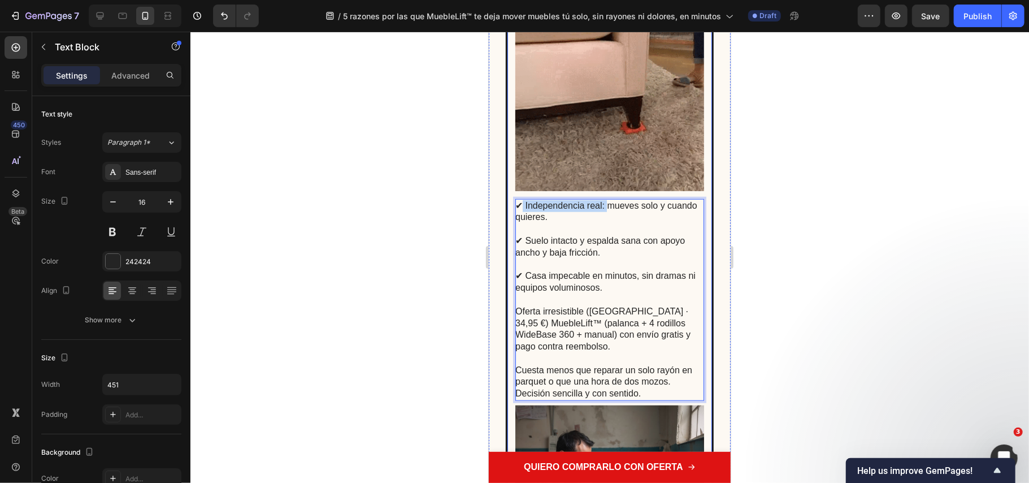
drag, startPoint x: 606, startPoint y: 206, endPoint x: 521, endPoint y: 194, distance: 86.1
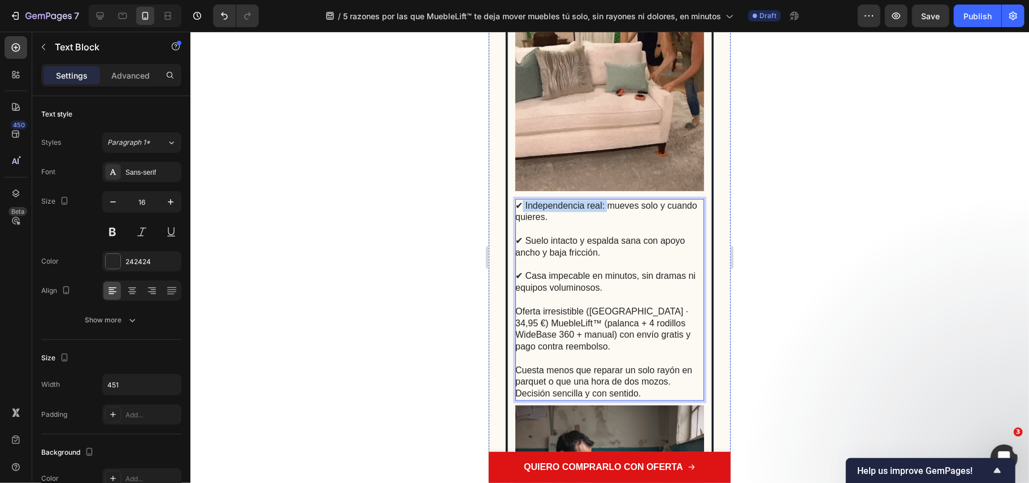
click at [521, 194] on div "🚨 ¿Vale la pena? Text Block Image ✔ Independencia real: mueves solo y cuando qu…" at bounding box center [609, 339] width 189 height 725
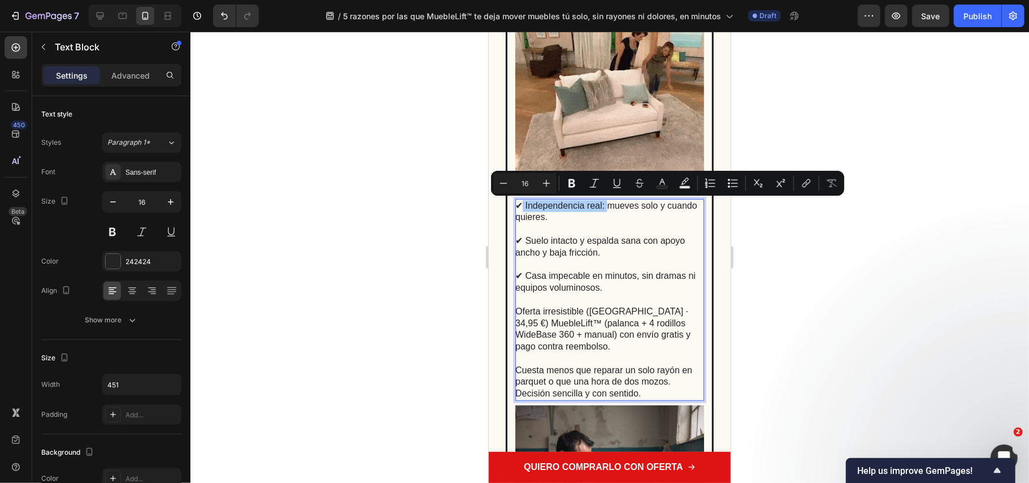
click at [561, 183] on div "Minus 16 Plus Bold Italic Underline Strikethrough Text Color Text Background Co…" at bounding box center [667, 183] width 349 height 20
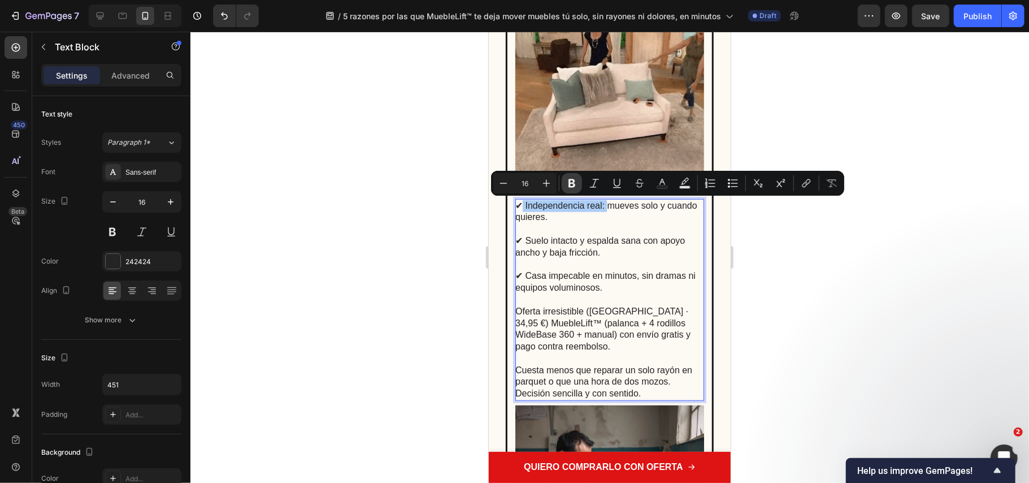
click at [565, 183] on button "Bold" at bounding box center [572, 183] width 20 height 20
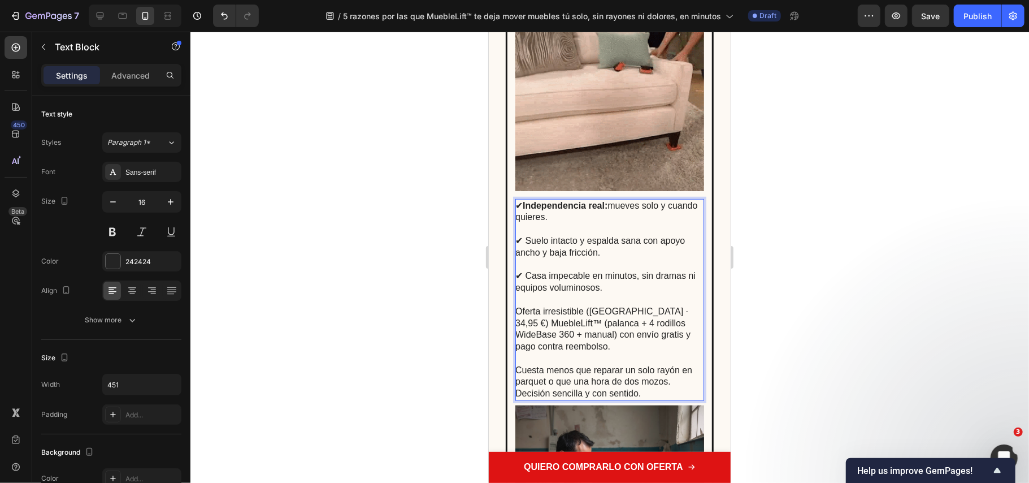
click at [593, 247] on p "✔ Suelo intacto y espalda sana con apoyo ancho y baja fricción." at bounding box center [609, 240] width 188 height 35
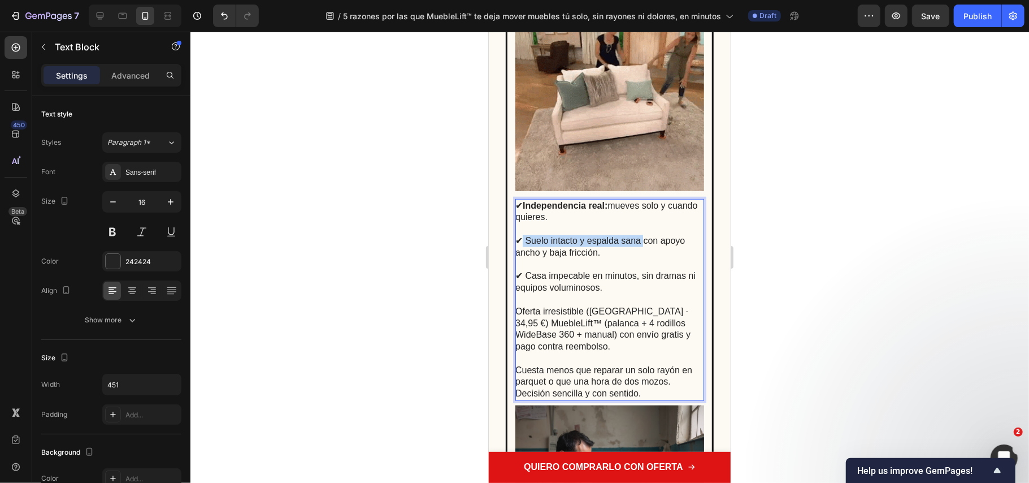
drag, startPoint x: 522, startPoint y: 237, endPoint x: 641, endPoint y: 244, distance: 118.9
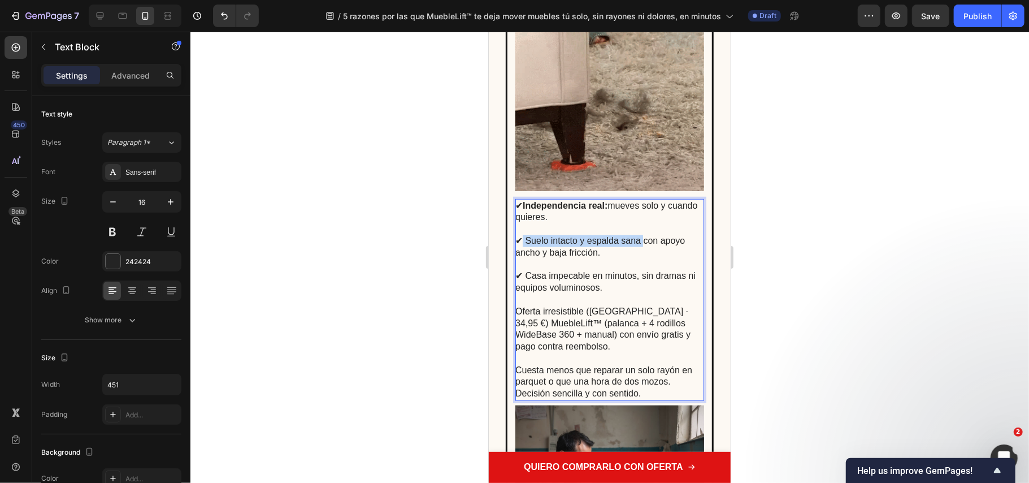
click at [641, 244] on p "✔ Suelo intacto y espalda sana con apoyo ancho y baja fricción." at bounding box center [609, 240] width 188 height 35
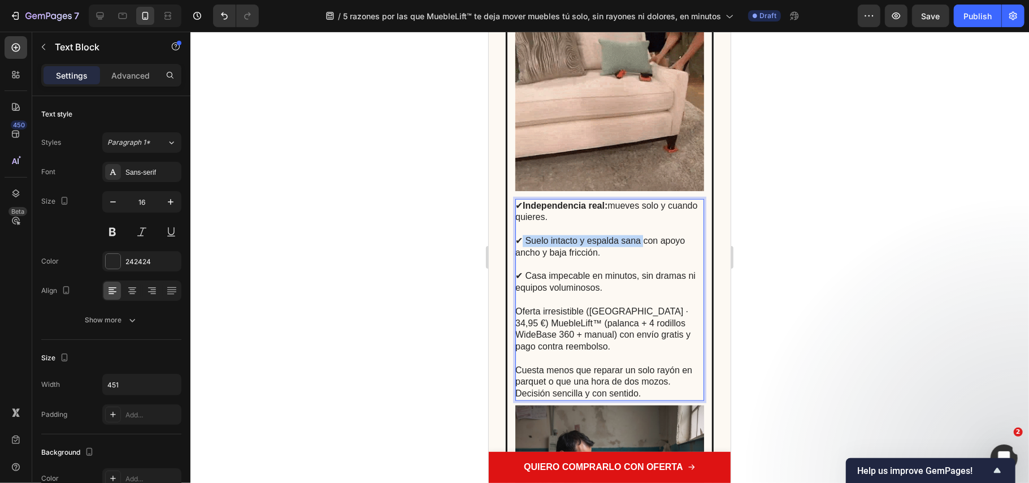
click at [639, 244] on p "✔ Suelo intacto y espalda sana con apoyo ancho y baja fricción." at bounding box center [609, 240] width 188 height 35
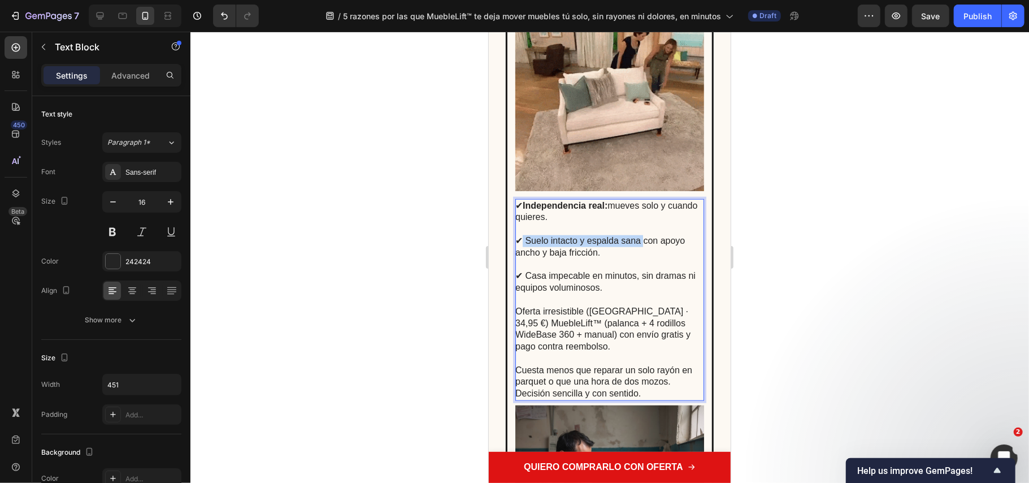
click at [641, 244] on p "✔ Suelo intacto y espalda sana con apoyo ancho y baja fricción." at bounding box center [609, 240] width 188 height 35
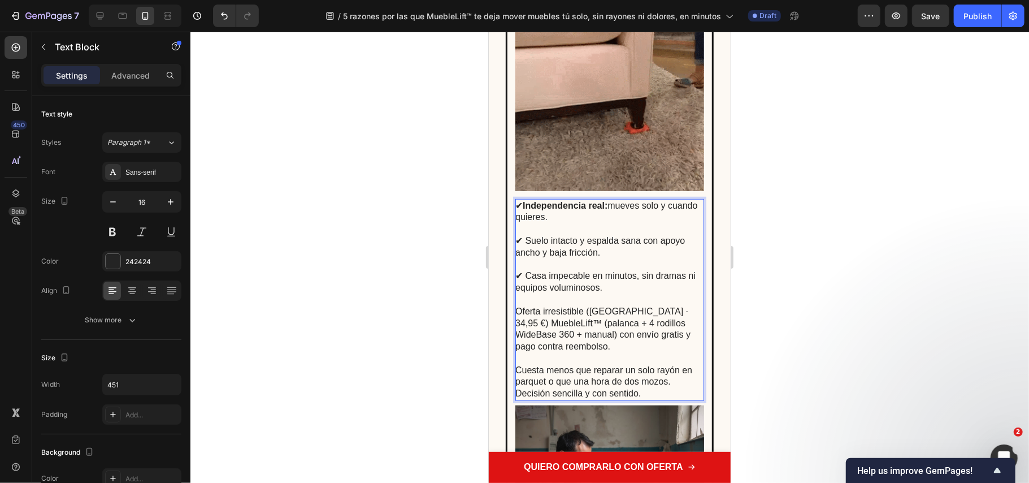
click at [642, 276] on p "✔ Casa impecable en minutos, sin dramas ni equipos voluminosos." at bounding box center [609, 275] width 188 height 35
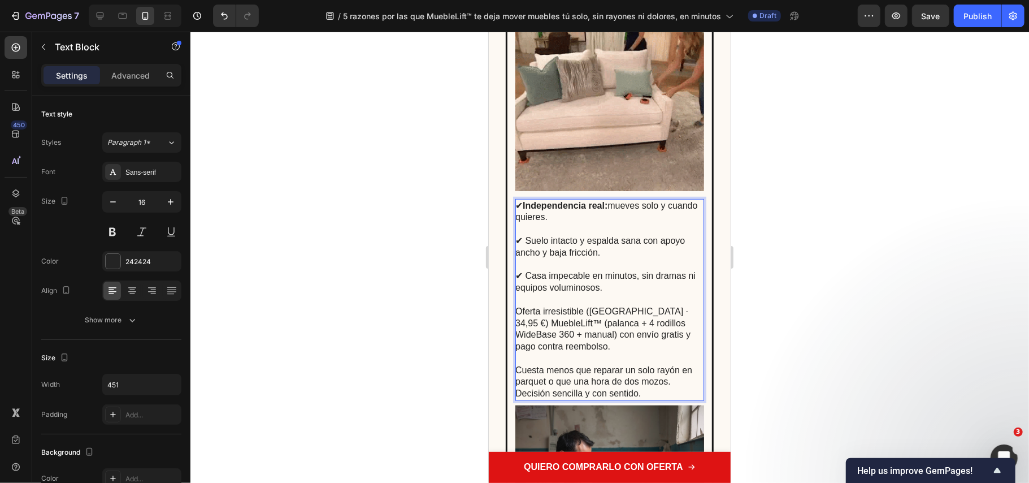
click at [638, 240] on p "✔ Suelo intacto y espalda sana con apoyo ancho y baja fricción." at bounding box center [609, 240] width 188 height 35
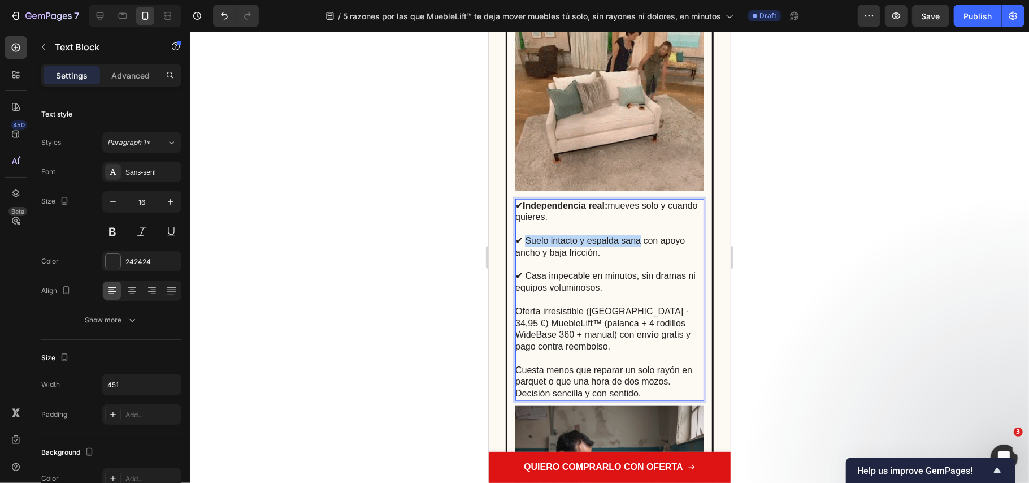
drag, startPoint x: 638, startPoint y: 240, endPoint x: 532, endPoint y: 240, distance: 106.3
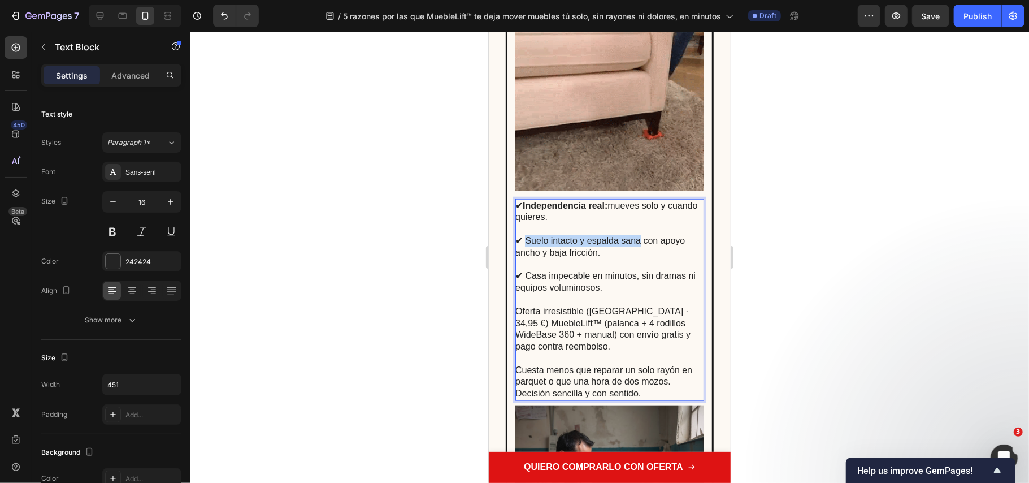
click at [527, 239] on p "✔ Suelo intacto y espalda sana con apoyo ancho y baja fricción." at bounding box center [609, 240] width 188 height 35
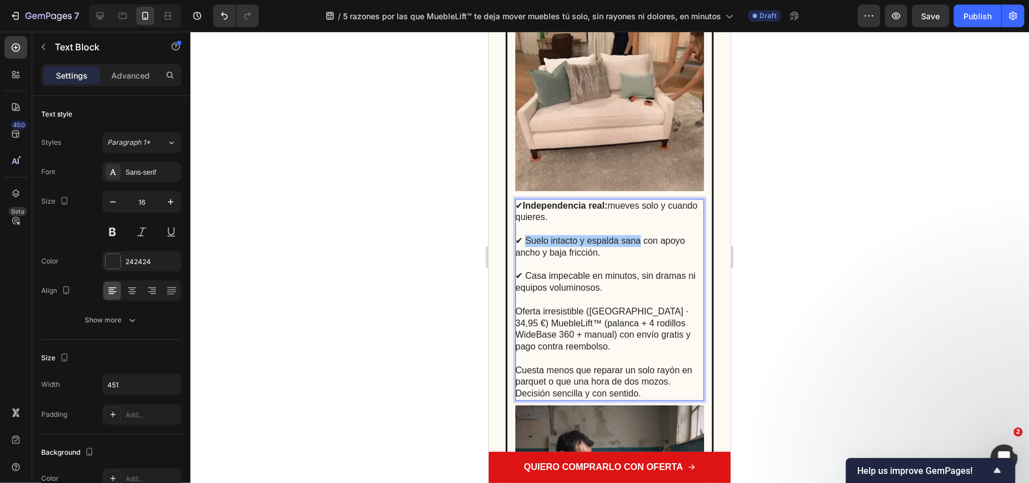
click at [834, 326] on div at bounding box center [609, 257] width 839 height 451
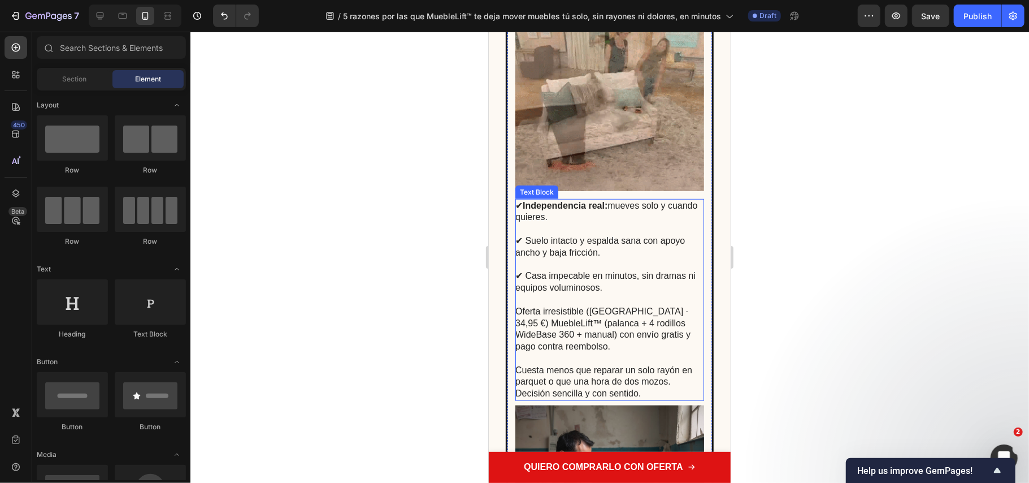
click at [657, 261] on p "✔ Casa impecable en minutos, sin dramas ni equipos voluminosos." at bounding box center [609, 275] width 188 height 35
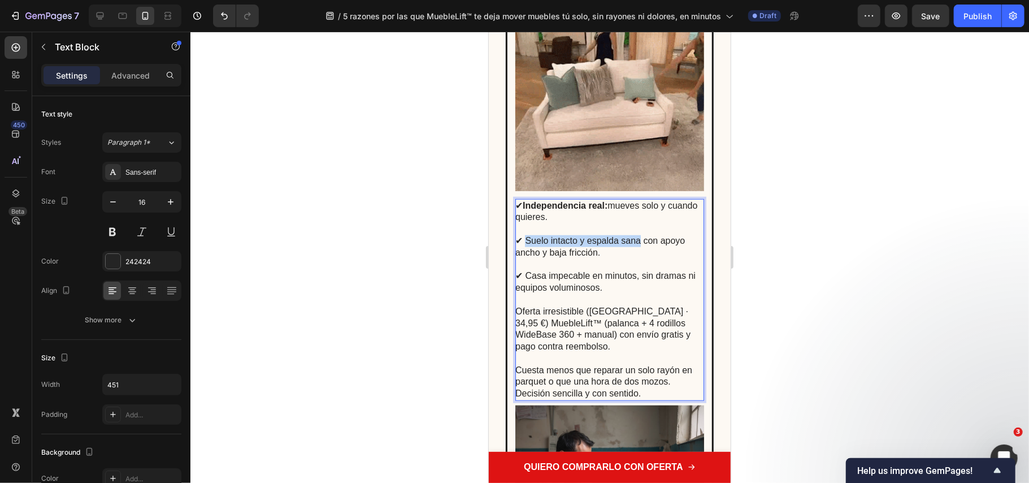
drag, startPoint x: 641, startPoint y: 240, endPoint x: 530, endPoint y: 244, distance: 111.4
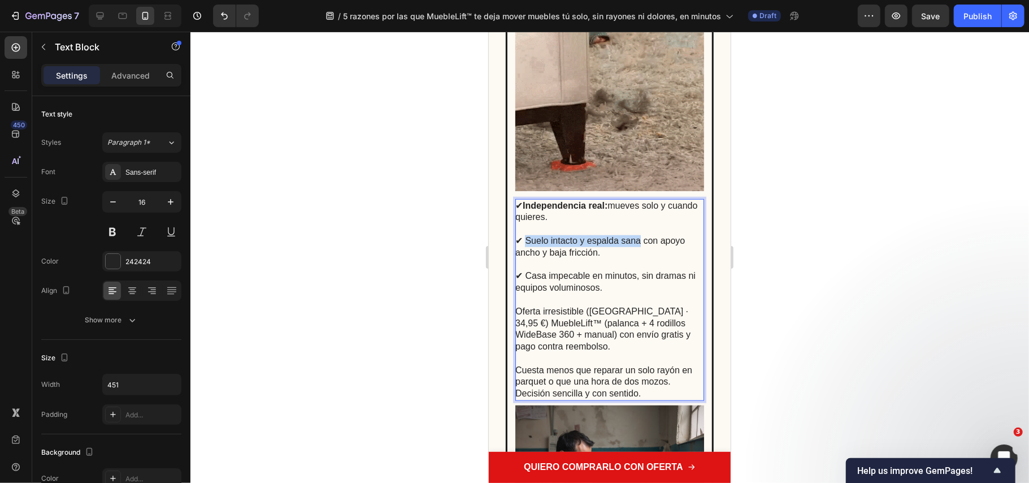
click at [527, 244] on p "✔ Suelo intacto y espalda sana con apoyo ancho y baja fricción." at bounding box center [609, 240] width 188 height 35
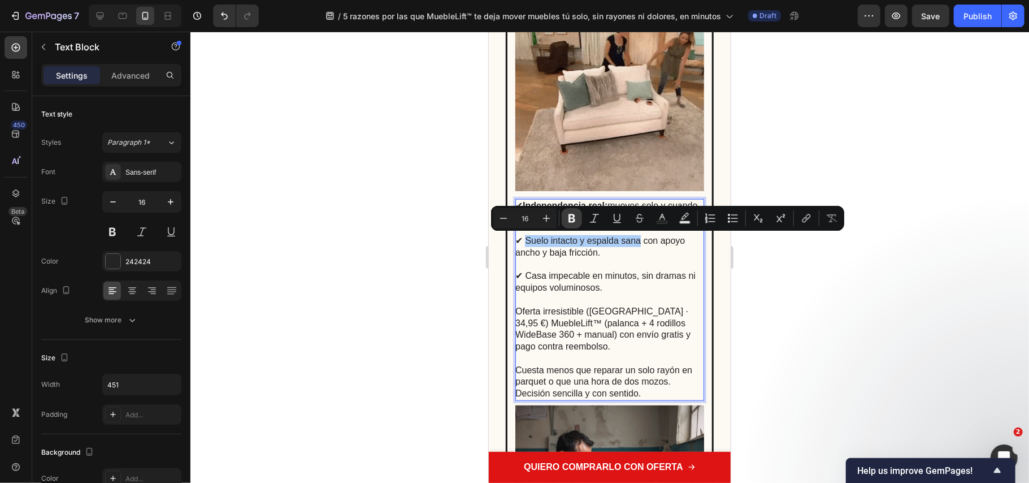
drag, startPoint x: 572, startPoint y: 222, endPoint x: 83, endPoint y: 254, distance: 490.5
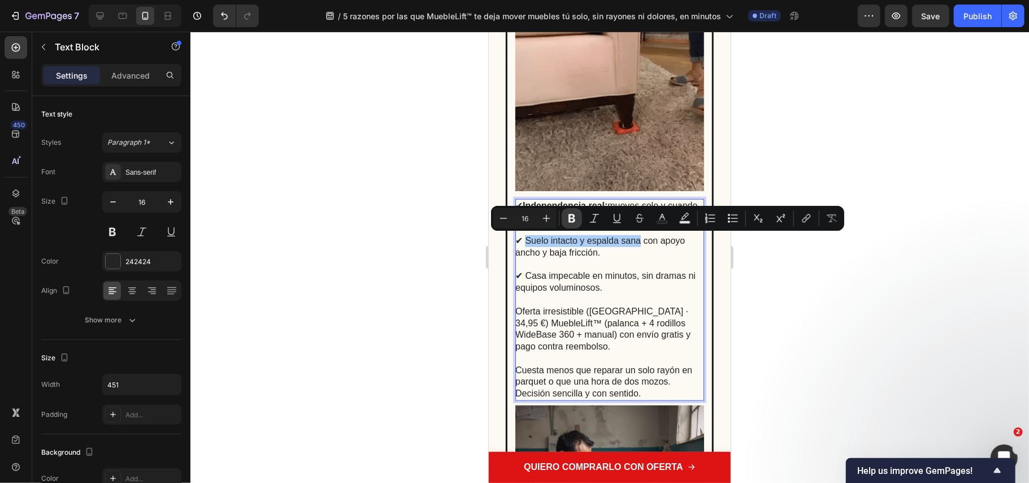
click at [572, 222] on icon "Editor contextual toolbar" at bounding box center [572, 218] width 7 height 8
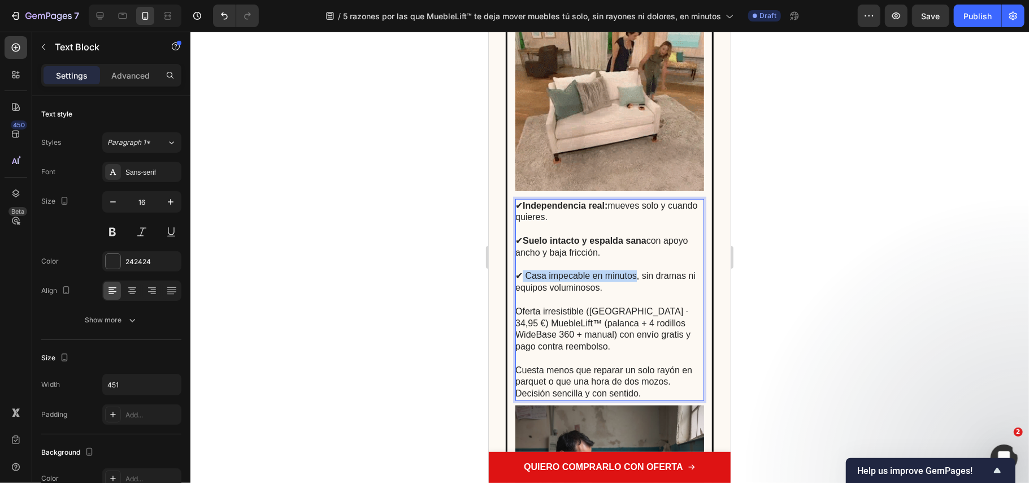
drag, startPoint x: 522, startPoint y: 274, endPoint x: 636, endPoint y: 278, distance: 113.7
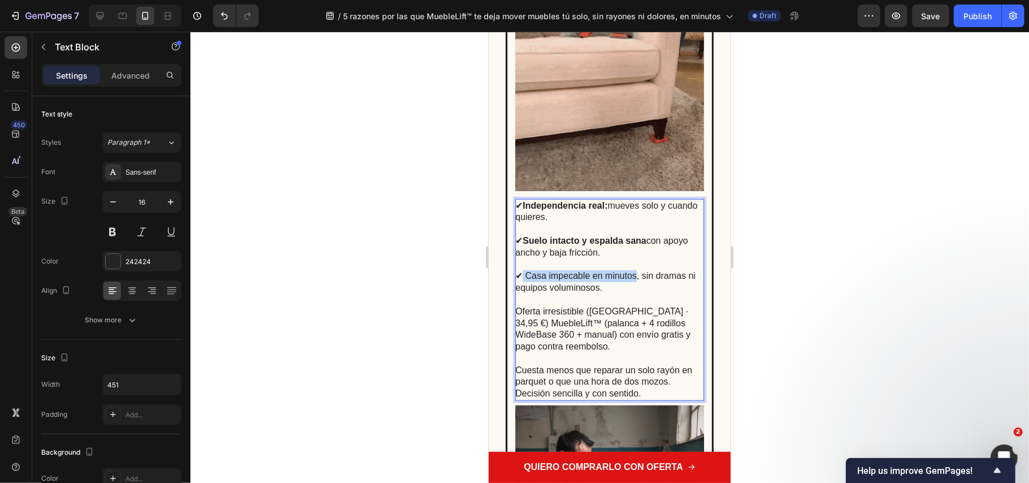
click at [636, 278] on p "✔ Casa impecable en minutos, sin dramas ni equipos voluminosos." at bounding box center [609, 275] width 188 height 35
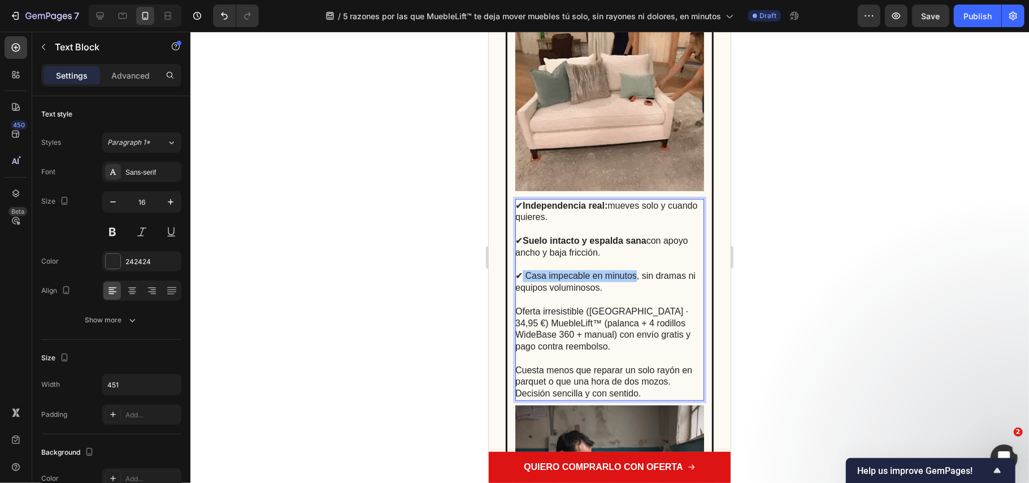
drag, startPoint x: 821, startPoint y: 313, endPoint x: 744, endPoint y: 294, distance: 78.7
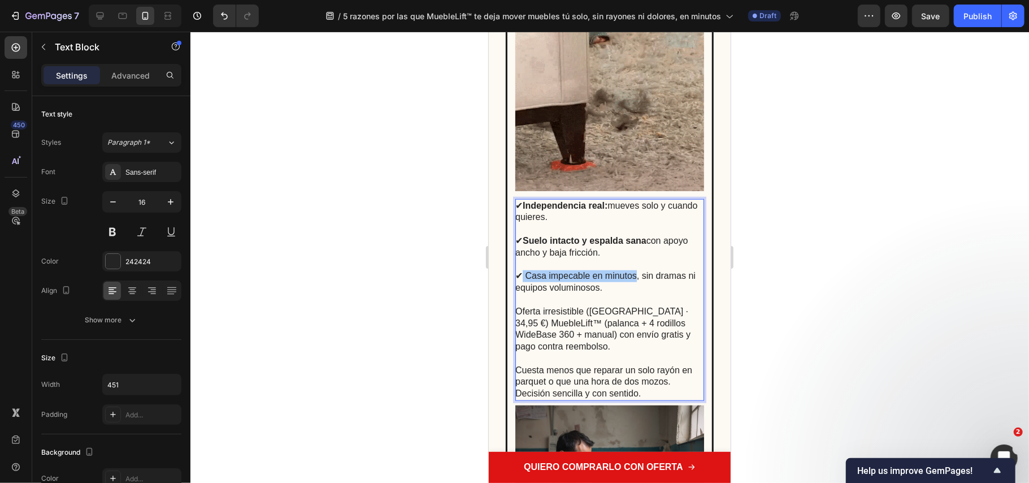
click at [818, 313] on div at bounding box center [609, 257] width 839 height 451
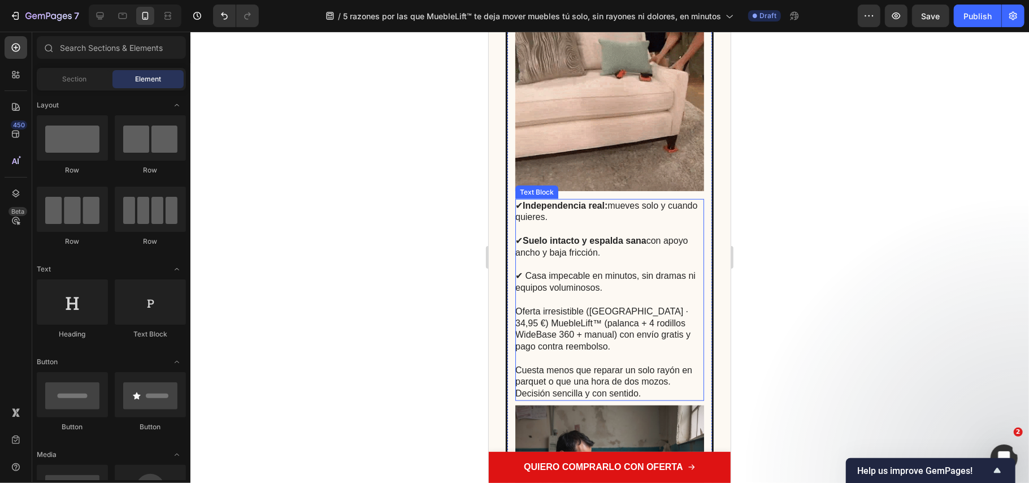
click at [560, 278] on p "✔ Casa impecable en minutos, sin dramas ni equipos voluminosos." at bounding box center [609, 275] width 188 height 35
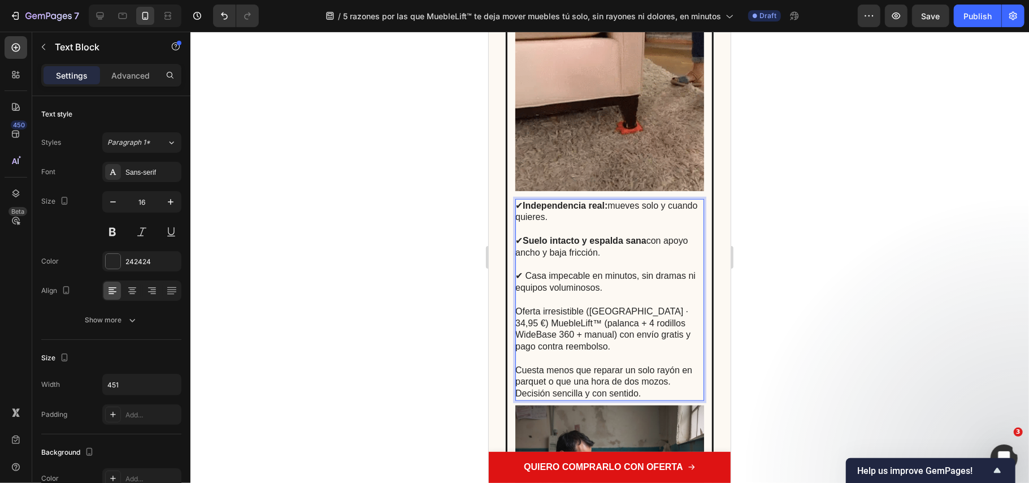
click at [634, 276] on p "✔ Casa impecable en minutos, sin dramas ni equipos voluminosos." at bounding box center [609, 275] width 188 height 35
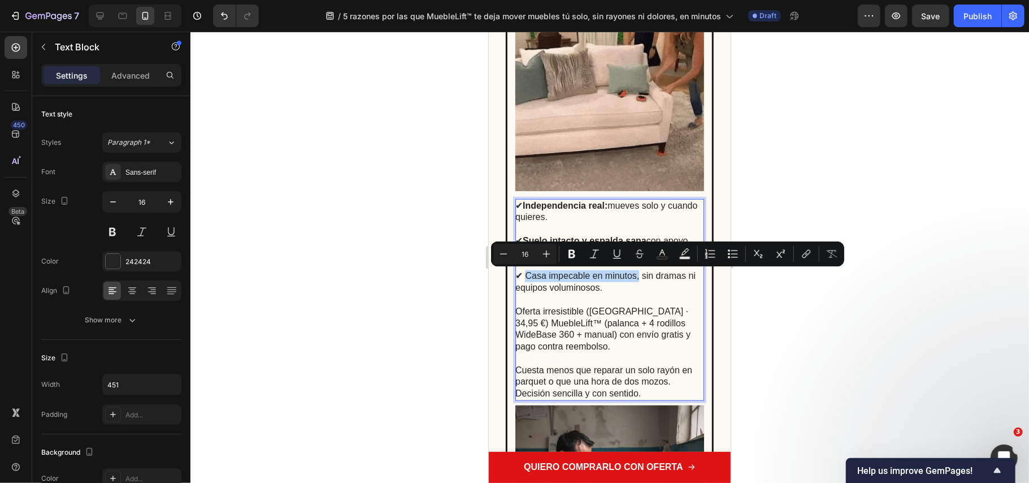
drag, startPoint x: 634, startPoint y: 276, endPoint x: 532, endPoint y: 273, distance: 102.3
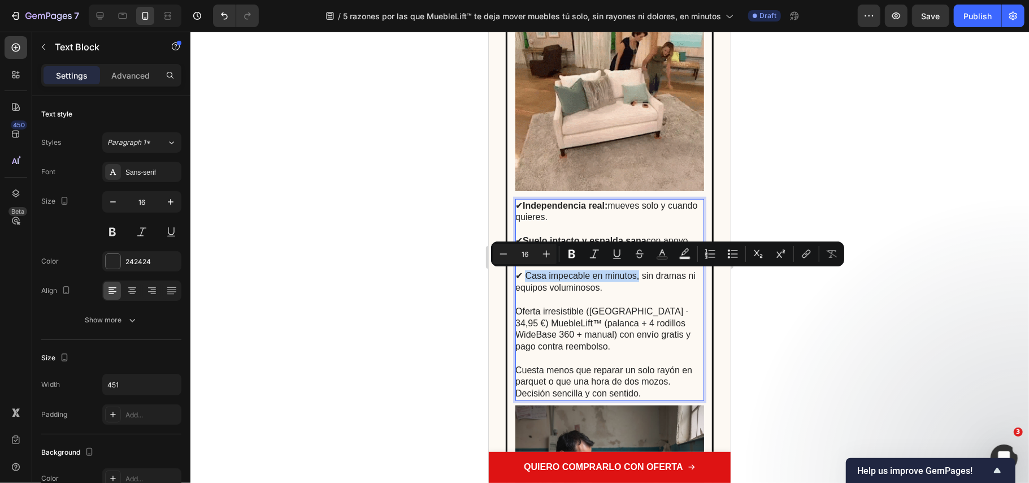
click at [532, 273] on p "✔ Casa impecable en minutos, sin dramas ni equipos voluminosos." at bounding box center [609, 275] width 188 height 35
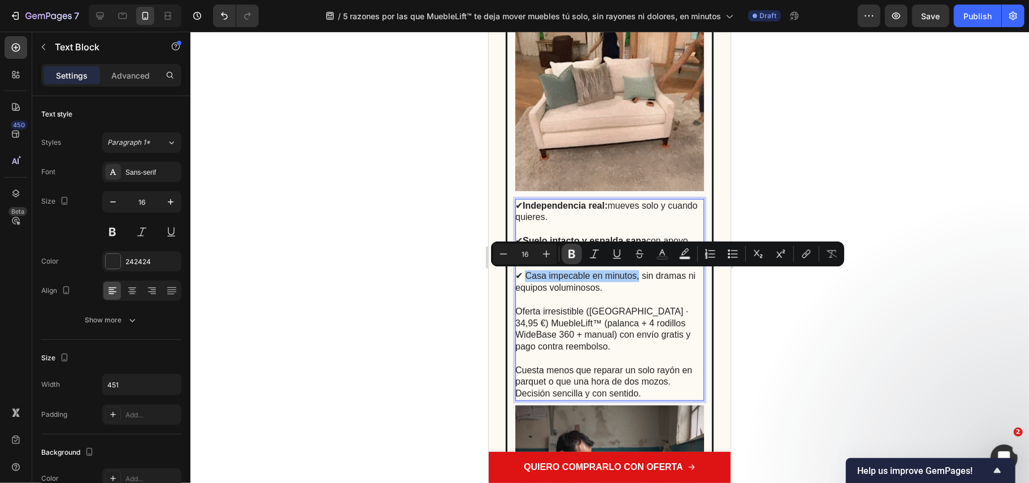
click at [564, 251] on button "Bold" at bounding box center [572, 254] width 20 height 20
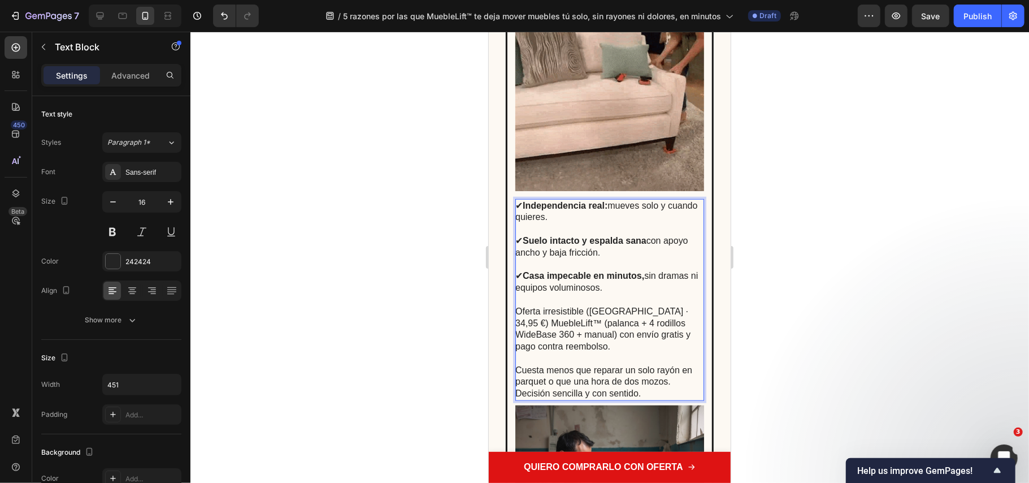
drag, startPoint x: 1052, startPoint y: 282, endPoint x: 573, endPoint y: 307, distance: 479.4
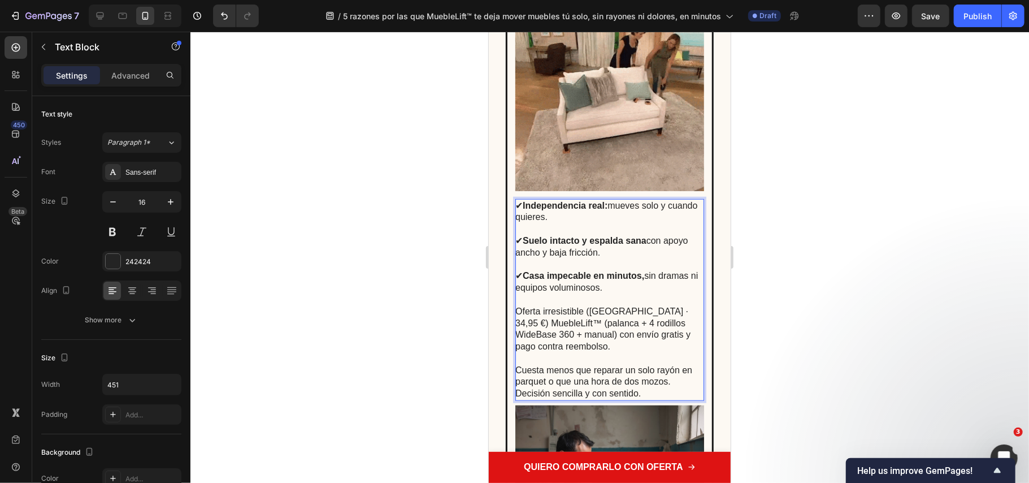
click at [573, 305] on p "Oferta irresistible (España · 34,95 €) MuebleLift™ (palanca + 4 rodillos WideBa…" at bounding box center [609, 322] width 188 height 59
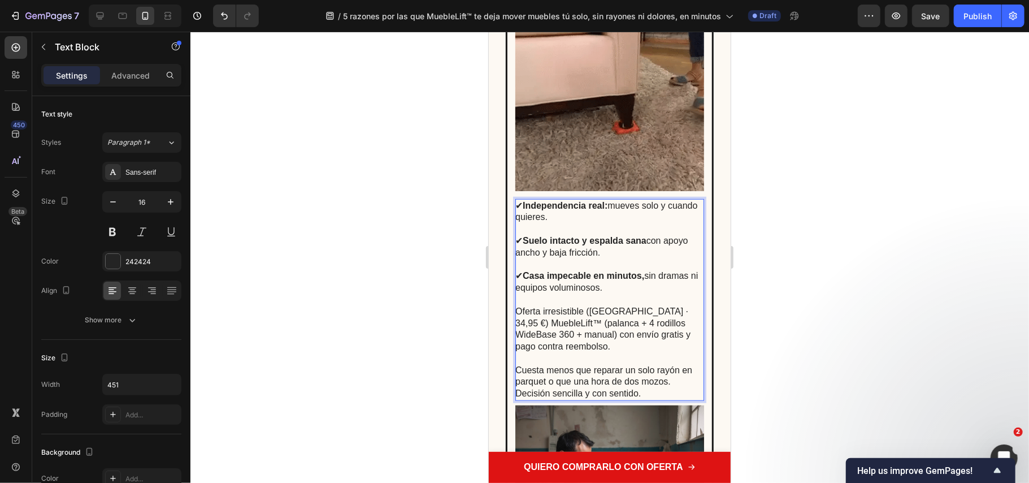
click at [658, 314] on p "⁠⁠⁠⁠⁠⁠⁠ Oferta irresistible (España · 34,95 €) MuebleLift™ (palanca + 4 rodillo…" at bounding box center [609, 322] width 188 height 59
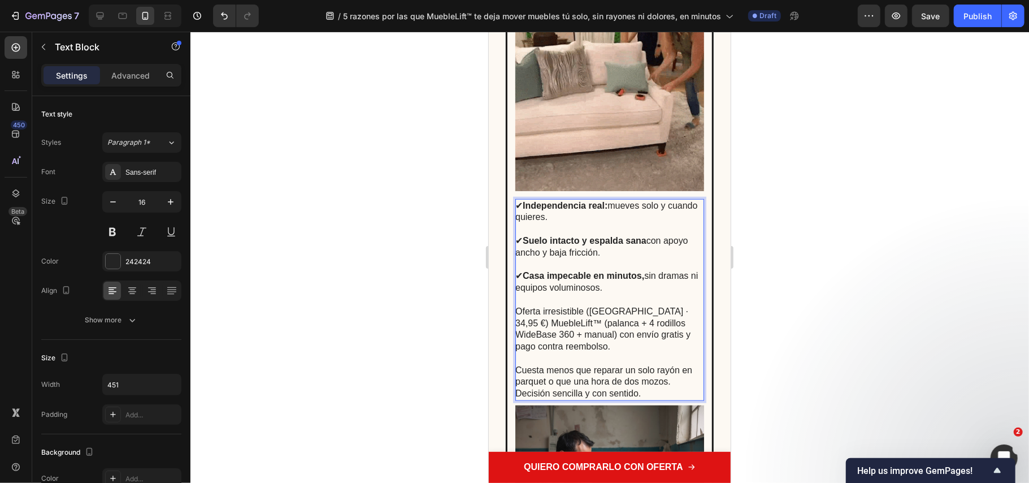
click at [673, 318] on p "Oferta irresistible (España · 34,95 €) MuebleLift™ (palanca + 4 rodillos WideBa…" at bounding box center [609, 322] width 188 height 59
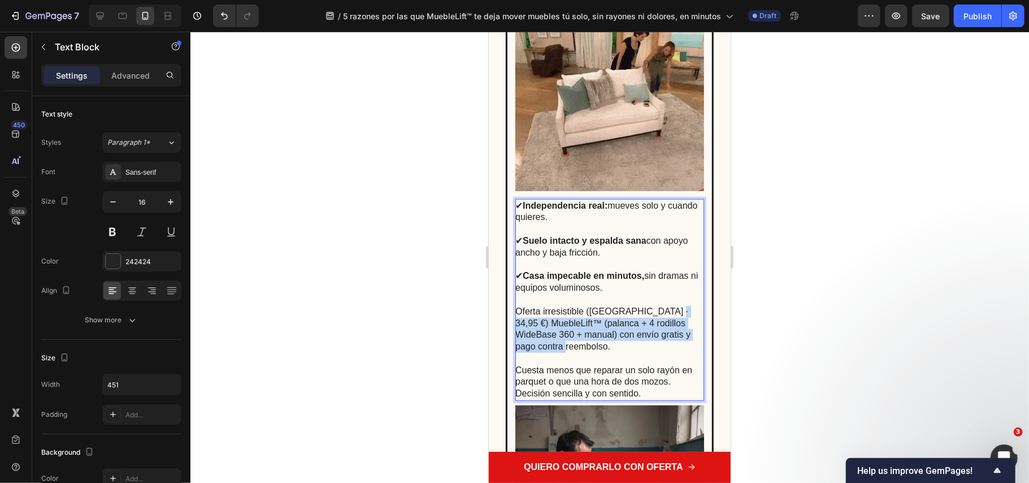
drag, startPoint x: 621, startPoint y: 345, endPoint x: 516, endPoint y: 321, distance: 107.4
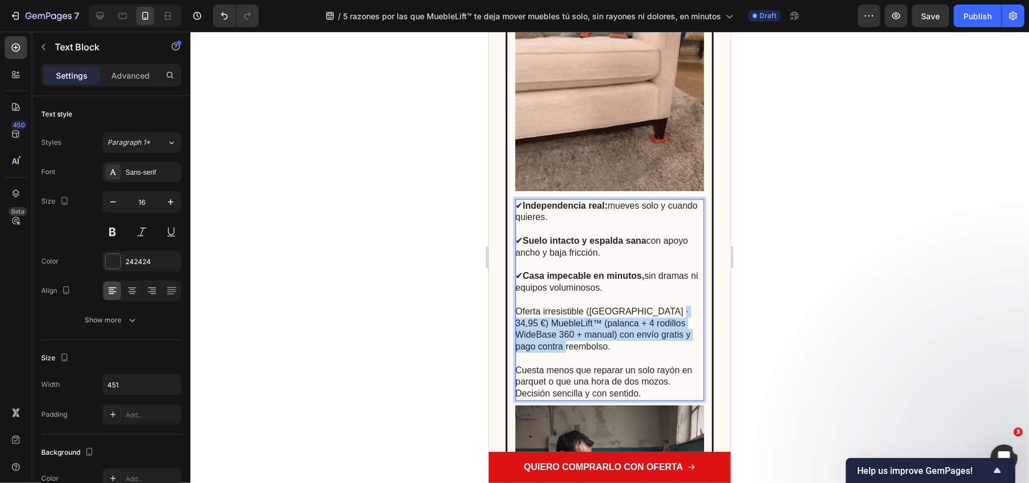
click at [516, 321] on p "Oferta irresistible (España · 34,95 €) MuebleLift™ (palanca + 4 rodillos WideBa…" at bounding box center [609, 322] width 188 height 59
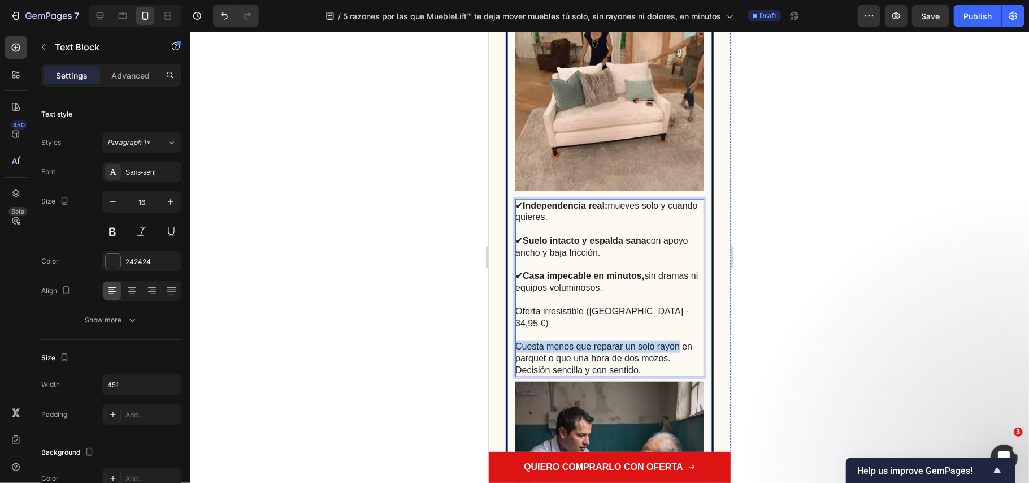
drag, startPoint x: 634, startPoint y: 330, endPoint x: 536, endPoint y: 331, distance: 97.8
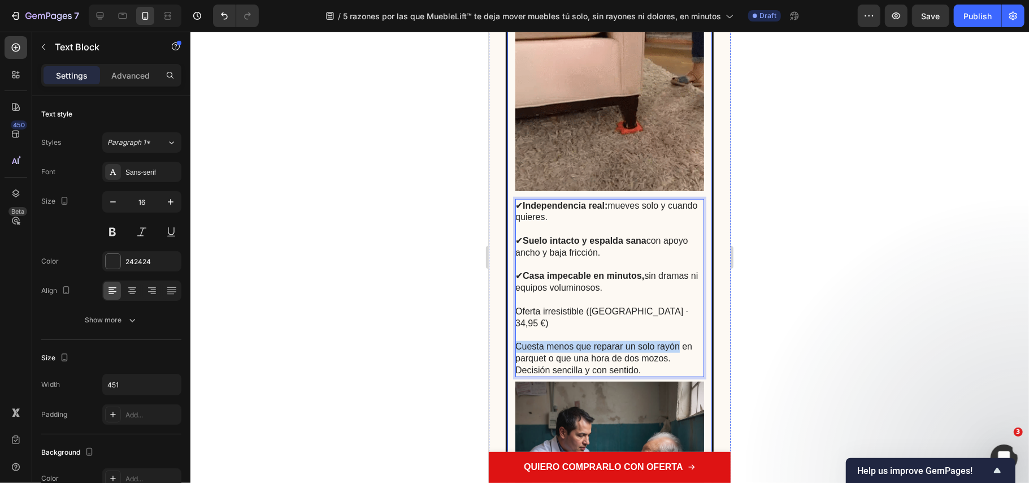
click at [515, 340] on p "Cuesta menos que reparar un solo rayón en parquet o que una hora de dos mozos. …" at bounding box center [609, 357] width 188 height 35
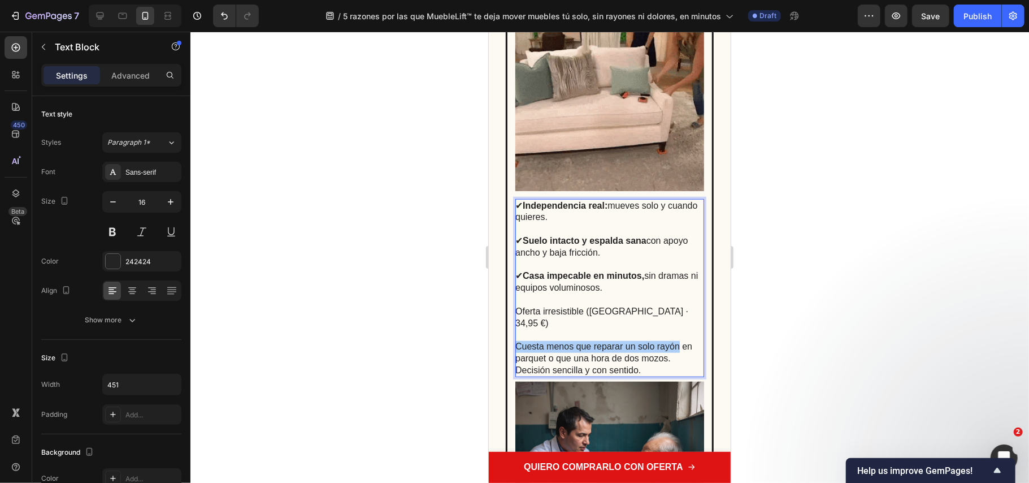
drag, startPoint x: 773, startPoint y: 356, endPoint x: 760, endPoint y: 350, distance: 14.2
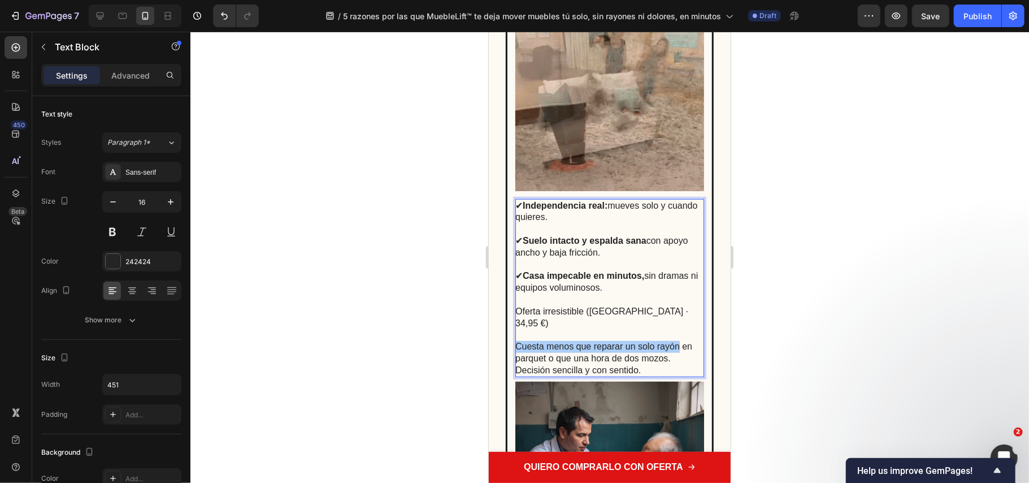
click at [772, 356] on div at bounding box center [609, 257] width 839 height 451
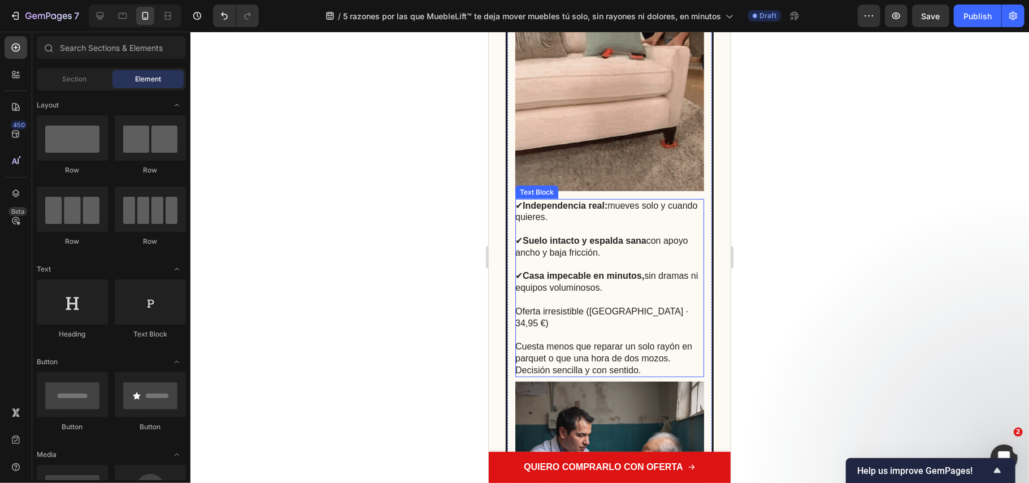
click at [658, 340] on p "Cuesta menos que reparar un solo rayón en parquet o que una hora de dos mozos. …" at bounding box center [609, 357] width 188 height 35
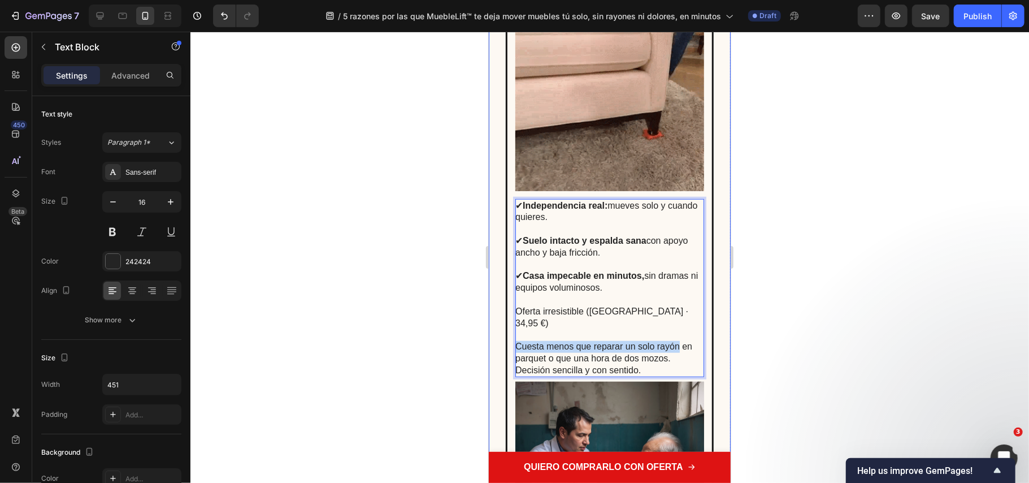
drag, startPoint x: 686, startPoint y: 333, endPoint x: 527, endPoint y: 330, distance: 158.3
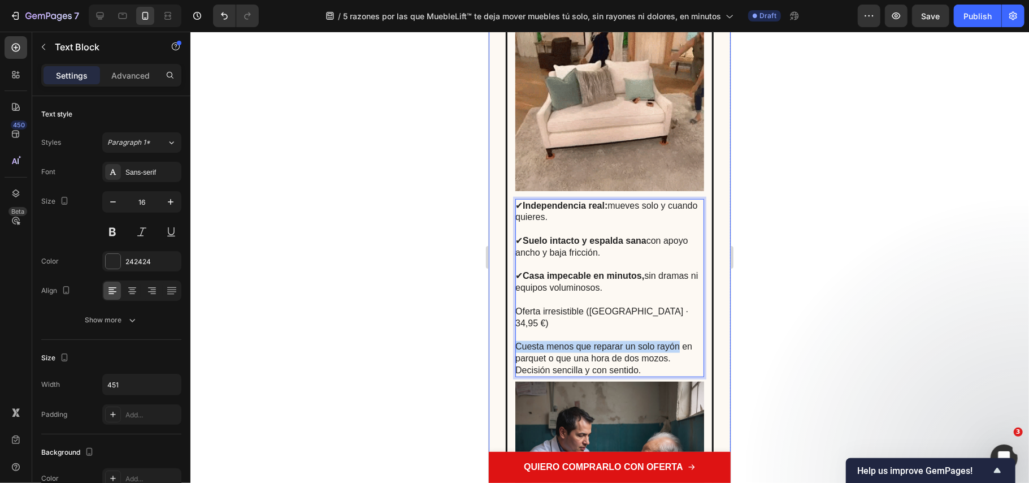
click at [503, 337] on div "🚨 ¿Vale la pena? Text Block Image ✔ Independencia real: mueves solo y cuando qu…" at bounding box center [609, 314] width 242 height 772
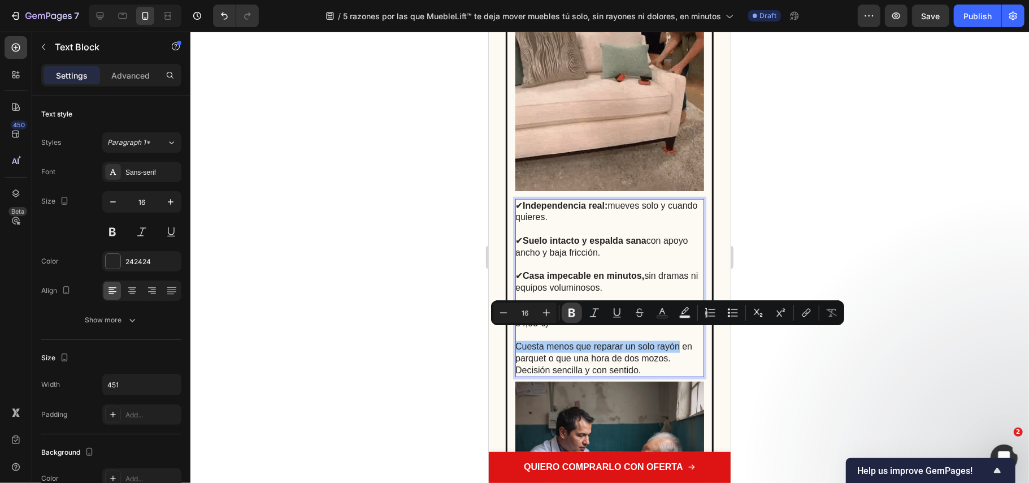
drag, startPoint x: 570, startPoint y: 313, endPoint x: 170, endPoint y: 319, distance: 400.2
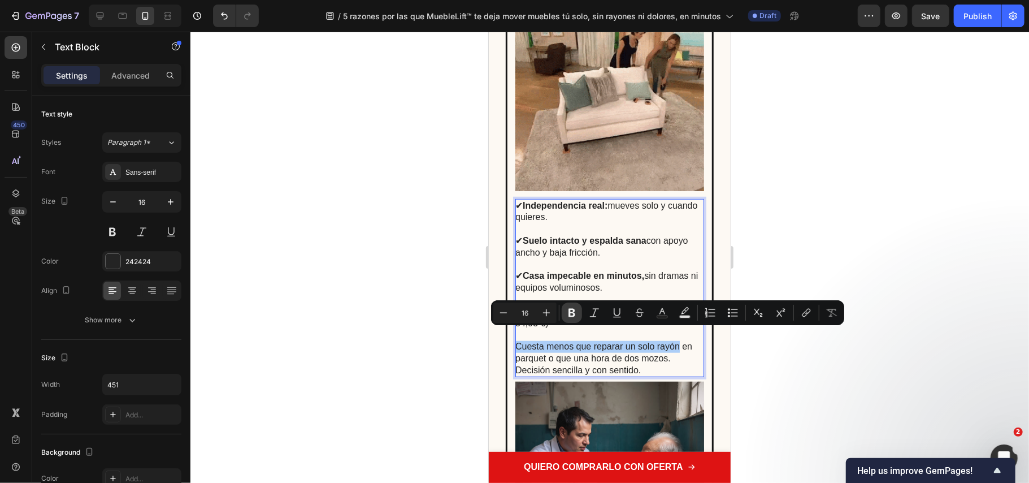
click at [570, 313] on icon "Editor contextual toolbar" at bounding box center [572, 313] width 7 height 8
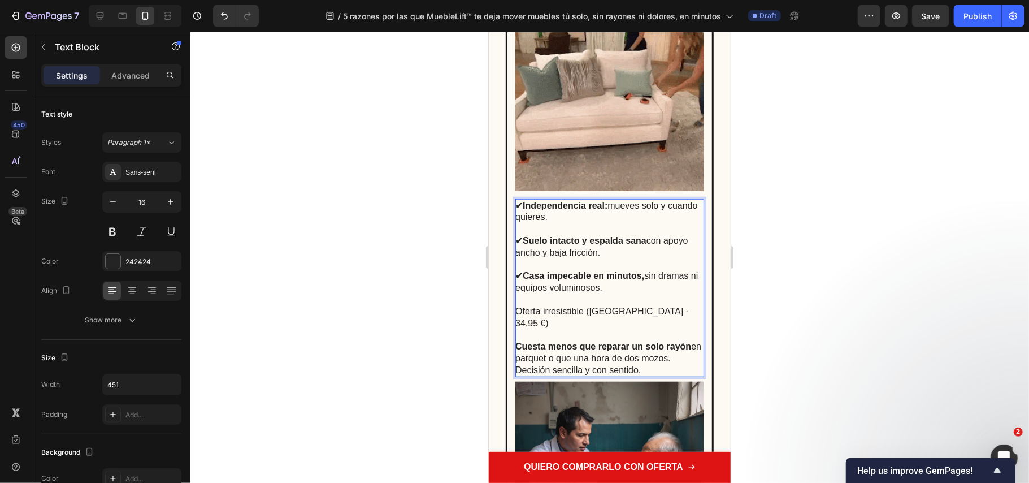
click at [614, 344] on p "Cuesta menos que reparar un solo rayón en parquet o que una hora de dos mozos. …" at bounding box center [609, 357] width 188 height 35
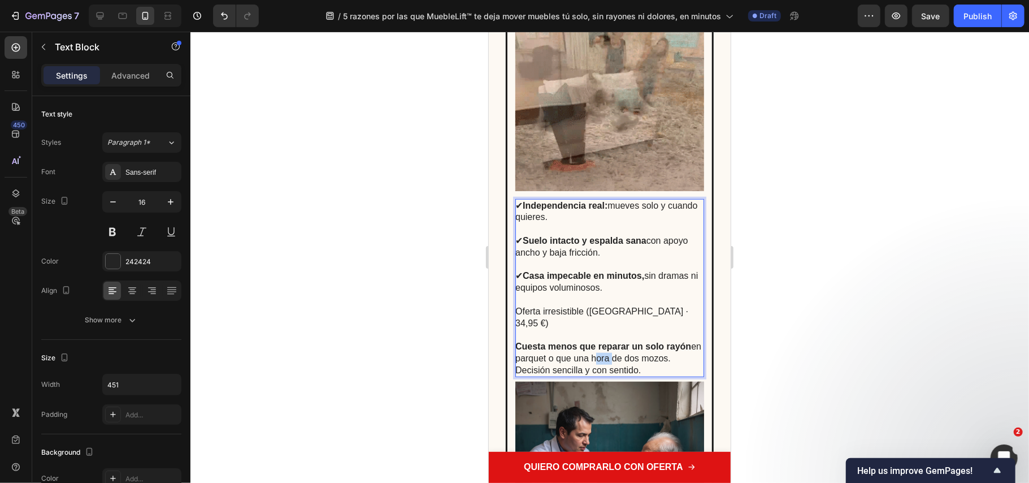
click at [616, 343] on p "Cuesta menos que reparar un solo rayón en parquet o que una hora de dos mozos. …" at bounding box center [609, 357] width 188 height 35
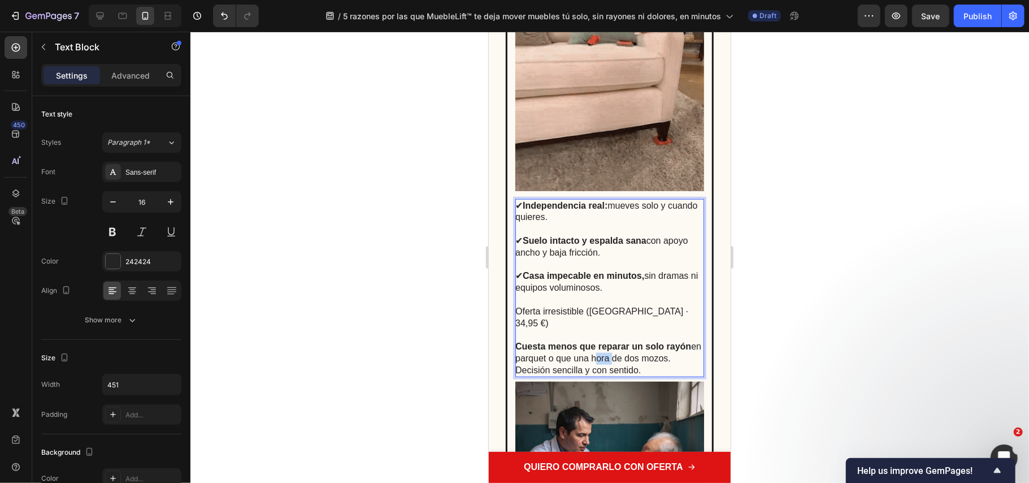
click at [616, 343] on p "Cuesta menos que reparar un solo rayón en parquet o que una hora de dos mozos. …" at bounding box center [609, 357] width 188 height 35
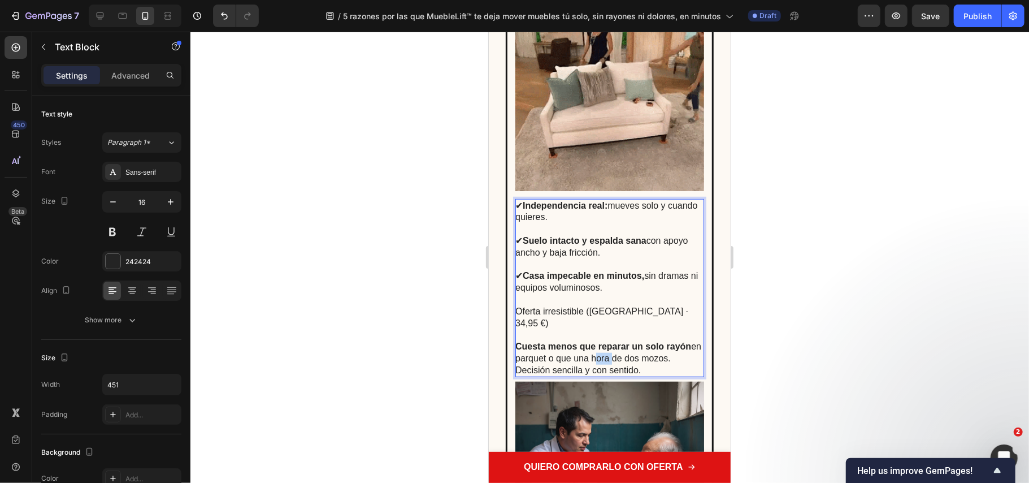
copy p "Cuesta menos que reparar un solo rayón en parquet o que una hora de dos mozos. …"
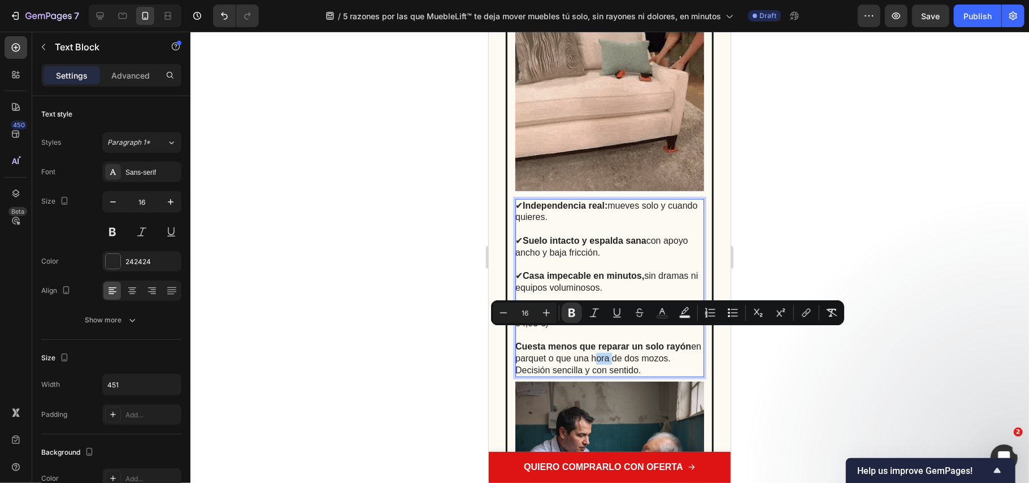
copy p "Cuesta menos que reparar un solo rayón en parquet o que una hora de dos mozos. …"
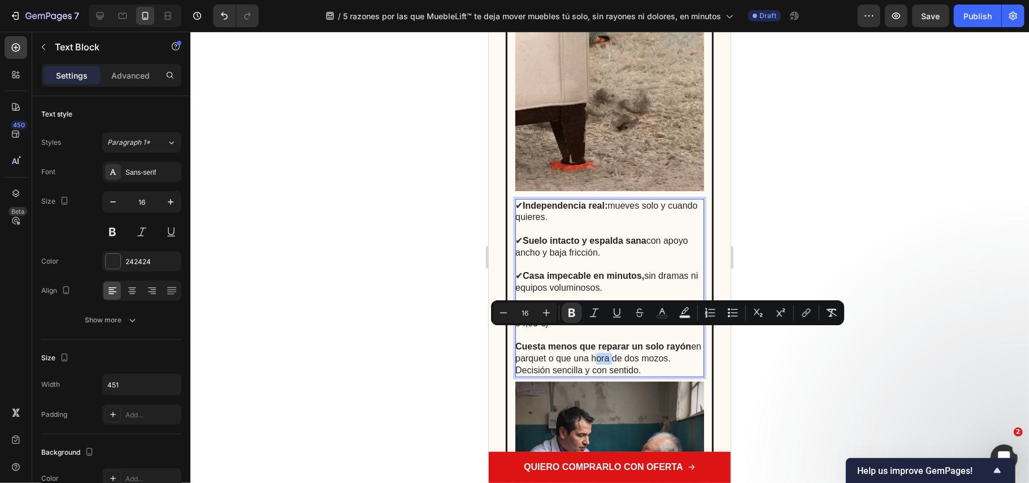
click at [551, 341] on strong "Cuesta menos que reparar un solo rayón" at bounding box center [603, 346] width 176 height 10
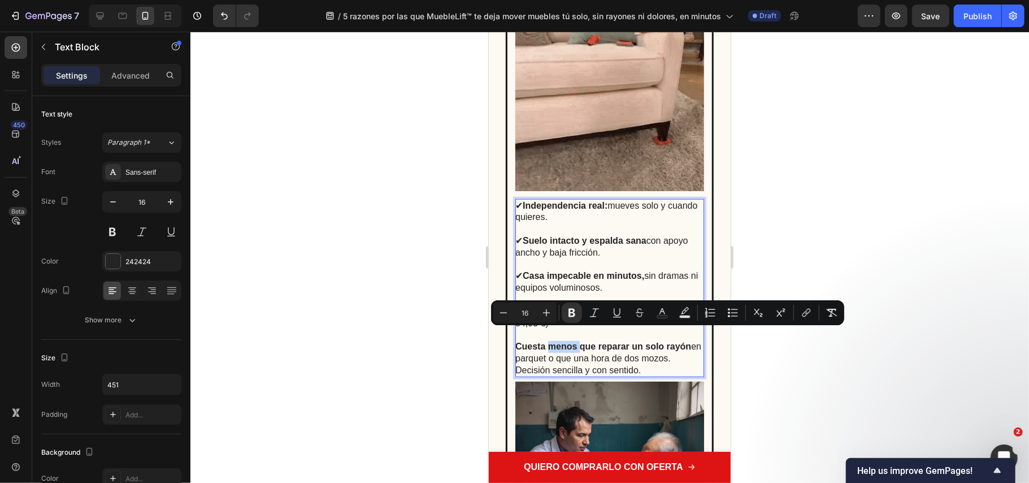
click at [551, 341] on strong "Cuesta menos que reparar un solo rayón" at bounding box center [603, 346] width 176 height 10
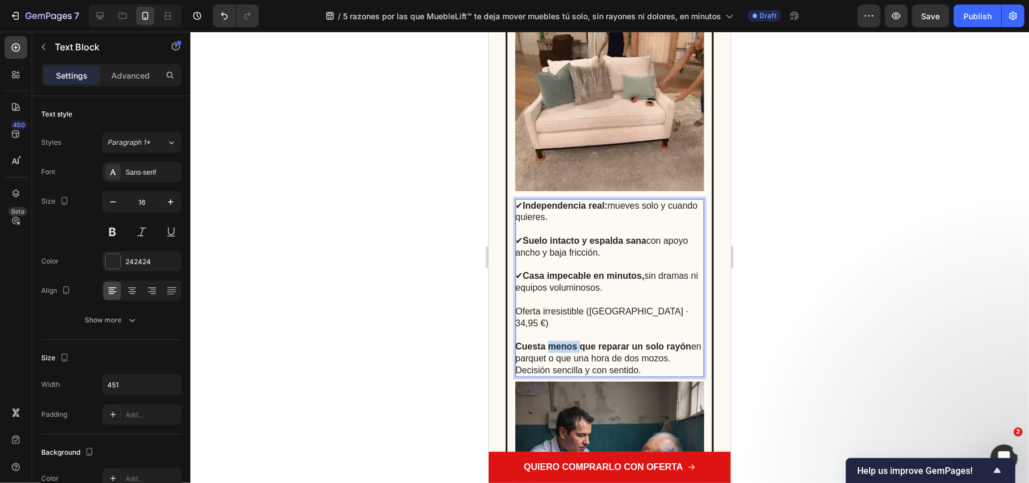
click at [551, 341] on strong "Cuesta menos que reparar un solo rayón" at bounding box center [603, 346] width 176 height 10
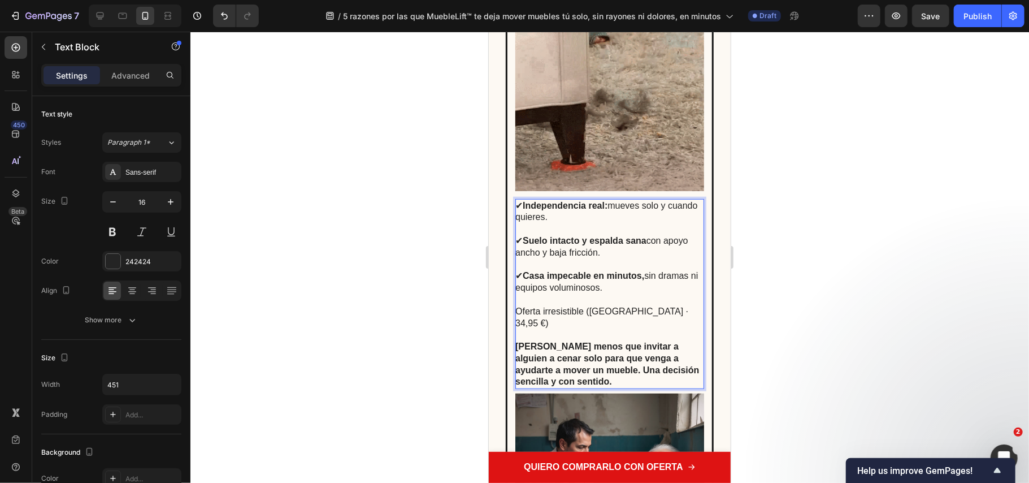
click at [552, 341] on strong "Cuesta menos que invitar a alguien a cenar solo para que venga a ayudarte a mov…" at bounding box center [607, 363] width 184 height 45
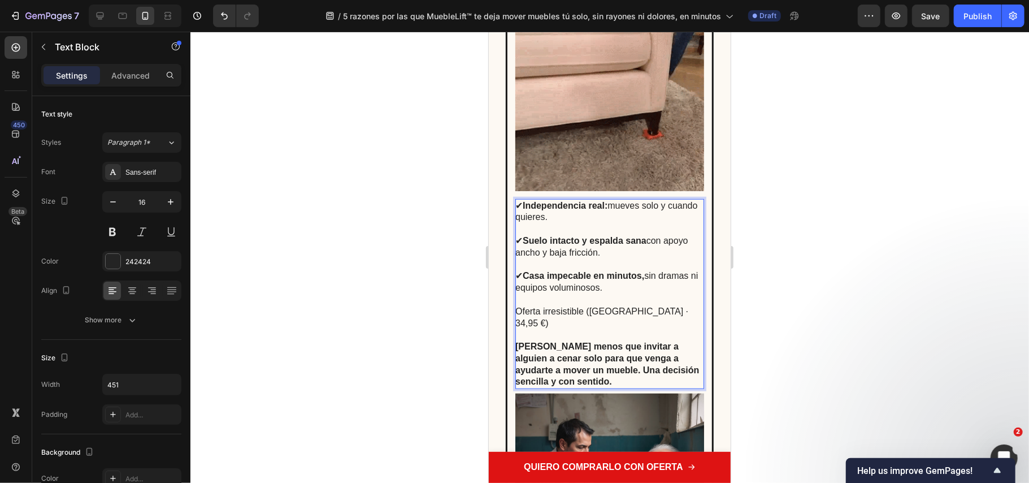
click at [552, 341] on strong "Cuesta menos que invitar a alguien a cenar solo para que venga a ayudarte a mov…" at bounding box center [607, 363] width 184 height 45
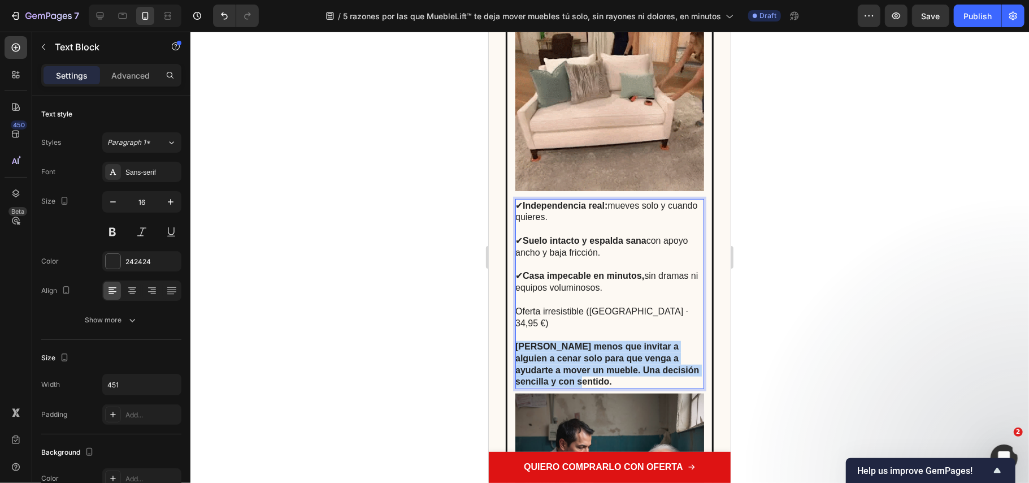
click at [552, 341] on strong "Cuesta menos que invitar a alguien a cenar solo para que venga a ayudarte a mov…" at bounding box center [607, 363] width 184 height 45
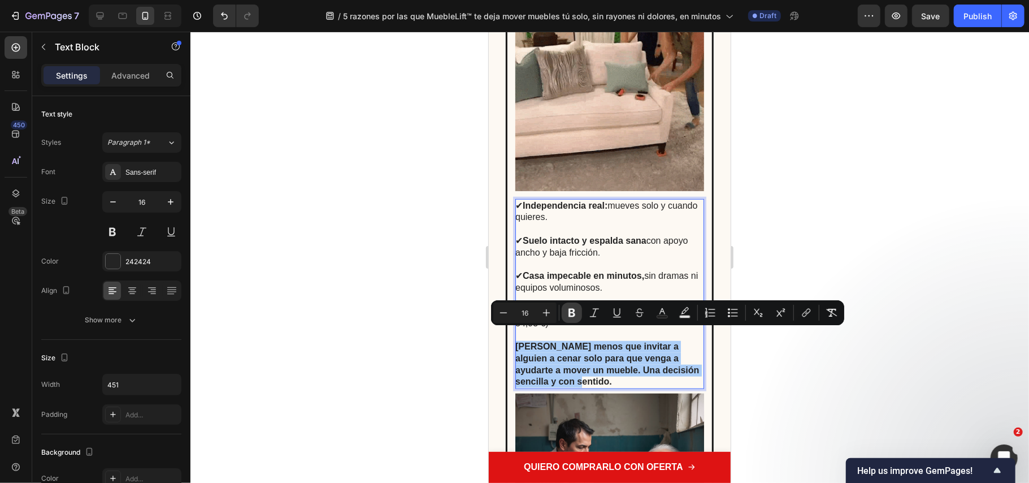
click at [570, 315] on icon "Editor contextual toolbar" at bounding box center [572, 313] width 7 height 8
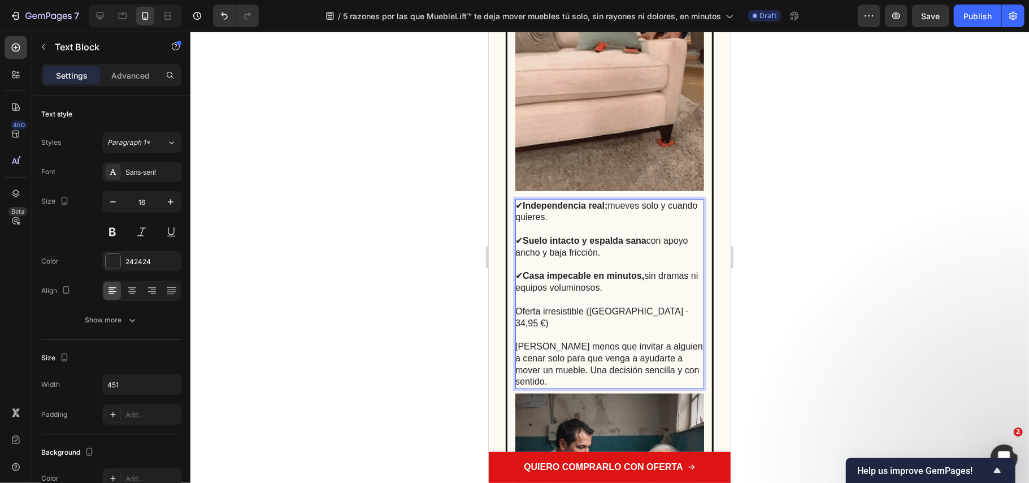
click at [763, 398] on div at bounding box center [609, 257] width 839 height 451
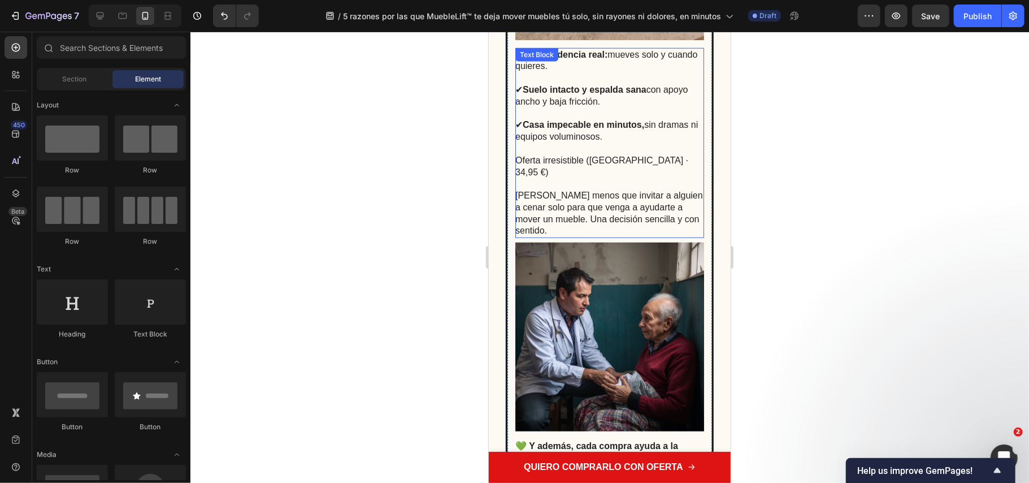
scroll to position [3919, 0]
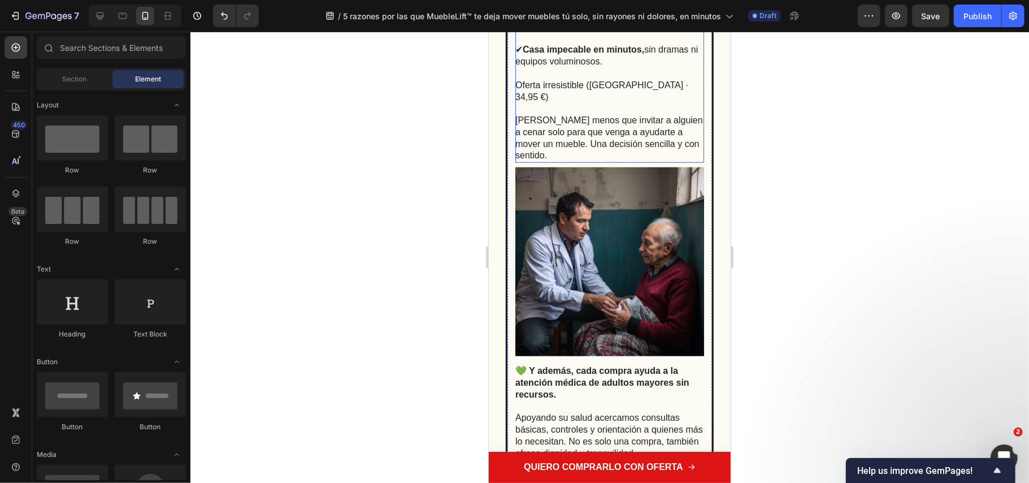
click at [552, 127] on p "Cuesta menos que invitar a alguien a cenar solo para que venga a ayudarte a mov…" at bounding box center [609, 137] width 188 height 47
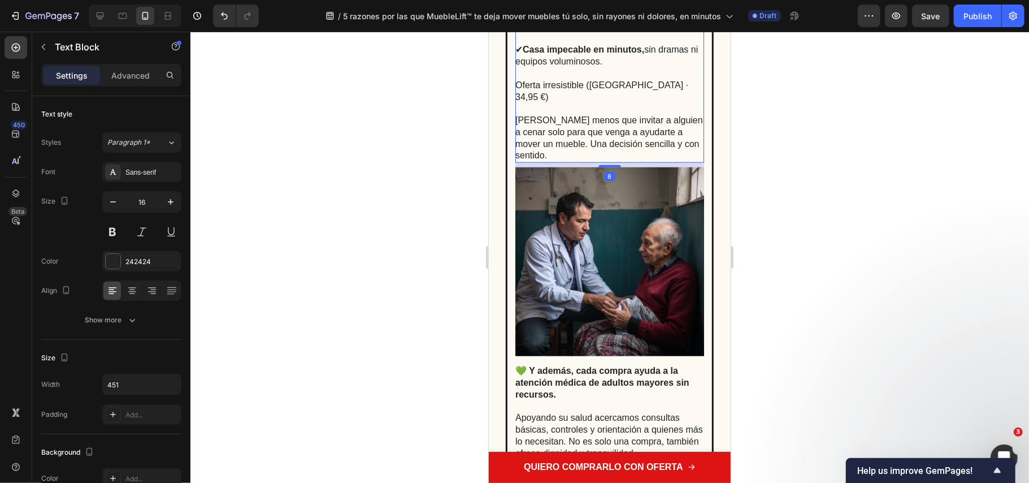
click at [552, 126] on p "Cuesta menos que invitar a alguien a cenar solo para que venga a ayudarte a mov…" at bounding box center [609, 137] width 188 height 47
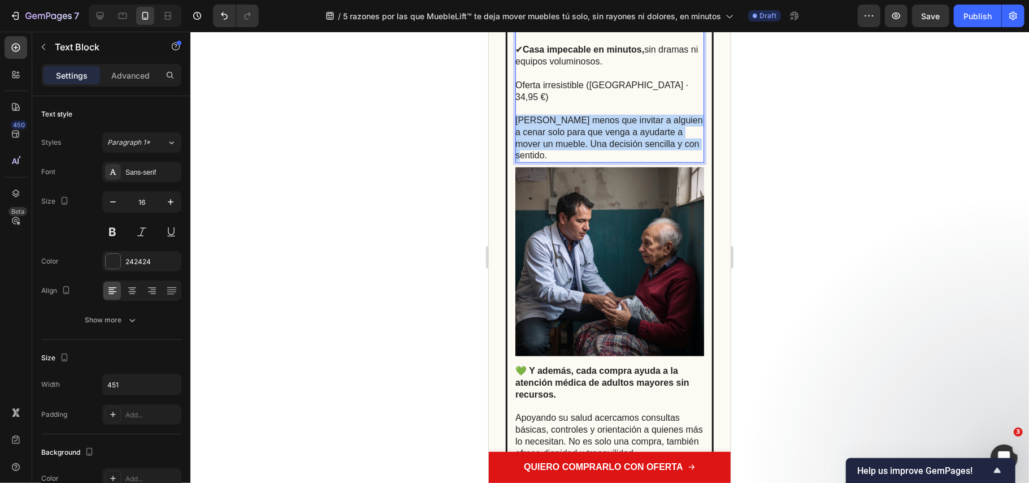
click at [551, 126] on p "Cuesta menos que invitar a alguien a cenar solo para que venga a ayudarte a mov…" at bounding box center [609, 137] width 188 height 47
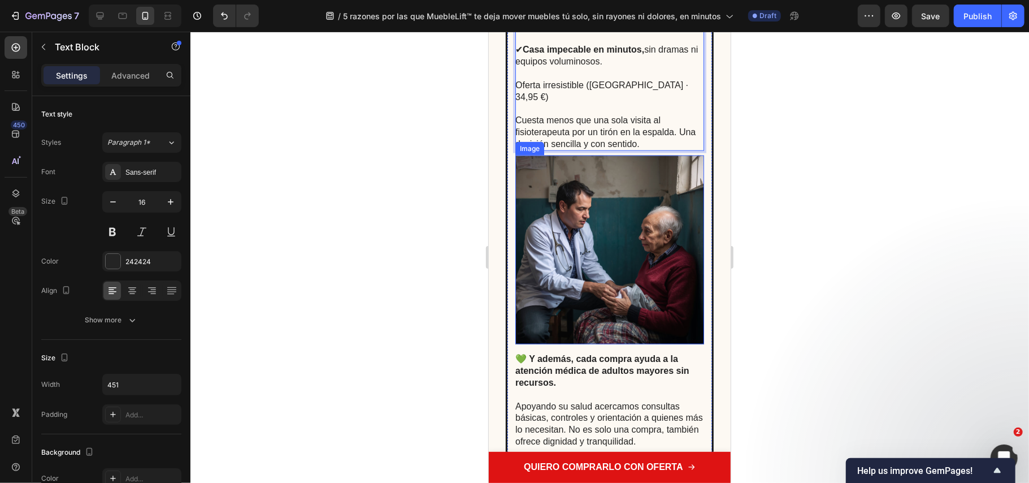
scroll to position [3768, 0]
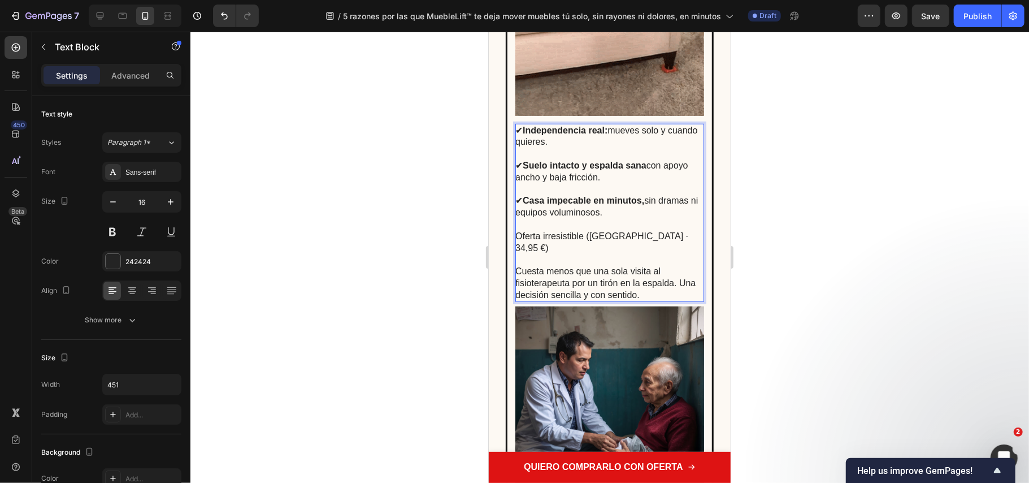
click at [599, 253] on p "Rich Text Editor. Editing area: main" at bounding box center [609, 259] width 188 height 12
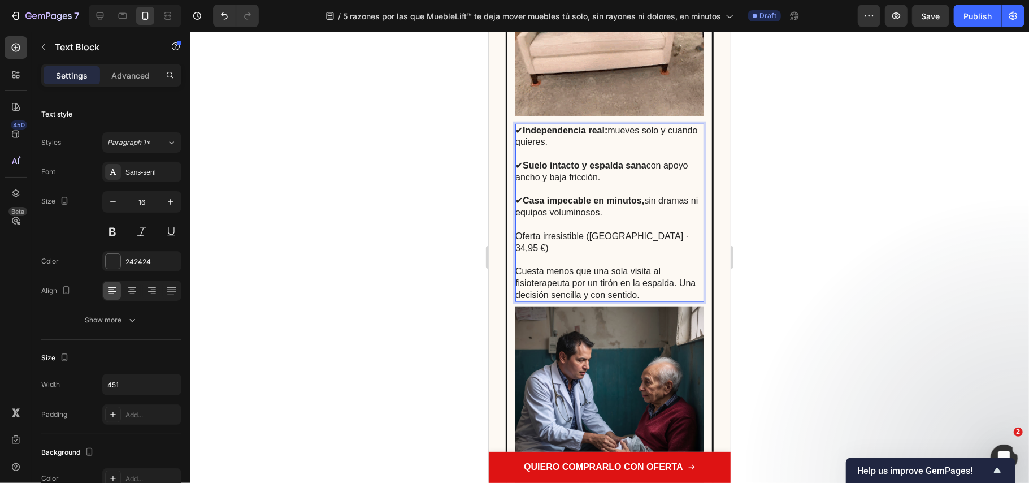
click at [645, 267] on p "Cuesta menos que una sola visita al fisioterapeuta por un tirón en la espalda. …" at bounding box center [609, 282] width 188 height 35
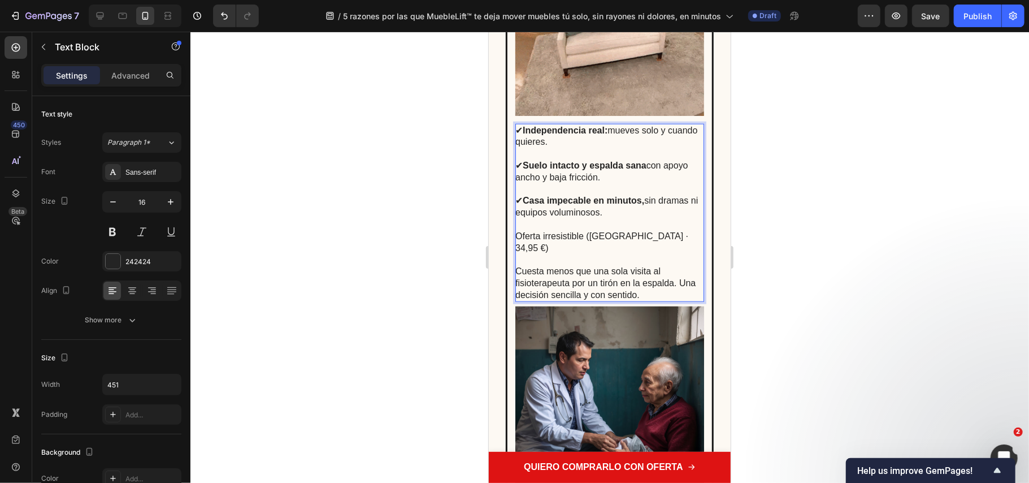
click at [652, 280] on p "Cuesta menos que una sola visita al fisioterapeuta por un tirón en la espalda. …" at bounding box center [609, 282] width 188 height 35
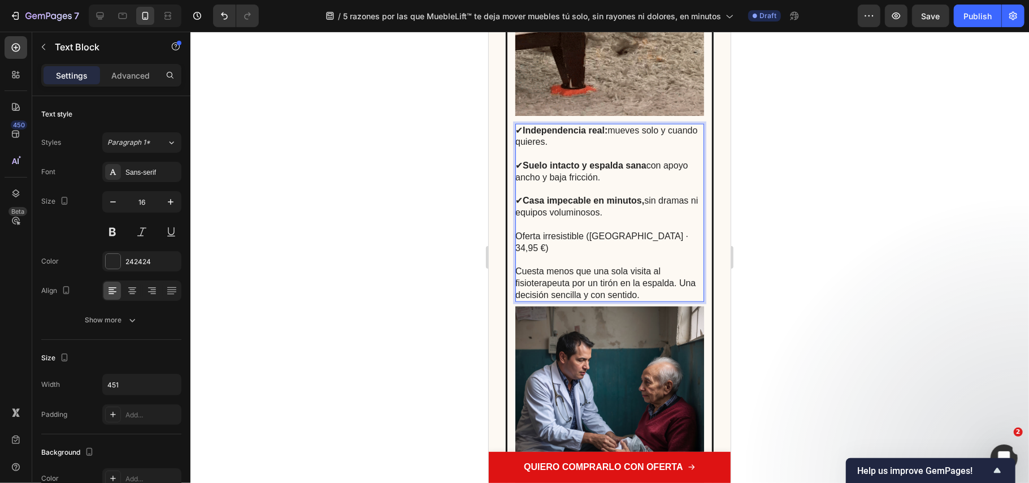
click at [660, 282] on p "Cuesta menos que una sola visita al fisioterapeuta por un tirón en la espalda. …" at bounding box center [609, 282] width 188 height 35
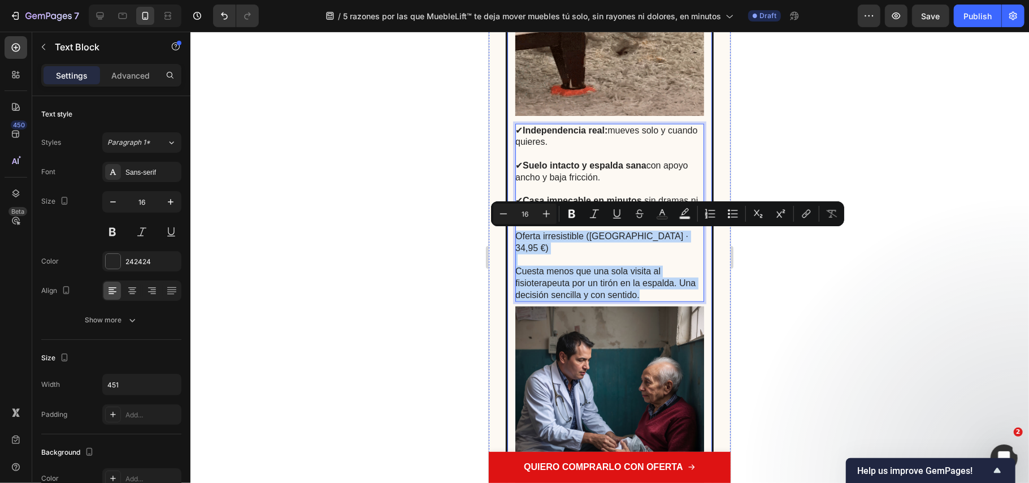
drag, startPoint x: 668, startPoint y: 289, endPoint x: 511, endPoint y: 235, distance: 165.5
click at [511, 235] on div "🚨 ¿Vale la pena? Text Block Image ✔ Independencia real: mueves solo y cuando qu…" at bounding box center [609, 253] width 208 height 721
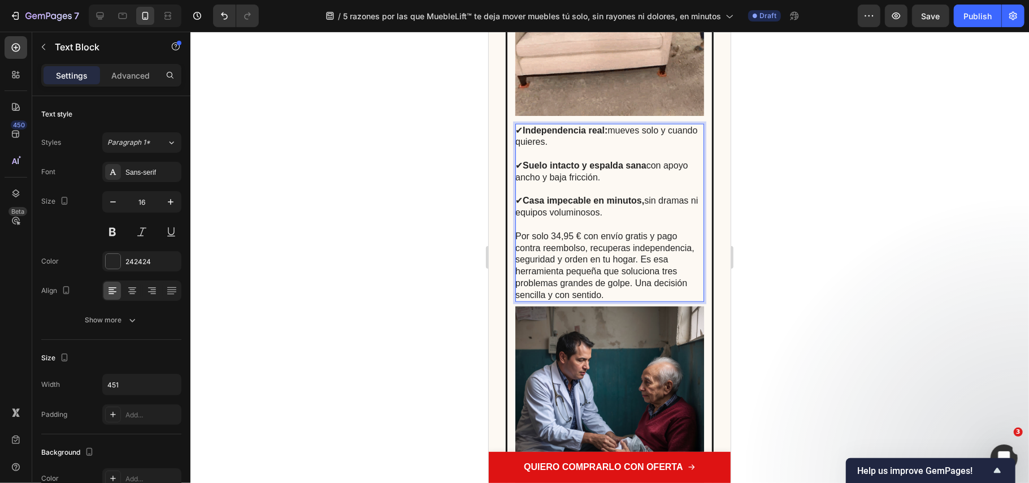
click at [657, 245] on p "Por solo 34,95 € con envío gratis y pago contra reembolso, recuperas independen…" at bounding box center [609, 259] width 188 height 83
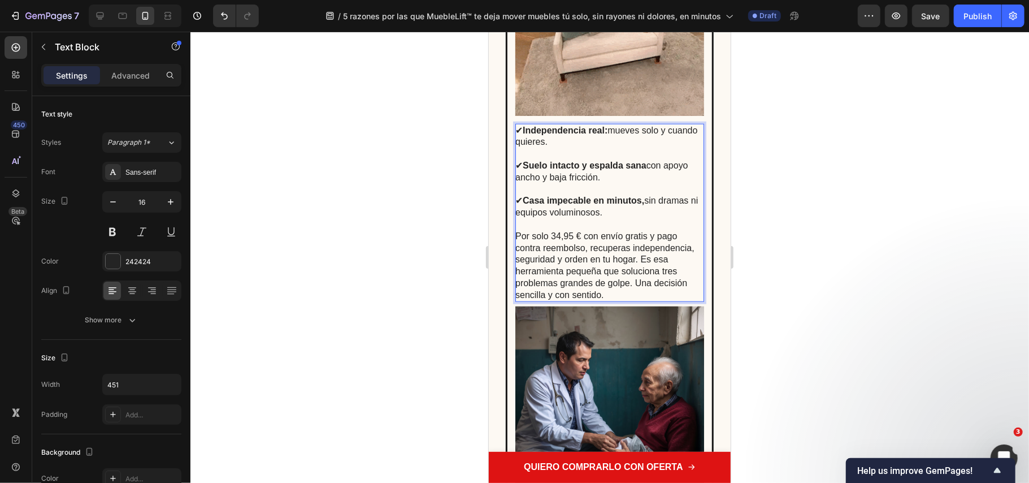
click at [544, 271] on p "Por solo 34,95 € con envío gratis y pago contra reembolso, recuperas independen…" at bounding box center [609, 259] width 188 height 83
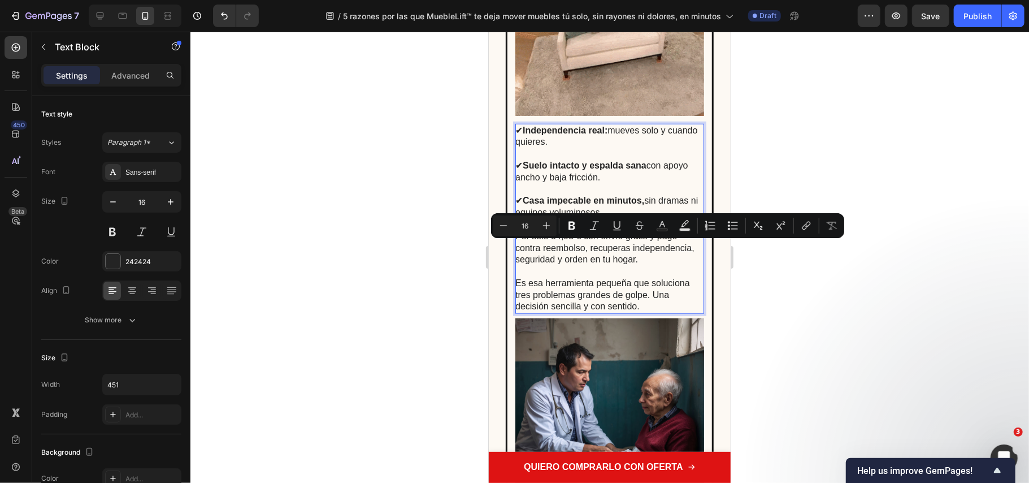
drag, startPoint x: 588, startPoint y: 244, endPoint x: 633, endPoint y: 271, distance: 52.7
click at [633, 265] on p "Por solo 34,95 € con envío gratis y pago contra reembolso, recuperas independen…" at bounding box center [609, 241] width 188 height 47
click at [598, 265] on p "Por solo 34,95 € con envío gratis y pago contra reembolso, recuperas independen…" at bounding box center [609, 241] width 188 height 47
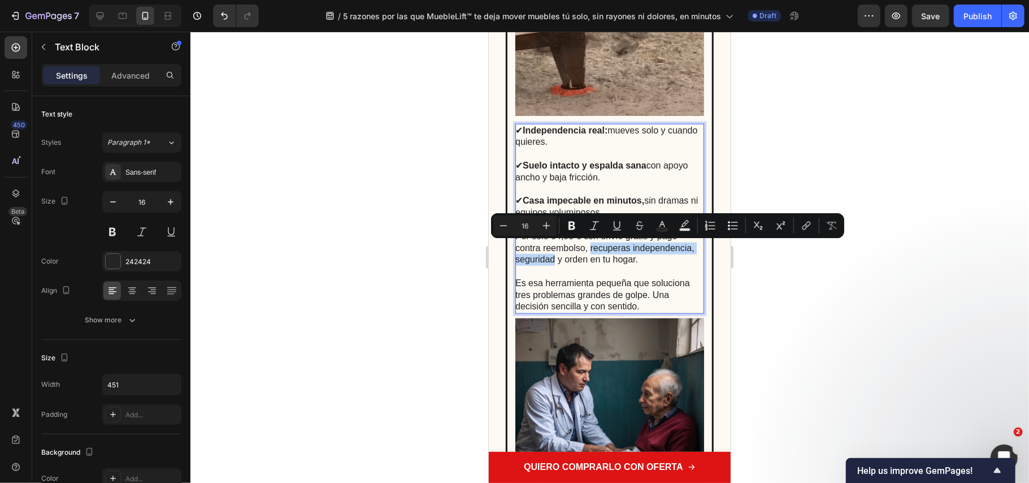
drag, startPoint x: 588, startPoint y: 244, endPoint x: 617, endPoint y: 257, distance: 32.1
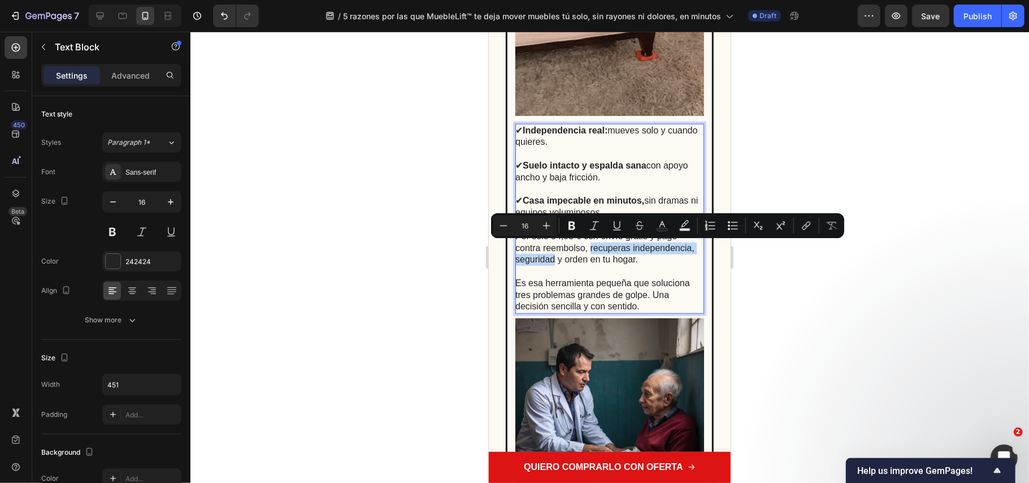
click at [617, 257] on p "Por solo 34,95 € con envío gratis y pago contra reembolso, recuperas independen…" at bounding box center [609, 241] width 188 height 47
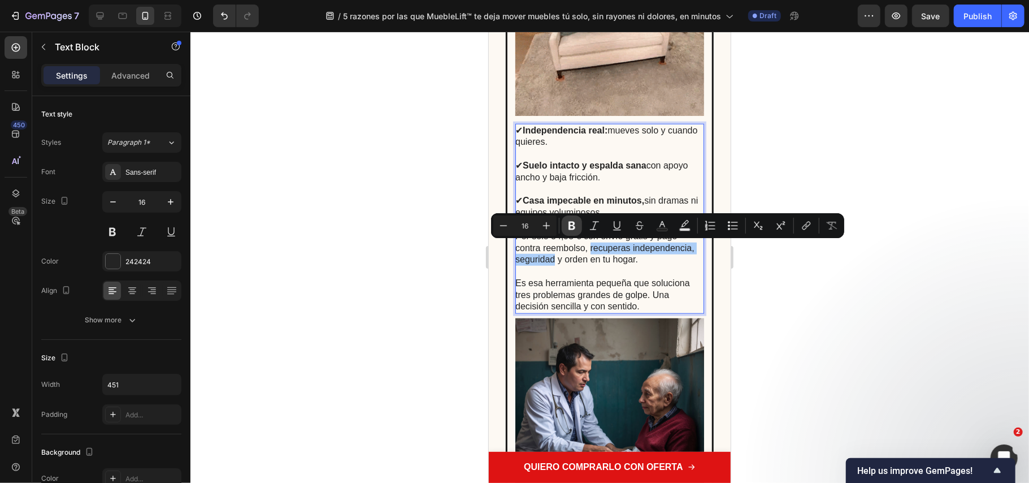
click at [575, 227] on icon "Editor contextual toolbar" at bounding box center [572, 226] width 7 height 8
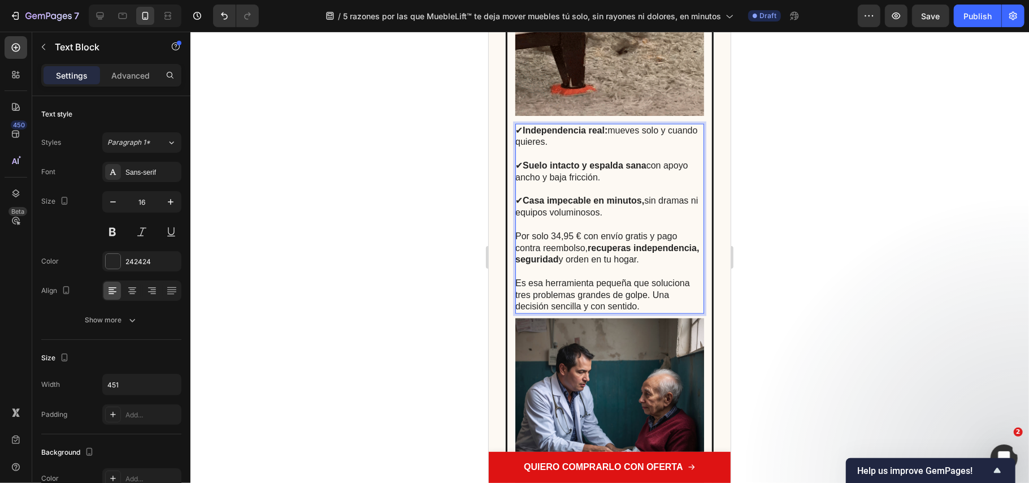
click at [627, 255] on p "Por solo 34,95 € con envío gratis y pago contra reembolso, recuperas independen…" at bounding box center [609, 241] width 188 height 47
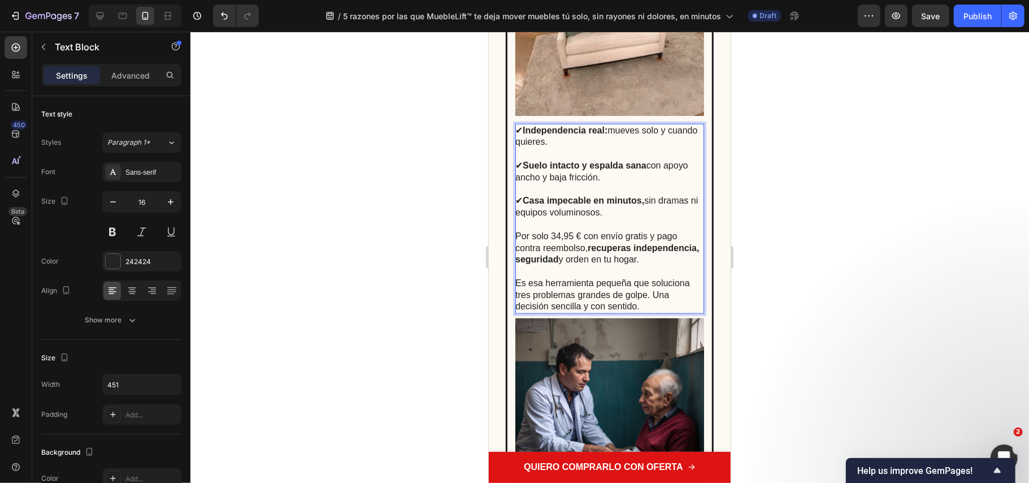
click at [788, 344] on div at bounding box center [609, 257] width 839 height 451
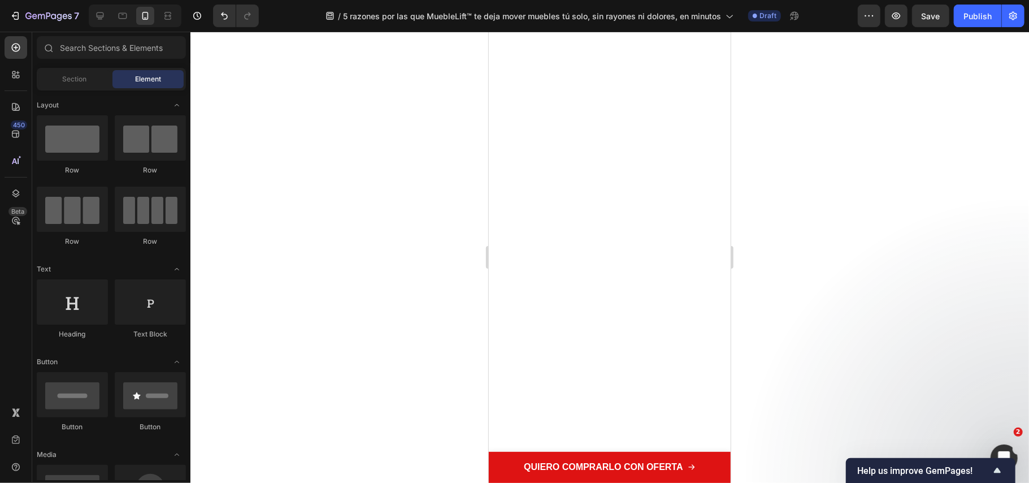
scroll to position [0, 0]
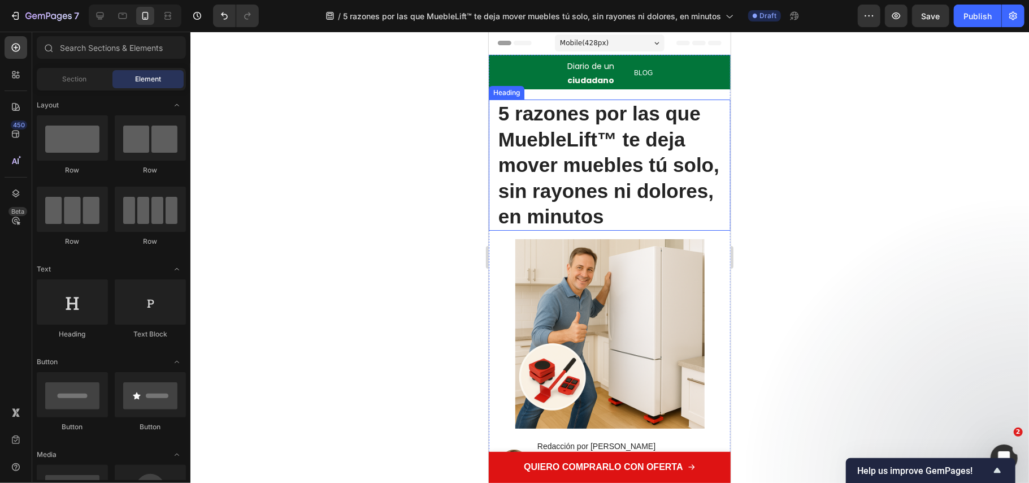
click at [625, 192] on strong "5 razones por las que MuebleLift™ te deja mover muebles tú solo, sin rayones ni…" at bounding box center [608, 164] width 221 height 125
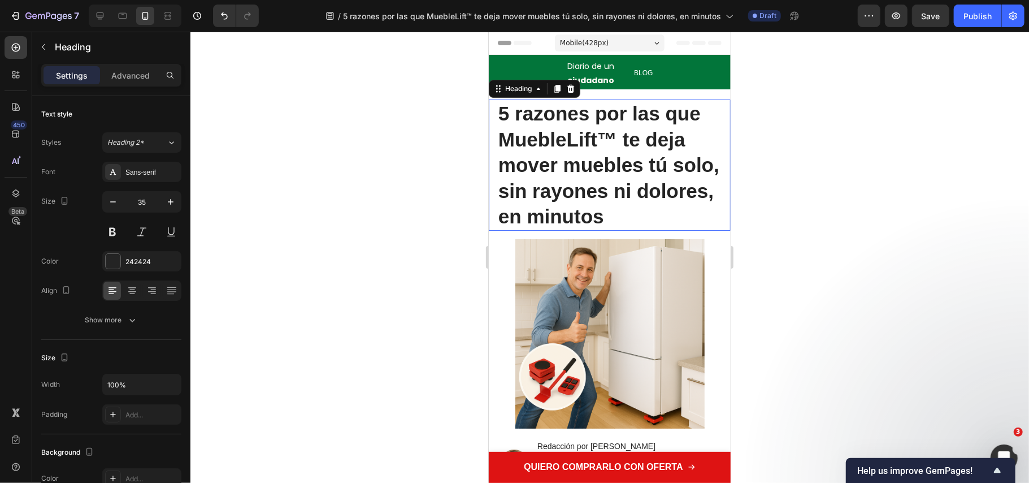
click at [626, 192] on strong "5 razones por las que MuebleLift™ te deja mover muebles tú solo, sin rayones ni…" at bounding box center [608, 164] width 221 height 125
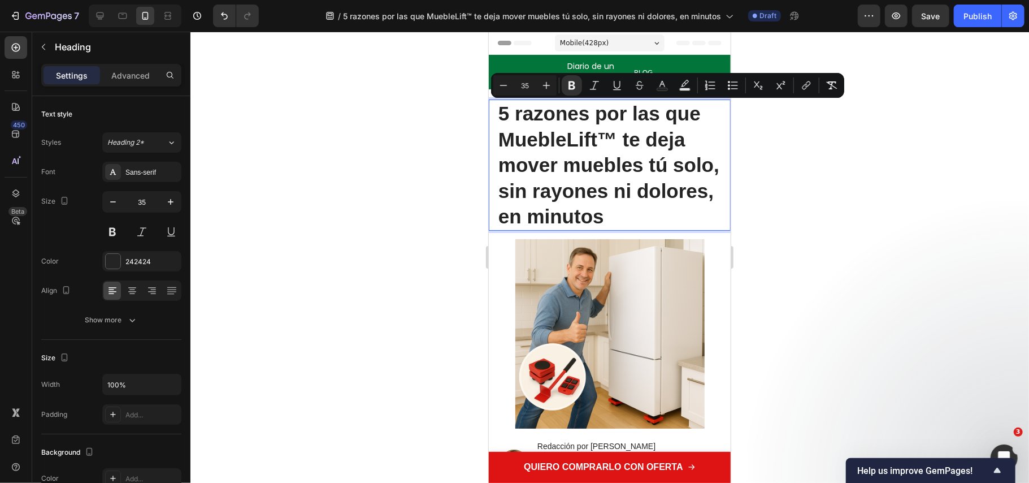
copy strong "5 razones por las que MuebleLift™ te deja mover muebles tú solo, sin rayones ni…"
click at [764, 351] on div at bounding box center [609, 257] width 839 height 451
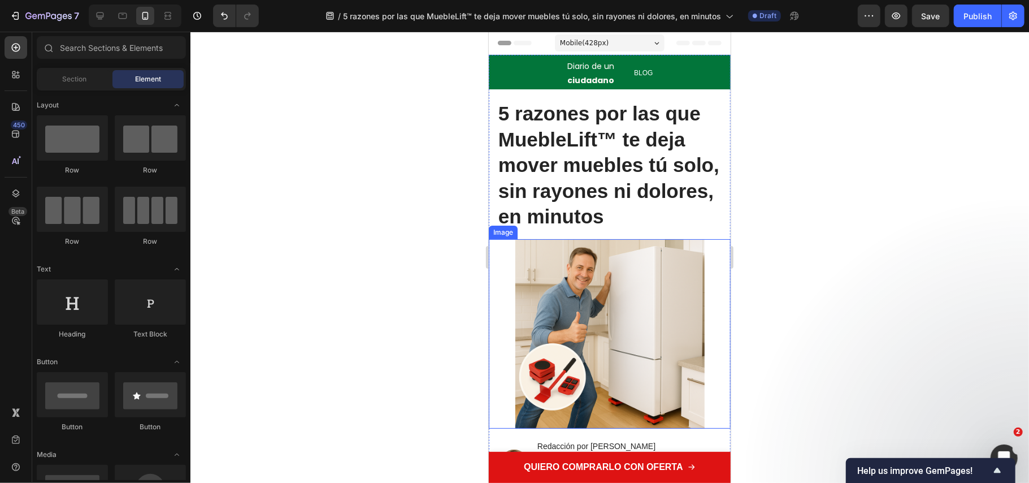
scroll to position [226, 0]
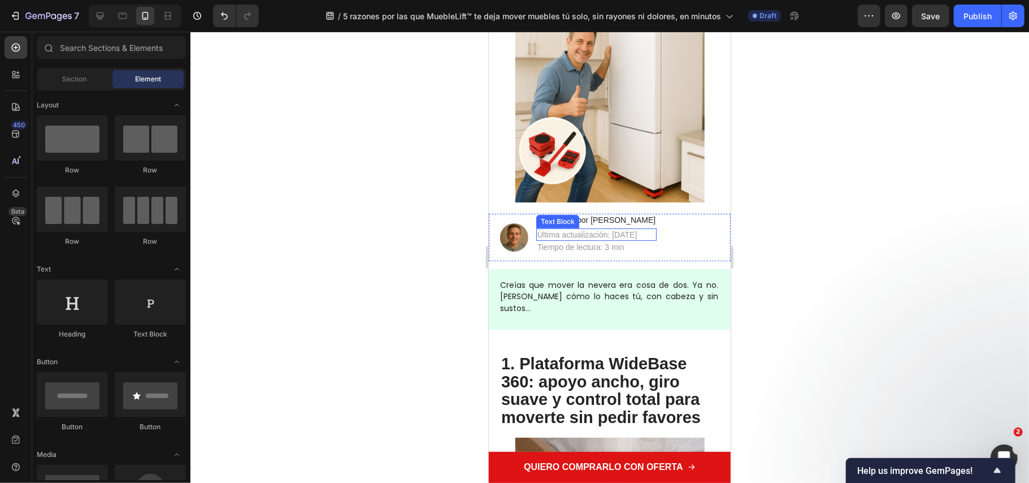
click at [618, 231] on p "Última actualización: [DATE]" at bounding box center [596, 234] width 118 height 10
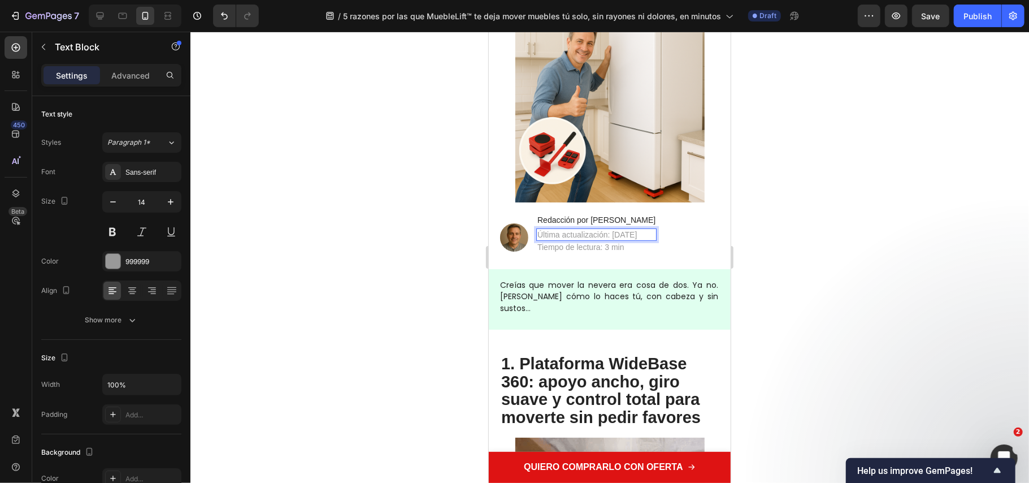
click at [821, 324] on div at bounding box center [609, 257] width 839 height 451
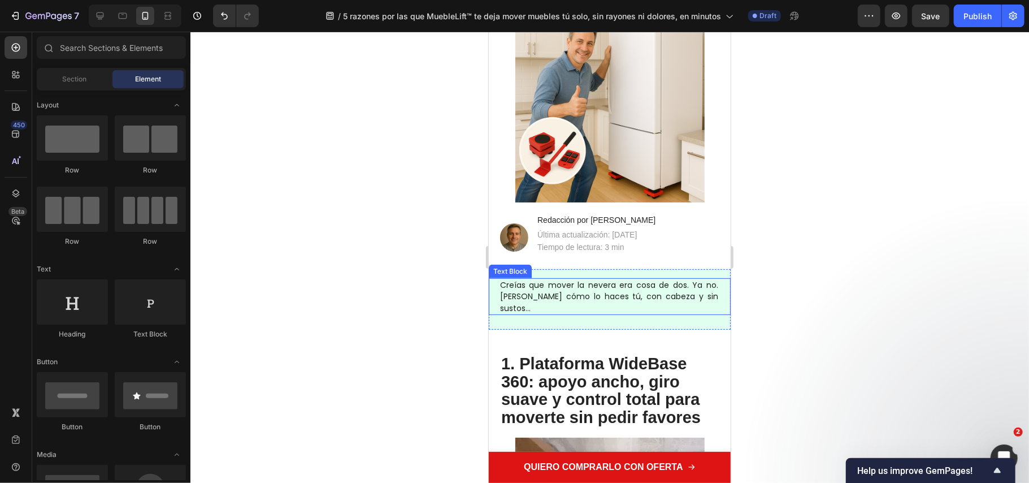
click at [575, 283] on span "Creías que mover la nevera era cosa de dos. Ya no. Mira cómo lo haces tú, con c…" at bounding box center [609, 296] width 218 height 34
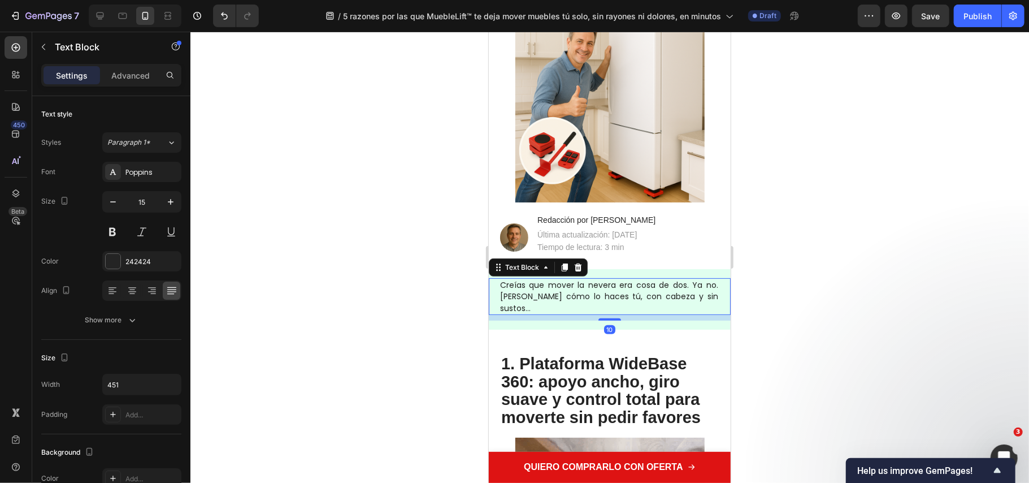
click at [606, 296] on span "Creías que mover la nevera era cosa de dos. Ya no. Mira cómo lo haces tú, con c…" at bounding box center [609, 296] width 218 height 34
click at [623, 296] on span "Creías que mover la nevera era cosa de dos. Ya no. Mira cómo lo haces tú, con c…" at bounding box center [609, 296] width 218 height 34
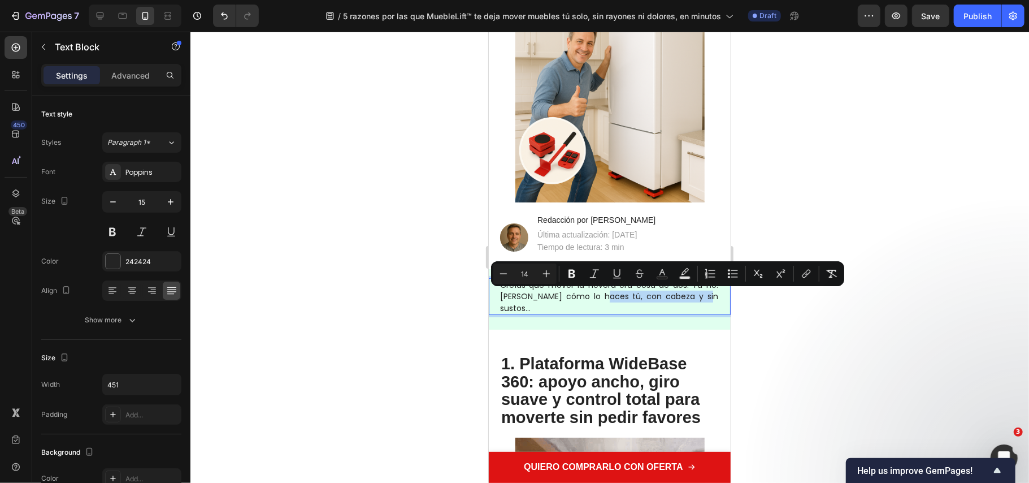
drag, startPoint x: 692, startPoint y: 296, endPoint x: 591, endPoint y: 300, distance: 100.7
click at [591, 300] on p "Creías que mover la nevera era cosa de dos. Ya no. Mira cómo lo haces tú, con c…" at bounding box center [609, 296] width 218 height 35
click at [570, 272] on icon "Editor contextual toolbar" at bounding box center [572, 274] width 7 height 8
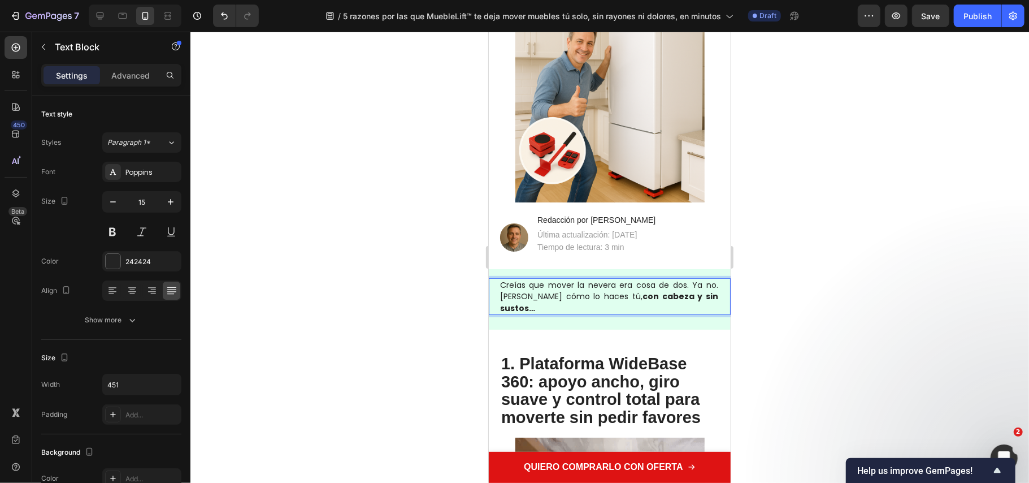
click at [407, 190] on div at bounding box center [609, 257] width 839 height 451
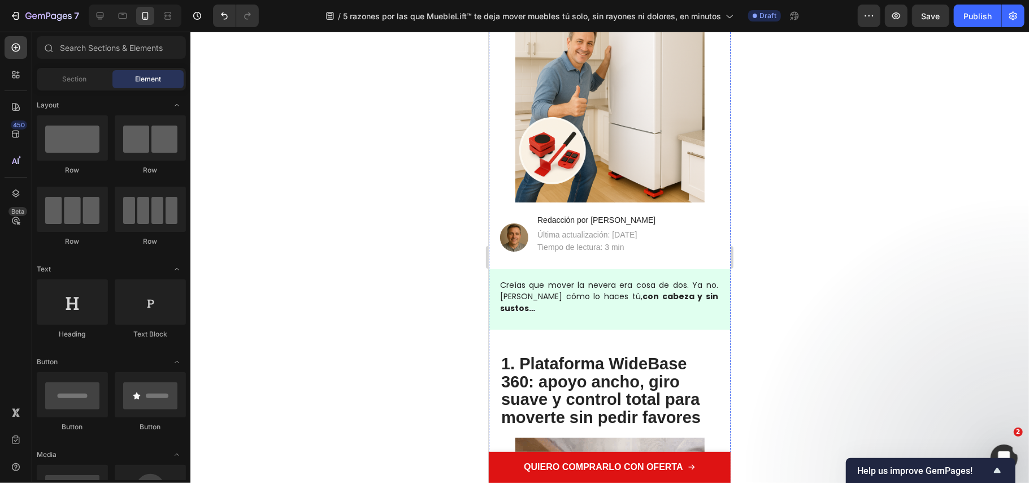
scroll to position [0, 0]
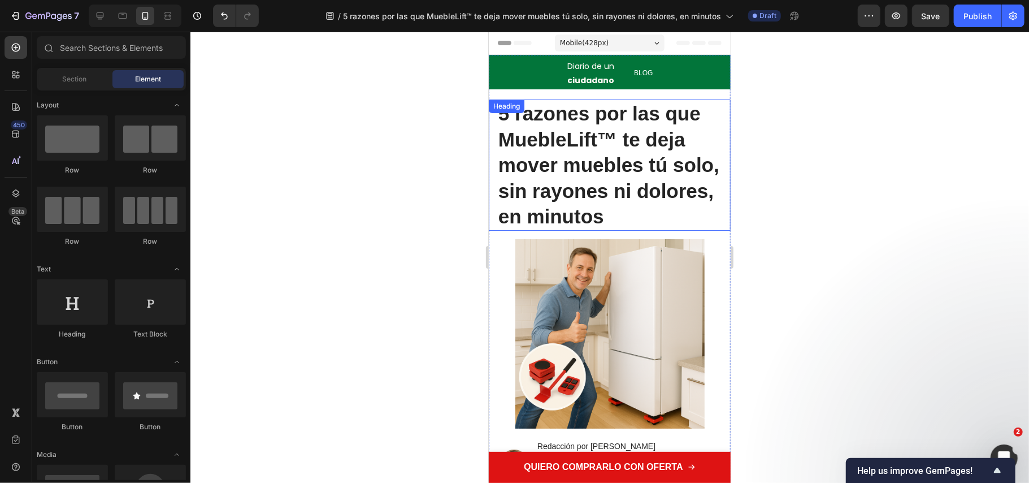
click at [663, 198] on strong "5 razones por las que MuebleLift™ te deja mover muebles tú solo, sin rayones ni…" at bounding box center [608, 164] width 221 height 125
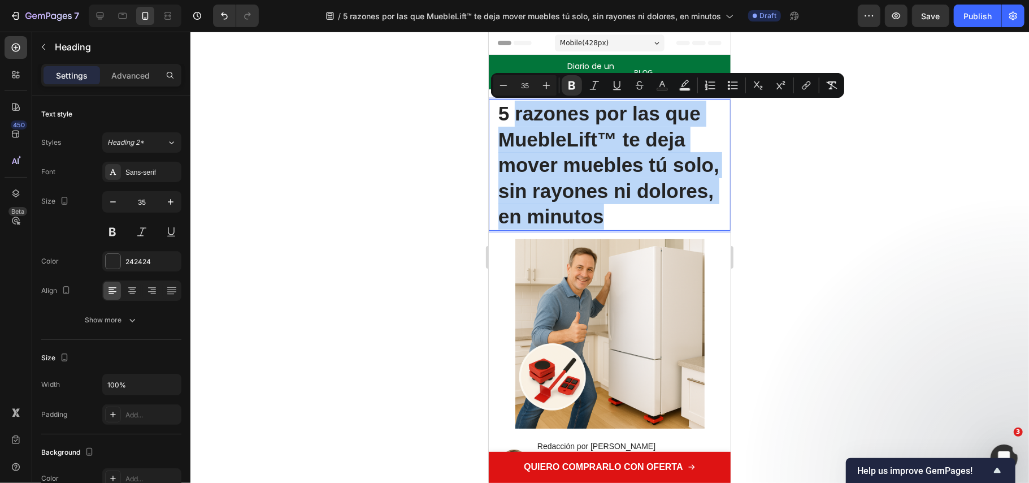
drag, startPoint x: 672, startPoint y: 209, endPoint x: 514, endPoint y: 107, distance: 187.7
click at [514, 110] on strong "5 razones por las que MuebleLift™ te deja mover muebles tú solo, sin rayones ni…" at bounding box center [608, 164] width 221 height 125
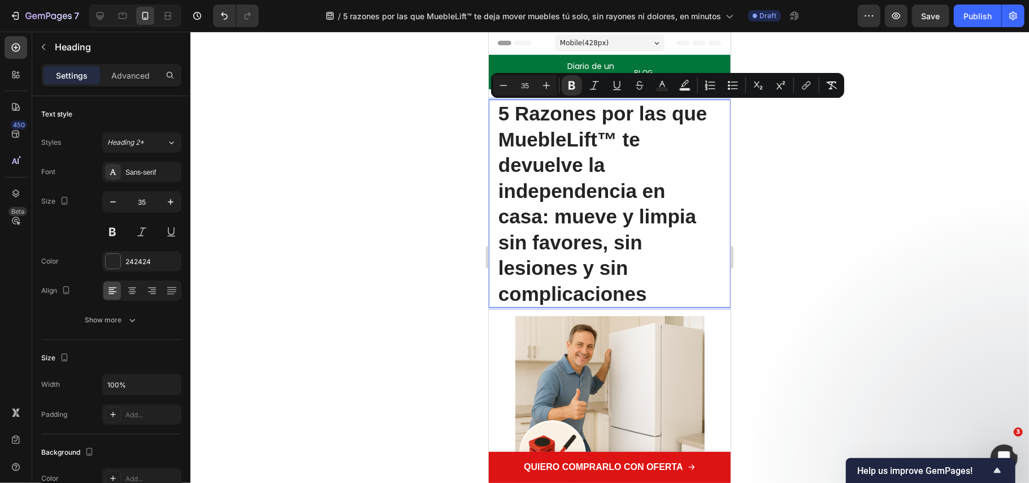
drag, startPoint x: 651, startPoint y: 296, endPoint x: 459, endPoint y: 111, distance: 266.2
click at [503, 84] on icon "Editor contextual toolbar" at bounding box center [503, 85] width 11 height 11
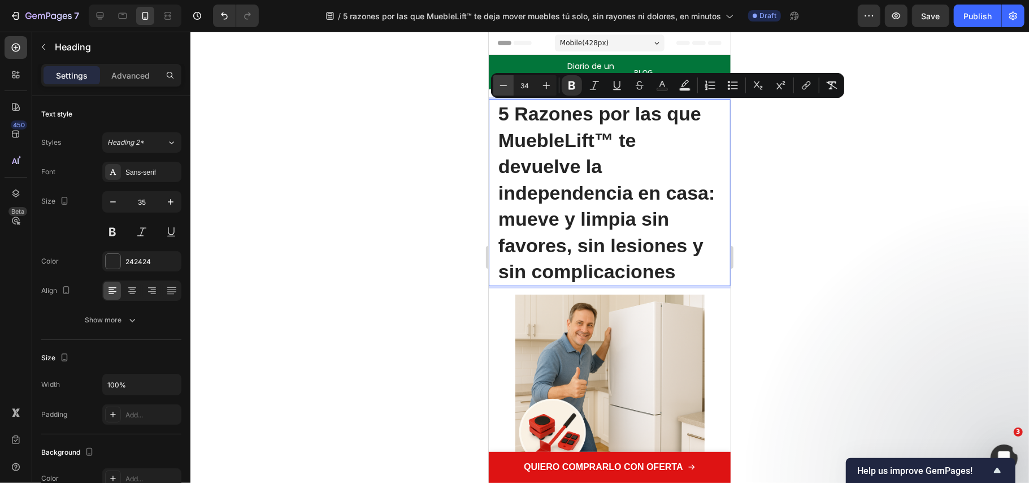
click at [504, 84] on icon "Editor contextual toolbar" at bounding box center [503, 85] width 11 height 11
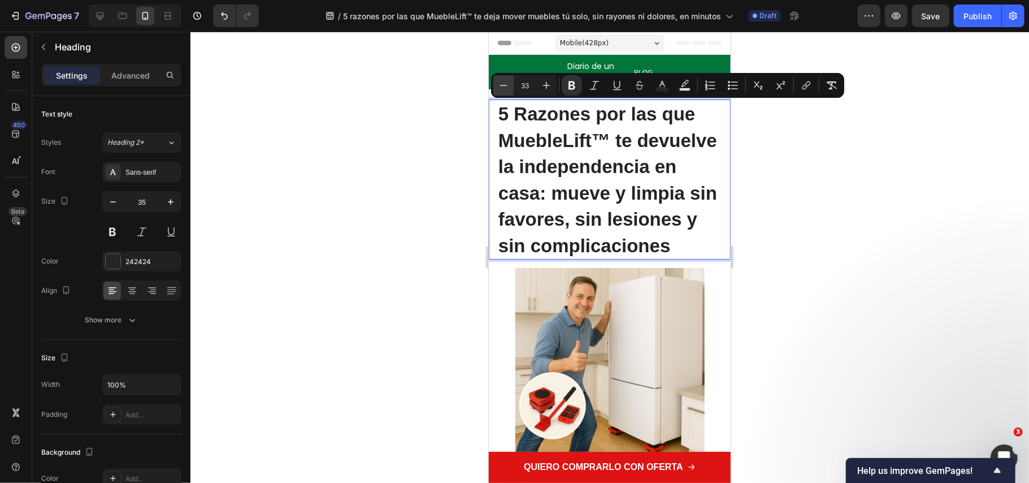
click at [504, 84] on icon "Editor contextual toolbar" at bounding box center [503, 85] width 11 height 11
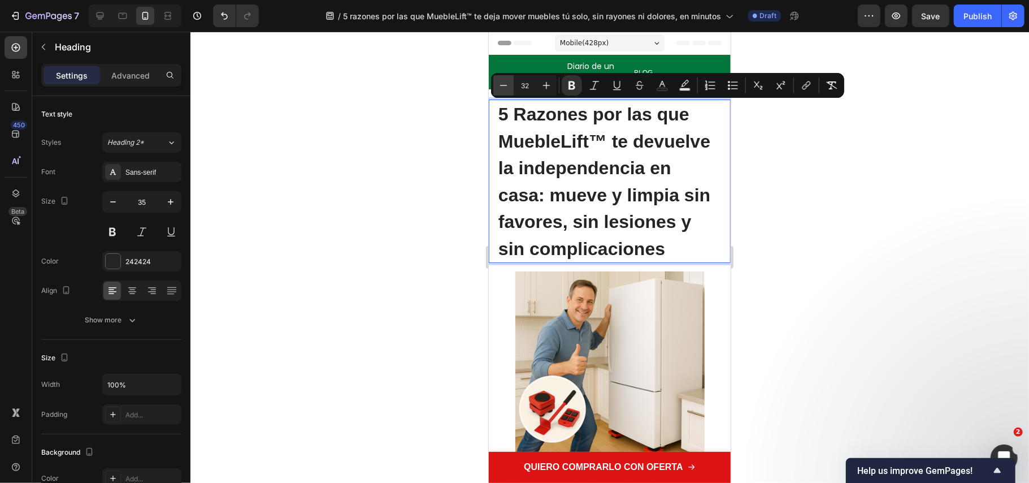
click at [507, 86] on icon "Editor contextual toolbar" at bounding box center [503, 85] width 11 height 11
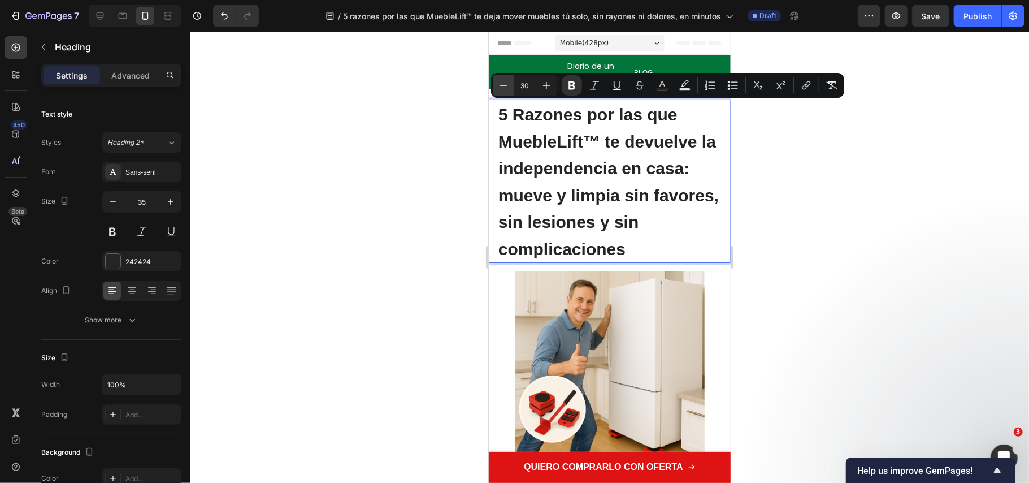
click at [507, 86] on icon "Editor contextual toolbar" at bounding box center [503, 85] width 11 height 11
type input "29"
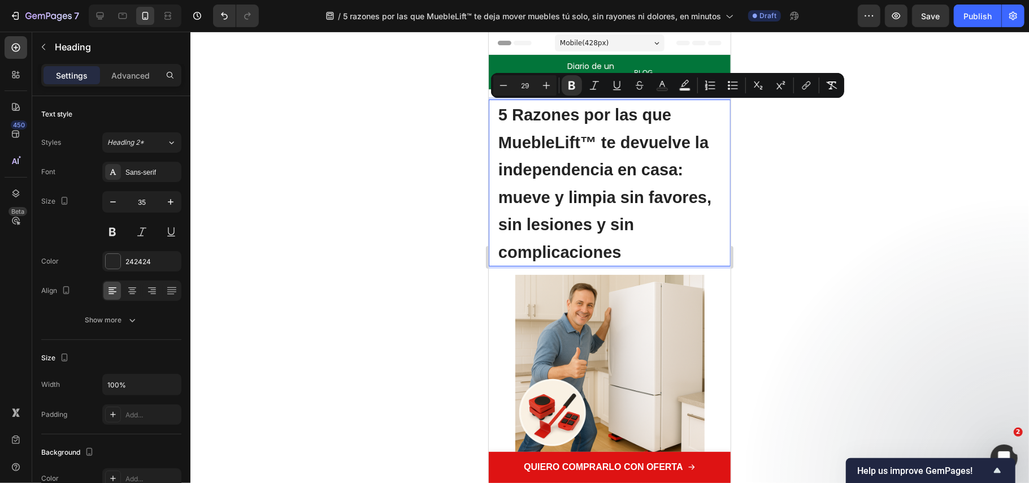
click at [853, 313] on div at bounding box center [609, 257] width 839 height 451
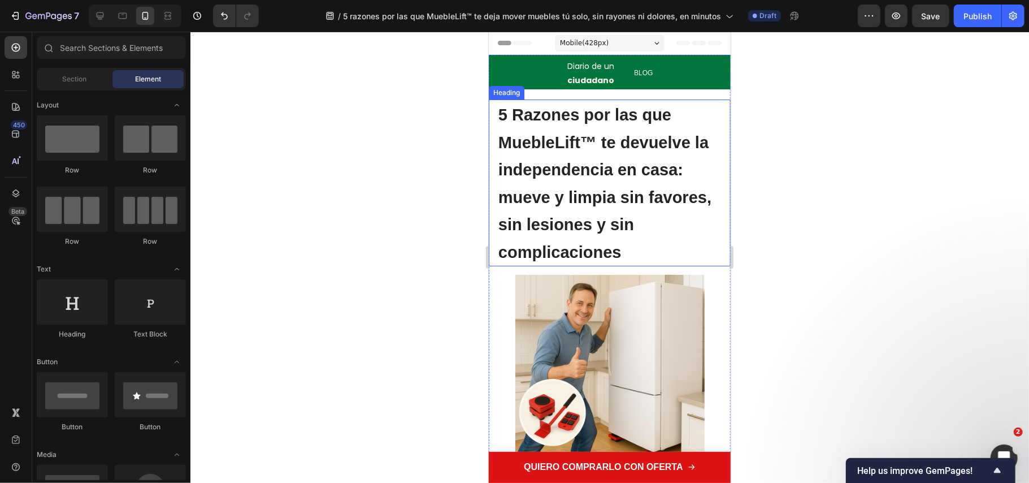
click at [640, 181] on p "⁠⁠⁠⁠⁠⁠⁠ 5 Razones por las que MuebleLift™ te devuelve la independencia en casa:…" at bounding box center [609, 182] width 223 height 164
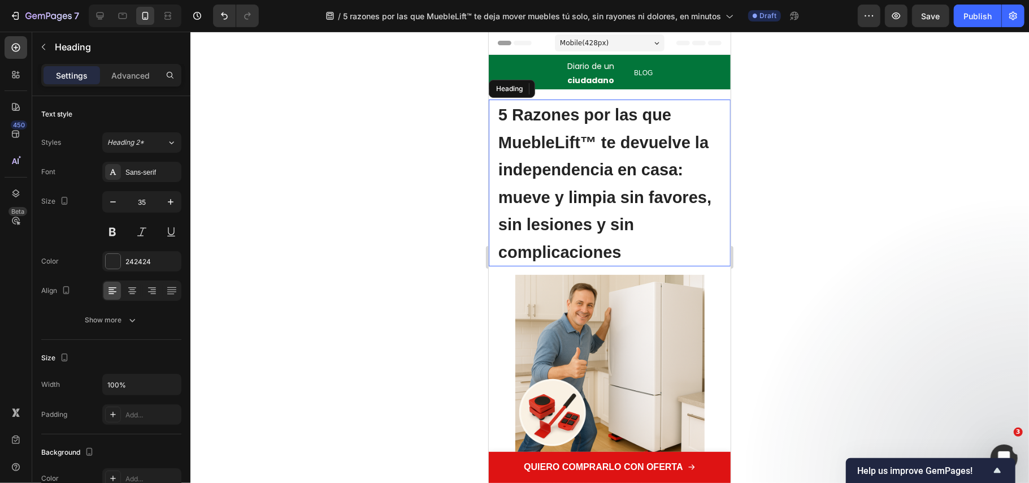
click at [640, 181] on p "5 Razones por las que MuebleLift™ te devuelve la independencia en casa: mueve y…" at bounding box center [609, 182] width 223 height 164
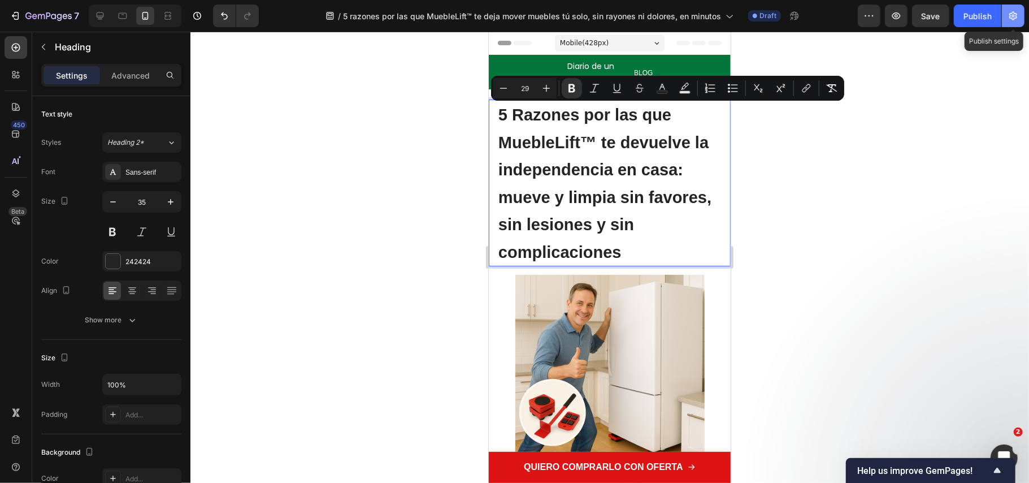
click at [1012, 16] on icon "button" at bounding box center [1013, 15] width 11 height 11
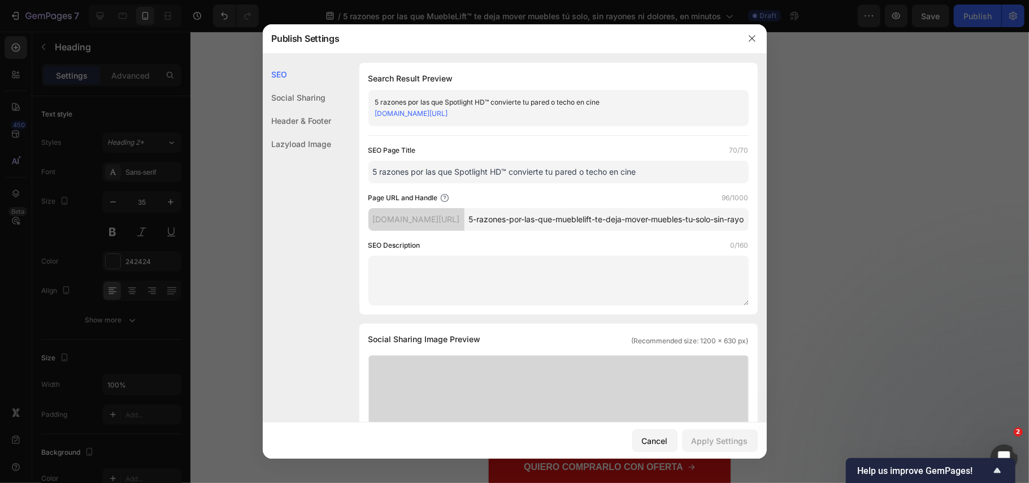
click at [529, 183] on input "5 razones por las que Spotlight HD™ convierte tu pared o techo en cine" at bounding box center [559, 172] width 380 height 23
paste input "Razones por las que MuebleLift™ te devuelve la independencia en casa: mueve y l…"
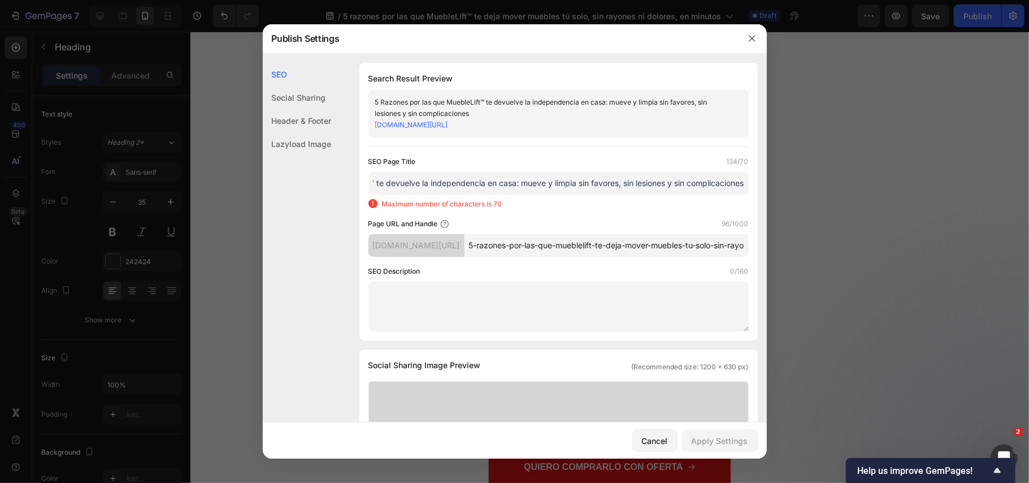
drag, startPoint x: 733, startPoint y: 193, endPoint x: 842, endPoint y: 199, distance: 109.8
click at [842, 199] on div "Publish Settings SEO Social Sharing Header & Footer Lazyload Image SEO Search R…" at bounding box center [514, 241] width 1029 height 483
drag, startPoint x: 606, startPoint y: 194, endPoint x: 521, endPoint y: 192, distance: 85.4
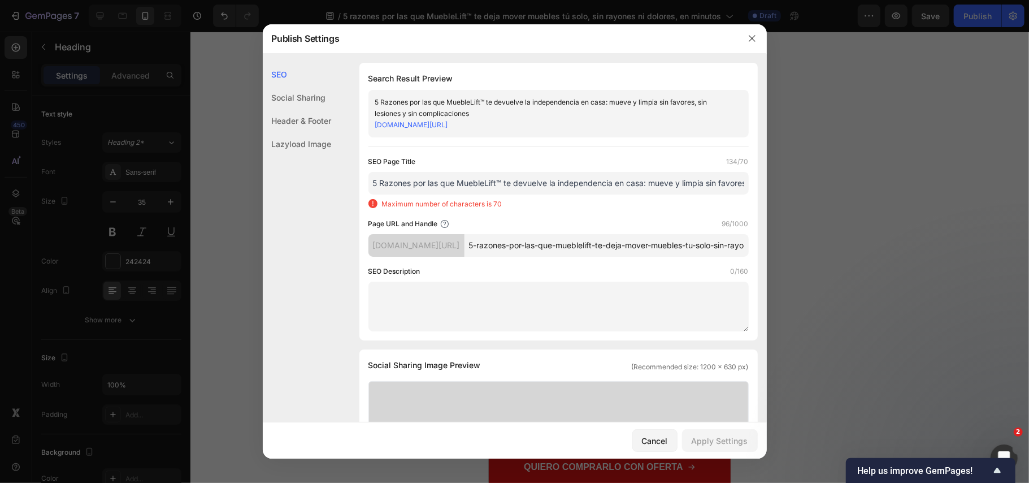
click at [634, 186] on input "5 Razones por las que MuebleLift™ te devuelve la independencia en casa: mueve y…" at bounding box center [559, 183] width 380 height 23
click at [668, 193] on input "5 Razones por las que MuebleLift™ te devuelve la independencia en casa: mueve y…" at bounding box center [559, 183] width 380 height 23
drag, startPoint x: 645, startPoint y: 190, endPoint x: 815, endPoint y: 202, distance: 169.9
click at [815, 202] on div "Publish Settings SEO Social Sharing Header & Footer Lazyload Image SEO Search R…" at bounding box center [514, 241] width 1029 height 483
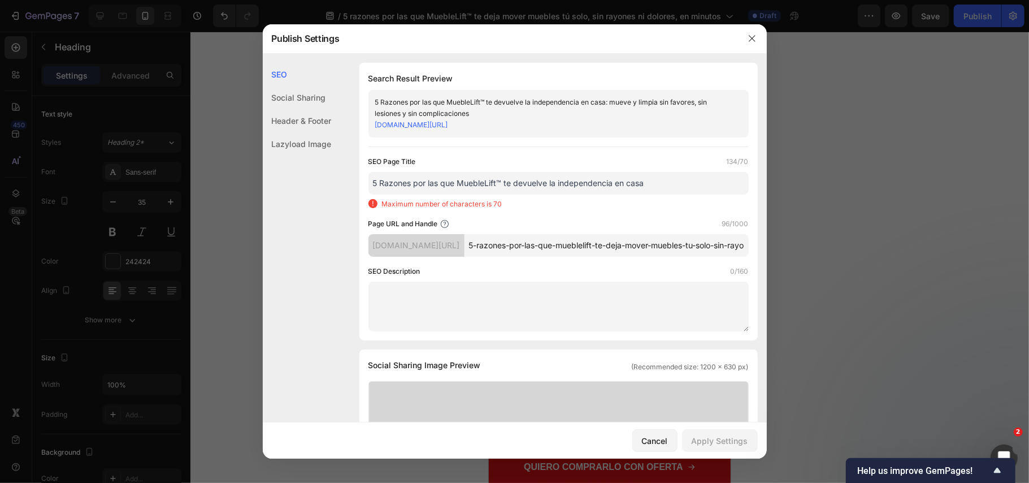
scroll to position [0, 0]
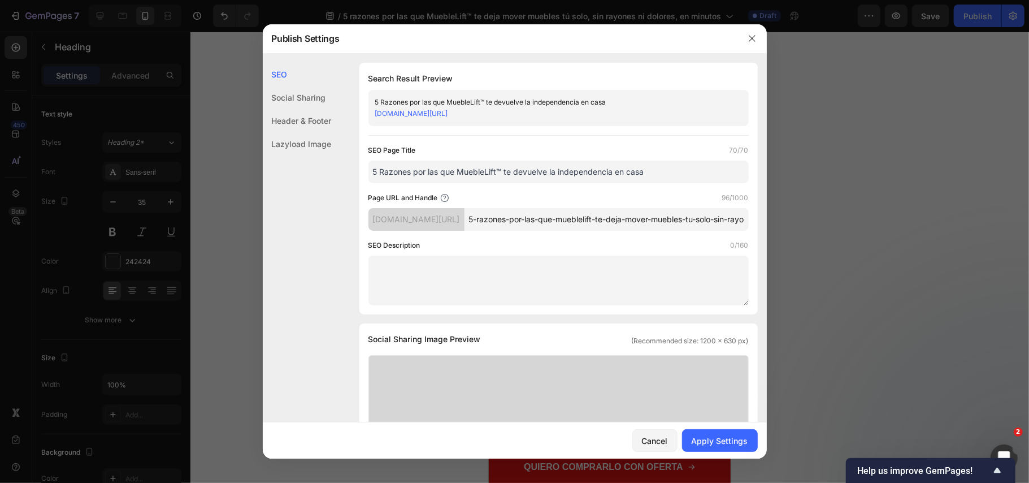
type input "5 Razones por las que MuebleLift™ te devuelve la independencia en casa"
click at [676, 228] on input "5-razones-por-las-que-mueblelift-te-deja-mover-muebles-tu-solo-sin-rayones-ni-d…" at bounding box center [607, 219] width 284 height 23
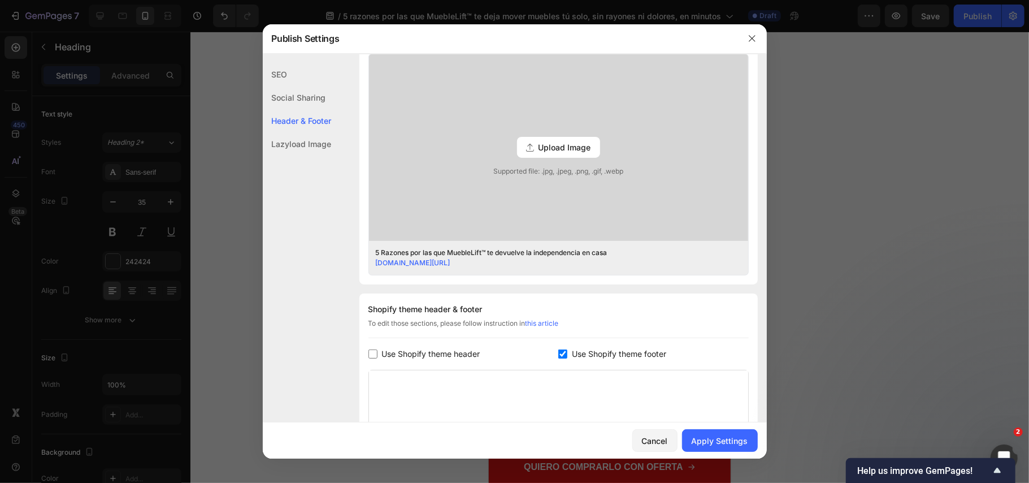
scroll to position [514, 0]
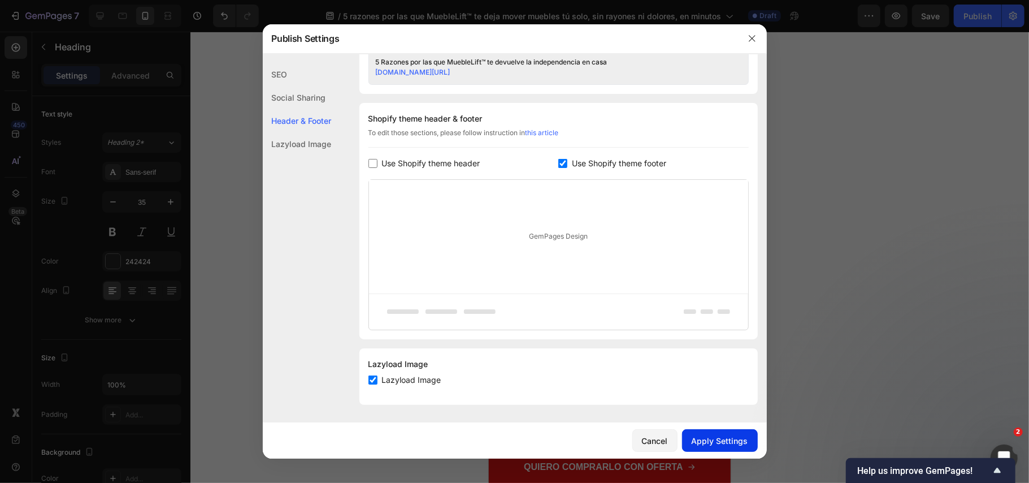
click at [724, 440] on div "Apply Settings" at bounding box center [720, 441] width 57 height 12
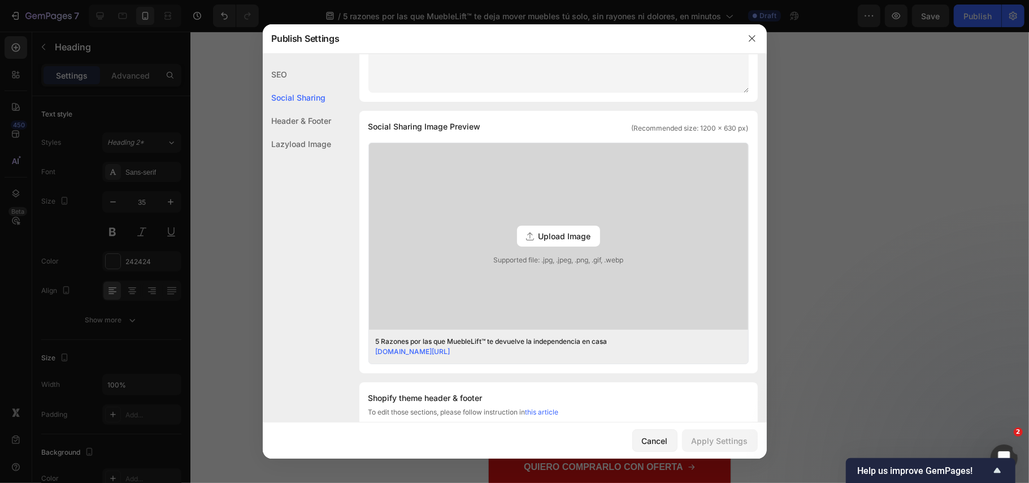
scroll to position [62, 0]
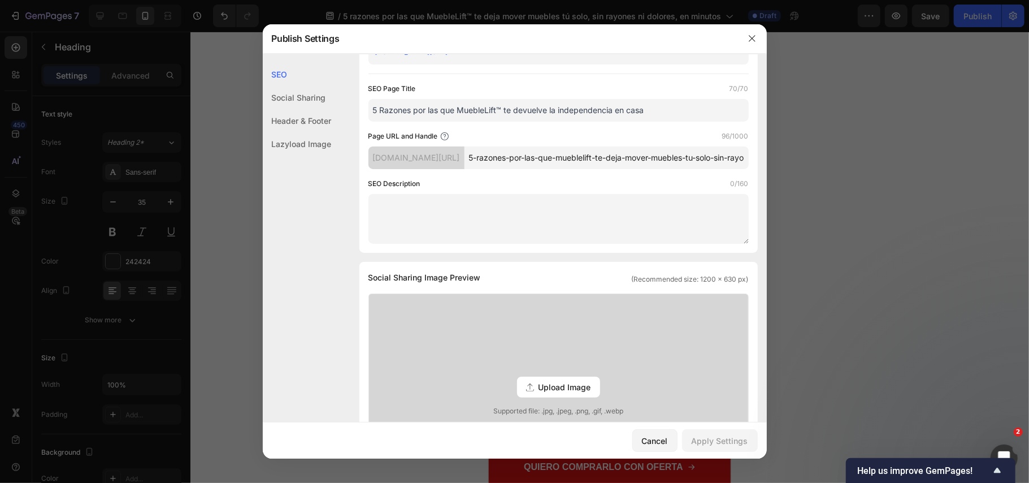
click at [552, 169] on input "5-razones-por-las-que-mueblelift-te-deja-mover-muebles-tu-solo-sin-rayones-ni-d…" at bounding box center [607, 157] width 284 height 23
click at [553, 169] on input "5-razones-por-las-que-mueblelift-te-deja-mover-muebles-tu-solo-sin-rayones-ni-d…" at bounding box center [607, 157] width 284 height 23
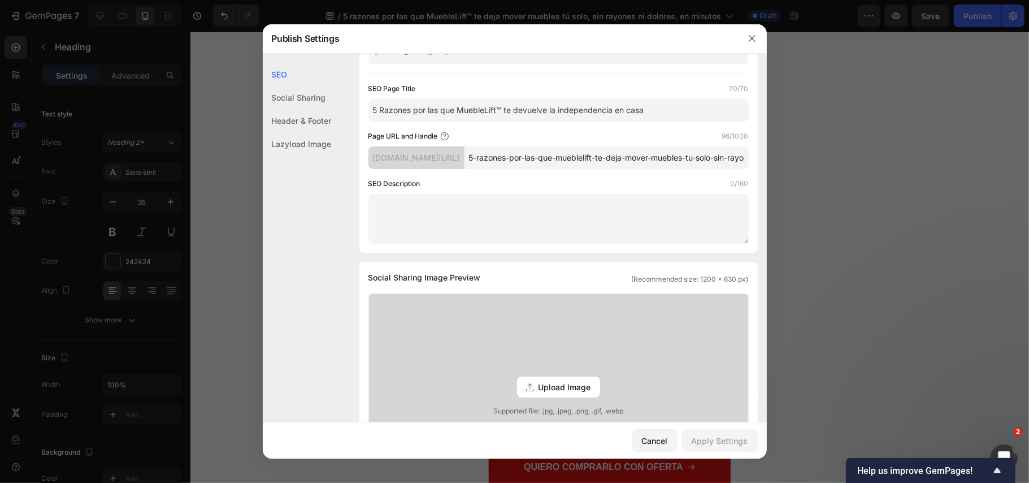
click at [553, 169] on input "5-razones-por-las-que-mueblelift-te-deja-mover-muebles-tu-solo-sin-rayones-ni-d…" at bounding box center [607, 157] width 284 height 23
paste input "vuelve-la-independencia-en-casa-mueve-y-limpia-sin-favores-sin-lesiones-y-sin-c…"
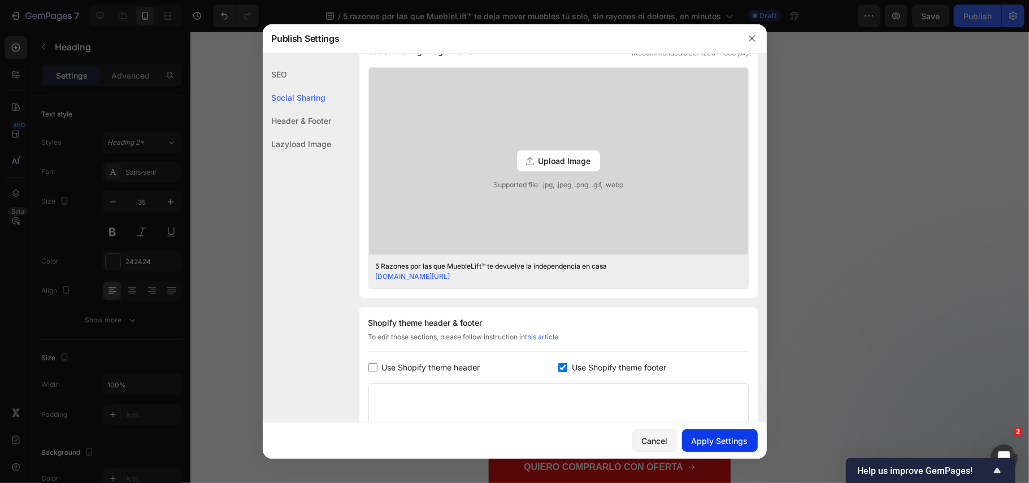
type input "5-razones-por-las-que-mueblelift-te-devuelve-la-independencia-en-casa-mueve-y-l…"
click at [733, 449] on button "Apply Settings" at bounding box center [720, 440] width 76 height 23
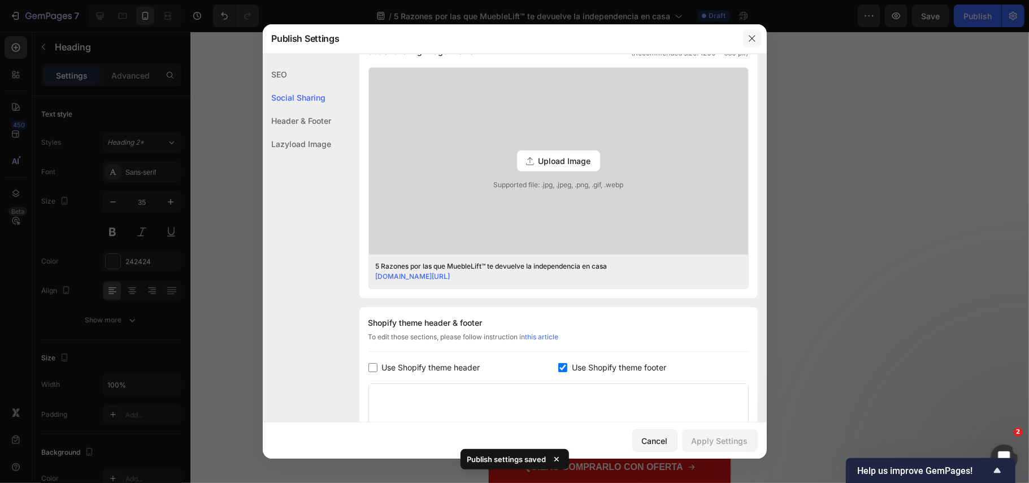
click at [749, 43] on icon "button" at bounding box center [752, 38] width 9 height 9
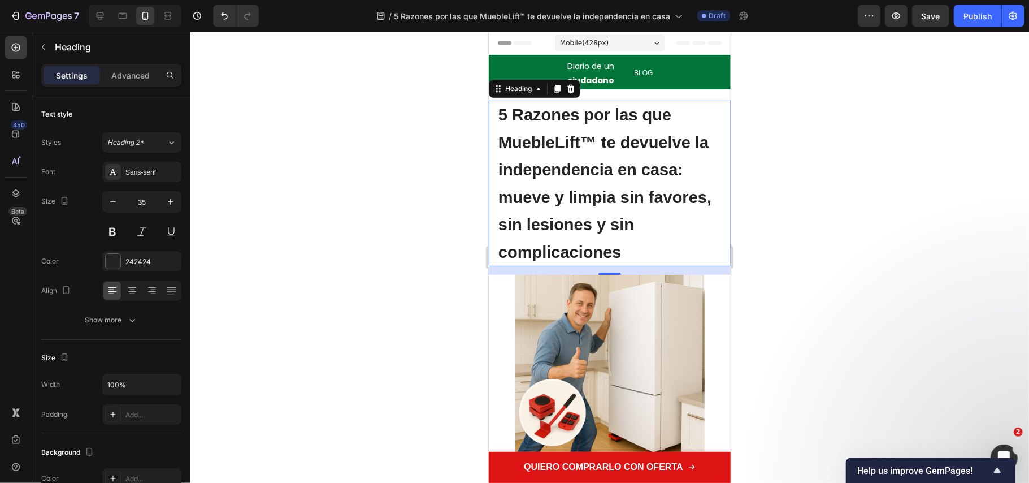
click at [796, 306] on div at bounding box center [609, 257] width 839 height 451
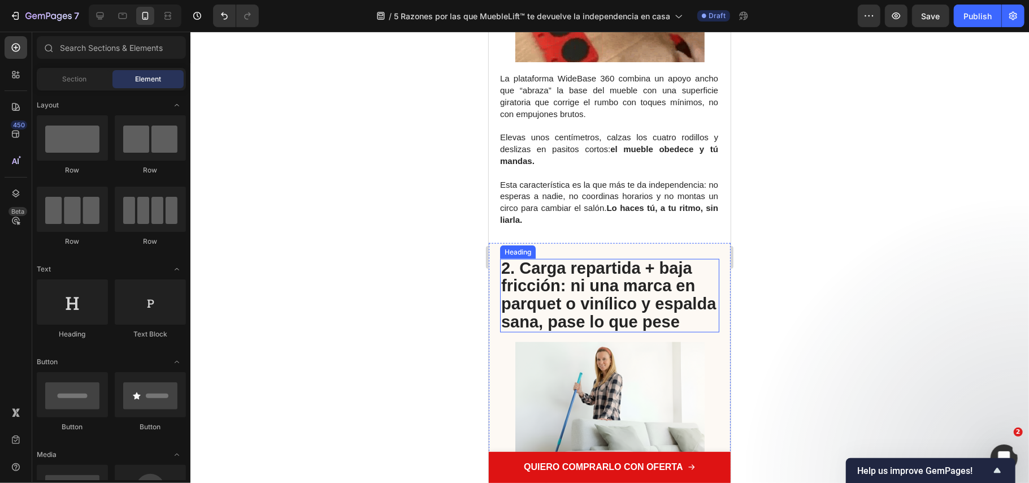
scroll to position [980, 0]
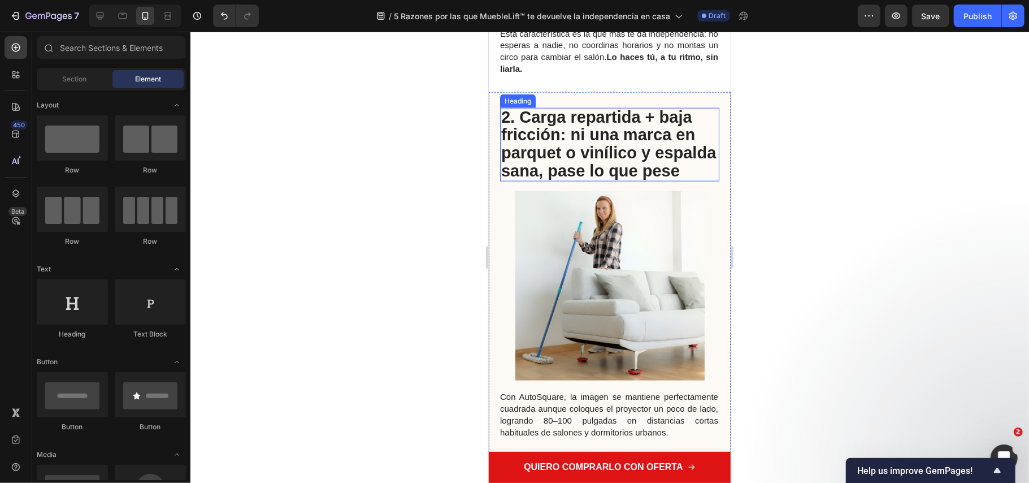
click at [614, 119] on strong "2. Carga repartida + baja fricción: ni una marca en parquet o vinílico y espald…" at bounding box center [608, 143] width 215 height 72
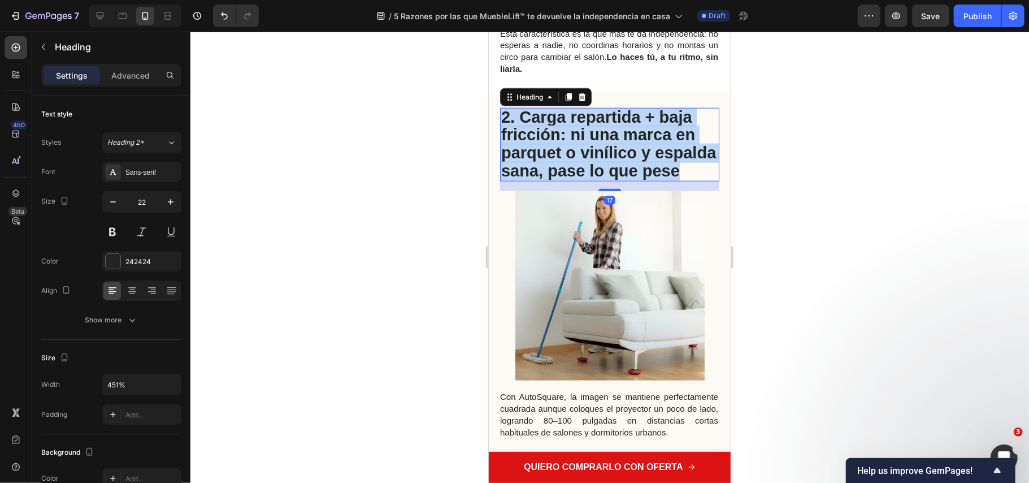
click at [614, 119] on strong "2. Carga repartida + baja fricción: ni una marca en parquet o vinílico y espald…" at bounding box center [608, 143] width 215 height 72
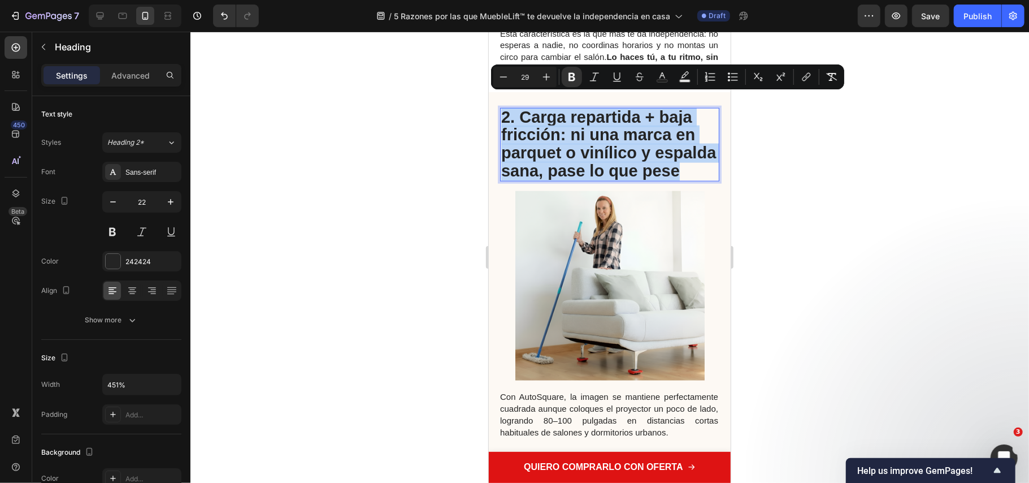
copy strong "2. Carga repartida + baja fricción: ni una marca en parquet o vinílico y espald…"
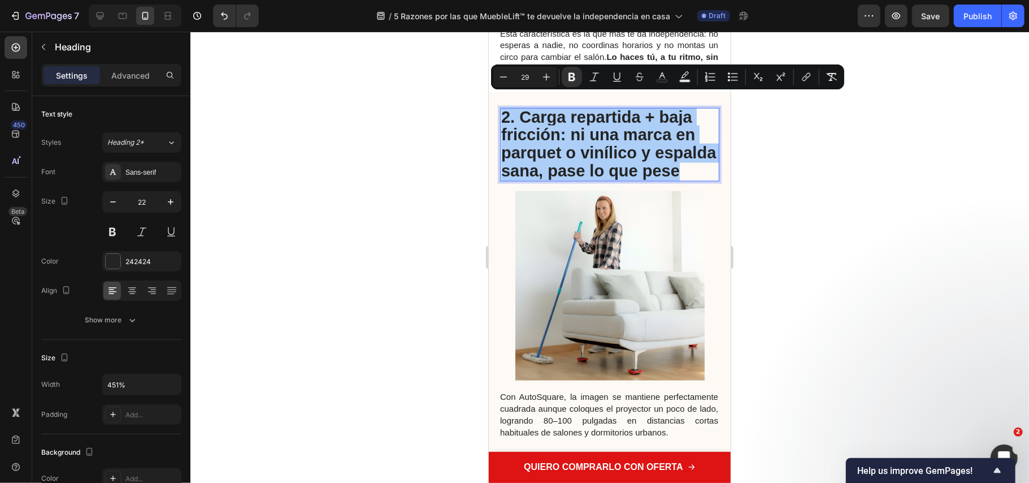
click at [392, 369] on div at bounding box center [609, 257] width 839 height 451
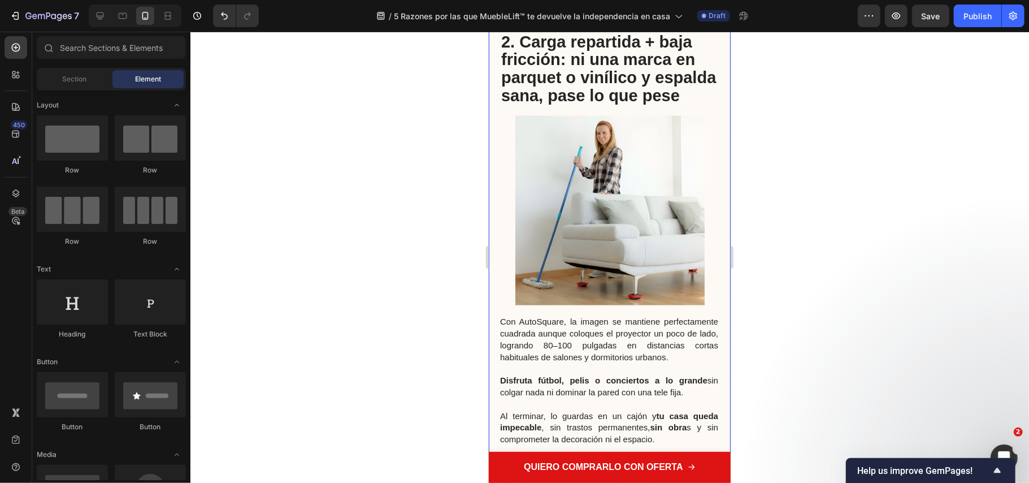
scroll to position [1130, 0]
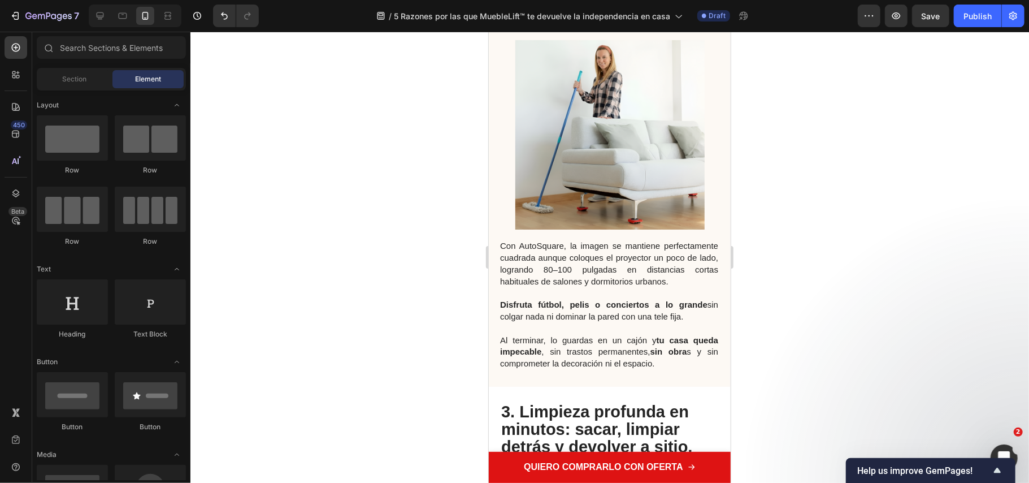
click at [387, 116] on div at bounding box center [609, 257] width 839 height 451
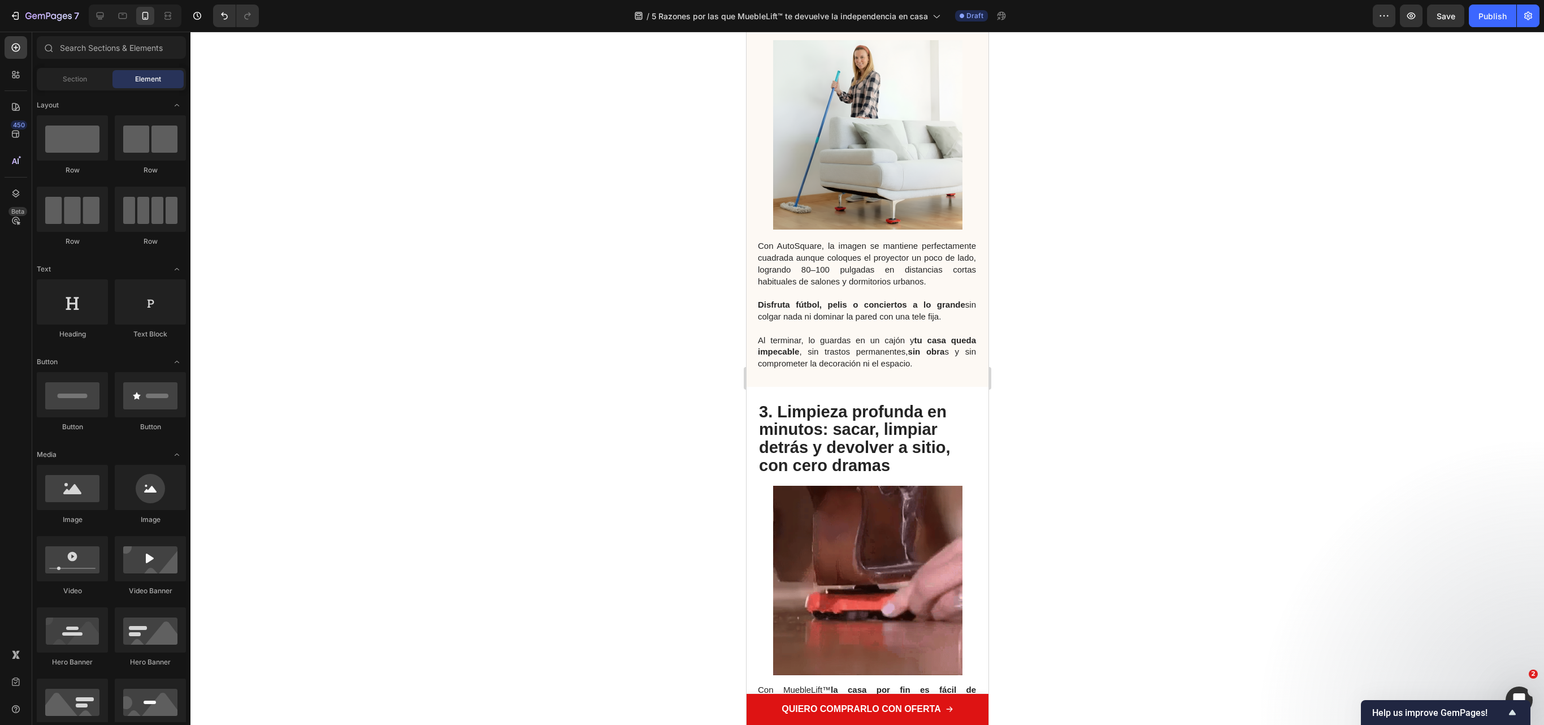
drag, startPoint x: 1029, startPoint y: 1, endPoint x: 710, endPoint y: 454, distance: 554.6
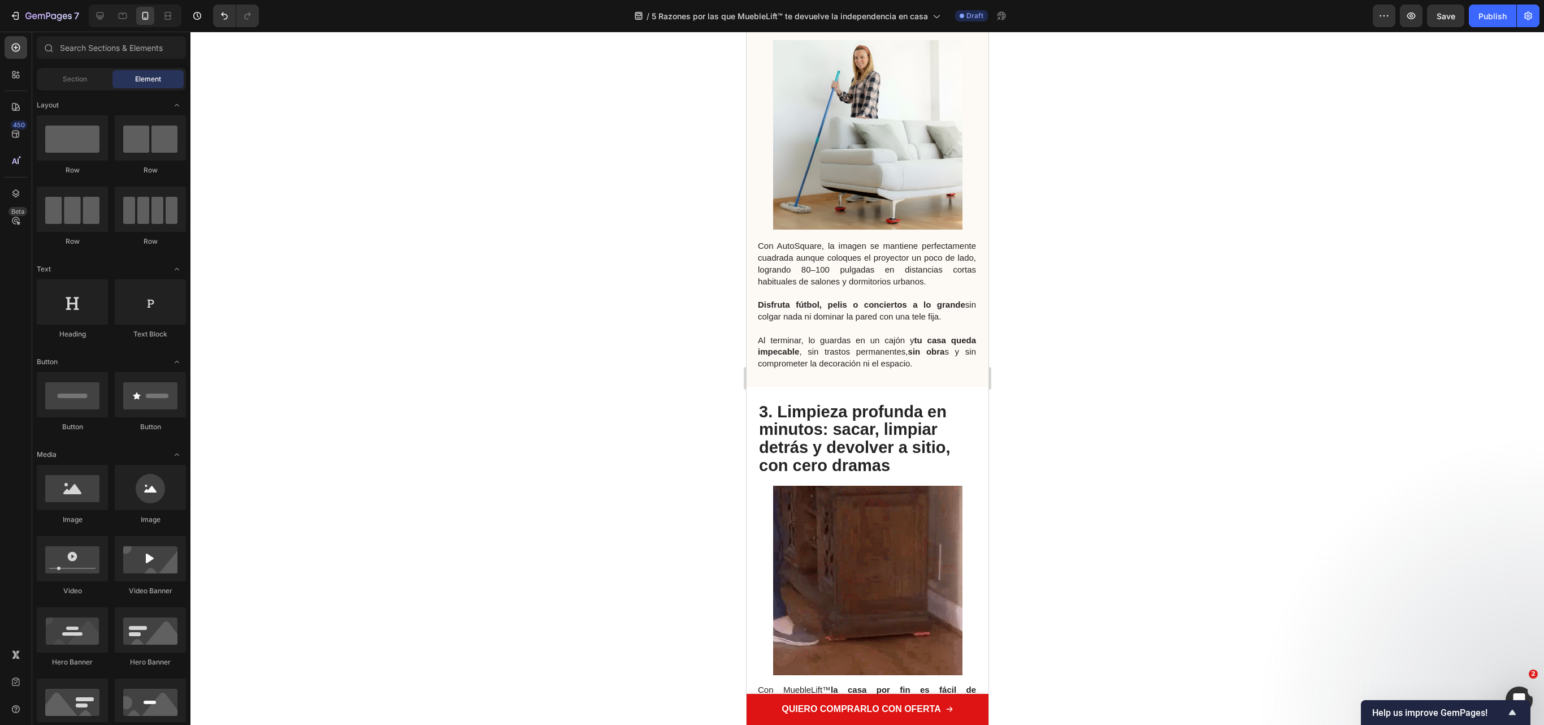
click at [710, 454] on div at bounding box center [867, 378] width 1354 height 693
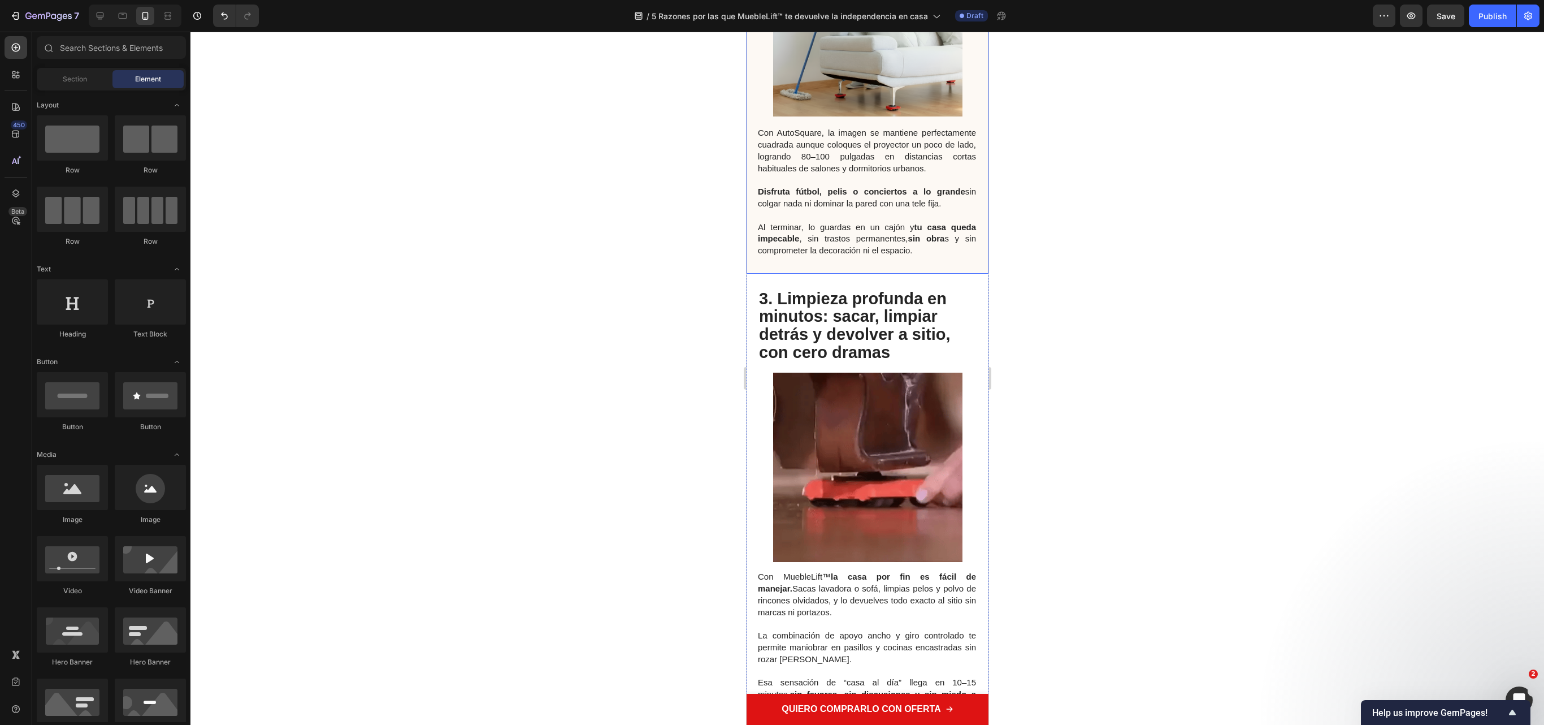
scroll to position [1470, 0]
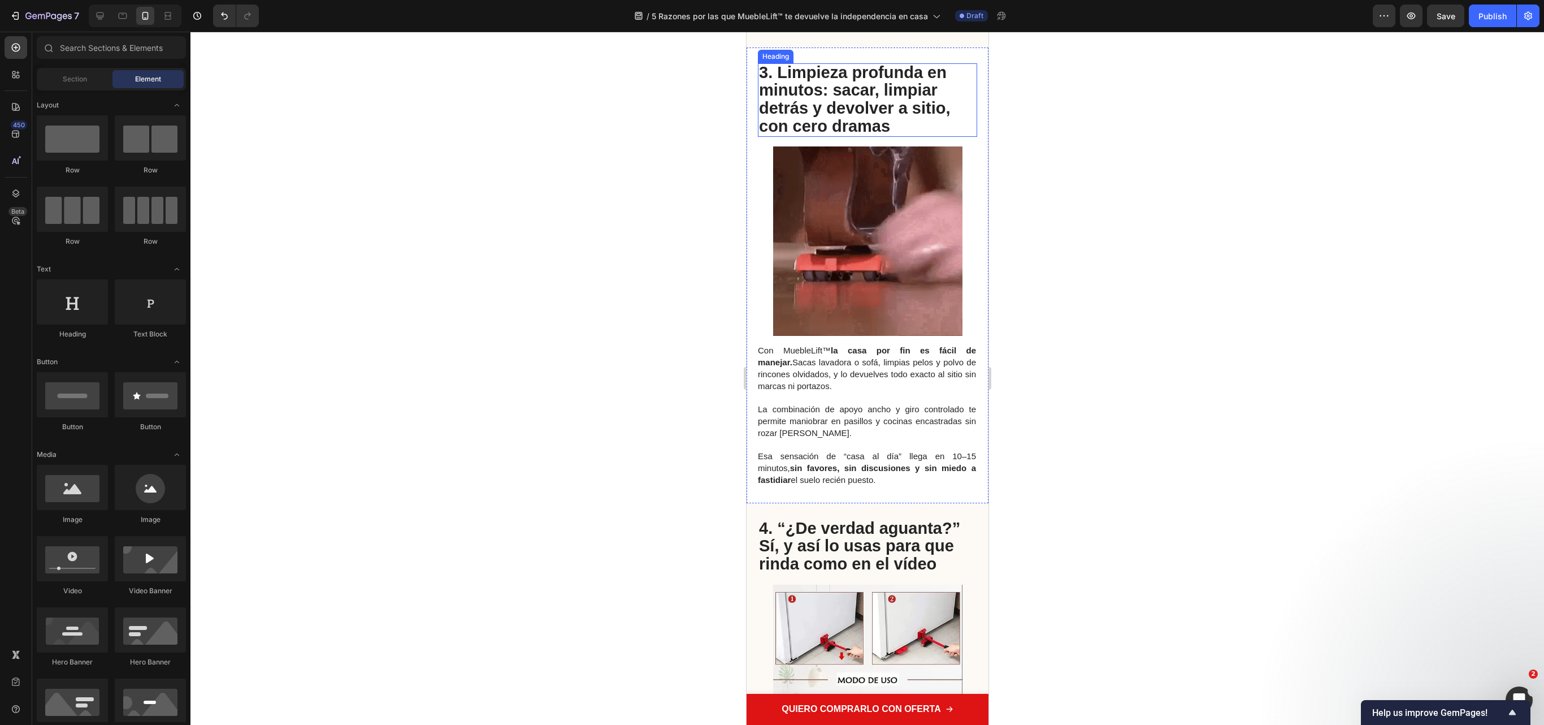
click at [868, 135] on strong "3. Limpieza profunda en minutos: sacar, limpiar detrás y devolver a sitio, con …" at bounding box center [854, 99] width 191 height 72
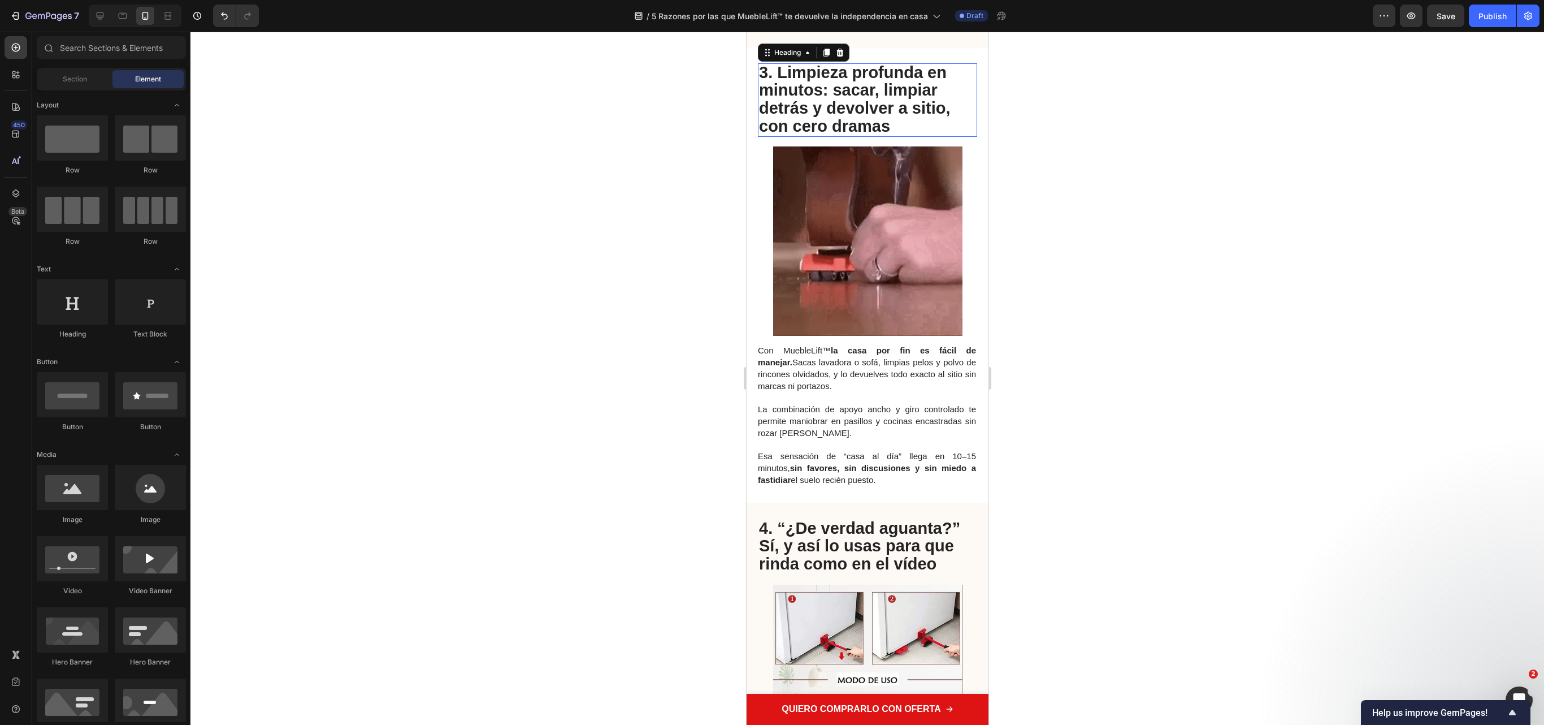
click at [915, 137] on h2 "3. Limpieza profunda en minutos: sacar, limpiar detrás y devolver a sitio, con …" at bounding box center [866, 99] width 219 height 73
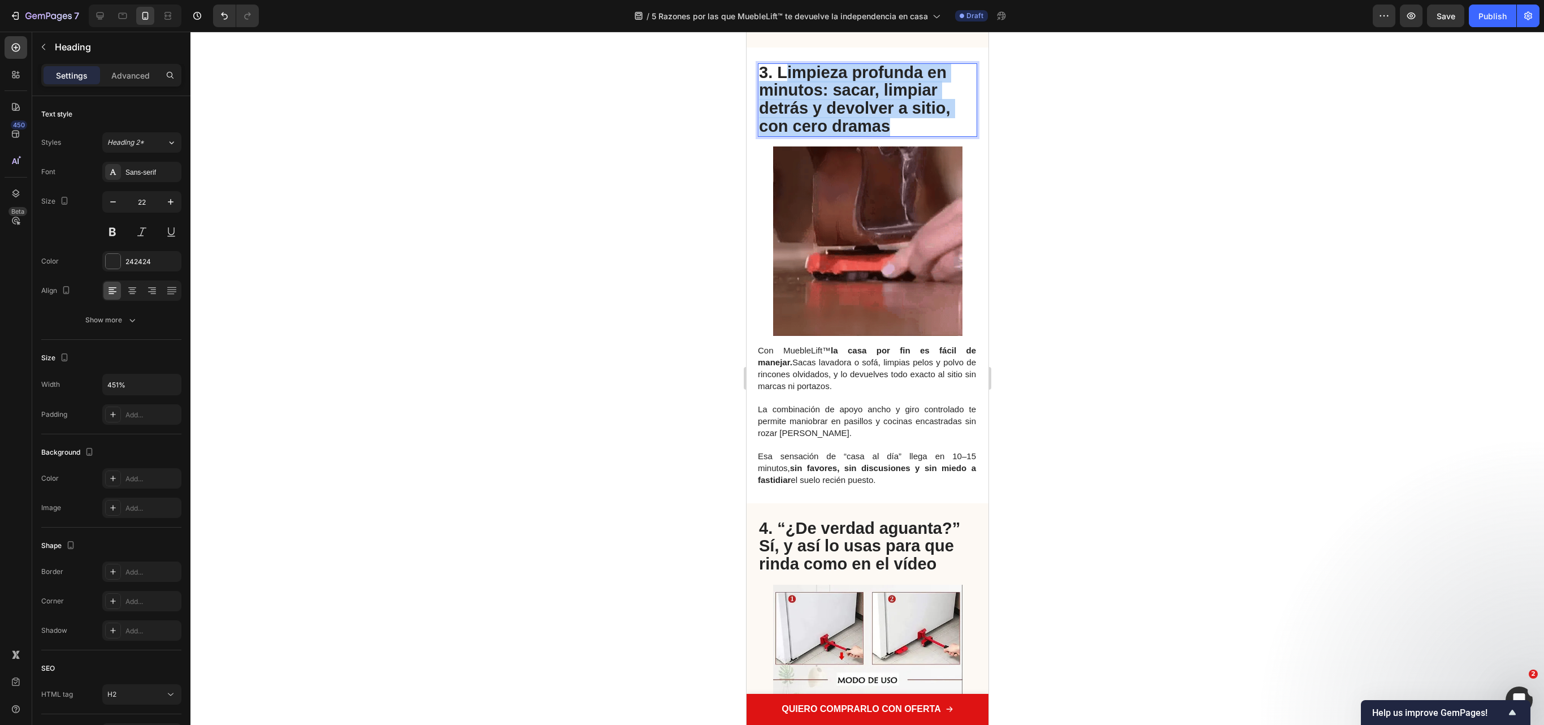
drag, startPoint x: 908, startPoint y: 158, endPoint x: 782, endPoint y: 107, distance: 136.4
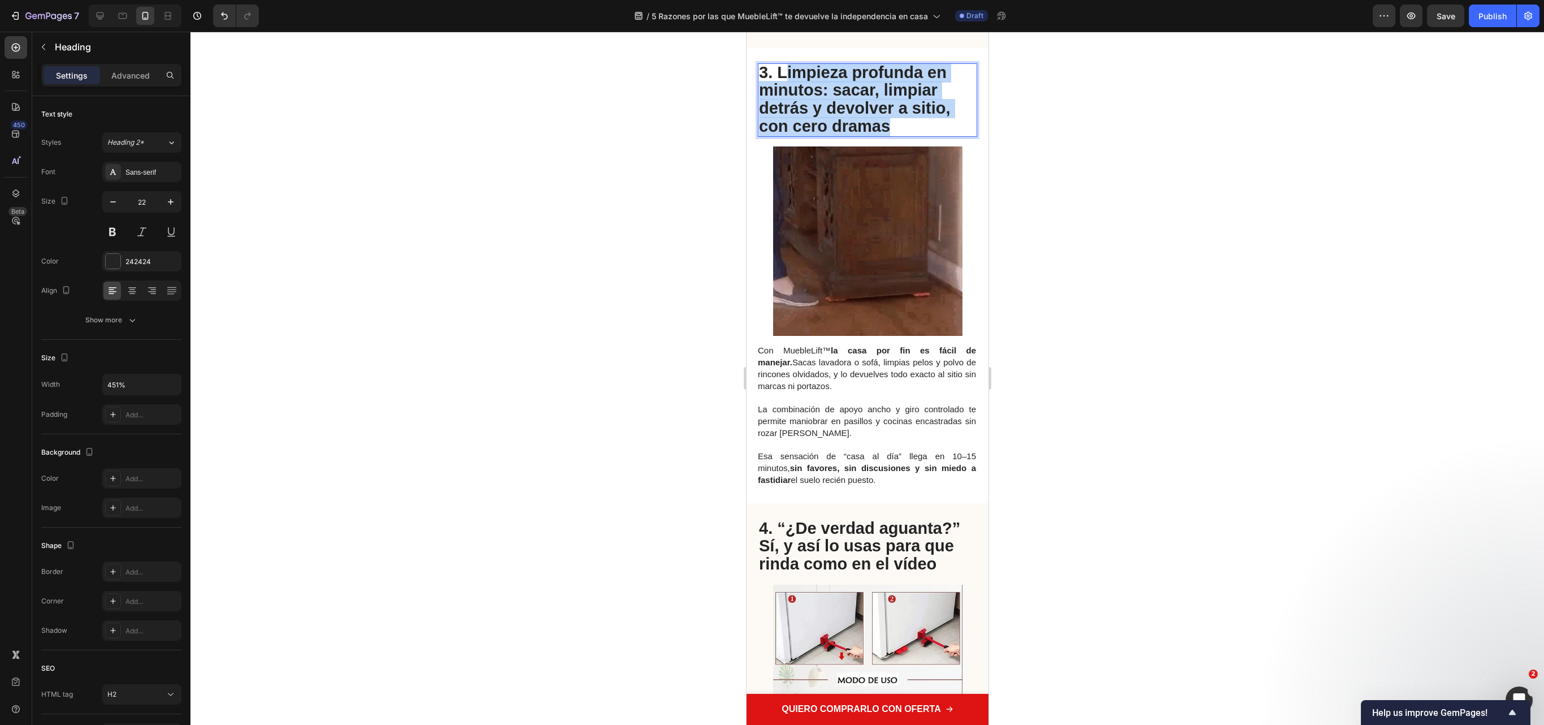
click at [782, 107] on p "3. Limpieza profunda en minutos: sacar, limpiar detrás y devolver a sitio, con …" at bounding box center [867, 99] width 217 height 71
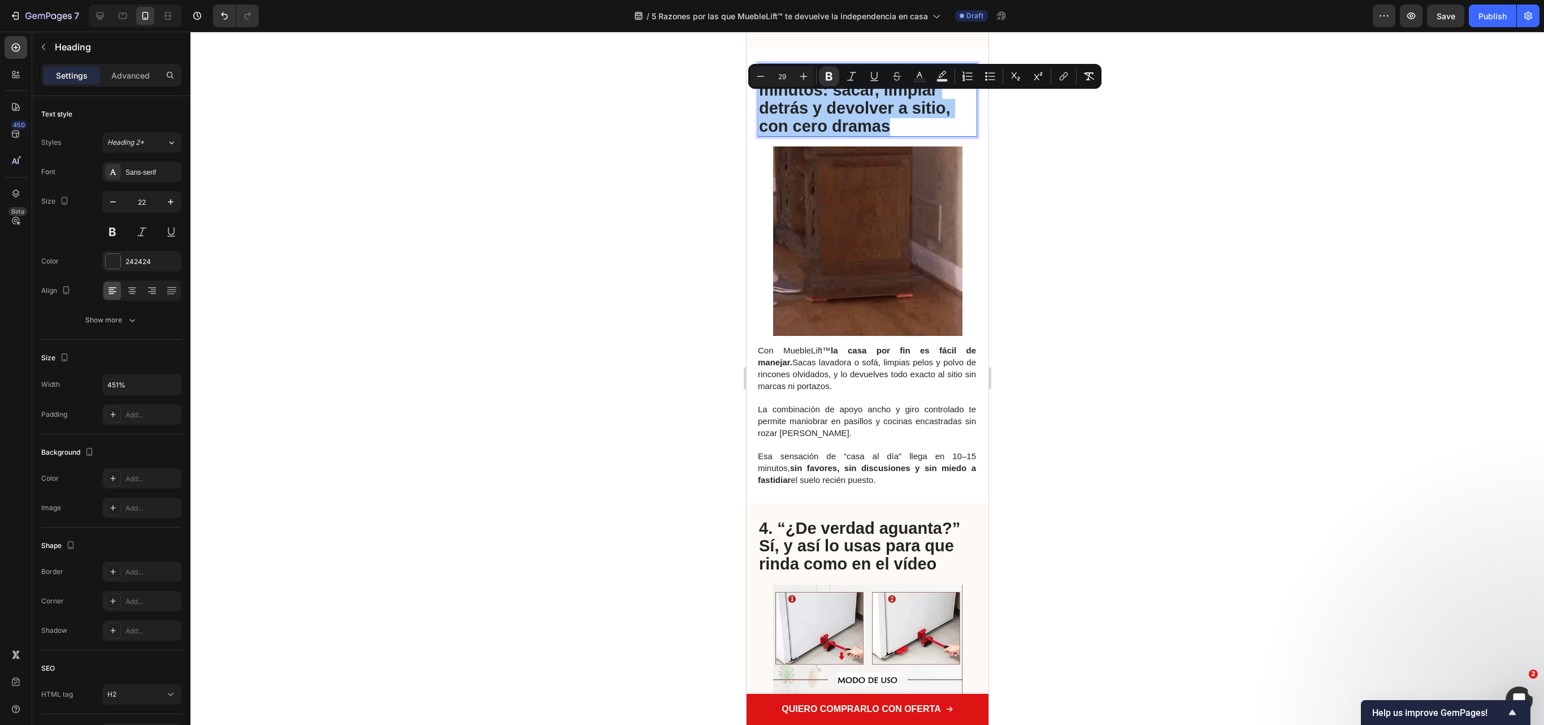
click at [725, 411] on div at bounding box center [867, 378] width 1354 height 693
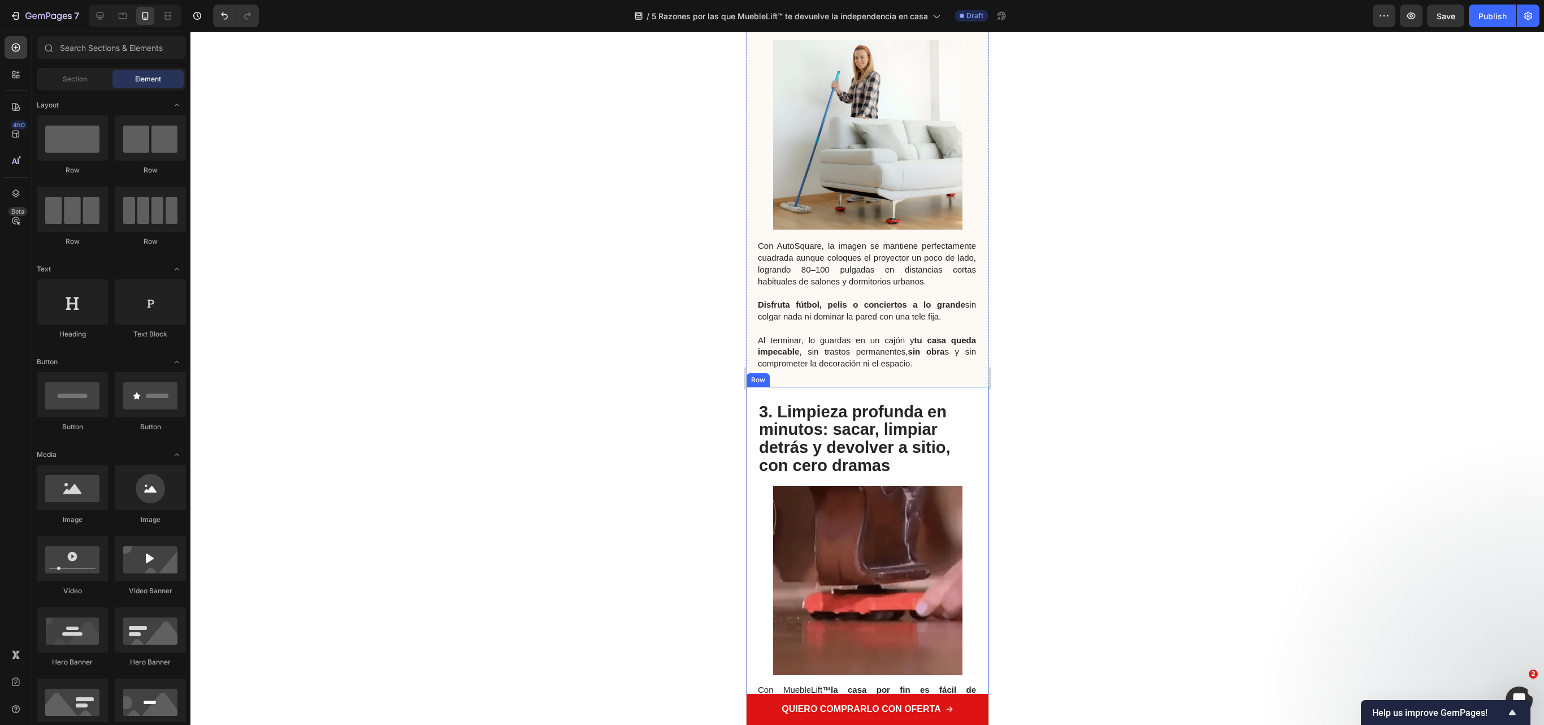
scroll to position [904, 0]
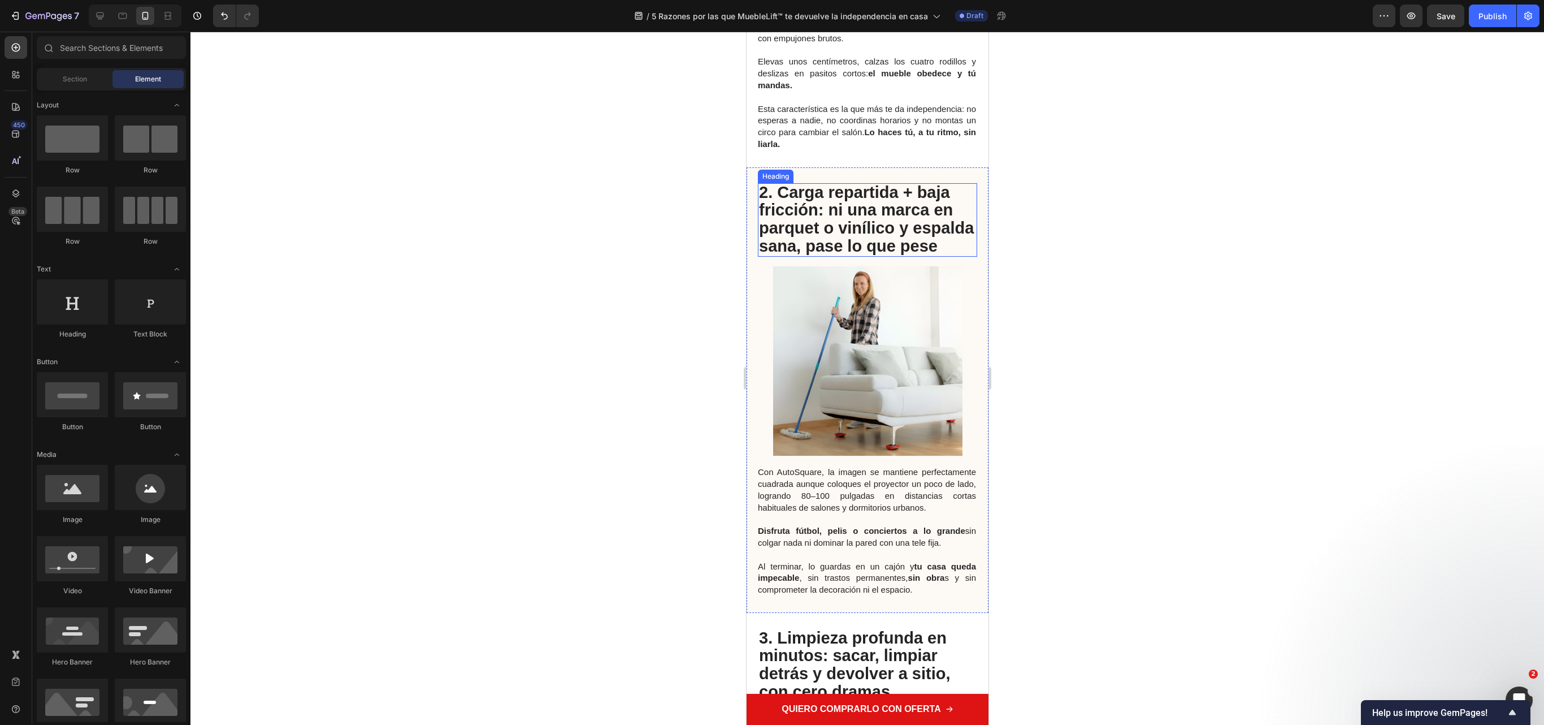
click at [885, 255] on p "⁠⁠⁠⁠⁠⁠⁠ 2. Carga repartida + baja fricción: ni una marca en parquet o vinílico …" at bounding box center [867, 219] width 217 height 71
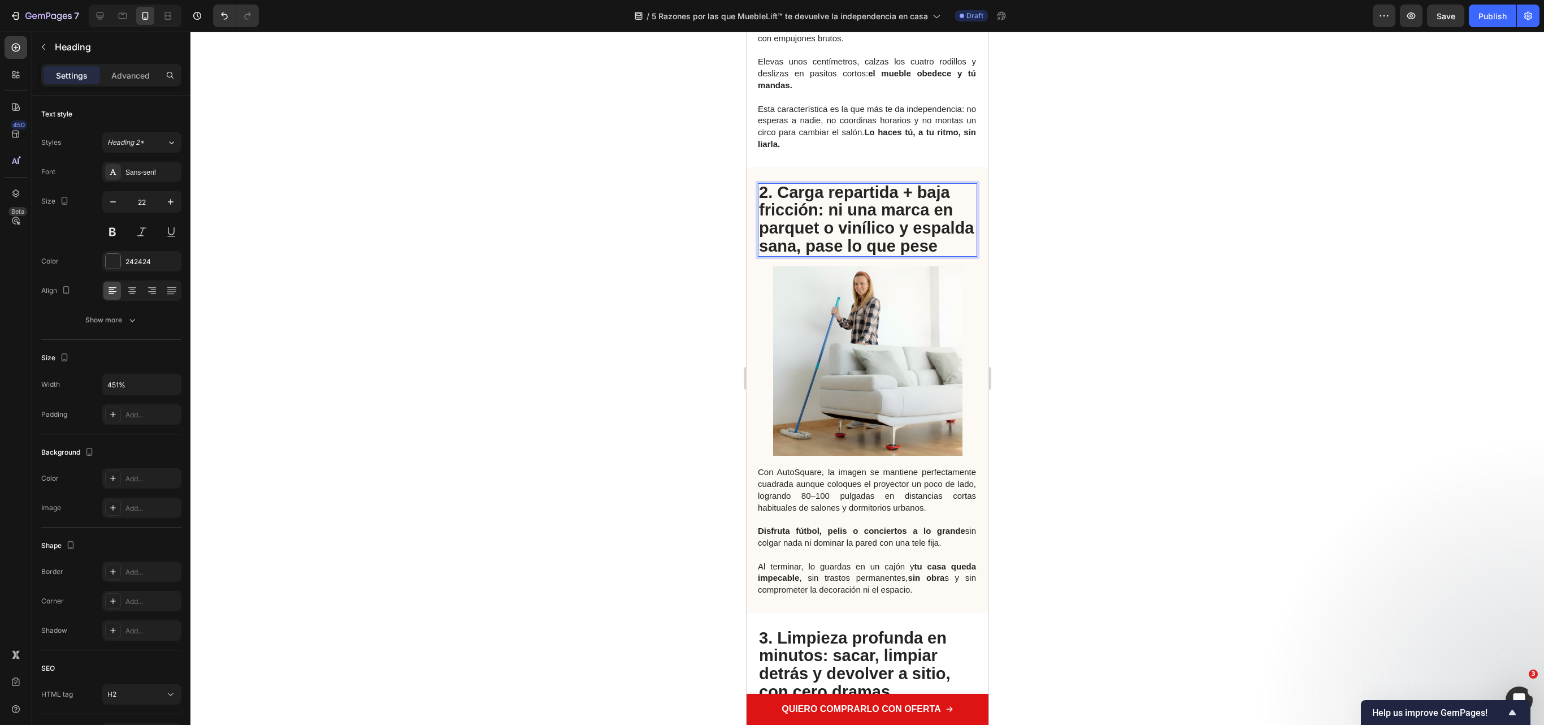
click at [862, 278] on div "2. Carga repartida + baja fricción: ni una marca en parquet o vinílico y espald…" at bounding box center [866, 324] width 219 height 282
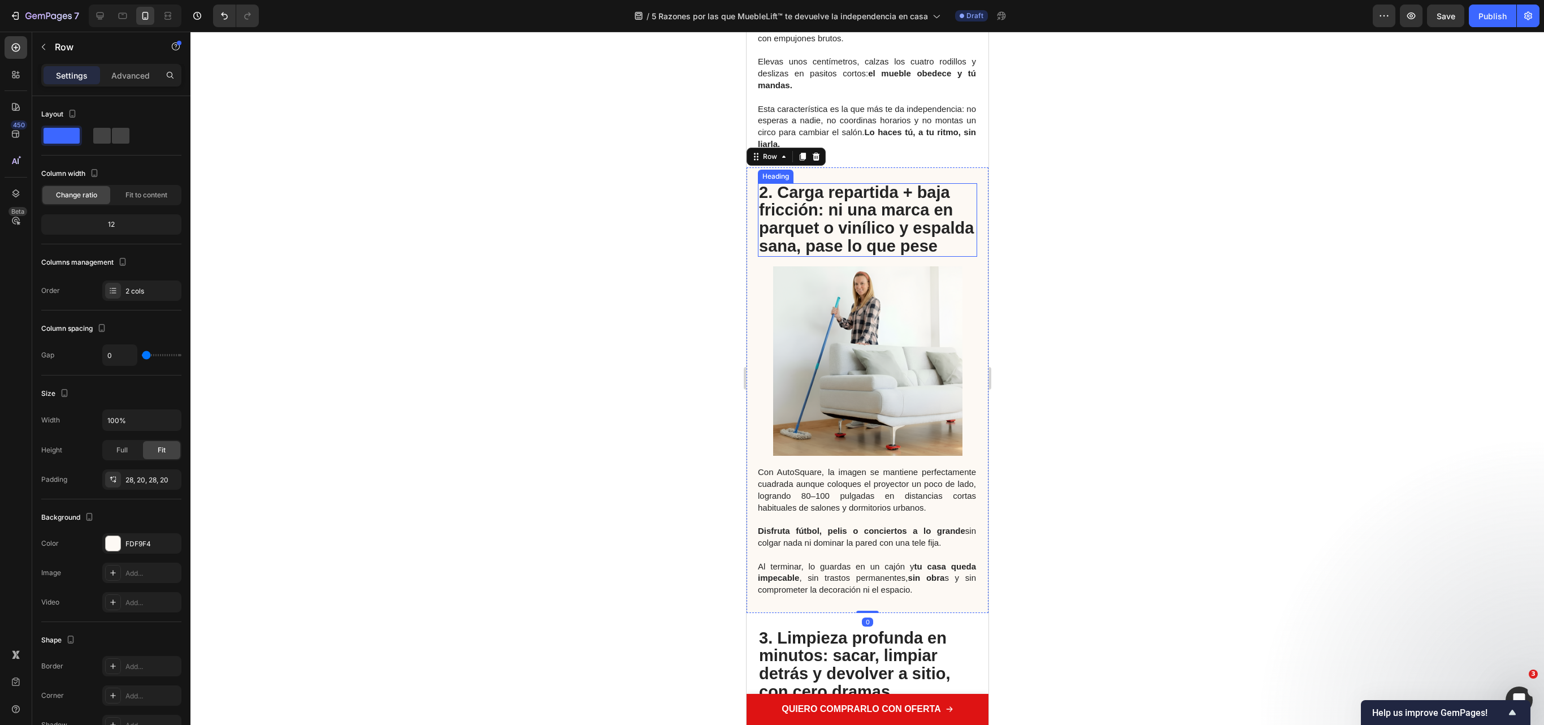
click at [847, 255] on p "⁠⁠⁠⁠⁠⁠⁠ 2. Carga repartida + baja fricción: ni una marca en parquet o vinílico …" at bounding box center [867, 219] width 217 height 71
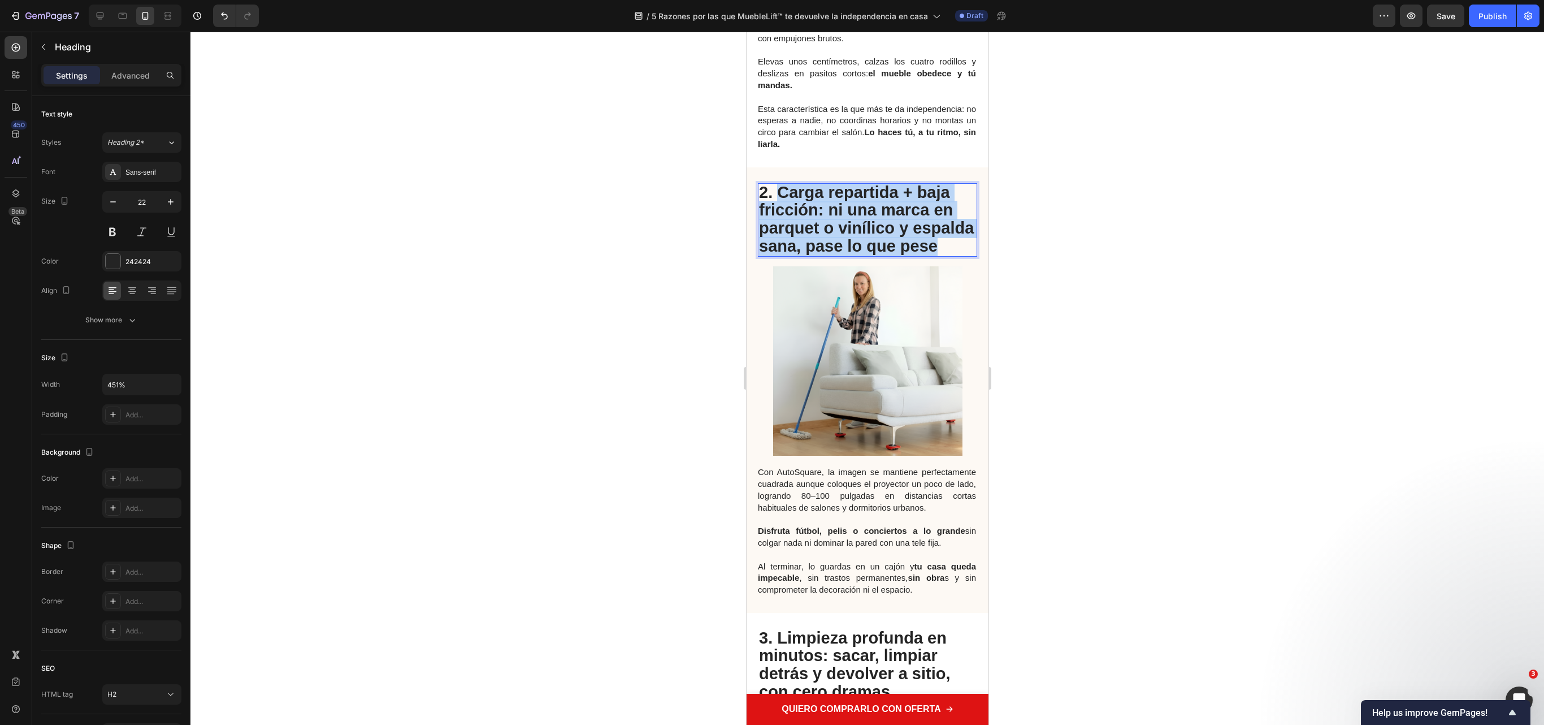
drag, startPoint x: 836, startPoint y: 265, endPoint x: 777, endPoint y: 198, distance: 88.9
click at [777, 198] on p "2. Carga repartida + baja fricción: ni una marca en parquet o vinílico y espald…" at bounding box center [867, 219] width 217 height 71
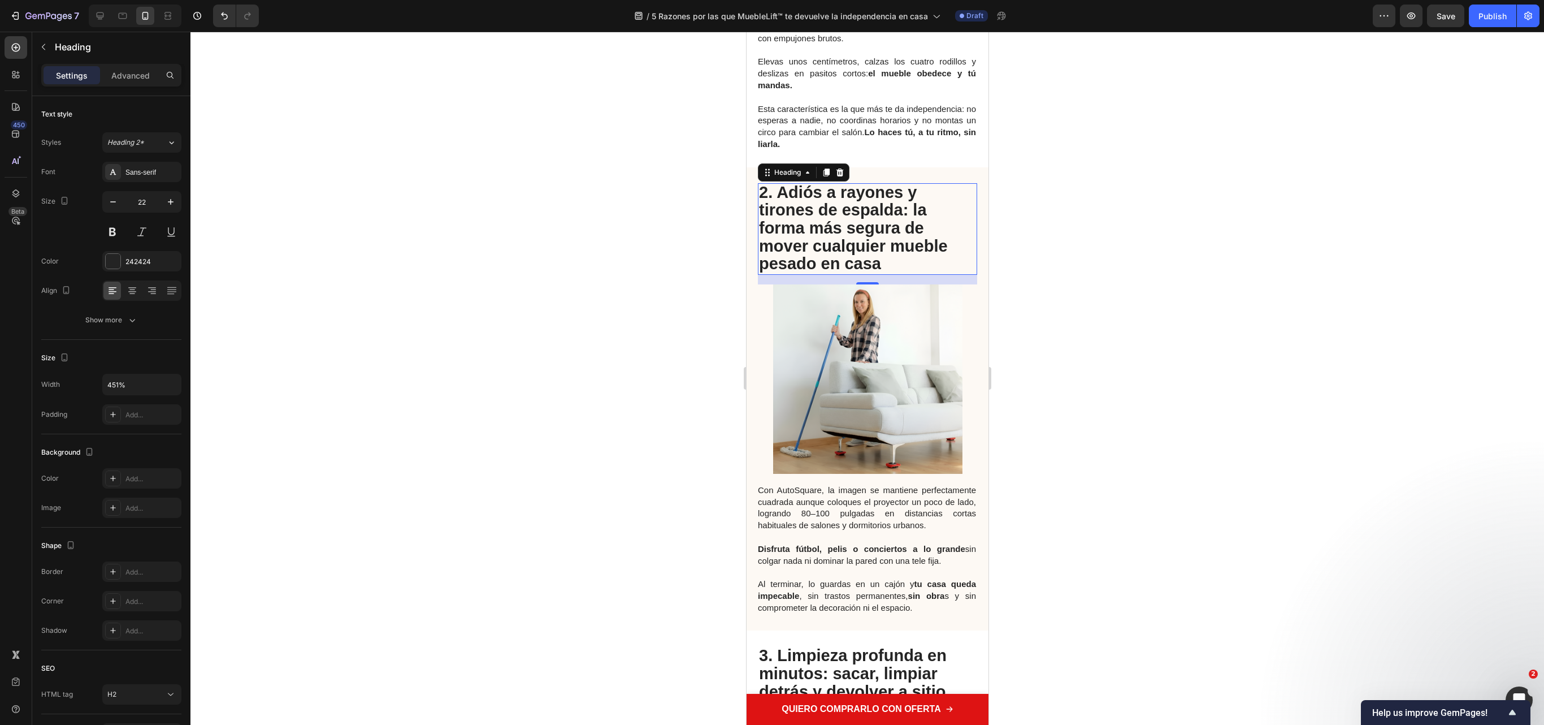
click at [494, 399] on div at bounding box center [867, 378] width 1354 height 693
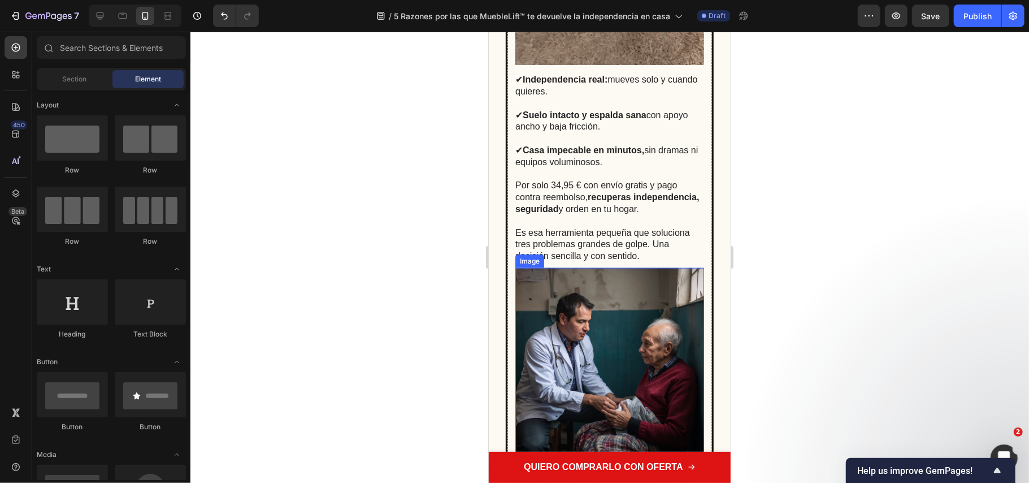
scroll to position [4107, 0]
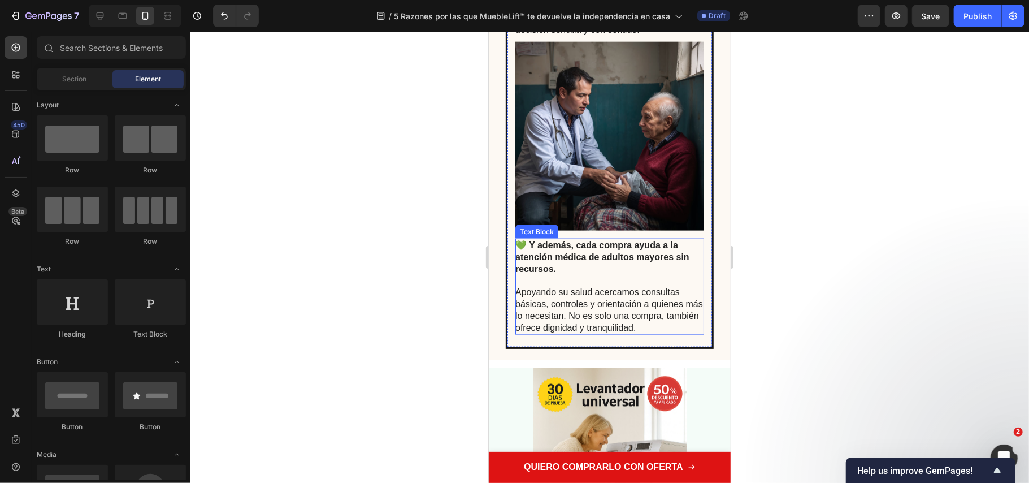
click at [564, 269] on p "💚 Y además, cada compra ayuda a la atención médica de adultos mayores sin recur…" at bounding box center [609, 256] width 188 height 35
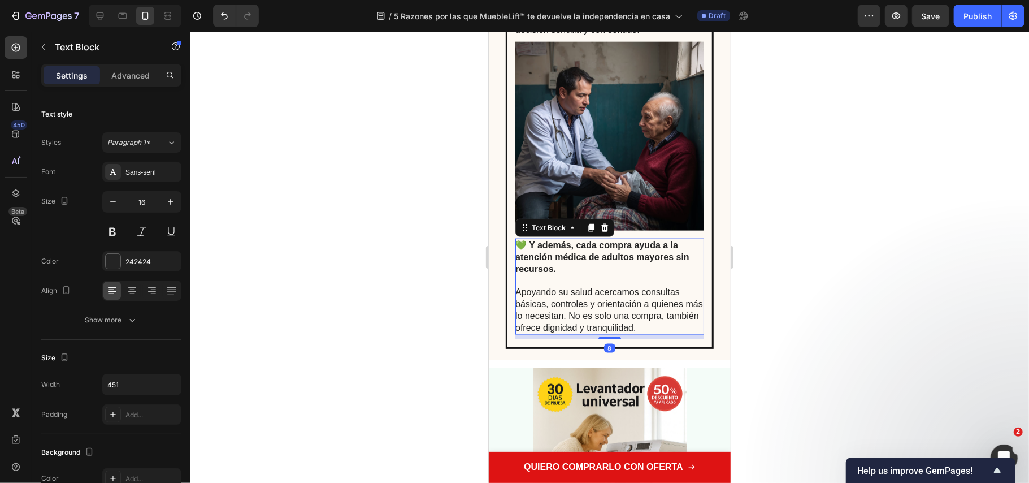
click at [565, 269] on p "💚 Y además, cada compra ayuda a la atención médica de adultos mayores sin recur…" at bounding box center [609, 256] width 188 height 35
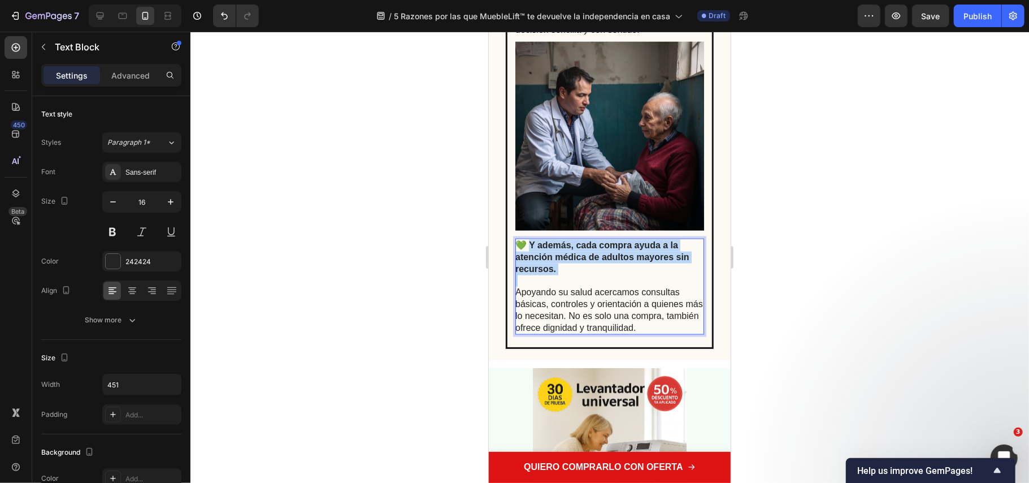
drag, startPoint x: 565, startPoint y: 269, endPoint x: 531, endPoint y: 246, distance: 40.8
click at [531, 246] on p "💚 Y además, cada compra ayuda a la atención médica de adultos mayores sin recur…" at bounding box center [609, 256] width 188 height 35
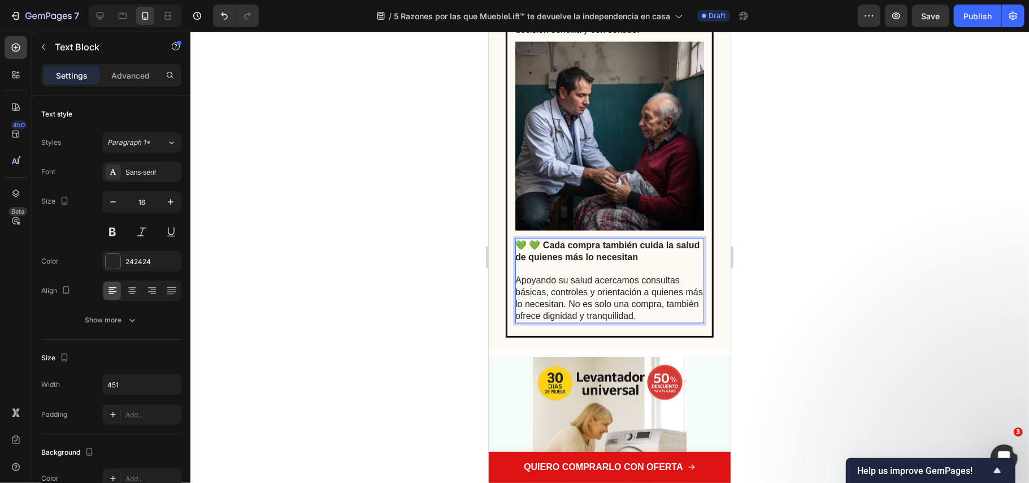
click at [541, 226] on img at bounding box center [609, 135] width 189 height 189
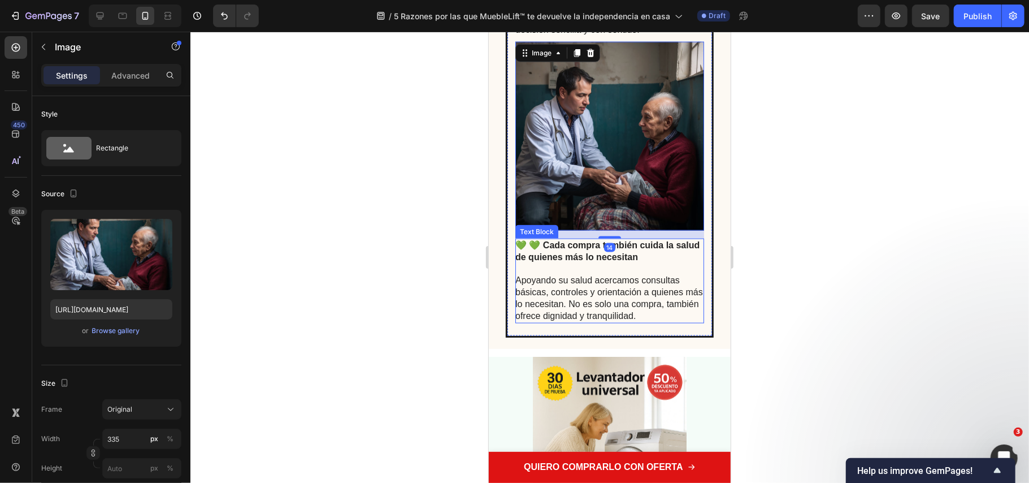
click at [539, 247] on strong "💚 💚 Cada compra también cuida la salud de quienes más lo necesitan" at bounding box center [607, 250] width 184 height 21
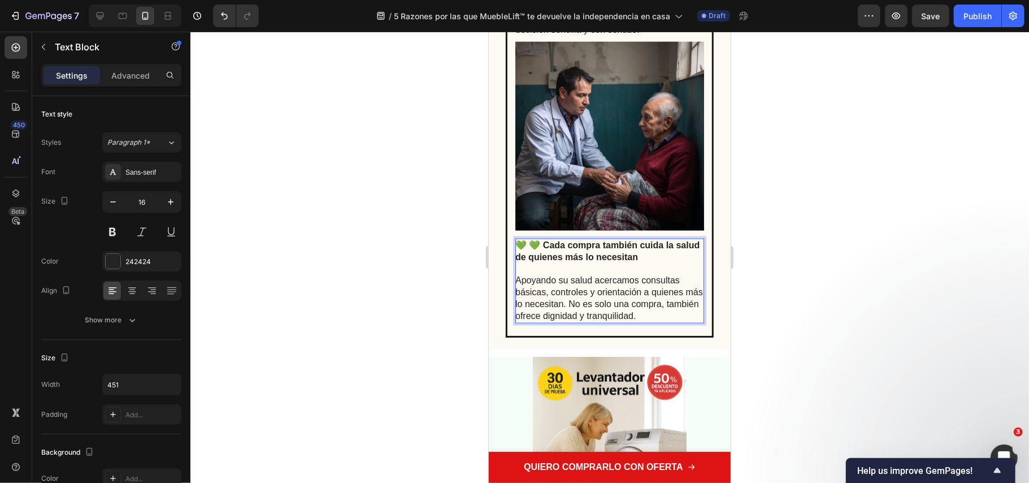
click at [545, 248] on strong "💚 💚 Cada compra también cuida la salud de quienes más lo necesitan" at bounding box center [607, 250] width 184 height 21
click at [381, 193] on div at bounding box center [609, 257] width 839 height 451
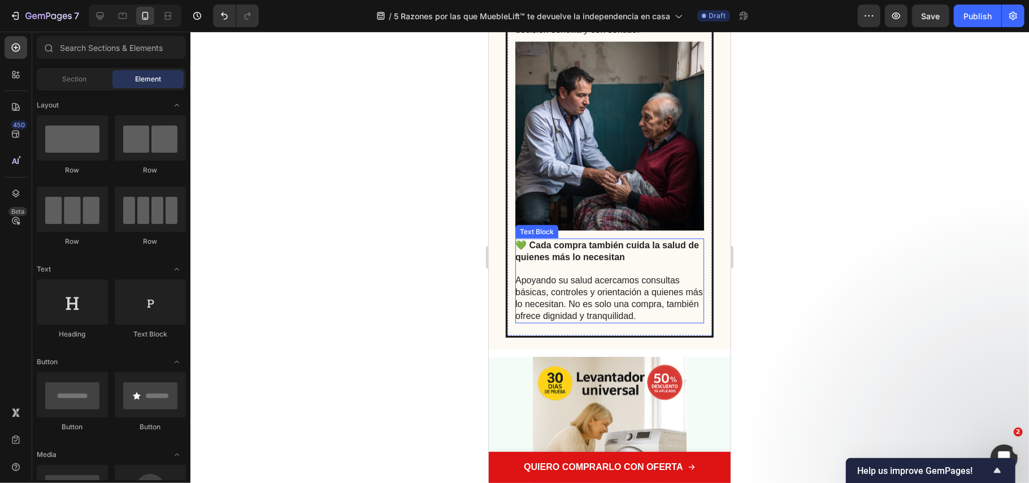
click at [588, 294] on p "Apoyando su salud acercamos consultas básicas, controles y orientación a quiene…" at bounding box center [609, 297] width 188 height 47
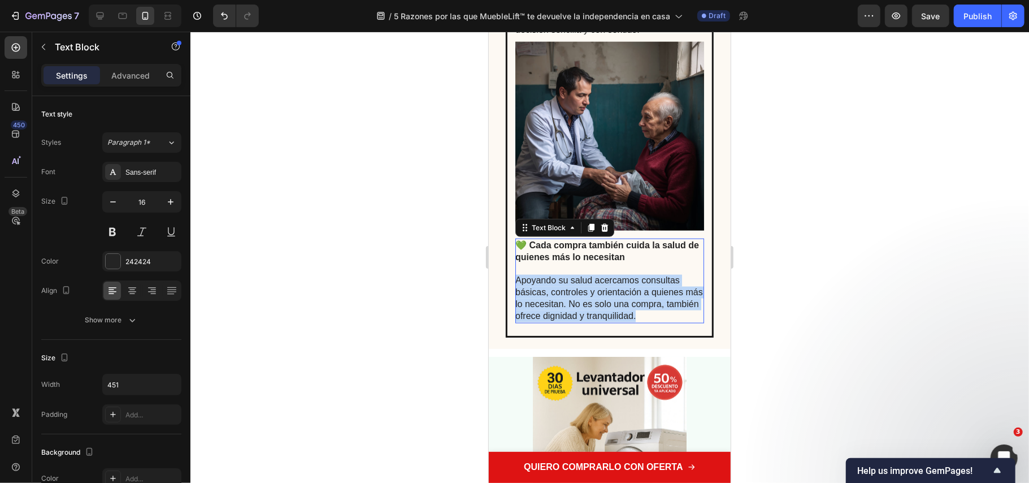
click at [588, 294] on p "Apoyando su salud acercamos consultas básicas, controles y orientación a quiene…" at bounding box center [609, 297] width 188 height 47
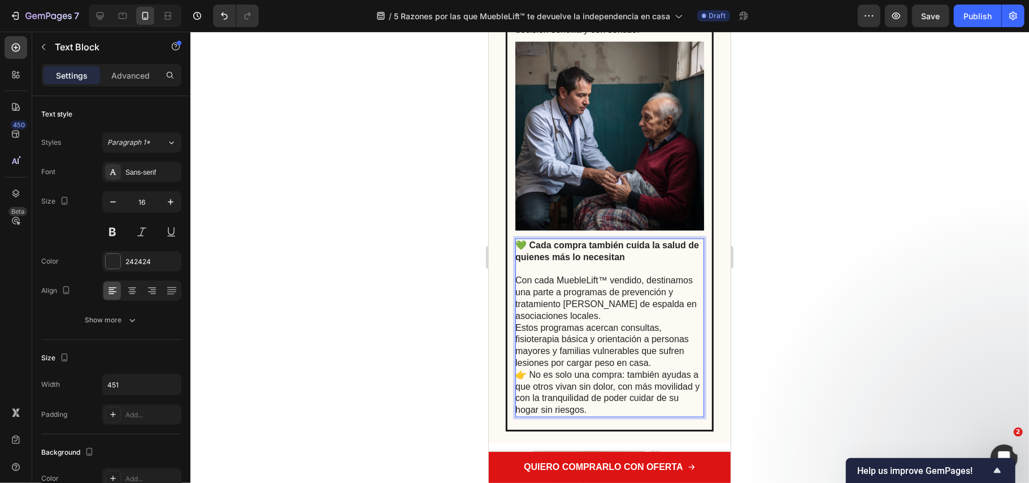
click at [527, 242] on strong "💚 Cada compra también cuida la salud de quienes más lo necesitan" at bounding box center [607, 250] width 184 height 21
click at [595, 247] on strong "💚 Y ademas por Cada compra también cuida la salud de quienes más lo necesitan" at bounding box center [607, 250] width 185 height 21
click at [643, 298] on p "Con cada MuebleLift™ vendido, destinamos una parte a programas de prevención y …" at bounding box center [609, 321] width 188 height 94
click at [578, 249] on strong "💚 Y ademas por cada compra también cuida la salud de quienes más lo necesitan" at bounding box center [607, 250] width 185 height 21
click at [603, 275] on p "Rich Text Editor. Editing area: main" at bounding box center [609, 269] width 188 height 12
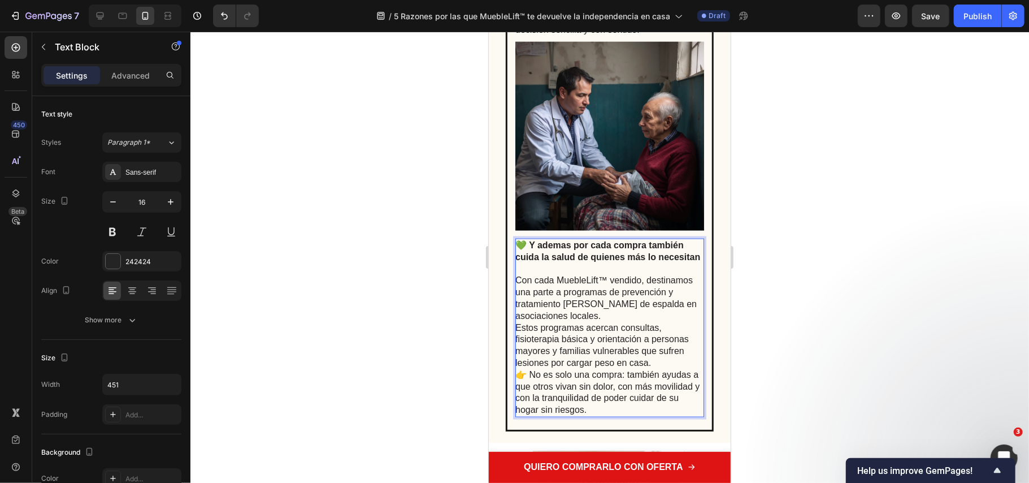
click at [602, 275] on p "Rich Text Editor. Editing area: main" at bounding box center [609, 269] width 188 height 12
click at [613, 303] on p "Con cada MuebleLift™ vendido, destinamos una parte a programas de prevención y …" at bounding box center [609, 321] width 188 height 94
drag, startPoint x: 765, startPoint y: 319, endPoint x: 194, endPoint y: 236, distance: 576.3
click at [765, 319] on div at bounding box center [609, 257] width 839 height 451
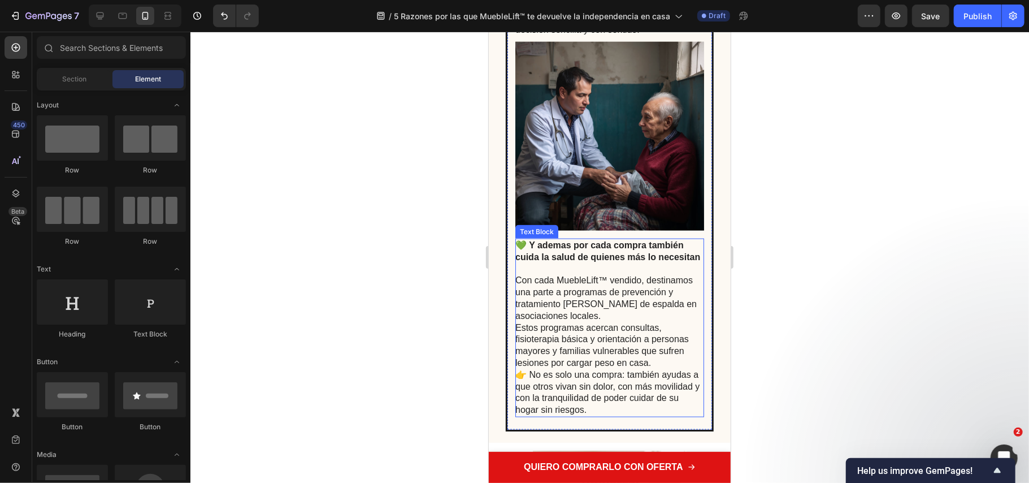
click at [573, 254] on strong "💚 Y ademas por cada compra también cuida la salud de quienes más lo necesitan" at bounding box center [607, 250] width 185 height 21
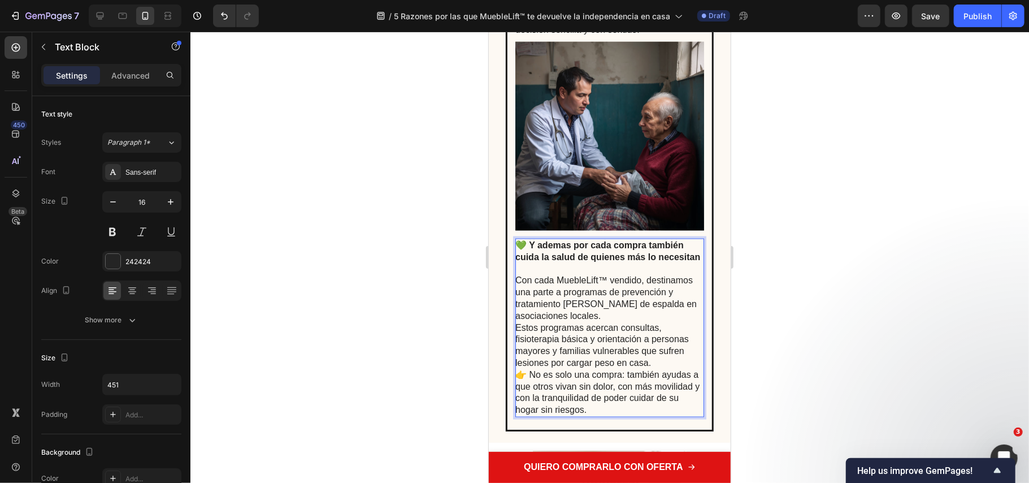
click at [570, 248] on strong "💚 Y ademas por cada compra también cuida la salud de quienes más lo necesitan" at bounding box center [607, 250] width 185 height 21
click at [591, 305] on p "Con cada MuebleLift™ vendido, destinamos una parte a programas de prevención y …" at bounding box center [609, 321] width 188 height 94
click at [640, 415] on p "👉 No es solo una compra: también ayudas a que otros vivan sin dolor, con más mo…" at bounding box center [609, 392] width 188 height 47
click at [593, 308] on p "Con cada MuebleLift™ vendido, destinamos una parte a programas de prevención y …" at bounding box center [609, 321] width 188 height 94
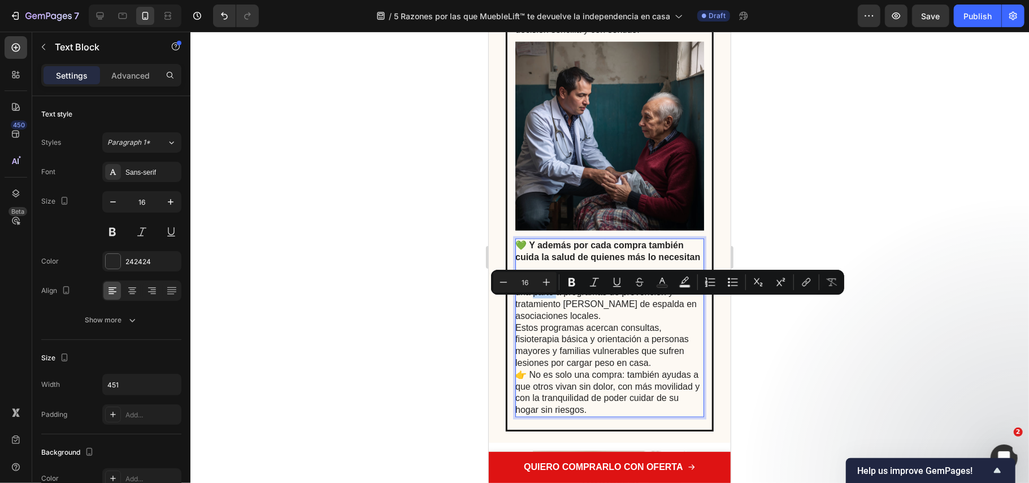
click at [591, 249] on strong "💚 Y además por cada compra también cuida la salud de quienes más lo necesitan" at bounding box center [607, 250] width 185 height 21
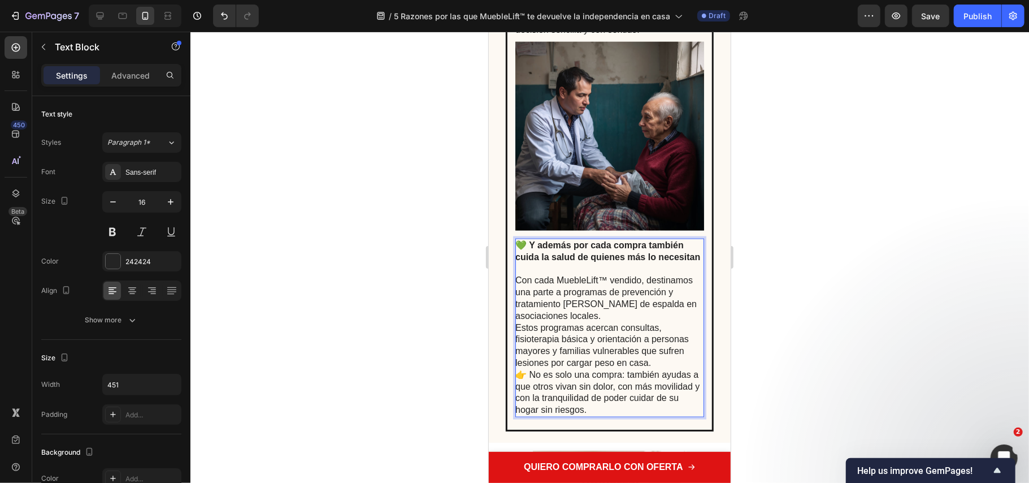
click at [614, 251] on p "💚 Y además por cada compra también cuida la salud de quienes más lo necesitan" at bounding box center [609, 251] width 188 height 24
click at [648, 413] on p "👉 No es solo una compra: también ayudas a que otros vivan sin dolor, con más mo…" at bounding box center [609, 392] width 188 height 47
drag, startPoint x: 645, startPoint y: 427, endPoint x: 514, endPoint y: 296, distance: 185.0
click at [515, 296] on div "💚 Y además por cada compra también cuida la salud de quienes más lo necesitan C…" at bounding box center [609, 327] width 189 height 179
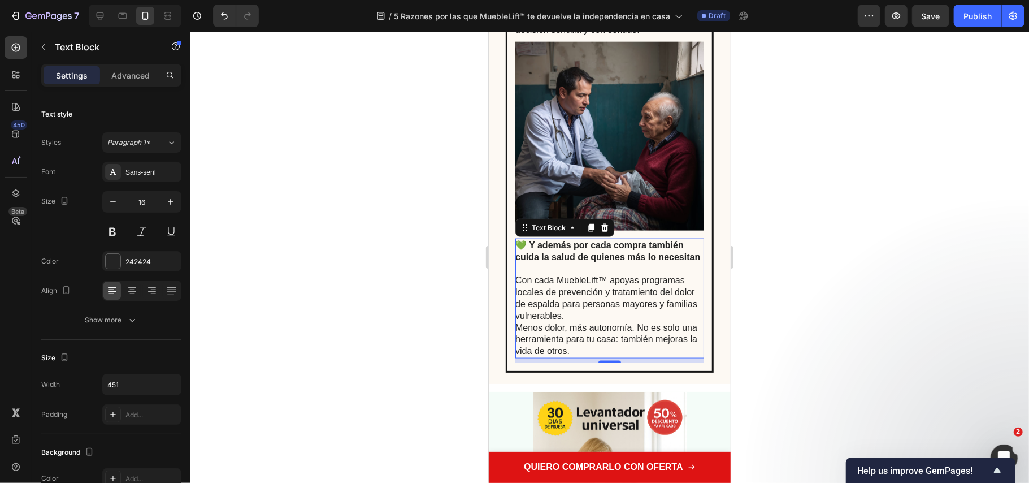
click at [855, 279] on div at bounding box center [609, 257] width 839 height 451
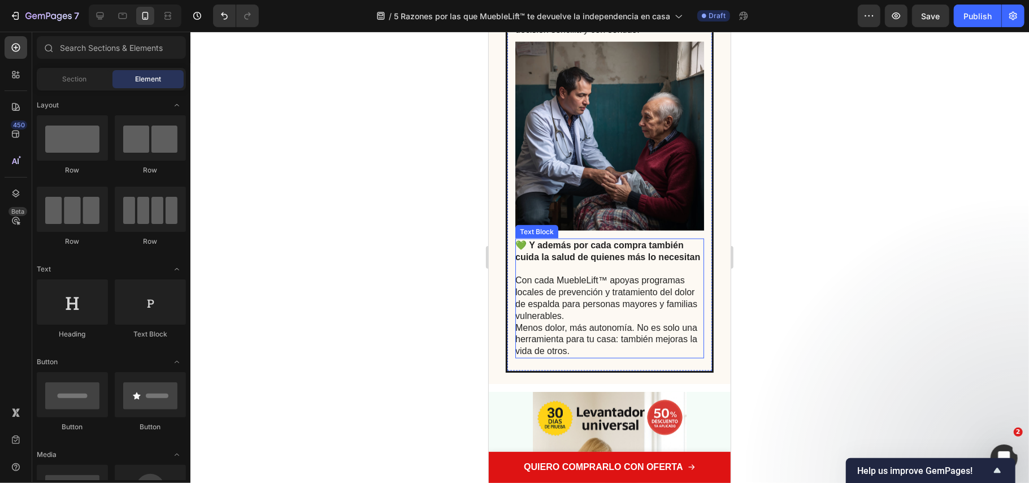
click at [592, 310] on p "Con cada MuebleLift™ apoyas programas locales de prevención y tratamiento del d…" at bounding box center [609, 315] width 188 height 83
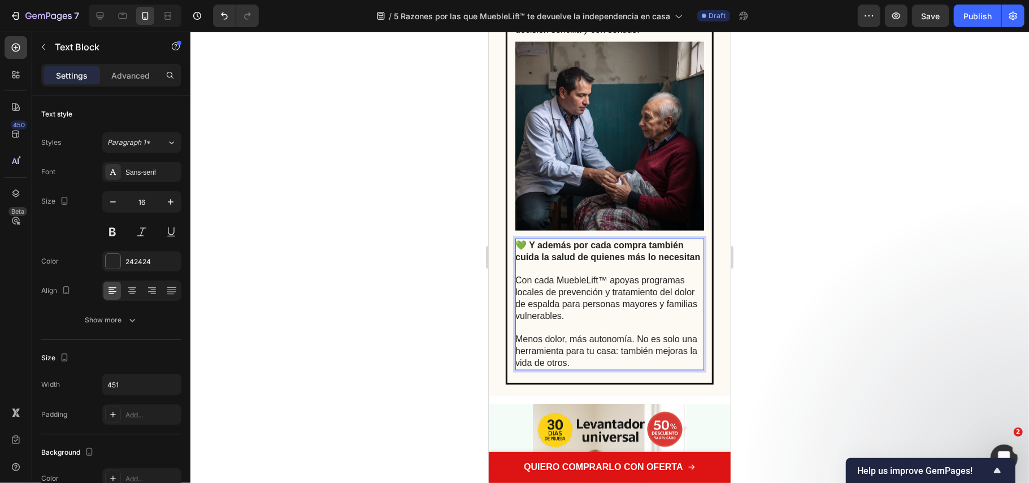
click at [785, 327] on div at bounding box center [609, 257] width 839 height 451
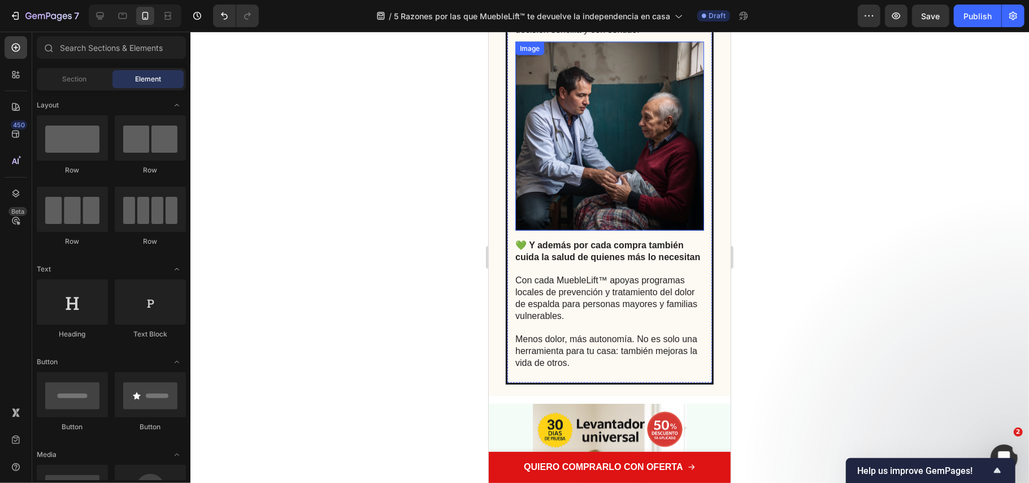
click at [571, 219] on img at bounding box center [609, 135] width 189 height 189
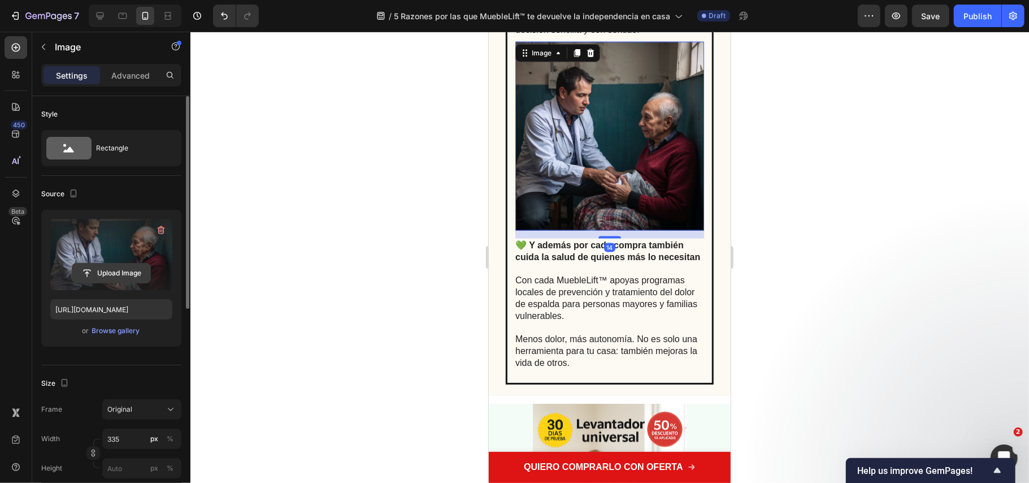
click at [135, 271] on input "file" at bounding box center [111, 272] width 78 height 19
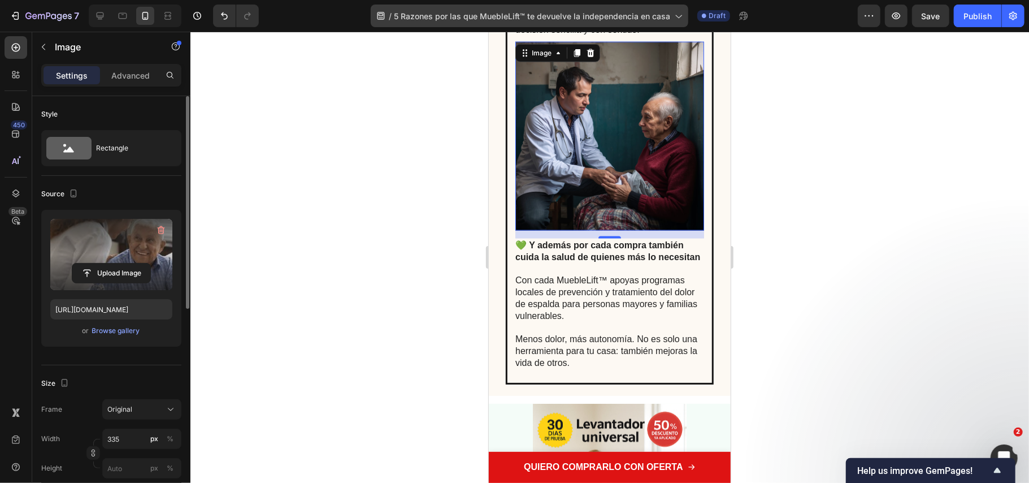
type input "https://cdn.shopify.com/s/files/1/0686/9916/0809/files/gempages_536292980345013…"
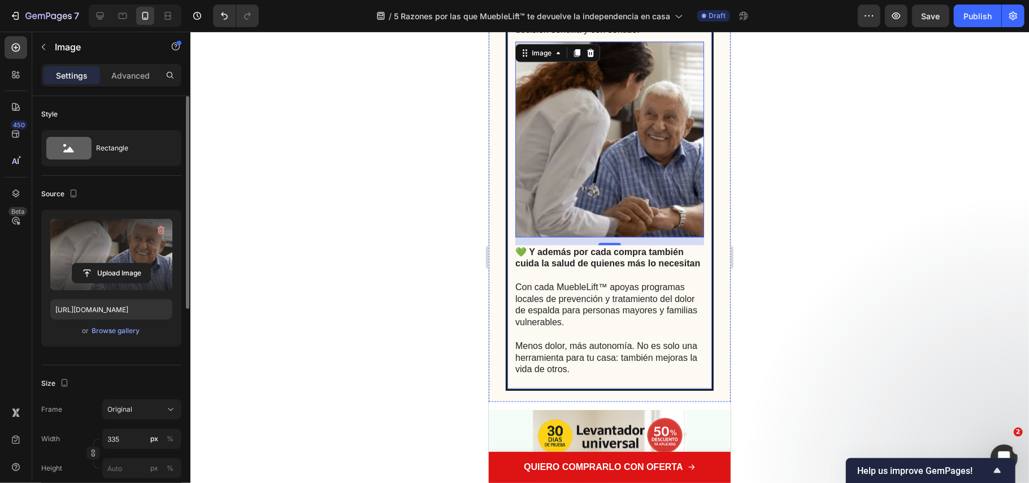
click at [444, 215] on div at bounding box center [609, 257] width 839 height 451
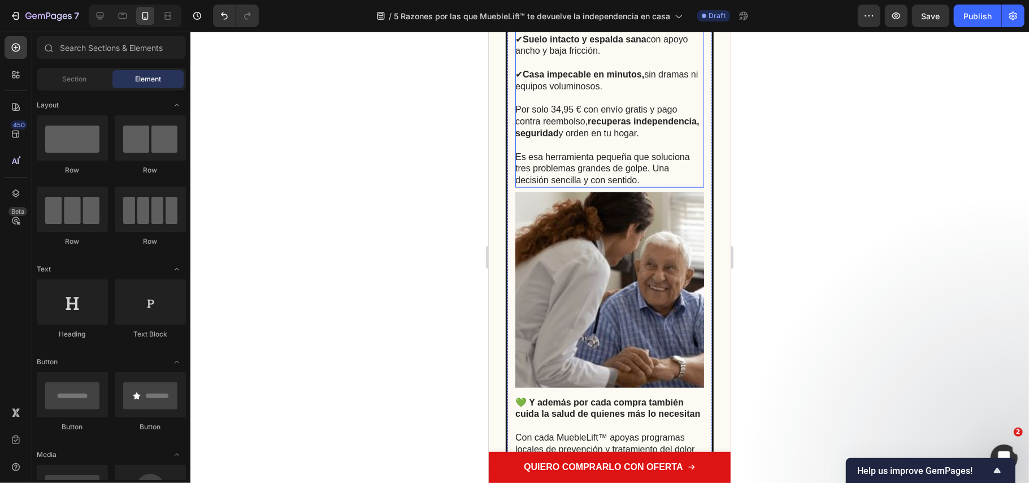
scroll to position [3881, 0]
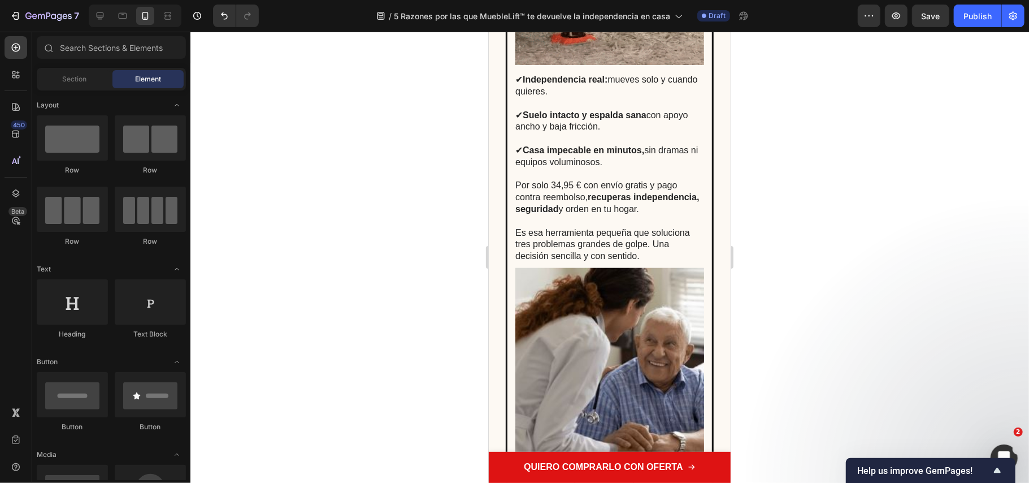
click at [390, 206] on div at bounding box center [609, 257] width 839 height 451
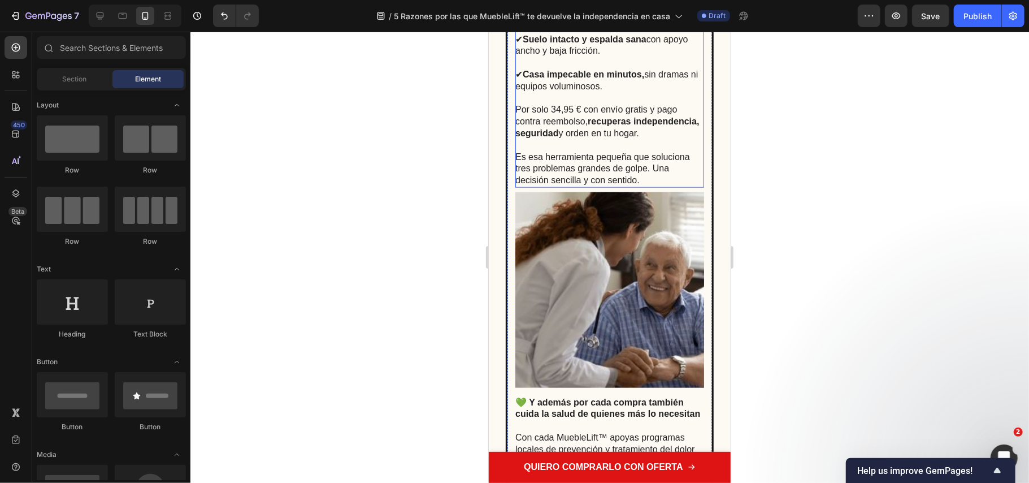
scroll to position [4032, 0]
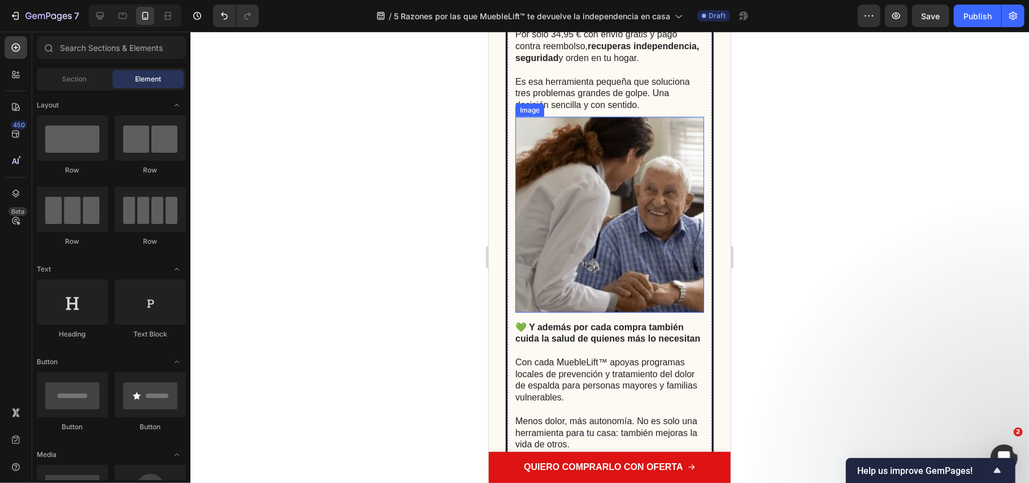
drag, startPoint x: 536, startPoint y: 253, endPoint x: 491, endPoint y: 252, distance: 45.8
click at [537, 253] on img at bounding box center [609, 213] width 189 height 195
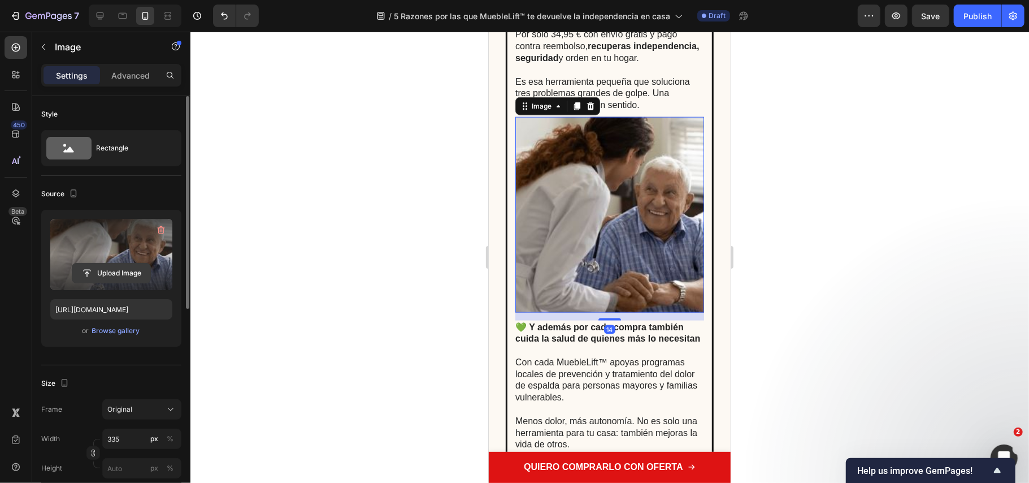
click at [140, 272] on input "file" at bounding box center [111, 272] width 78 height 19
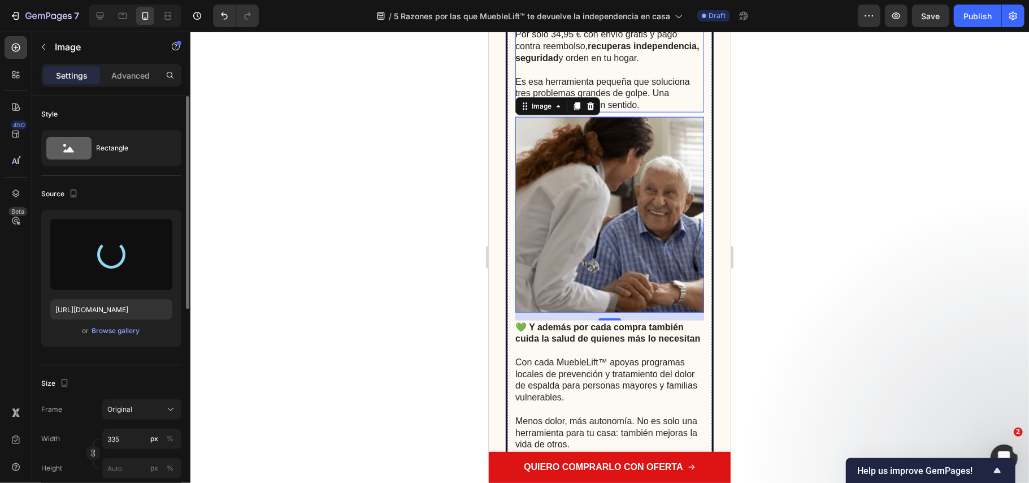
type input "https://cdn.shopify.com/s/files/1/0686/9916/0809/files/gempages_536292980345013…"
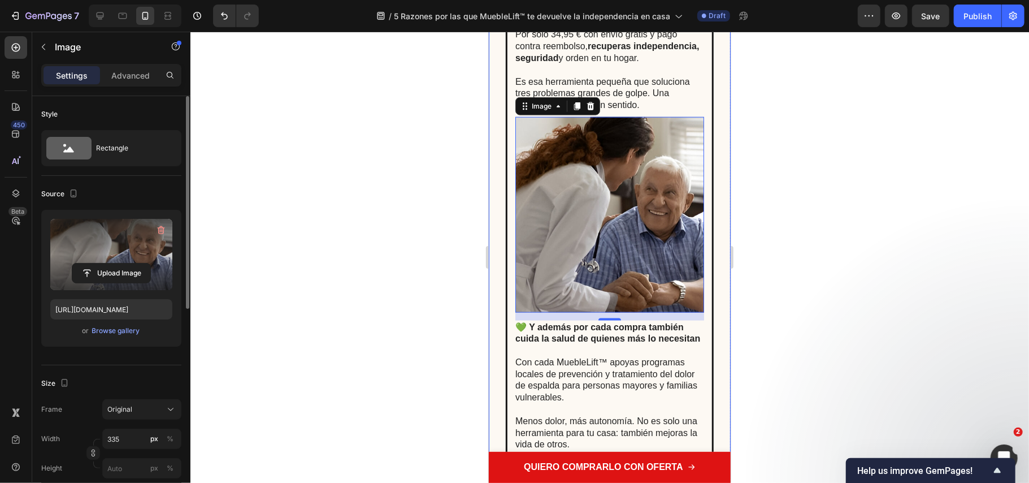
click at [441, 235] on div at bounding box center [609, 257] width 839 height 451
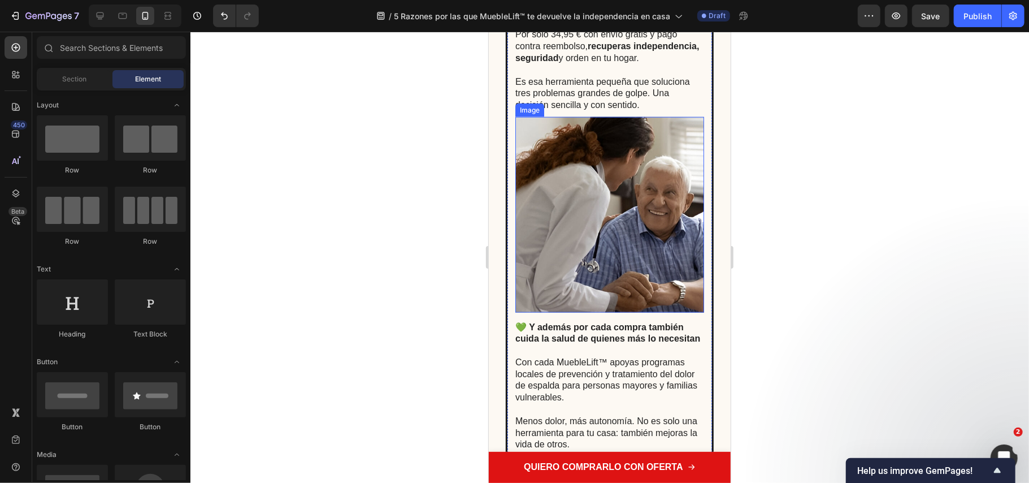
click at [638, 203] on img at bounding box center [609, 213] width 189 height 195
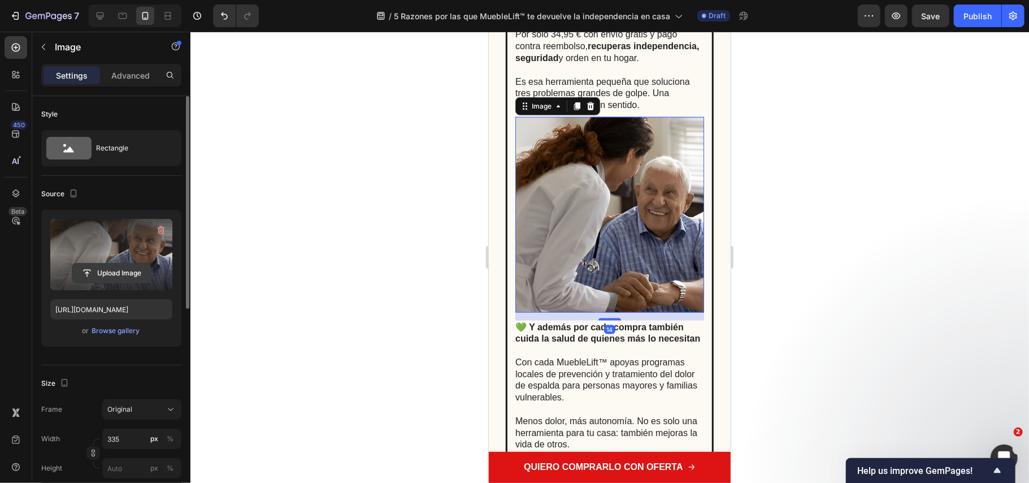
click at [94, 276] on input "file" at bounding box center [111, 272] width 78 height 19
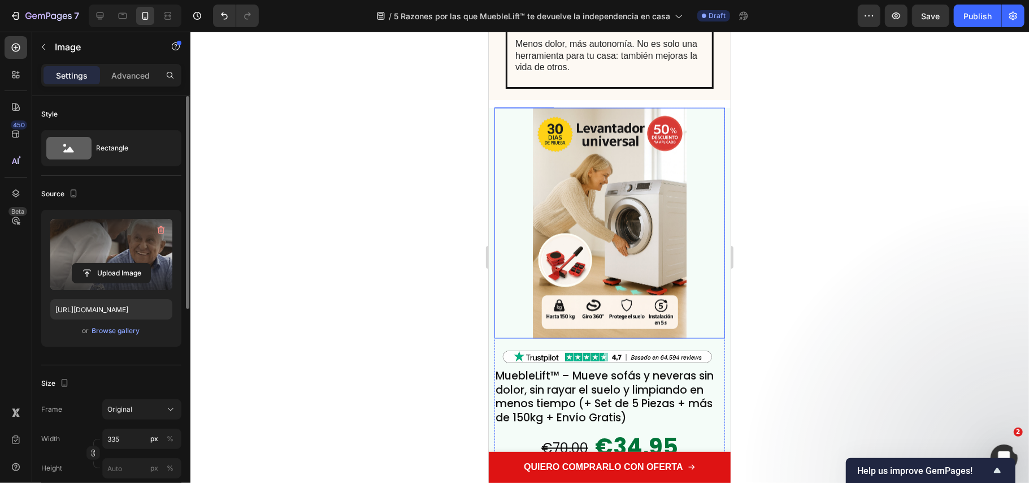
scroll to position [4183, 0]
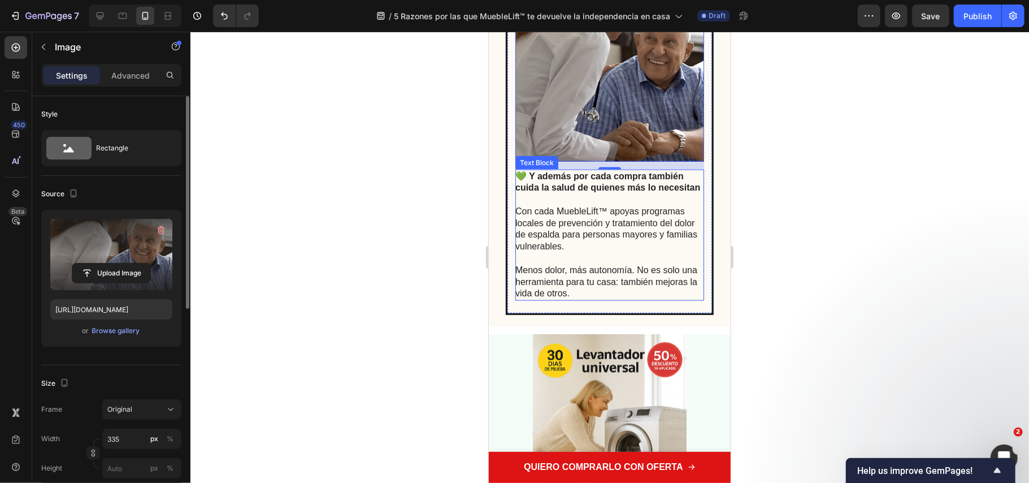
click at [577, 205] on p "Rich Text Editor. Editing area: main" at bounding box center [609, 199] width 188 height 12
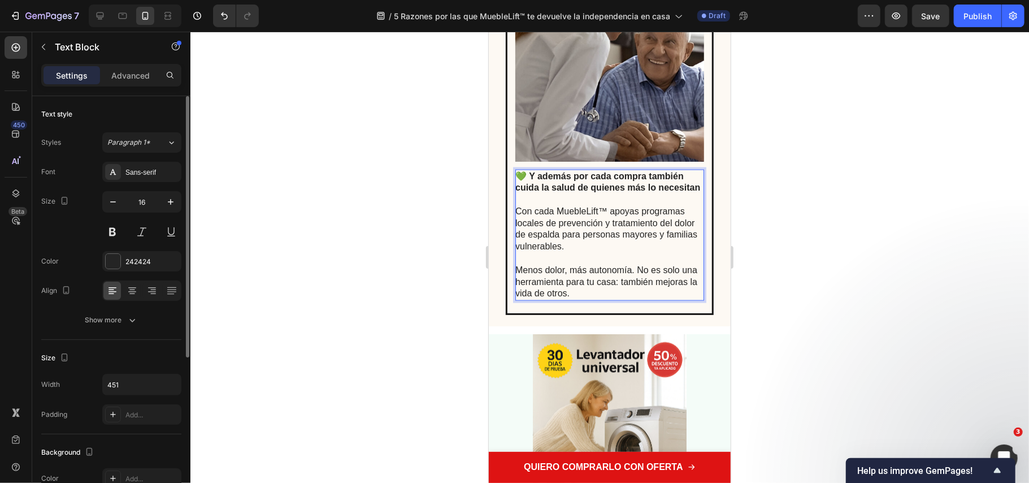
click at [610, 233] on p "Con cada MuebleLift™ apoyas programas locales de prevención y tratamiento del d…" at bounding box center [609, 228] width 188 height 47
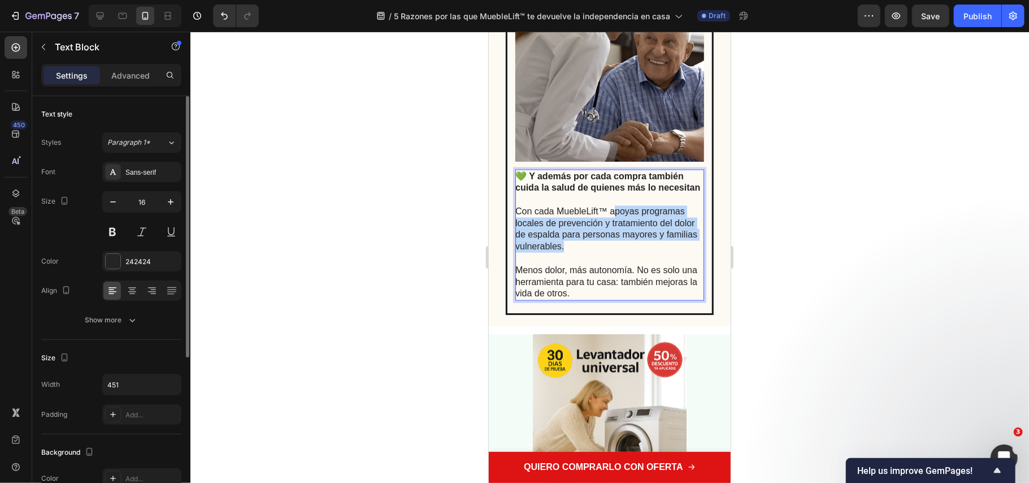
drag, startPoint x: 612, startPoint y: 222, endPoint x: 620, endPoint y: 251, distance: 30.6
click at [617, 252] on p "Con cada MuebleLift™ apoyas programas locales de prevención y tratamiento del d…" at bounding box center [609, 228] width 188 height 47
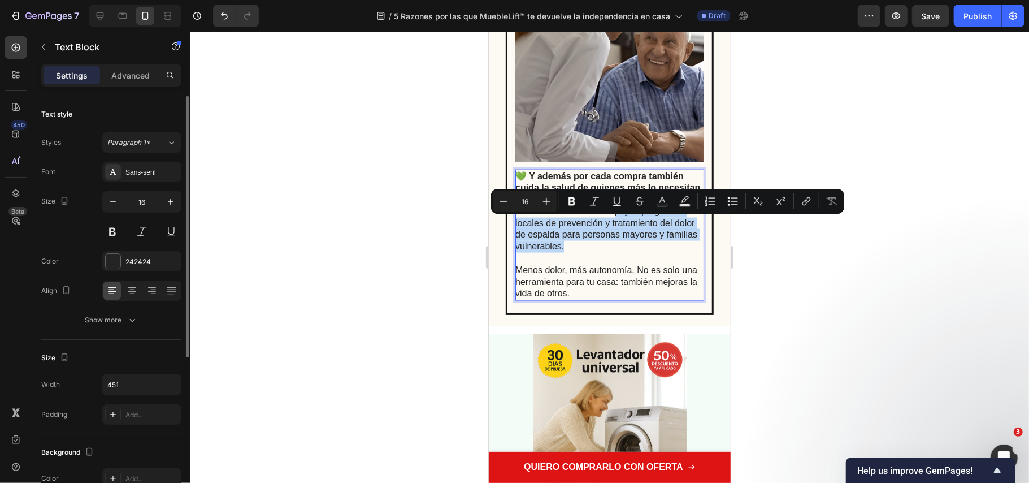
click at [620, 251] on p "Con cada MuebleLift™ apoyas programas locales de prevención y tratamiento del d…" at bounding box center [609, 228] width 188 height 47
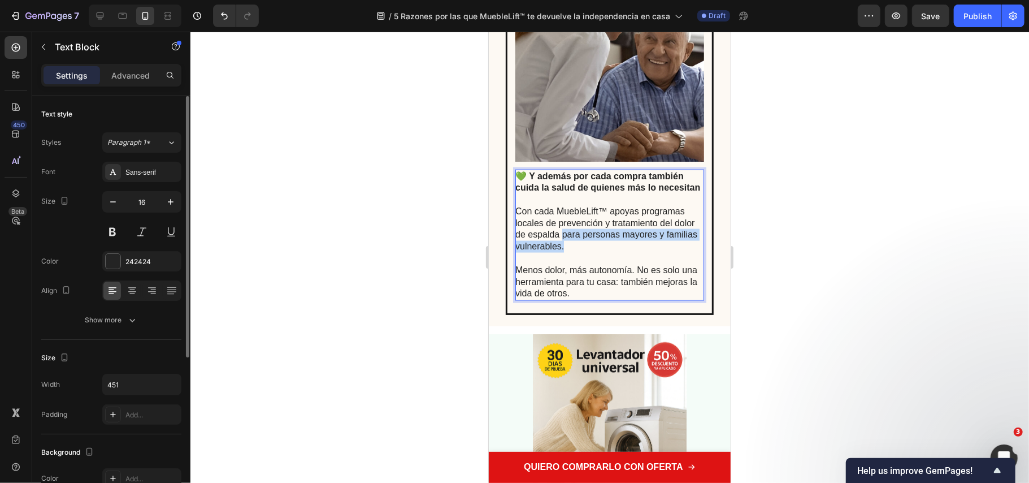
drag, startPoint x: 584, startPoint y: 246, endPoint x: 619, endPoint y: 253, distance: 36.4
click at [622, 252] on p "Con cada MuebleLift™ apoyas programas locales de prevención y tratamiento del d…" at bounding box center [609, 228] width 188 height 47
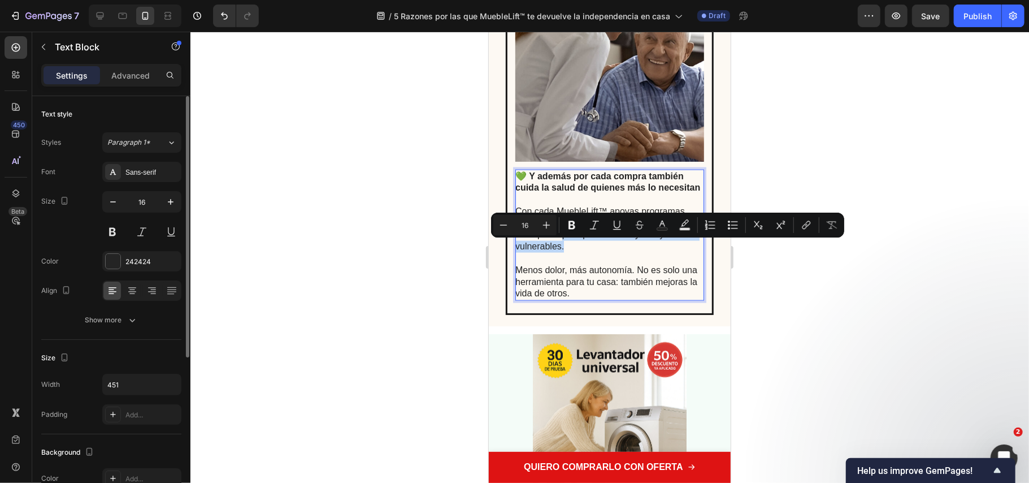
click at [606, 252] on p "Con cada MuebleLift™ apoyas programas locales de prevención y tratamiento del d…" at bounding box center [609, 228] width 188 height 47
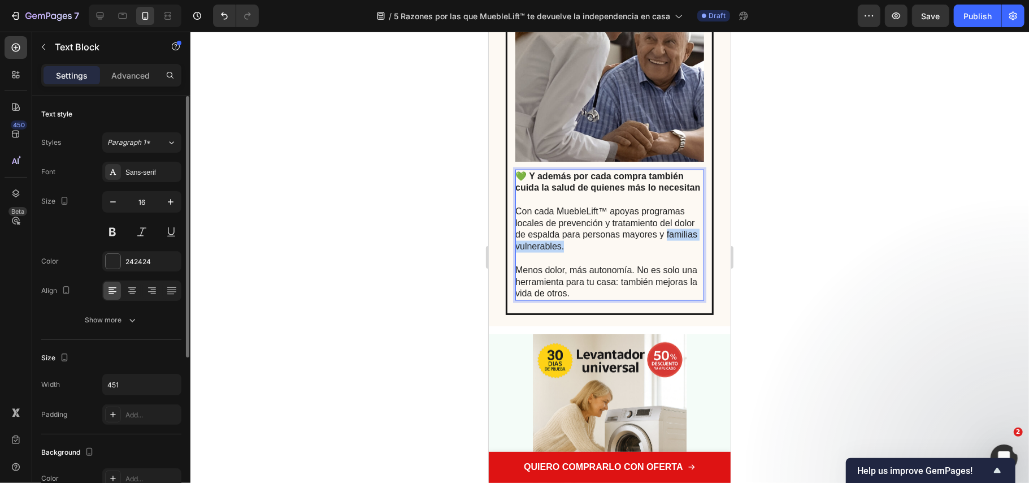
drag, startPoint x: 604, startPoint y: 263, endPoint x: 518, endPoint y: 258, distance: 86.6
click at [517, 252] on p "Con cada MuebleLift™ apoyas programas locales de prevención y tratamiento del d…" at bounding box center [609, 228] width 188 height 47
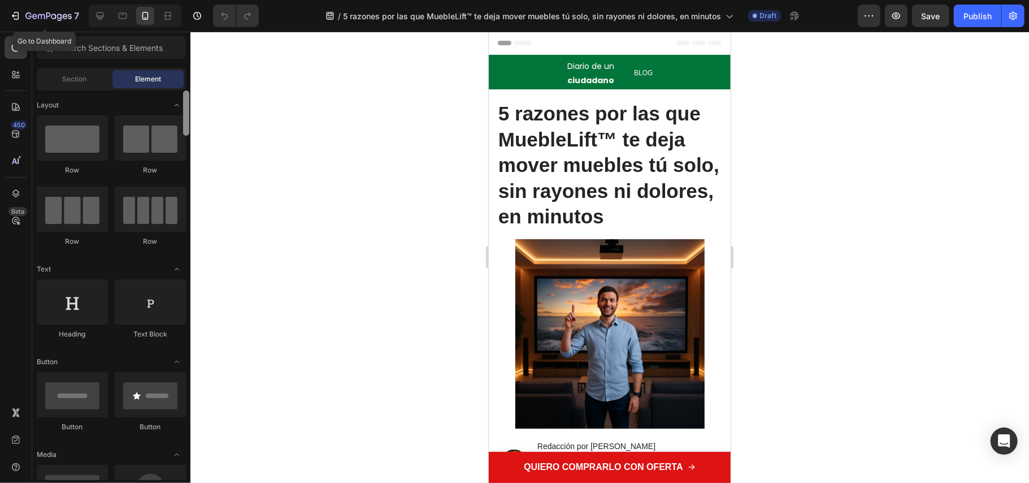
drag, startPoint x: 45, startPoint y: 11, endPoint x: 184, endPoint y: 91, distance: 160.3
click at [46, 12] on icon "button" at bounding box center [48, 17] width 46 height 10
click at [68, 16] on icon "button" at bounding box center [48, 17] width 46 height 10
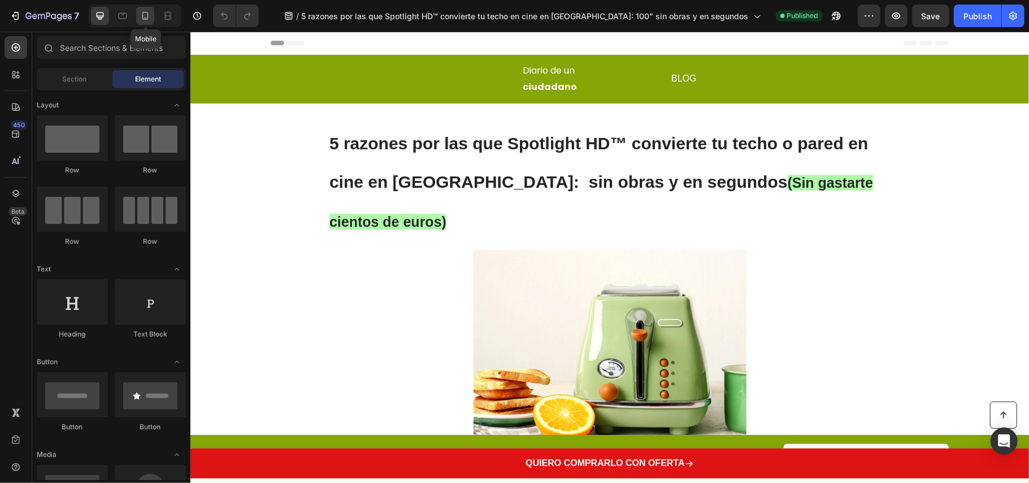
drag, startPoint x: 145, startPoint y: 21, endPoint x: 29, endPoint y: 38, distance: 116.5
click at [145, 21] on div at bounding box center [145, 16] width 18 height 18
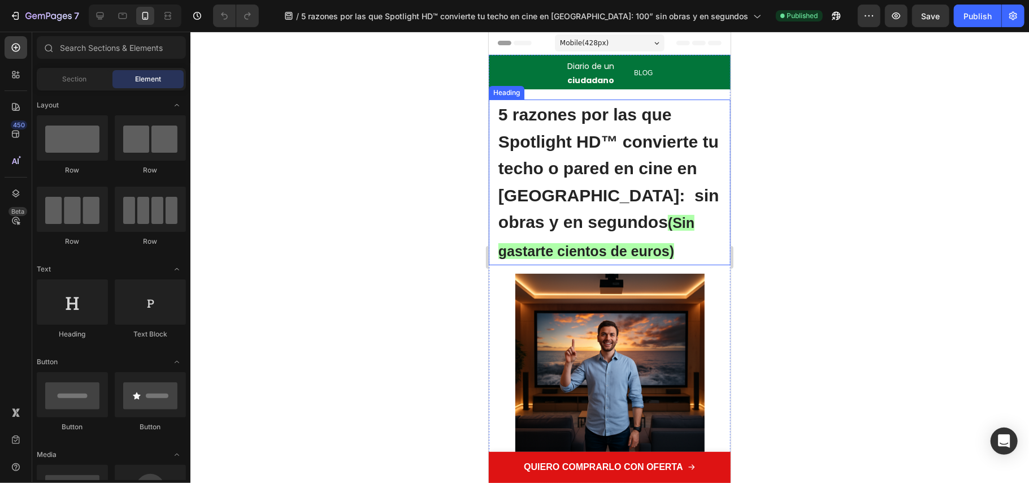
click at [604, 249] on span "(Sin gastarte cientos de euros)" at bounding box center [596, 236] width 196 height 44
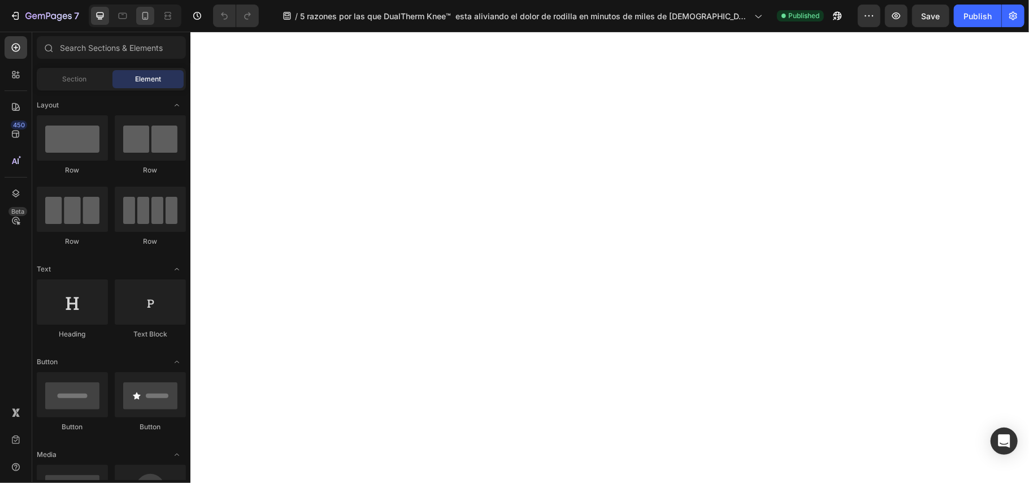
click at [148, 16] on icon at bounding box center [145, 15] width 11 height 11
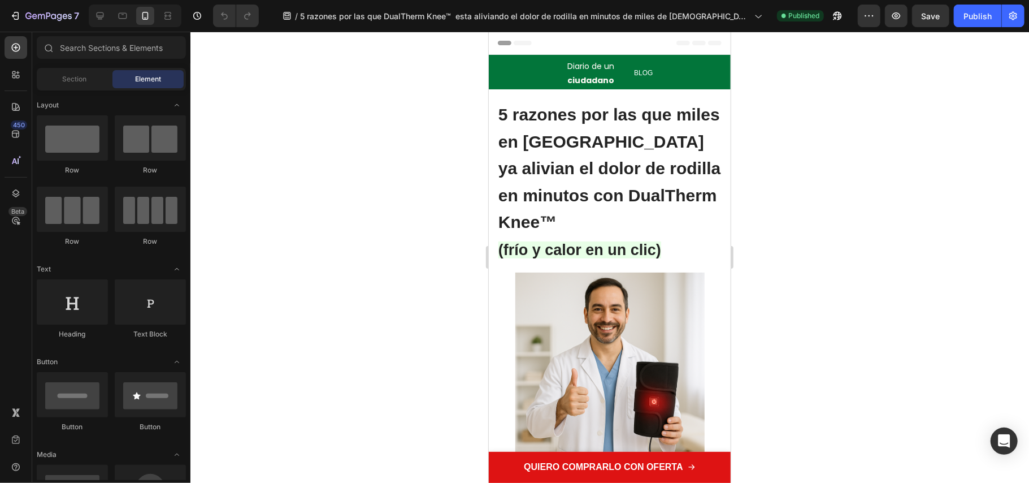
click at [627, 179] on h1 "5 razones por las que miles en [GEOGRAPHIC_DATA] ya alivian el dolor de rodilla…" at bounding box center [609, 181] width 225 height 164
click at [668, 224] on h1 "5 razones por las que miles en [GEOGRAPHIC_DATA] ya alivian el dolor de rodilla…" at bounding box center [609, 181] width 225 height 164
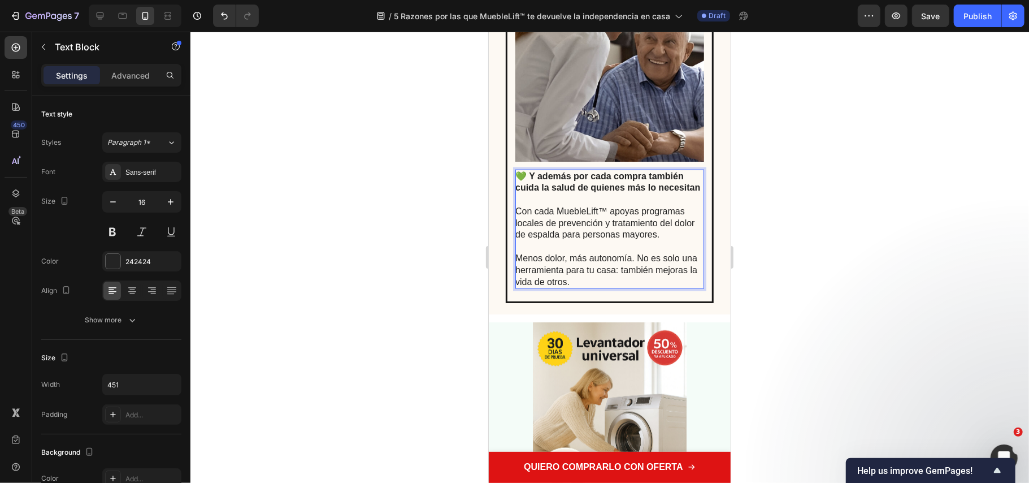
scroll to position [4183, 0]
click at [657, 263] on p "Menos dolor, más autonomía. No es solo una herramienta para tu casa: también me…" at bounding box center [609, 263] width 188 height 47
click at [778, 263] on div at bounding box center [609, 257] width 839 height 451
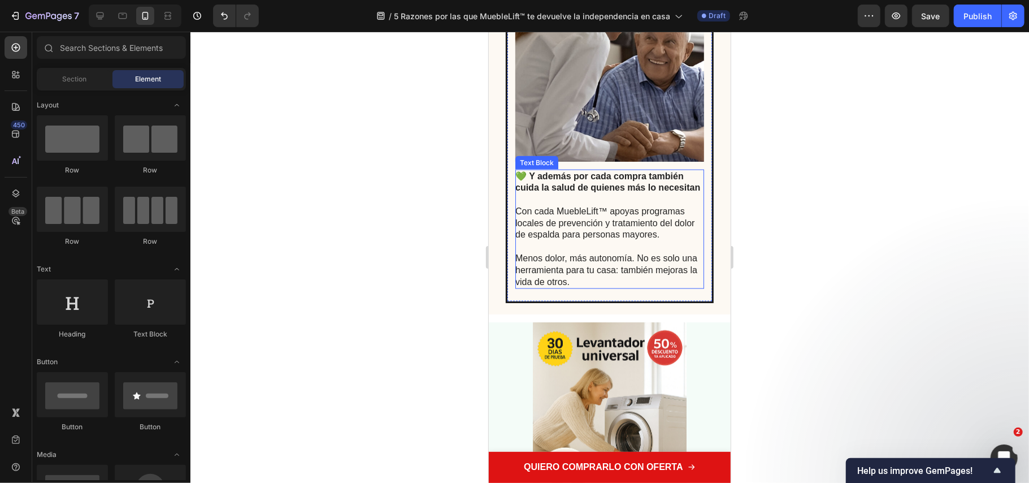
click at [605, 233] on p "Con cada MuebleLift™ apoyas programas locales de prevención y tratamiento del d…" at bounding box center [609, 222] width 188 height 35
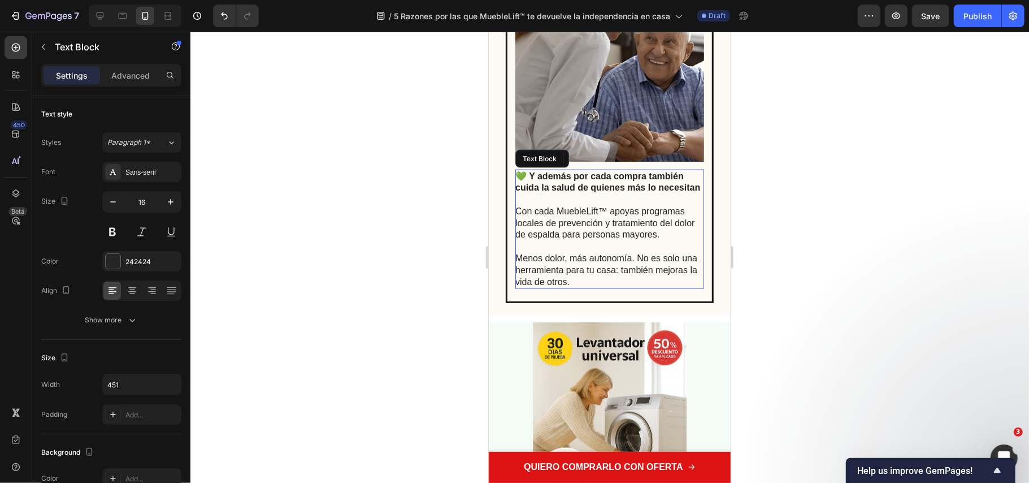
click at [605, 222] on p "Con cada MuebleLift™ apoyas programas locales de prevención y tratamiento del d…" at bounding box center [609, 222] width 188 height 35
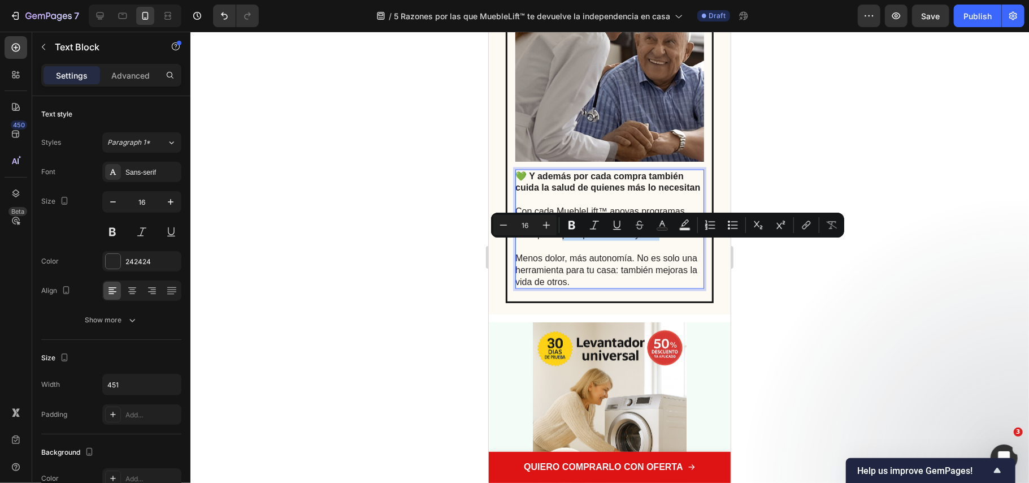
drag, startPoint x: 681, startPoint y: 242, endPoint x: 584, endPoint y: 247, distance: 96.8
click at [584, 240] on p "Con cada MuebleLift™ apoyas programas locales de prevención y tratamiento del d…" at bounding box center [609, 222] width 188 height 35
drag, startPoint x: 566, startPoint y: 222, endPoint x: 226, endPoint y: 285, distance: 345.6
click at [566, 222] on button "Bold" at bounding box center [572, 225] width 20 height 20
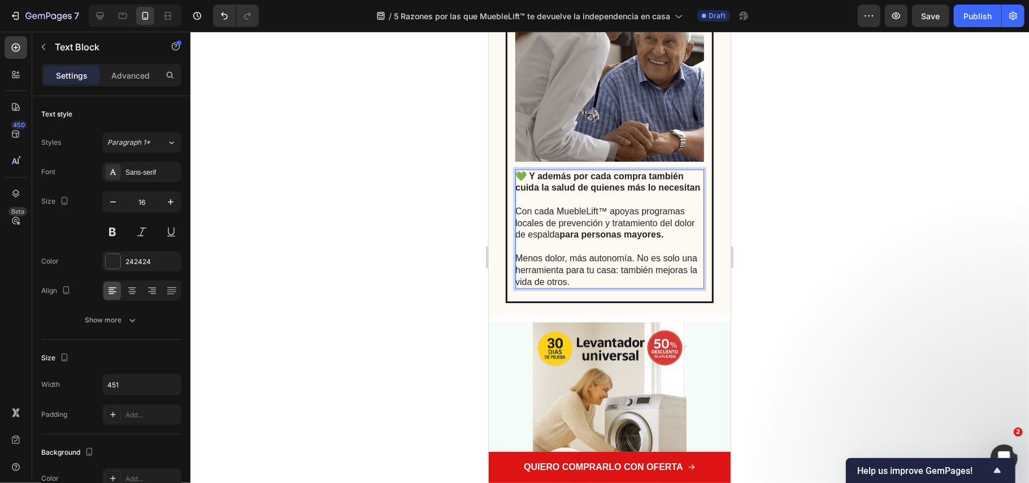
click at [783, 346] on div at bounding box center [609, 257] width 839 height 451
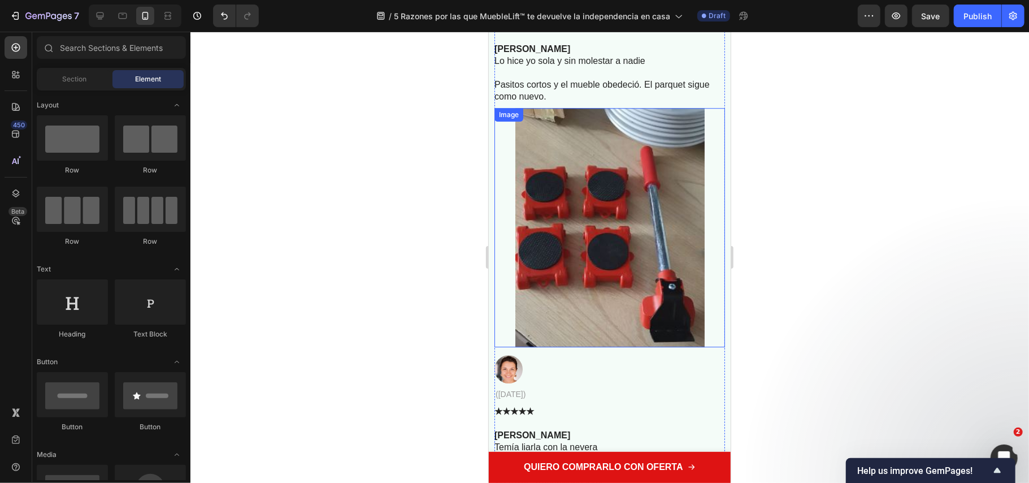
scroll to position [5313, 0]
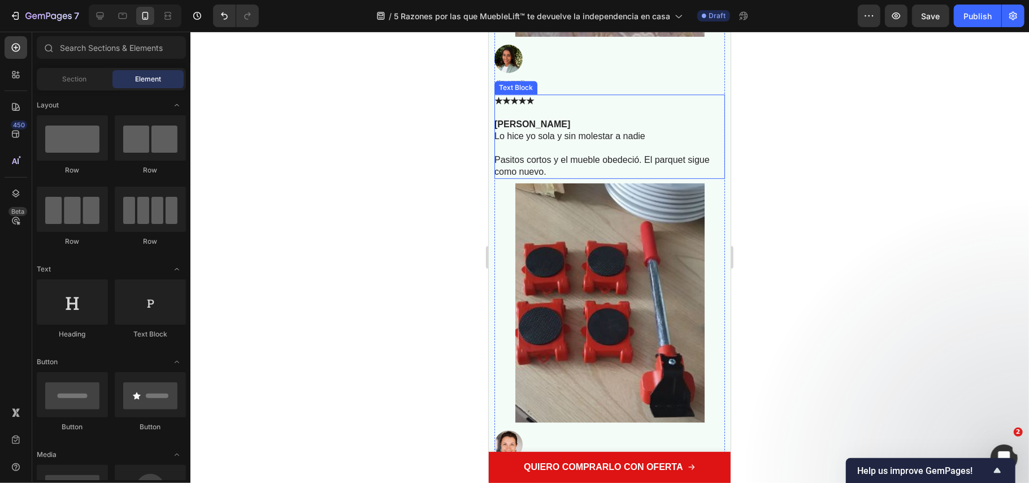
click at [584, 166] on p "Pasitos cortos y el mueble obedeció. El parquet sigue como nuevo." at bounding box center [608, 166] width 229 height 24
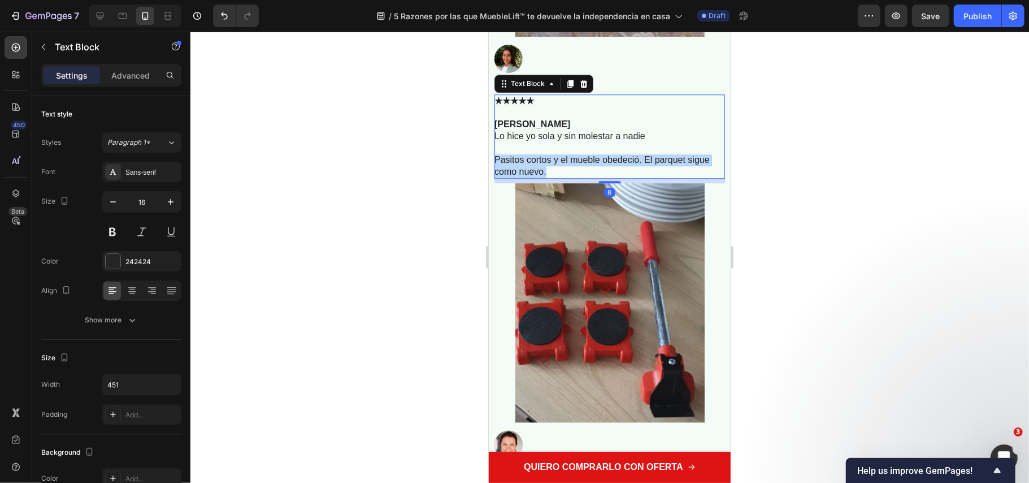
click at [584, 166] on p "Pasitos cortos y el mueble obedeció. El parquet sigue como nuevo." at bounding box center [608, 166] width 229 height 24
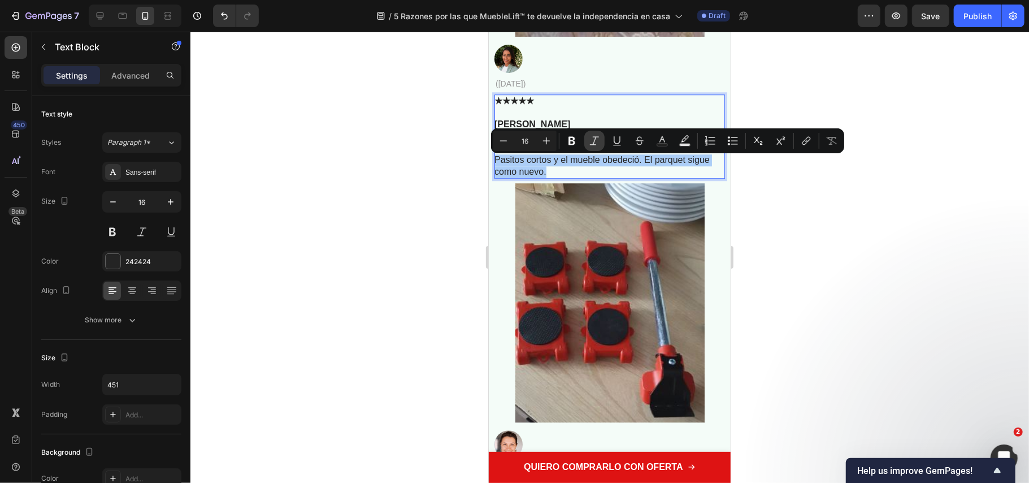
click at [595, 141] on icon "Editor contextual toolbar" at bounding box center [594, 140] width 9 height 8
click at [772, 254] on div at bounding box center [609, 257] width 839 height 451
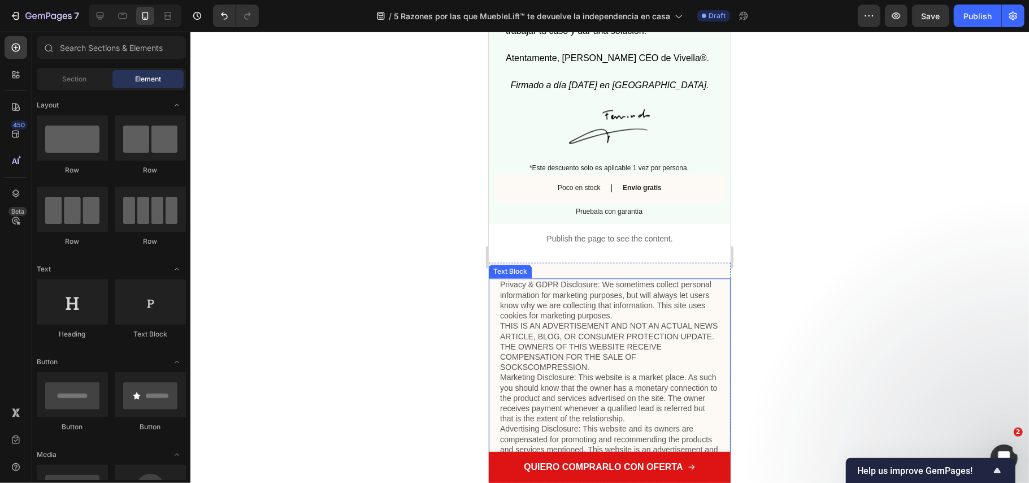
scroll to position [8166, 0]
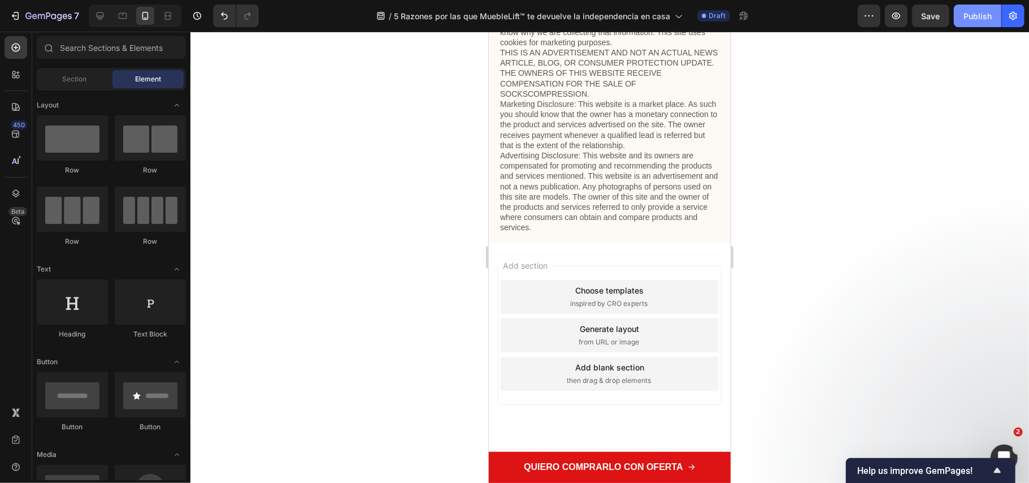
click at [978, 12] on div "Publish" at bounding box center [978, 16] width 28 height 12
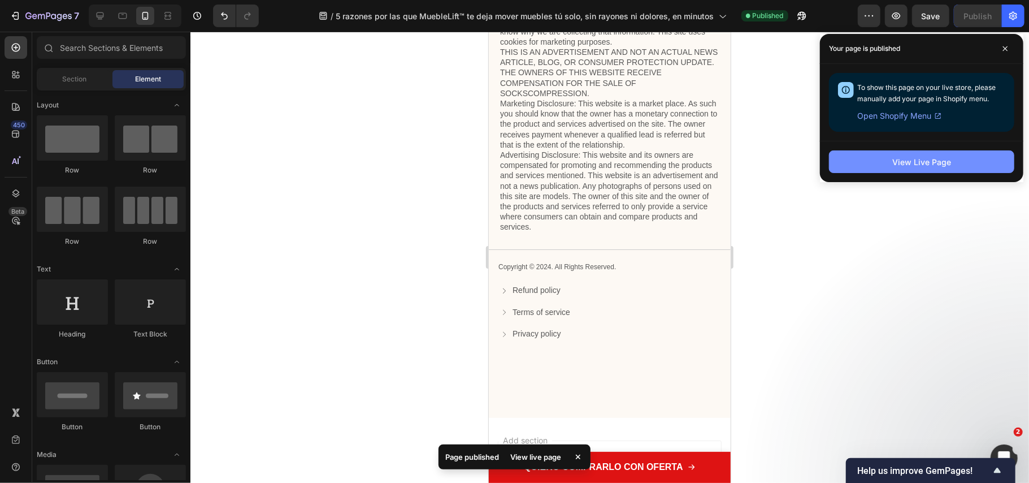
click at [876, 163] on button "View Live Page" at bounding box center [921, 161] width 185 height 23
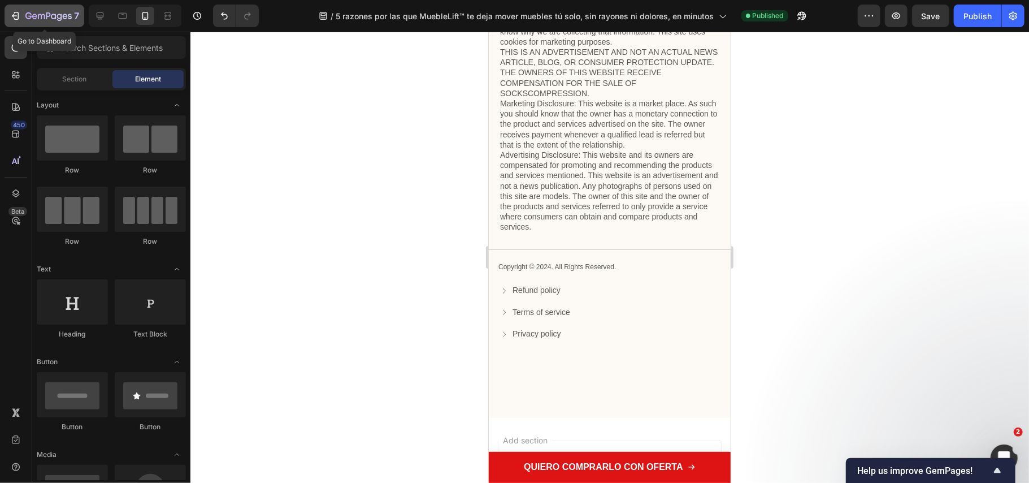
click at [37, 19] on icon "button" at bounding box center [48, 17] width 46 height 10
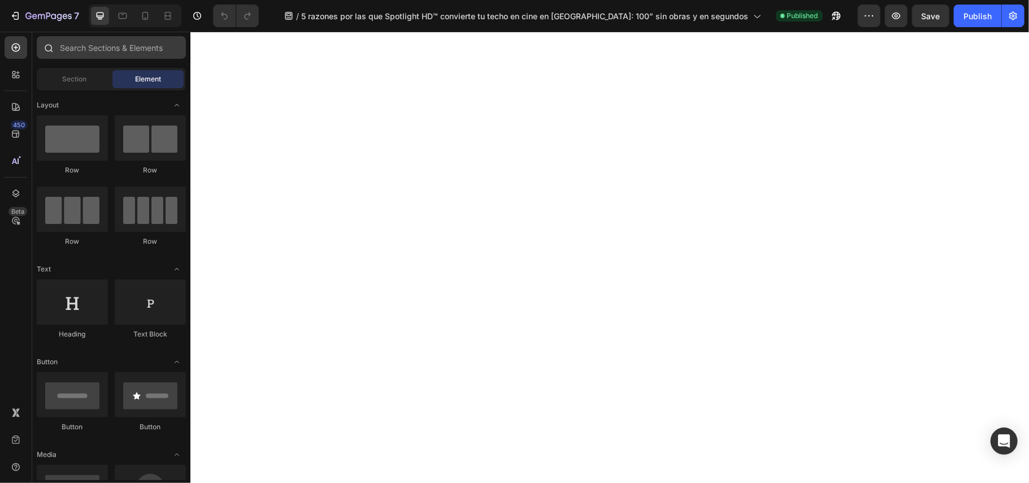
click at [145, 19] on icon at bounding box center [145, 16] width 6 height 8
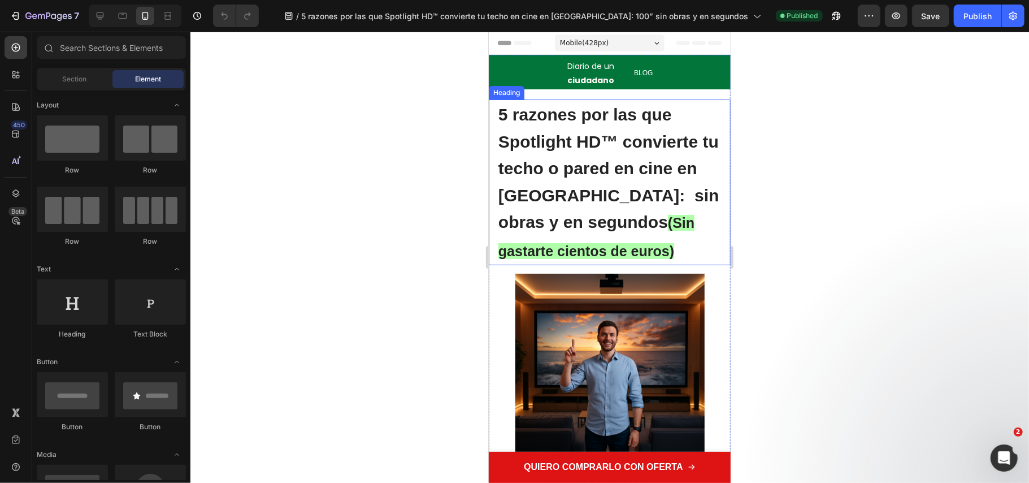
click at [659, 242] on h1 "5 razones por las que Spotlight HD™ convierte tu techo o pared en cine en [GEOG…" at bounding box center [609, 182] width 225 height 166
click at [640, 249] on h1 "5 razones por las que Spotlight HD™ convierte tu techo o pared en cine en [GEOG…" at bounding box center [609, 182] width 225 height 166
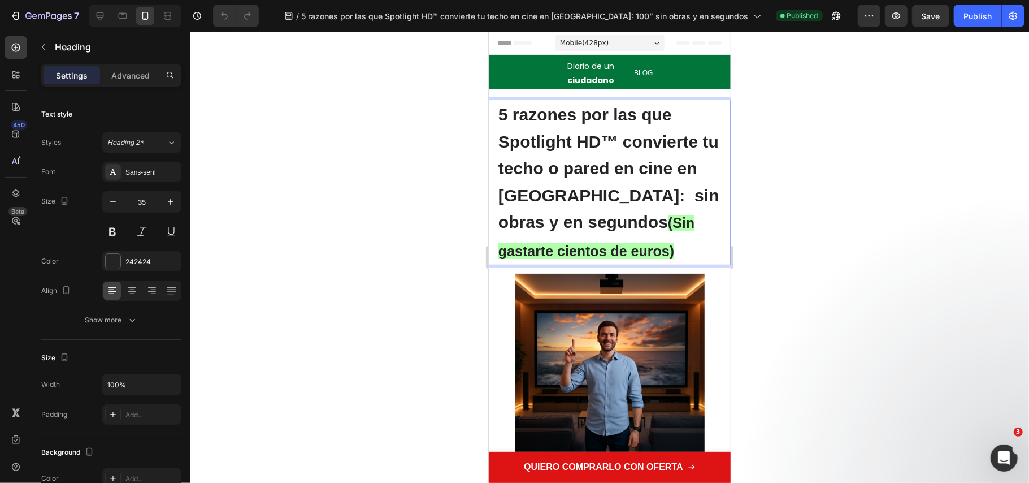
click at [633, 249] on p "5 razones por las que Spotlight HD™ convierte tu techo o pared en cine en [GEOG…" at bounding box center [609, 181] width 223 height 163
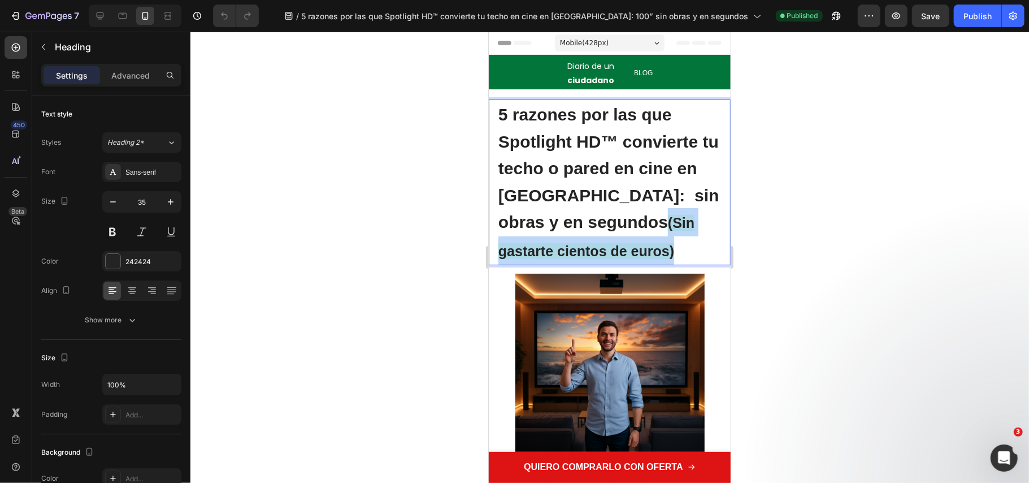
drag, startPoint x: 625, startPoint y: 244, endPoint x: 606, endPoint y: 229, distance: 23.7
click at [606, 229] on p "5 razones por las que Spotlight HD™ convierte tu techo o pared en cine en [GEOG…" at bounding box center [609, 181] width 223 height 163
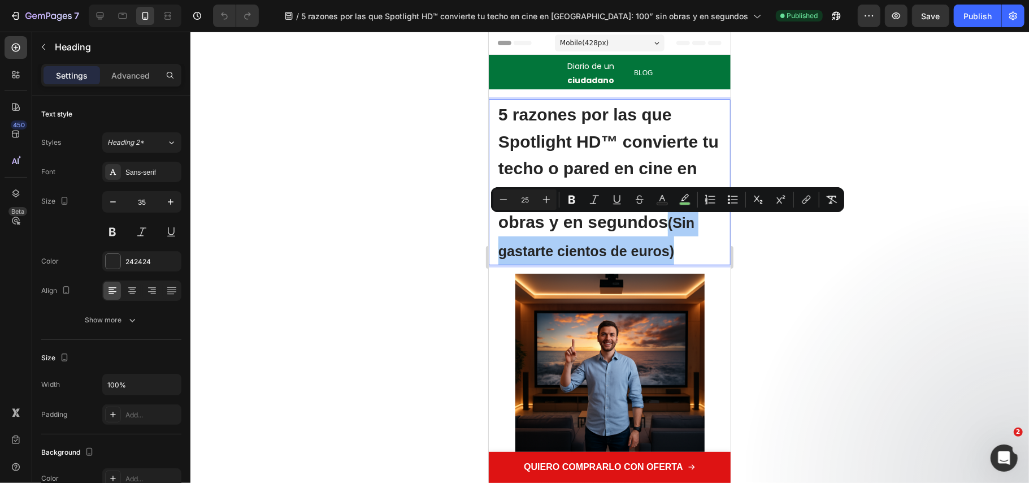
click at [770, 301] on div at bounding box center [609, 257] width 839 height 451
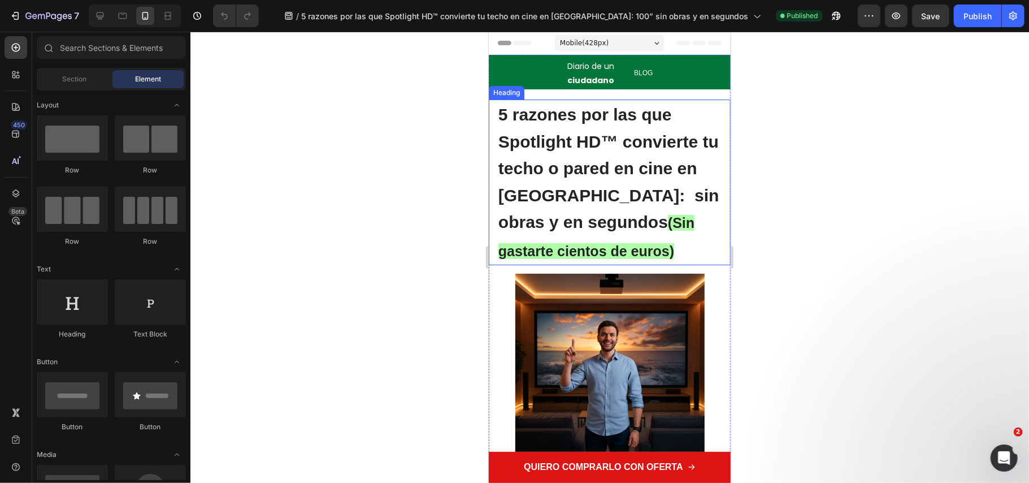
click at [636, 242] on h1 "5 razones por las que Spotlight HD™ convierte tu techo o pared en cine en [GEOG…" at bounding box center [609, 182] width 225 height 166
click at [625, 248] on h1 "5 razones por las que Spotlight HD™ convierte tu techo o pared en cine en [GEOG…" at bounding box center [609, 182] width 225 height 166
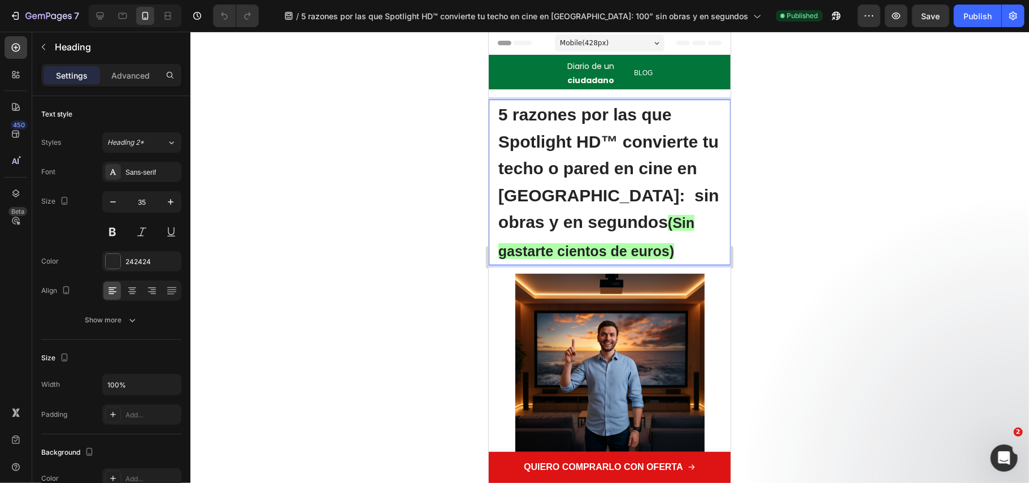
drag, startPoint x: 620, startPoint y: 247, endPoint x: 612, endPoint y: 238, distance: 12.4
click at [612, 238] on p "5 razones por las que Spotlight HD™ convierte tu techo o pared en cine en Españ…" at bounding box center [609, 181] width 223 height 163
click at [627, 254] on p "5 razones por las que Spotlight HD™ convierte tu techo o pared en cine en Españ…" at bounding box center [609, 181] width 223 height 163
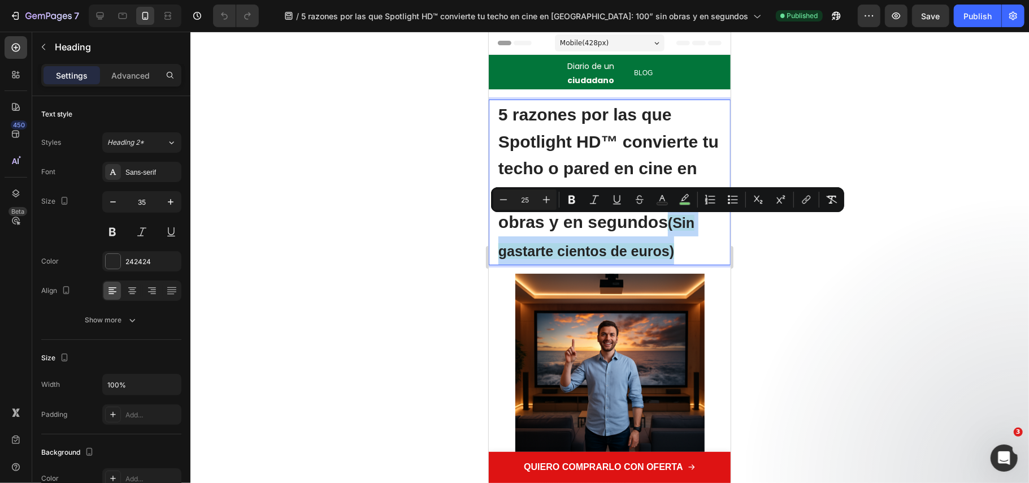
drag, startPoint x: 618, startPoint y: 248, endPoint x: 606, endPoint y: 223, distance: 27.6
click at [606, 223] on p "5 razones por las que Spotlight HD™ convierte tu techo o pared en cine en Españ…" at bounding box center [609, 181] width 223 height 163
click at [677, 202] on button "color" at bounding box center [685, 199] width 20 height 20
type input "98FF91"
type input "77"
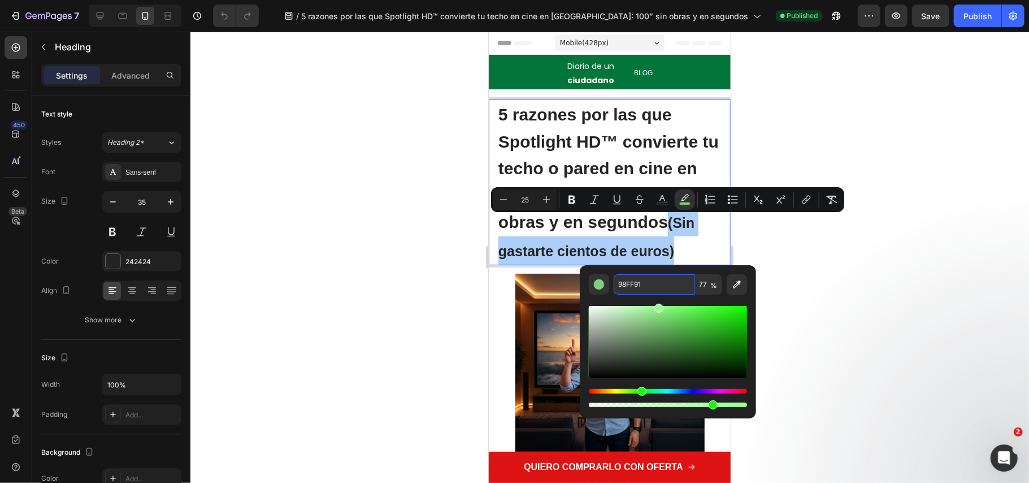
click at [656, 286] on input "98FF91" at bounding box center [654, 284] width 81 height 20
paste input "C2ED17"
type input "C2ED17"
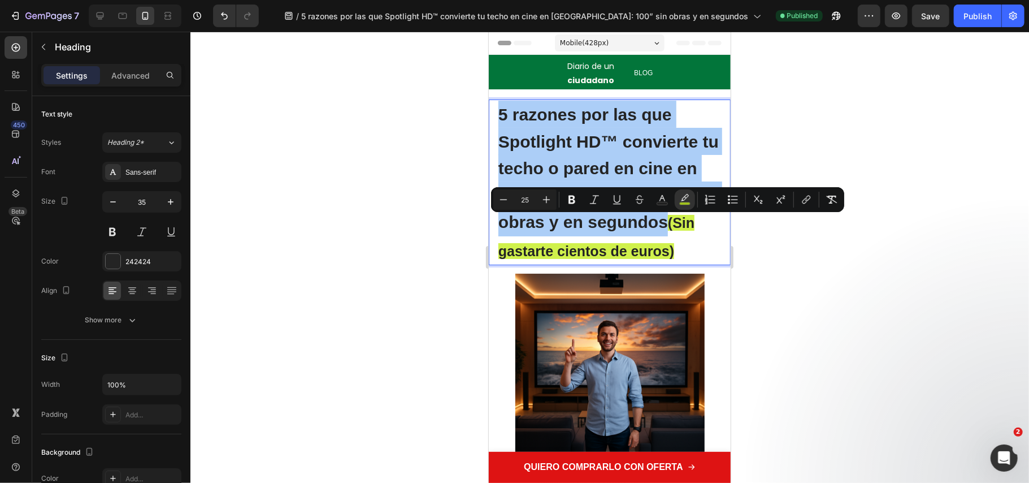
click at [800, 321] on div at bounding box center [609, 257] width 839 height 451
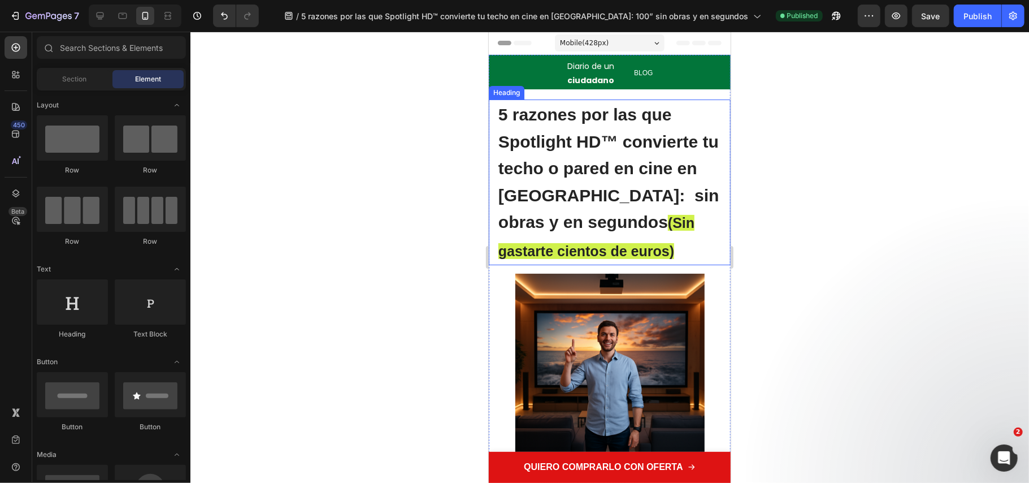
click at [613, 255] on span "(Sin gastarte cientos de euros)" at bounding box center [596, 236] width 196 height 44
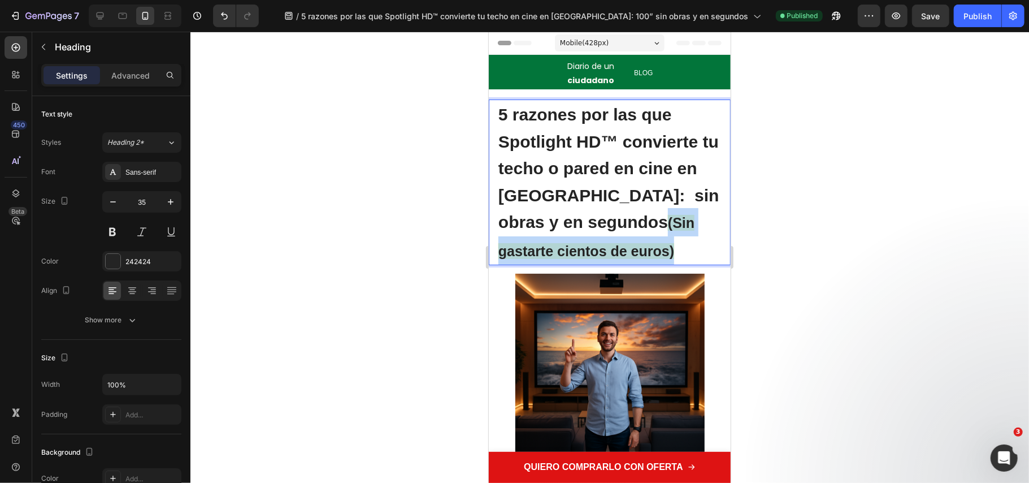
drag, startPoint x: 616, startPoint y: 246, endPoint x: 608, endPoint y: 222, distance: 25.6
click at [608, 222] on p "5 razones por las que Spotlight HD™ convierte tu techo o pared en cine en Españ…" at bounding box center [609, 181] width 223 height 163
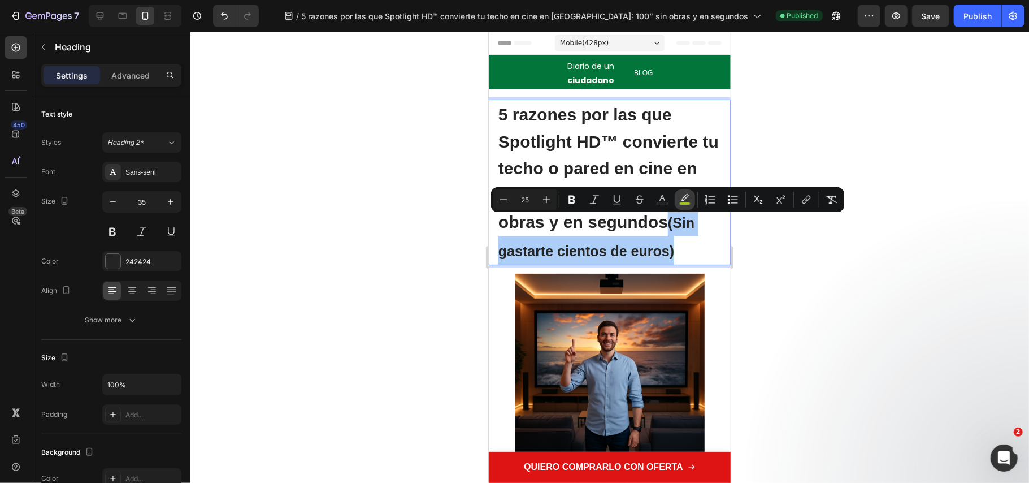
click at [683, 201] on icon "Editor contextual toolbar" at bounding box center [684, 199] width 11 height 11
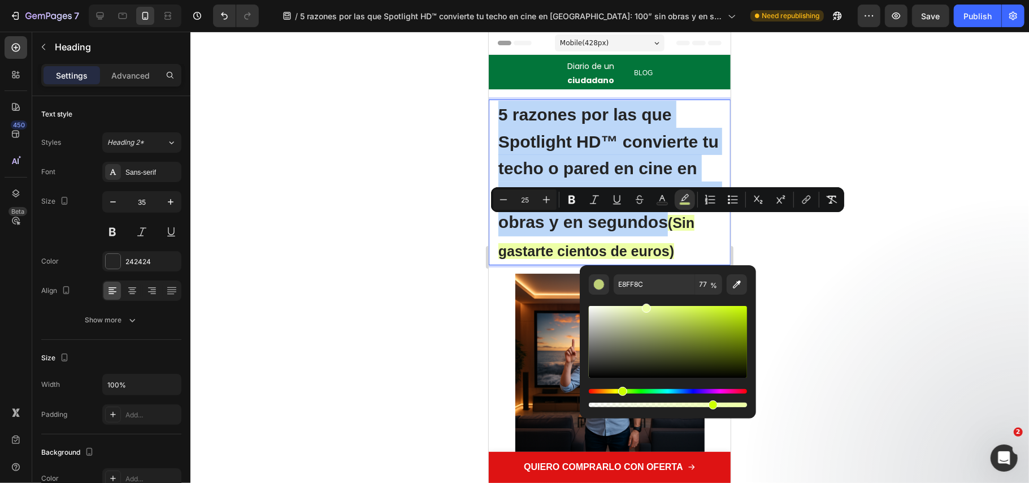
type input "EDFFA5"
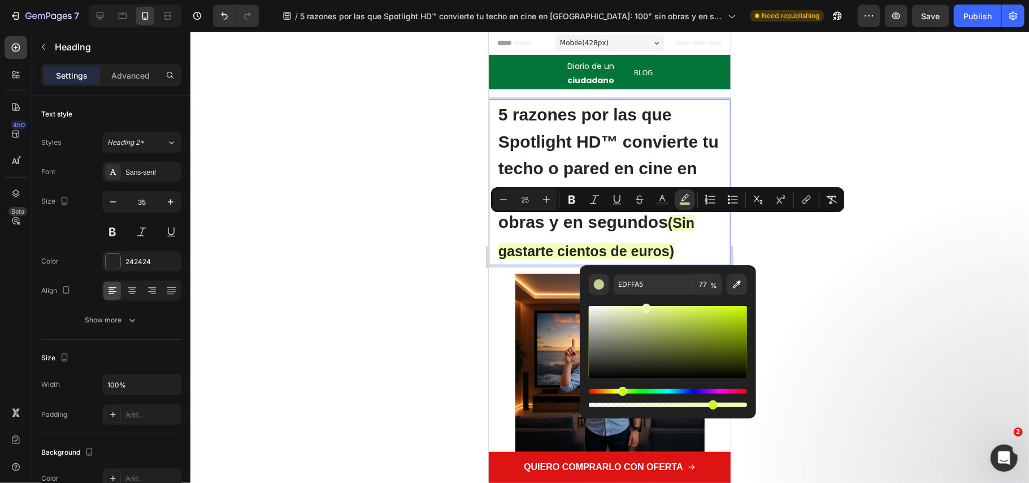
drag, startPoint x: 716, startPoint y: 303, endPoint x: 645, endPoint y: 297, distance: 70.3
click at [645, 297] on div "Editor contextual toolbar" at bounding box center [668, 351] width 158 height 115
click at [808, 307] on div at bounding box center [609, 257] width 839 height 451
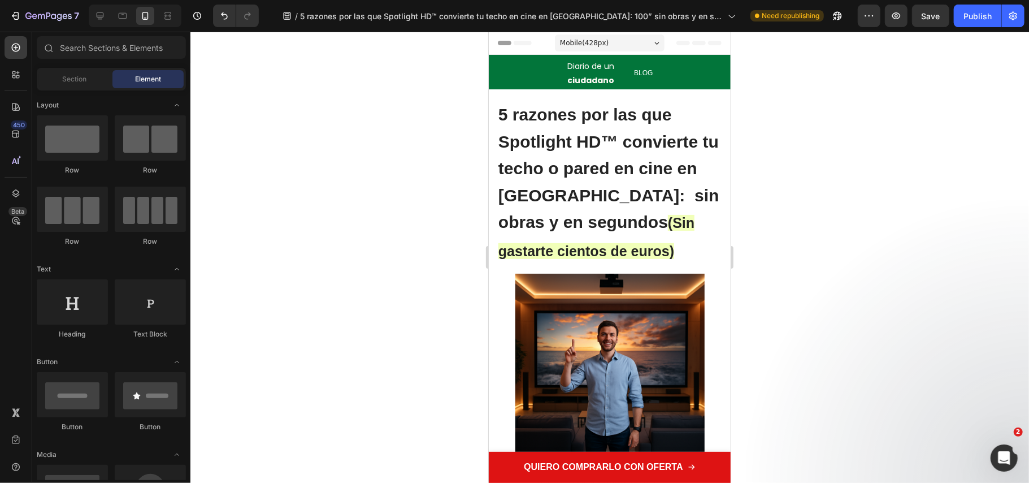
click at [808, 309] on div at bounding box center [609, 257] width 839 height 451
click at [781, 257] on div at bounding box center [609, 257] width 839 height 451
drag, startPoint x: 968, startPoint y: 11, endPoint x: 876, endPoint y: 37, distance: 95.7
click at [968, 11] on div "Publish" at bounding box center [978, 16] width 28 height 12
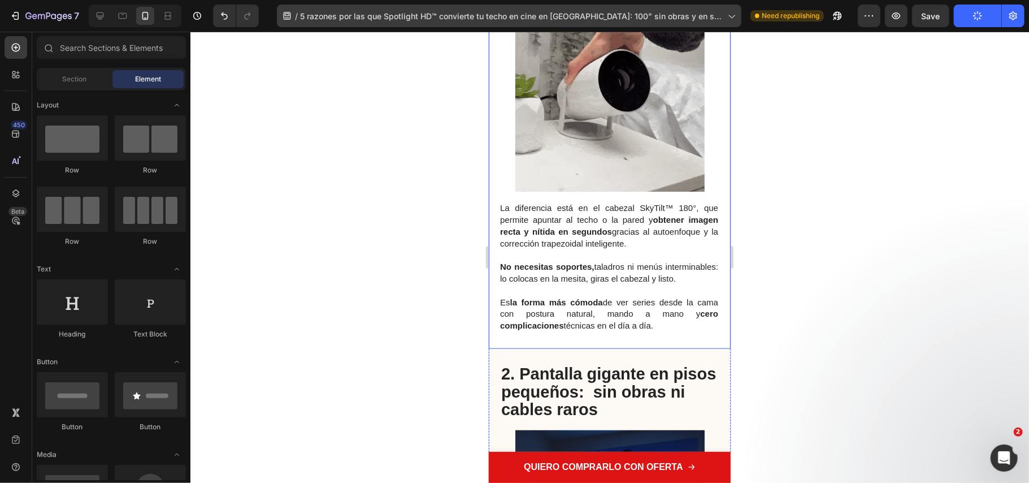
scroll to position [980, 0]
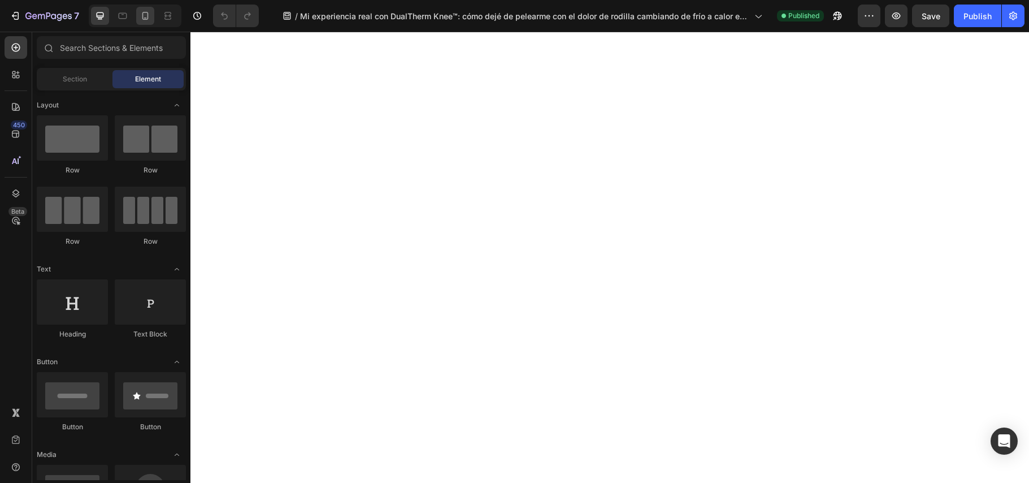
click at [145, 19] on icon at bounding box center [145, 16] width 6 height 8
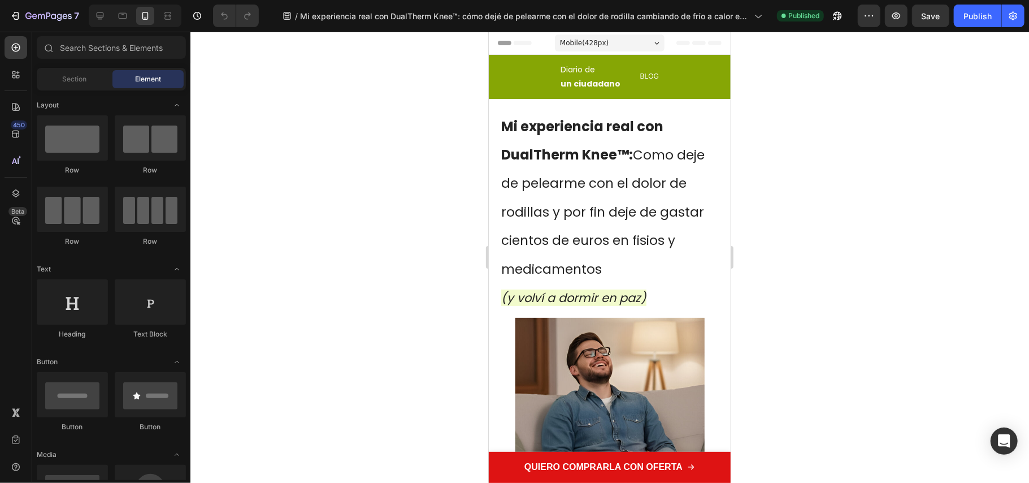
click at [599, 291] on icon "(y volví a dormir en paz)" at bounding box center [573, 297] width 145 height 16
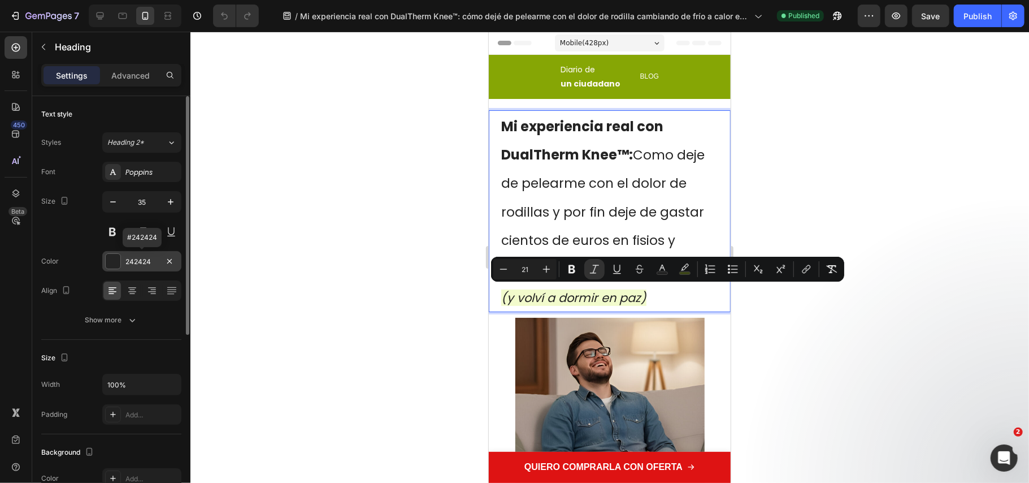
drag, startPoint x: 131, startPoint y: 258, endPoint x: 138, endPoint y: 261, distance: 7.3
click at [132, 258] on div "242424" at bounding box center [141, 262] width 33 height 10
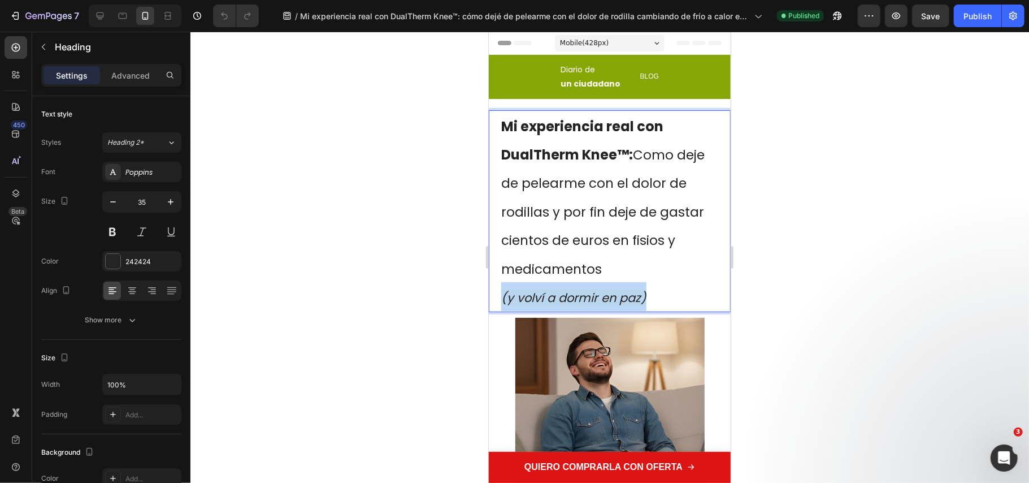
click at [550, 292] on icon "(y volví a dormir en paz)" at bounding box center [573, 297] width 145 height 16
click at [552, 291] on icon "(y volví a dormir en paz)" at bounding box center [573, 297] width 145 height 16
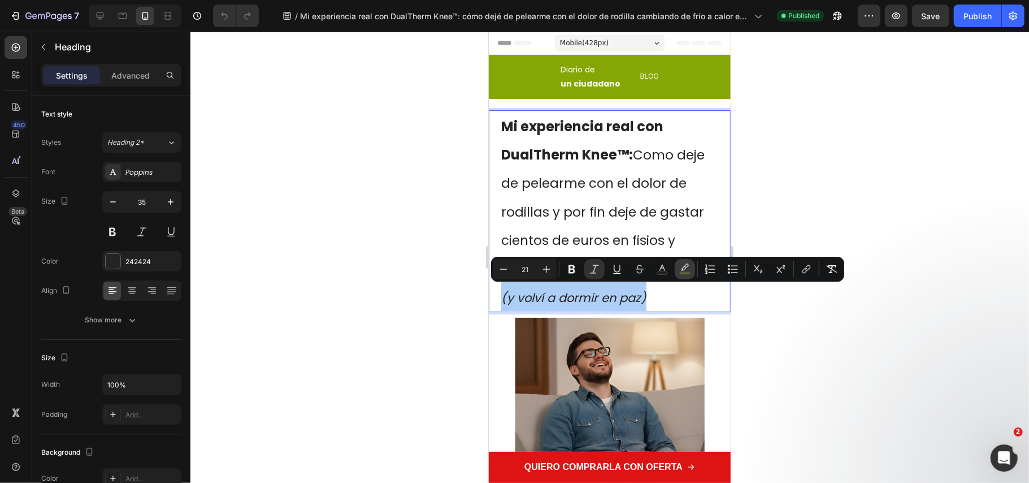
click at [679, 271] on icon "Editor contextual toolbar" at bounding box center [684, 268] width 11 height 11
type input "C2ED17"
type input "22"
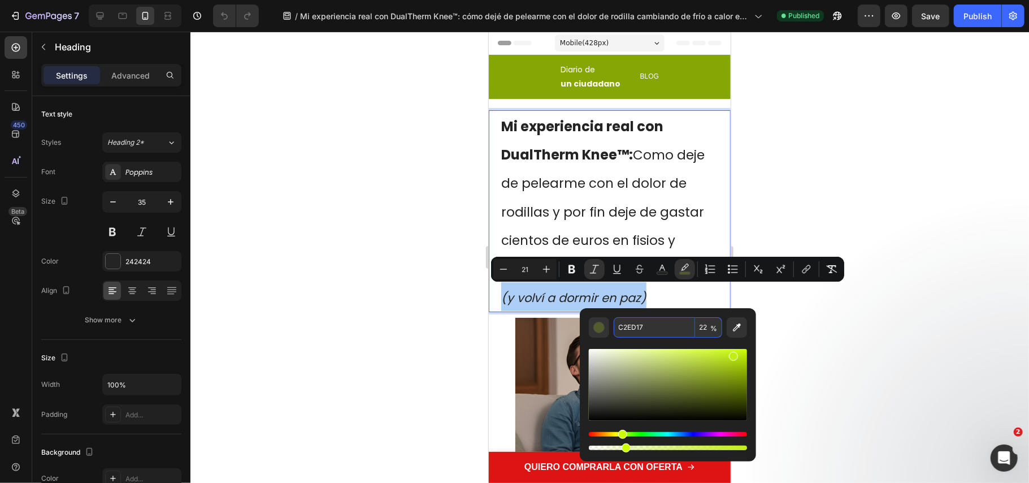
click at [629, 331] on input "C2ED17" at bounding box center [654, 327] width 81 height 20
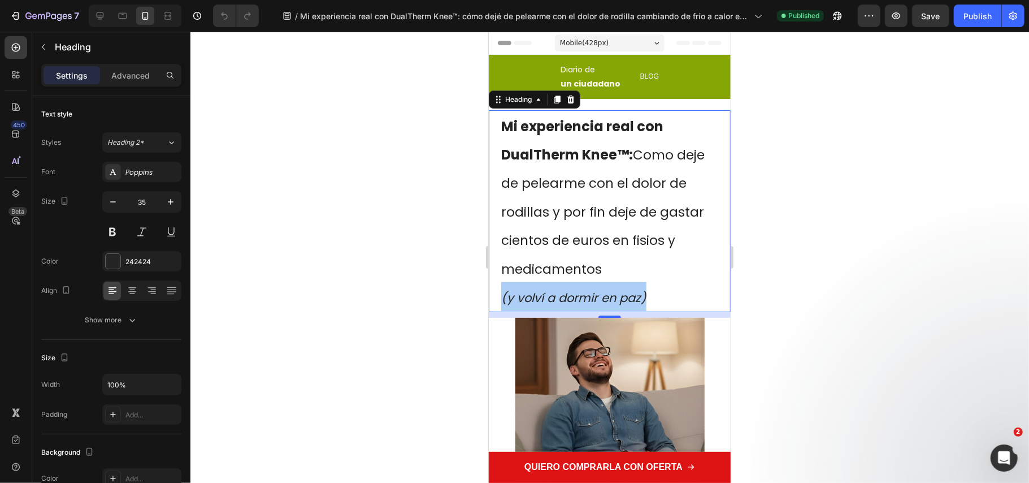
click at [866, 247] on div at bounding box center [609, 257] width 839 height 451
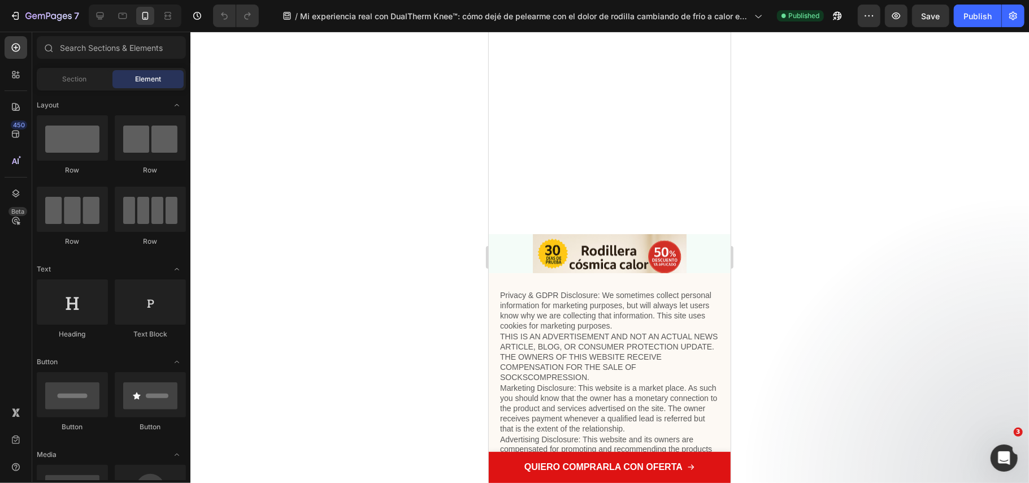
scroll to position [4504, 0]
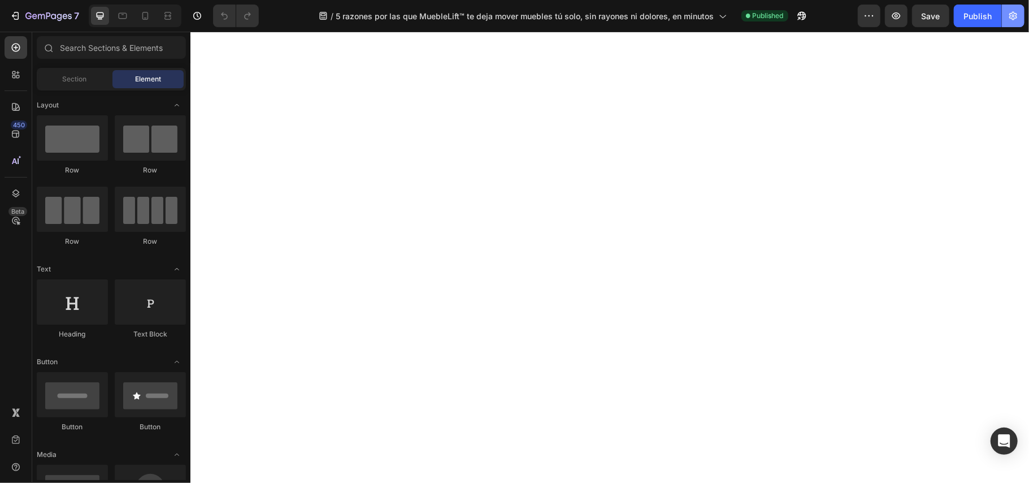
click at [1011, 19] on icon "button" at bounding box center [1013, 15] width 11 height 11
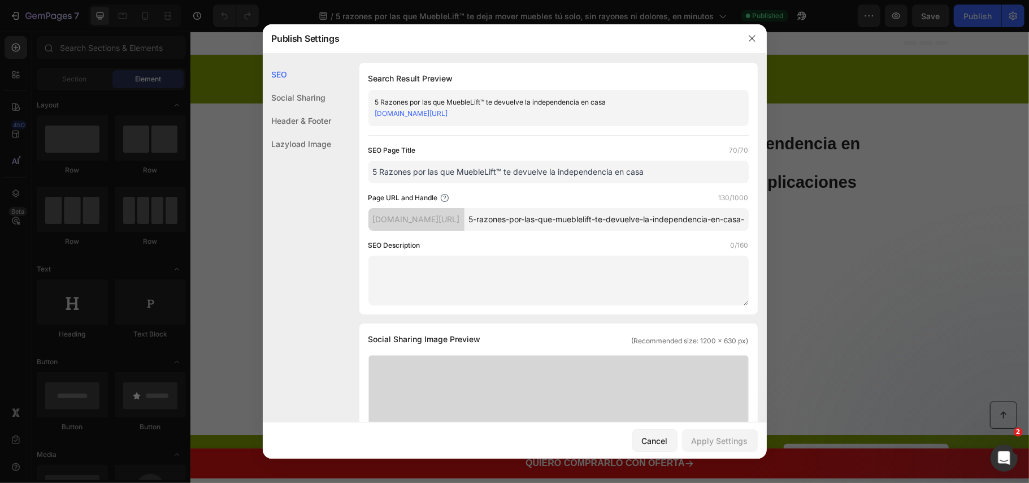
click at [448, 118] on link "[DOMAIN_NAME][URL]" at bounding box center [411, 113] width 73 height 8
drag, startPoint x: 747, startPoint y: 40, endPoint x: 554, endPoint y: 8, distance: 195.3
click at [747, 40] on button "button" at bounding box center [752, 38] width 18 height 18
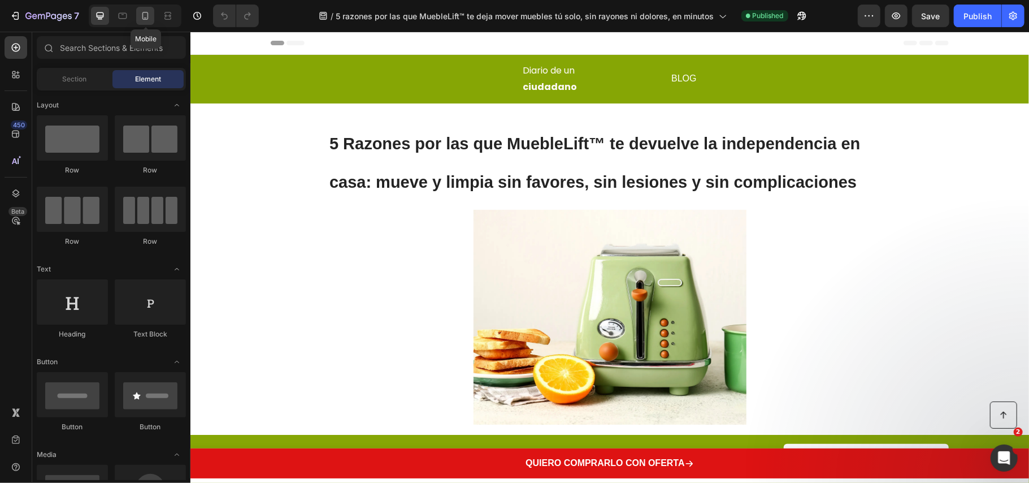
click at [145, 23] on div at bounding box center [145, 16] width 18 height 18
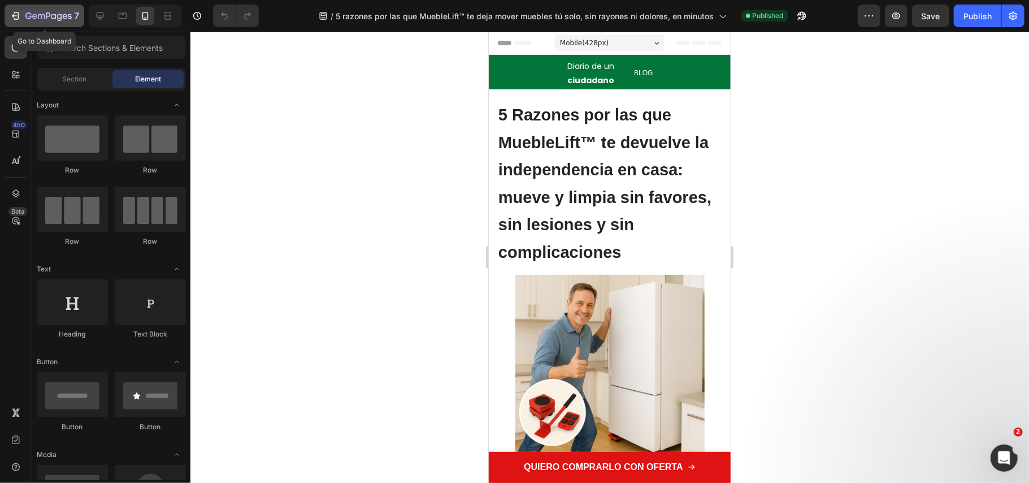
click at [29, 18] on icon "button" at bounding box center [28, 15] width 6 height 7
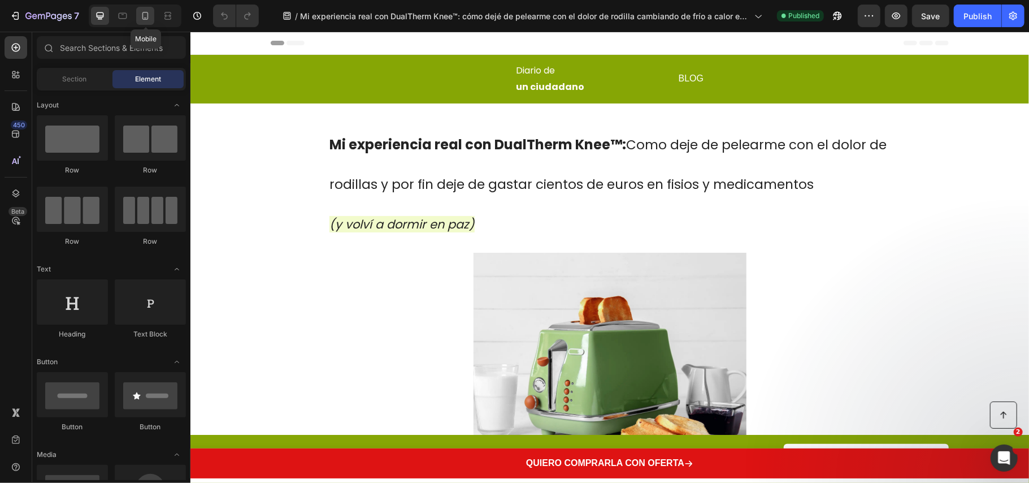
click at [149, 14] on icon at bounding box center [145, 15] width 11 height 11
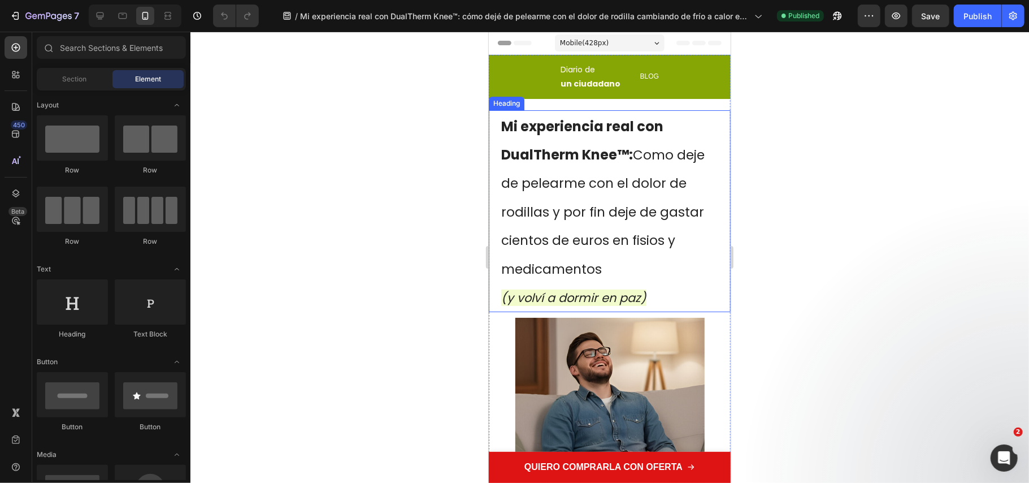
click at [557, 226] on h1 "Mi experiencia real con DualTherm Knee™: Como deje de pelearme con el dolor de …" at bounding box center [609, 211] width 219 height 202
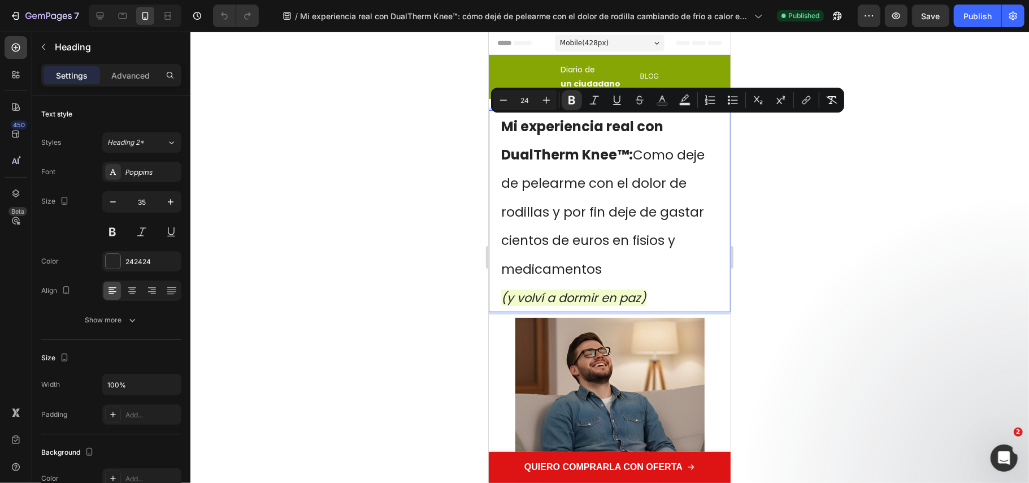
type input "21"
click at [630, 289] on icon "(y volví a dormir en paz)" at bounding box center [573, 297] width 145 height 16
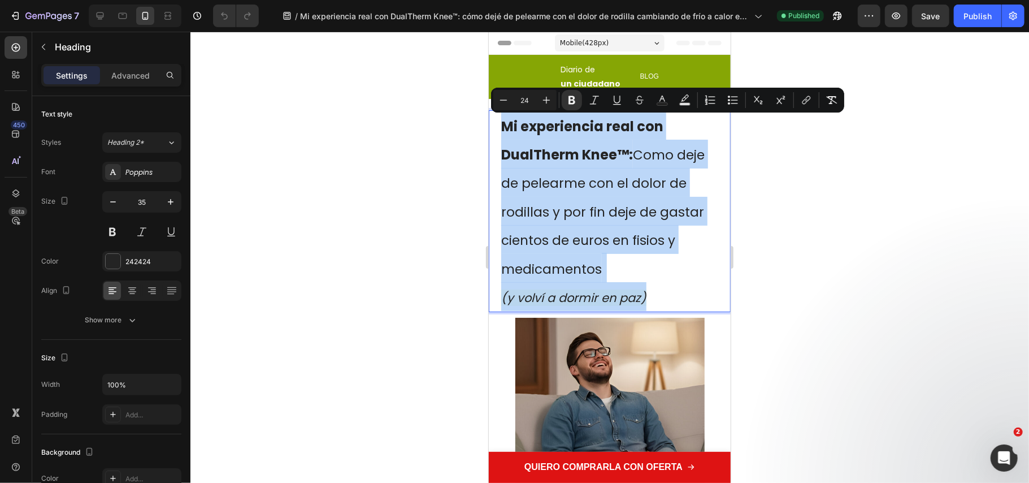
drag, startPoint x: 632, startPoint y: 280, endPoint x: 503, endPoint y: 120, distance: 205.4
click at [503, 120] on p "Mi experiencia real con DualTherm Knee™: Como deje de pelearme con el dolor de …" at bounding box center [609, 211] width 217 height 200
copy p "Mi experiencia real con DualTherm Knee™: Como deje de pelearme con el dolor de …"
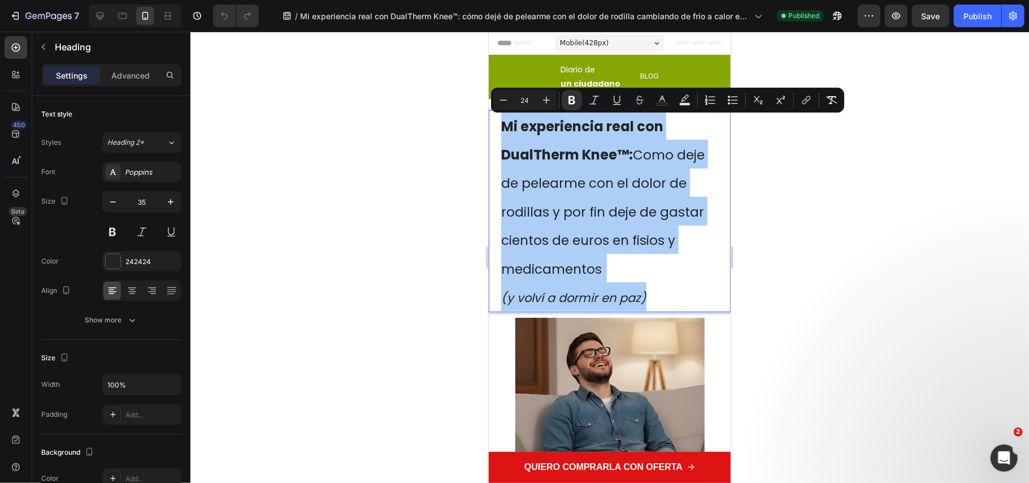
click at [891, 285] on div at bounding box center [609, 257] width 839 height 451
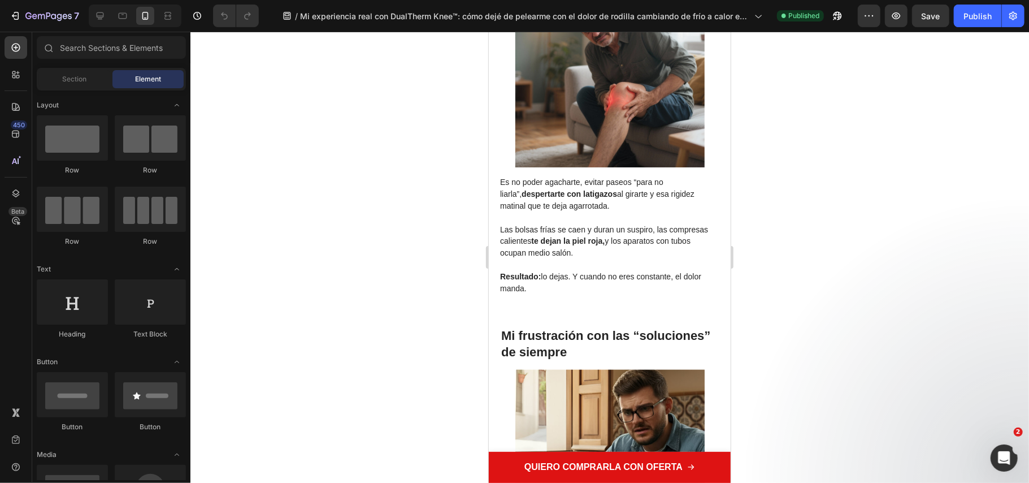
scroll to position [753, 0]
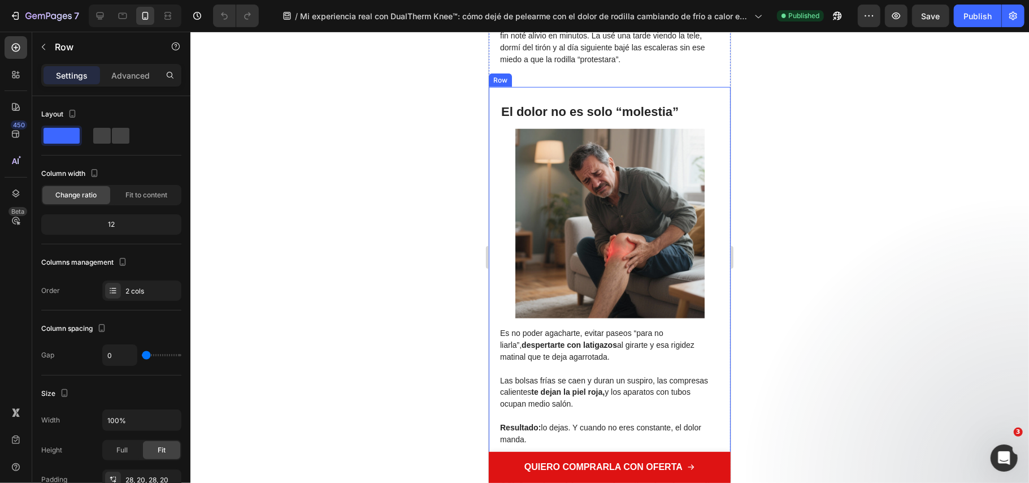
drag, startPoint x: 717, startPoint y: 131, endPoint x: 722, endPoint y: 90, distance: 40.5
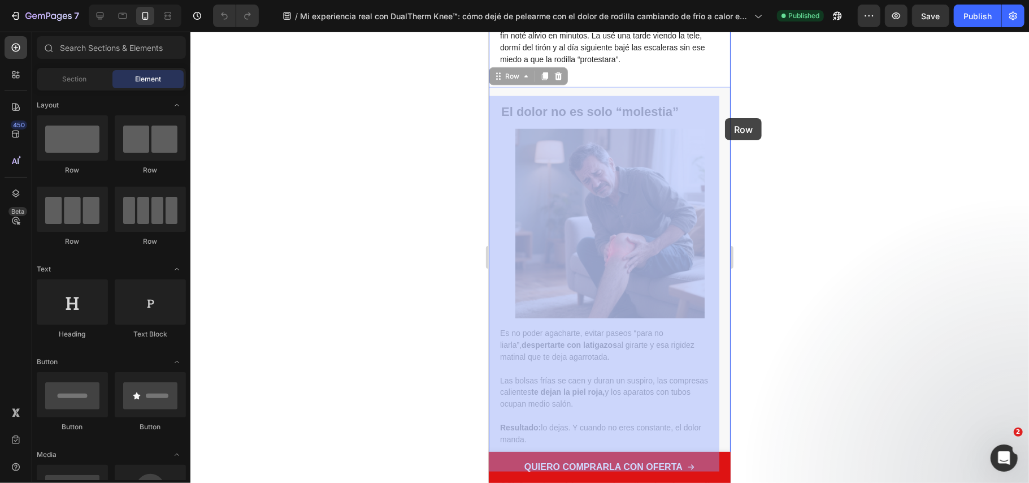
scroll to position [0, 0]
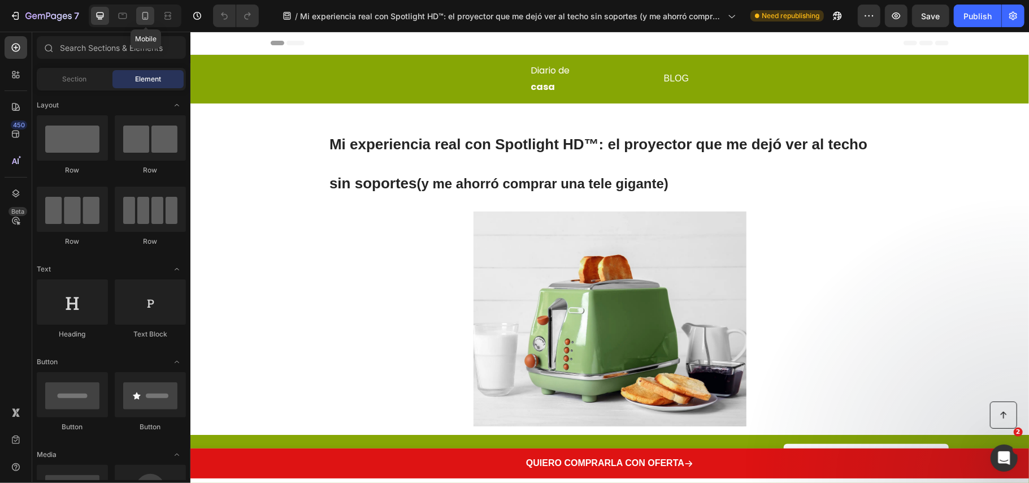
click at [141, 17] on icon at bounding box center [145, 15] width 11 height 11
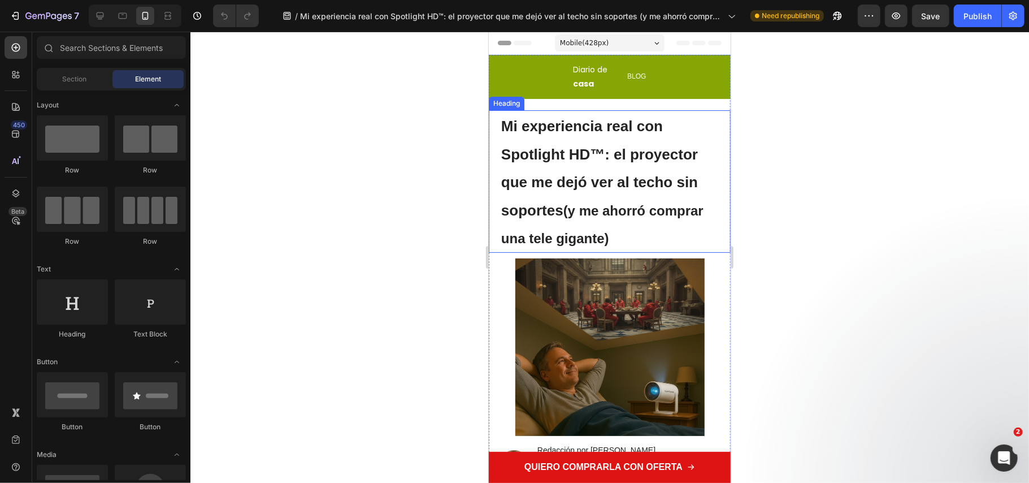
drag, startPoint x: 653, startPoint y: 231, endPoint x: 670, endPoint y: 235, distance: 16.9
click at [654, 231] on strong "(y me ahorró comprar una tele gigante)" at bounding box center [602, 224] width 202 height 44
click at [670, 235] on h1 "Mi experiencia real con Spotlight HD™: el proyector que me dejó ver al techo si…" at bounding box center [609, 181] width 219 height 142
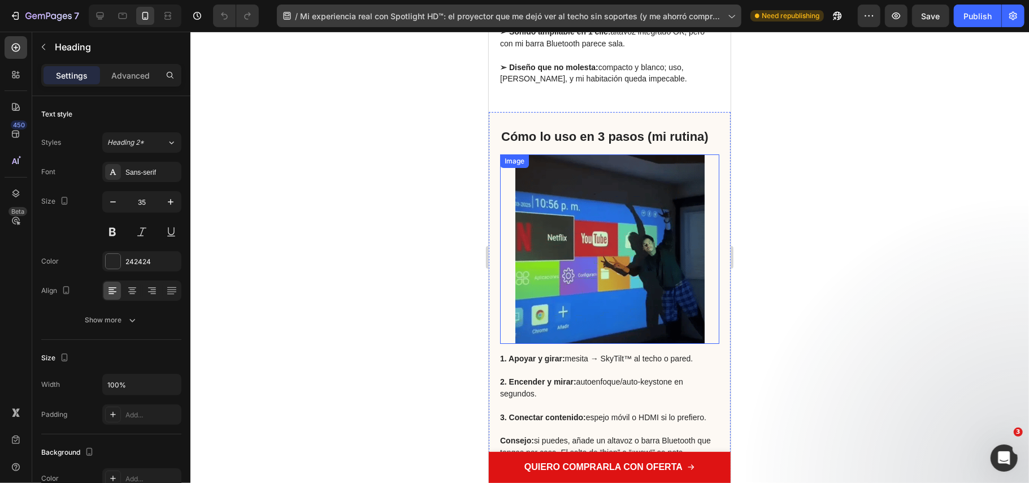
scroll to position [3014, 0]
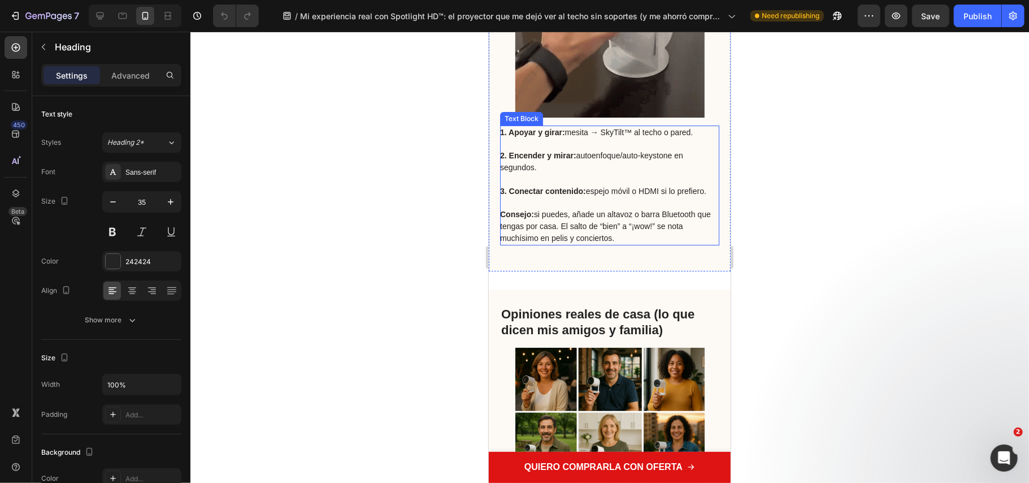
drag, startPoint x: 510, startPoint y: 214, endPoint x: 512, endPoint y: 228, distance: 13.8
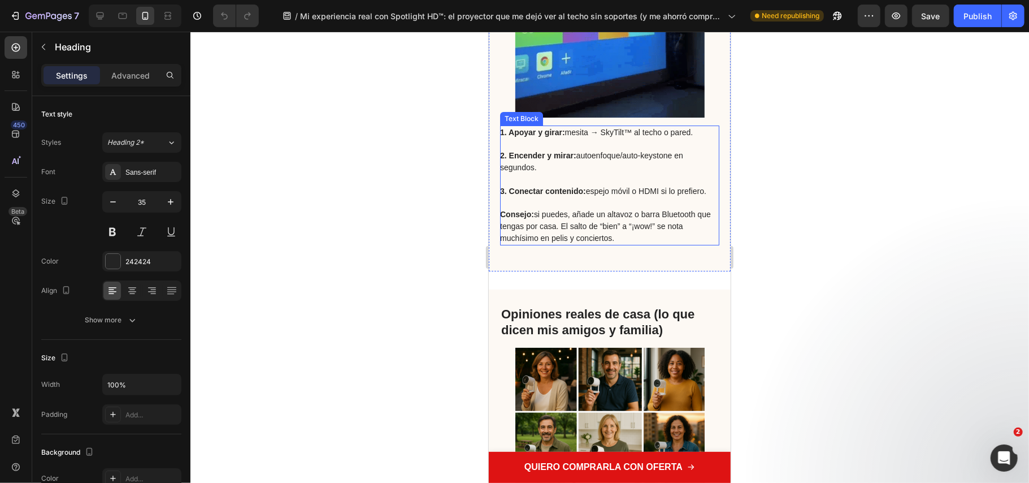
click at [510, 197] on p "3. Conectar contenido: espejo móvil o HDMI si lo prefiero." at bounding box center [609, 185] width 218 height 24
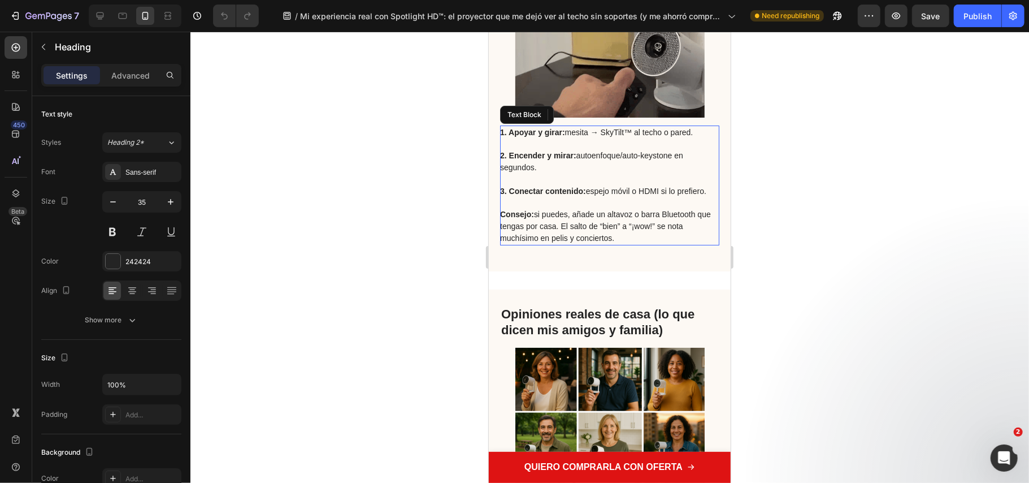
click at [512, 195] on strong "3. Conectar contenido:" at bounding box center [543, 190] width 86 height 9
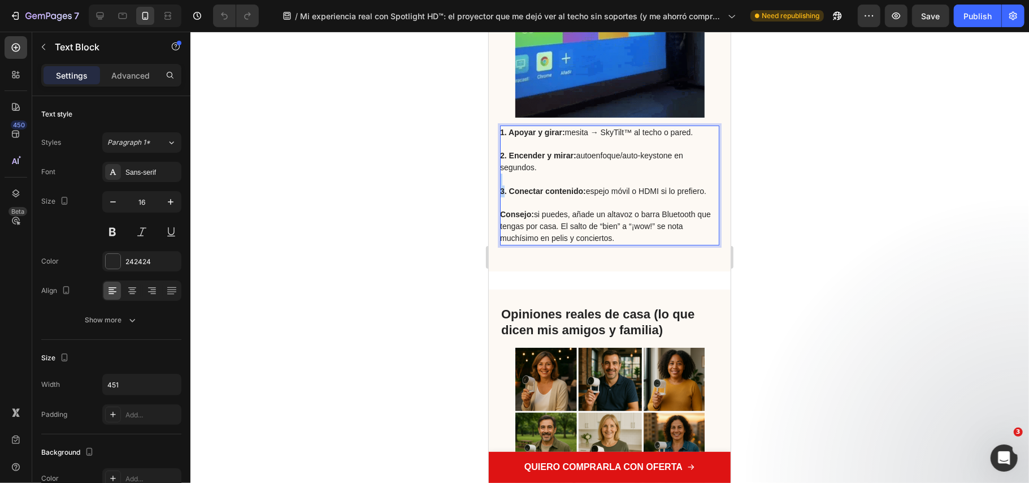
drag, startPoint x: 504, startPoint y: 224, endPoint x: 491, endPoint y: 222, distance: 13.2
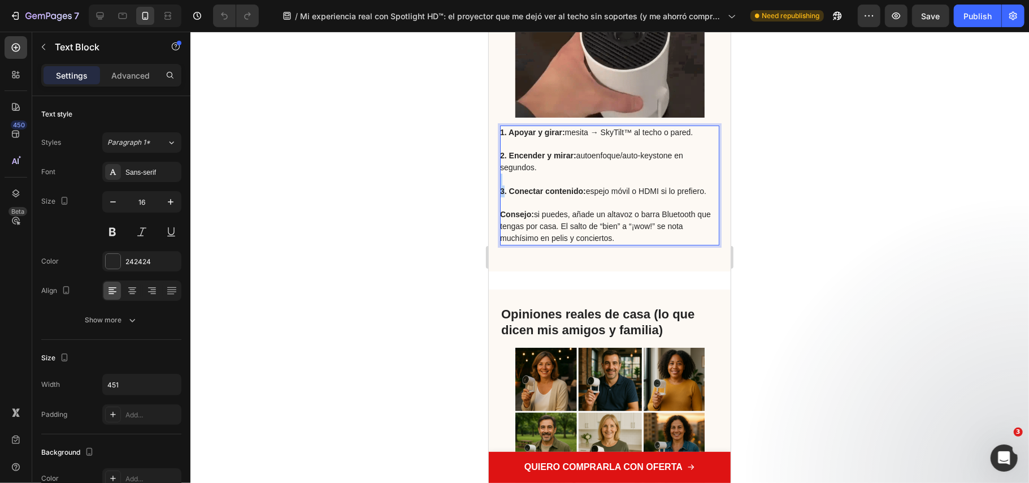
click at [491, 222] on div "Cómo lo uso en 3 pasos (mi rutina) Heading Image 1. Apoyar y girar: mesita → Sk…" at bounding box center [609, 77] width 242 height 385
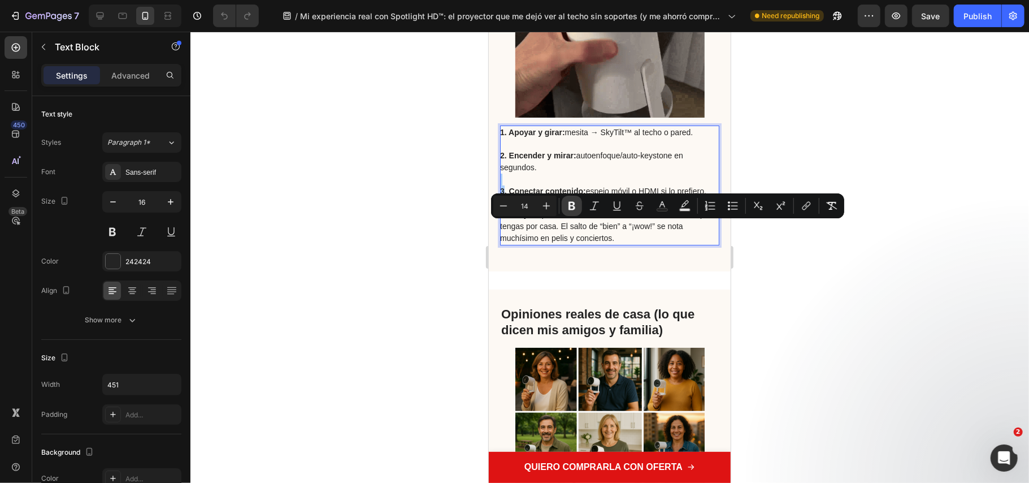
click at [569, 207] on icon "Editor contextual toolbar" at bounding box center [571, 205] width 11 height 11
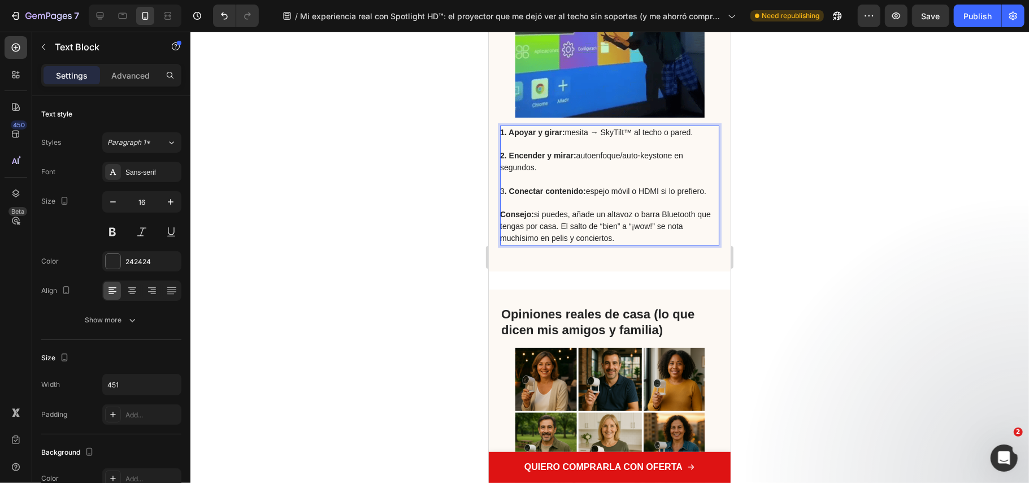
click at [571, 172] on p "2. Encender y mirar: autoenfoque/auto-keystone en segundos." at bounding box center [609, 154] width 218 height 35
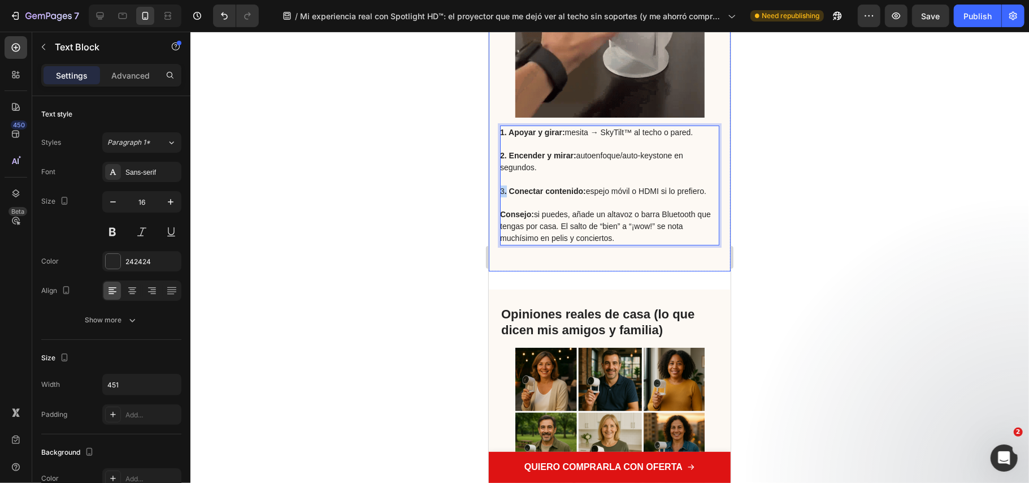
drag, startPoint x: 507, startPoint y: 224, endPoint x: 498, endPoint y: 226, distance: 9.2
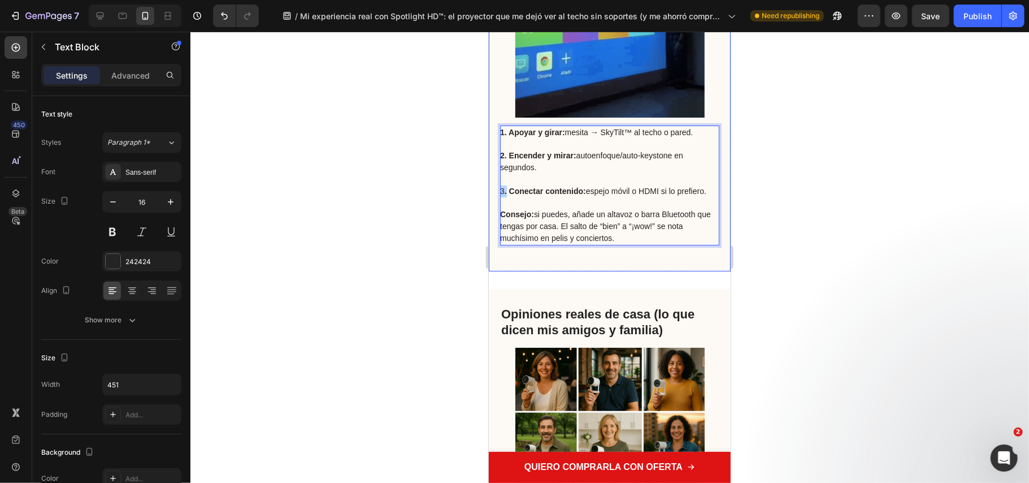
click at [488, 223] on div "Cómo lo uso en 3 pasos (mi rutina) Heading Image 1. Apoyar y girar: mesita → Sk…" at bounding box center [609, 77] width 242 height 385
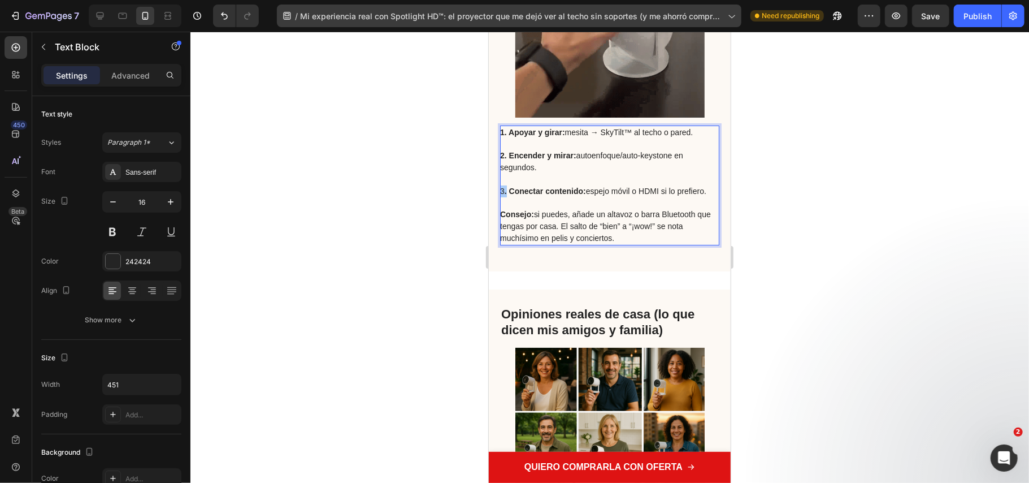
click at [742, 205] on div at bounding box center [609, 257] width 839 height 451
